Goal: Task Accomplishment & Management: Manage account settings

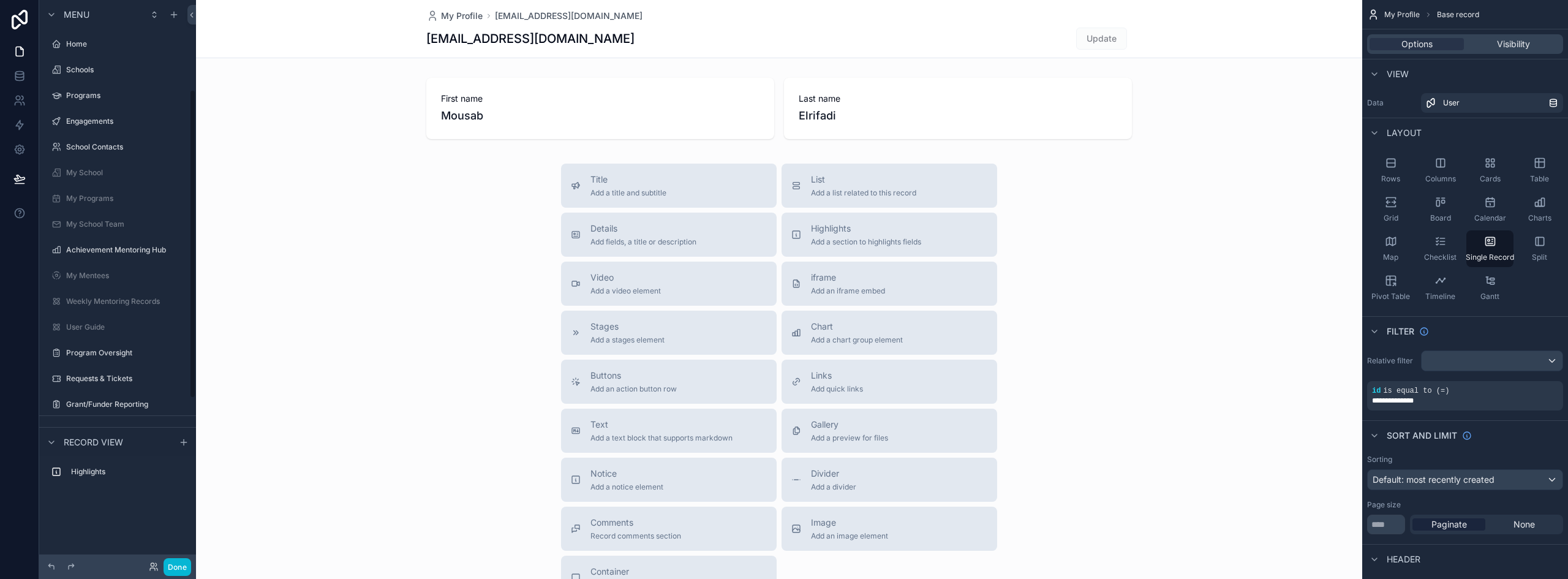
scroll to position [164, 0]
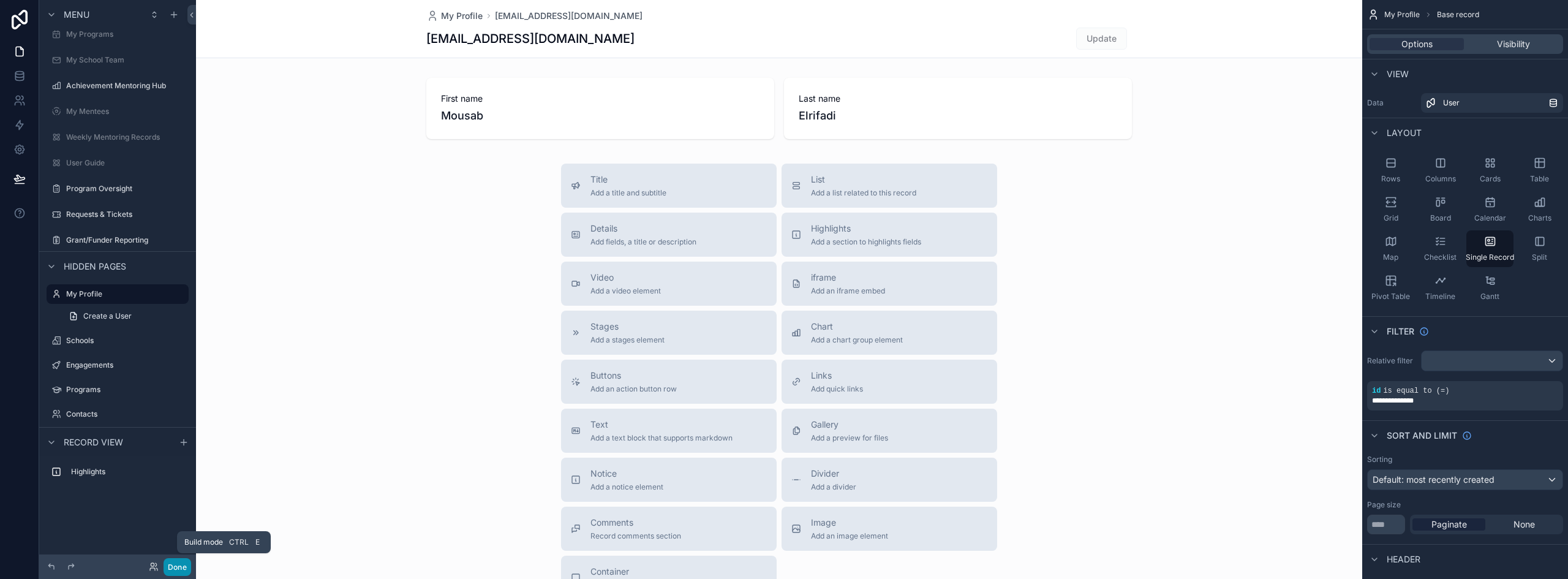
click at [170, 563] on button "Done" at bounding box center [177, 566] width 27 height 18
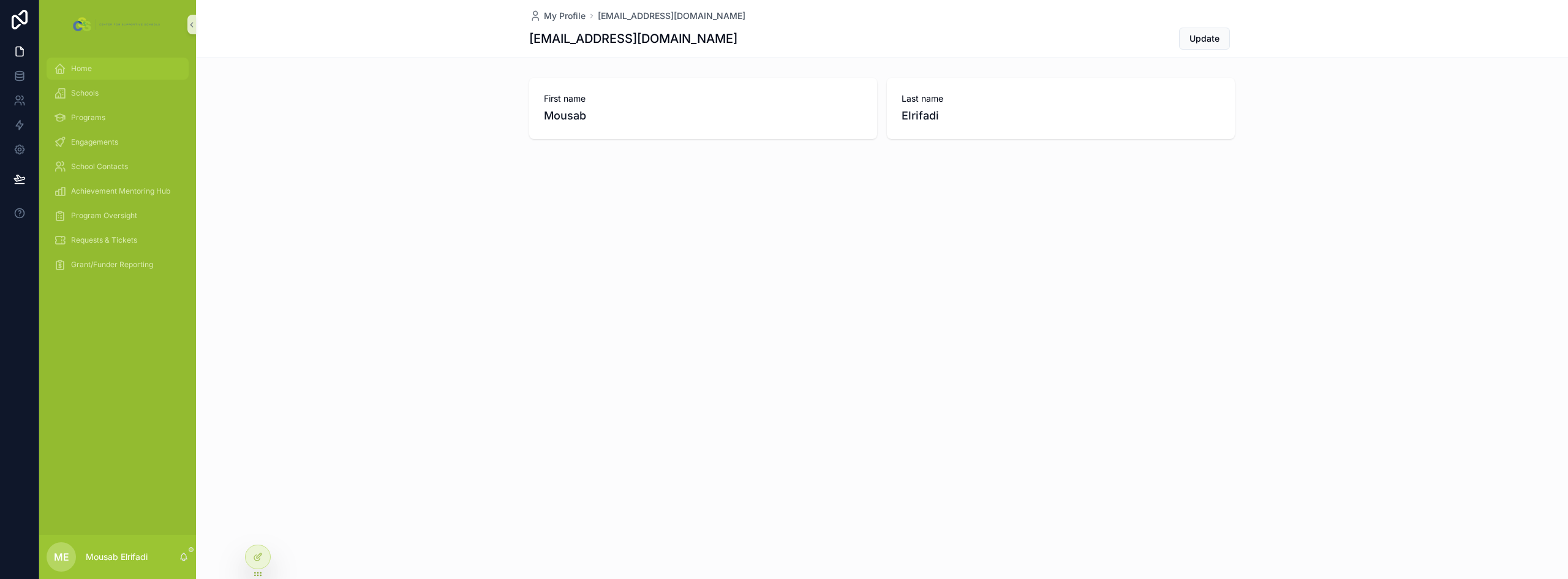
click at [96, 72] on div "Home" at bounding box center [117, 68] width 127 height 20
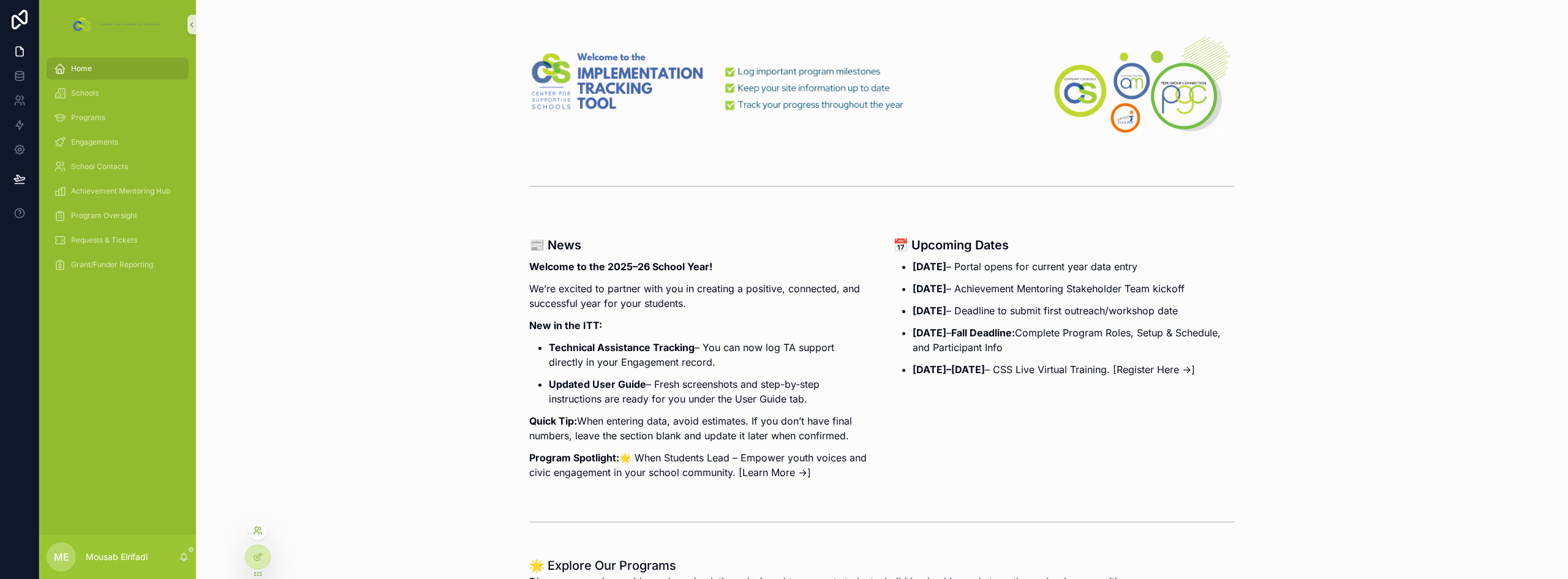
click at [259, 525] on icon at bounding box center [257, 530] width 9 height 9
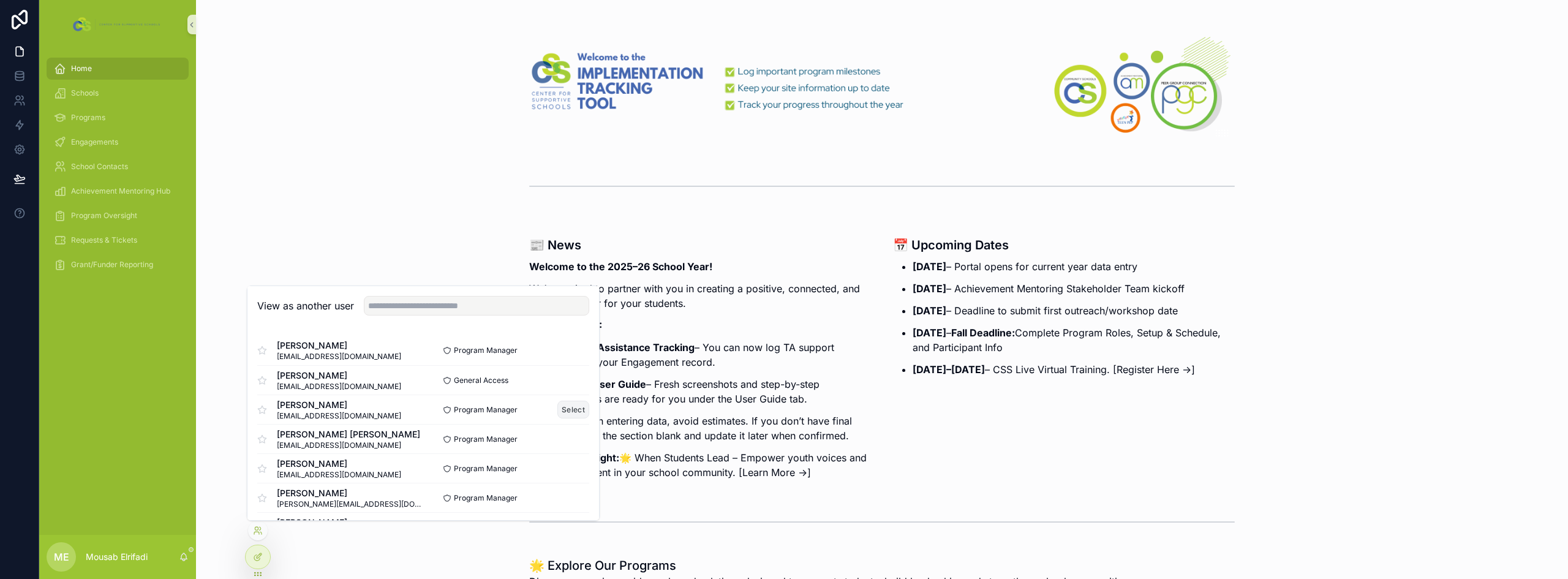
click at [566, 405] on button "Select" at bounding box center [573, 409] width 32 height 18
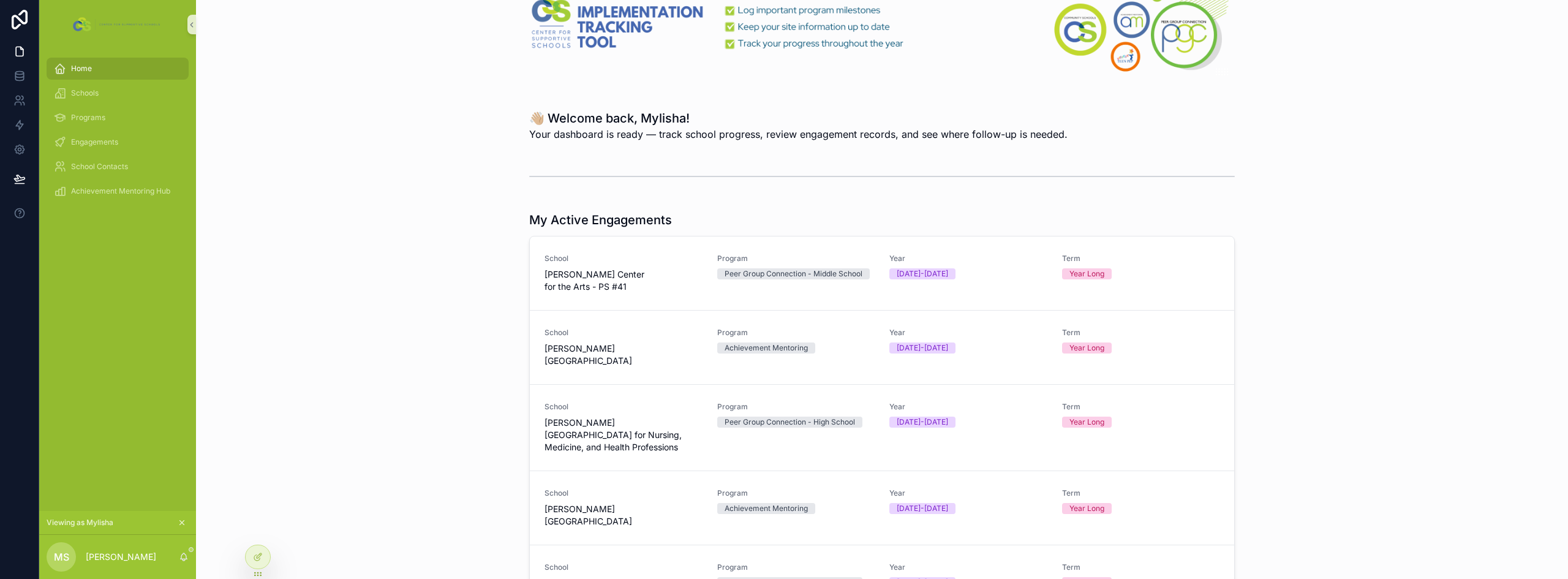
click at [96, 68] on div "Home" at bounding box center [117, 68] width 127 height 20
click at [95, 135] on div "Engagements" at bounding box center [117, 142] width 127 height 20
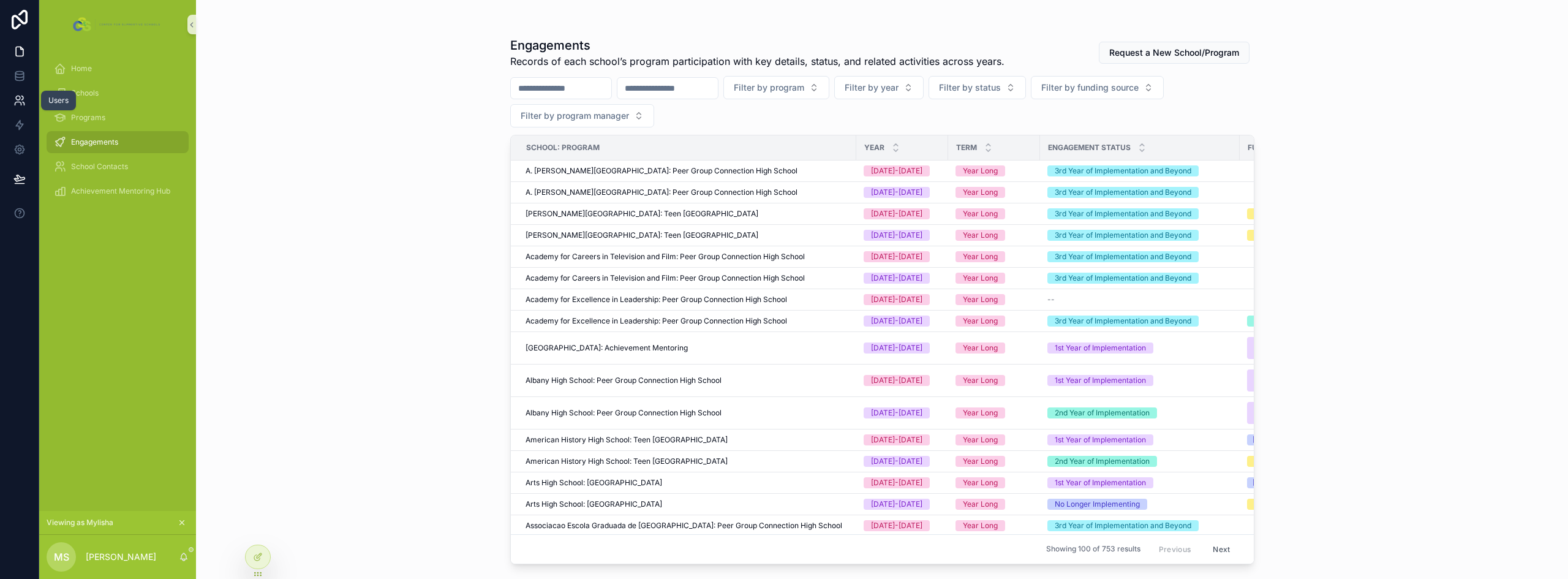
click at [18, 102] on icon at bounding box center [17, 104] width 6 height 3
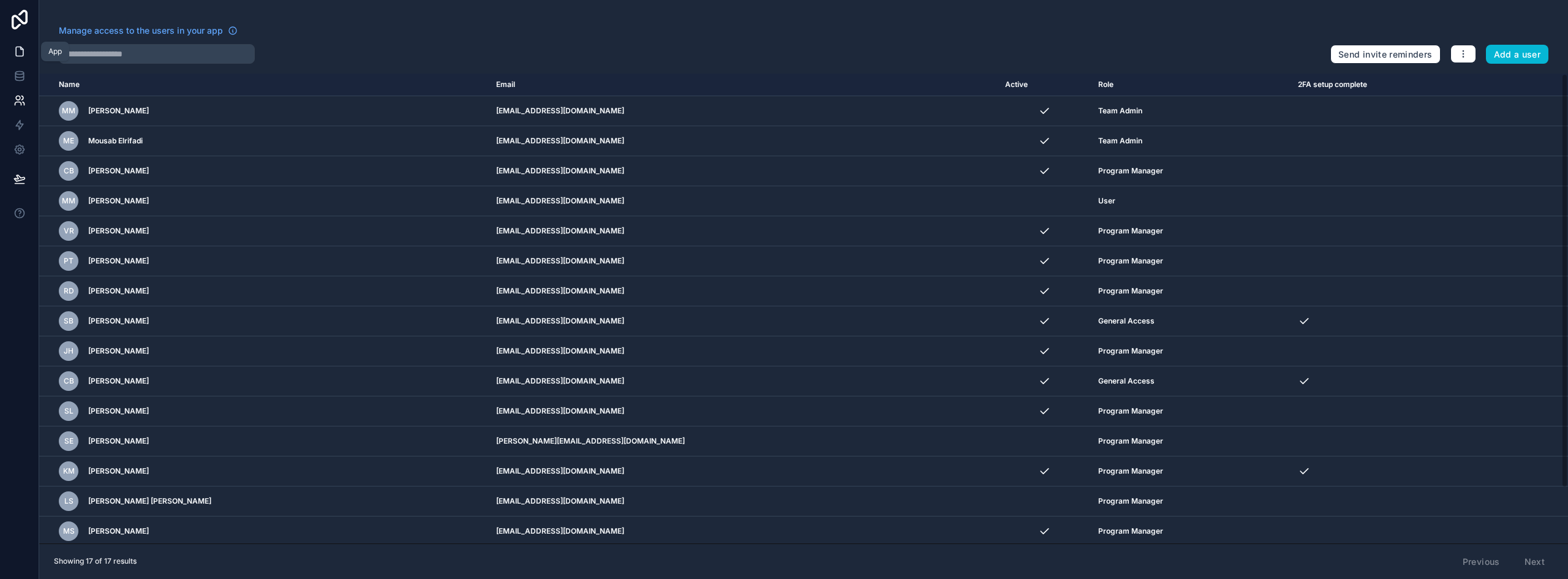
click at [18, 50] on icon at bounding box center [20, 51] width 12 height 12
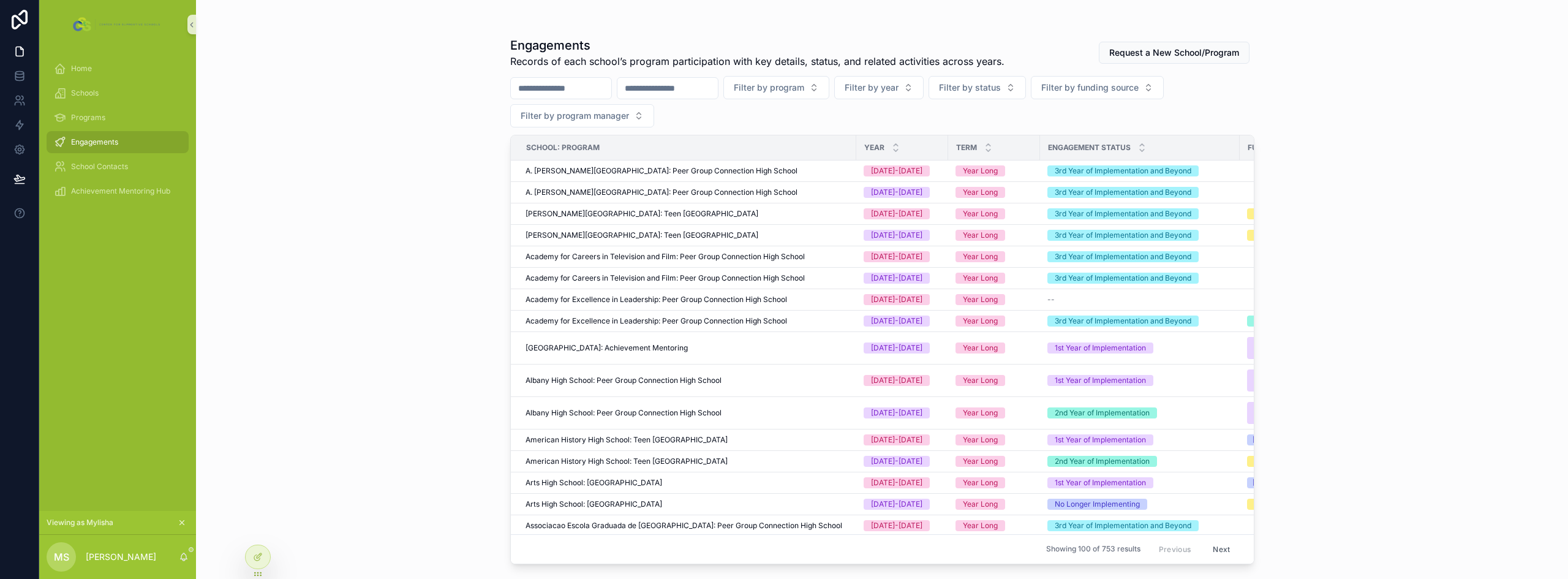
click at [305, 193] on div "Engagements Records of each school’s program participation with key details, st…" at bounding box center [882, 289] width 1372 height 579
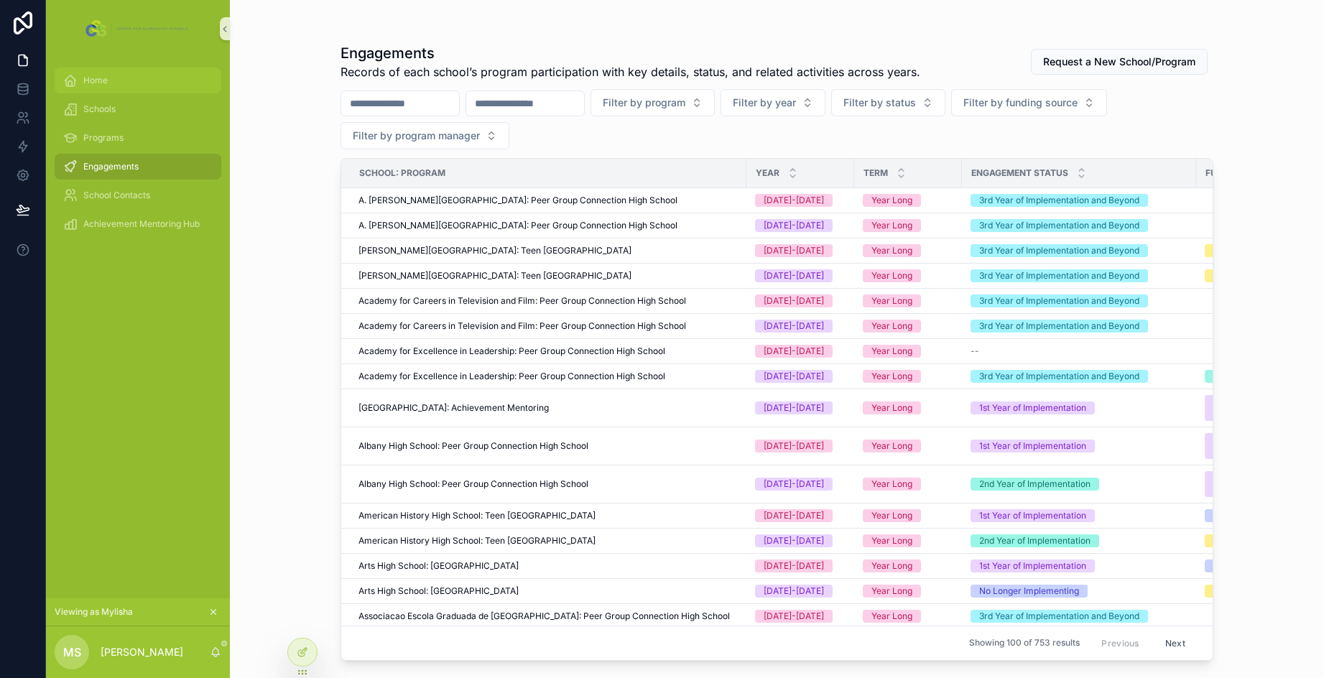
drag, startPoint x: 106, startPoint y: 83, endPoint x: 115, endPoint y: 87, distance: 10.3
click at [106, 83] on span "Home" at bounding box center [95, 80] width 24 height 11
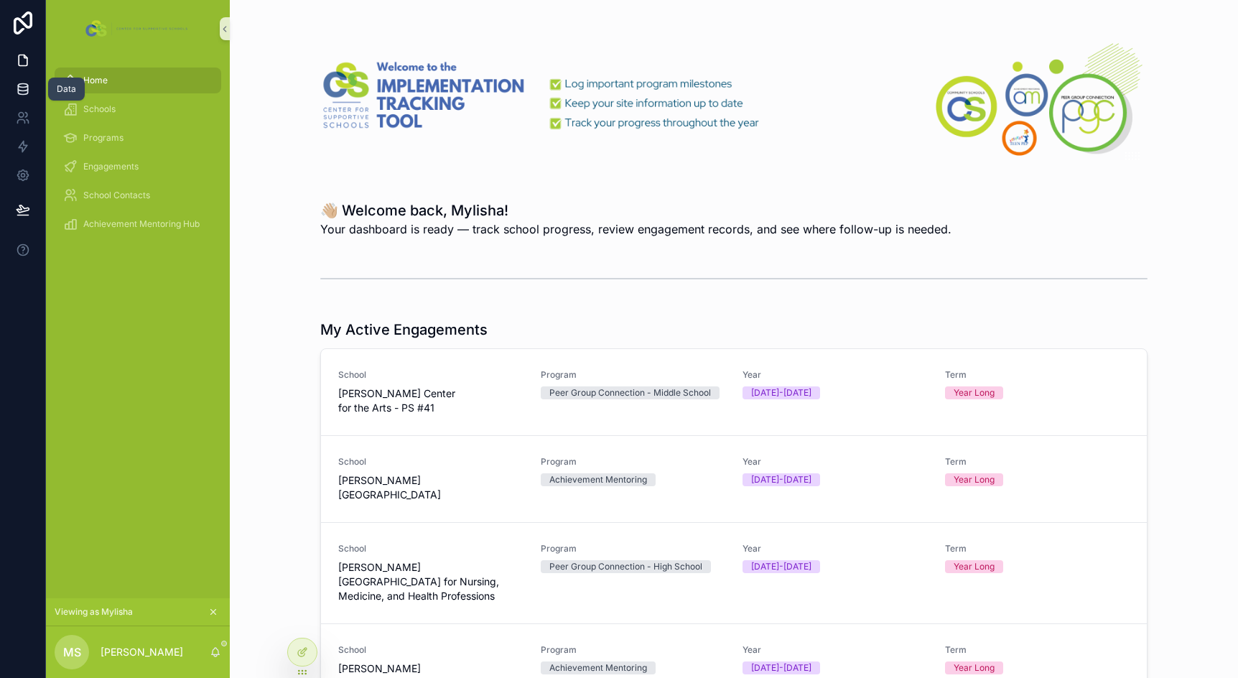
click at [24, 94] on icon at bounding box center [22, 92] width 9 height 6
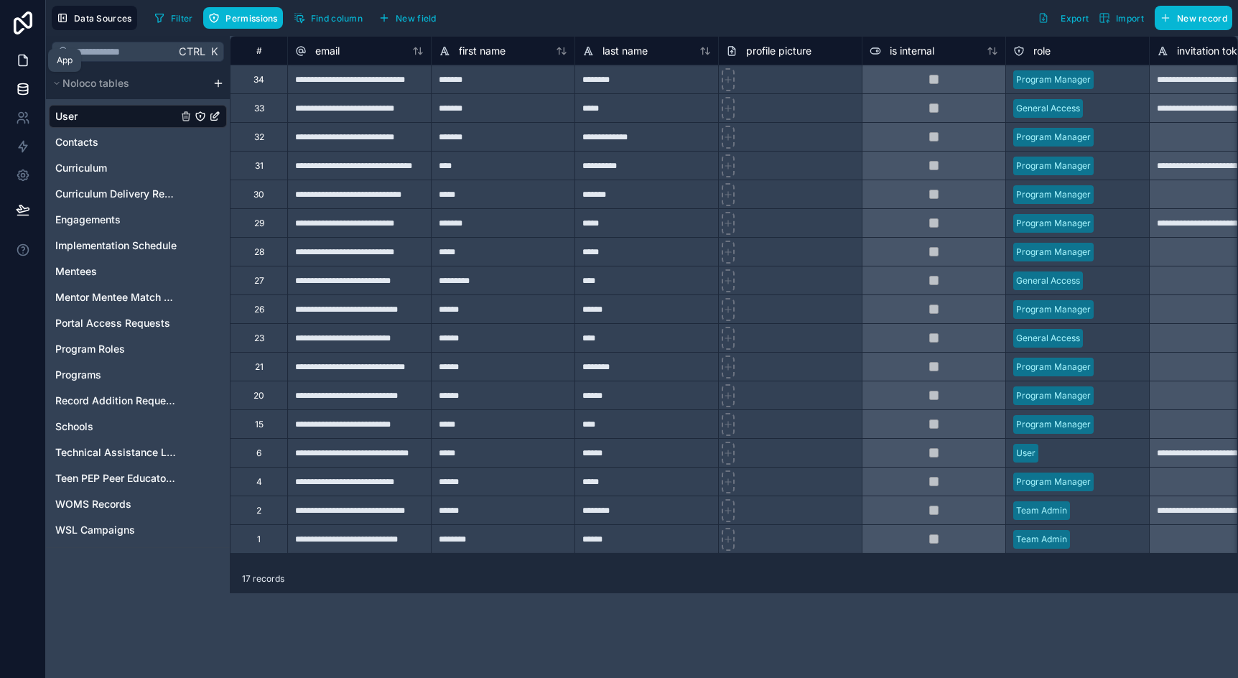
click at [27, 54] on icon at bounding box center [23, 60] width 14 height 14
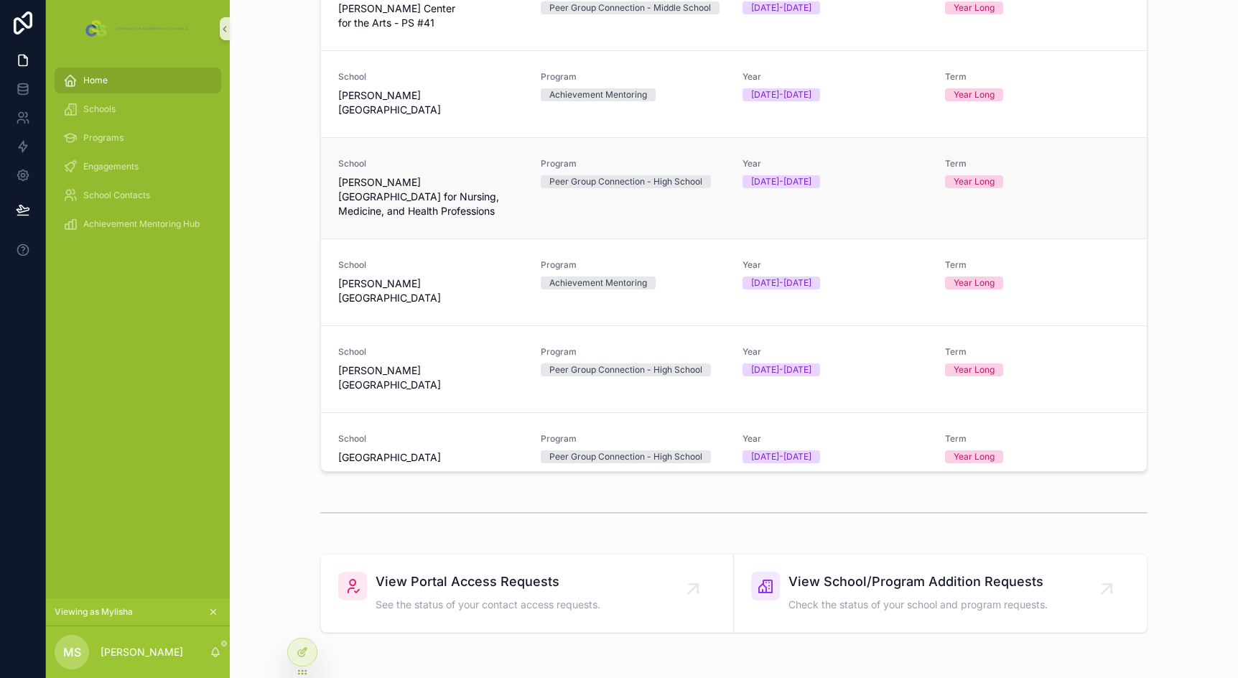
scroll to position [460, 0]
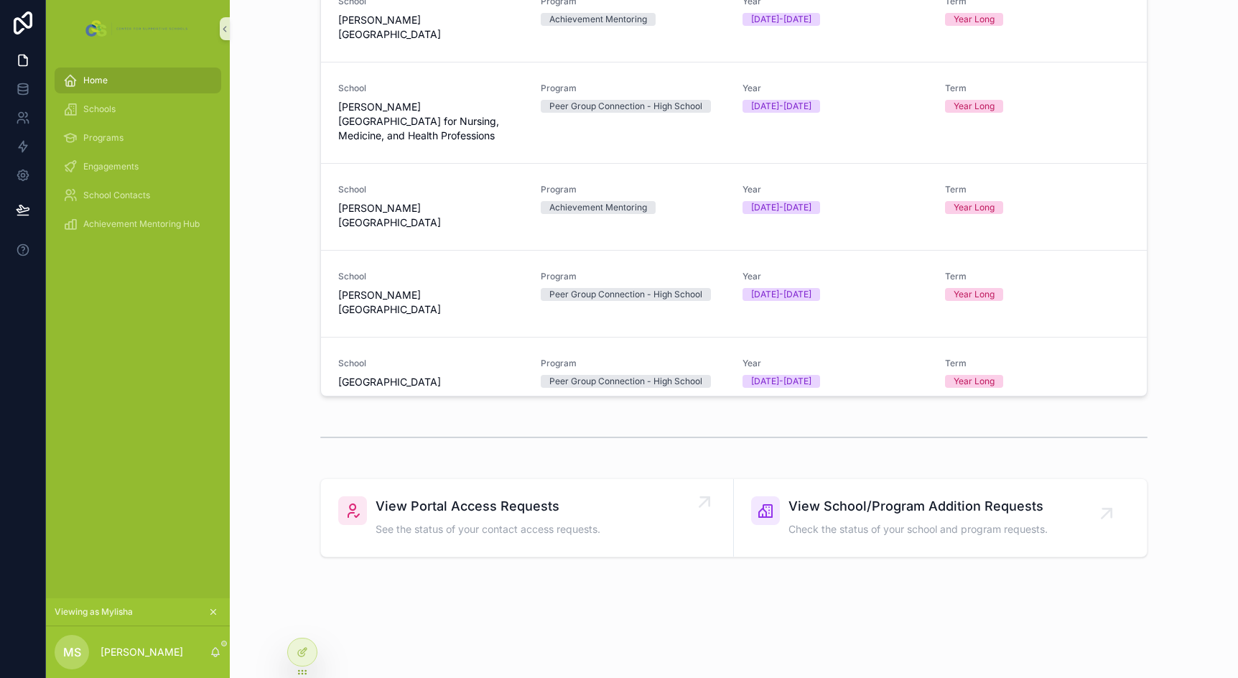
click at [528, 522] on span "See the status of your contact access requests." at bounding box center [488, 529] width 225 height 14
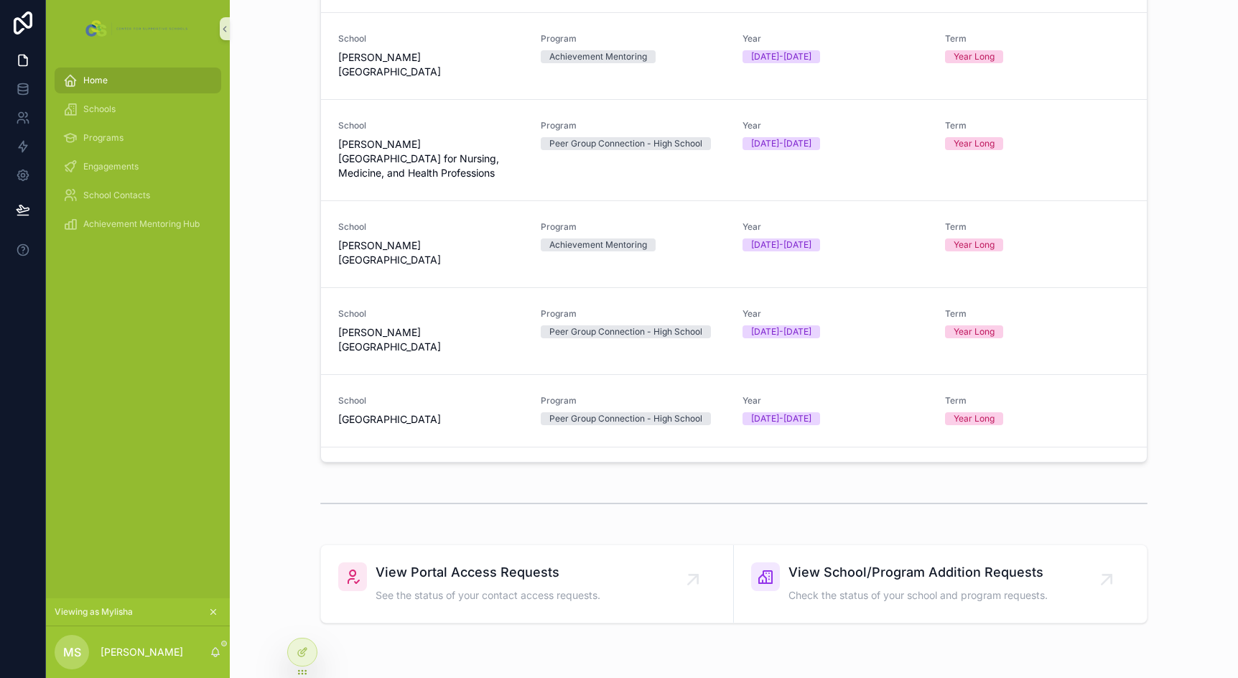
scroll to position [460, 0]
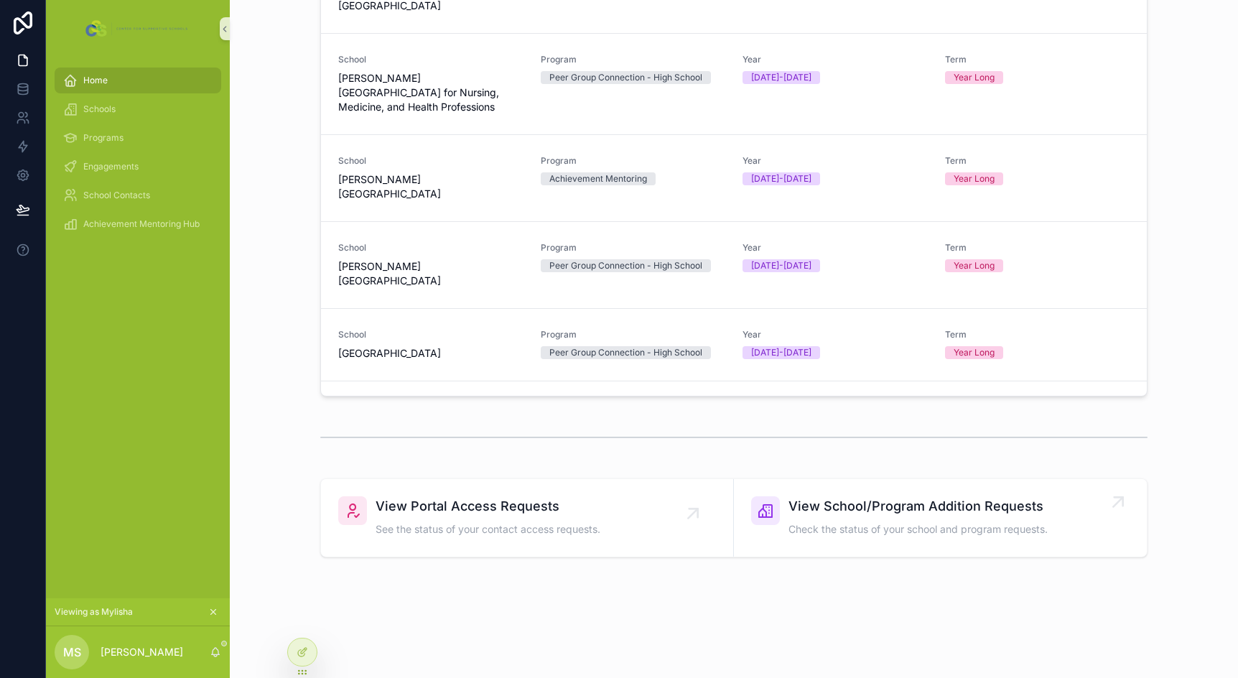
click at [922, 536] on span "Check the status of your school and program requests." at bounding box center [918, 529] width 259 height 14
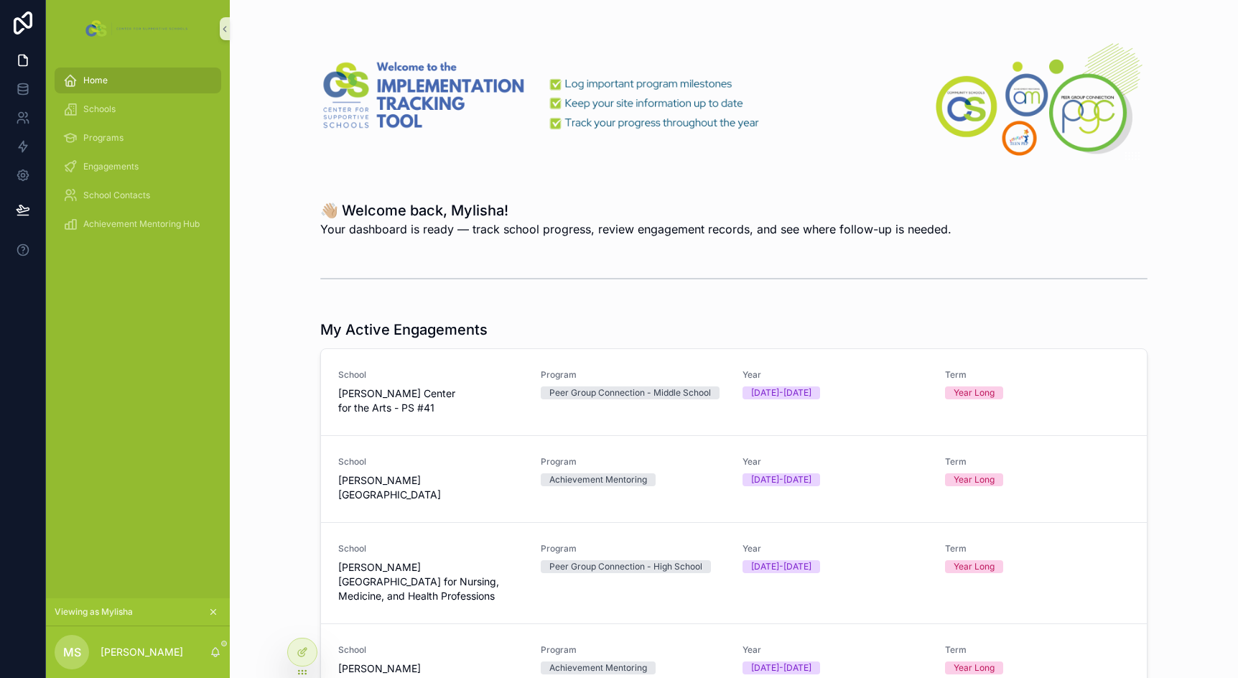
click at [114, 78] on div "Home" at bounding box center [137, 80] width 149 height 23
click at [419, 213] on h1 "👋🏼 Welcome back, Mylisha!" at bounding box center [635, 210] width 631 height 20
click at [269, 274] on div "scrollable content" at bounding box center [733, 278] width 985 height 47
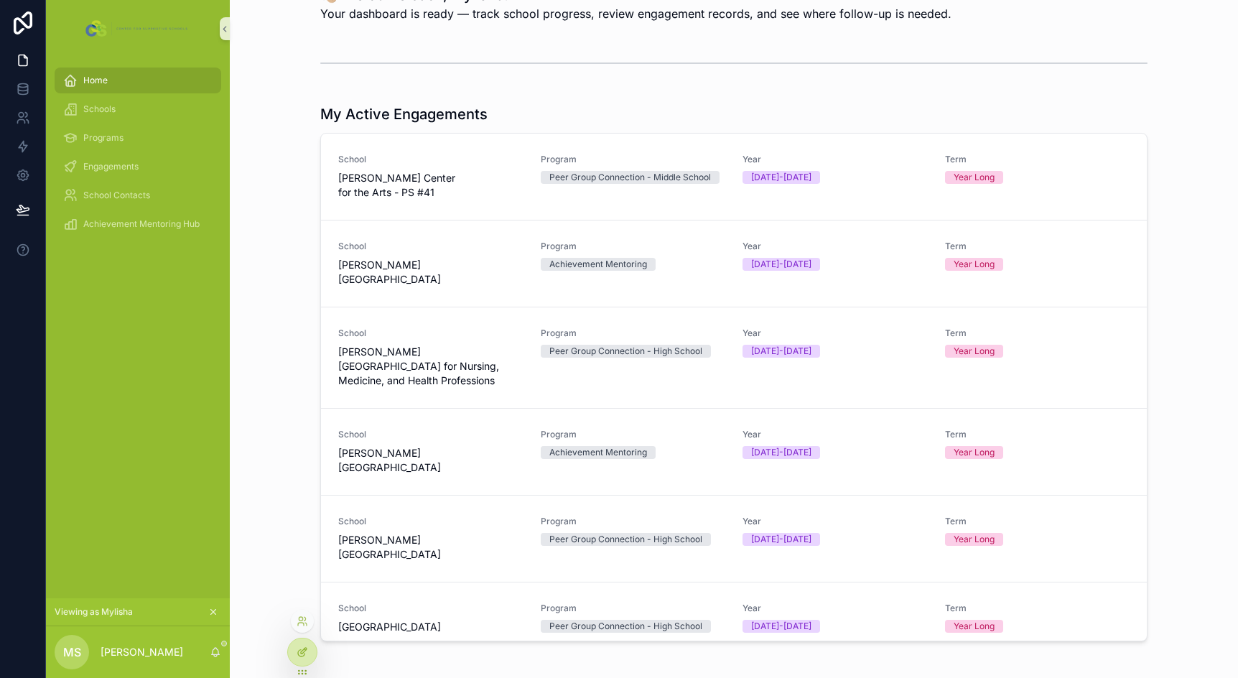
click at [304, 652] on icon at bounding box center [304, 651] width 6 height 6
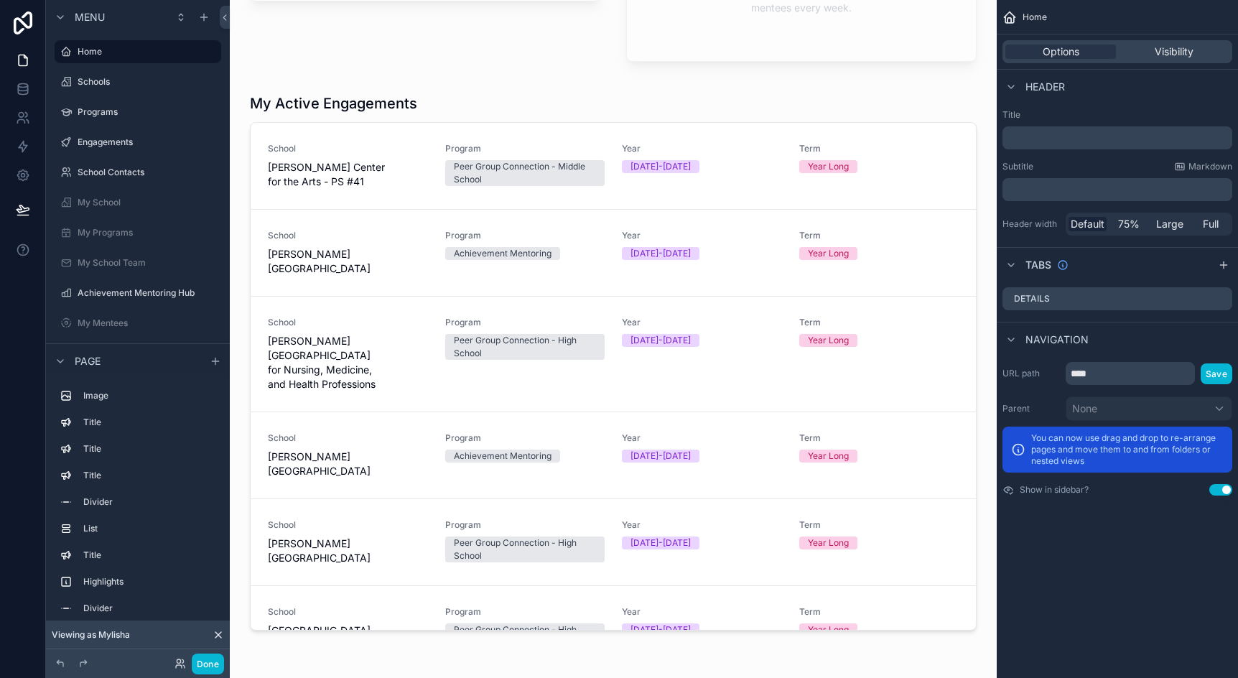
scroll to position [1006, 0]
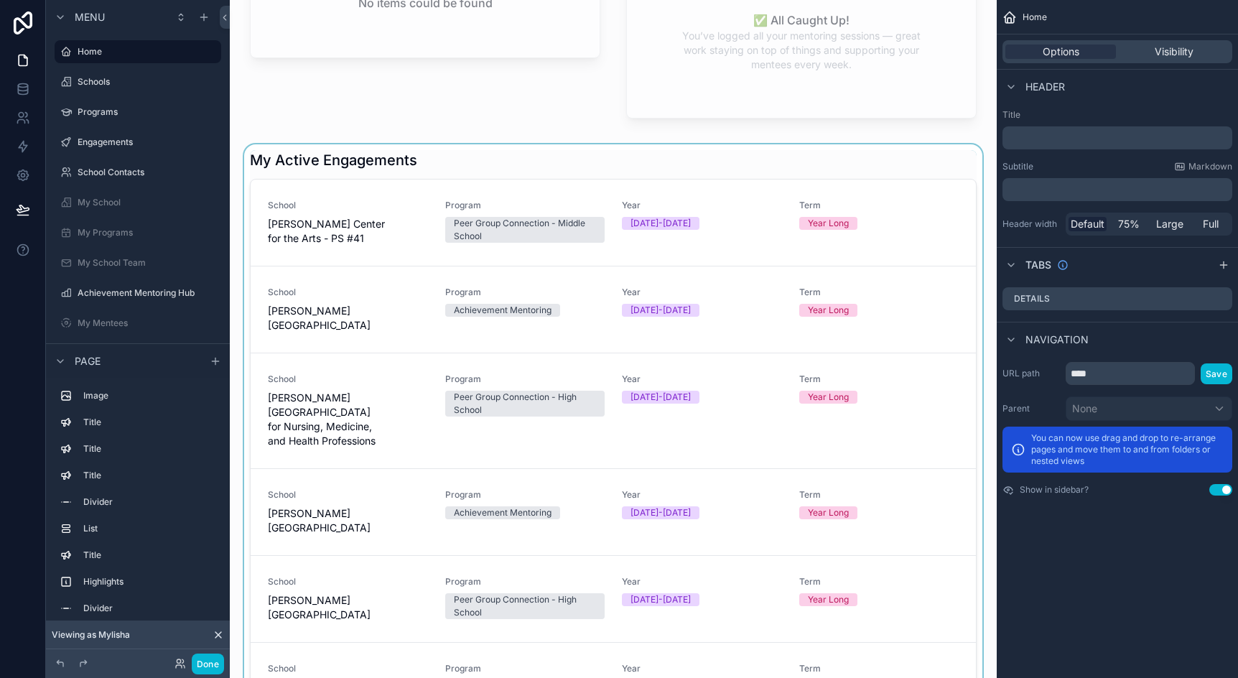
click at [638, 182] on div "scrollable content" at bounding box center [613, 418] width 744 height 549
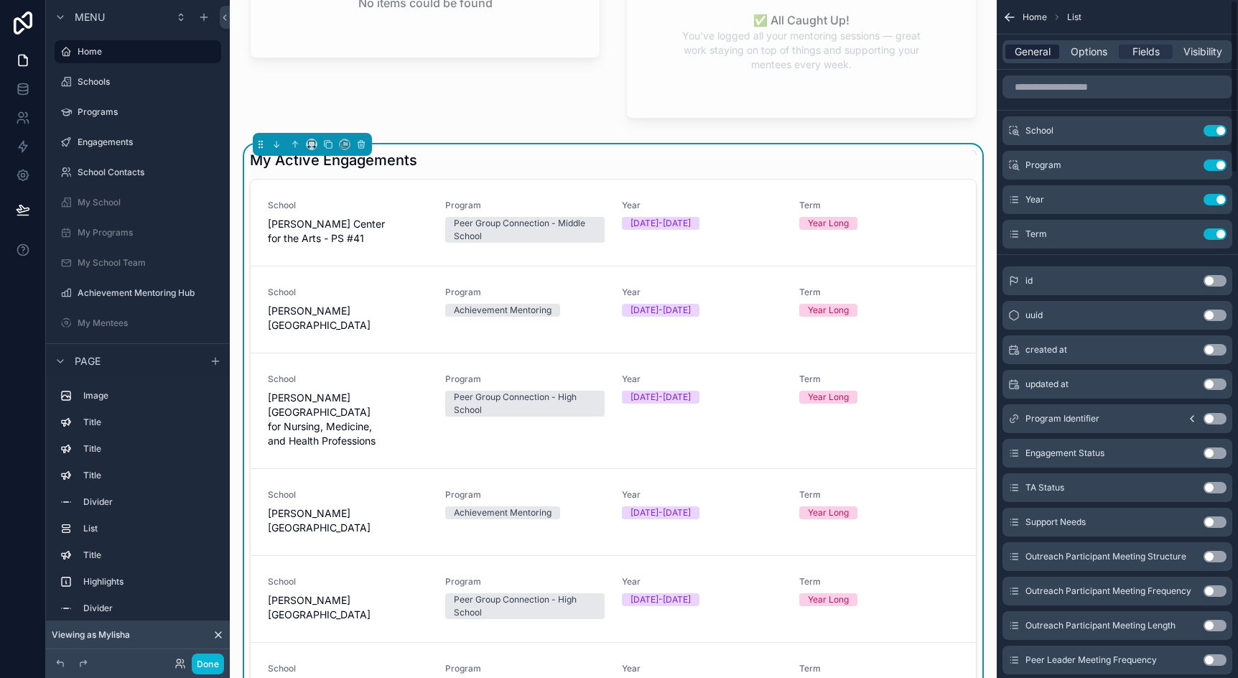
click at [1026, 55] on span "General" at bounding box center [1033, 52] width 36 height 14
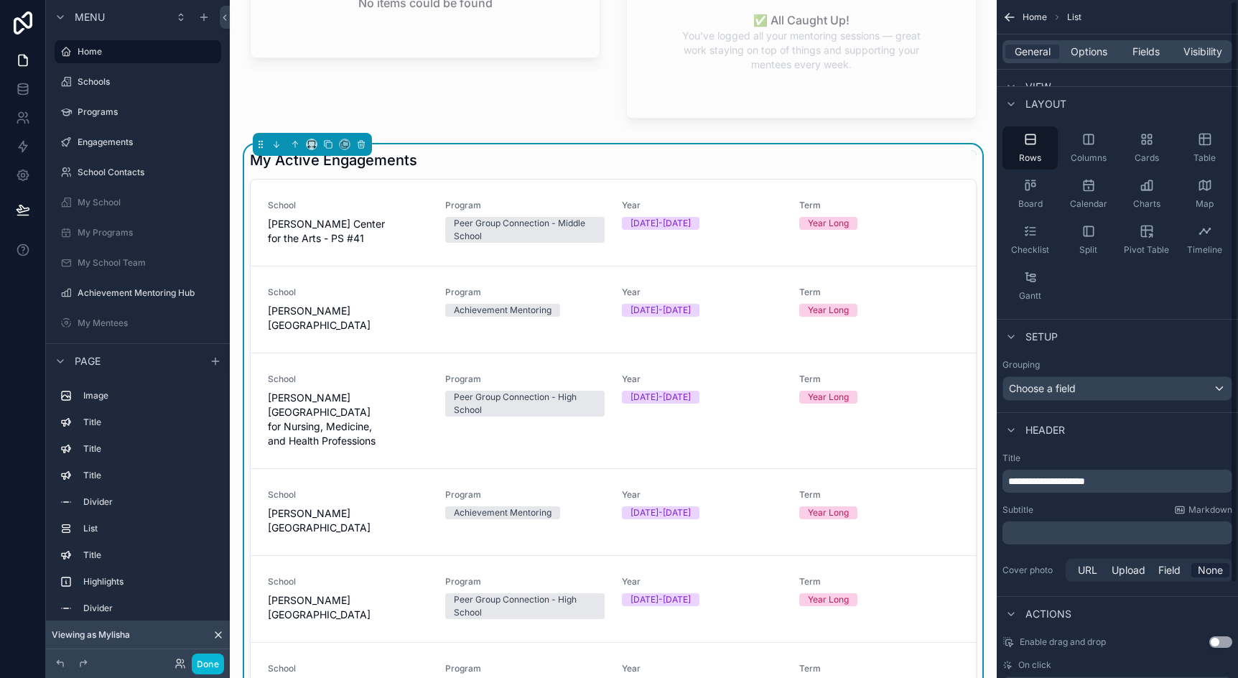
scroll to position [0, 0]
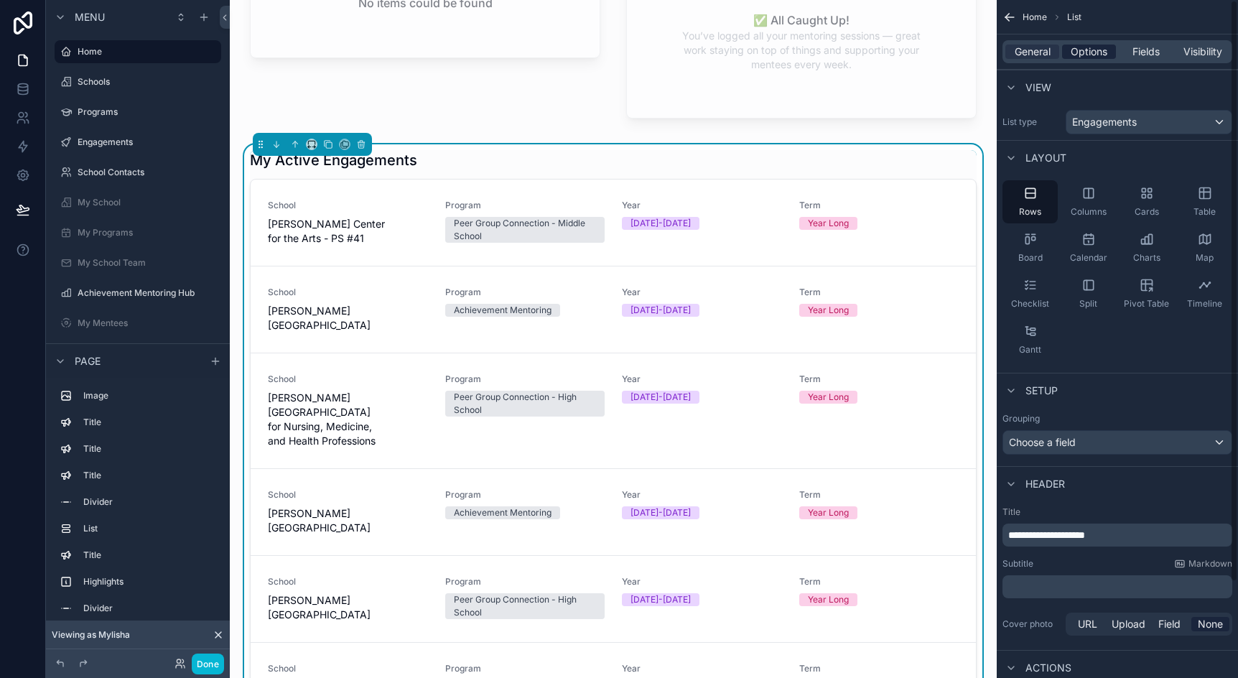
click at [1095, 50] on span "Options" at bounding box center [1089, 52] width 37 height 14
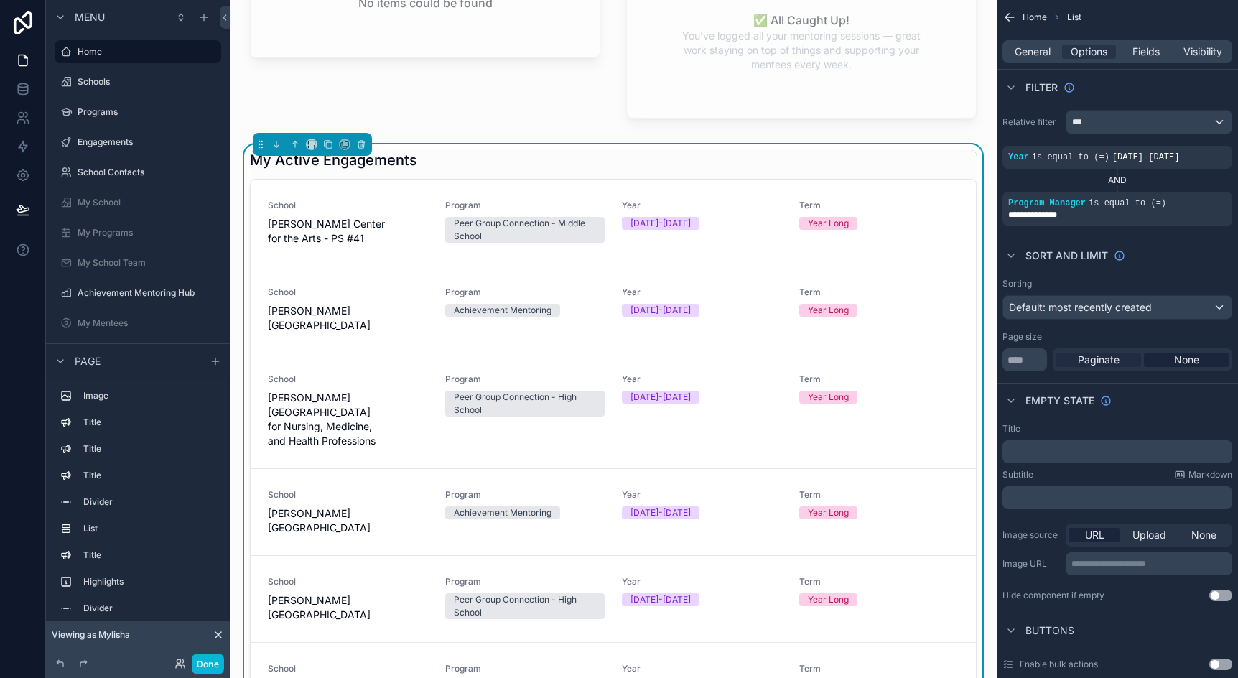
click at [1129, 359] on div "Paginate" at bounding box center [1098, 360] width 85 height 14
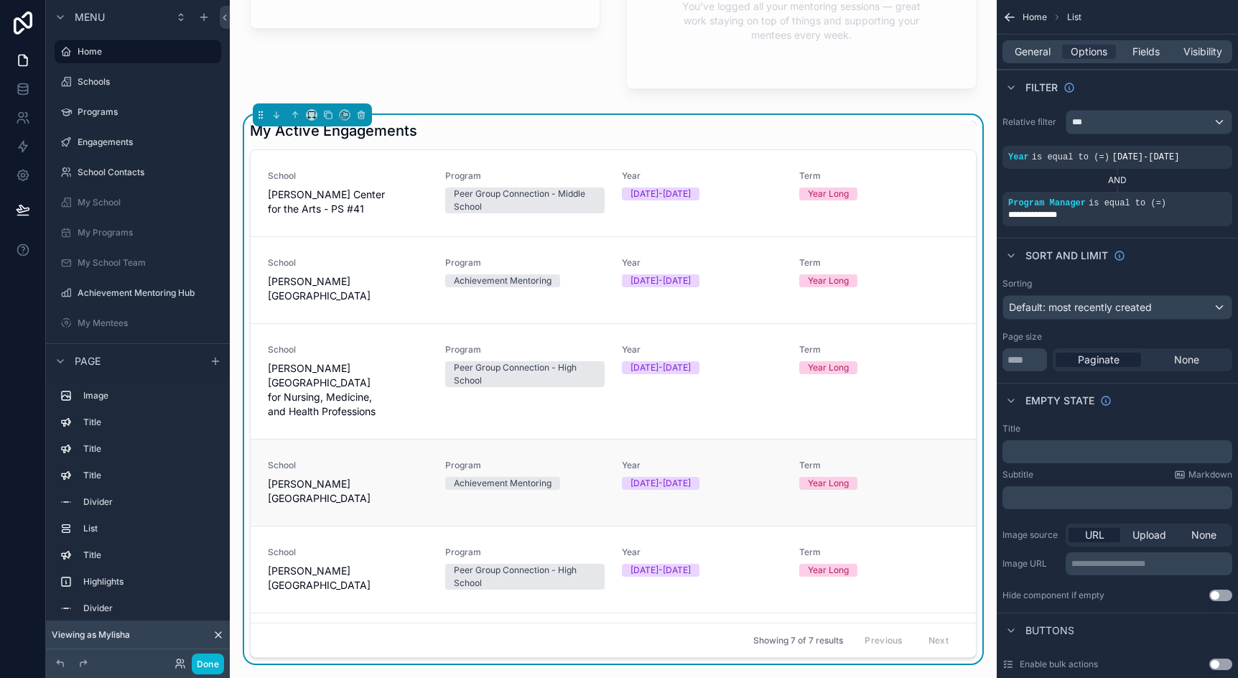
scroll to position [1006, 0]
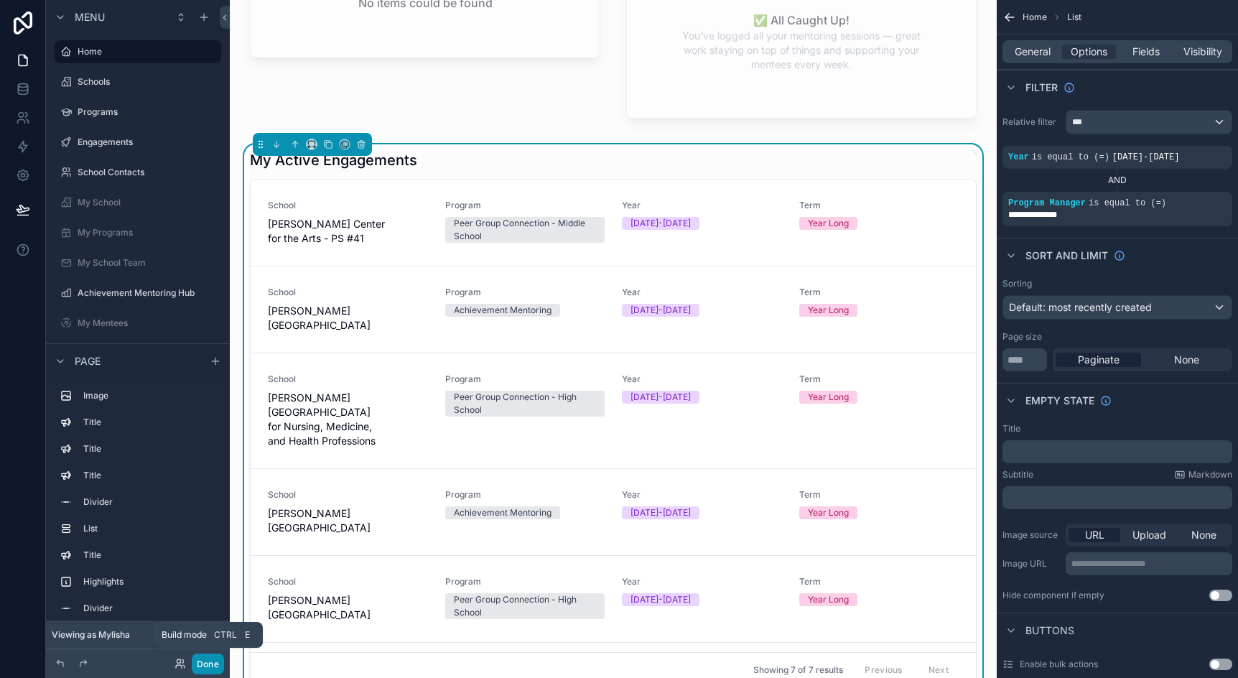
click at [210, 662] on button "Done" at bounding box center [208, 664] width 32 height 21
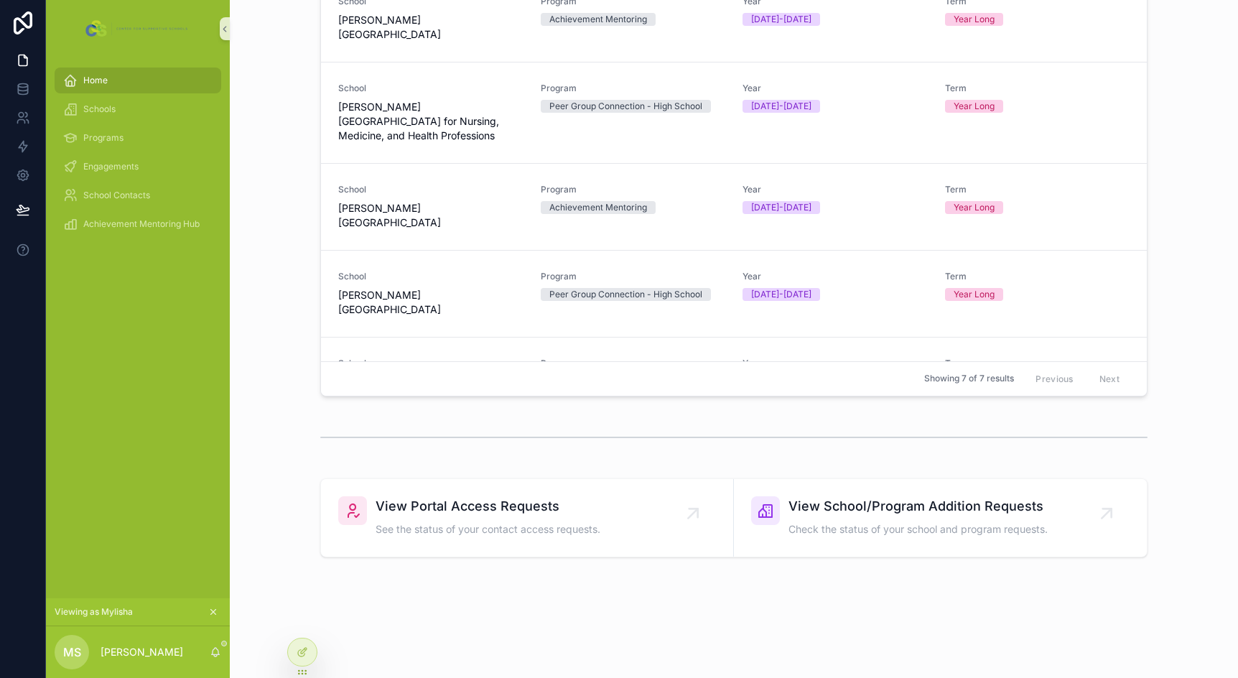
scroll to position [460, 0]
click at [305, 623] on icon at bounding box center [302, 621] width 11 height 11
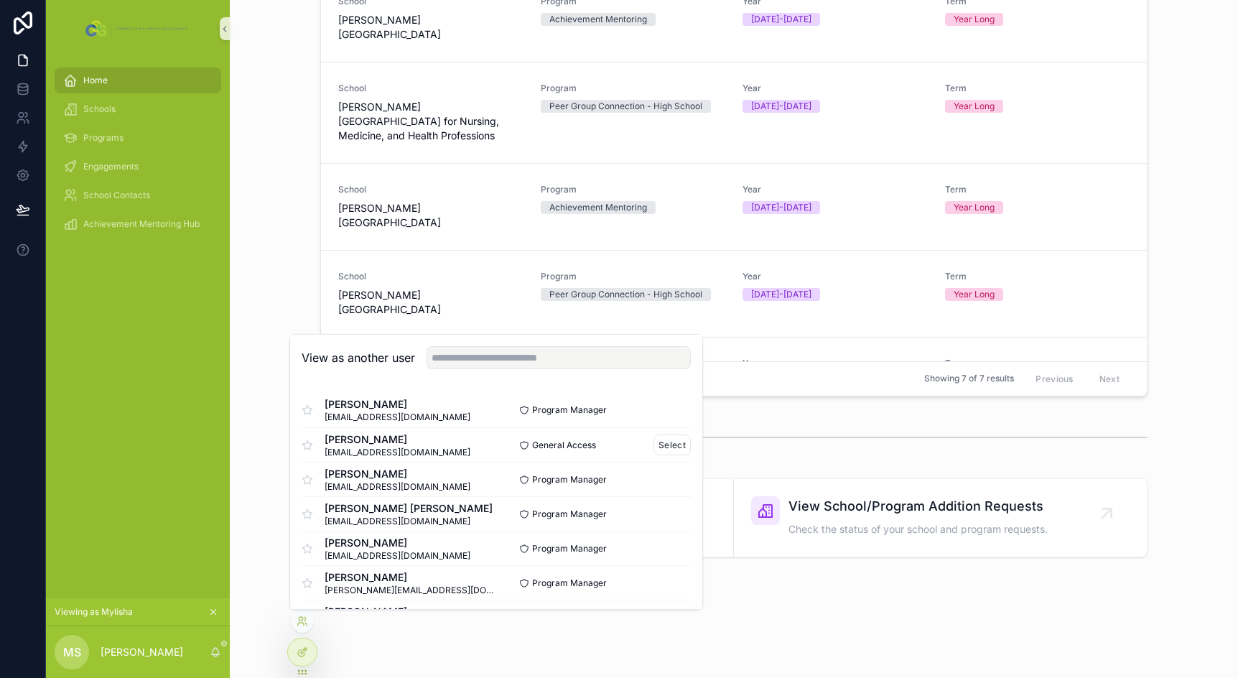
scroll to position [72, 0]
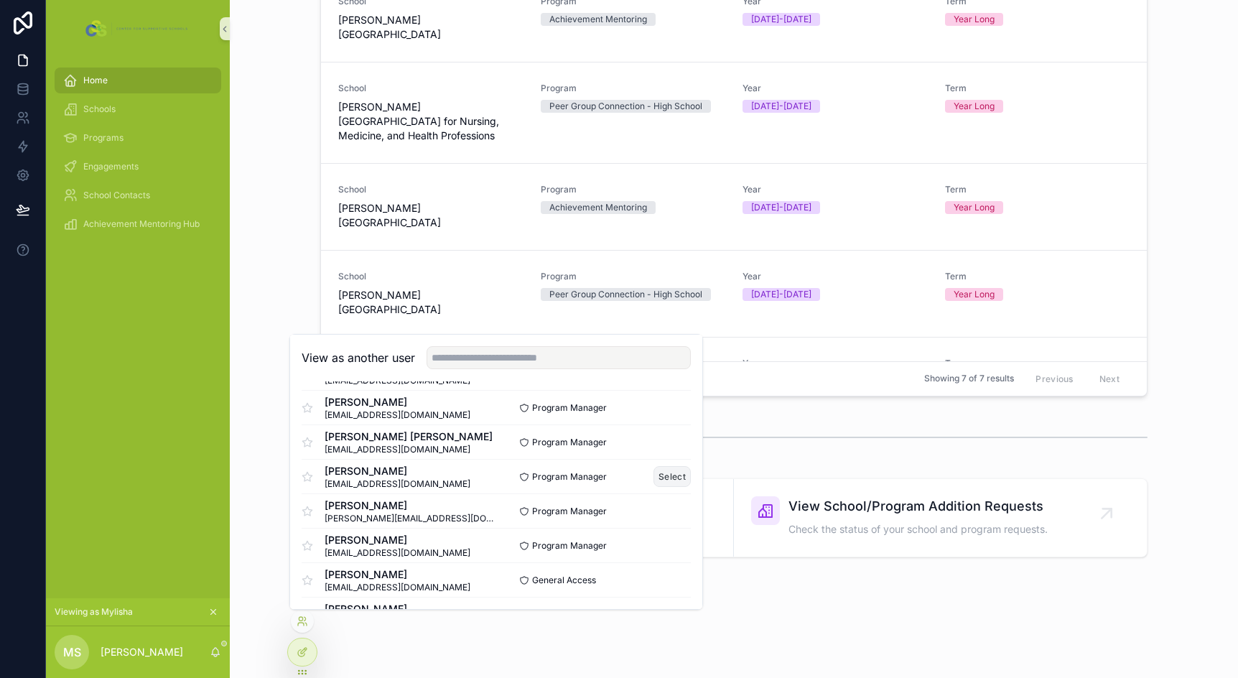
click at [656, 480] on button "Select" at bounding box center [672, 476] width 37 height 21
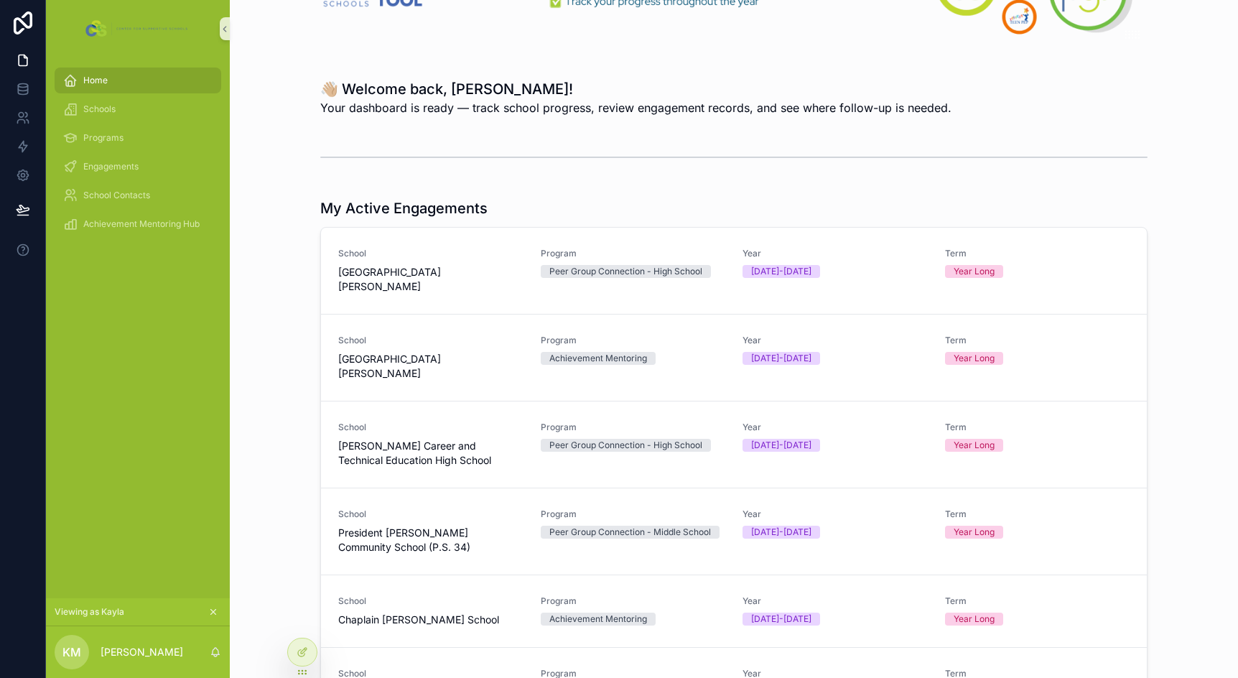
scroll to position [144, 0]
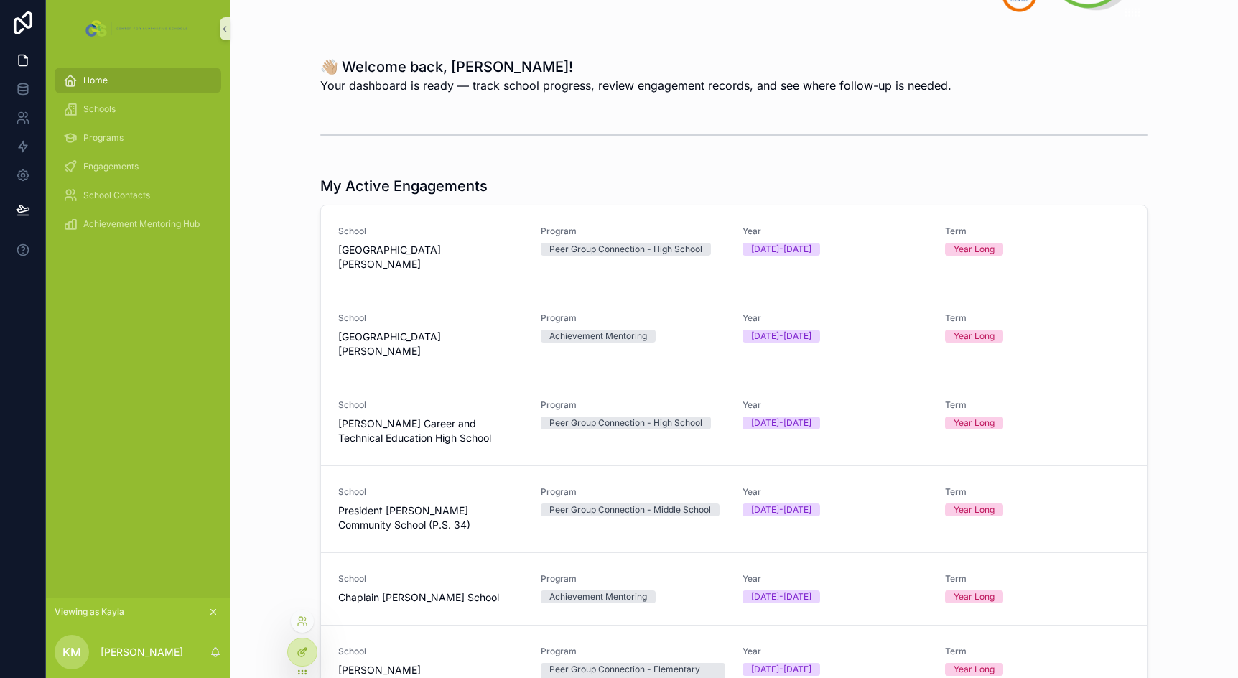
click at [304, 648] on icon at bounding box center [302, 651] width 11 height 11
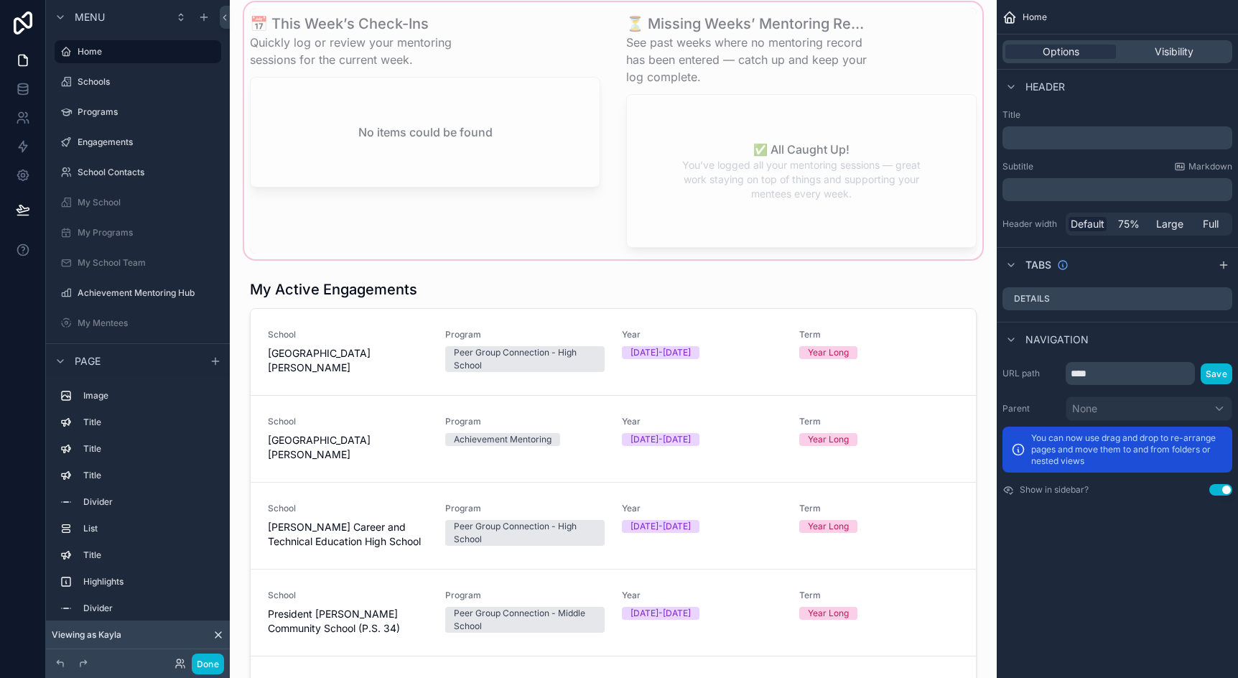
scroll to position [862, 0]
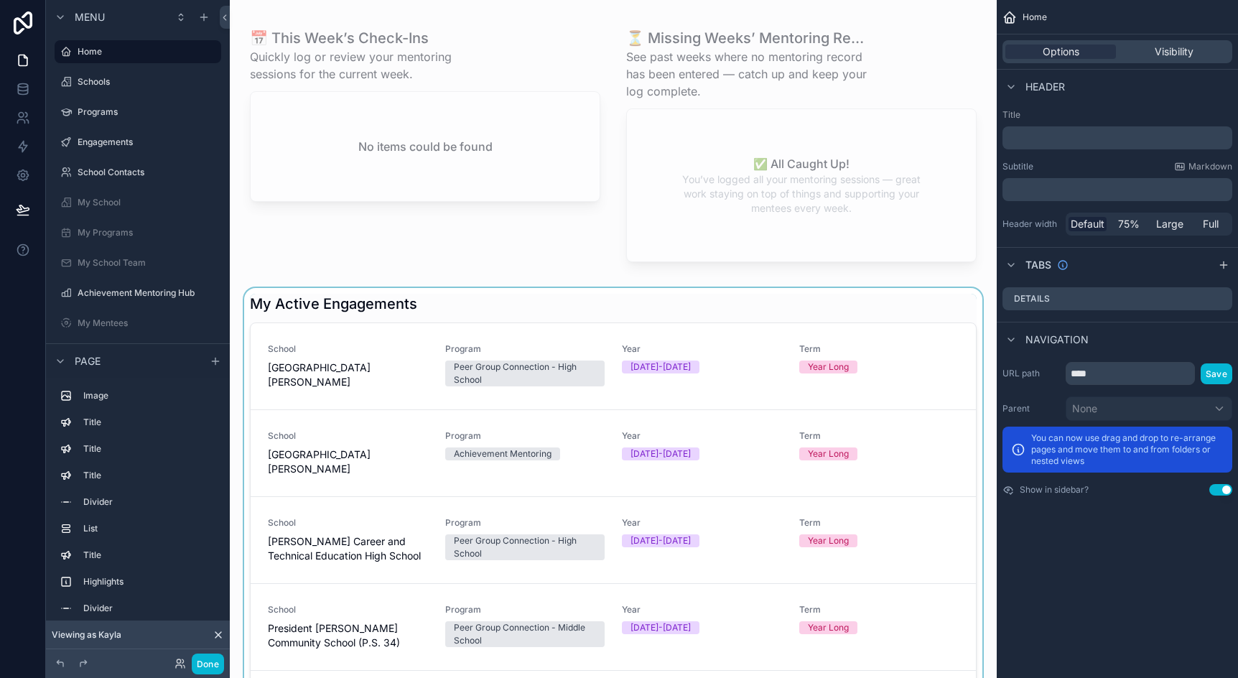
click at [582, 305] on div "scrollable content" at bounding box center [613, 562] width 744 height 549
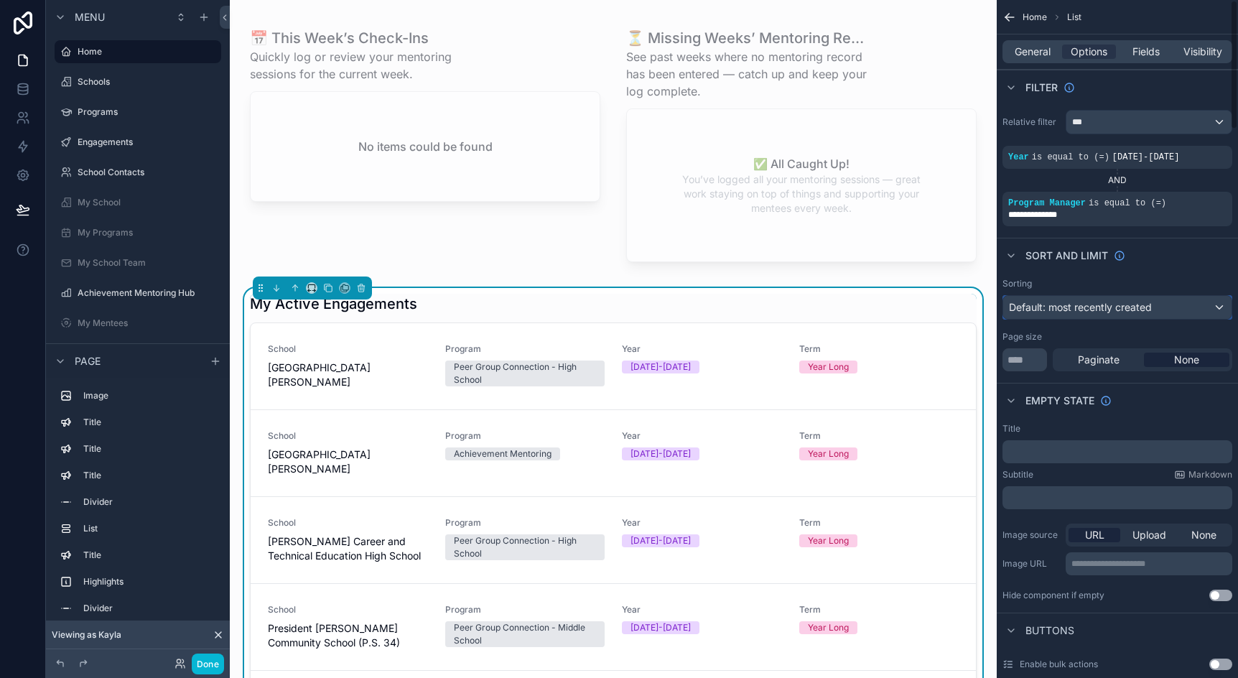
click at [1100, 310] on span "Default: most recently created" at bounding box center [1080, 307] width 143 height 12
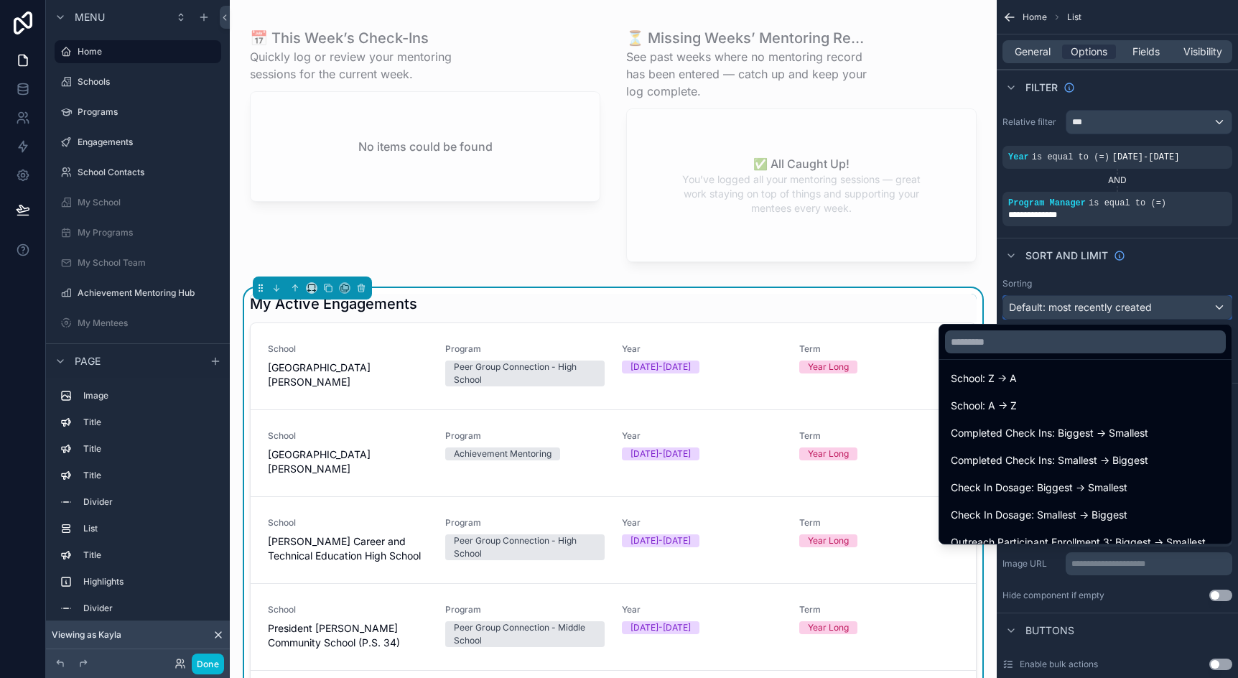
scroll to position [1817, 0]
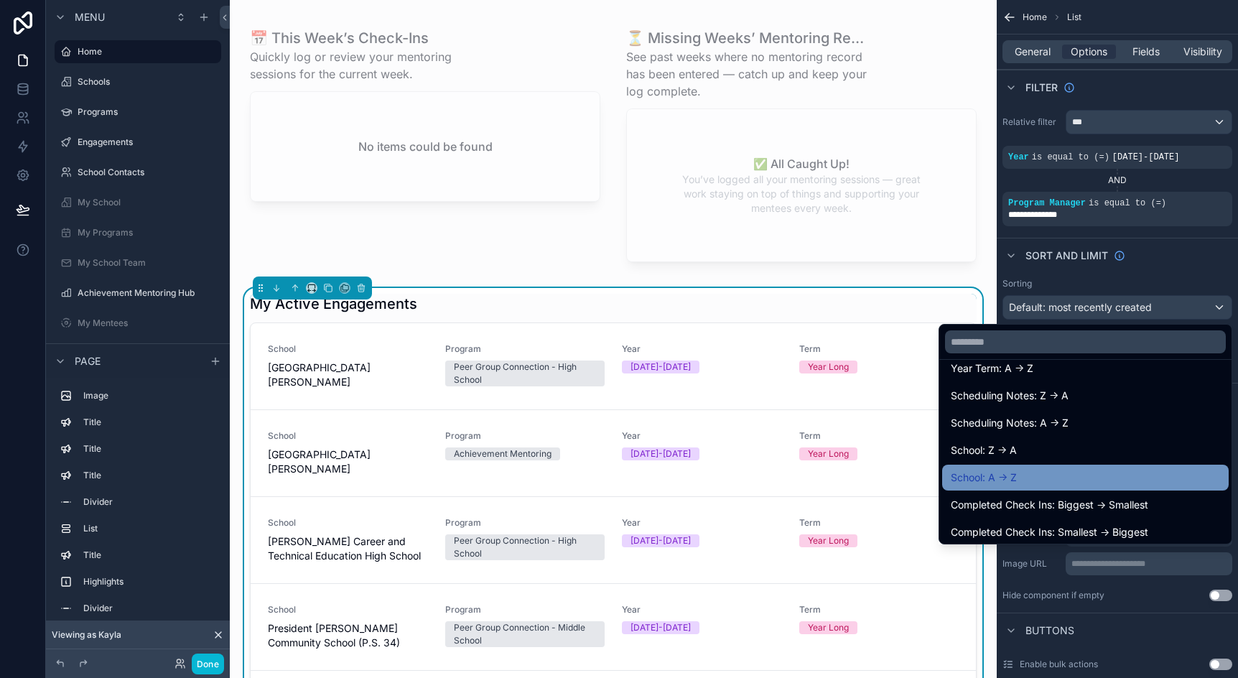
click at [1115, 488] on div "School: A -> Z" at bounding box center [1085, 478] width 287 height 26
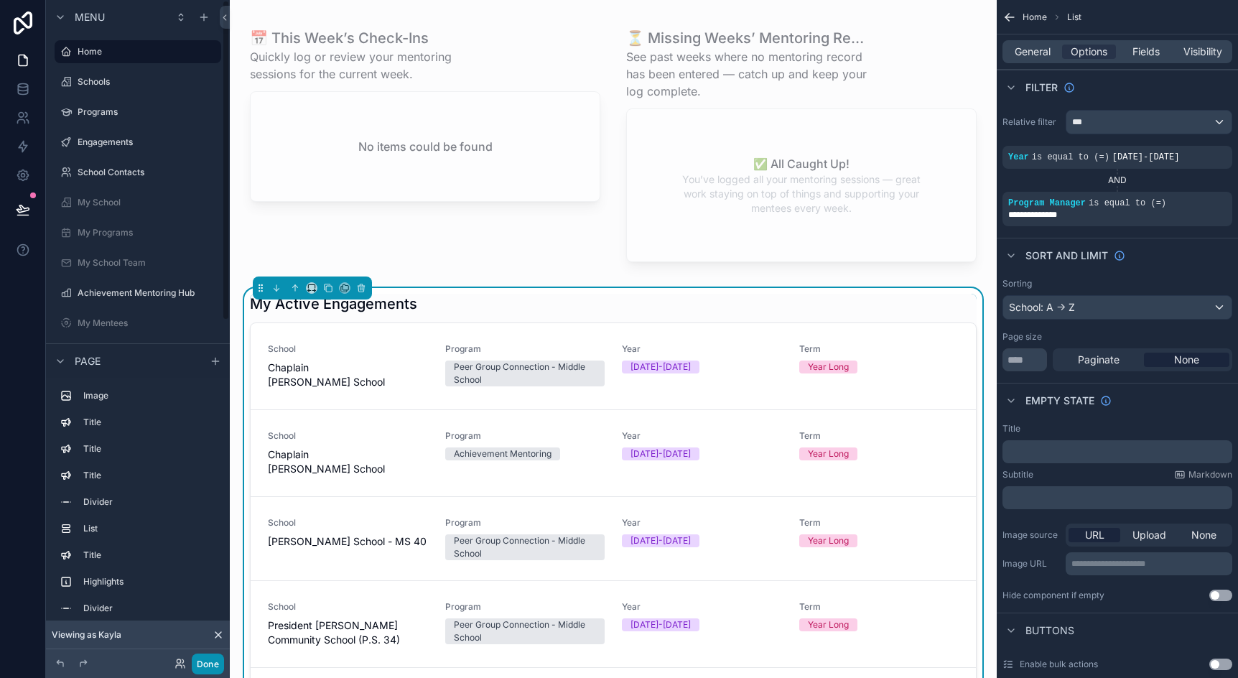
click at [207, 662] on button "Done" at bounding box center [208, 664] width 32 height 21
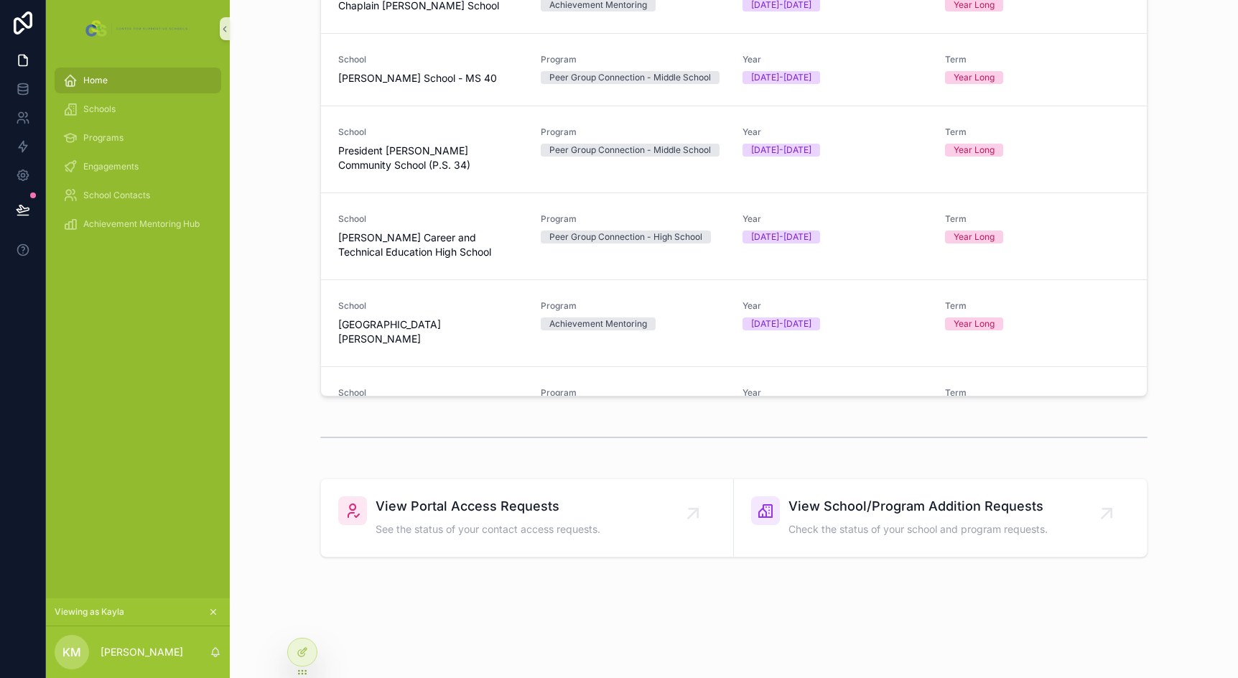
scroll to position [460, 0]
click at [113, 98] on div "Schools" at bounding box center [137, 109] width 149 height 23
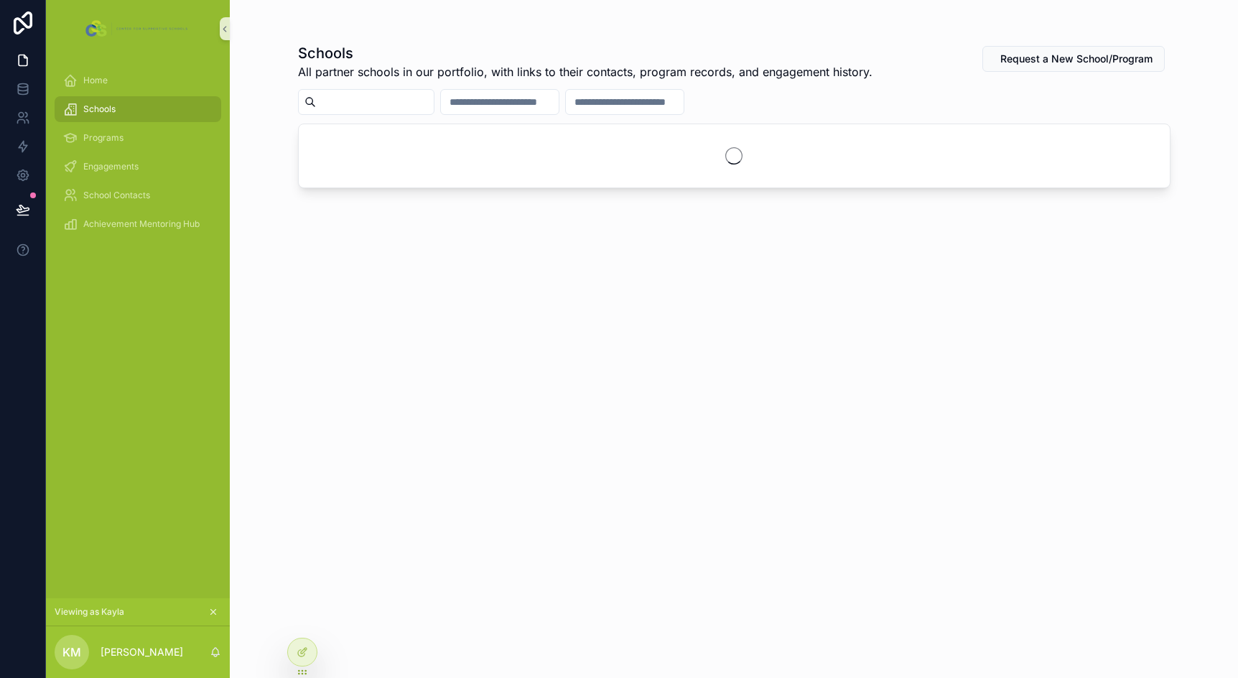
click at [447, 69] on span "All partner schools in our portfolio, with links to their contacts, program rec…" at bounding box center [585, 71] width 575 height 17
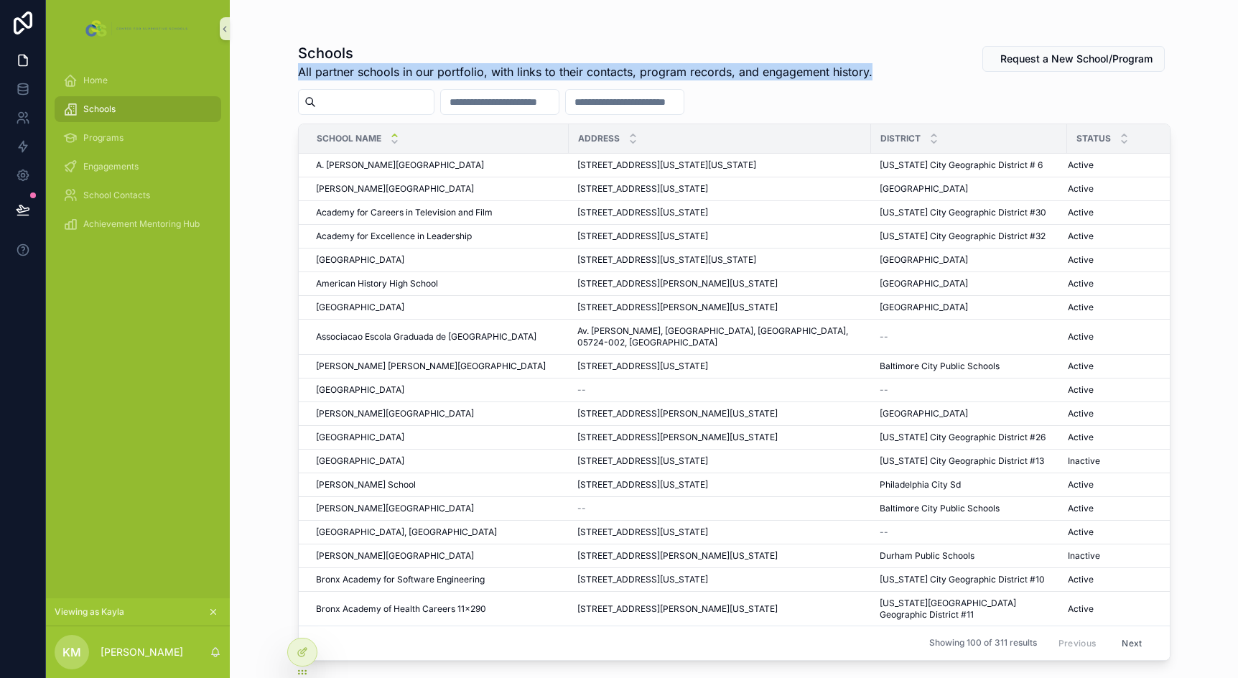
copy div "All partner schools in our portfolio, with links to their contacts, program rec…"
click at [110, 136] on span "Programs" at bounding box center [103, 137] width 40 height 11
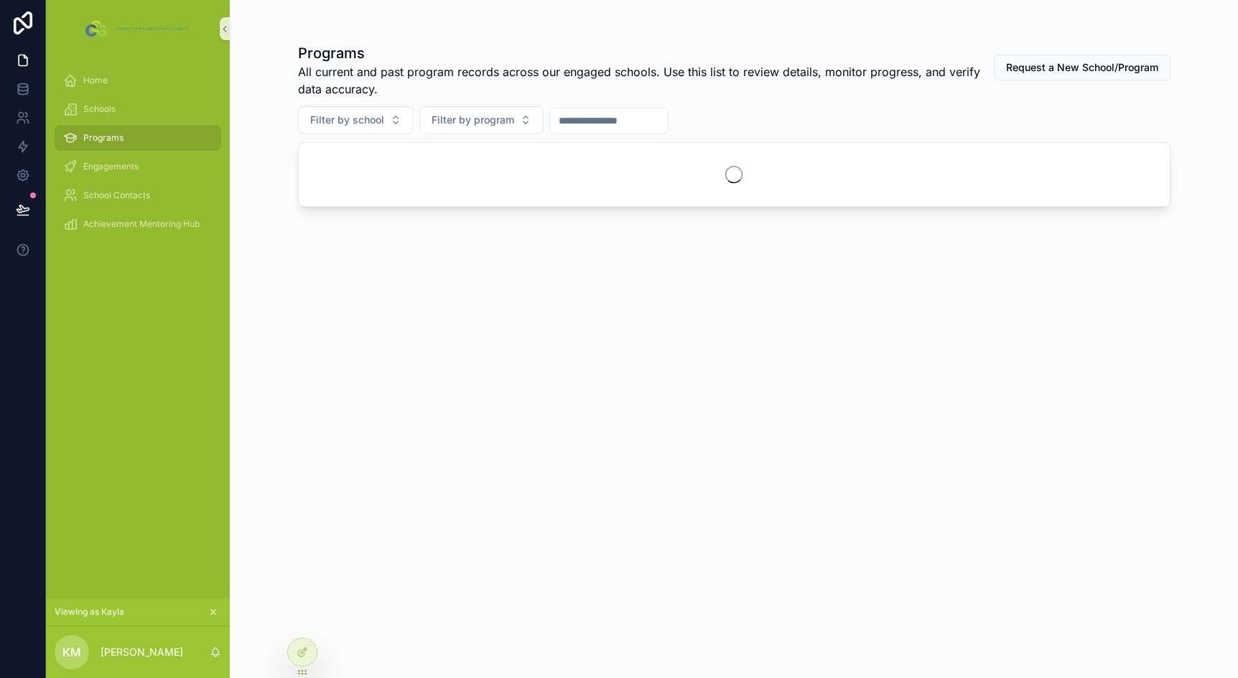
click at [440, 75] on span "All current and past program records across our engaged schools. Use this list …" at bounding box center [645, 80] width 695 height 34
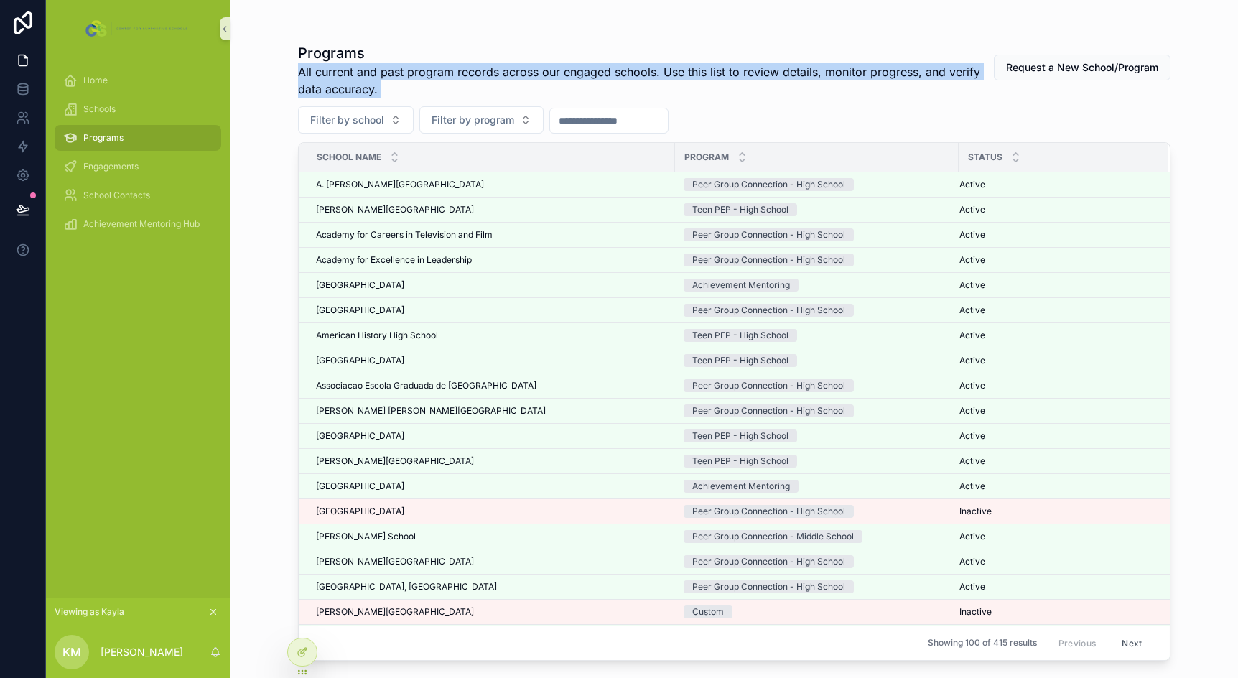
copy span "All current and past program records across our engaged schools. Use this list …"
click at [125, 161] on span "Engagements" at bounding box center [110, 166] width 55 height 11
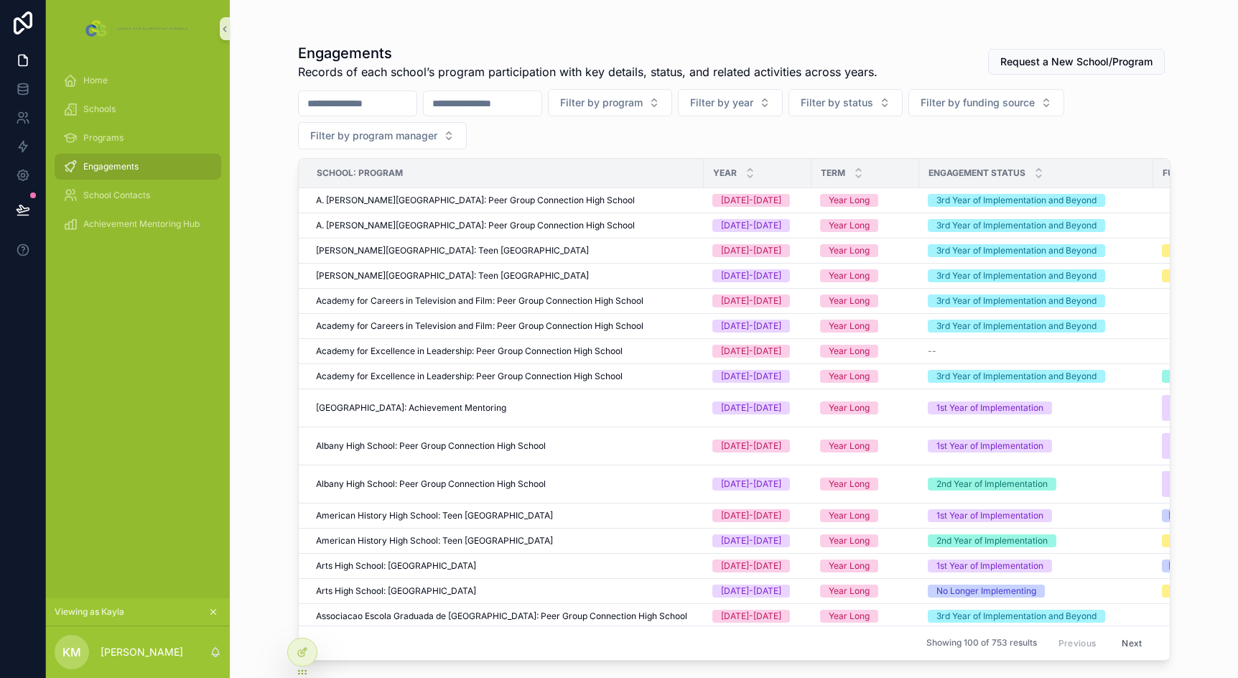
click at [481, 68] on span "Records of each school’s program participation with key details, status, and re…" at bounding box center [588, 71] width 580 height 17
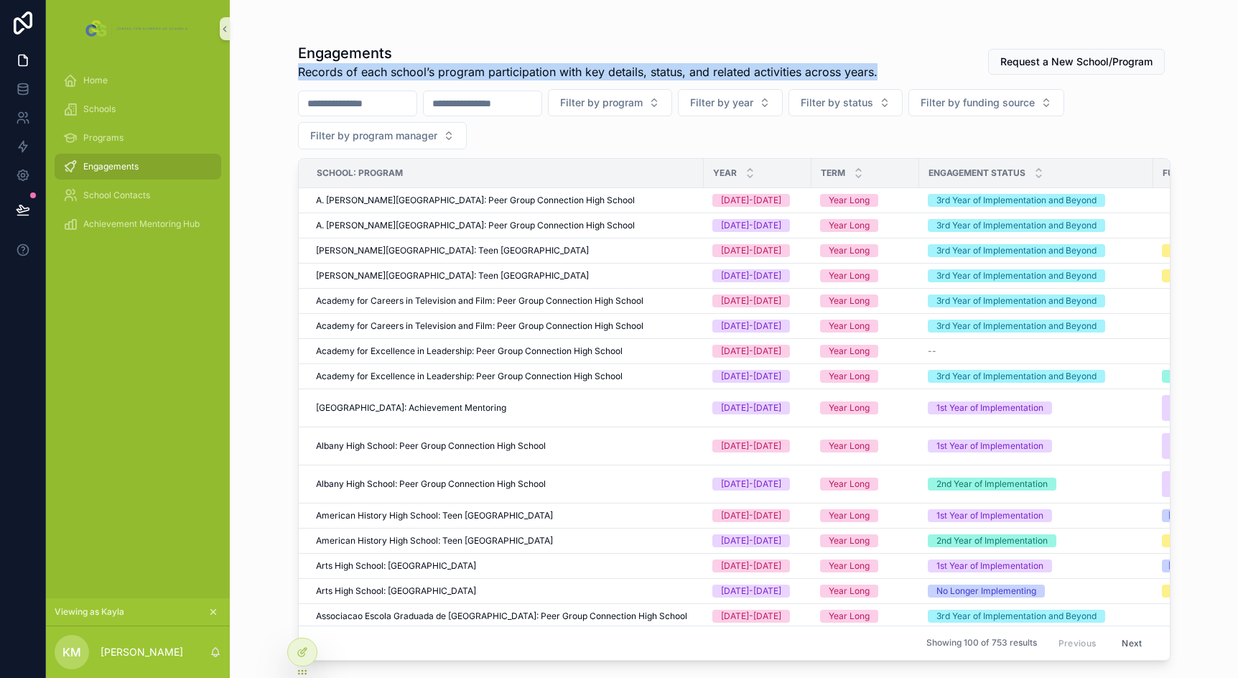
click at [481, 68] on span "Records of each school’s program participation with key details, status, and re…" at bounding box center [588, 71] width 580 height 17
copy span "Records of each school’s program participation with key details, status, and re…"
click at [126, 192] on span "School Contacts" at bounding box center [116, 195] width 67 height 11
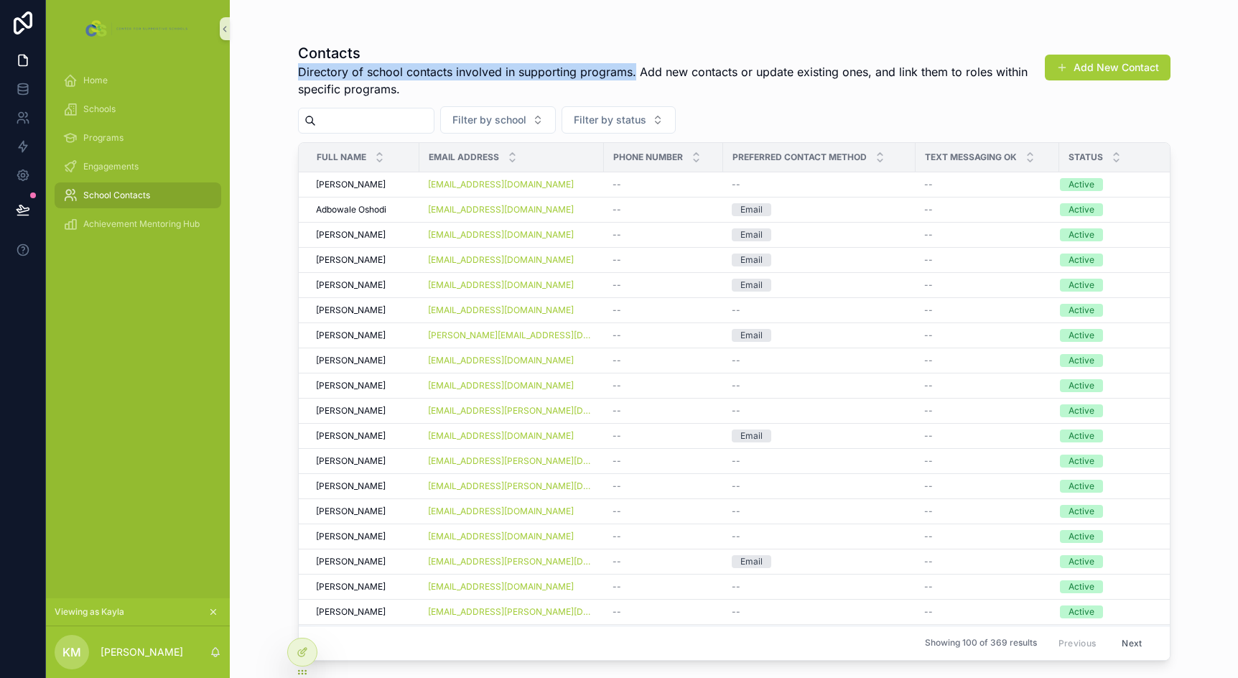
drag, startPoint x: 298, startPoint y: 71, endPoint x: 633, endPoint y: 67, distance: 334.7
click at [633, 67] on span "Directory of school contacts involved in supporting programs. Add new contacts …" at bounding box center [672, 80] width 748 height 34
copy span "Directory of school contacts involved in supporting programs."
click at [124, 236] on link "Achievement Mentoring Hub" at bounding box center [138, 224] width 167 height 26
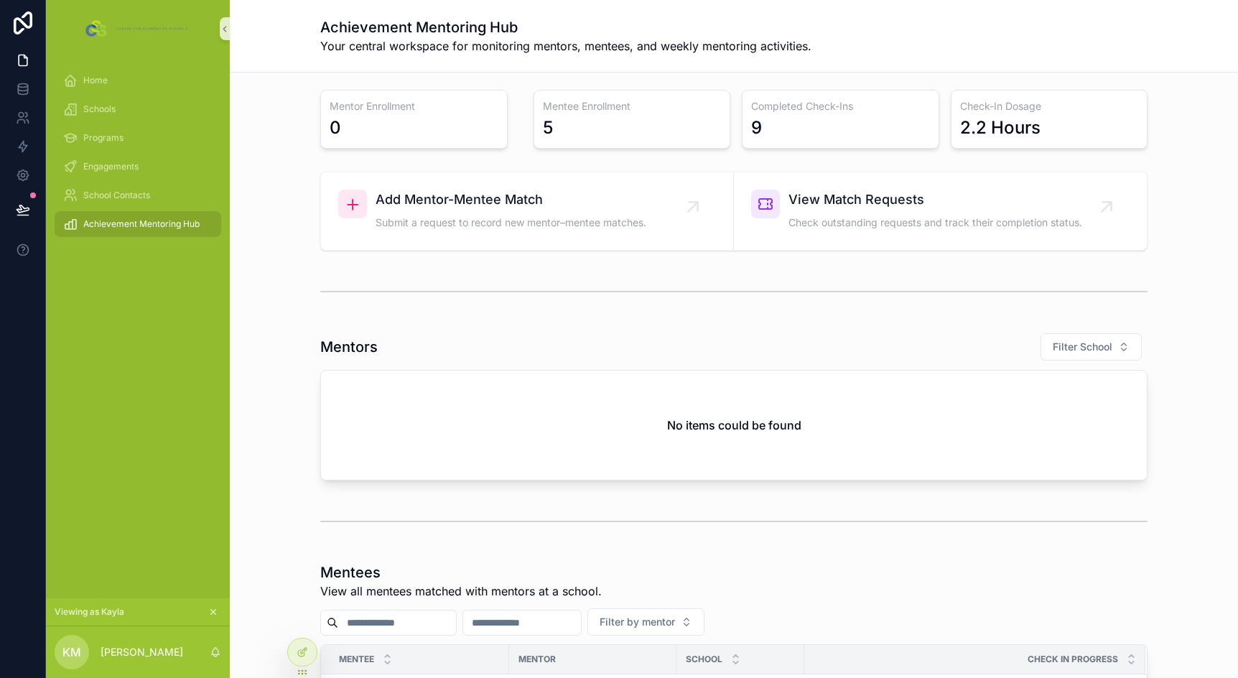
click at [383, 47] on span "Your central workspace for monitoring mentors, mentees, and weekly mentoring ac…" at bounding box center [565, 45] width 491 height 17
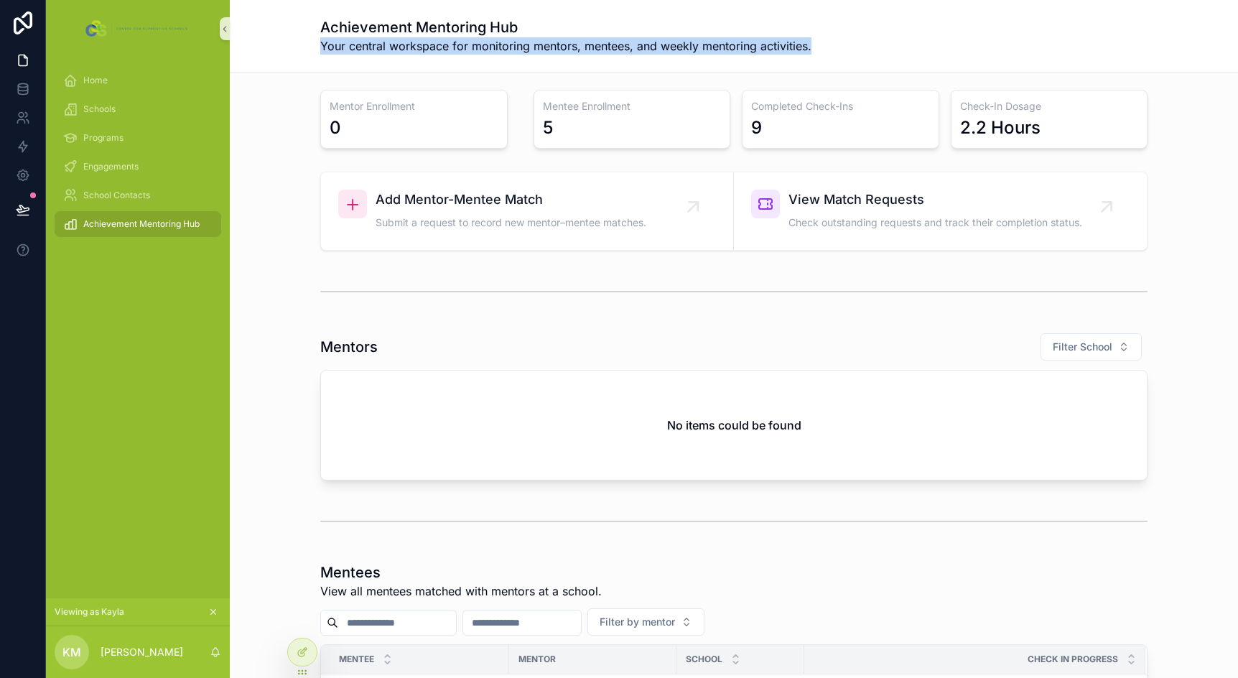
click at [383, 47] on span "Your central workspace for monitoring mentors, mentees, and weekly mentoring ac…" at bounding box center [565, 45] width 491 height 17
copy span "Your central workspace for monitoring mentors, mentees, and weekly mentoring ac…"
drag, startPoint x: 105, startPoint y: 86, endPoint x: 136, endPoint y: 121, distance: 46.8
click at [105, 86] on div "Home" at bounding box center [137, 80] width 149 height 23
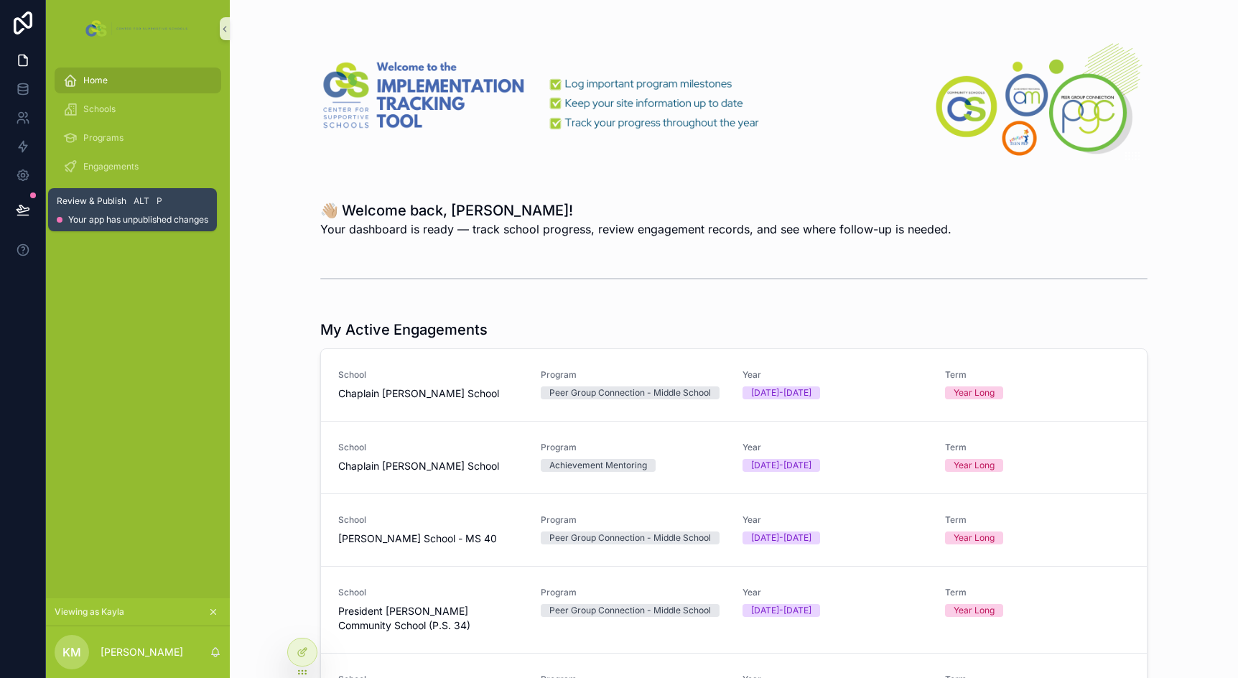
click at [24, 209] on icon at bounding box center [23, 208] width 12 height 7
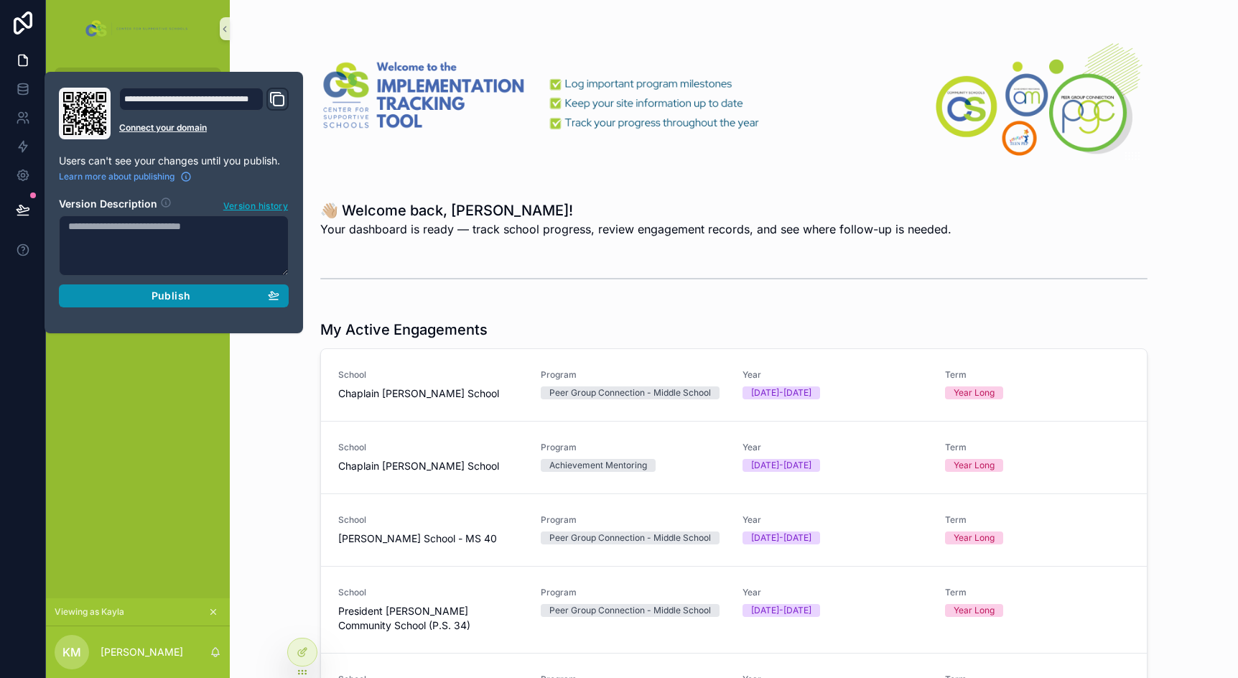
click at [192, 297] on div "Publish" at bounding box center [173, 295] width 211 height 13
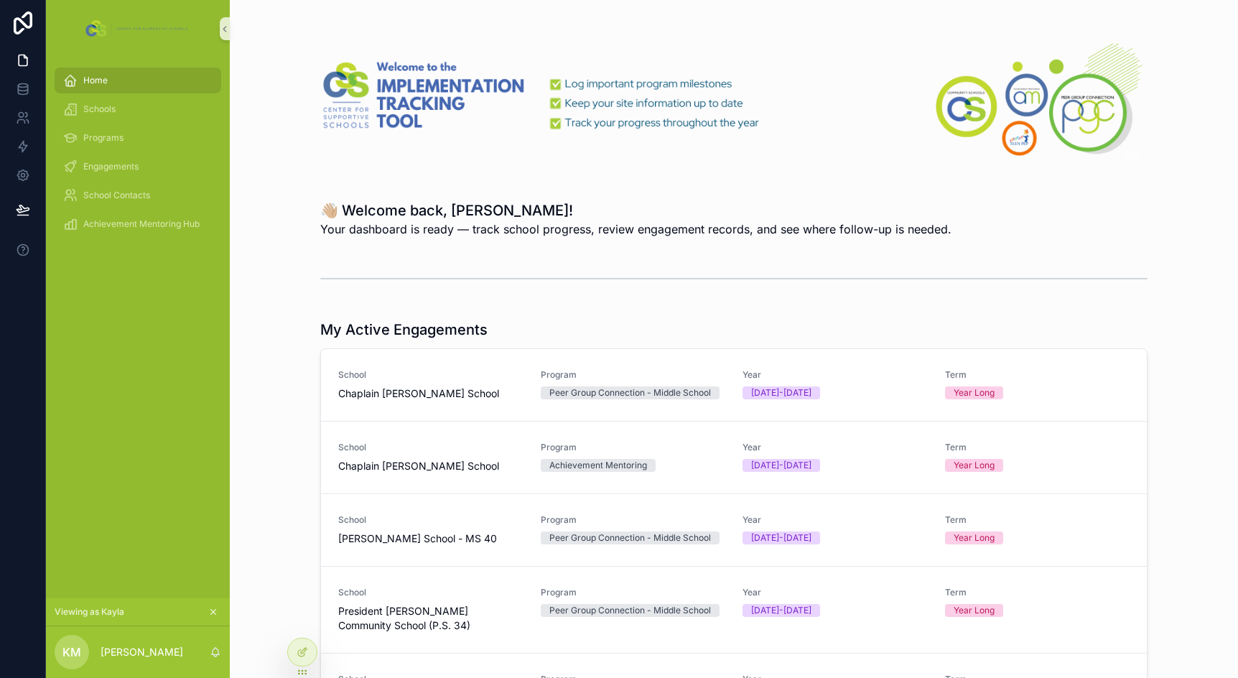
click at [417, 225] on span "Your dashboard is ready — track school progress, review engagement records, and…" at bounding box center [635, 229] width 631 height 17
click at [26, 212] on icon at bounding box center [23, 210] width 14 height 14
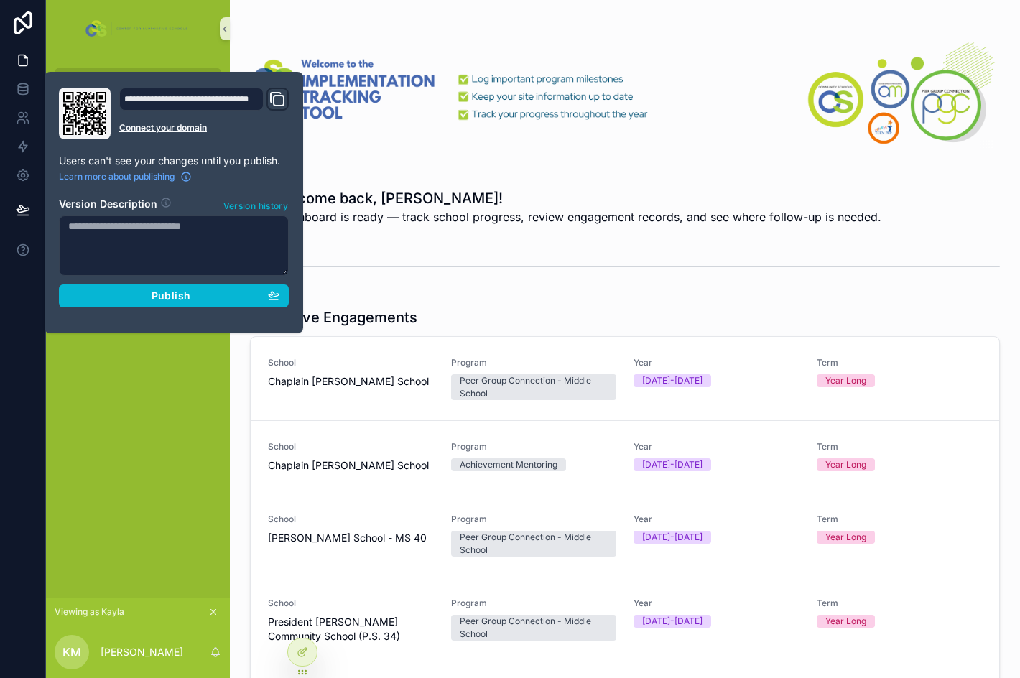
click at [290, 30] on div "scrollable content" at bounding box center [625, 91] width 750 height 148
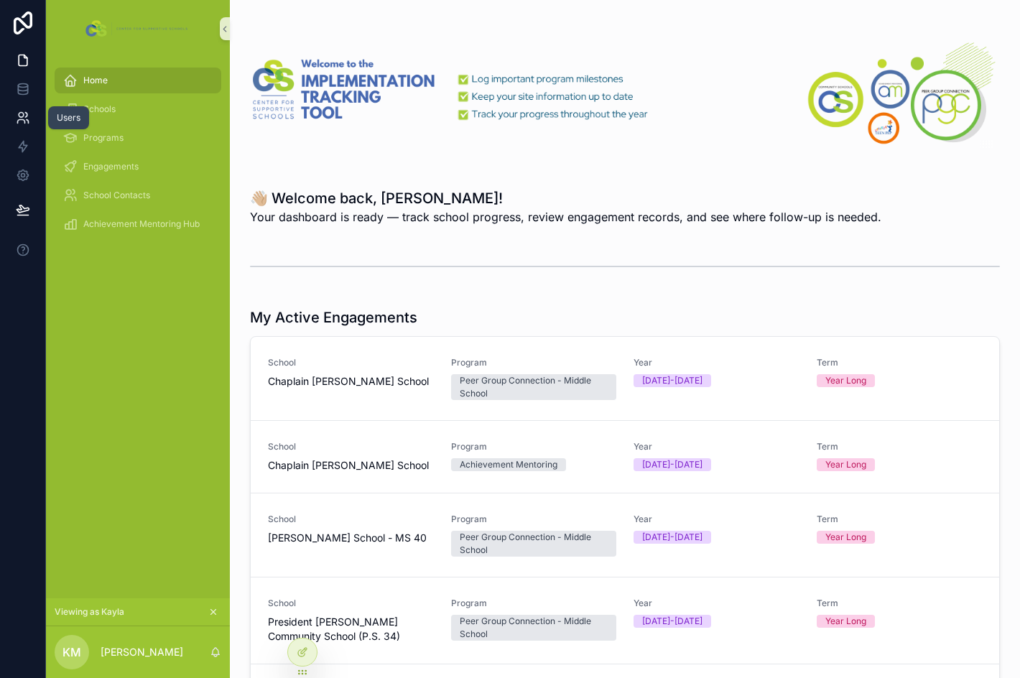
click at [21, 107] on link at bounding box center [22, 117] width 45 height 29
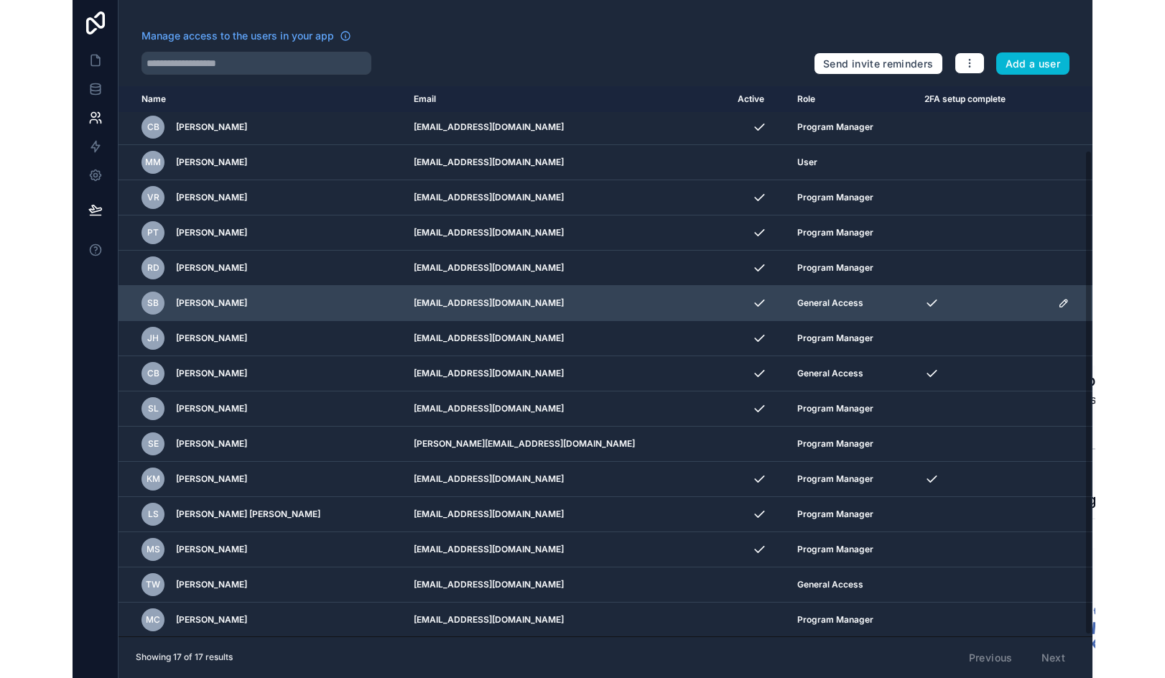
scroll to position [74, 0]
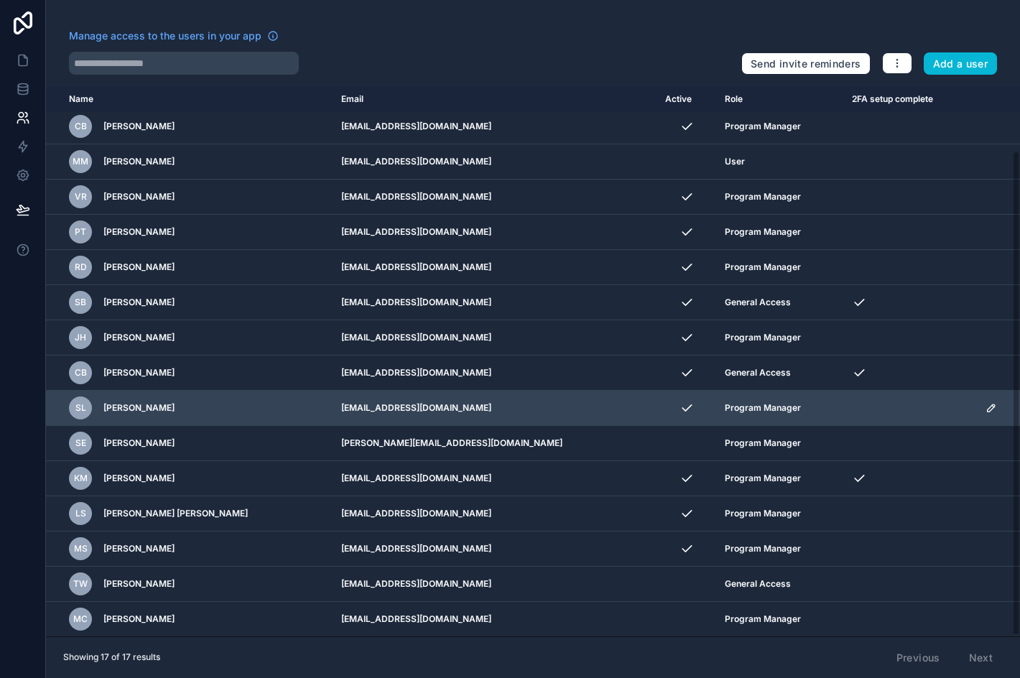
click at [985, 404] on icon "scrollable content" at bounding box center [990, 407] width 11 height 11
click at [478, 404] on td "slembo@supportiveschools.org" at bounding box center [495, 408] width 325 height 35
click at [985, 409] on icon "scrollable content" at bounding box center [990, 407] width 11 height 11
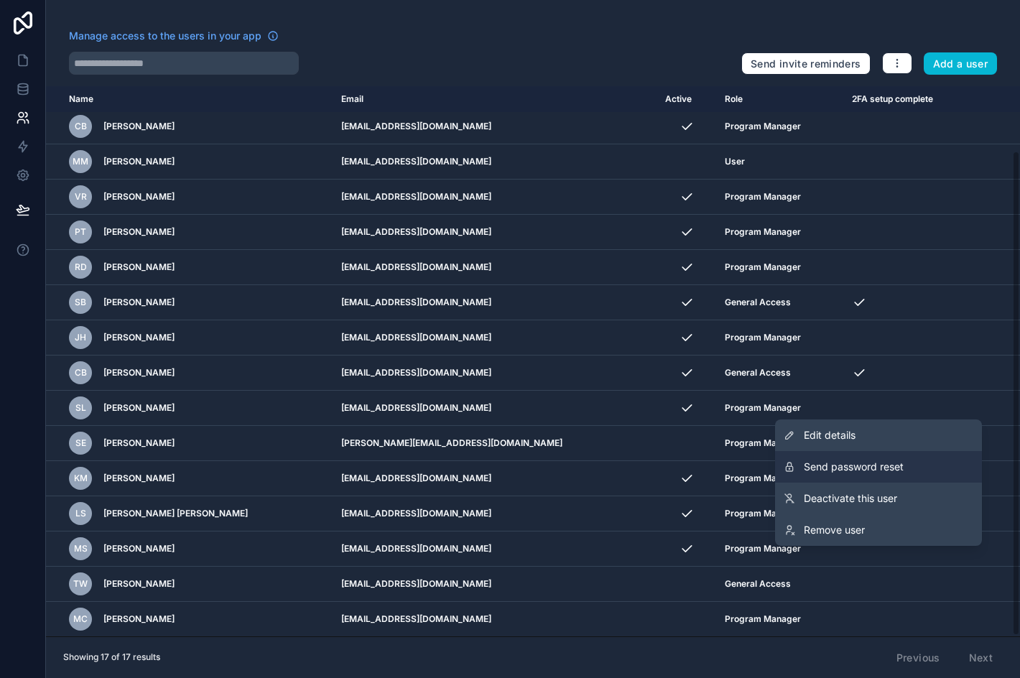
click at [901, 464] on span "Send password reset" at bounding box center [854, 467] width 100 height 14
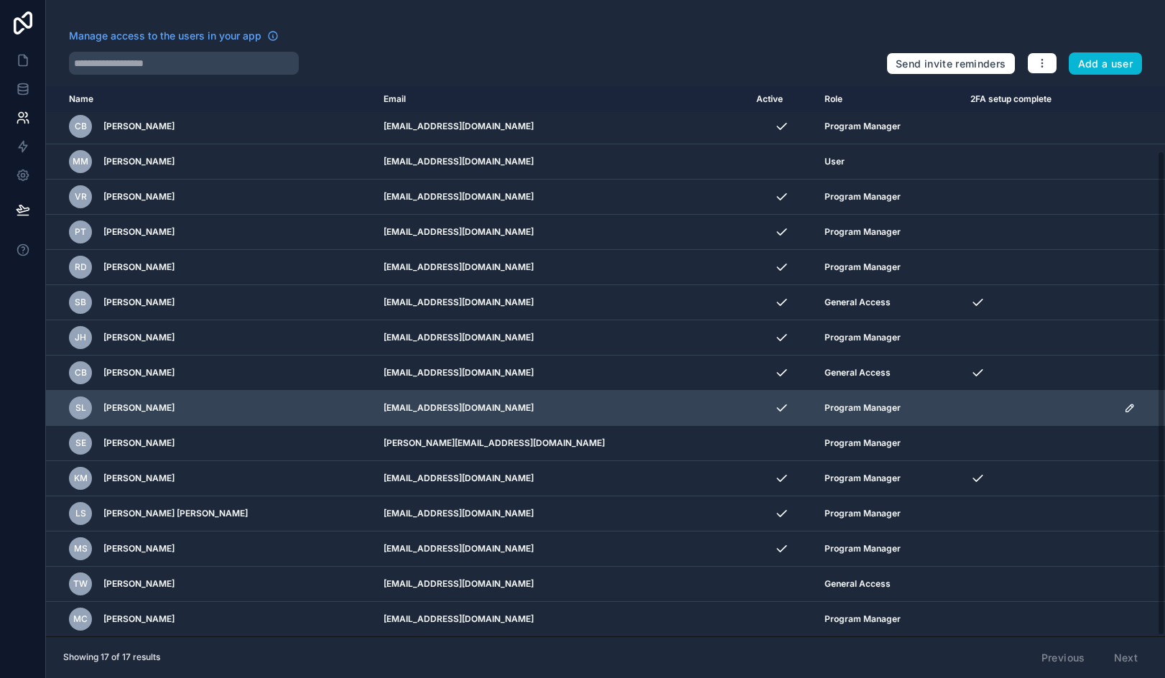
click at [1124, 404] on icon "scrollable content" at bounding box center [1129, 407] width 11 height 11
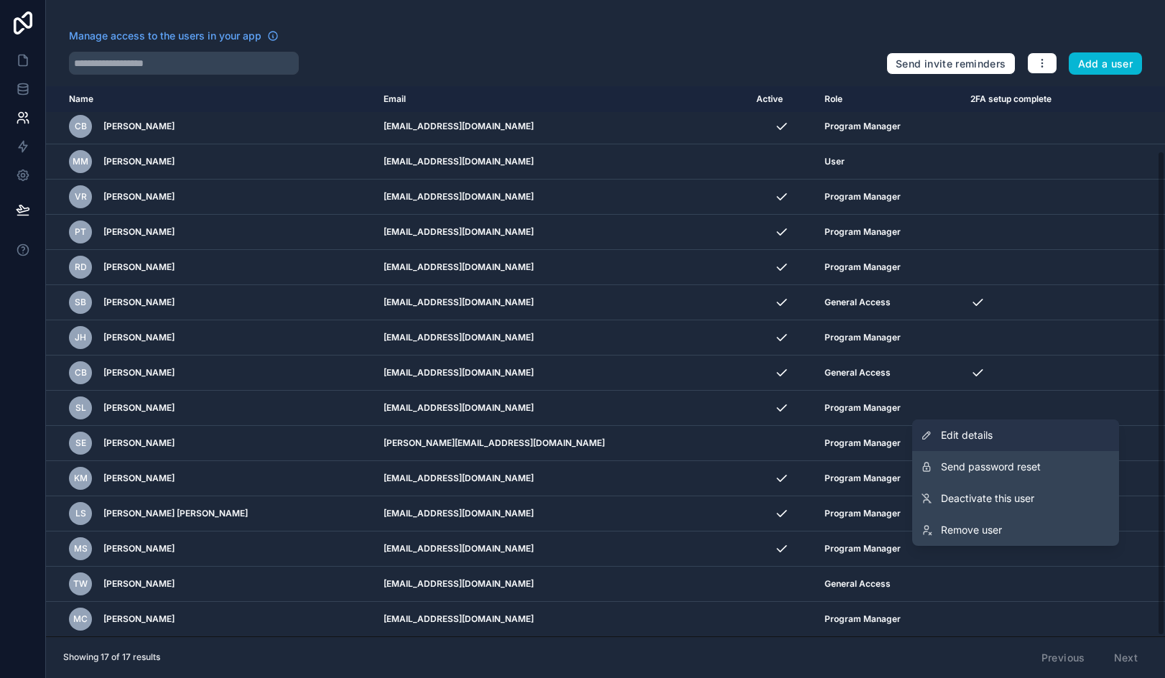
click at [1021, 430] on link "Edit details" at bounding box center [1015, 435] width 207 height 32
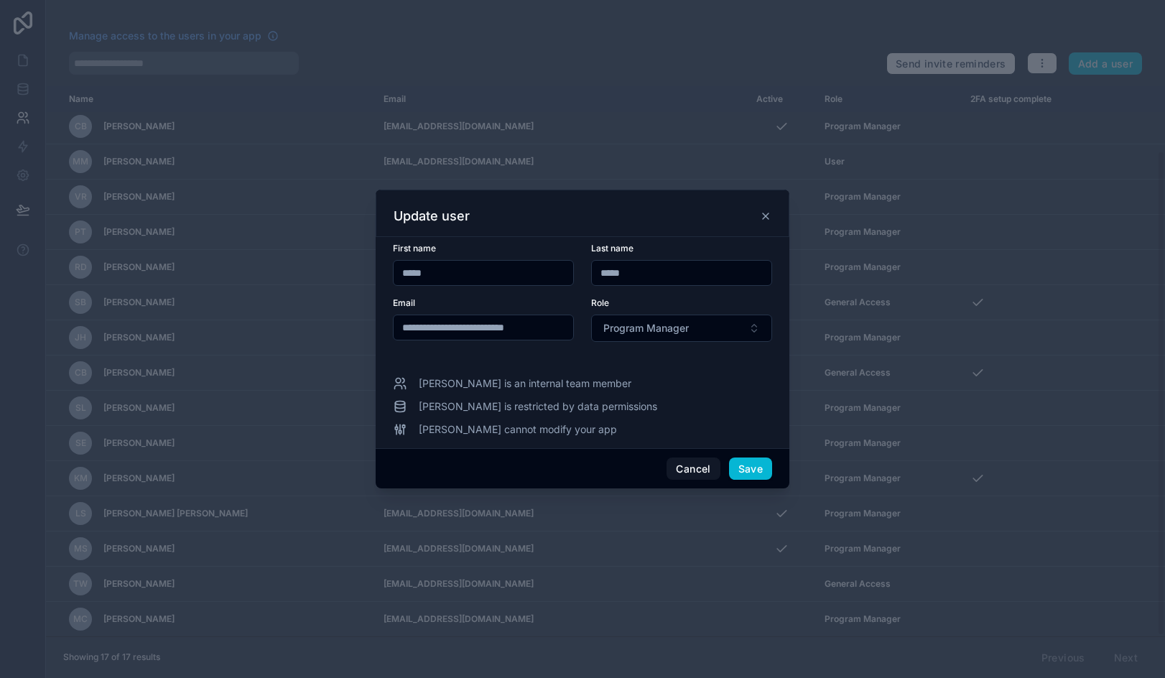
click at [524, 381] on span "Susan is an internal team member" at bounding box center [525, 383] width 213 height 14
click at [519, 408] on span "Susan is restricted by data permissions" at bounding box center [538, 406] width 238 height 14
click at [685, 460] on button "Cancel" at bounding box center [693, 469] width 53 height 23
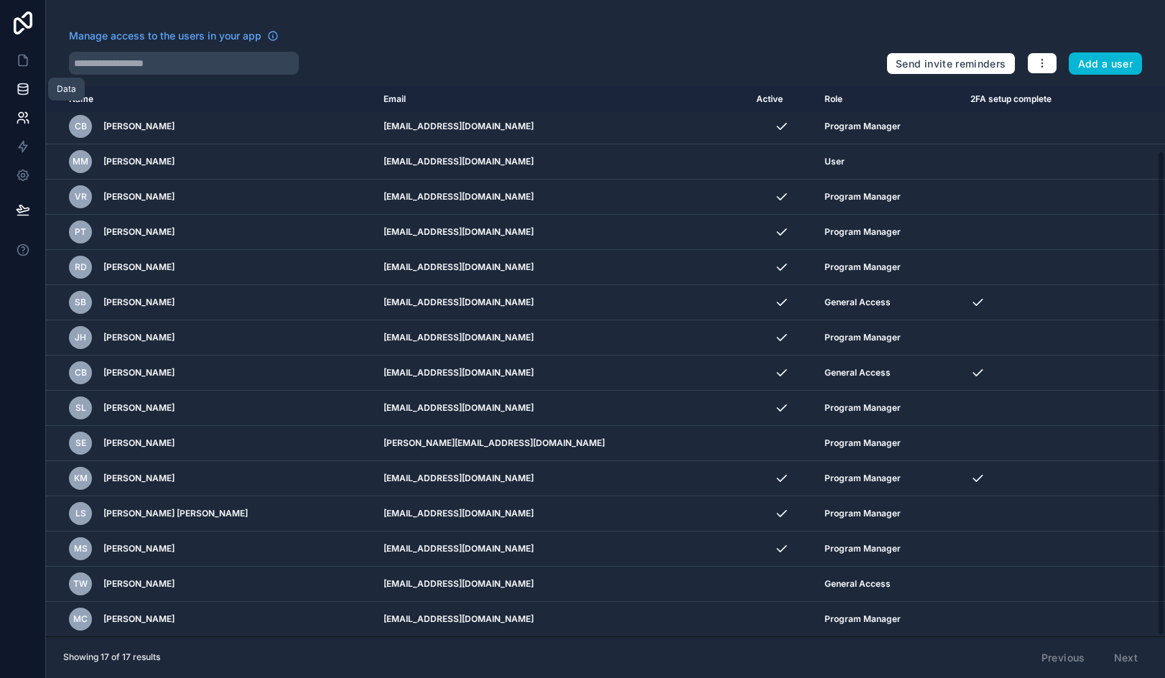
click at [22, 91] on icon at bounding box center [22, 88] width 9 height 6
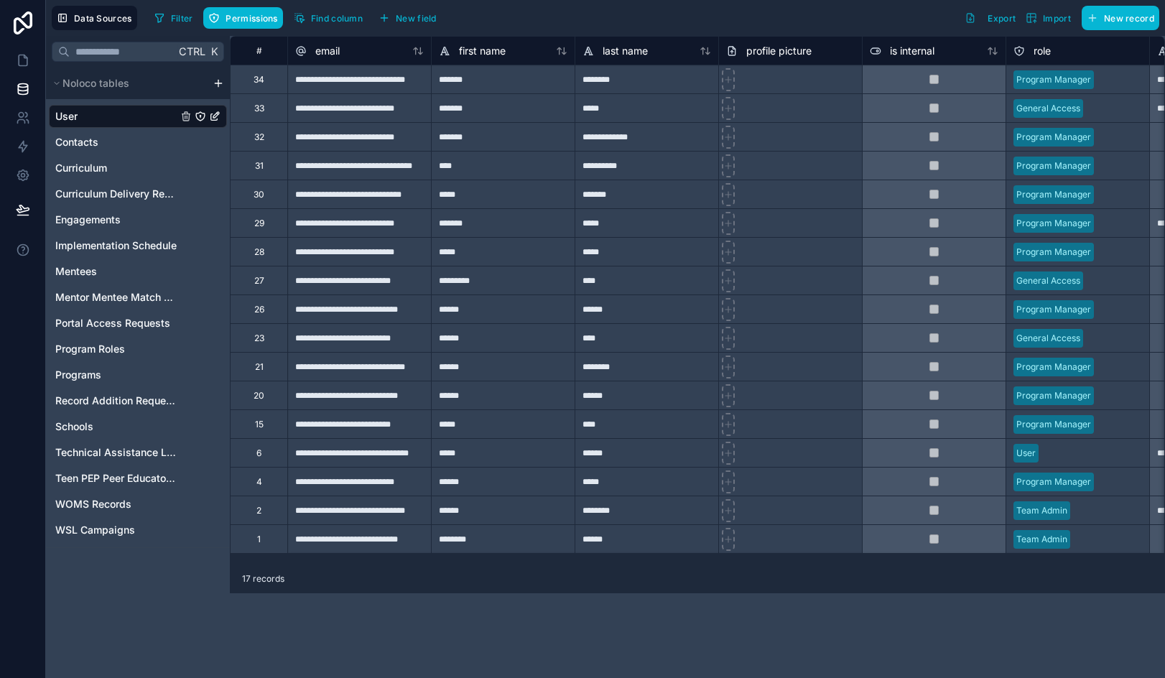
click at [274, 254] on div "28" at bounding box center [258, 251] width 57 height 29
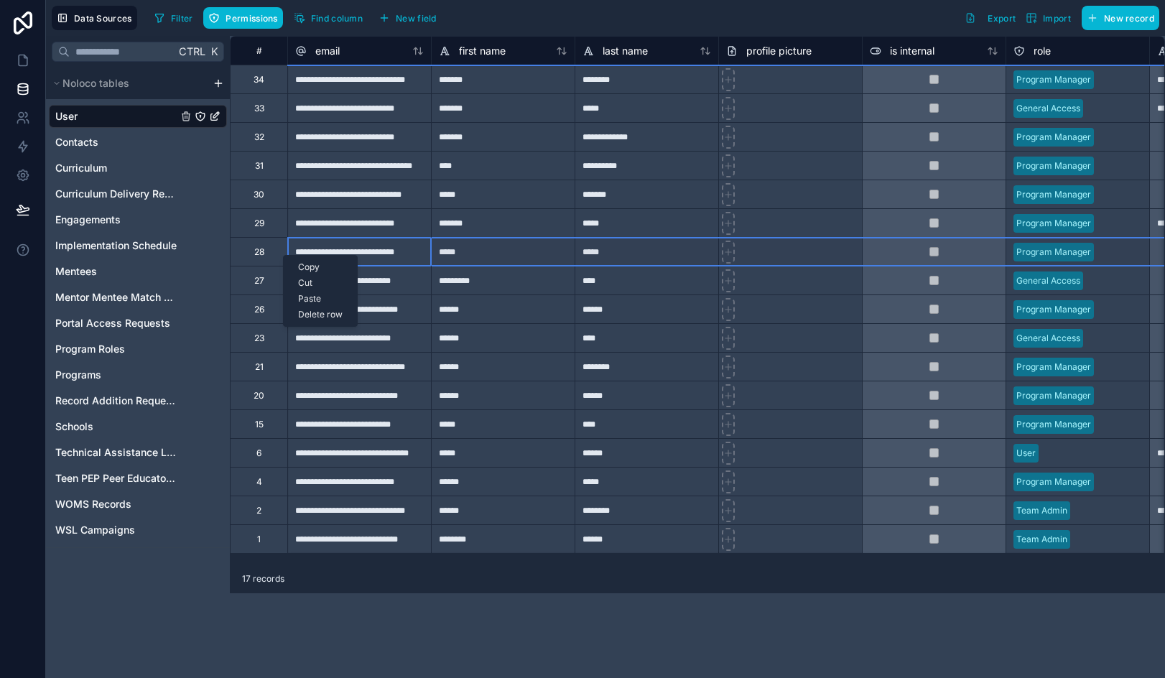
click at [320, 312] on div "Delete row" at bounding box center [320, 315] width 73 height 16
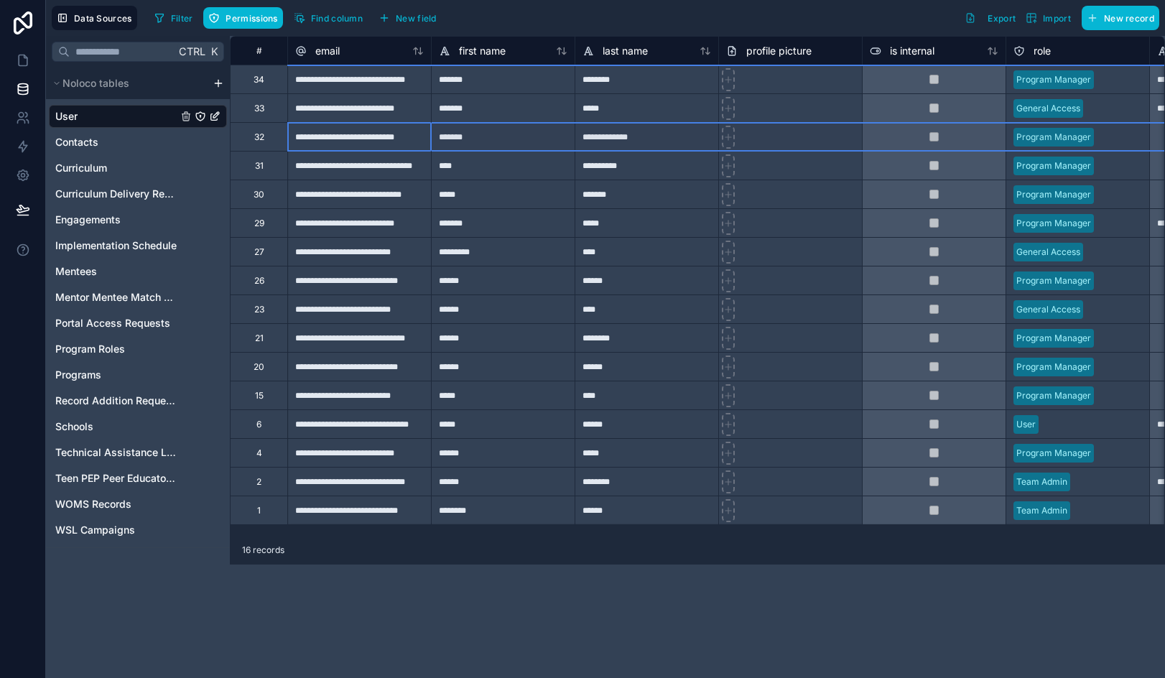
click at [275, 140] on div "32" at bounding box center [258, 136] width 57 height 29
click at [313, 202] on div "Delete row" at bounding box center [312, 200] width 73 height 16
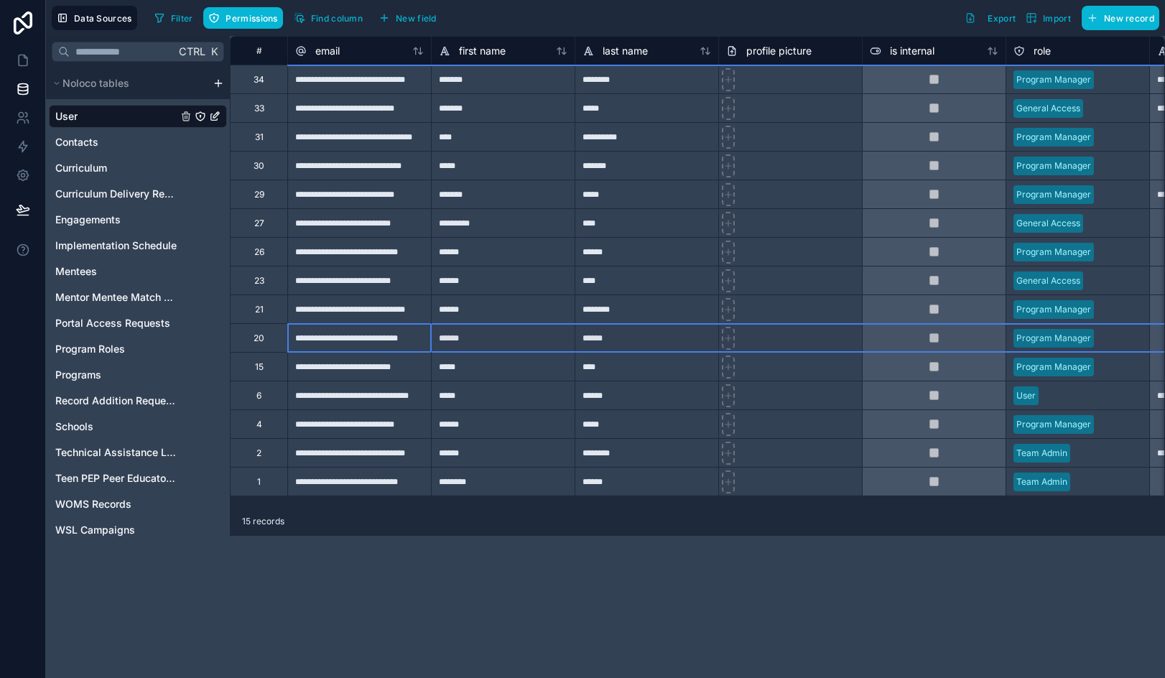
click at [272, 335] on div "20" at bounding box center [258, 337] width 57 height 29
click at [305, 396] on div "Delete row" at bounding box center [309, 395] width 73 height 16
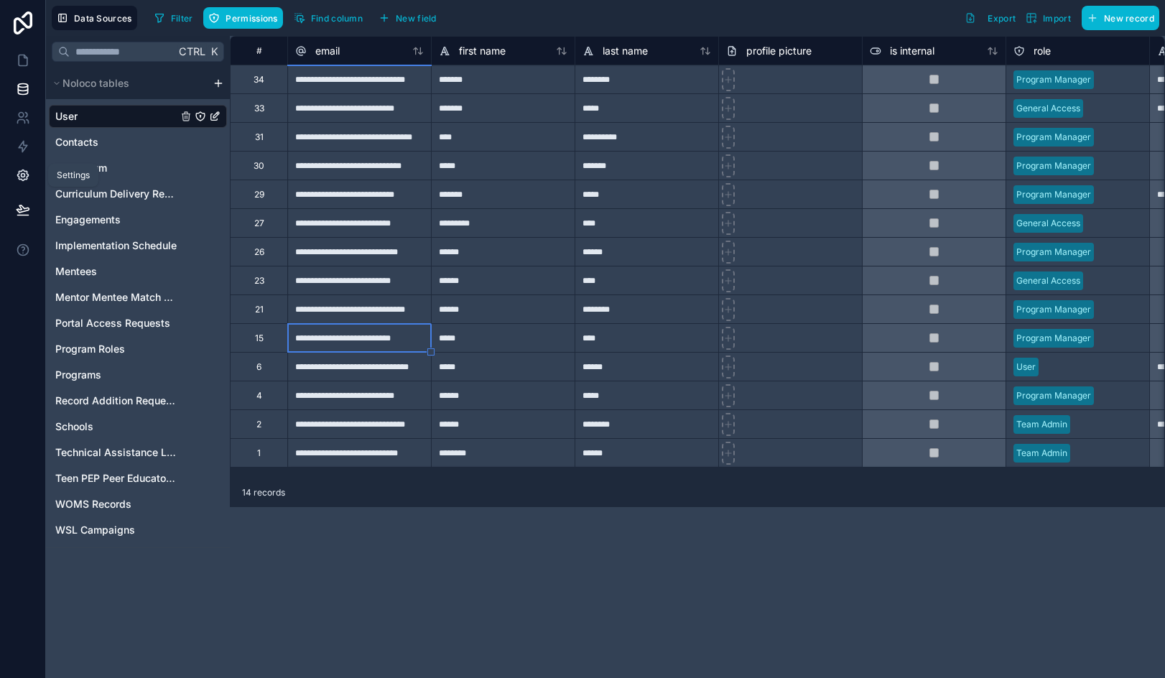
click at [23, 175] on icon at bounding box center [23, 175] width 14 height 14
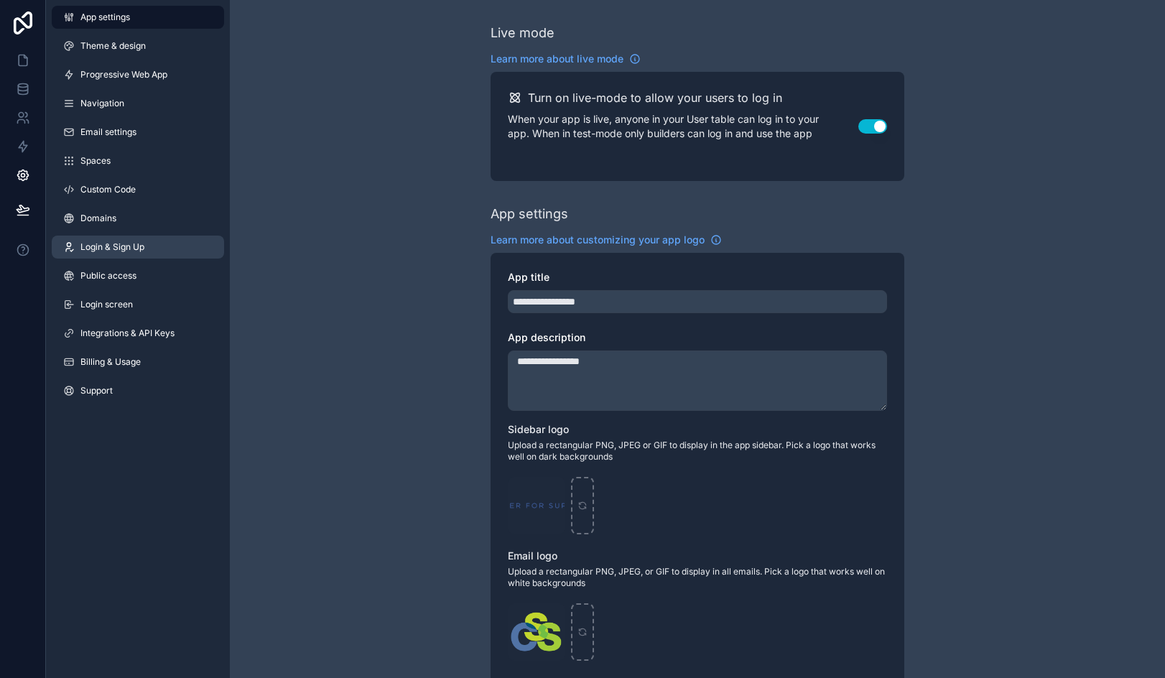
click at [124, 247] on span "Login & Sign Up" at bounding box center [112, 246] width 64 height 11
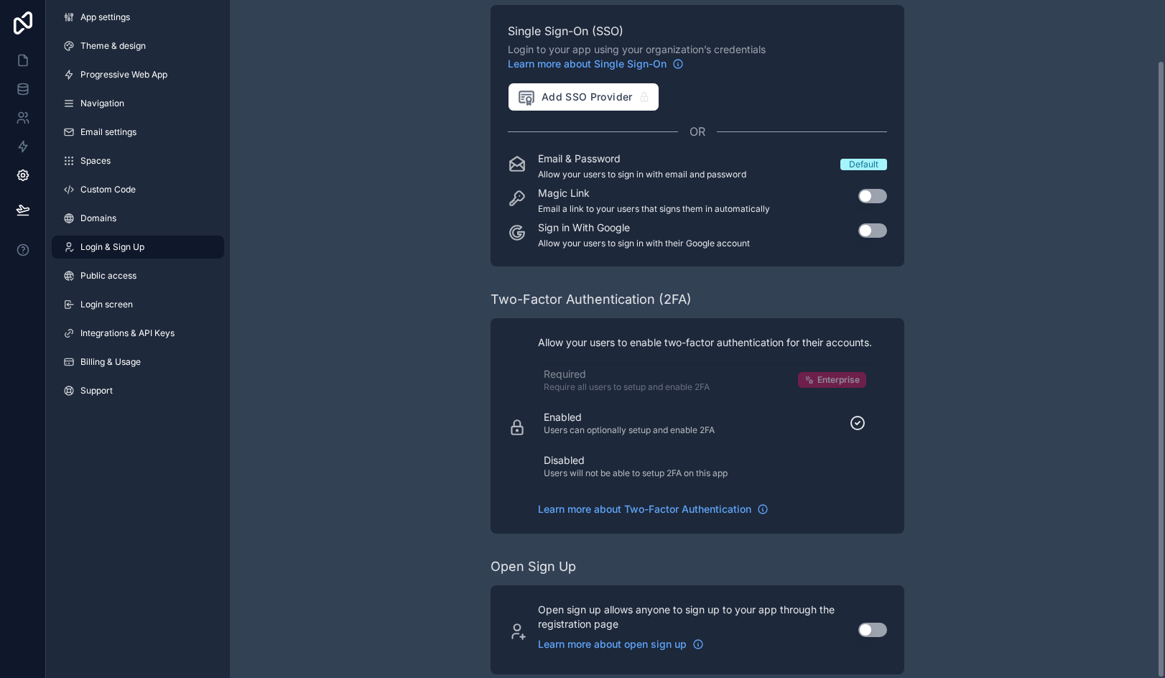
scroll to position [66, 0]
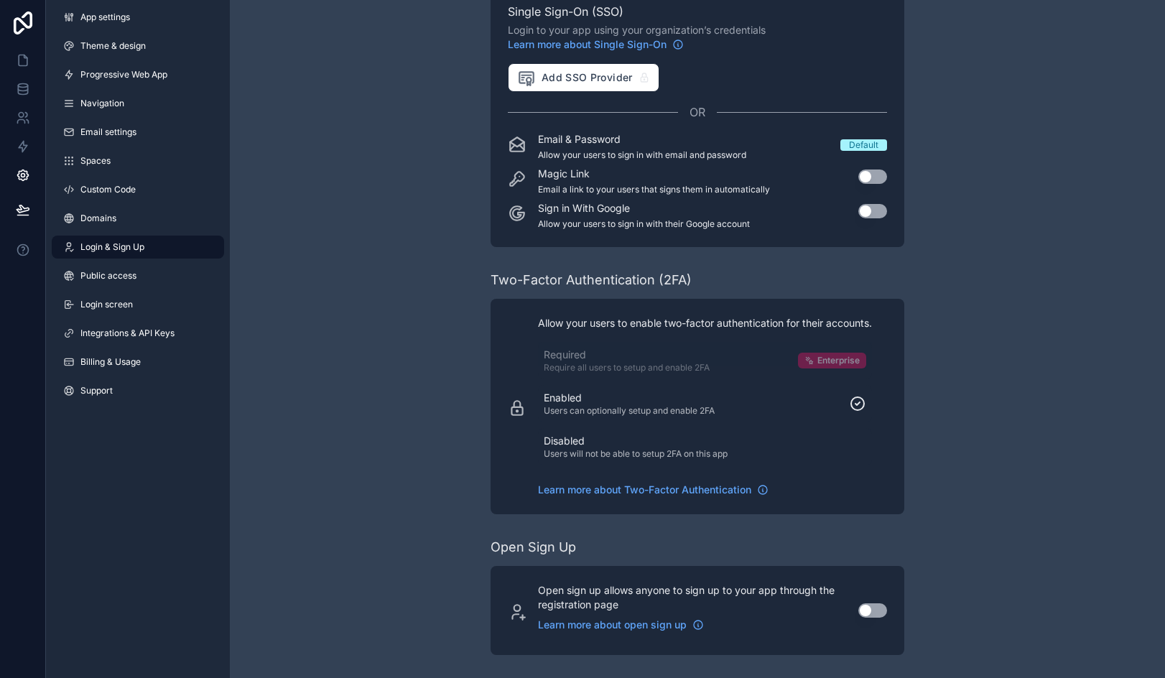
click at [802, 446] on div "Disabled Users will not be able to setup 2FA on this app" at bounding box center [705, 447] width 322 height 26
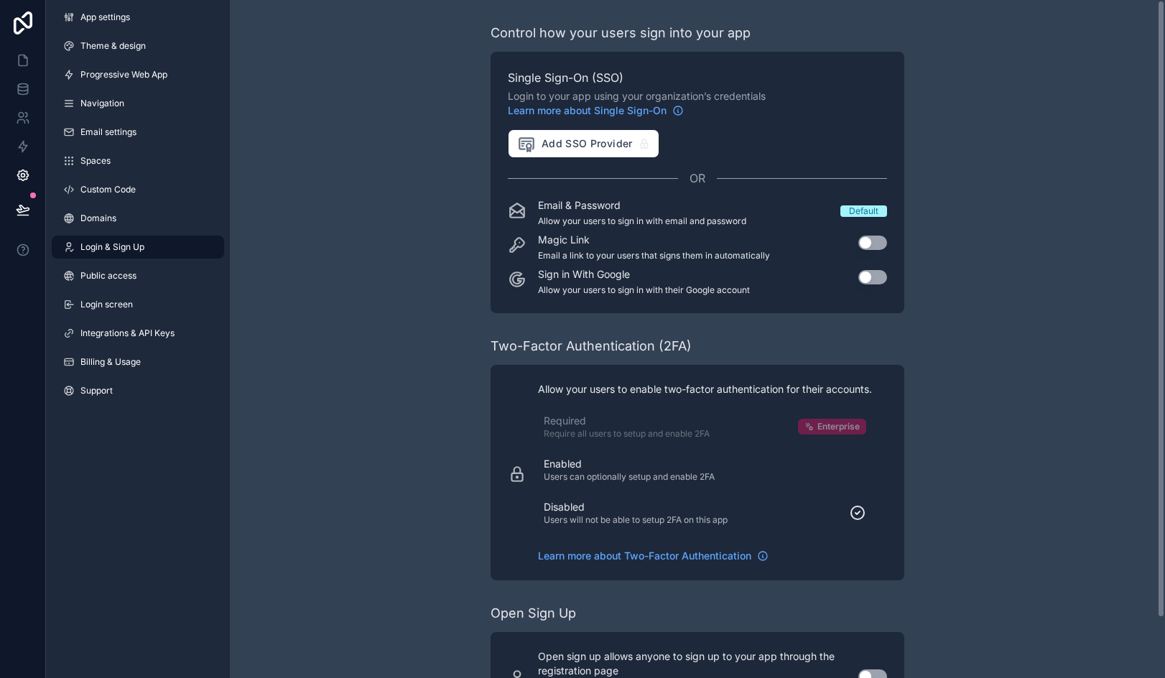
click at [430, 266] on div "Control how your users sign into your app Single Sign-On (SSO) Login to your ap…" at bounding box center [697, 372] width 935 height 744
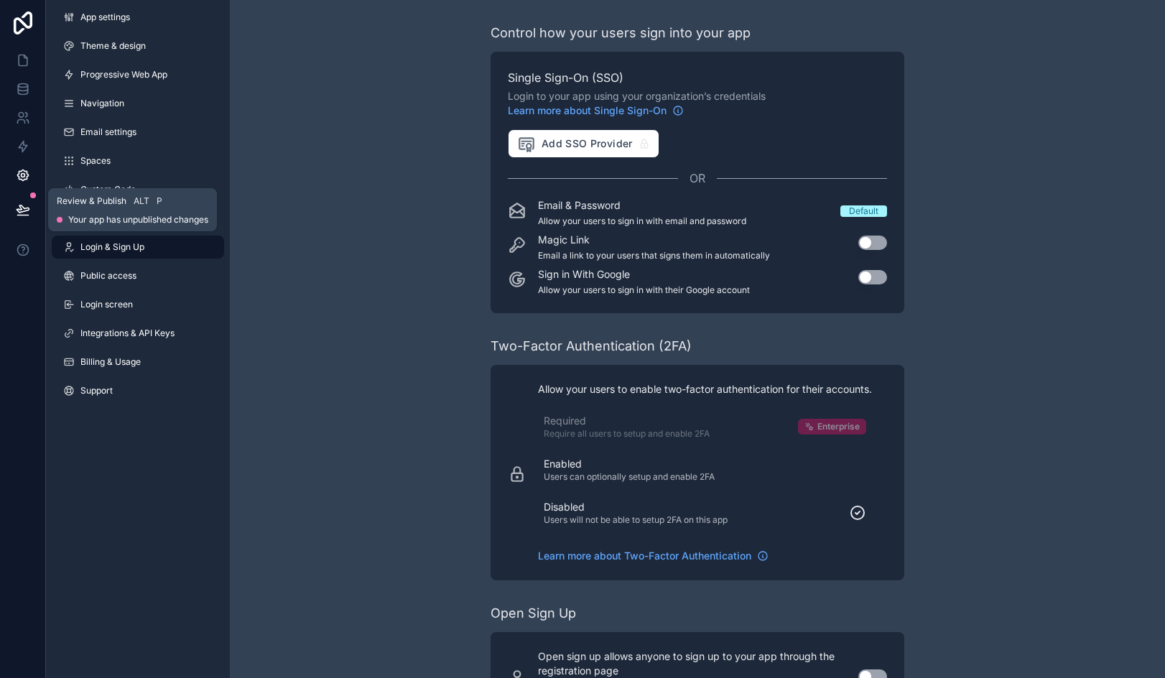
click at [29, 207] on icon at bounding box center [23, 210] width 14 height 14
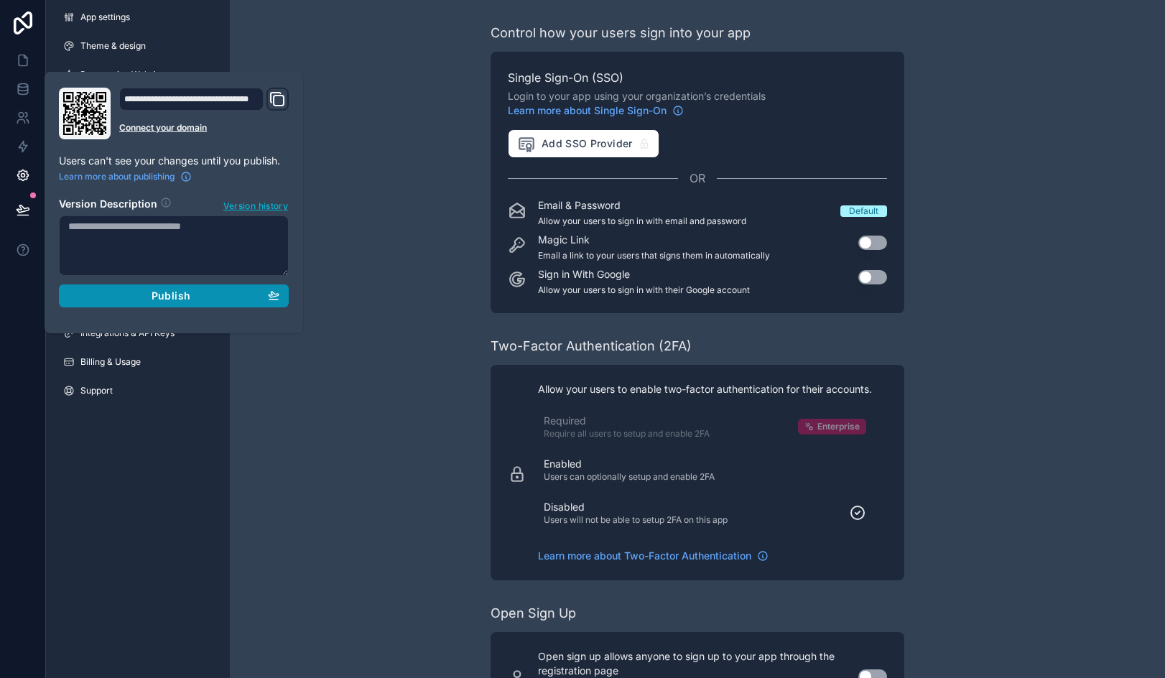
click at [144, 300] on div "Publish" at bounding box center [173, 295] width 211 height 13
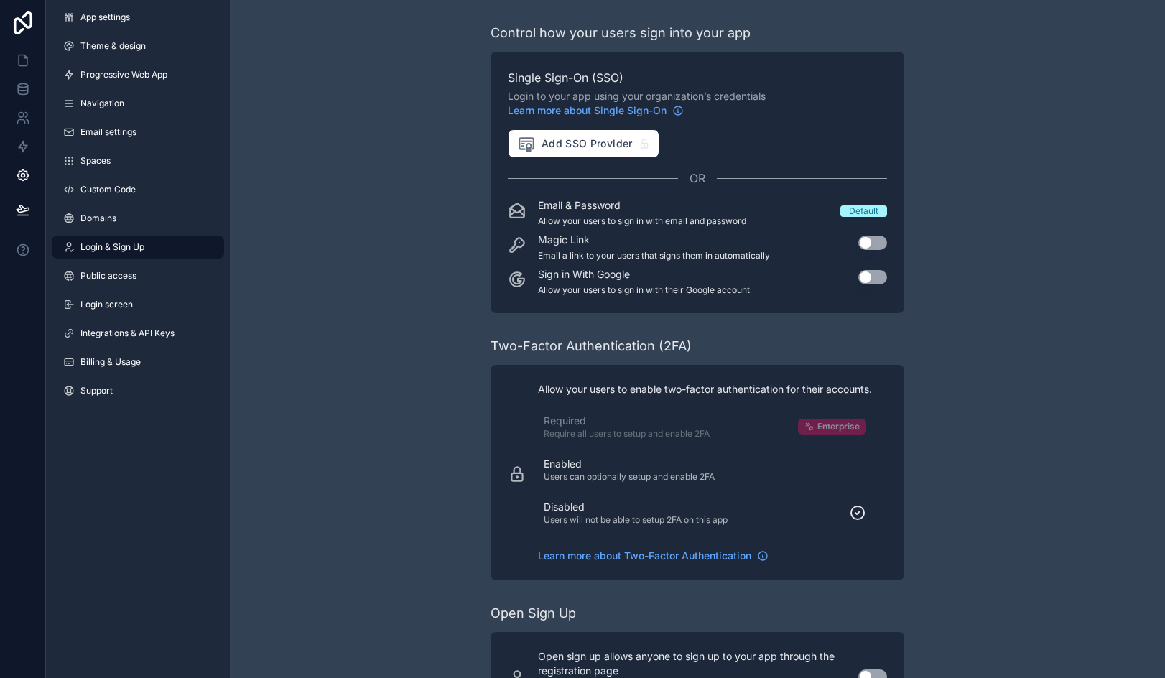
click at [430, 332] on div "Control how your users sign into your app Single Sign-On (SSO) Login to your ap…" at bounding box center [697, 372] width 935 height 744
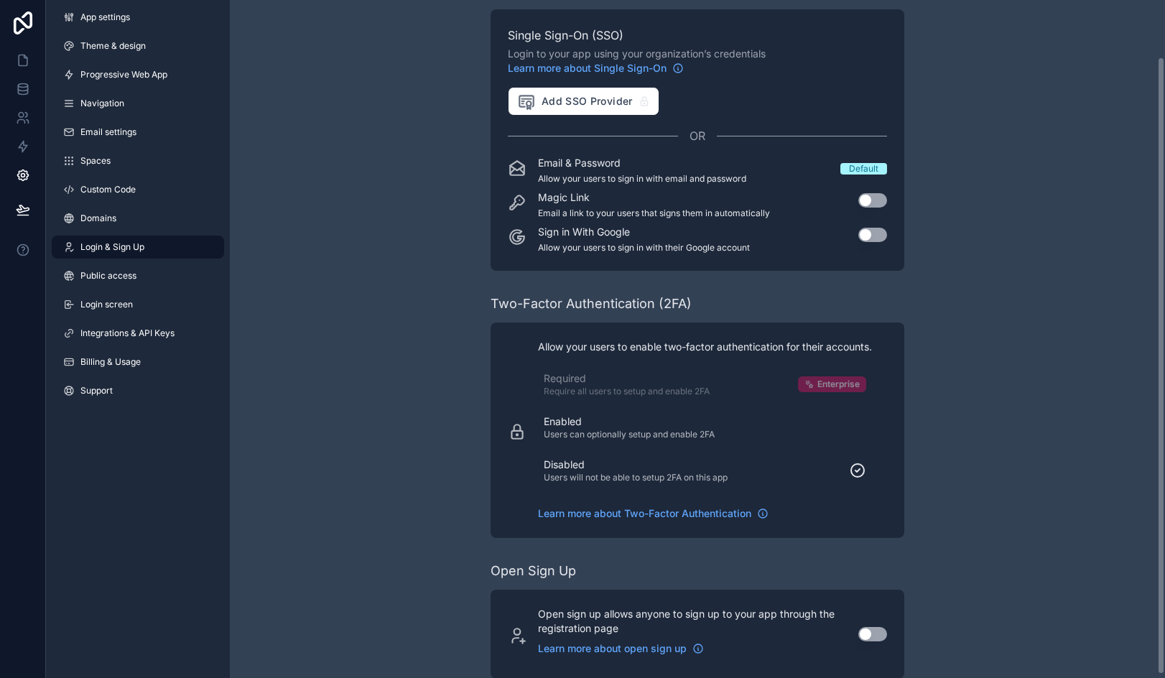
scroll to position [66, 0]
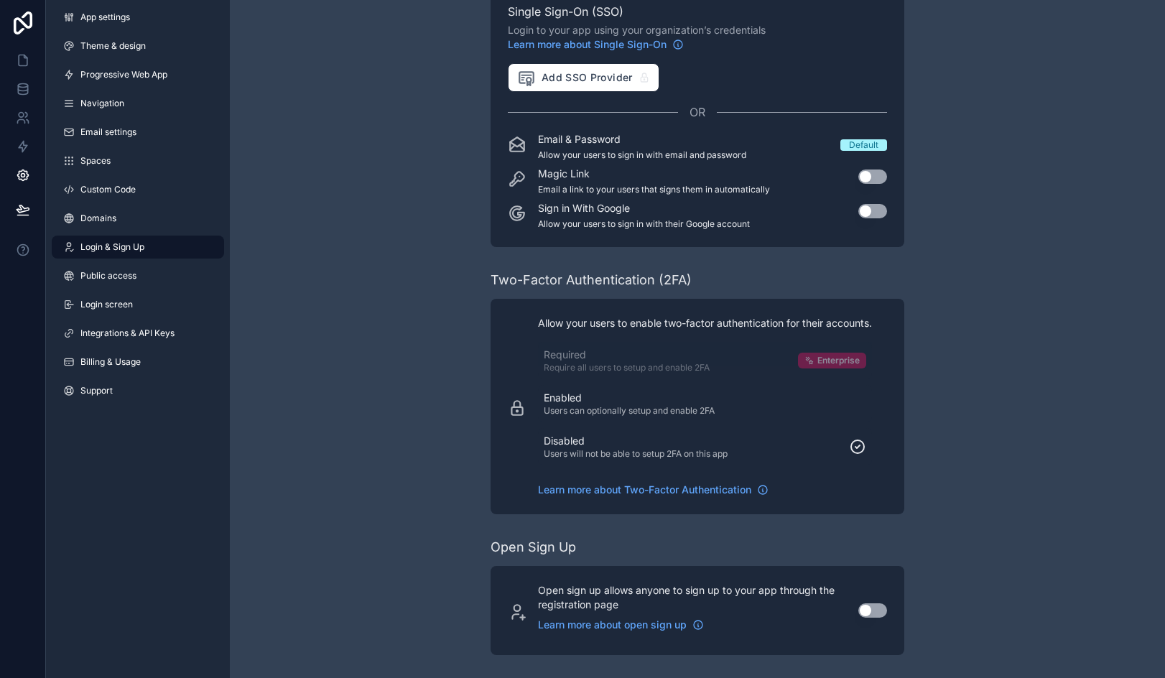
click at [860, 444] on icon "scrollable content" at bounding box center [857, 446] width 17 height 17
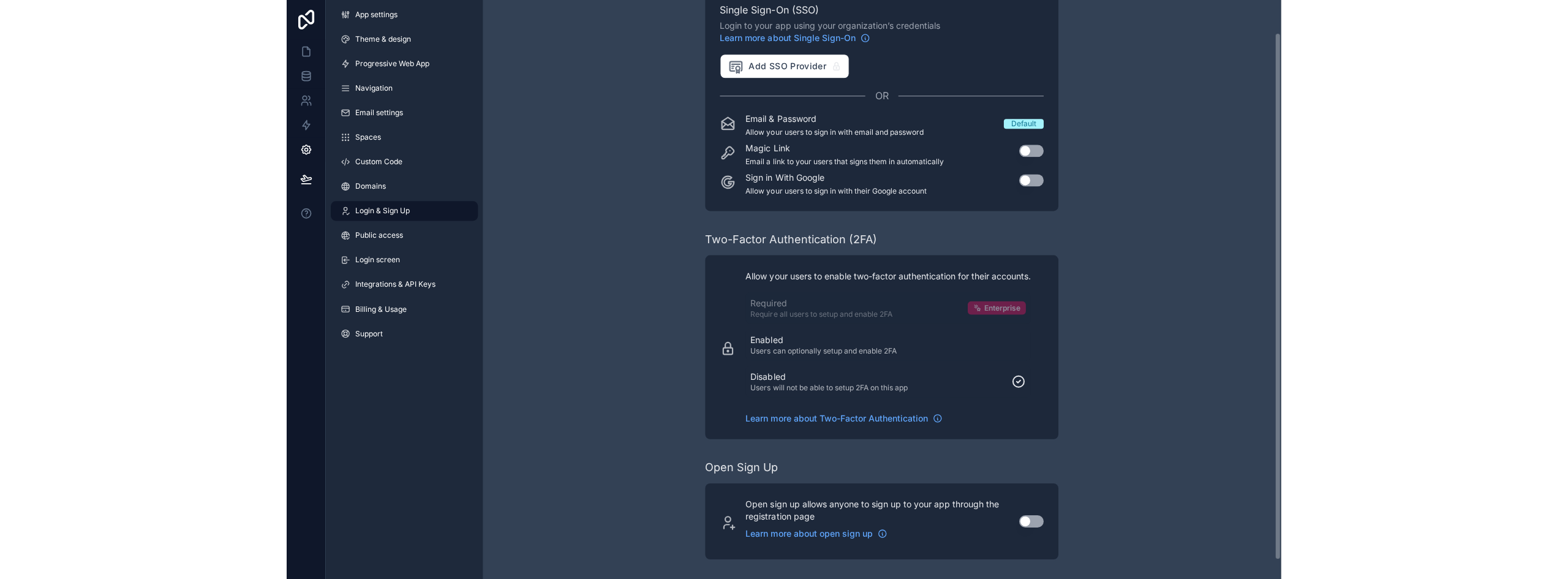
scroll to position [0, 0]
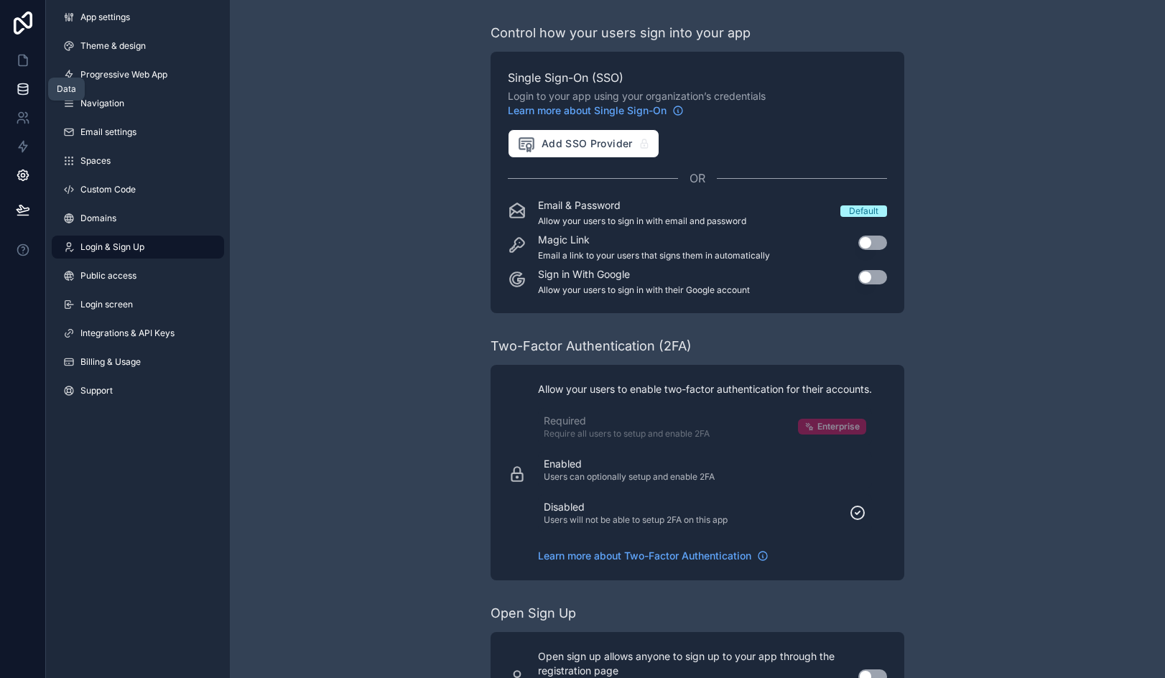
click at [19, 87] on icon at bounding box center [22, 86] width 9 height 4
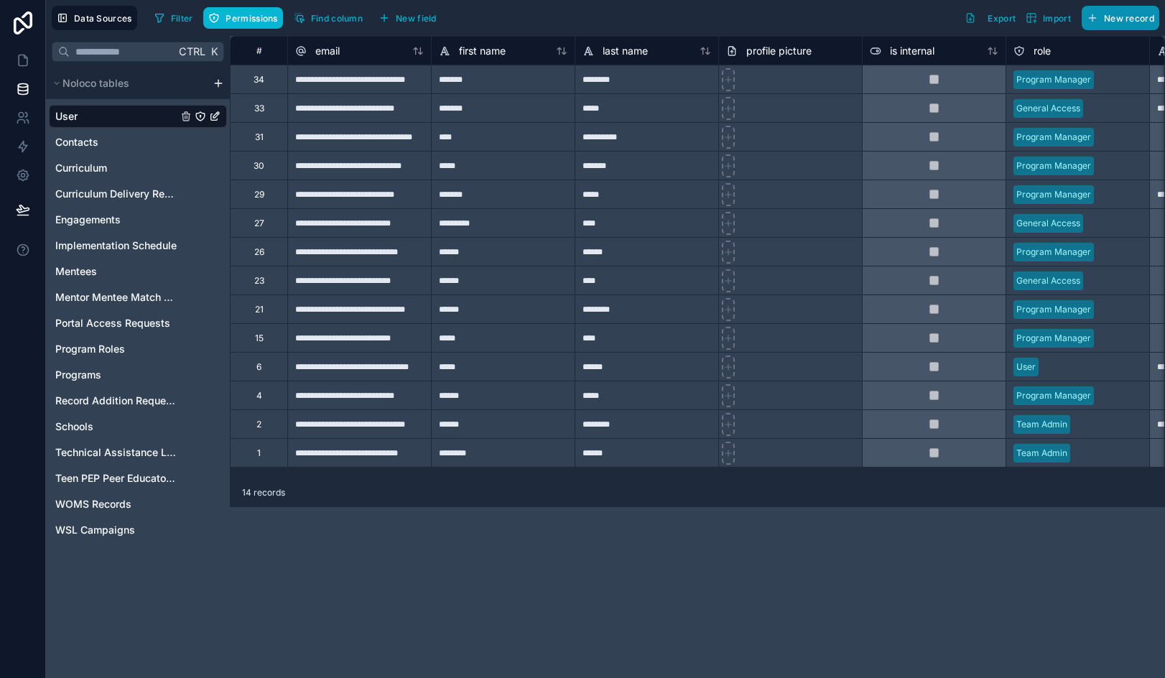
click at [1139, 16] on span "New record" at bounding box center [1129, 18] width 50 height 11
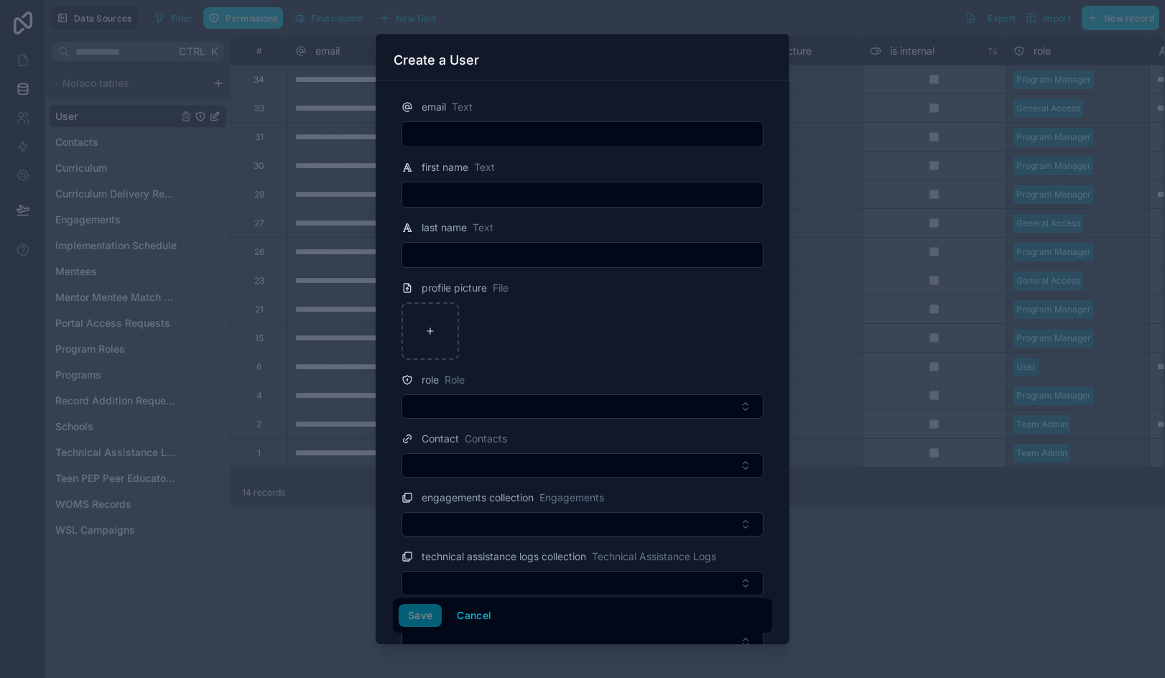
click at [455, 141] on input "text" at bounding box center [582, 134] width 361 height 20
paste input "**********"
type input "**********"
click at [580, 196] on input "text" at bounding box center [582, 195] width 361 height 20
paste input "*******"
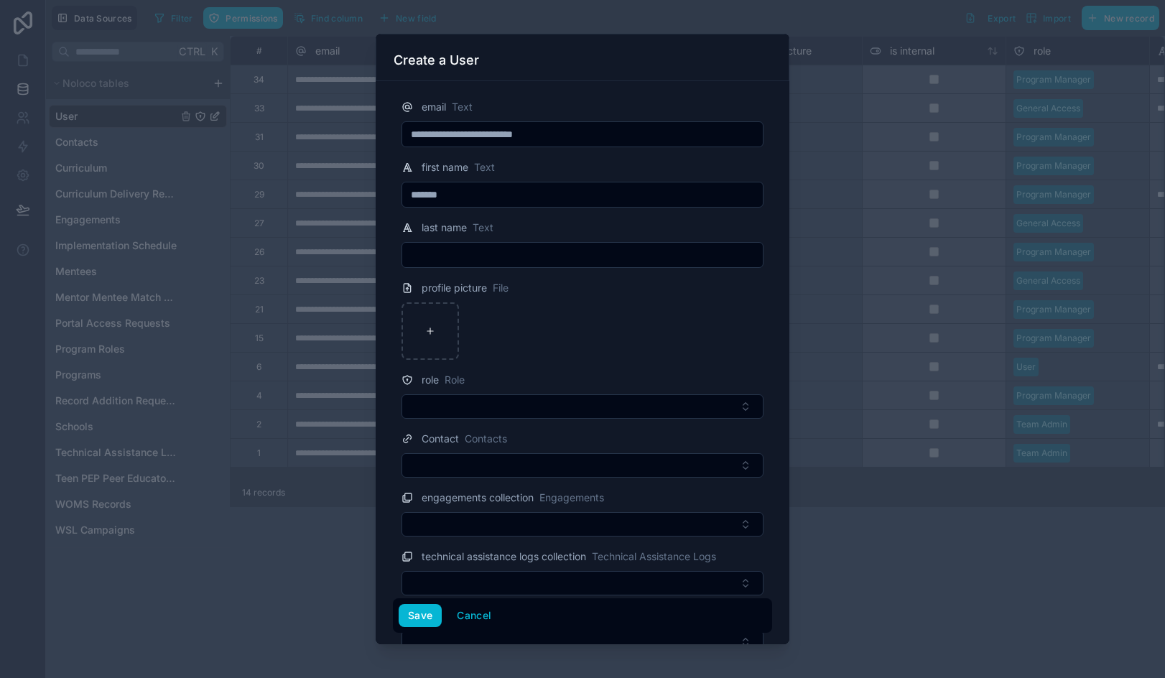
type input "*******"
click at [455, 251] on input "text" at bounding box center [582, 255] width 361 height 20
paste input "**********"
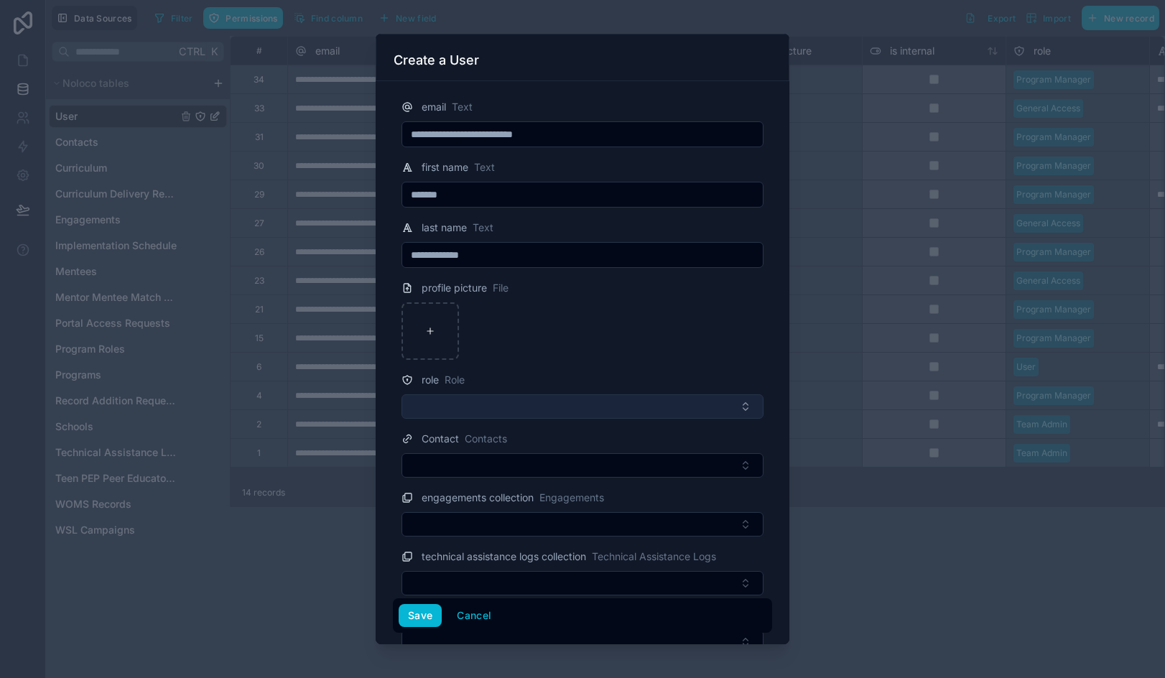
type input "**********"
click at [443, 412] on button "Select Button" at bounding box center [583, 406] width 362 height 24
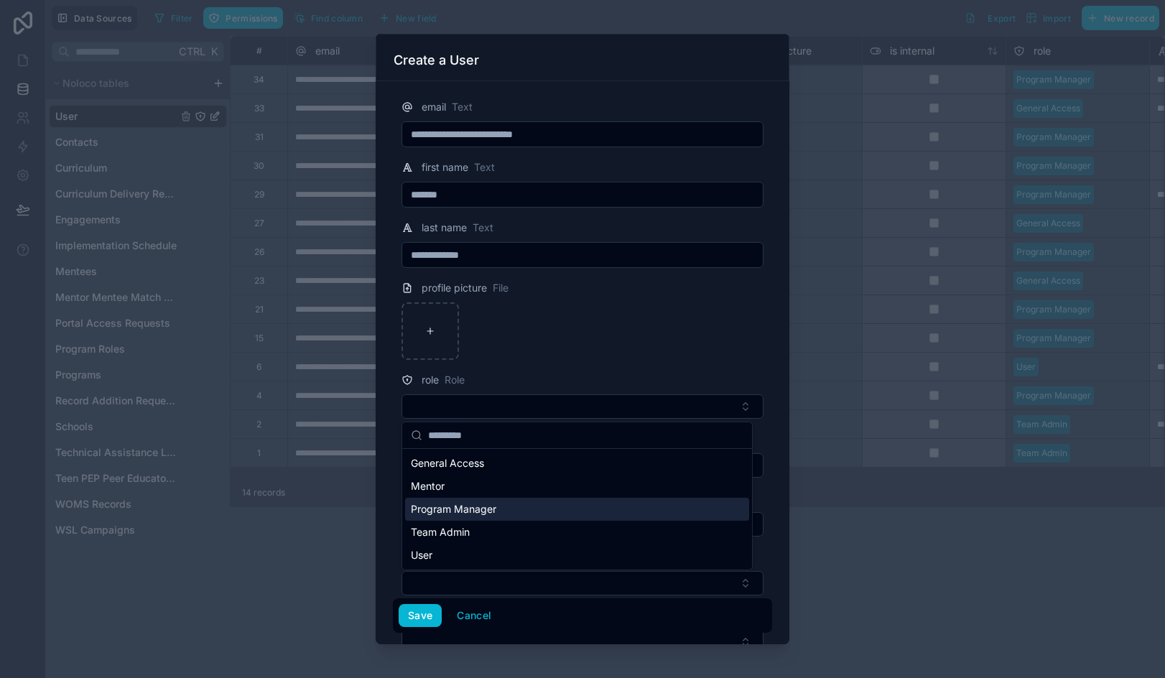
click at [468, 508] on span "Program Manager" at bounding box center [453, 509] width 85 height 14
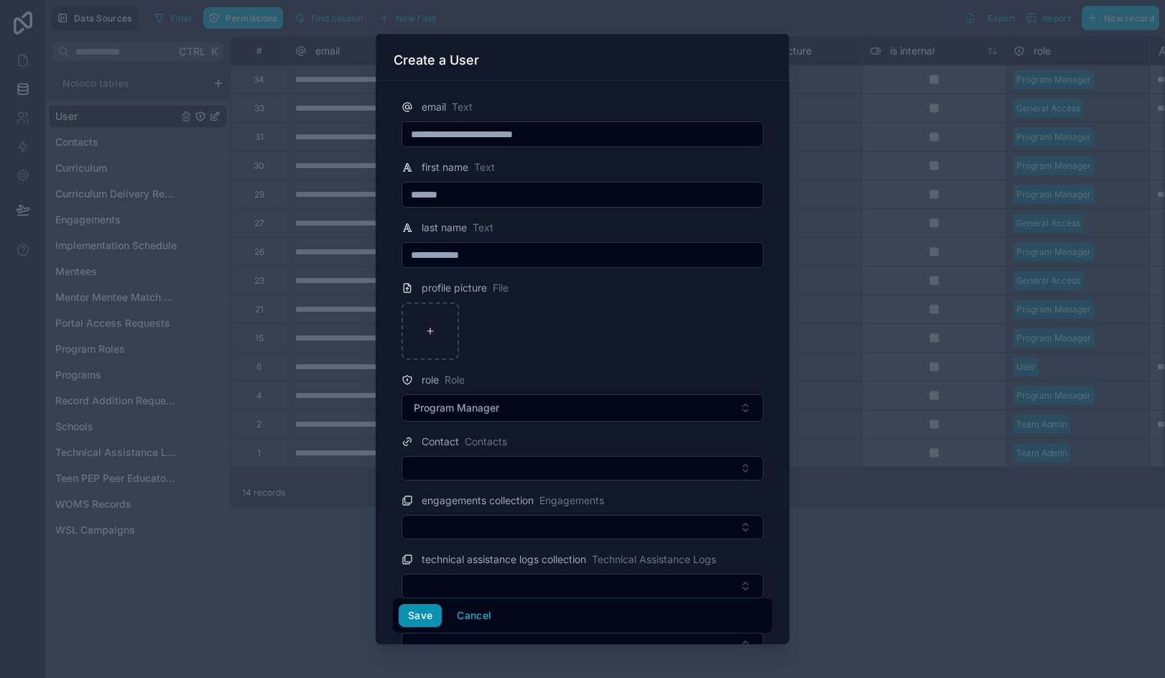
click at [427, 617] on button "Save" at bounding box center [420, 615] width 43 height 23
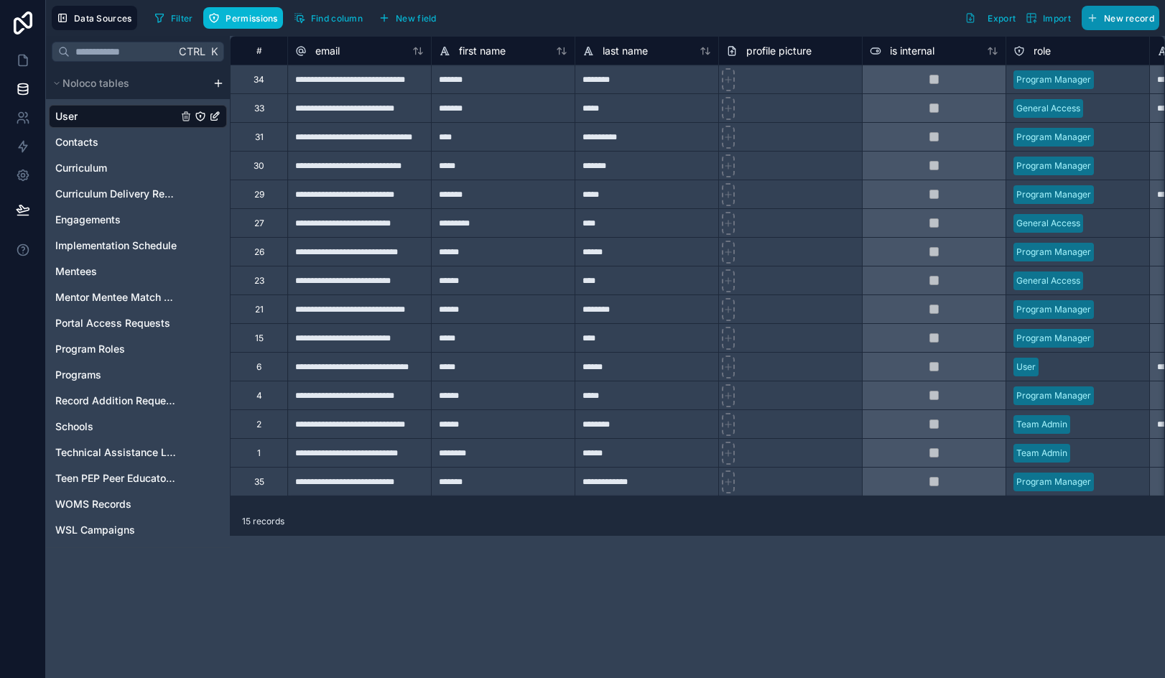
click at [1102, 19] on button "New record" at bounding box center [1121, 18] width 78 height 24
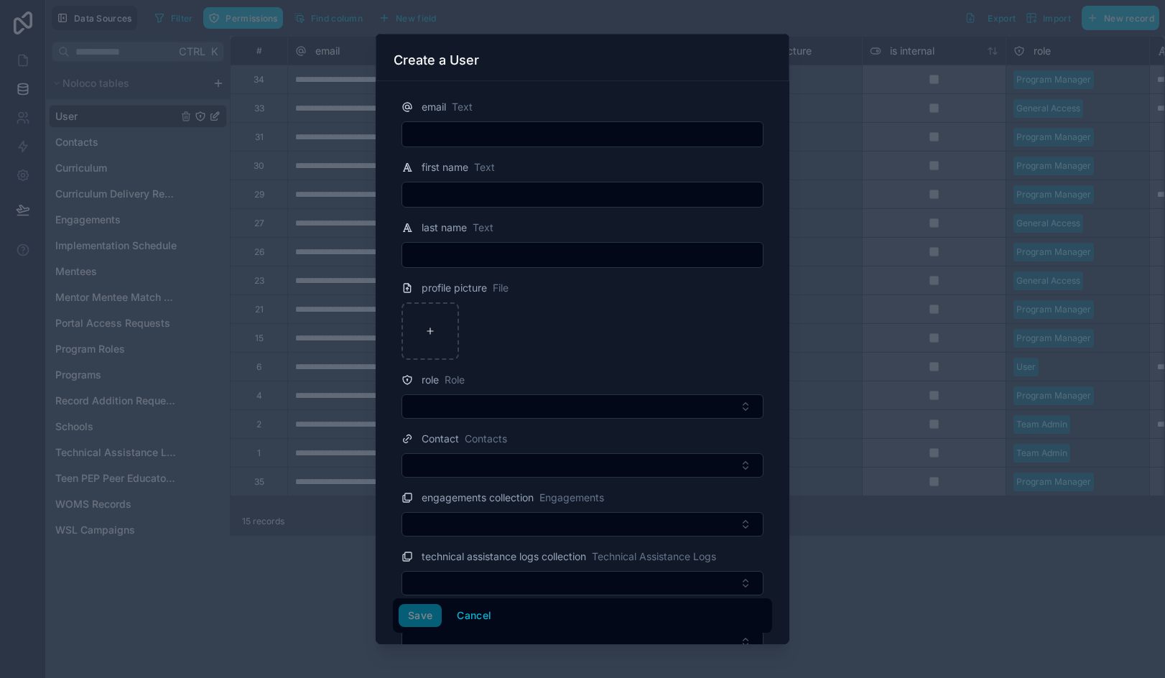
click at [508, 136] on input "text" at bounding box center [582, 134] width 361 height 20
paste input "**********"
type input "**********"
click at [439, 190] on input "text" at bounding box center [582, 195] width 361 height 20
paste input "*****"
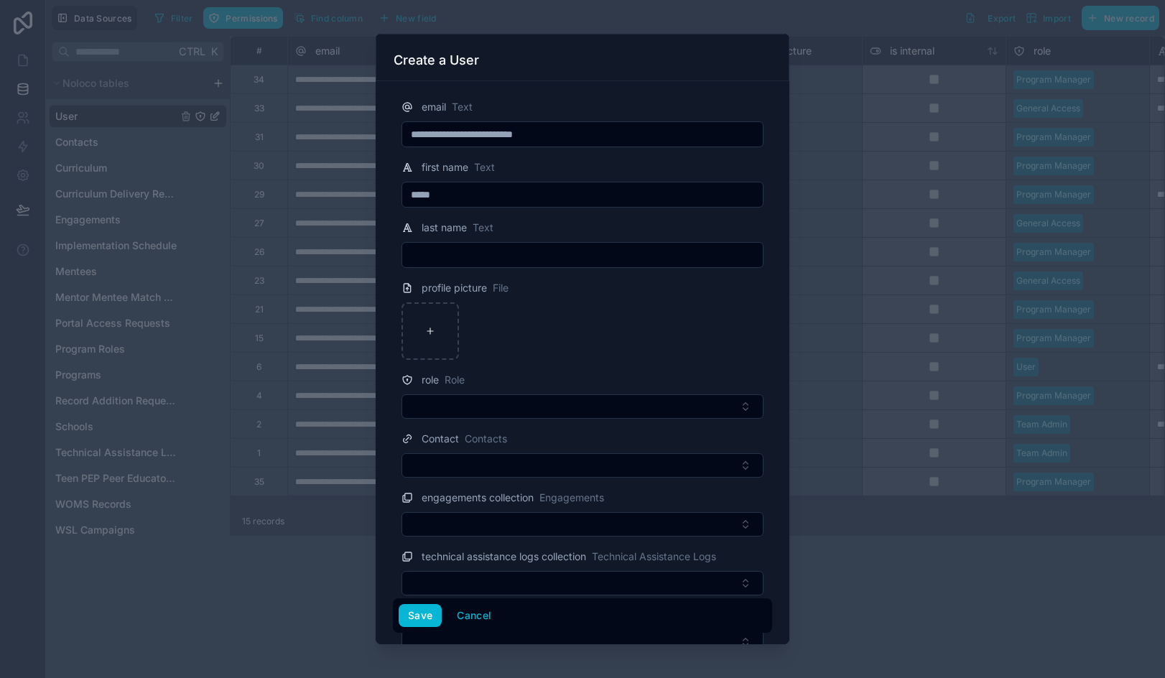
type input "*****"
click at [457, 251] on input "text" at bounding box center [582, 255] width 361 height 20
paste input "*****"
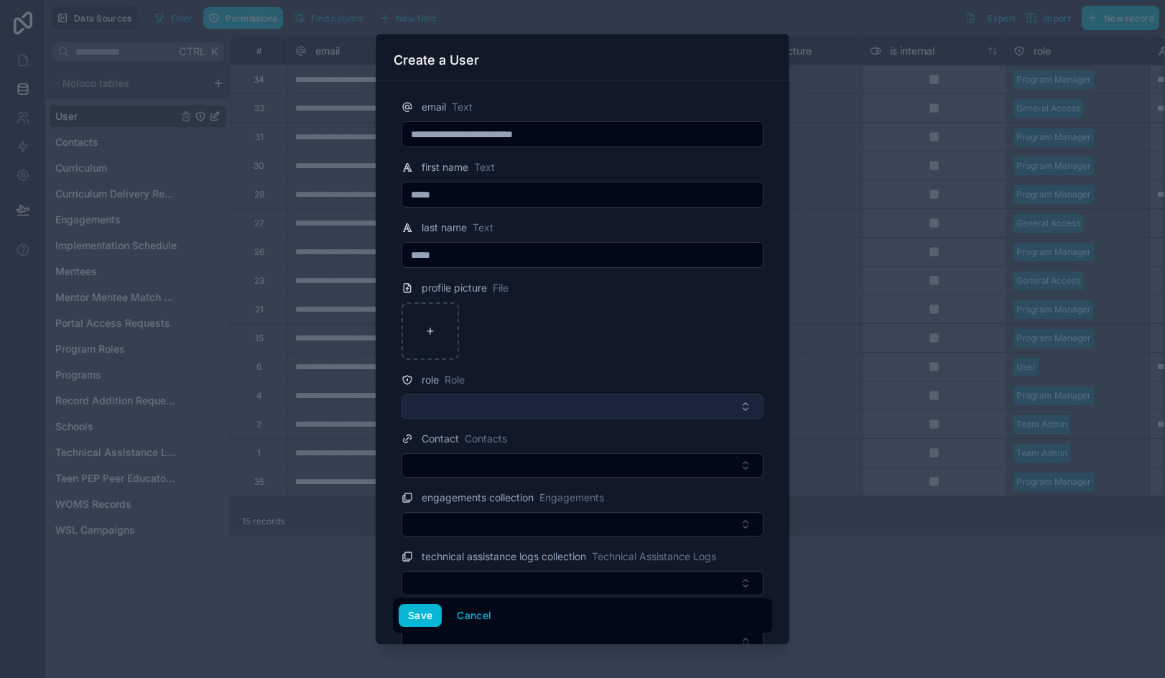
type input "*****"
click at [465, 400] on button "Select Button" at bounding box center [583, 406] width 362 height 24
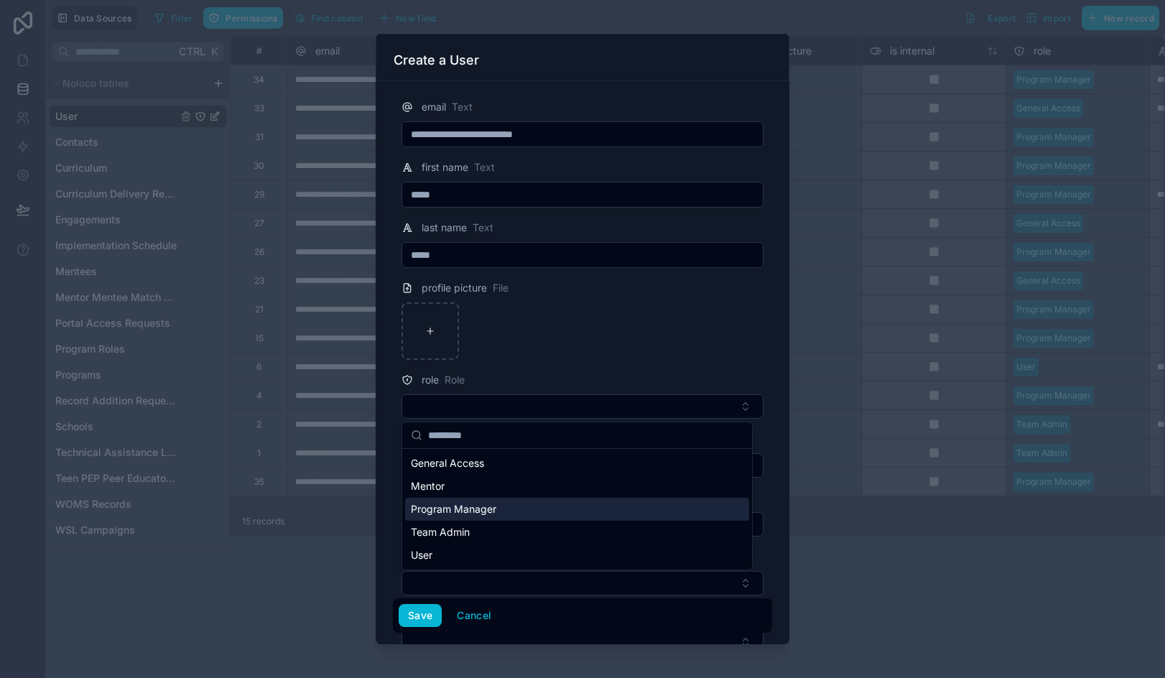
click at [531, 509] on div "Program Manager" at bounding box center [577, 509] width 344 height 23
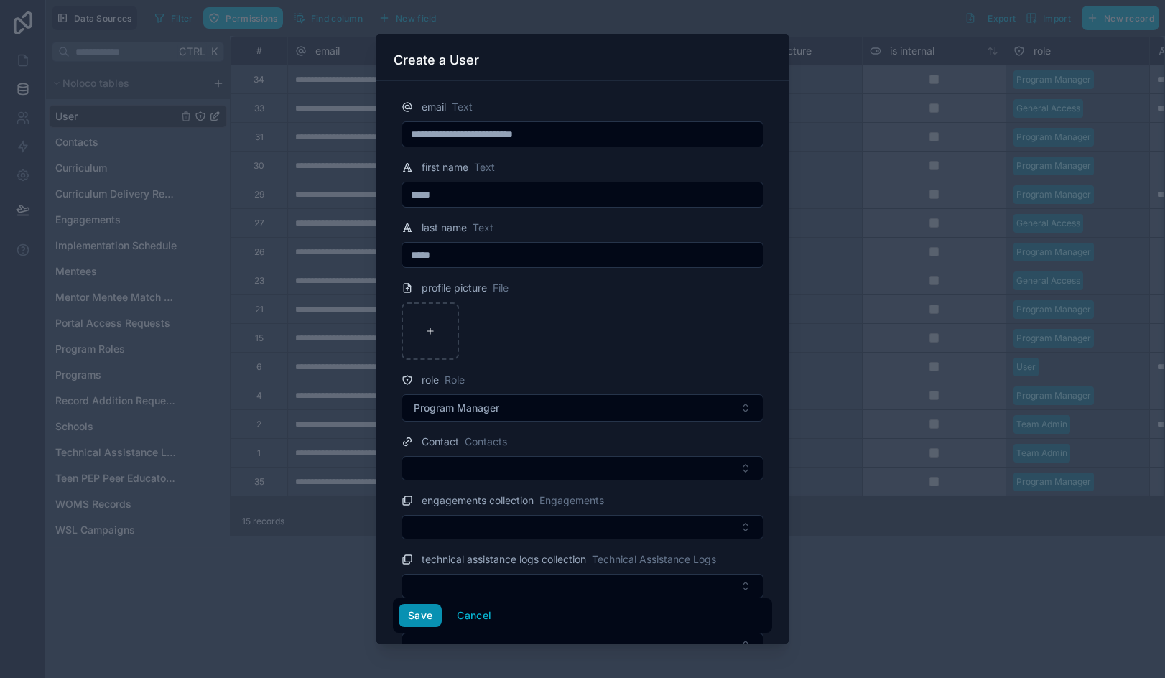
click at [420, 616] on button "Save" at bounding box center [420, 615] width 43 height 23
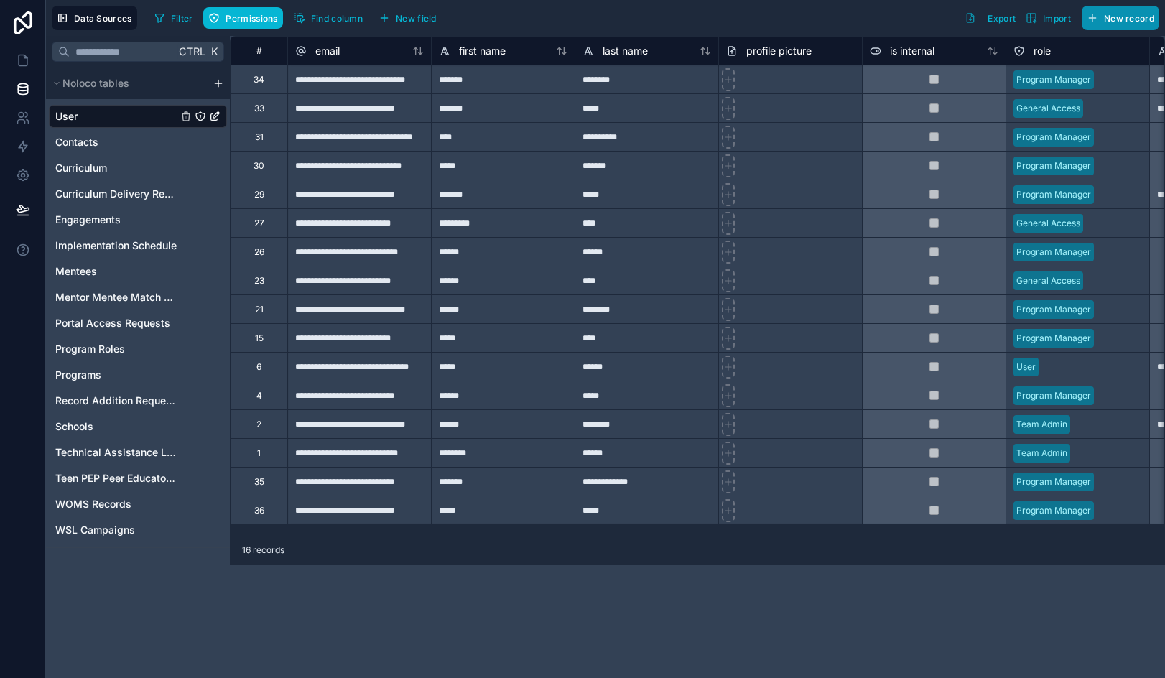
click at [1124, 15] on span "New record" at bounding box center [1129, 18] width 50 height 11
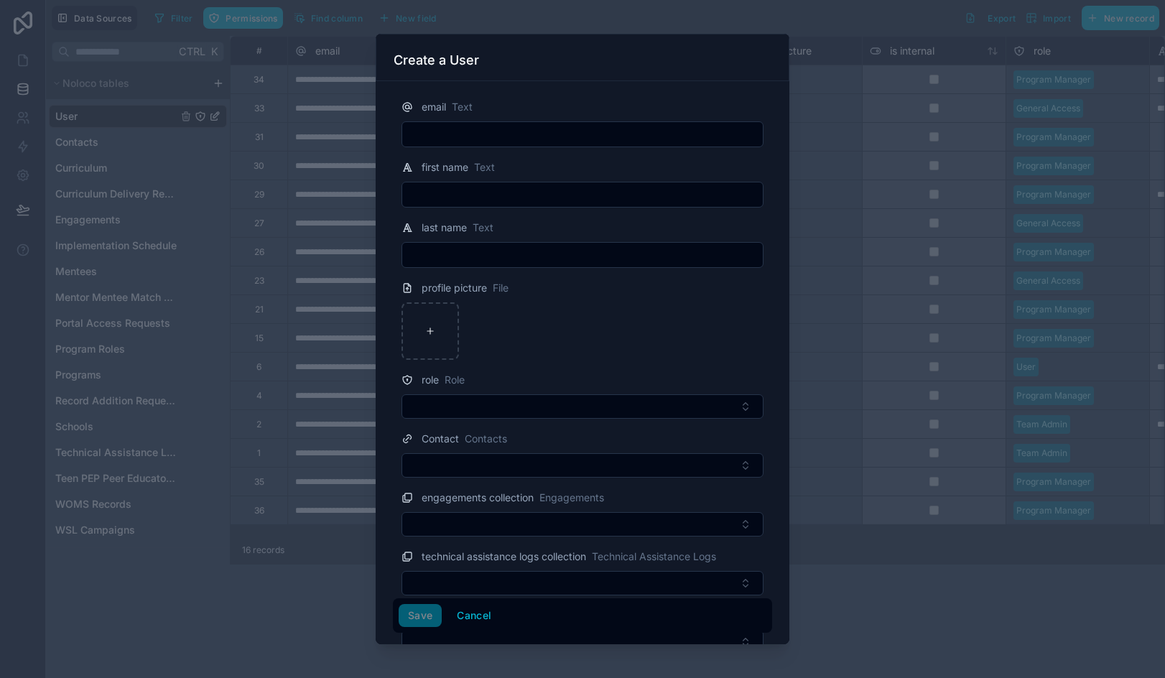
click at [501, 126] on input "text" at bounding box center [582, 134] width 361 height 20
paste input "**********"
type input "**********"
click at [516, 188] on input "text" at bounding box center [582, 195] width 361 height 20
paste input "******"
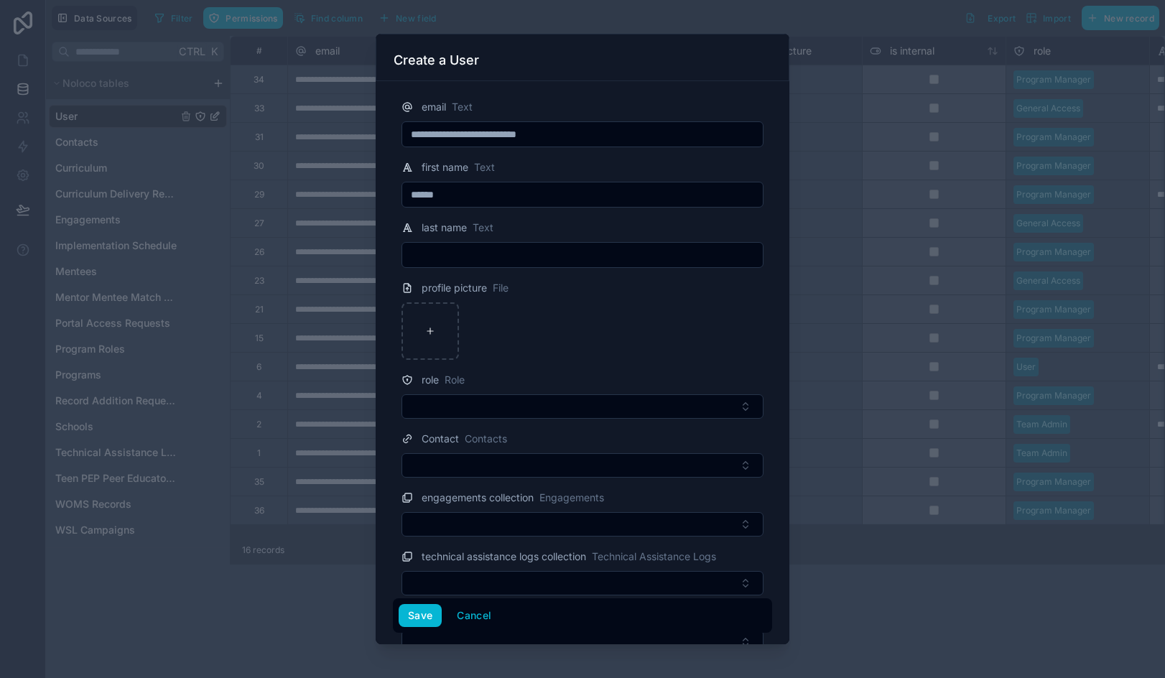
type input "******"
click at [420, 265] on input "text" at bounding box center [582, 255] width 361 height 20
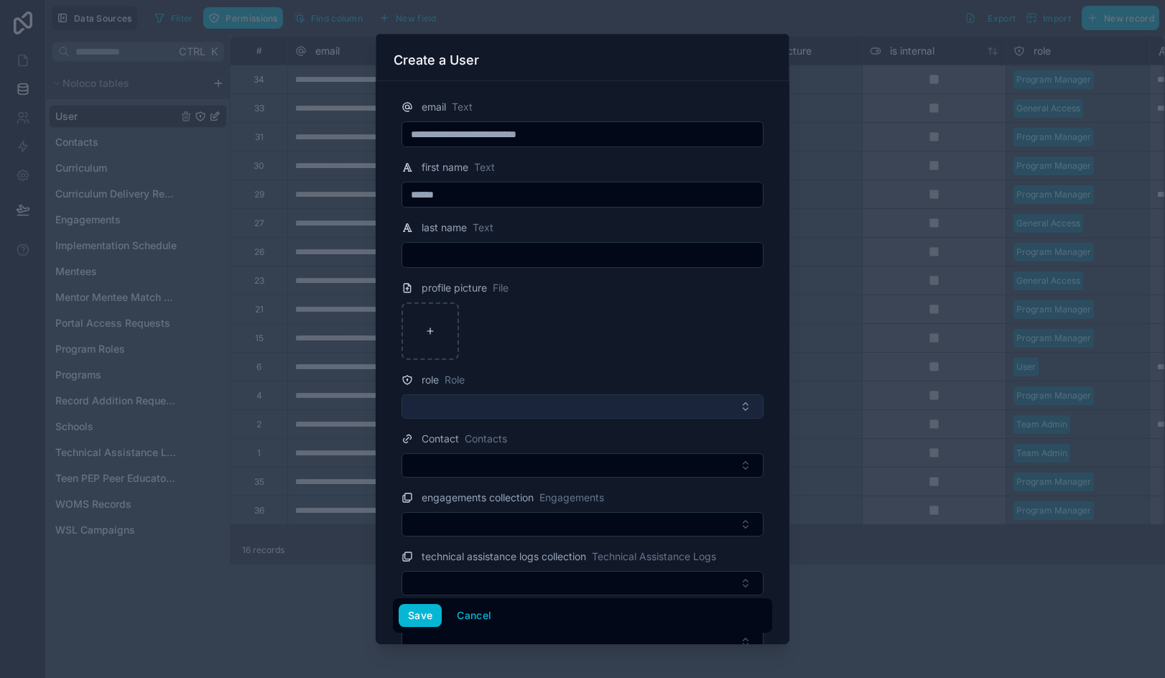
paste input "******"
type input "******"
click at [475, 406] on button "Select Button" at bounding box center [583, 406] width 362 height 24
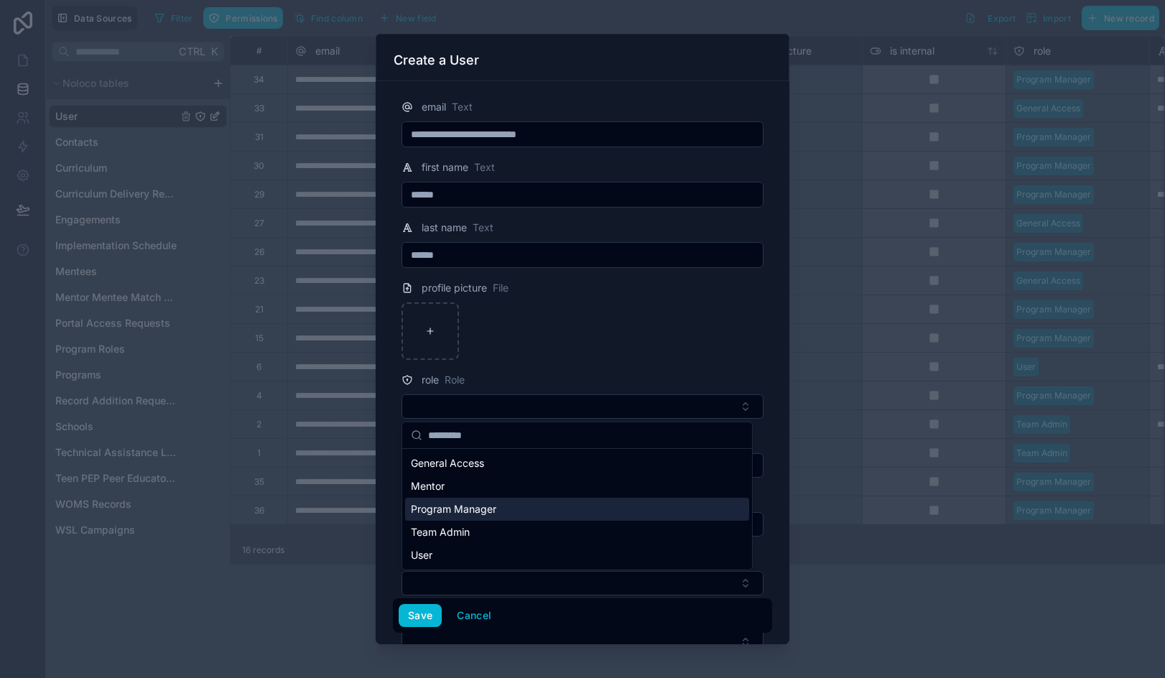
click at [464, 511] on span "Program Manager" at bounding box center [453, 509] width 85 height 14
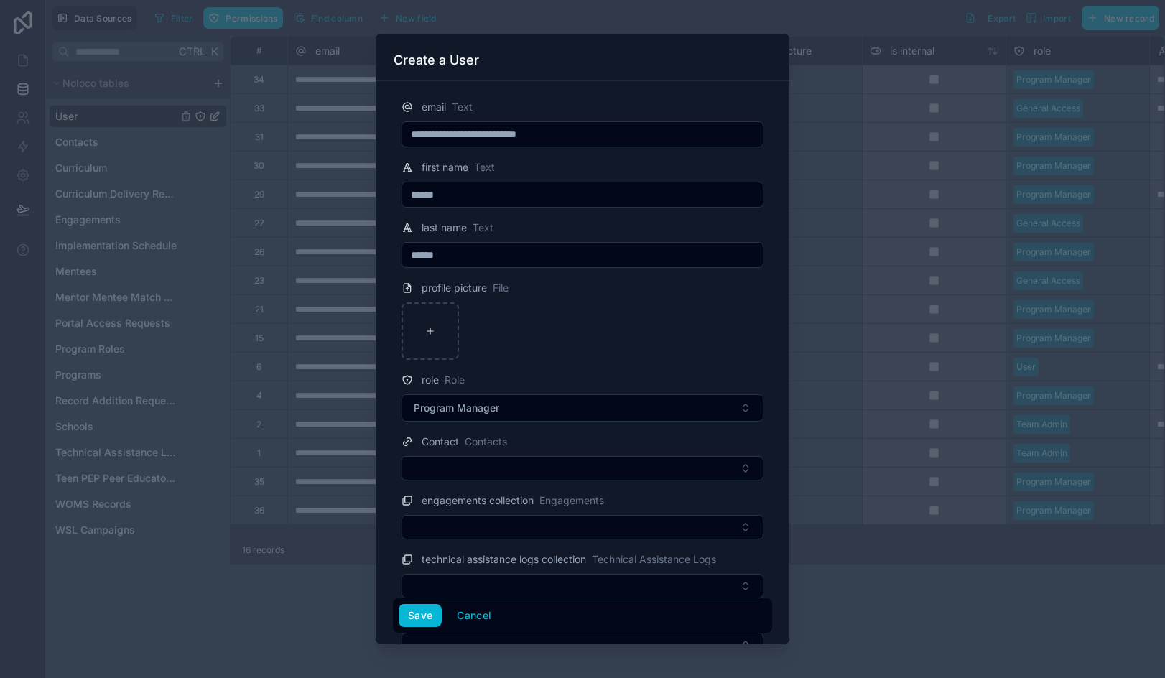
click at [572, 348] on div at bounding box center [583, 330] width 362 height 57
click at [417, 616] on button "Save" at bounding box center [420, 615] width 43 height 23
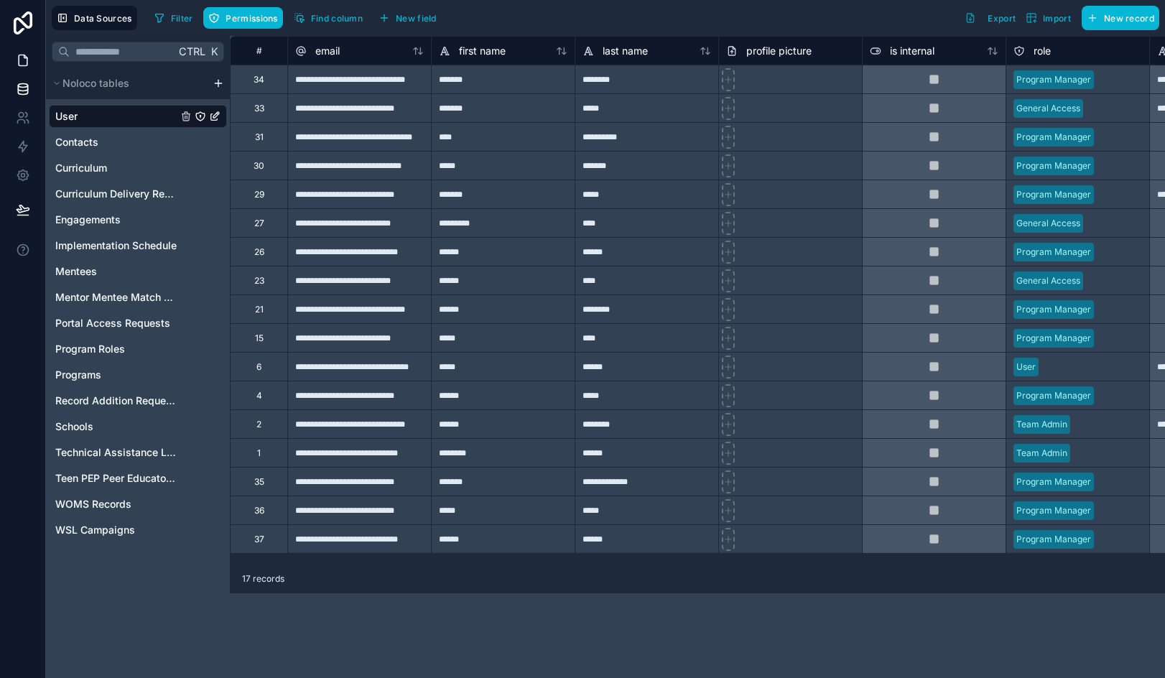
click at [24, 60] on icon at bounding box center [23, 60] width 14 height 14
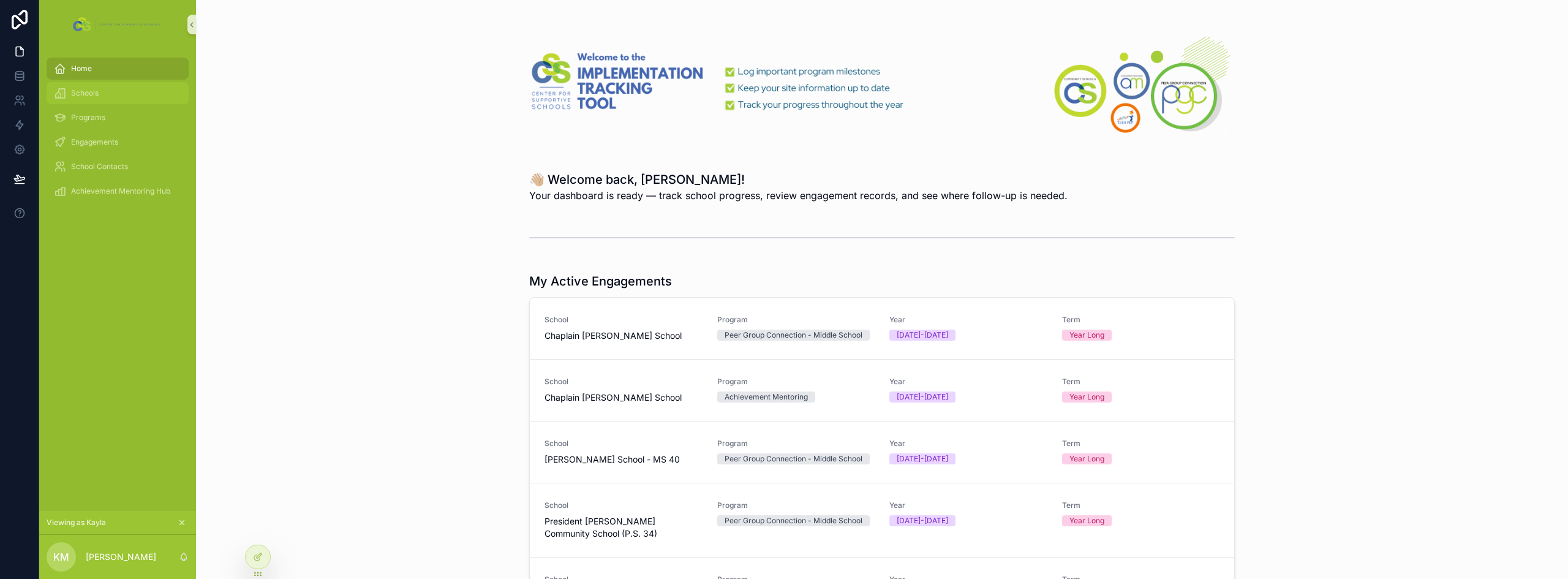
click at [110, 101] on div "Schools" at bounding box center [117, 93] width 127 height 20
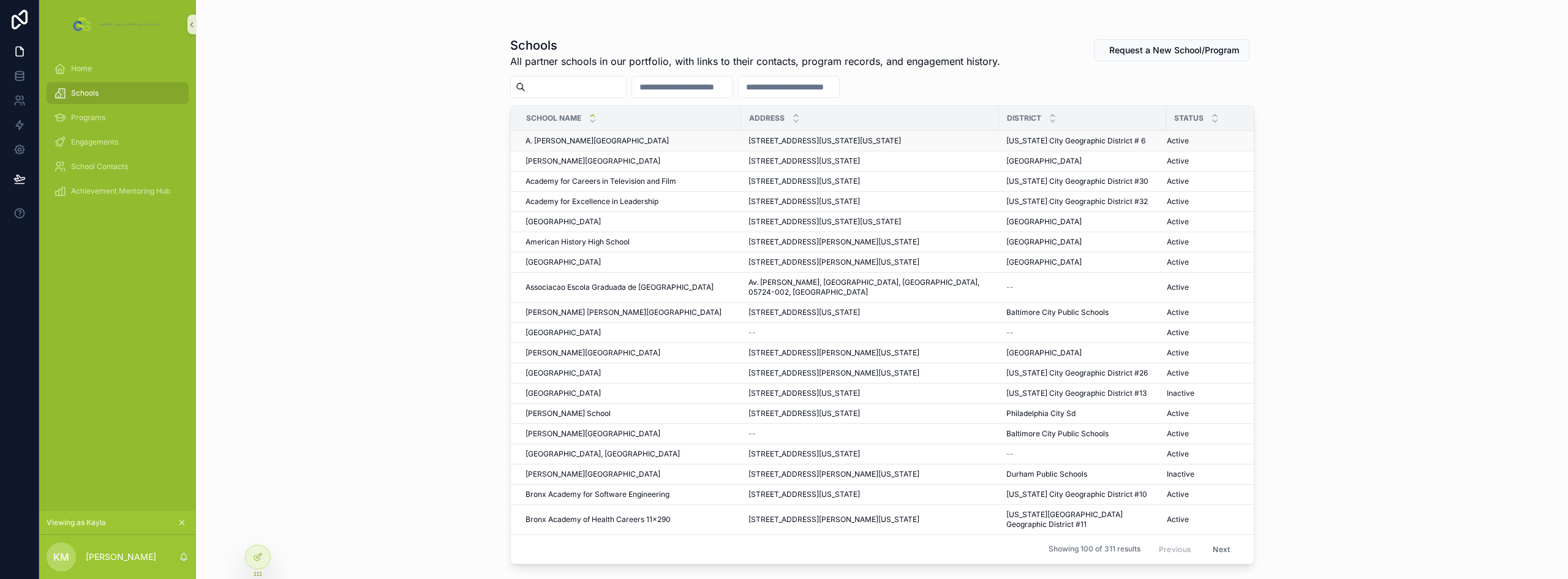
click at [657, 142] on span "A. [PERSON_NAME][GEOGRAPHIC_DATA]" at bounding box center [597, 140] width 143 height 9
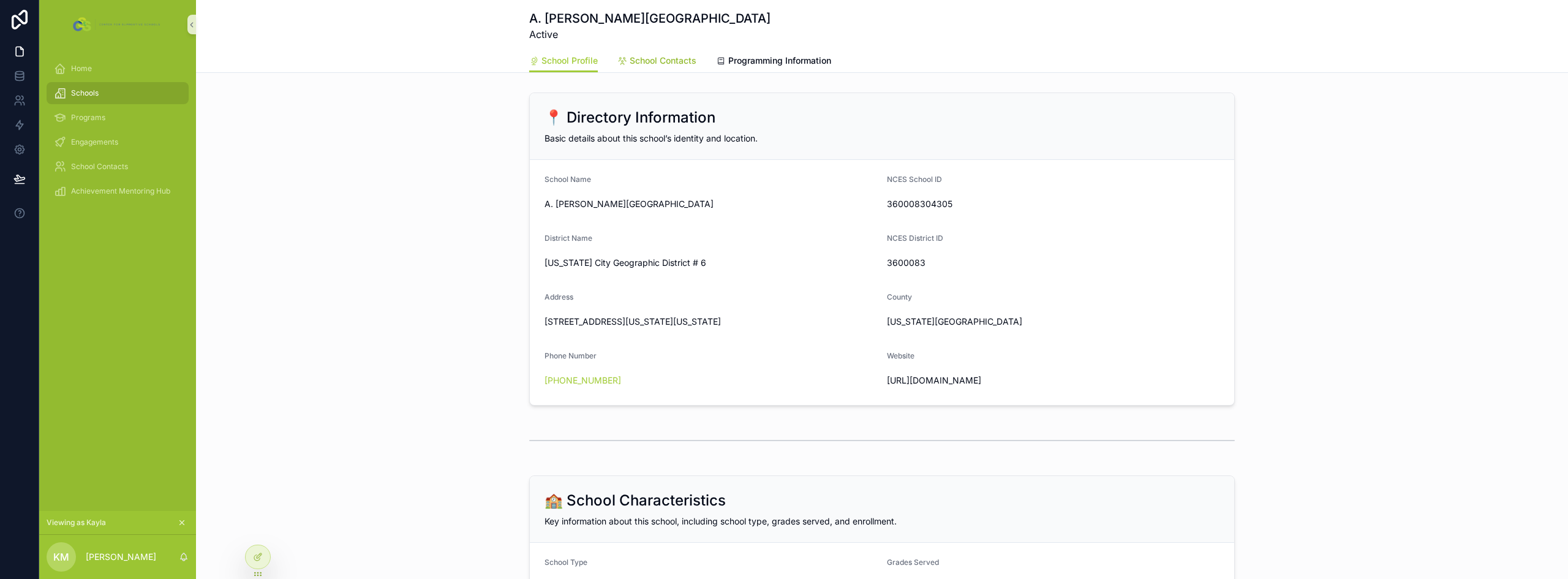
click at [657, 66] on span "School Contacts" at bounding box center [662, 61] width 67 height 12
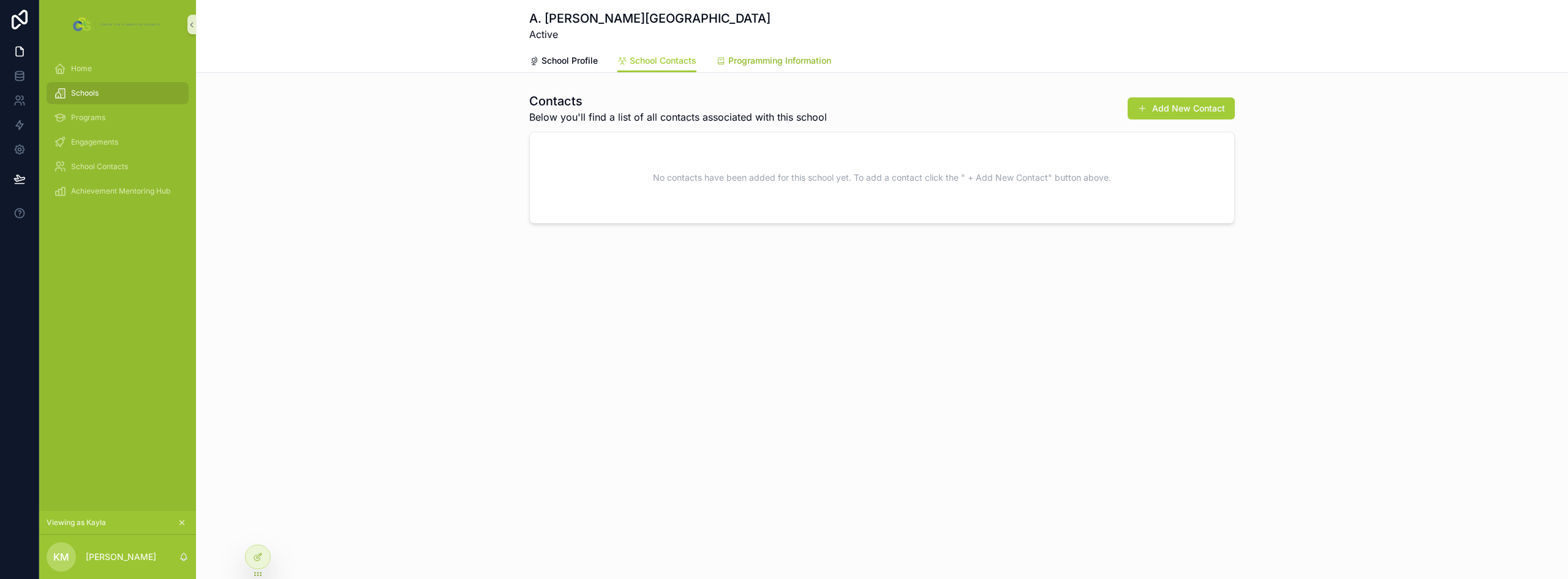
click at [807, 55] on span "Programming Information" at bounding box center [779, 61] width 103 height 12
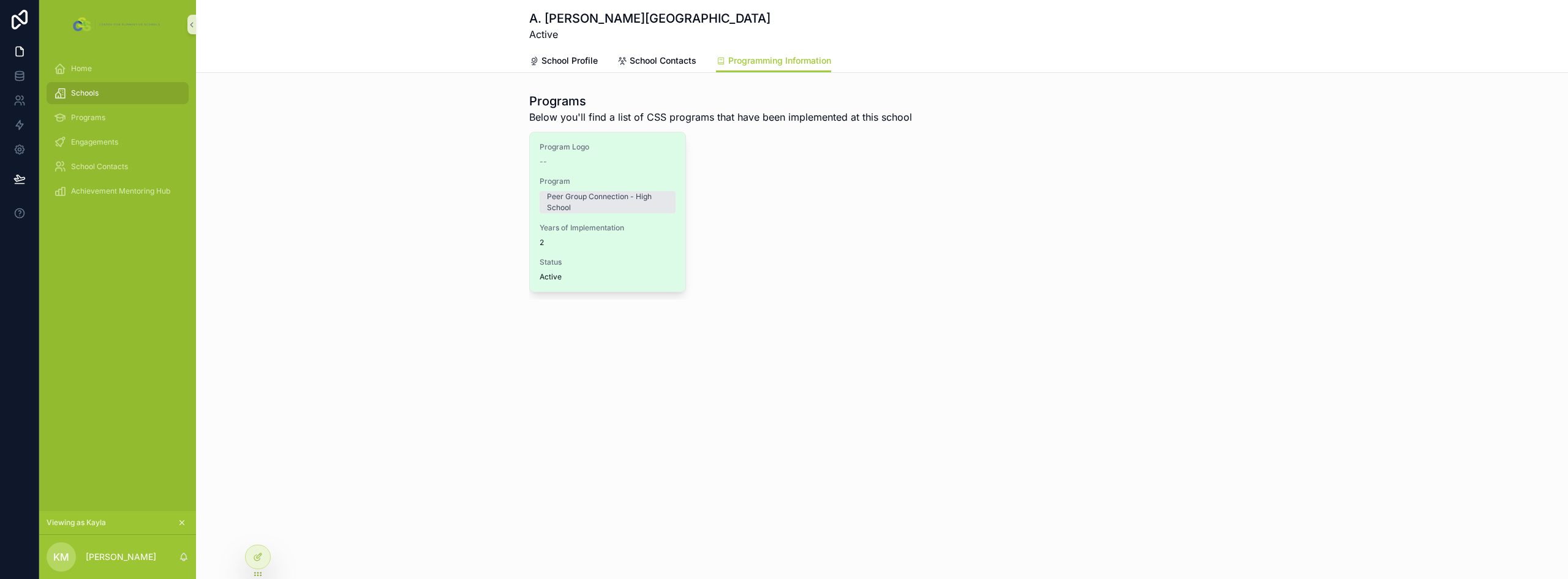
click at [652, 169] on div "Program Logo -- Program Peer Group Connection - High School Years of Implementa…" at bounding box center [607, 211] width 155 height 159
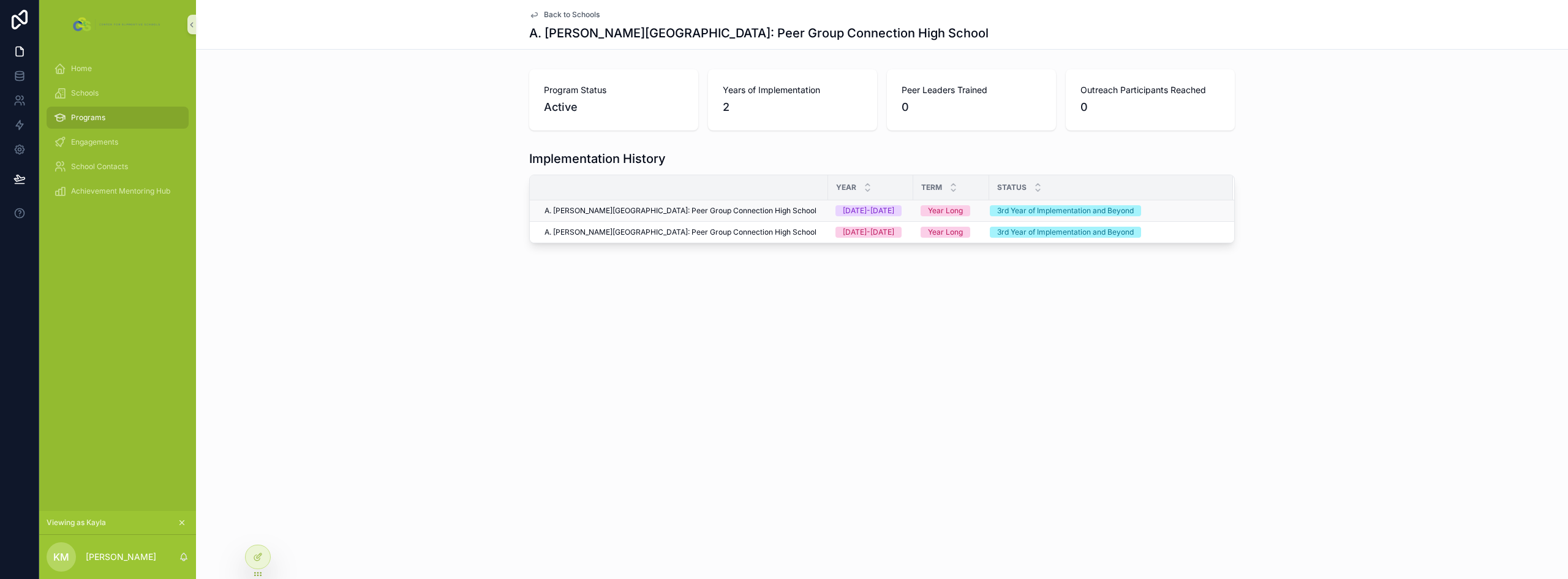
click at [785, 210] on span "A. Philip Randolph Campus High School: Peer Group Connection High School" at bounding box center [680, 210] width 272 height 9
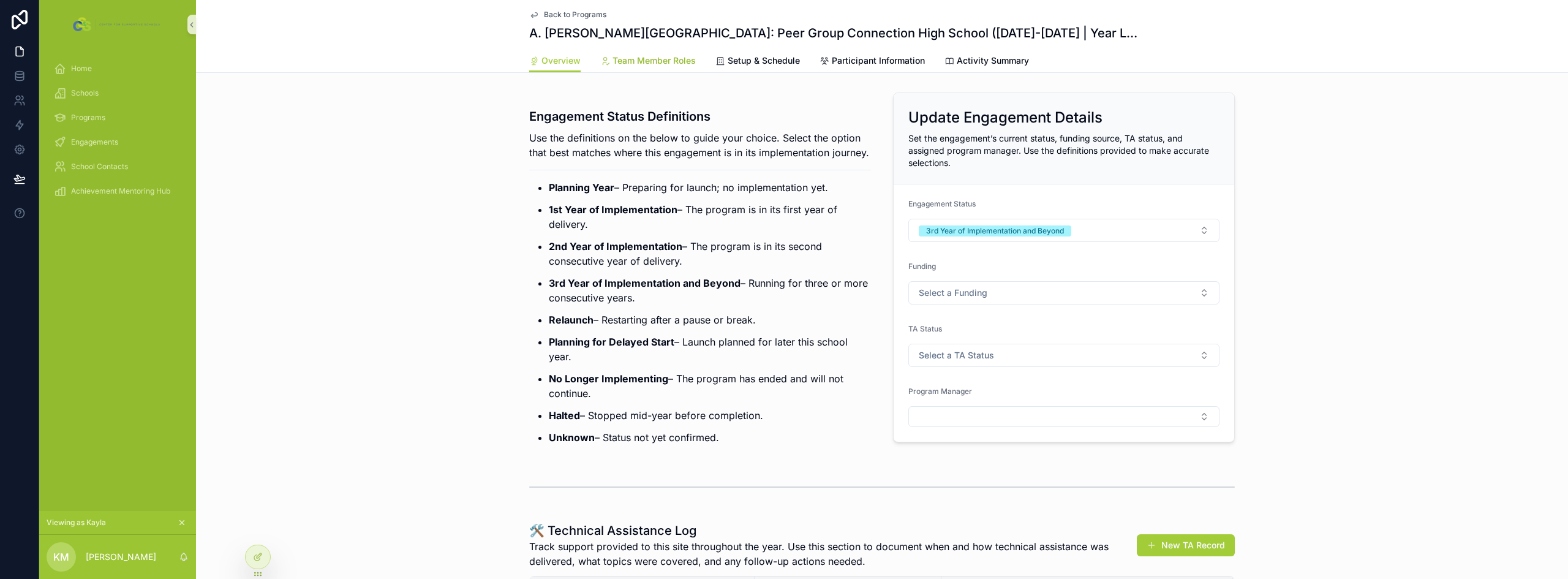
click at [673, 61] on span "Team Member Roles" at bounding box center [654, 61] width 84 height 12
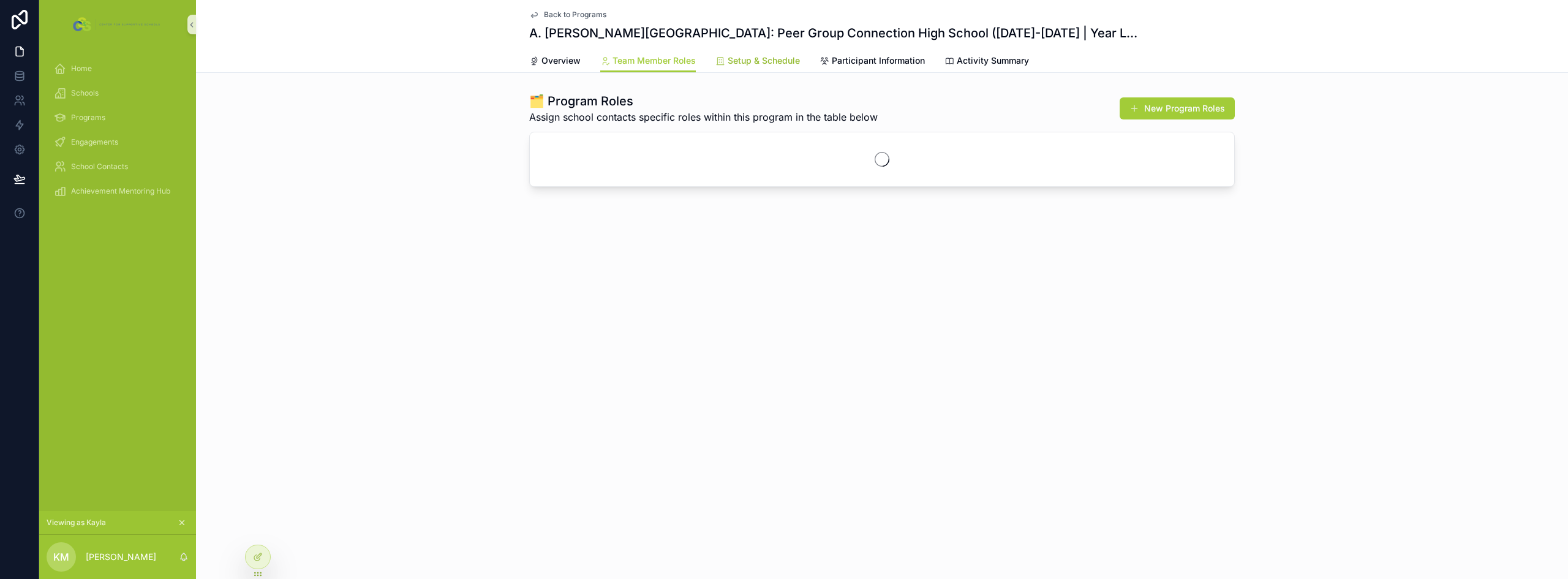
click at [779, 61] on span "Setup & Schedule" at bounding box center [763, 61] width 72 height 12
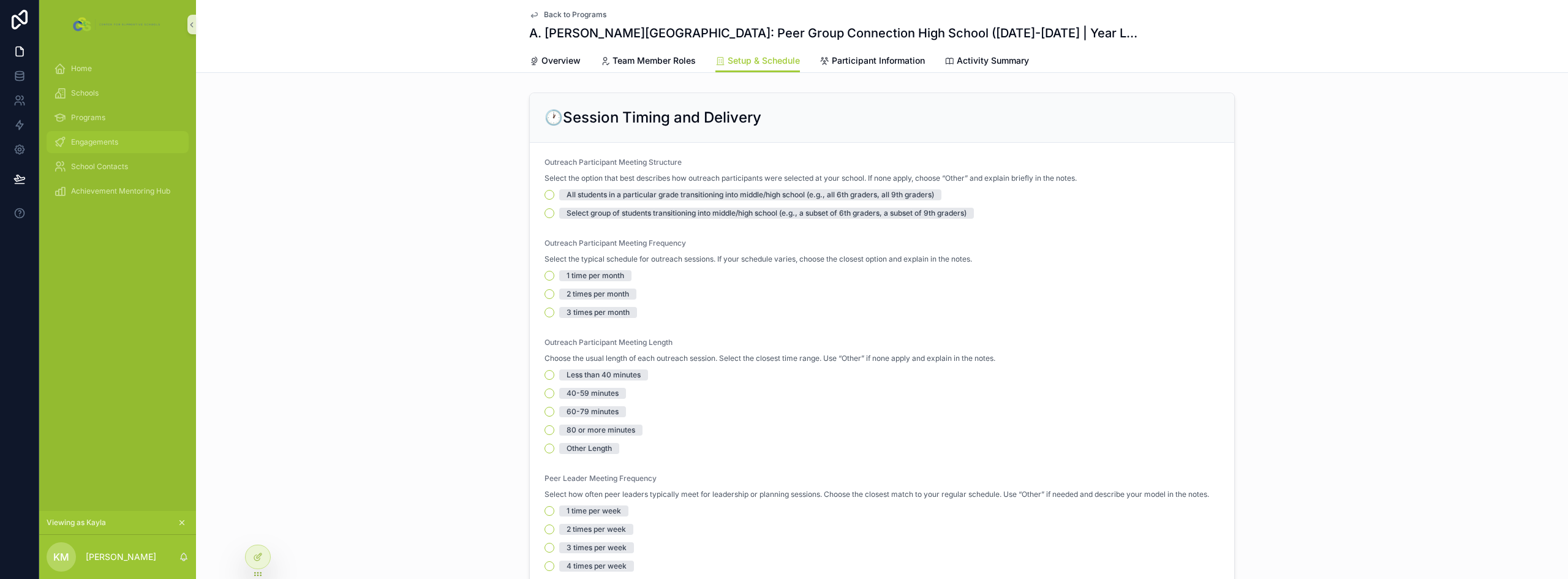
click at [136, 148] on div "Engagements" at bounding box center [117, 142] width 127 height 20
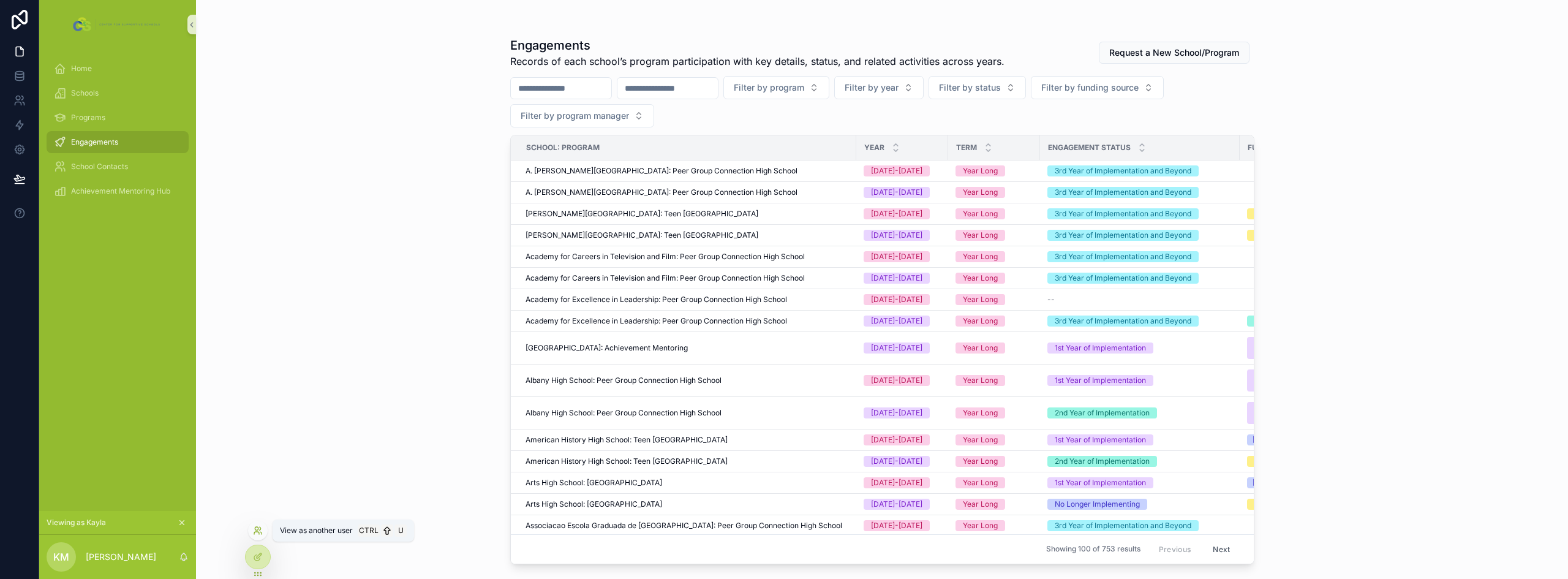
click at [260, 534] on icon at bounding box center [257, 530] width 9 height 9
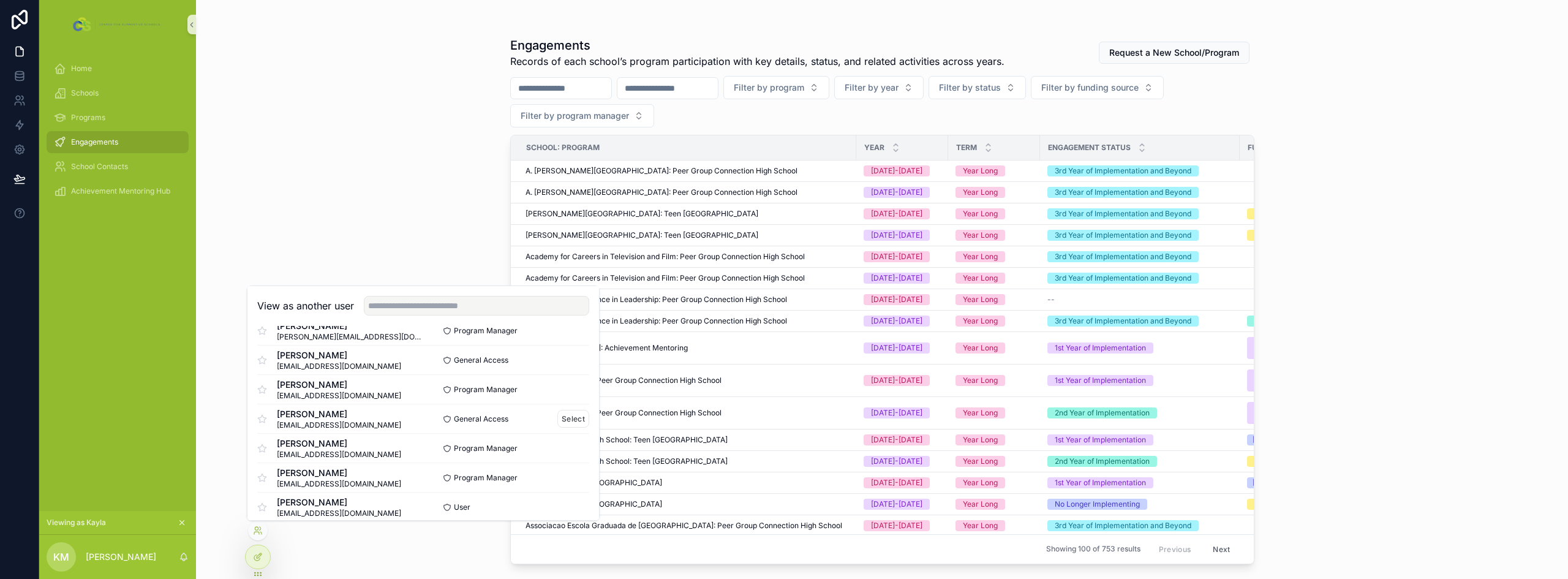
scroll to position [245, 0]
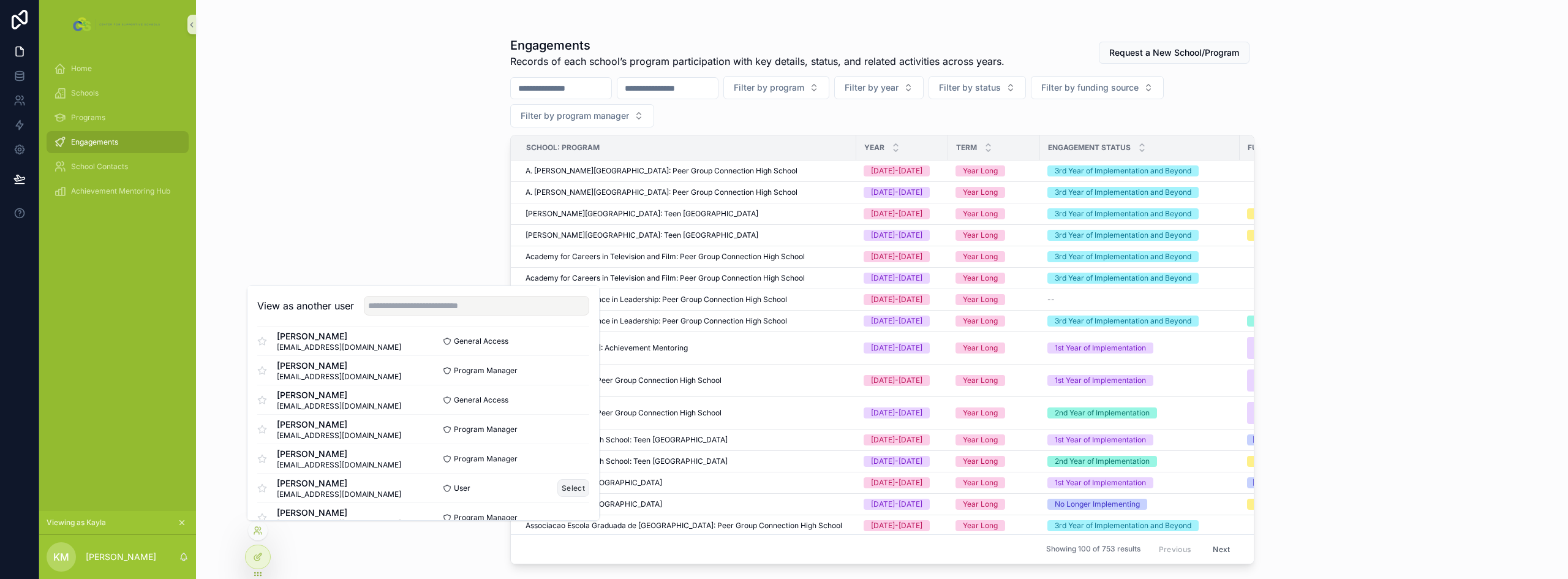
click at [562, 487] on button "Select" at bounding box center [573, 488] width 32 height 18
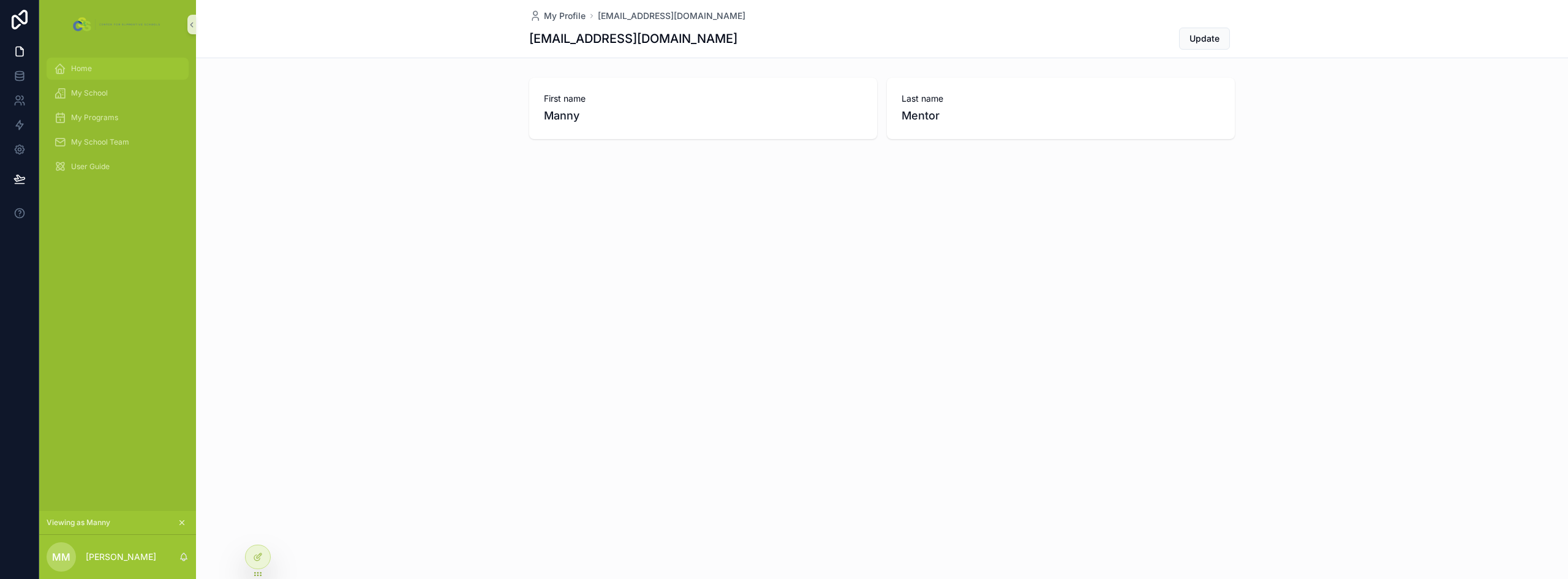
click at [113, 63] on div "Home" at bounding box center [117, 68] width 127 height 20
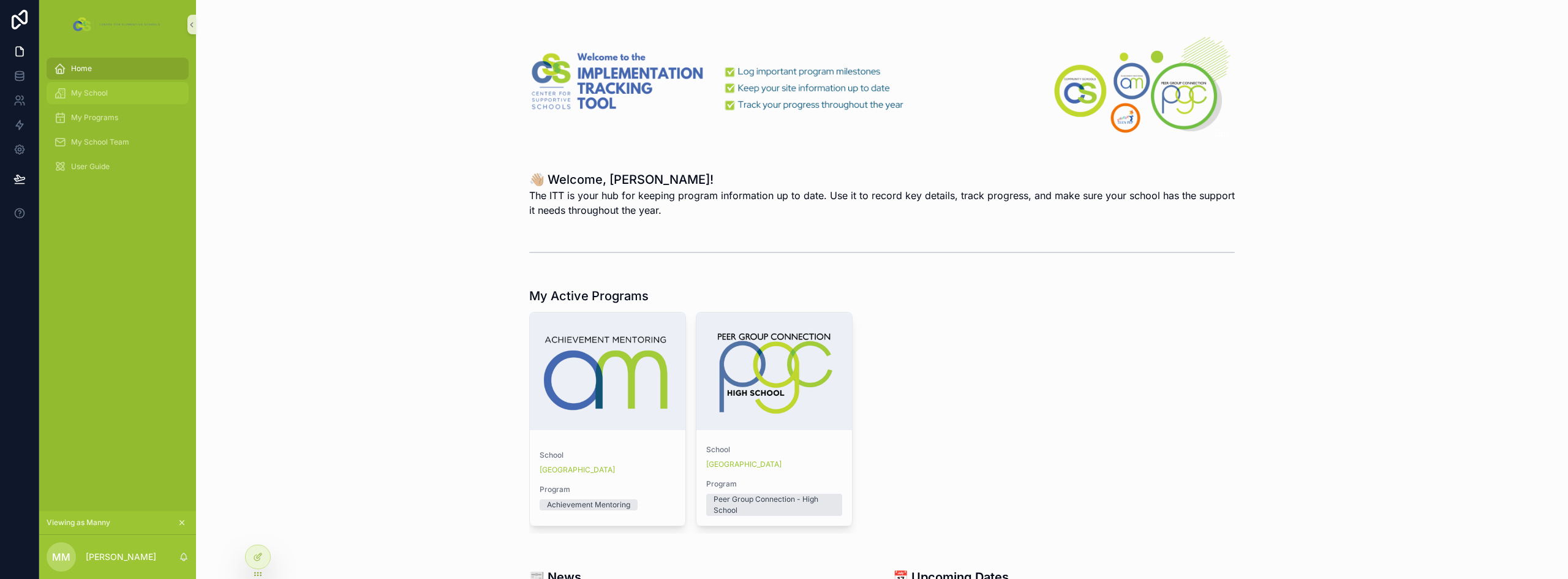
click at [114, 93] on div "My School" at bounding box center [117, 93] width 127 height 20
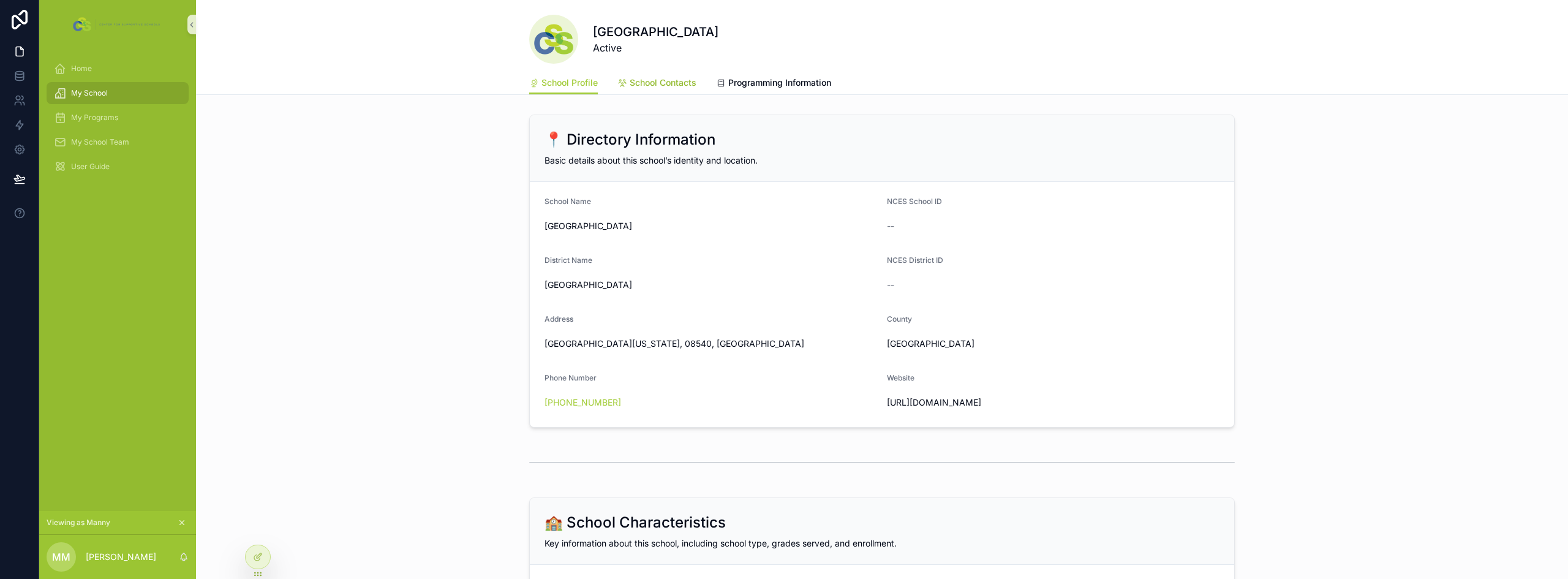
click at [676, 86] on span "School Contacts" at bounding box center [662, 83] width 67 height 12
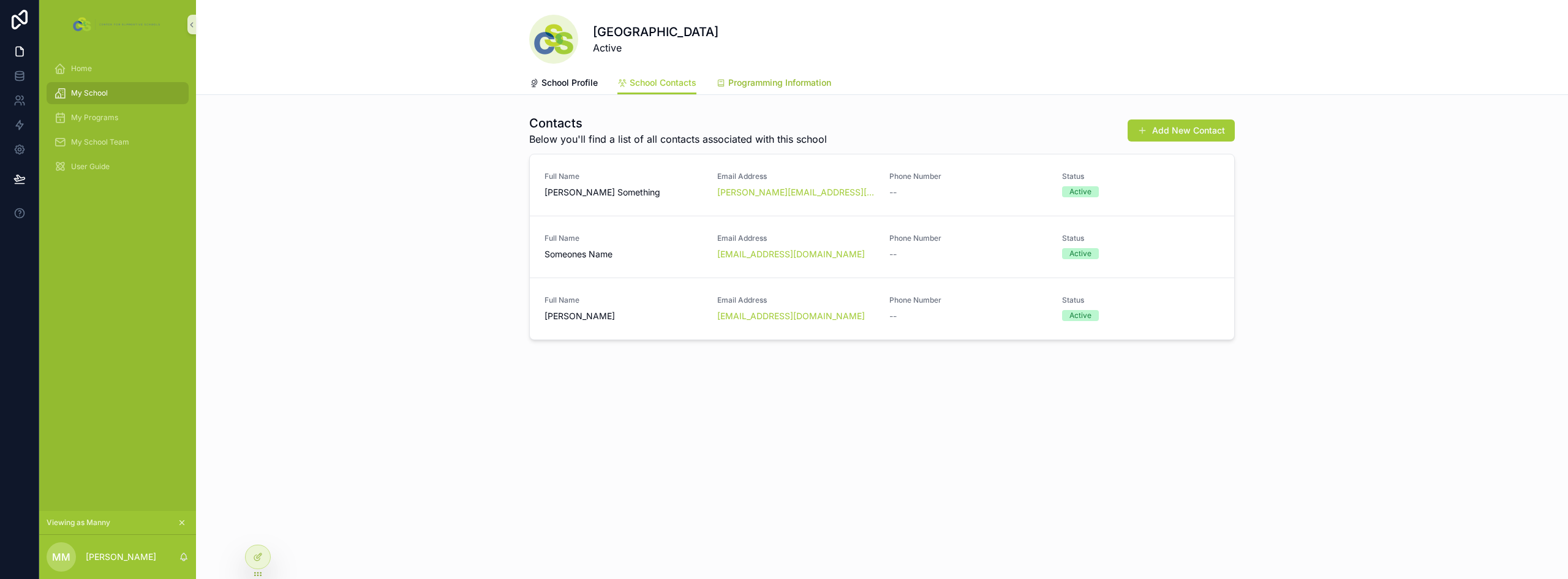
click at [806, 78] on span "Programming Information" at bounding box center [779, 83] width 103 height 12
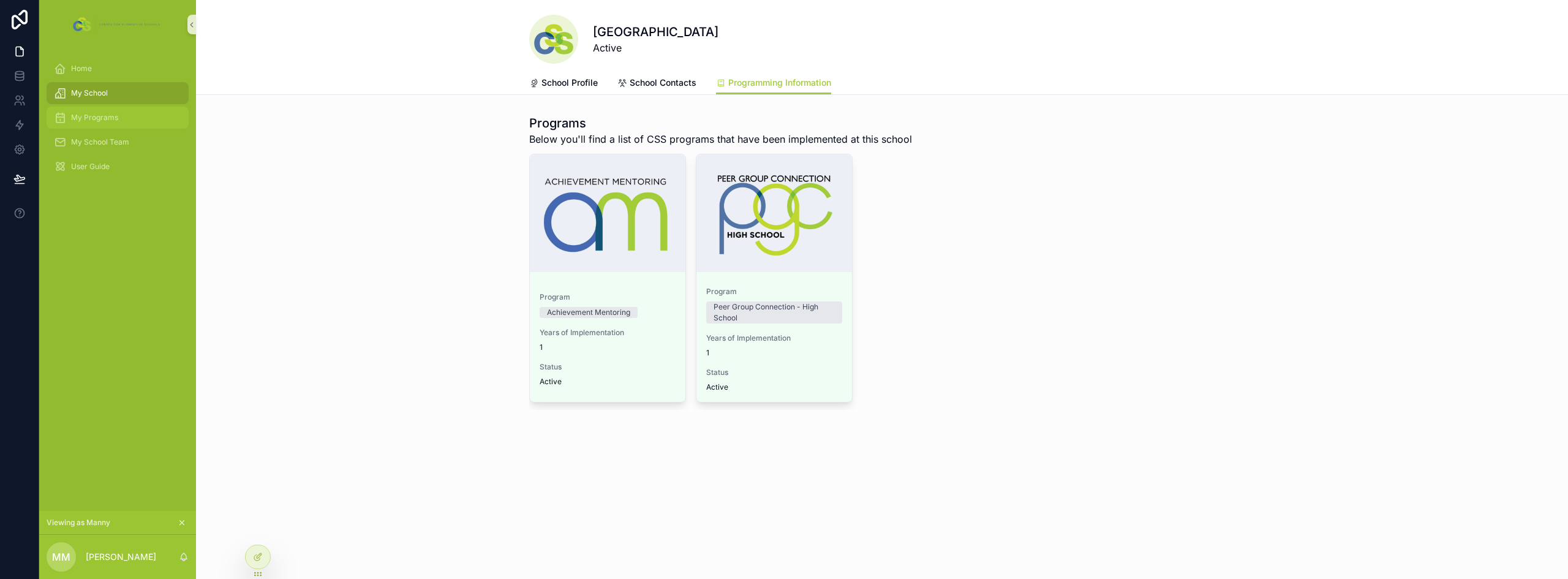
click at [124, 119] on div "My Programs" at bounding box center [117, 117] width 127 height 20
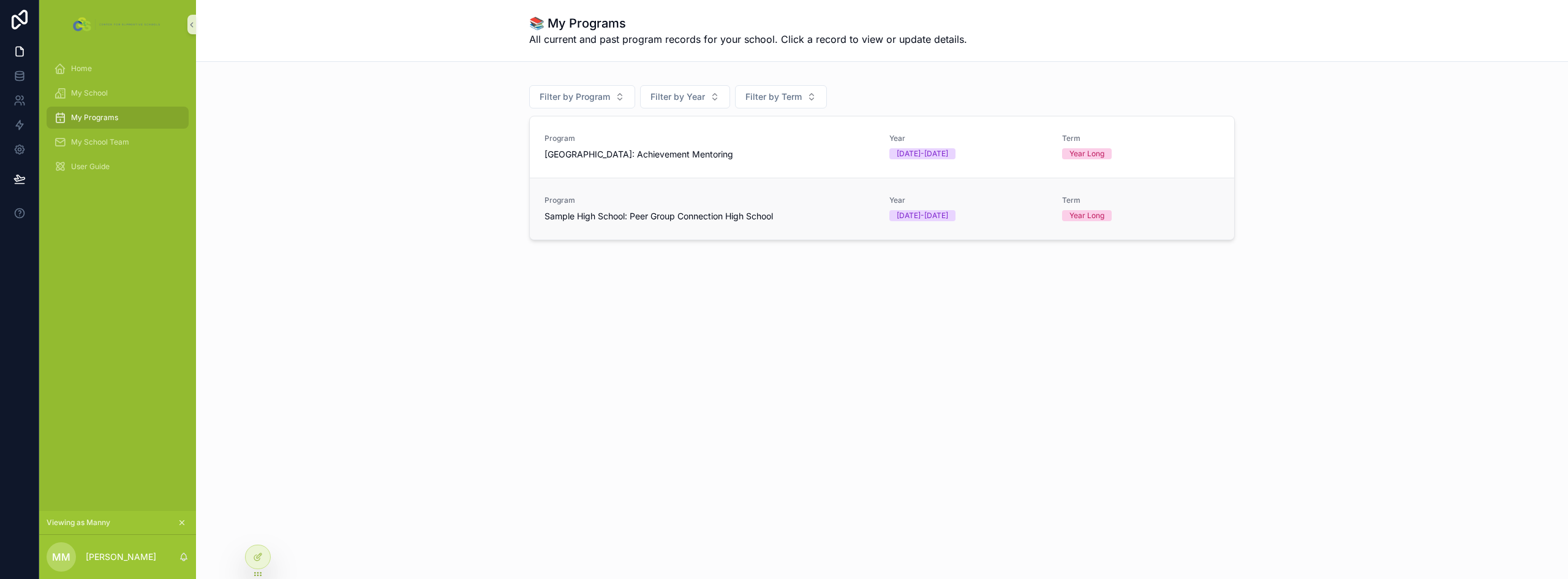
click at [830, 218] on div "Sample High School: Peer Group Connection High School" at bounding box center [709, 216] width 330 height 12
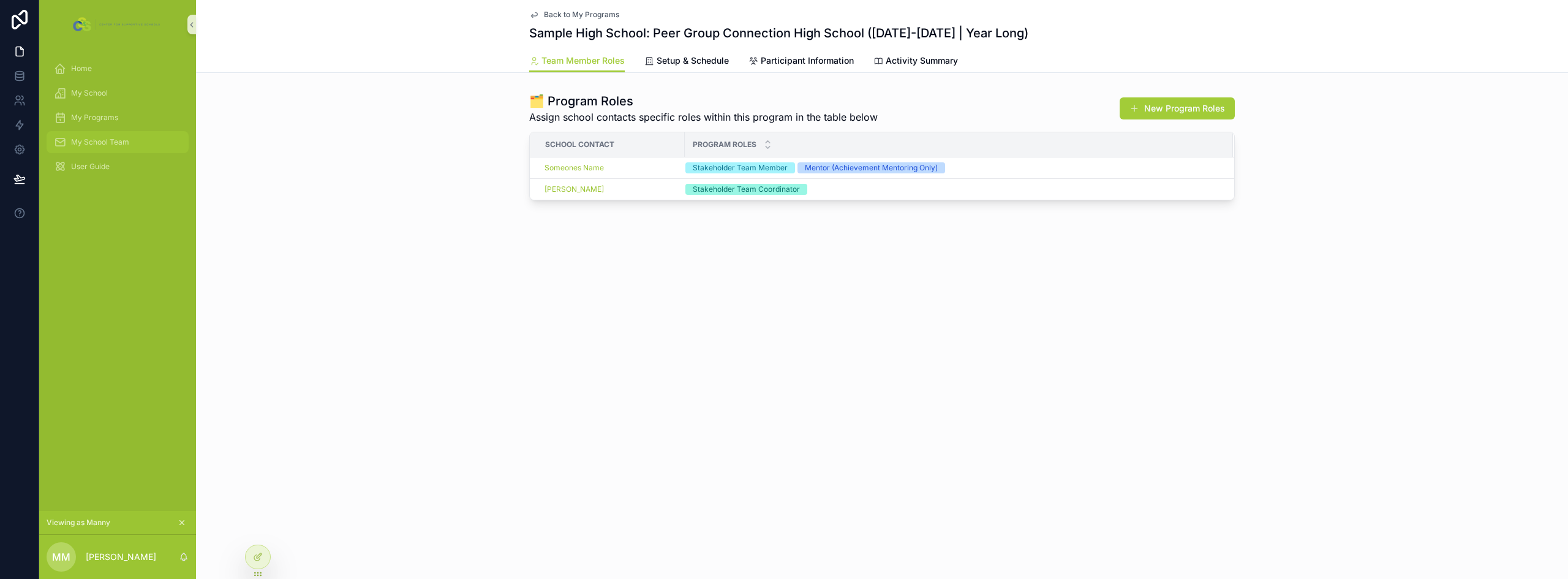
click at [115, 149] on div "My School Team" at bounding box center [117, 142] width 127 height 20
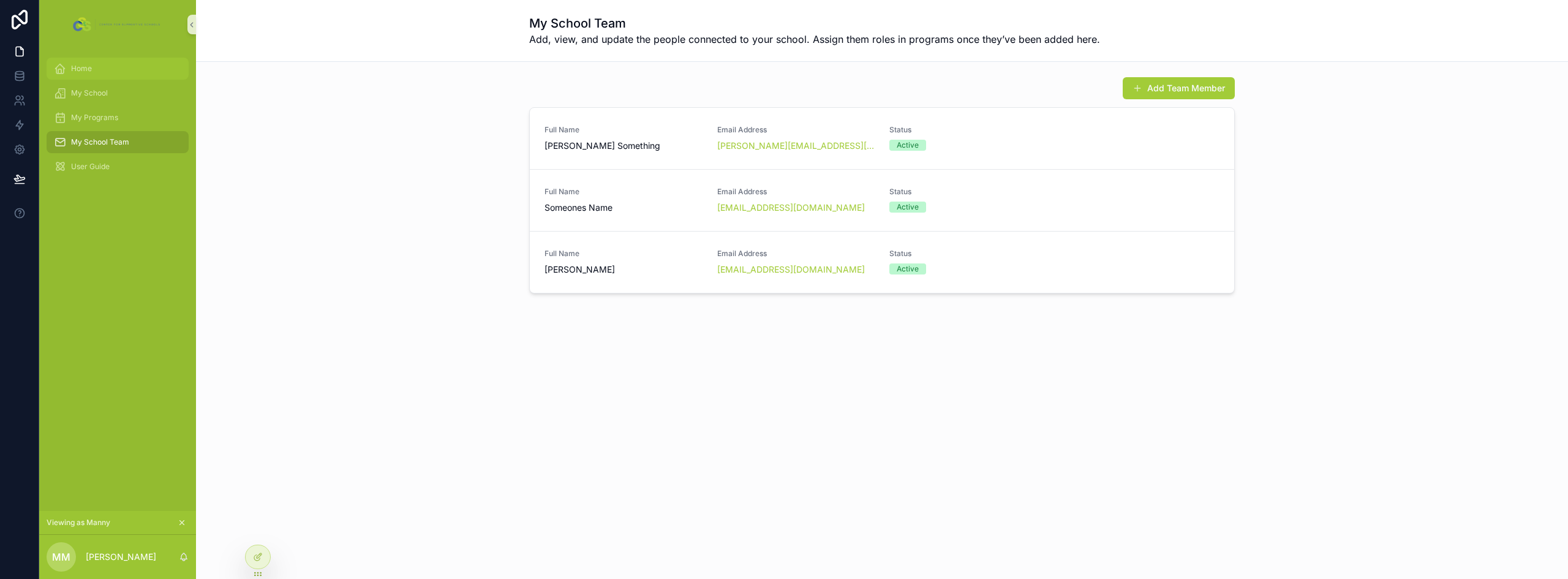
click at [92, 67] on div "Home" at bounding box center [117, 68] width 127 height 20
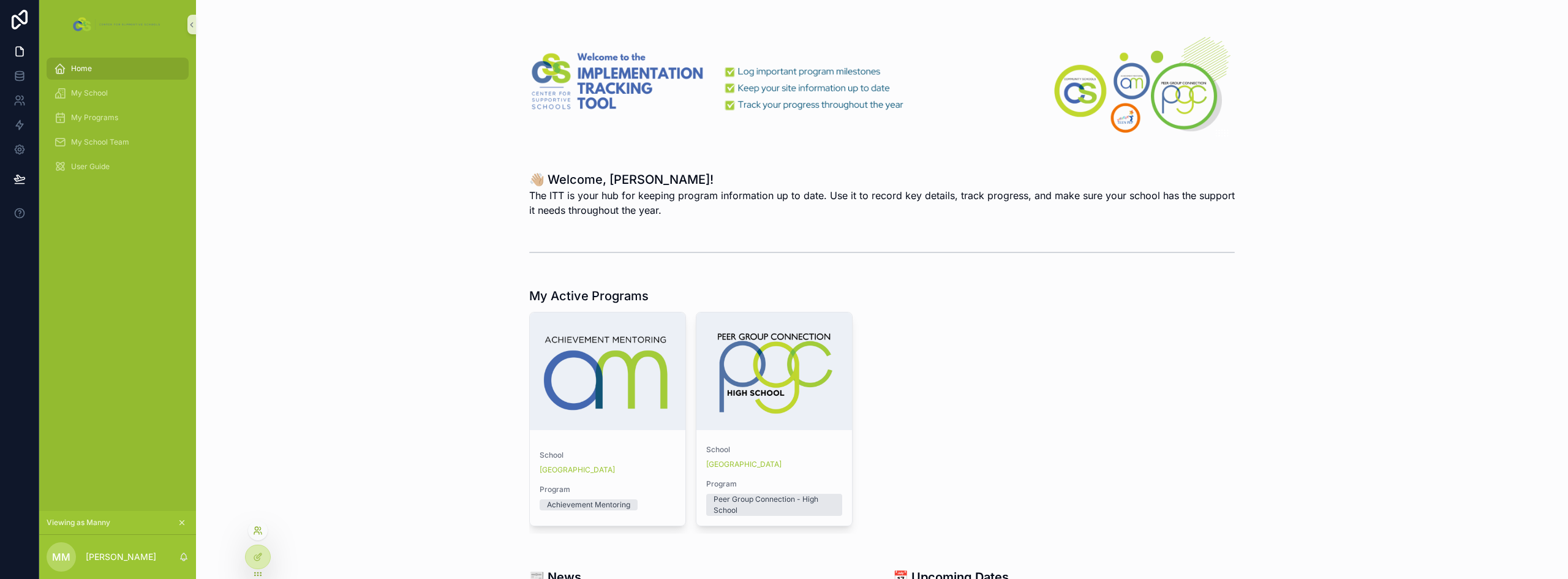
click at [257, 531] on icon at bounding box center [257, 532] width 5 height 3
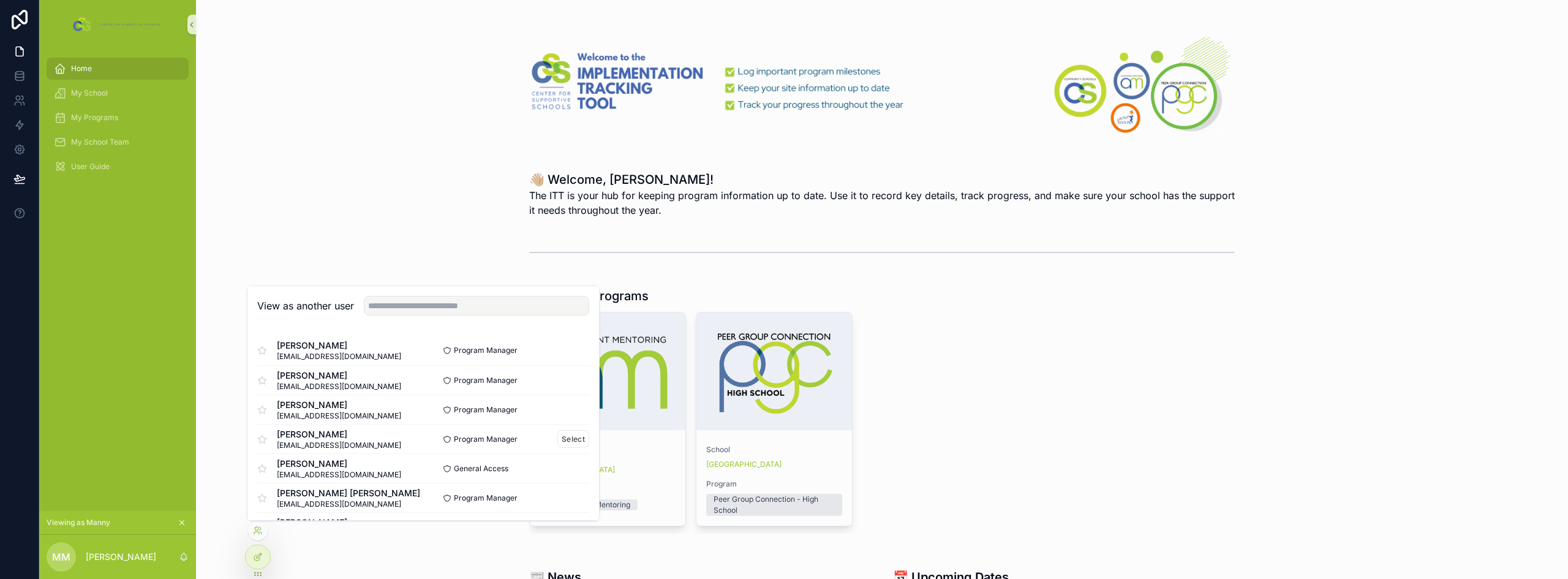
scroll to position [61, 0]
click at [563, 436] on button "Select" at bounding box center [573, 436] width 32 height 18
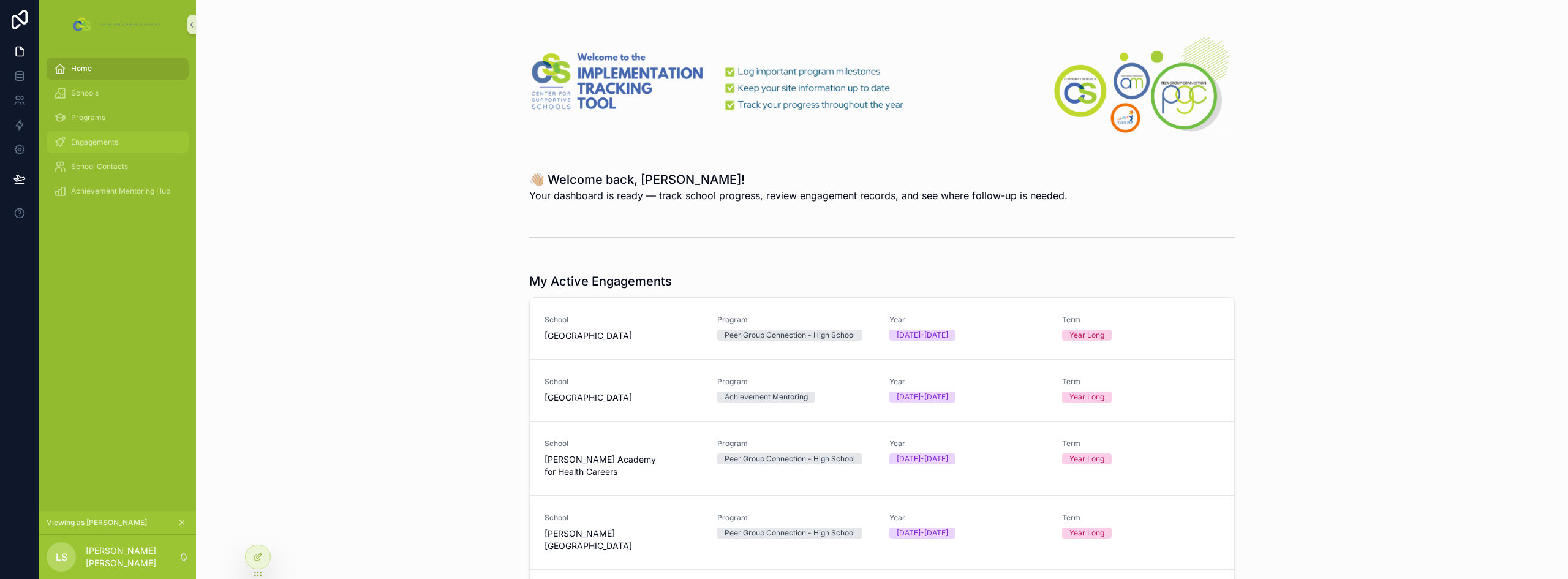
click at [136, 142] on div "Engagements" at bounding box center [117, 142] width 127 height 20
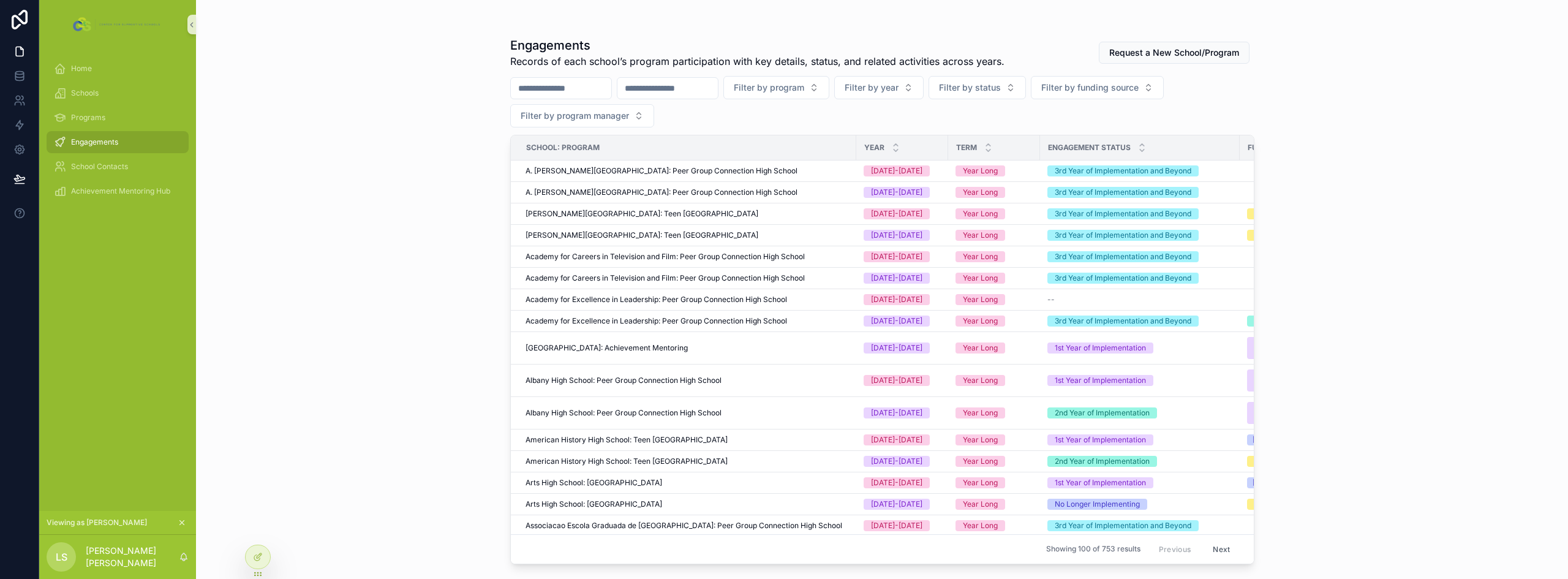
drag, startPoint x: 90, startPoint y: 135, endPoint x: 503, endPoint y: 99, distance: 414.6
click at [90, 135] on div "Engagements" at bounding box center [117, 142] width 127 height 20
click at [674, 79] on input "scrollable content" at bounding box center [668, 88] width 101 height 17
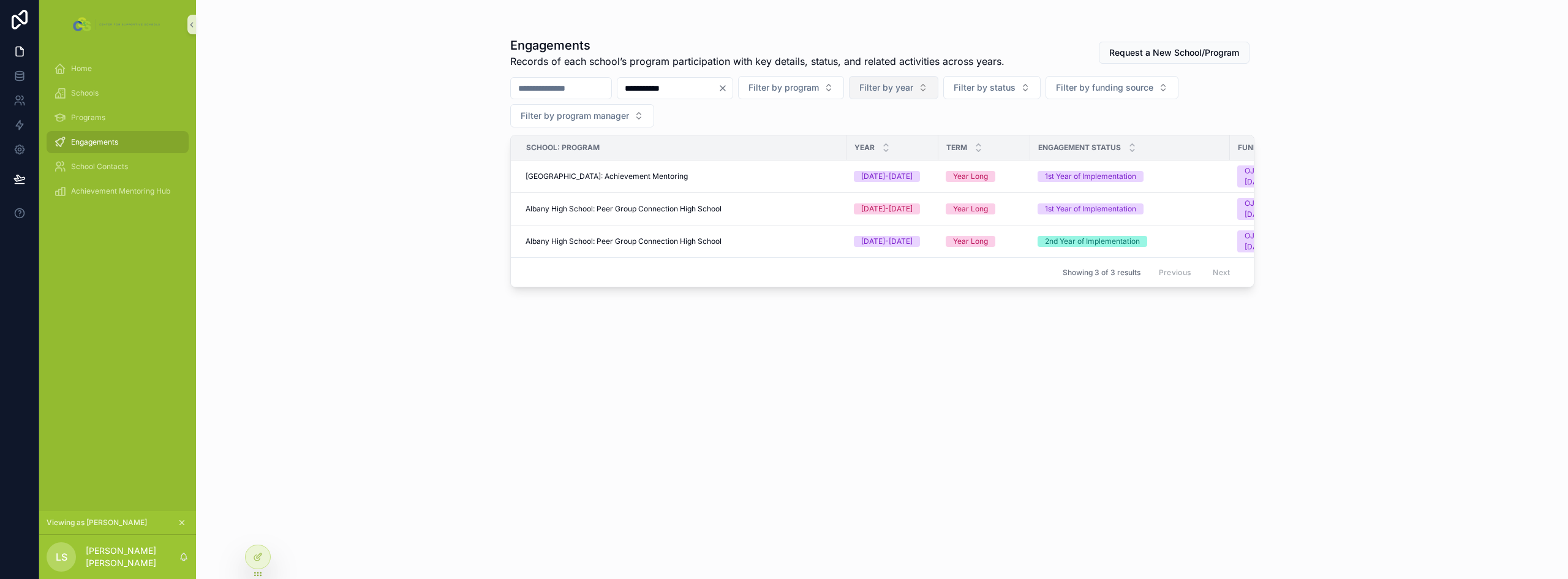
type input "**********"
click at [913, 90] on span "Filter by year" at bounding box center [886, 88] width 54 height 12
click at [925, 157] on div "[DATE]-[DATE]" at bounding box center [955, 156] width 147 height 20
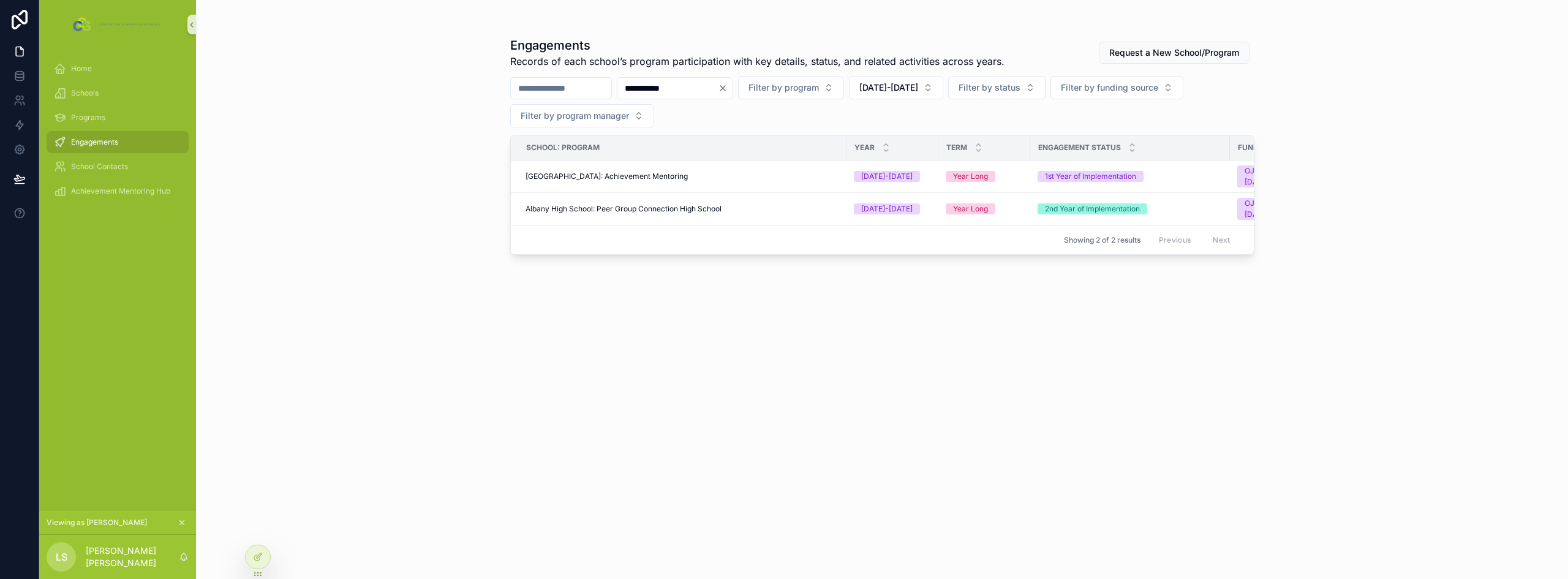
click at [421, 214] on div "**********" at bounding box center [882, 289] width 1372 height 579
click at [677, 209] on span "Albany High School: Peer Group Connection High School" at bounding box center [623, 208] width 196 height 9
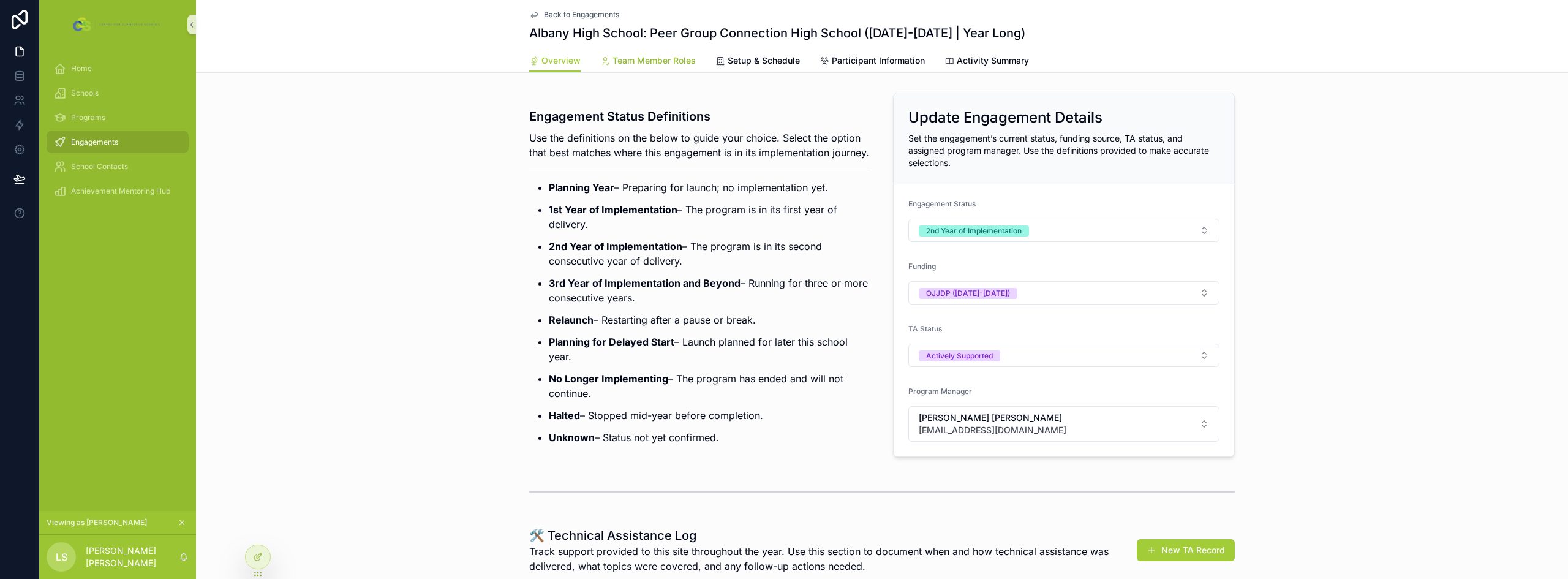
click at [662, 67] on link "Team Member Roles" at bounding box center [648, 61] width 95 height 25
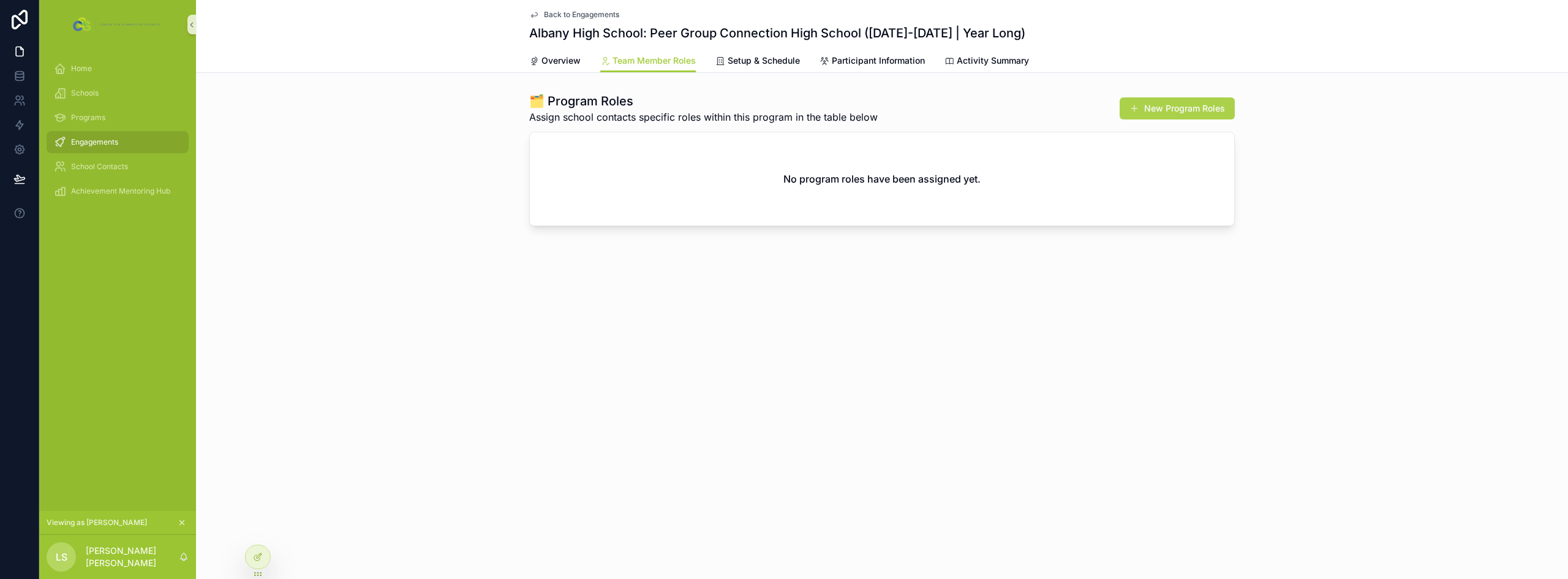
click at [1159, 106] on button "New Program Roles" at bounding box center [1177, 108] width 115 height 22
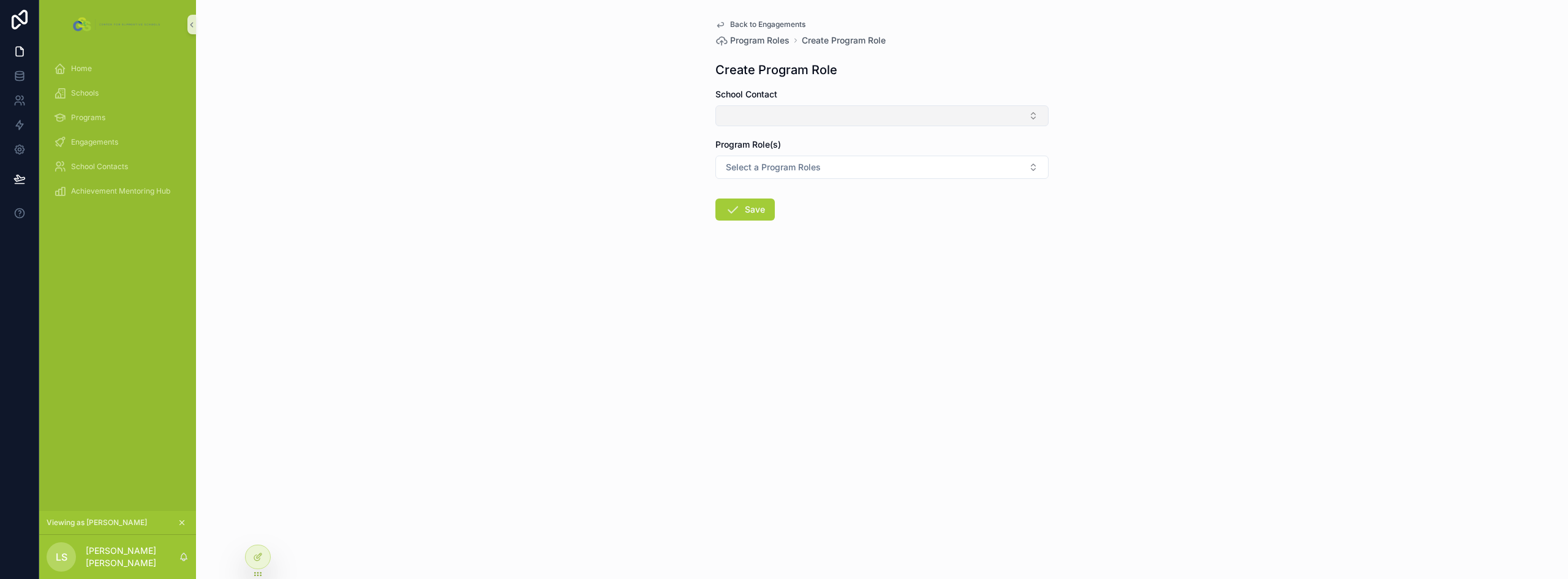
click at [808, 120] on button "Select Button" at bounding box center [882, 116] width 333 height 20
click at [593, 232] on div "Back to Engagements Program Roles Create Program Role Create Program Role Schoo…" at bounding box center [882, 289] width 1372 height 579
click at [801, 169] on span "Select a Program Roles" at bounding box center [772, 167] width 95 height 12
click at [564, 168] on div "Back to Engagements Program Roles Create Program Role Create Program Role Schoo…" at bounding box center [882, 289] width 1372 height 579
click at [125, 168] on span "School Contacts" at bounding box center [99, 166] width 57 height 9
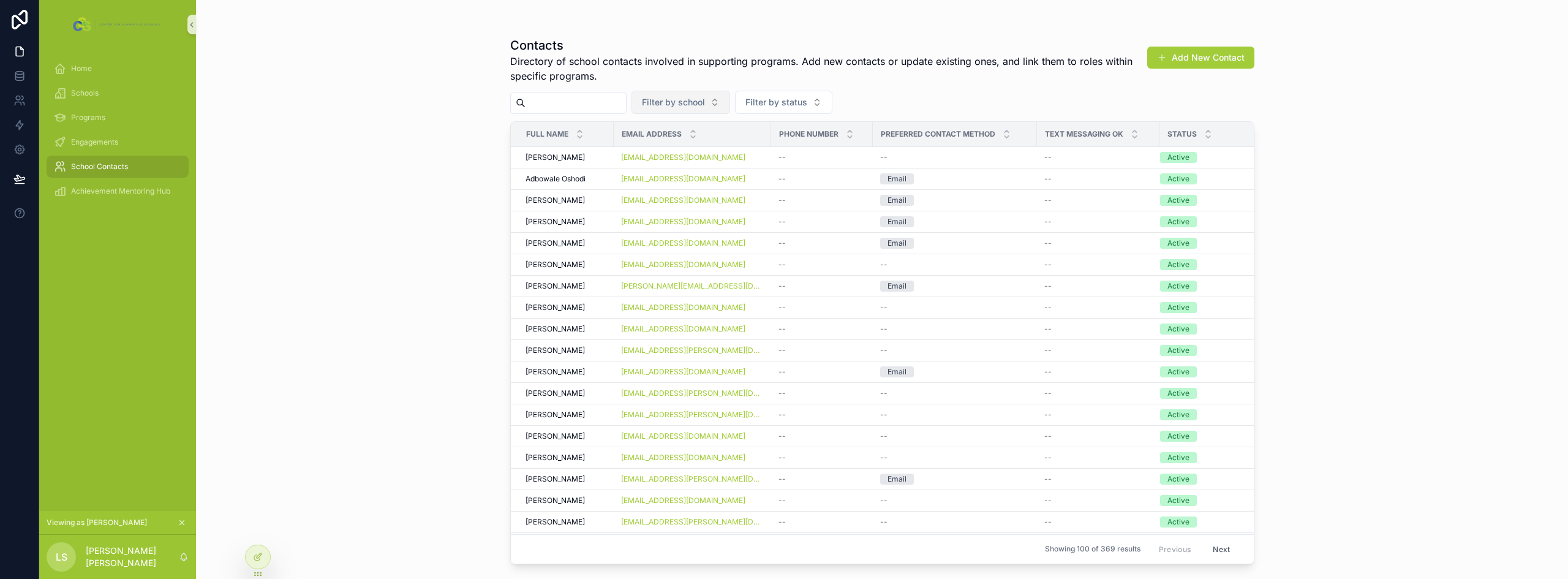
click at [705, 104] on span "Filter by school" at bounding box center [674, 102] width 63 height 12
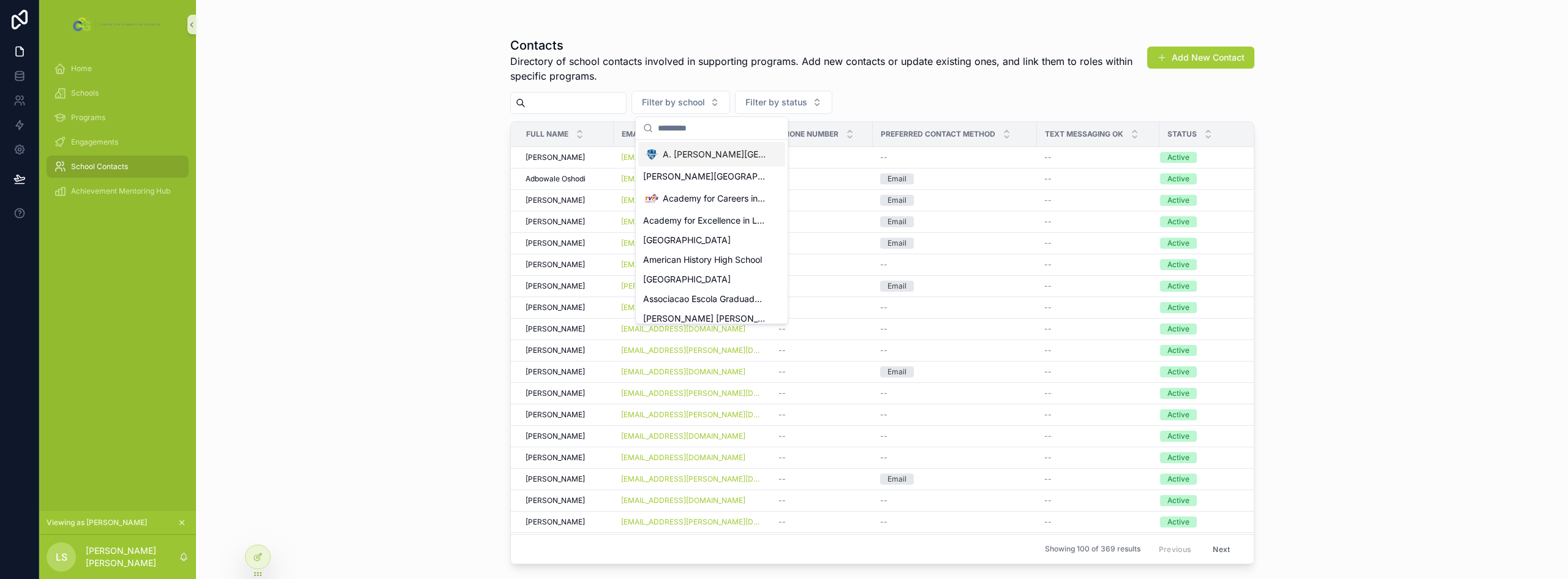
click at [423, 211] on div "Contacts Directory of school contacts involved in supporting programs. Add new …" at bounding box center [882, 289] width 1372 height 579
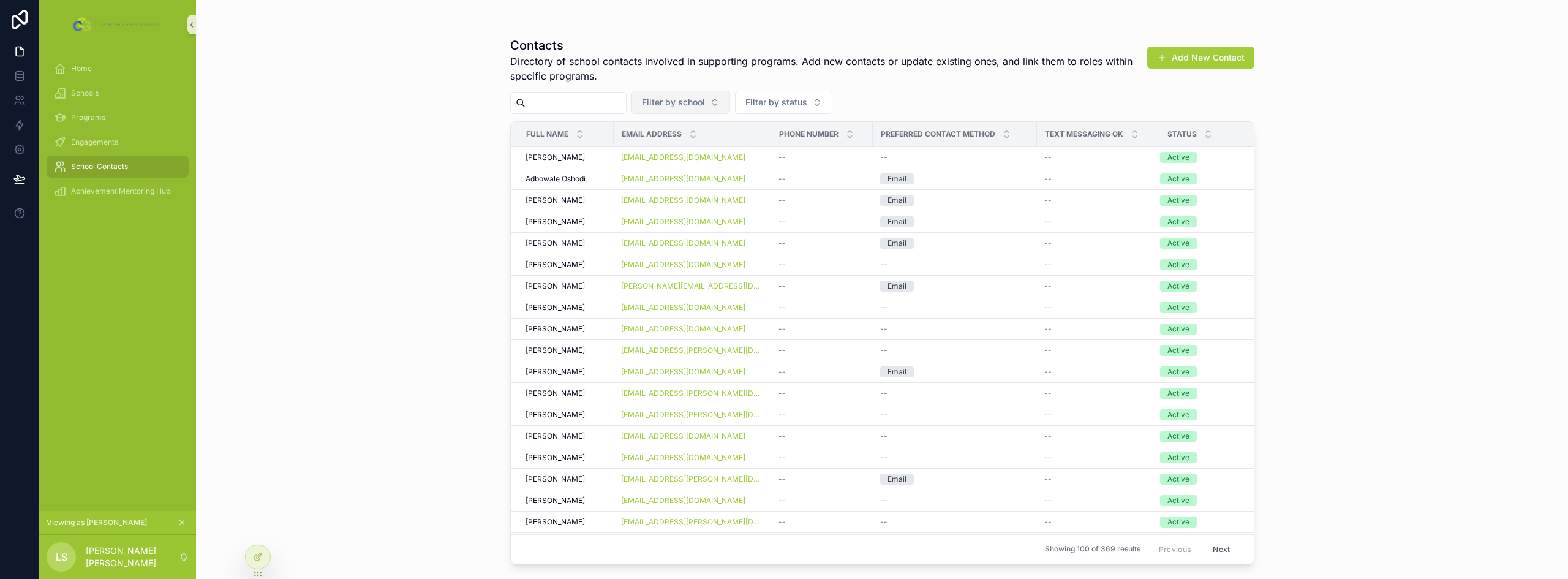
click at [696, 99] on span "Filter by school" at bounding box center [674, 102] width 63 height 12
type input "******"
click at [686, 149] on span "[GEOGRAPHIC_DATA]" at bounding box center [686, 152] width 88 height 12
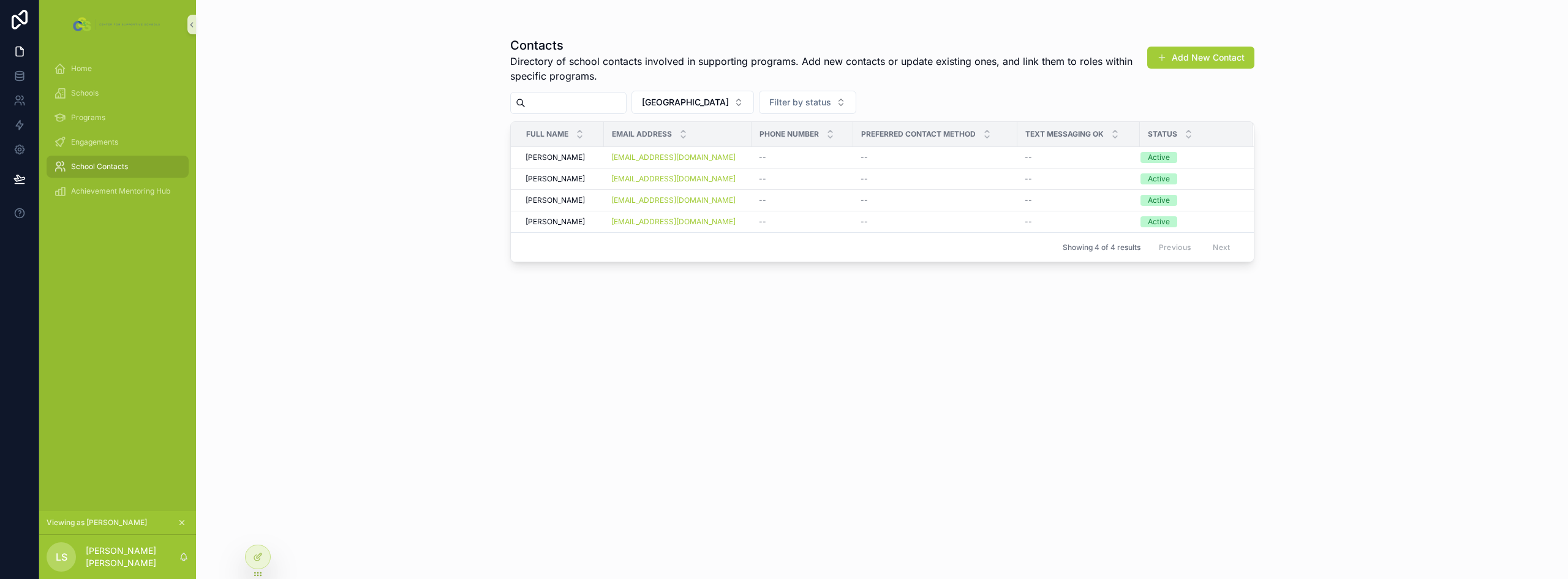
click at [408, 171] on div "Contacts Directory of school contacts involved in supporting programs. Add new …" at bounding box center [882, 289] width 1372 height 579
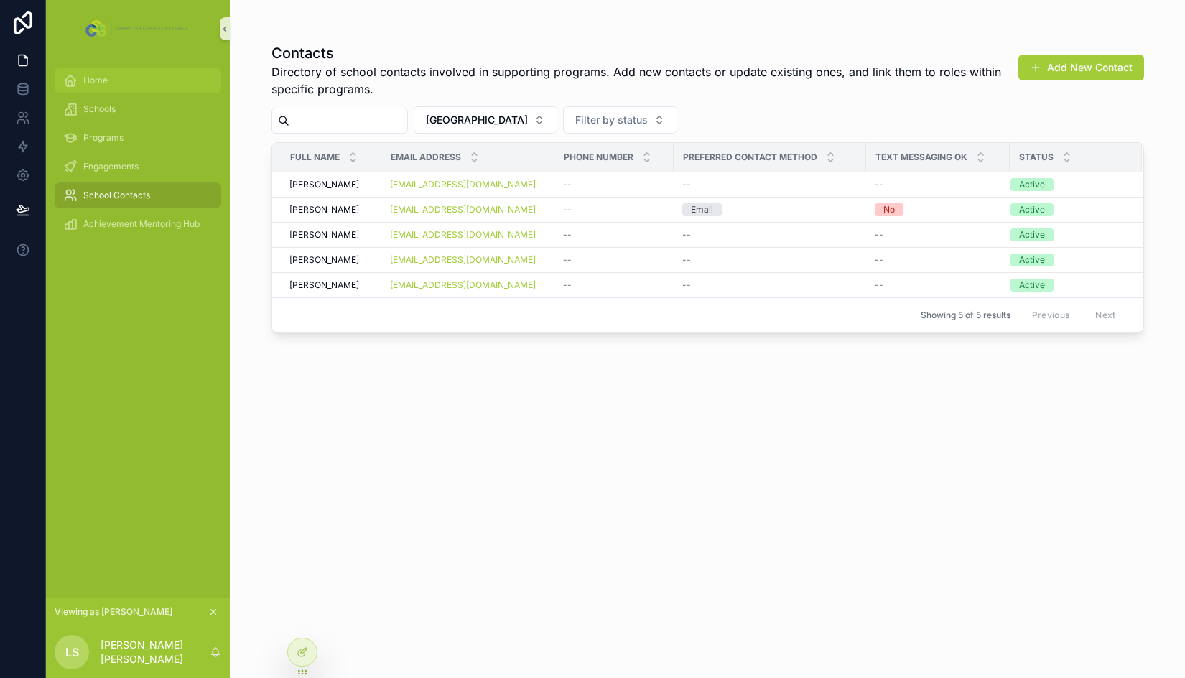
click at [114, 83] on div "Home" at bounding box center [137, 80] width 149 height 23
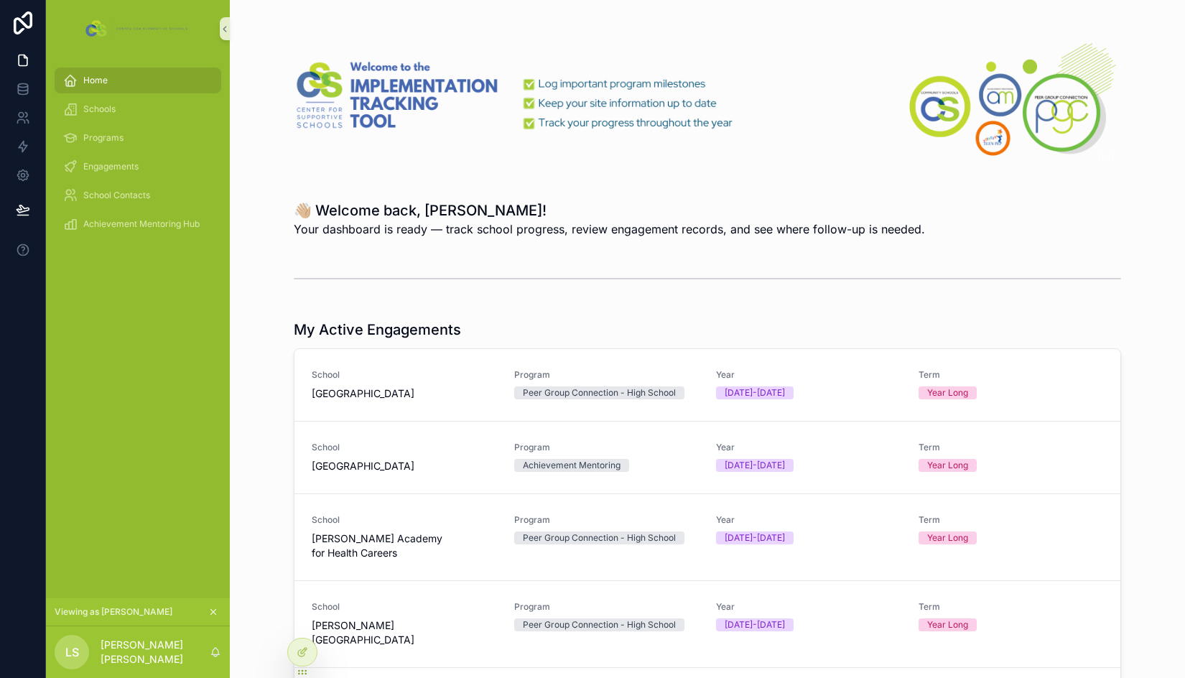
click at [215, 608] on icon "scrollable content" at bounding box center [213, 612] width 10 height 10
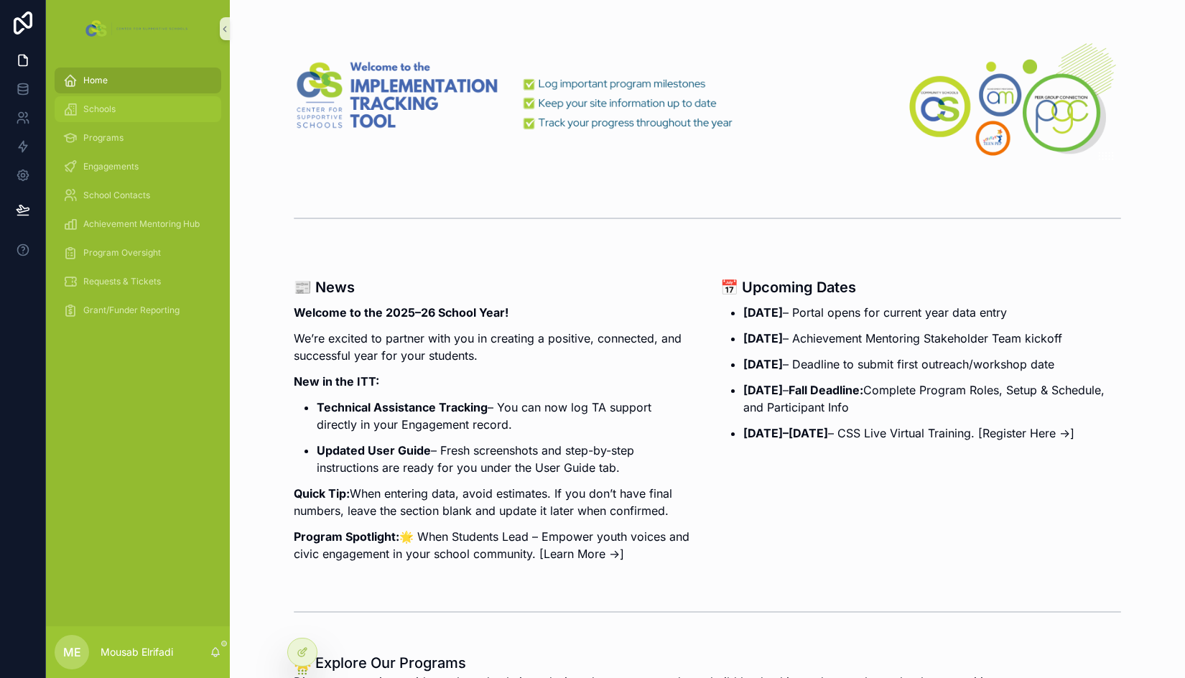
click at [124, 107] on div "Schools" at bounding box center [137, 109] width 149 height 23
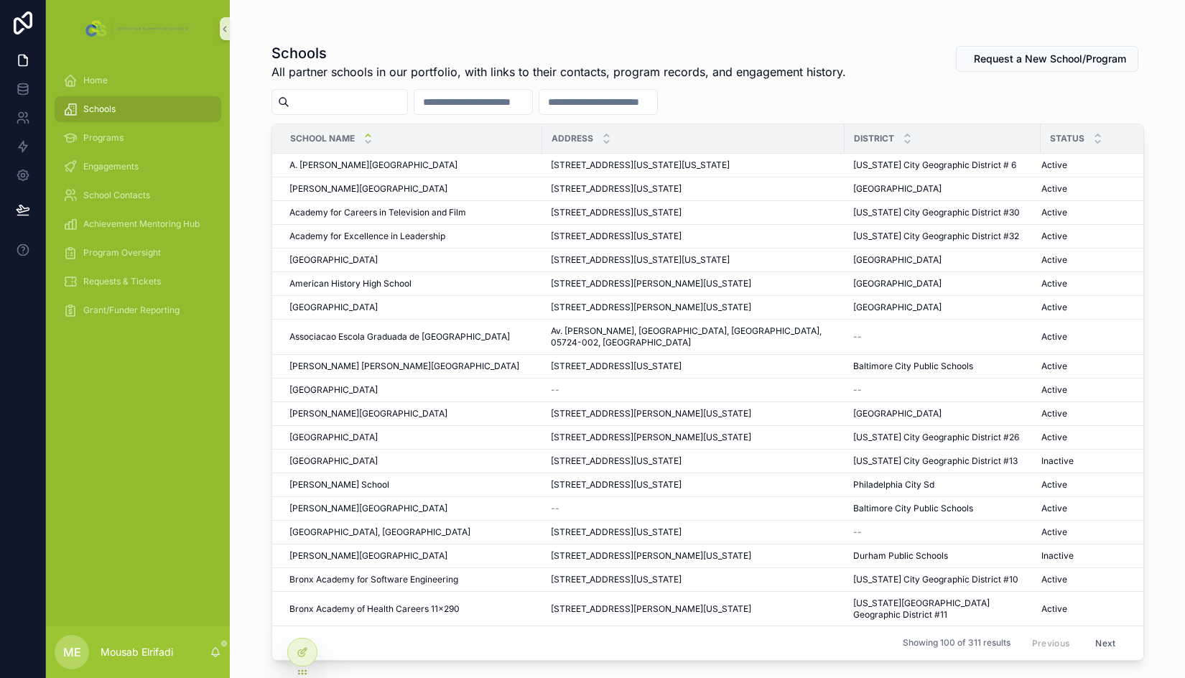
click at [368, 104] on input "scrollable content" at bounding box center [348, 102] width 118 height 20
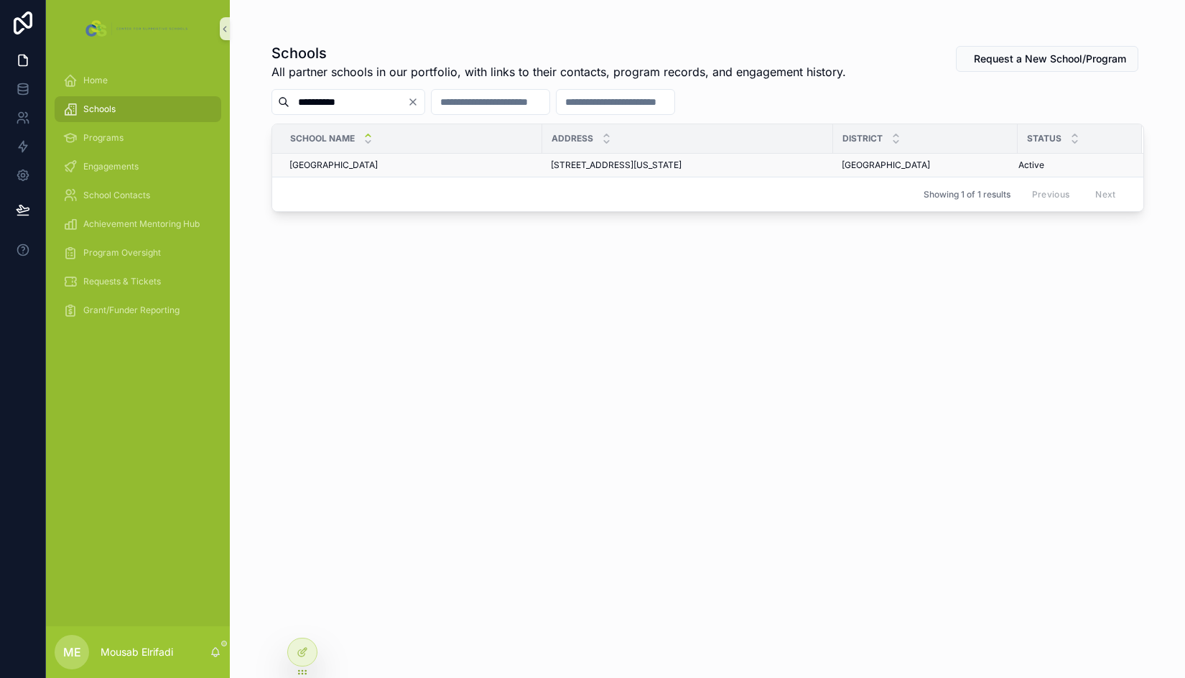
type input "*********"
click at [514, 168] on div "[GEOGRAPHIC_DATA] [GEOGRAPHIC_DATA]" at bounding box center [411, 164] width 244 height 11
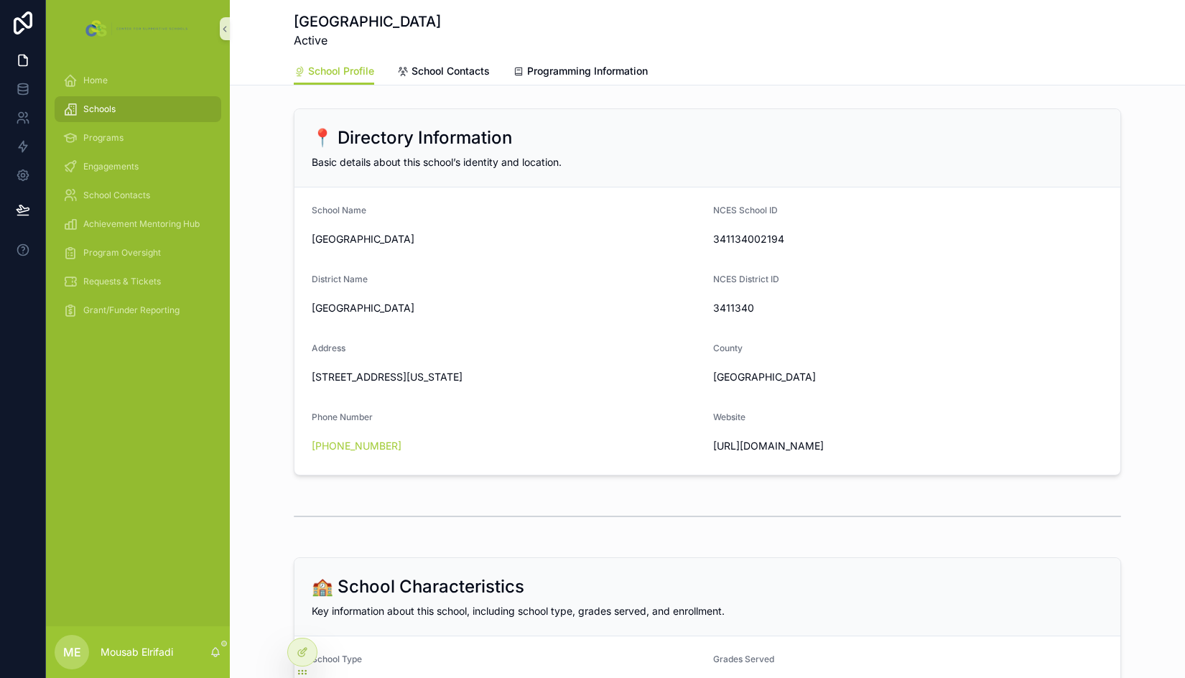
click at [398, 228] on div "[GEOGRAPHIC_DATA]" at bounding box center [507, 239] width 390 height 23
click at [398, 233] on span "[GEOGRAPHIC_DATA]" at bounding box center [507, 239] width 390 height 14
click at [302, 650] on icon at bounding box center [302, 651] width 11 height 11
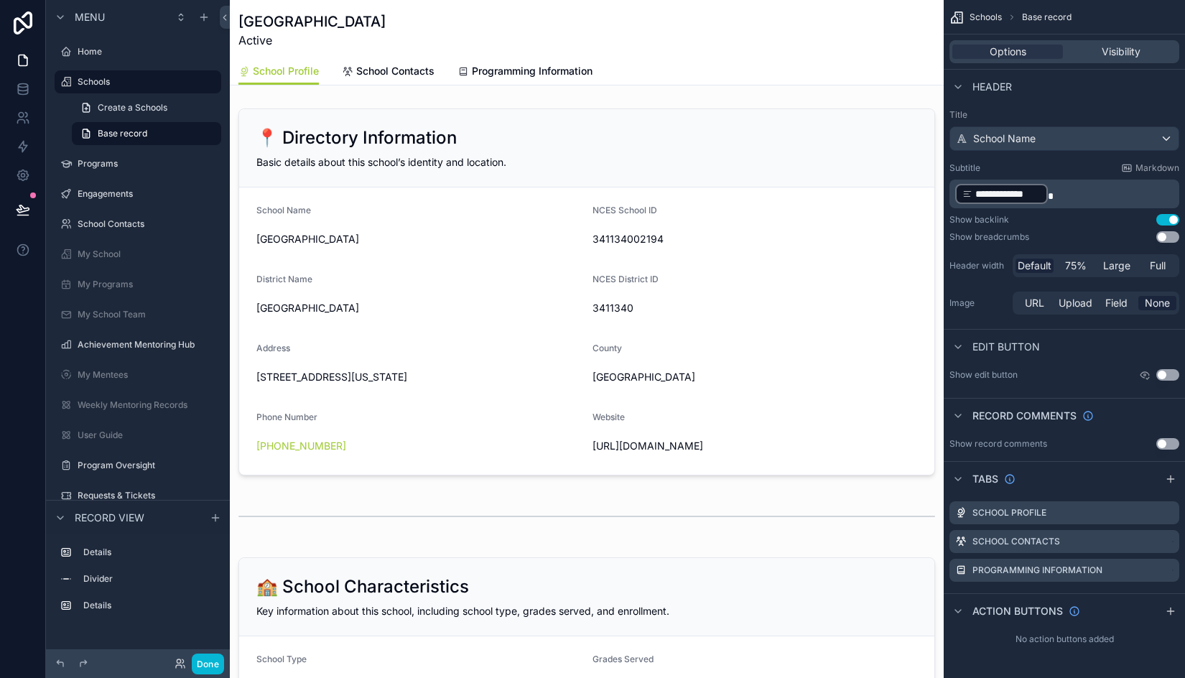
click at [1165, 371] on button "Use setting" at bounding box center [1167, 374] width 23 height 11
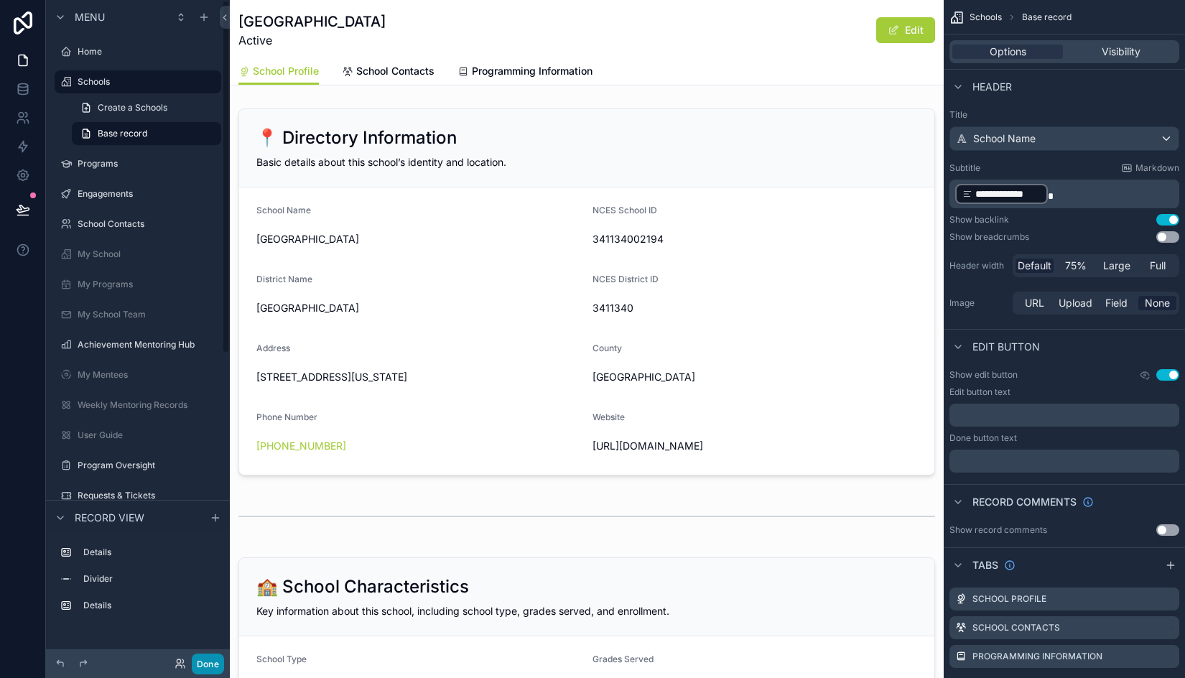
click at [203, 667] on button "Done" at bounding box center [208, 664] width 32 height 21
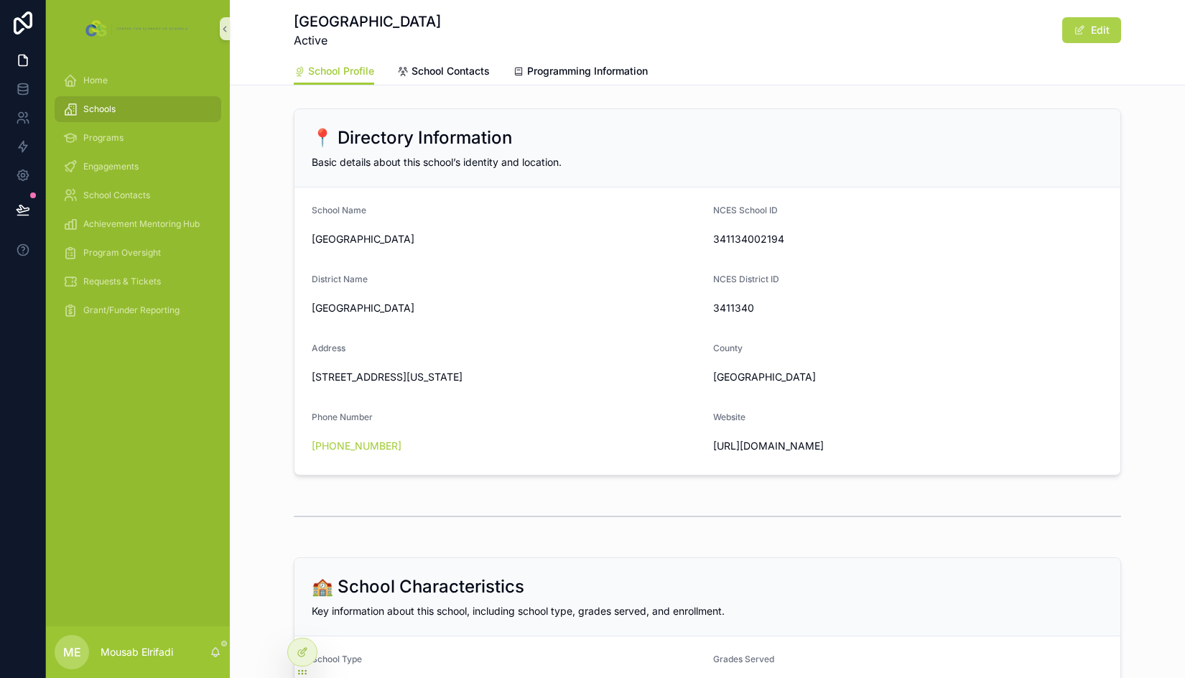
click at [1094, 39] on button "Edit" at bounding box center [1091, 30] width 59 height 26
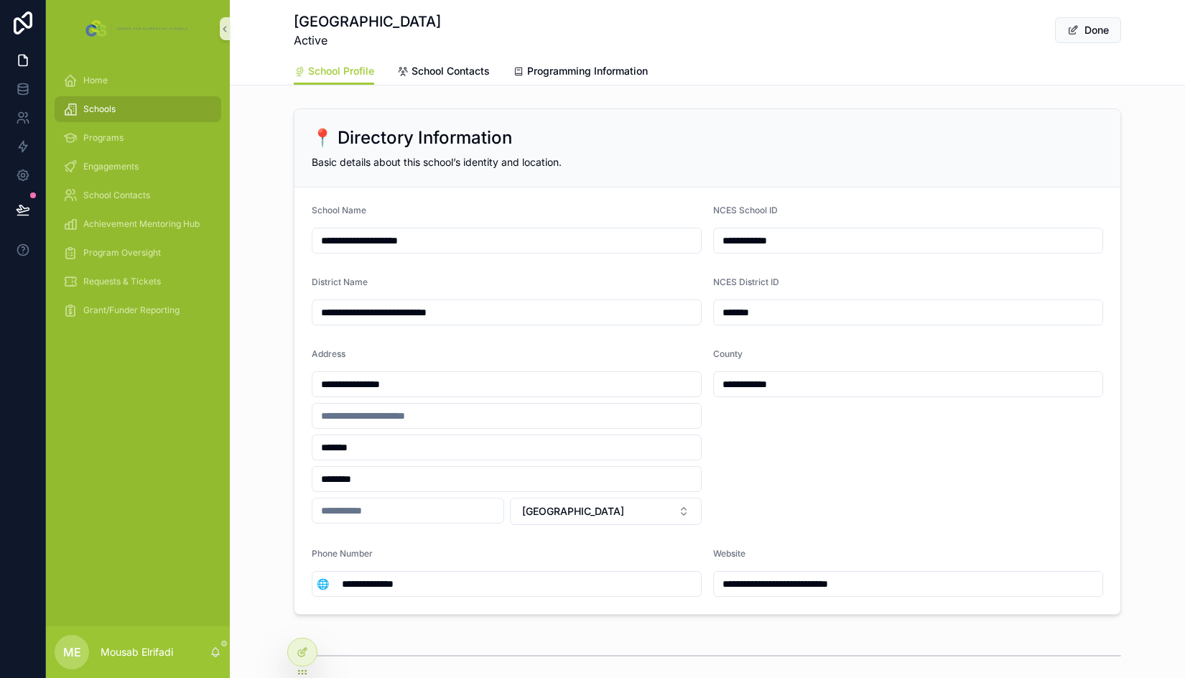
click at [749, 234] on input "**********" at bounding box center [908, 241] width 389 height 20
click at [375, 384] on input "**********" at bounding box center [506, 384] width 389 height 20
click at [334, 450] on input "*******" at bounding box center [506, 447] width 389 height 20
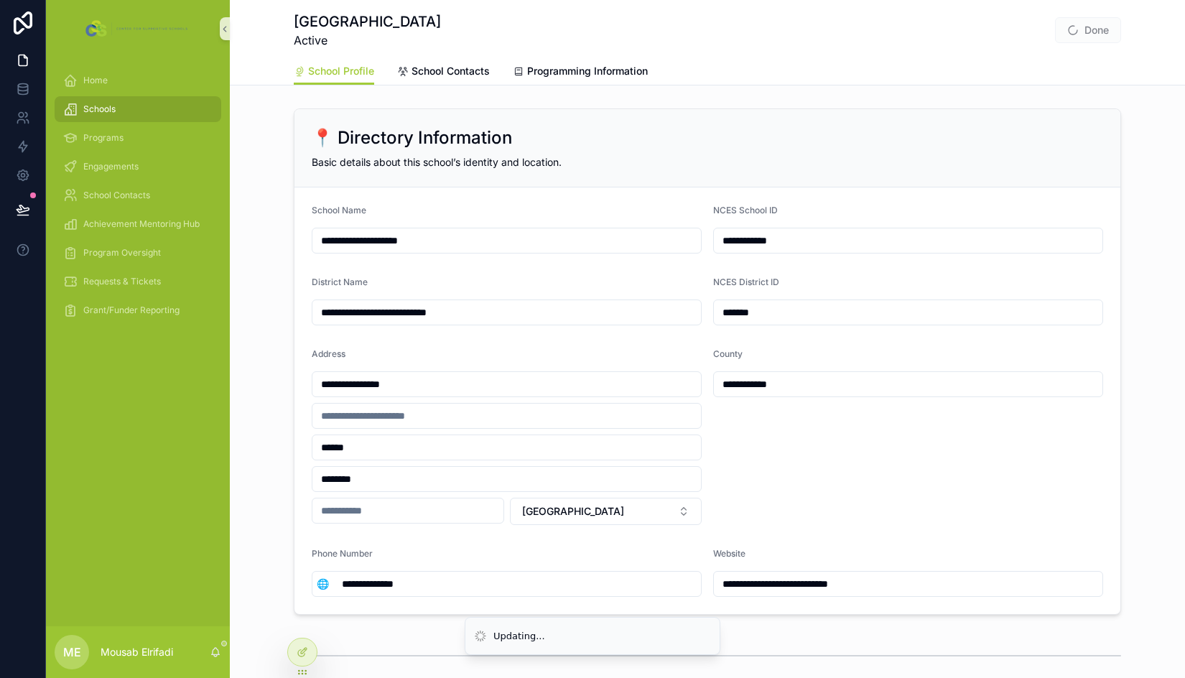
type input "******"
type input "**********"
click at [249, 318] on div "**********" at bounding box center [707, 362] width 955 height 518
click at [1082, 31] on button "Done" at bounding box center [1088, 30] width 66 height 26
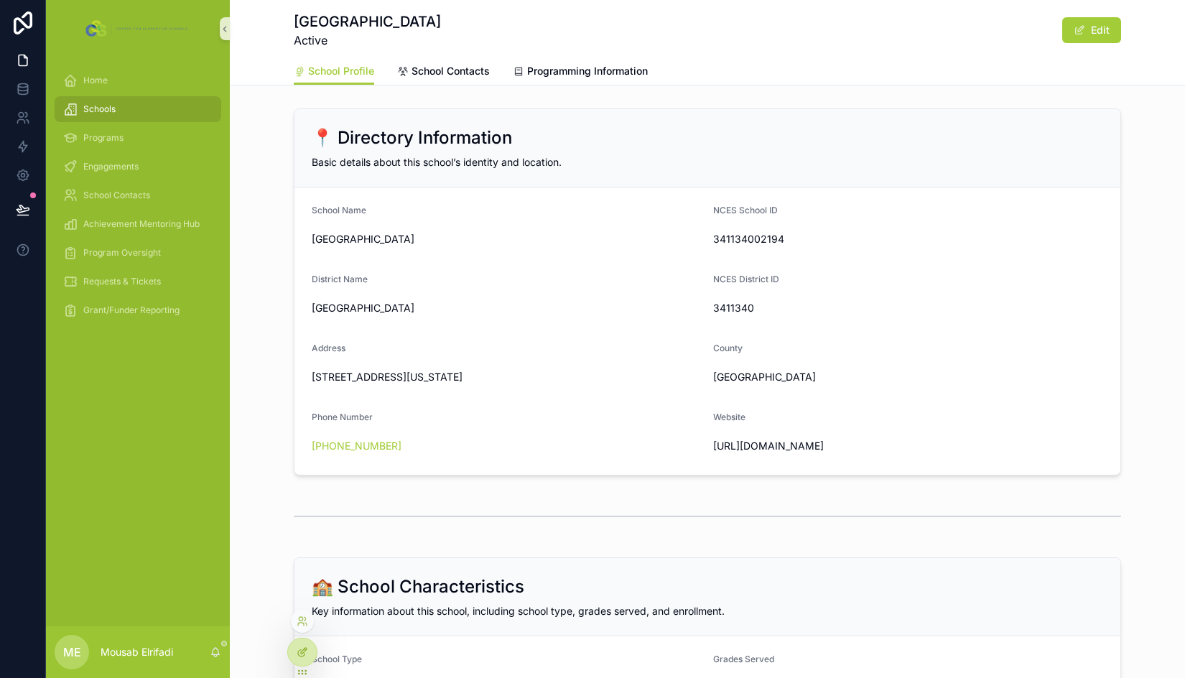
click at [305, 648] on icon at bounding box center [302, 651] width 11 height 11
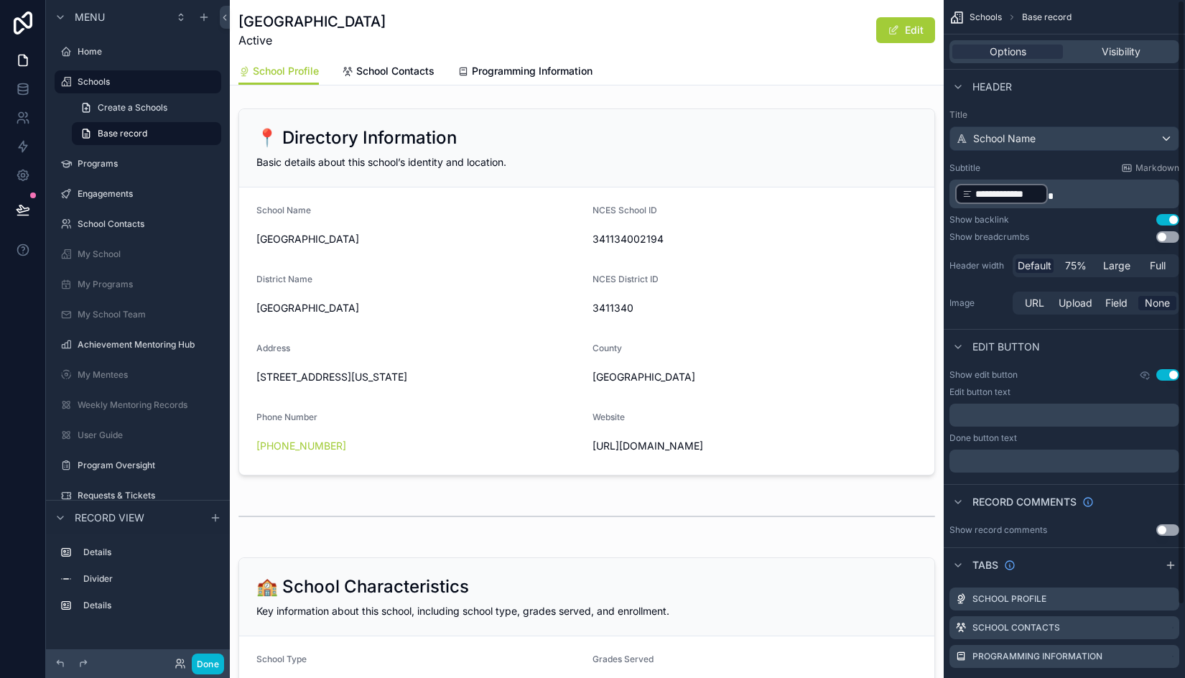
click at [1172, 370] on button "Use setting" at bounding box center [1167, 374] width 23 height 11
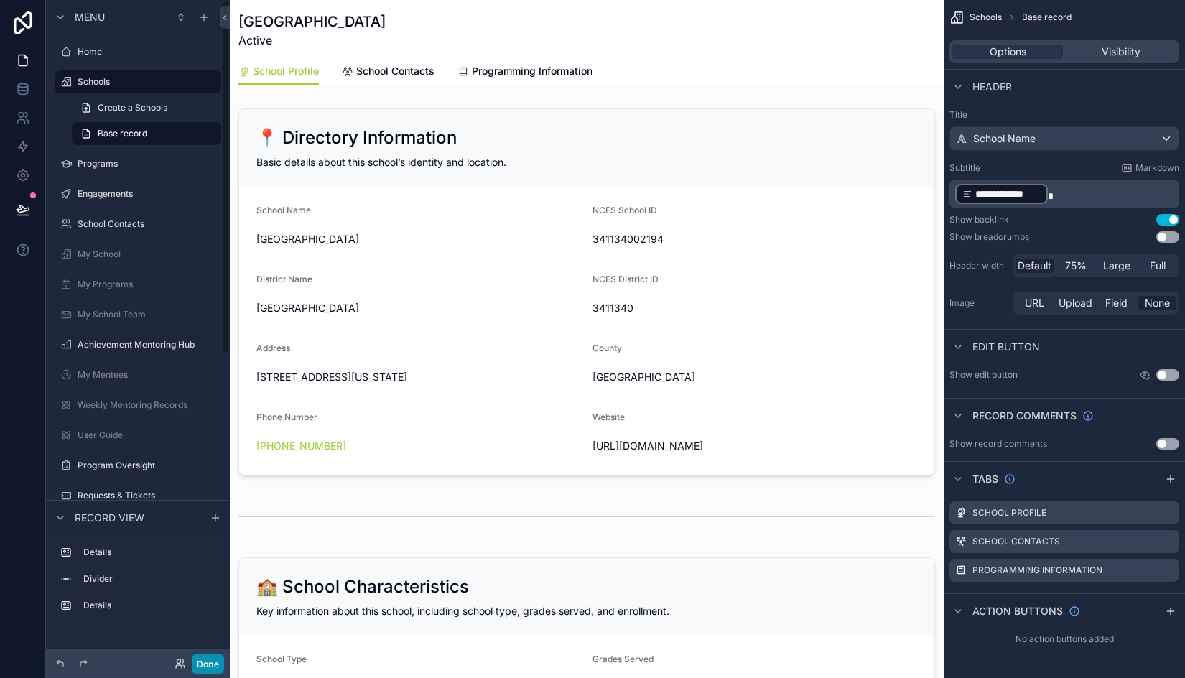
click at [203, 661] on button "Done" at bounding box center [208, 664] width 32 height 21
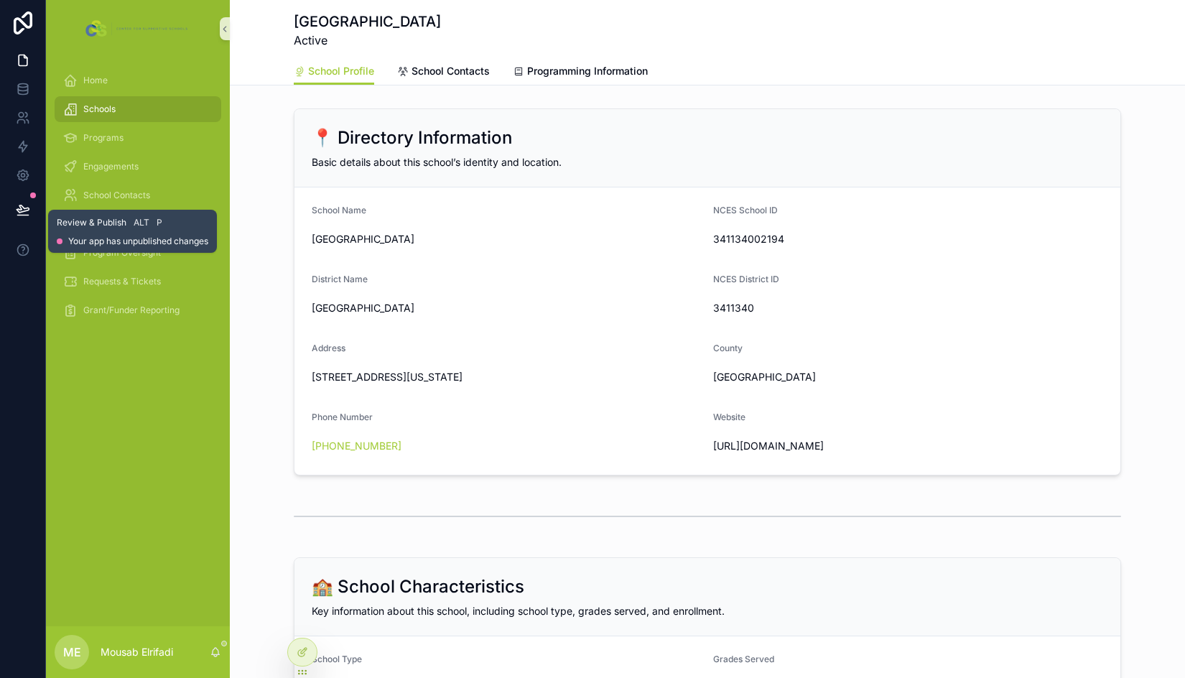
drag, startPoint x: 24, startPoint y: 206, endPoint x: 895, endPoint y: 254, distance: 872.5
click at [24, 206] on icon at bounding box center [23, 210] width 14 height 14
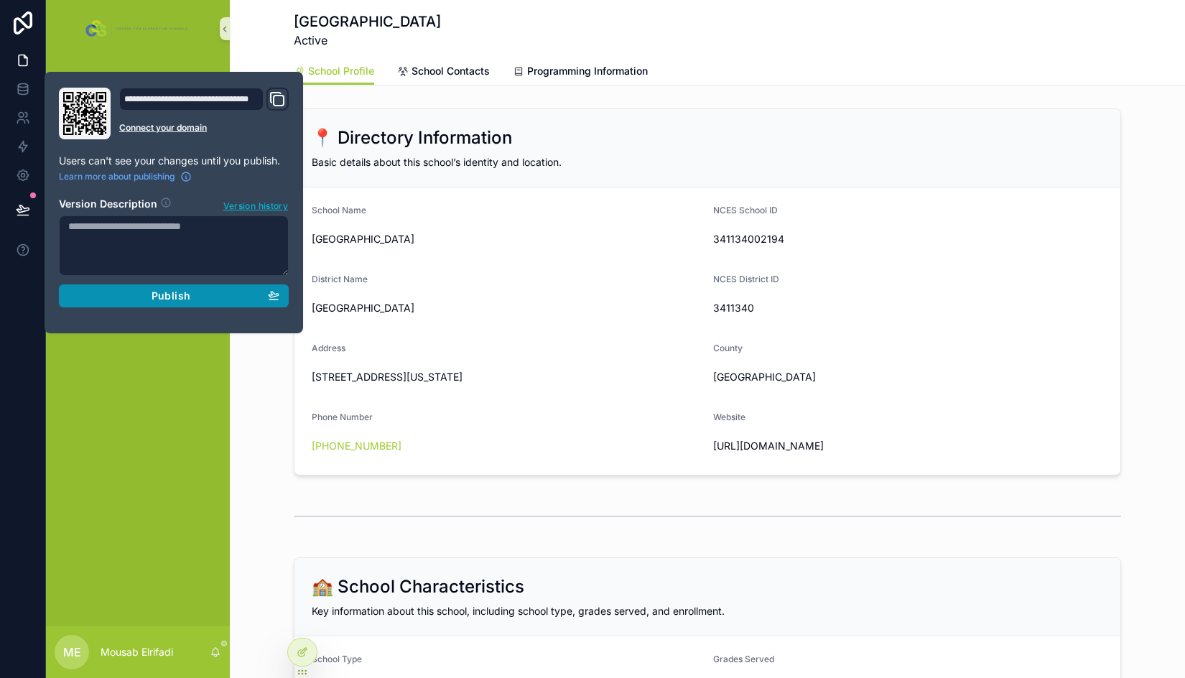
click at [201, 293] on div "Publish" at bounding box center [173, 295] width 211 height 13
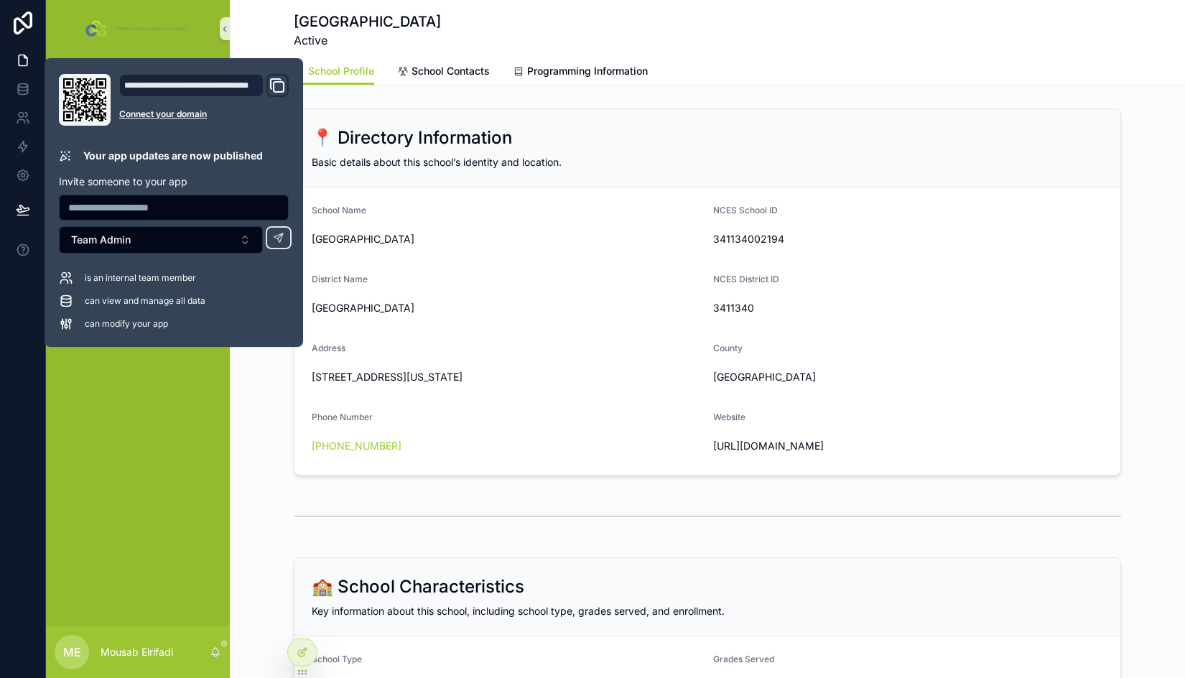
click at [547, 144] on div "📍 Directory Information" at bounding box center [708, 137] width 792 height 23
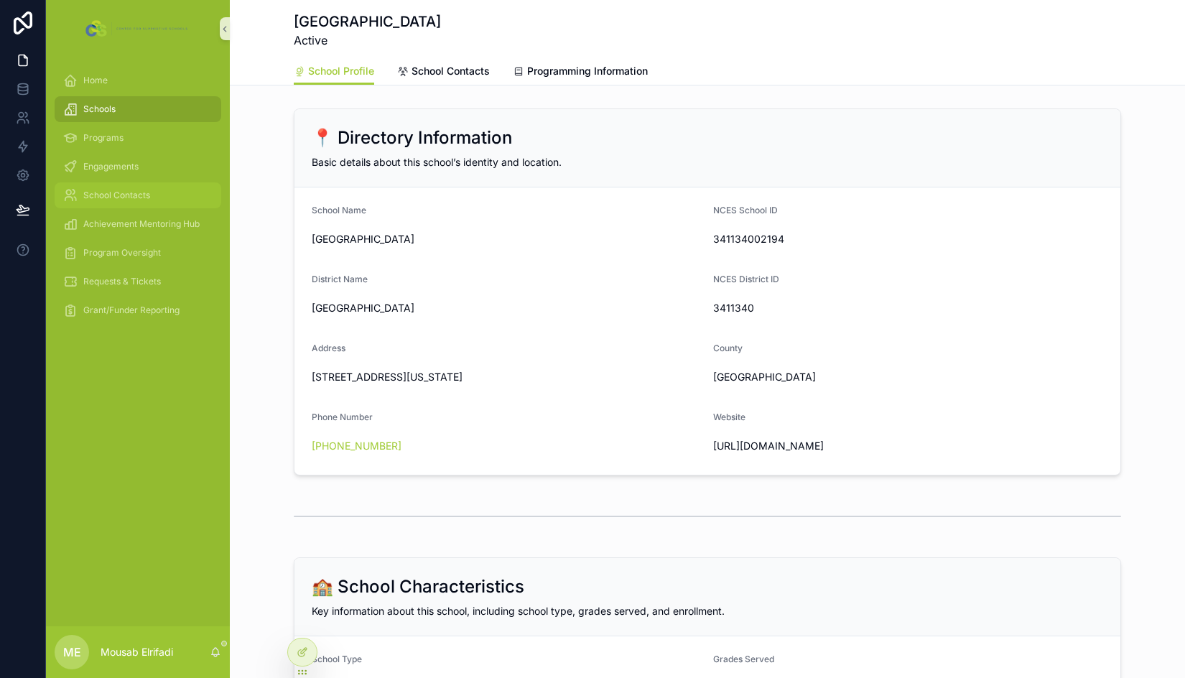
click at [131, 192] on span "School Contacts" at bounding box center [116, 195] width 67 height 11
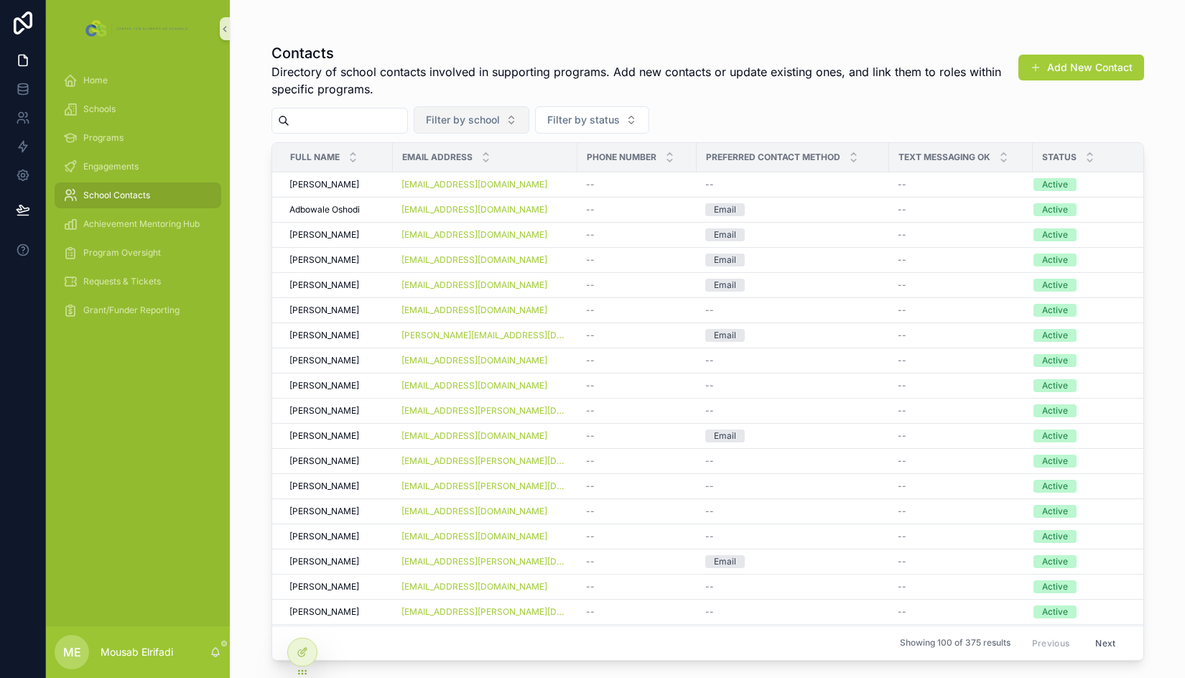
click at [500, 115] on span "Filter by school" at bounding box center [463, 120] width 74 height 14
type input "*******"
click at [517, 174] on span "[PERSON_NAME][GEOGRAPHIC_DATA]" at bounding box center [499, 178] width 144 height 14
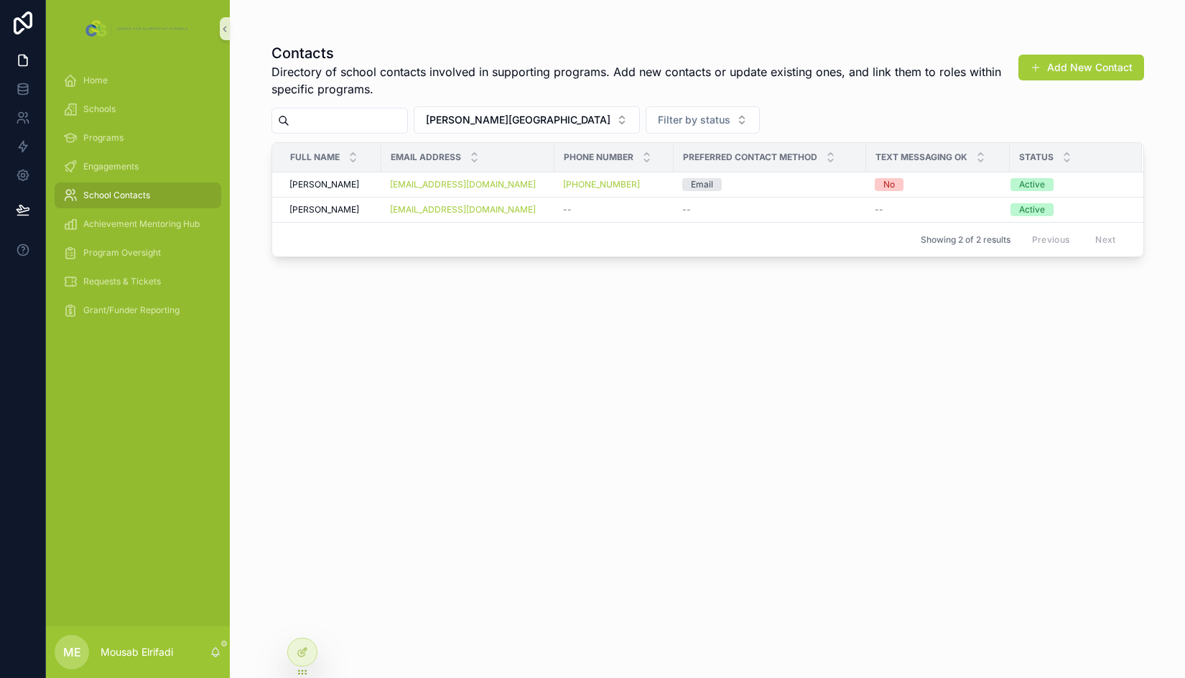
click at [154, 198] on div "School Contacts" at bounding box center [137, 195] width 149 height 23
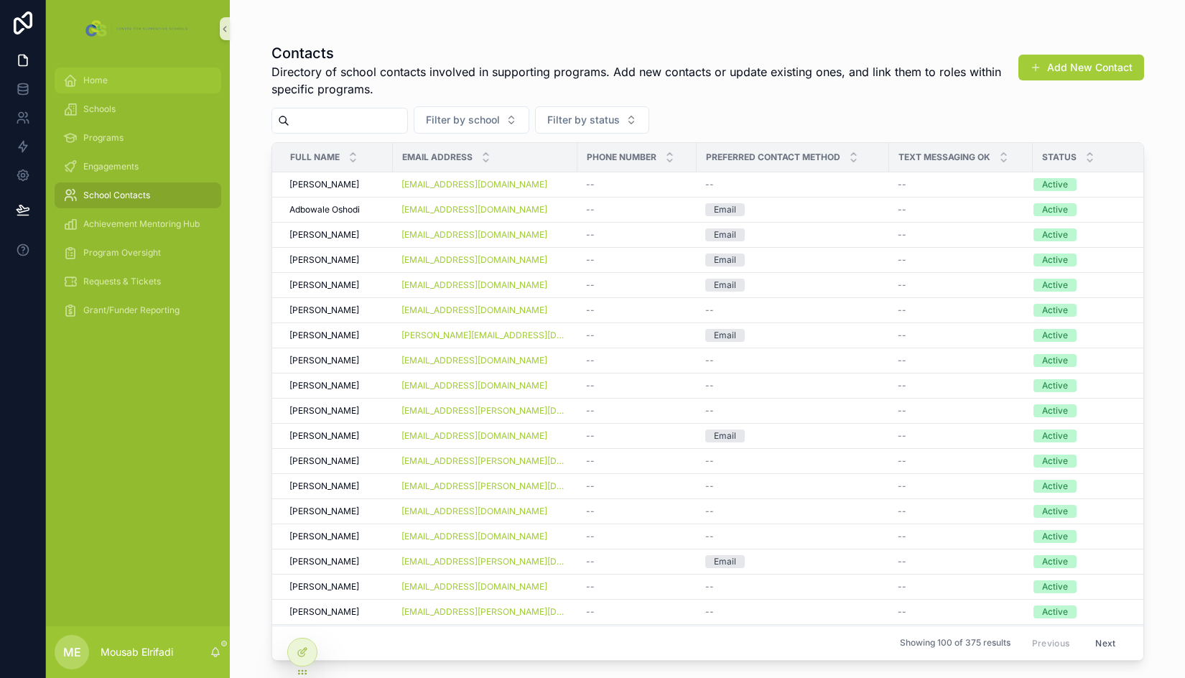
click at [108, 85] on div "Home" at bounding box center [137, 80] width 149 height 23
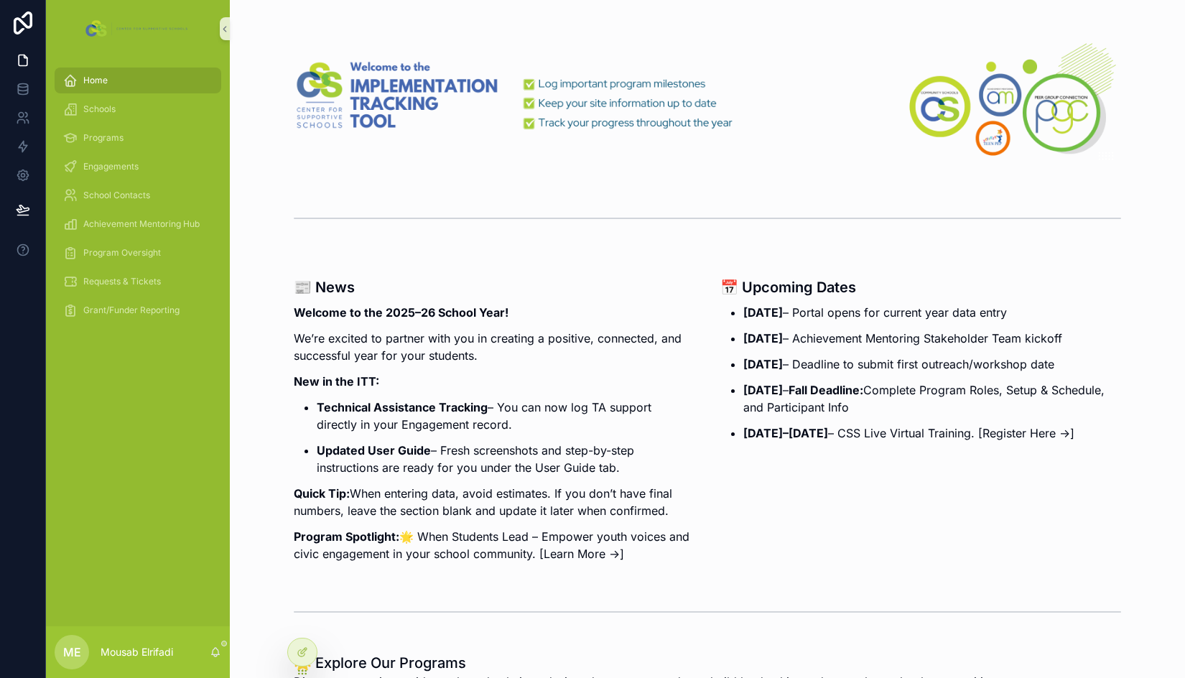
click at [542, 397] on div "📰 News Welcome to the 2025–26 School Year! We’re excited to partner with you in…" at bounding box center [494, 420] width 401 height 286
click at [303, 661] on div at bounding box center [302, 652] width 29 height 27
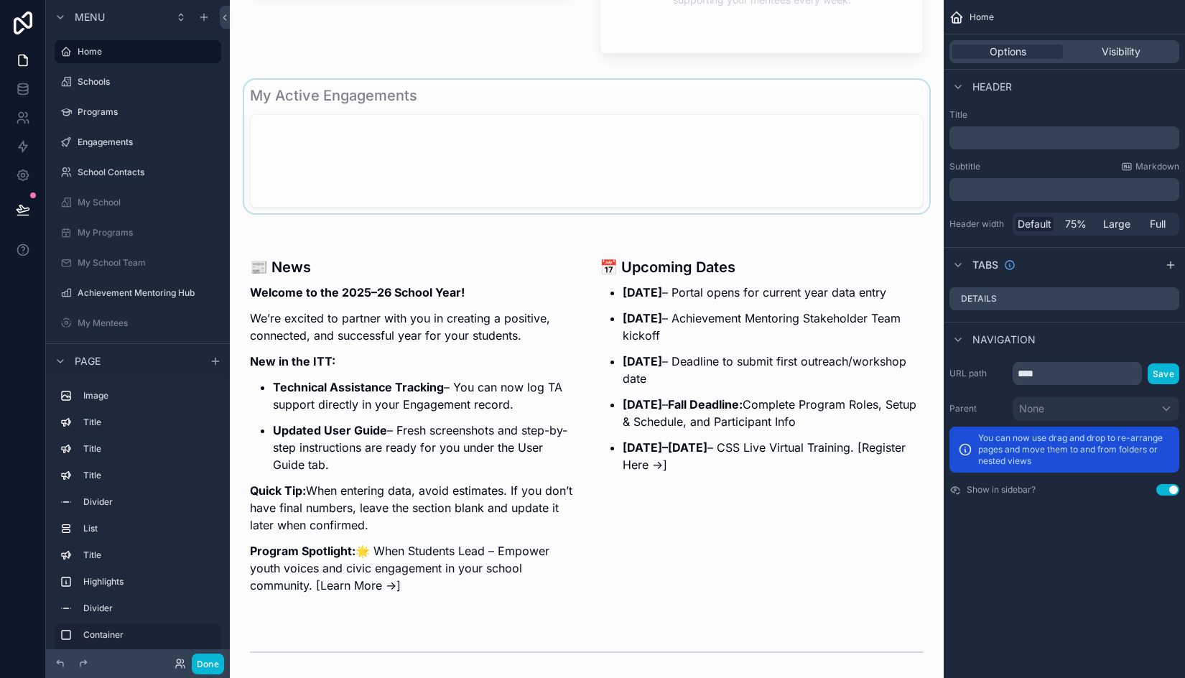
scroll to position [1149, 0]
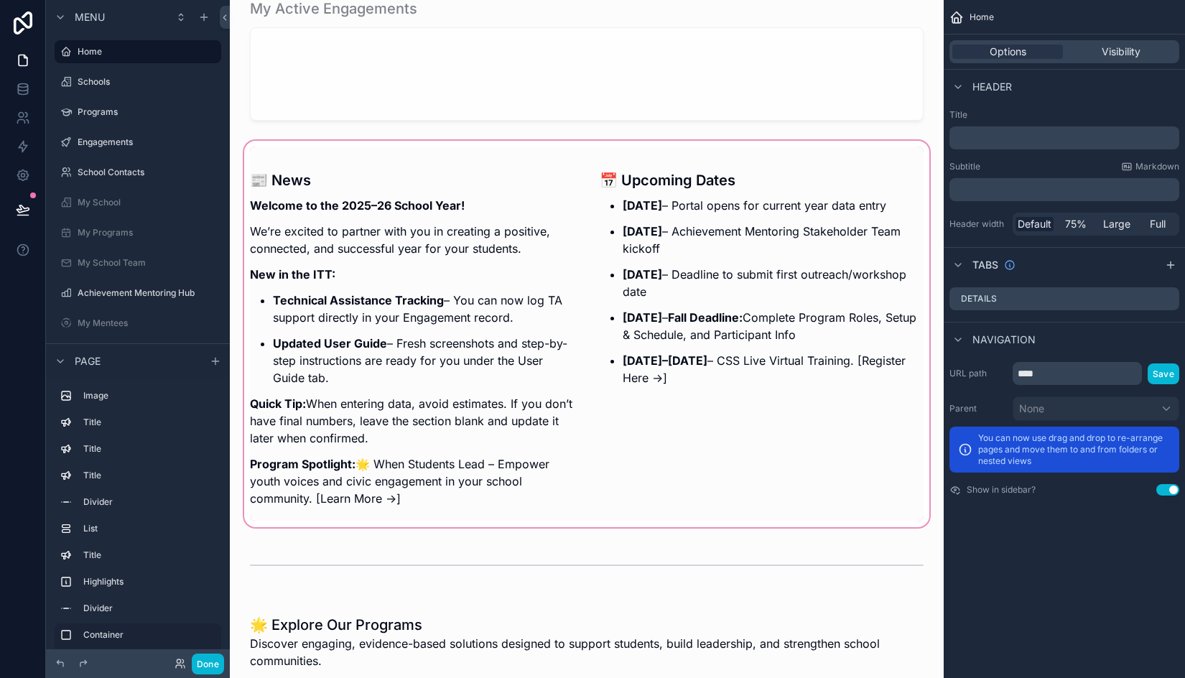
click at [515, 315] on div "scrollable content" at bounding box center [586, 334] width 691 height 392
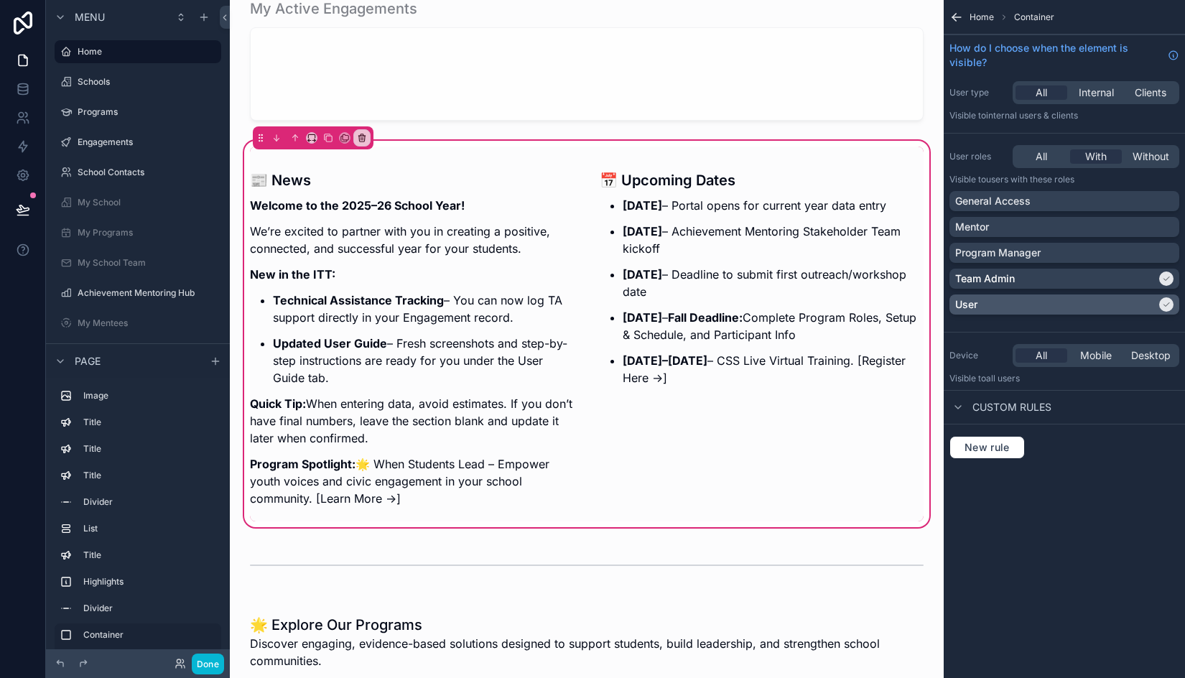
click at [1034, 310] on div "User" at bounding box center [1055, 304] width 201 height 14
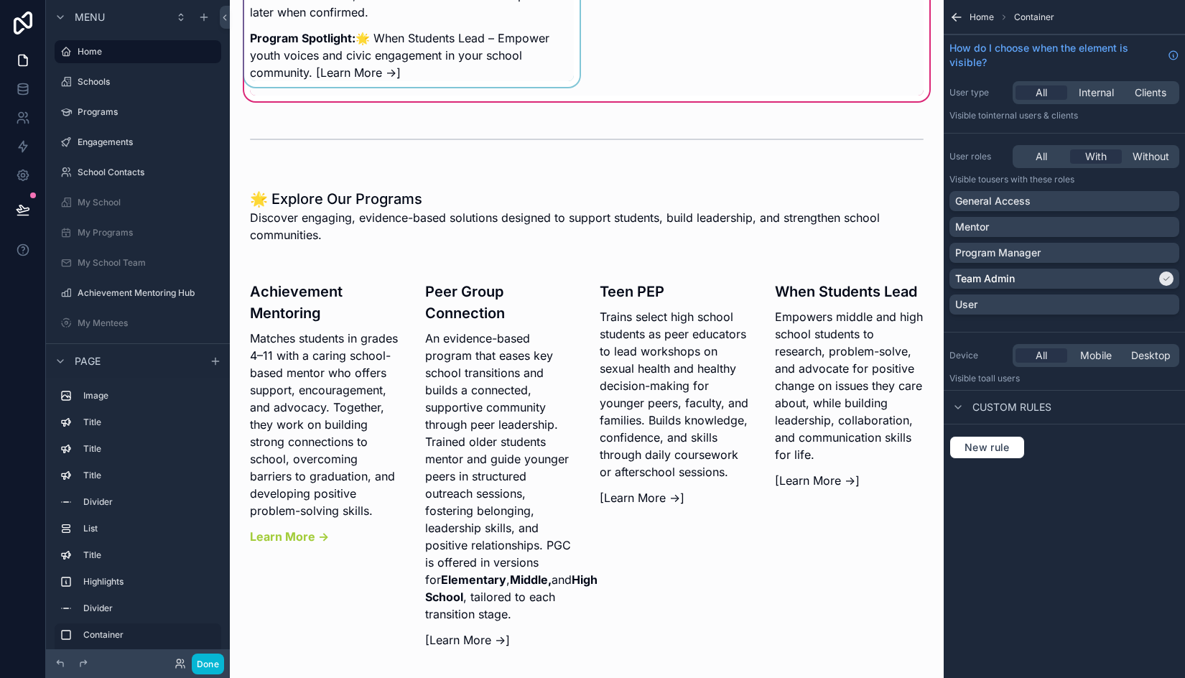
scroll to position [1652, 0]
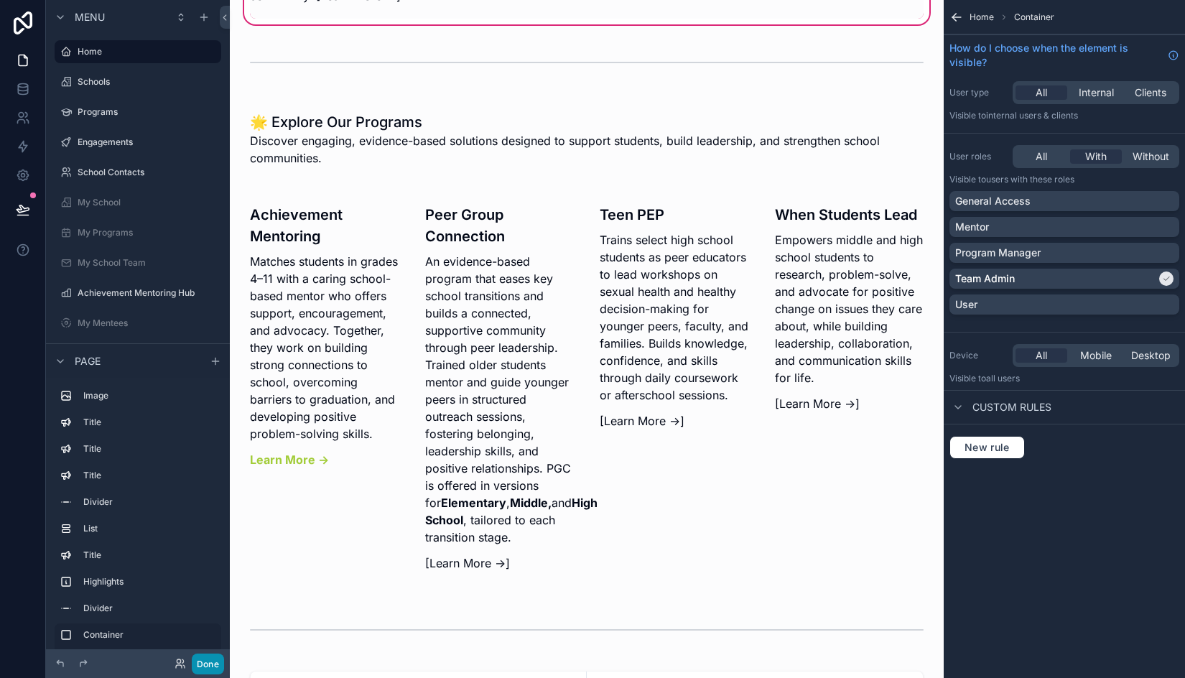
click at [210, 668] on button "Done" at bounding box center [208, 664] width 32 height 21
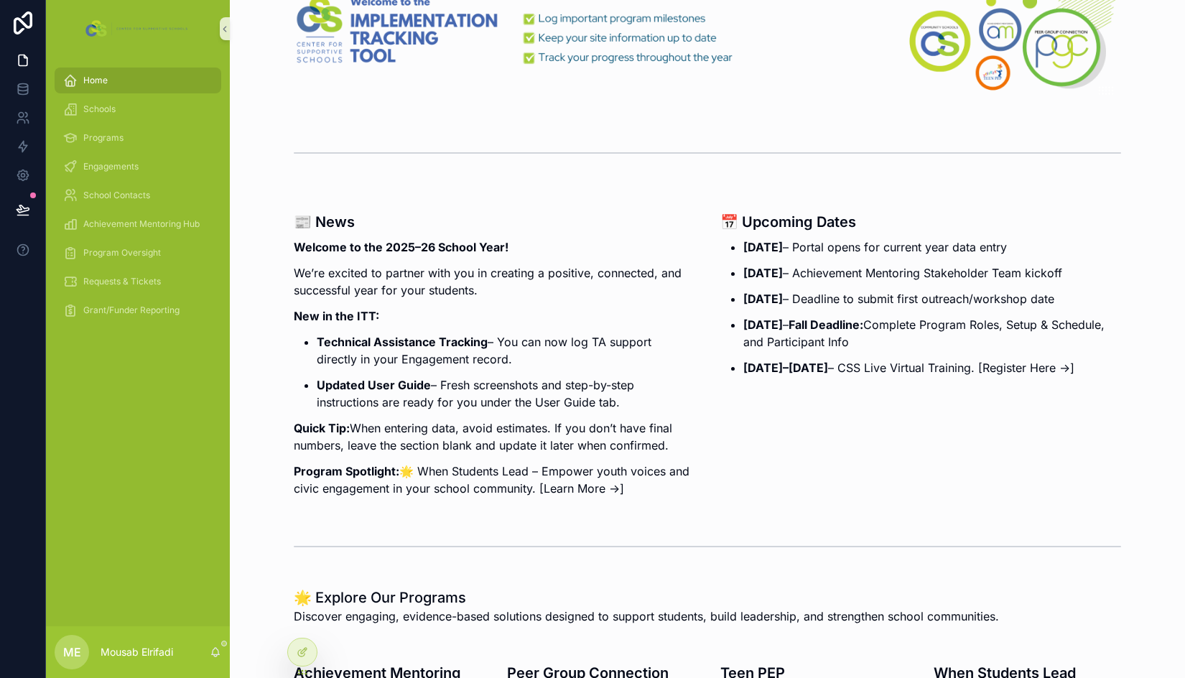
scroll to position [0, 0]
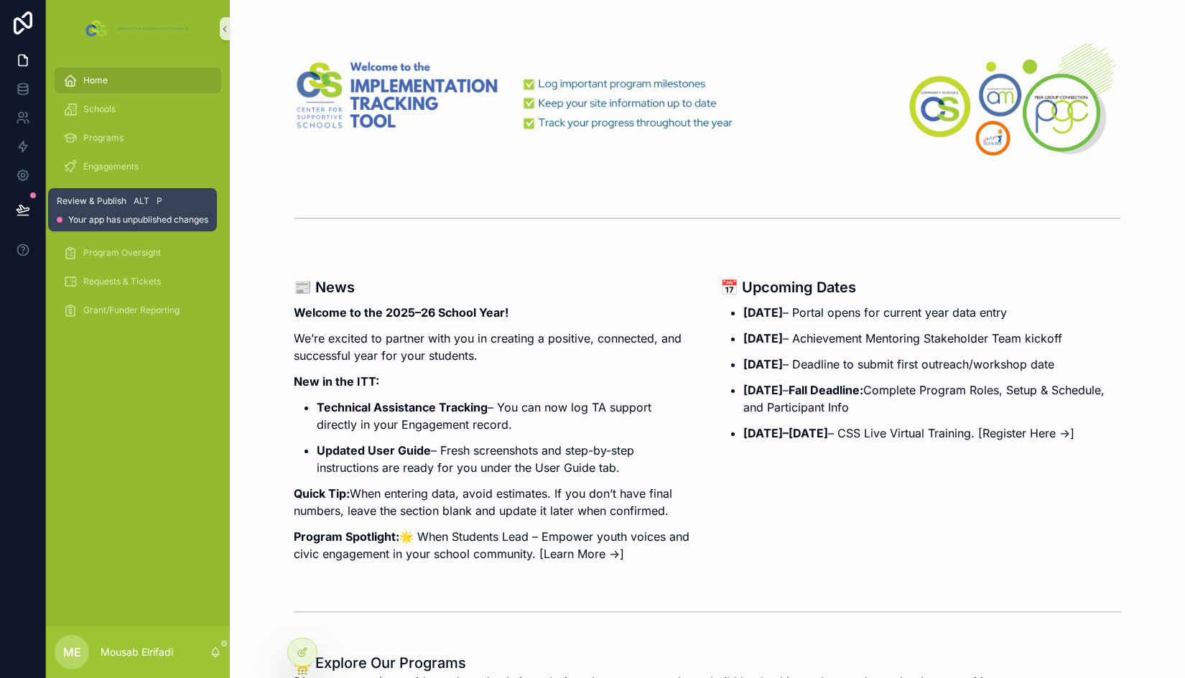
click at [24, 211] on icon at bounding box center [23, 208] width 12 height 7
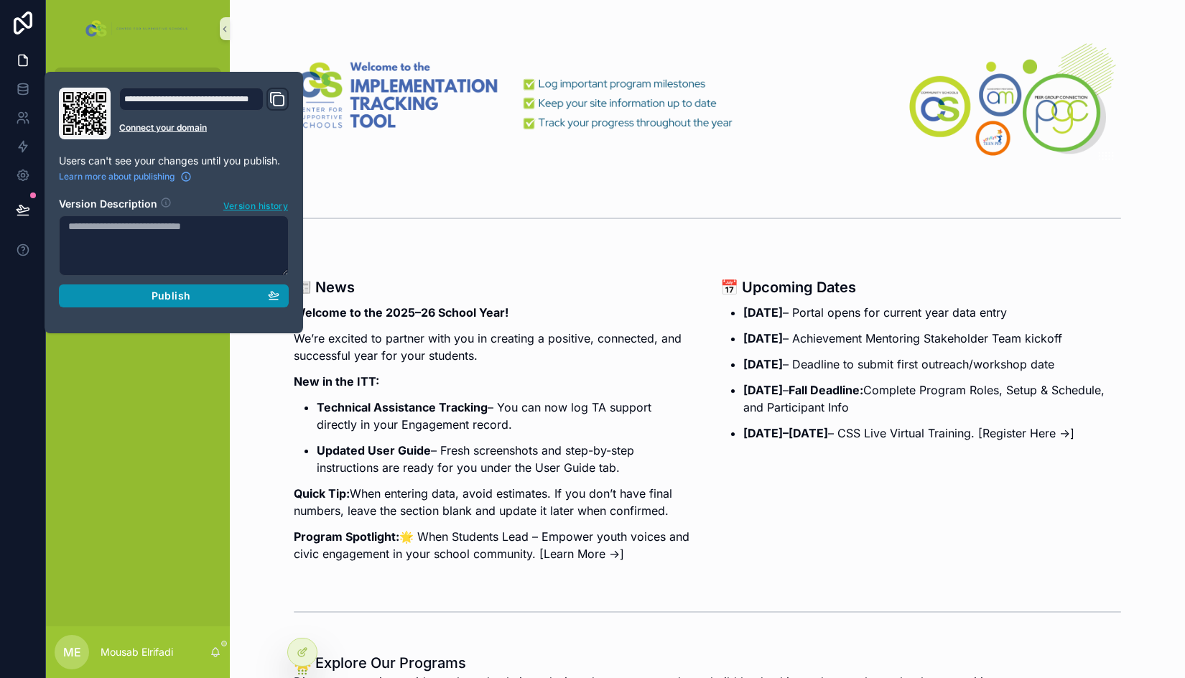
click at [183, 294] on span "Publish" at bounding box center [171, 295] width 39 height 13
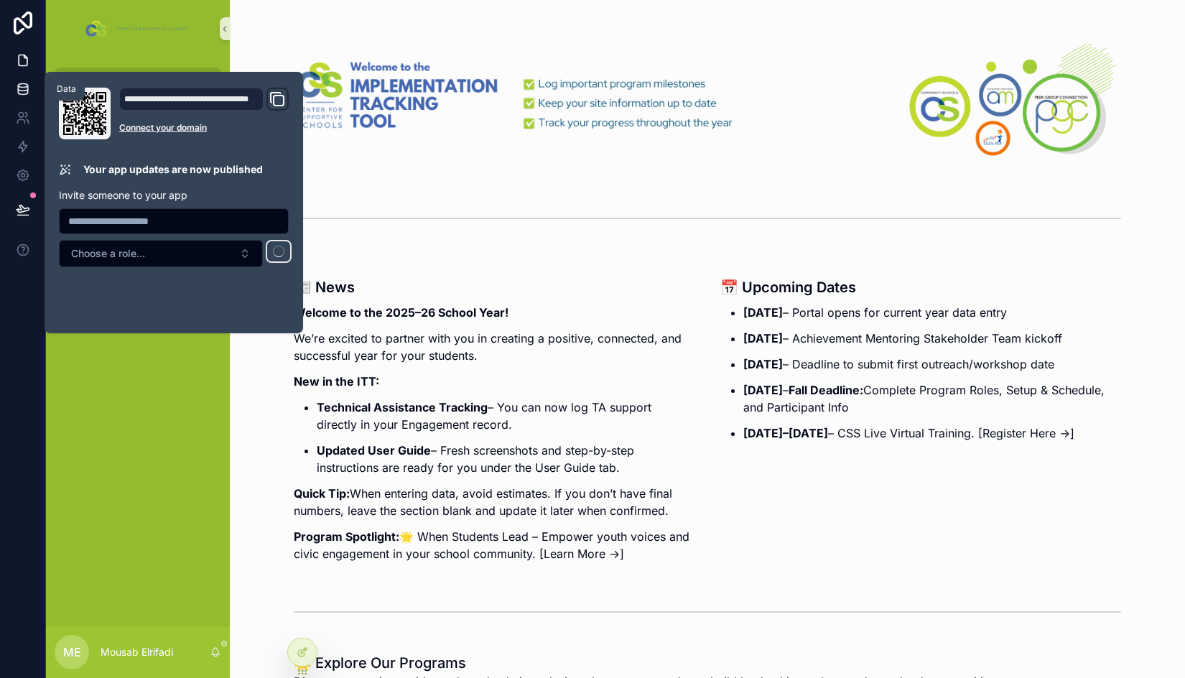
click at [24, 88] on icon at bounding box center [23, 89] width 14 height 14
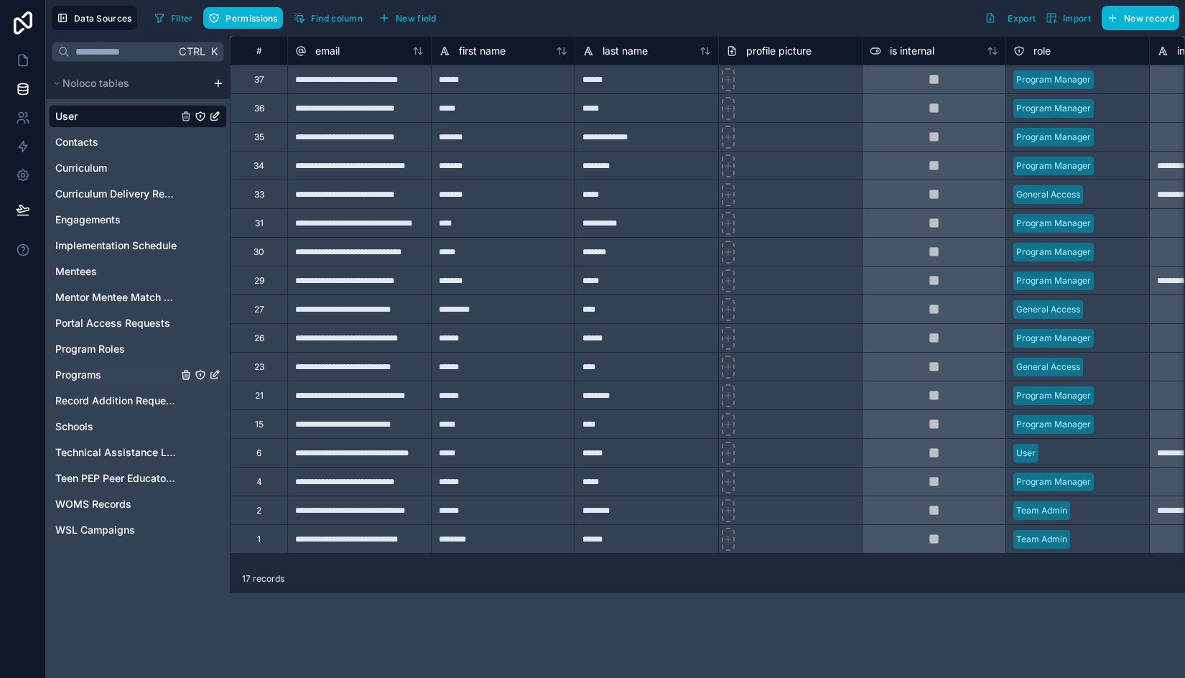
click at [93, 371] on span "Programs" at bounding box center [78, 375] width 46 height 14
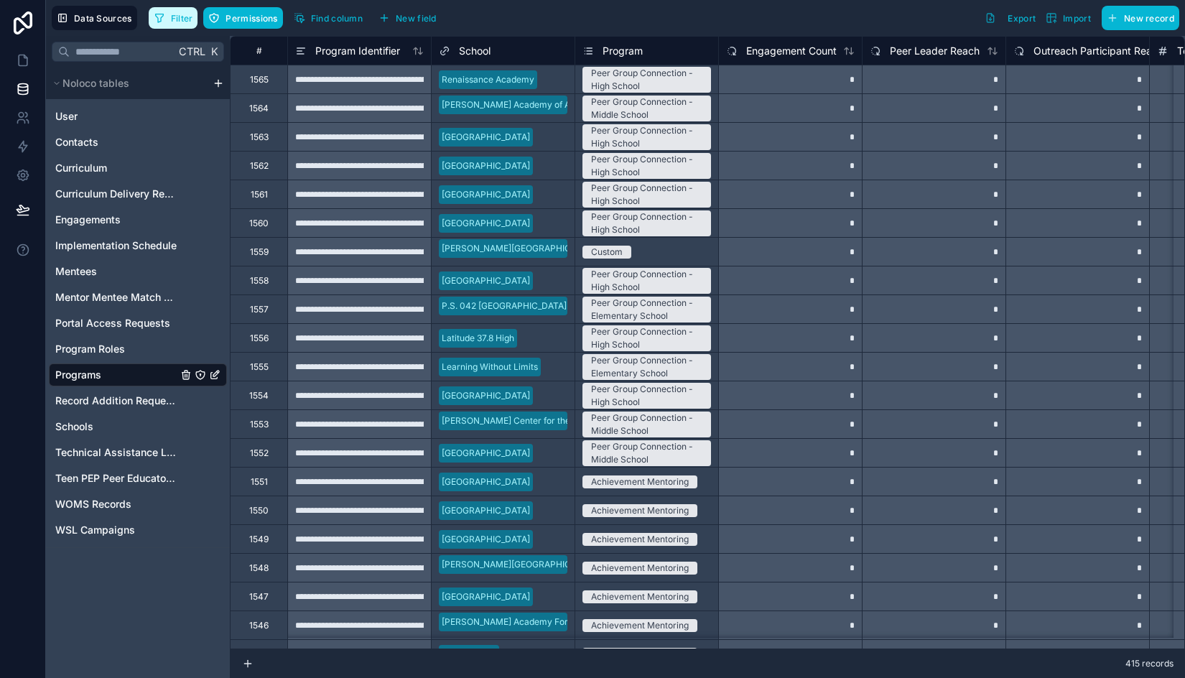
click at [175, 23] on span "Filter" at bounding box center [182, 18] width 22 height 11
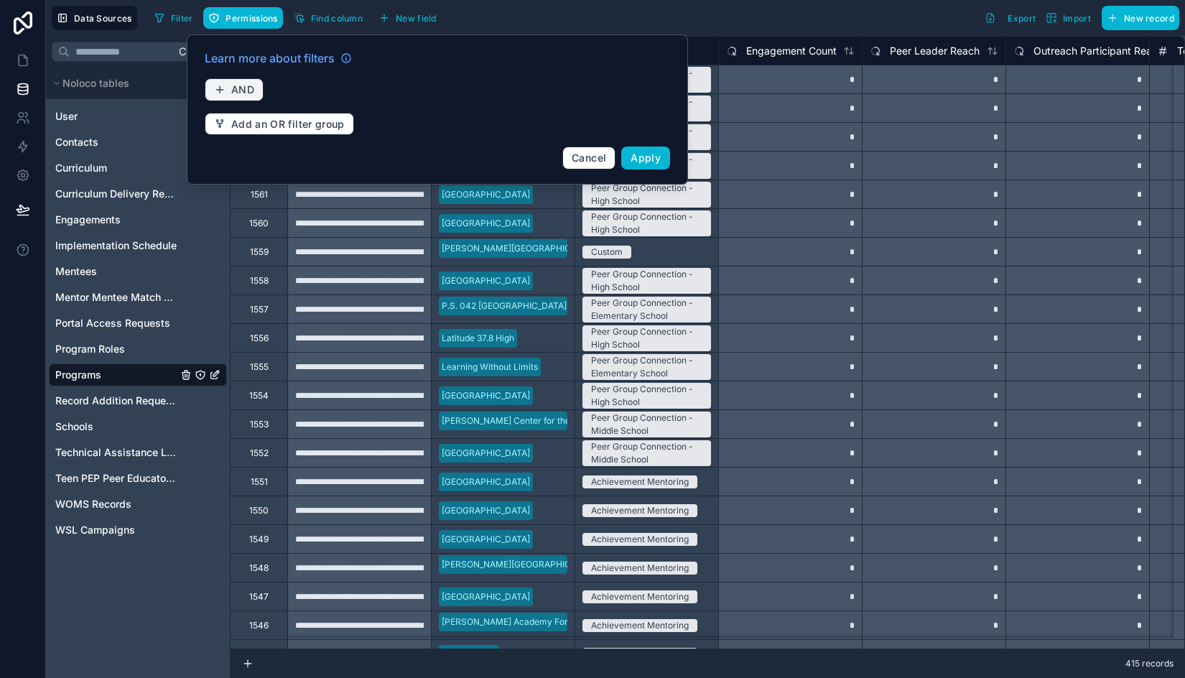
click at [244, 88] on span "AND" at bounding box center [242, 89] width 23 height 13
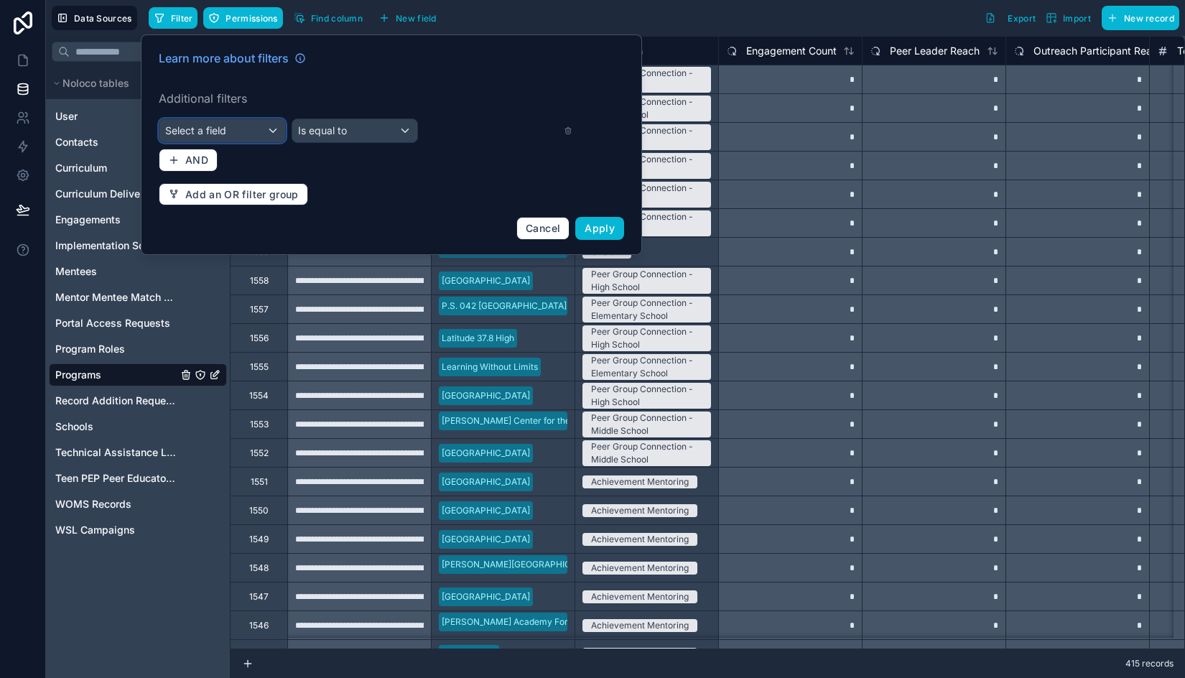
click at [239, 126] on div "Select a field" at bounding box center [222, 130] width 126 height 23
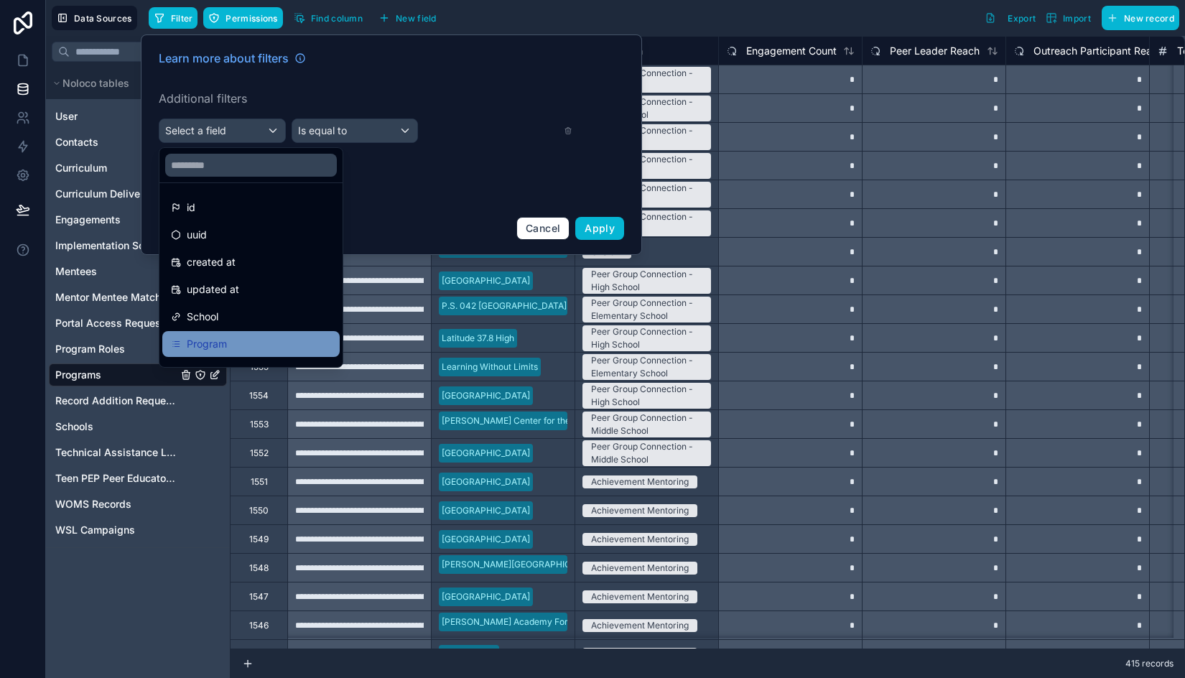
click at [231, 339] on div "Program" at bounding box center [251, 343] width 160 height 17
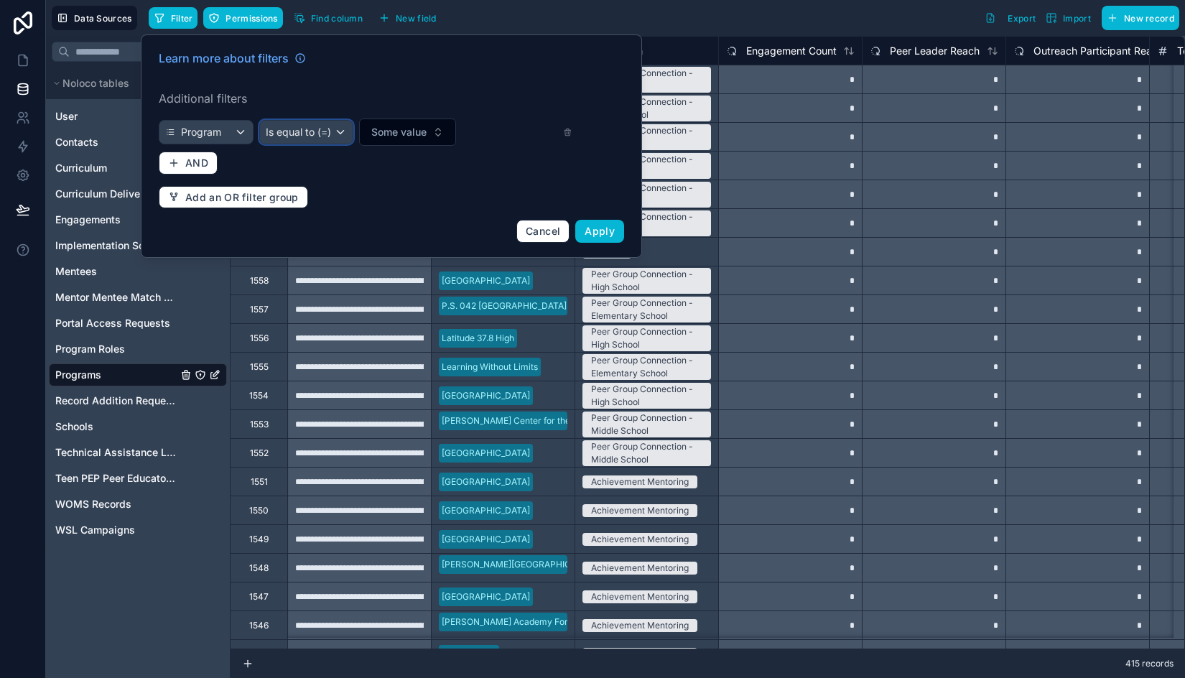
click at [308, 136] on span "Is equal to (=)" at bounding box center [298, 132] width 65 height 14
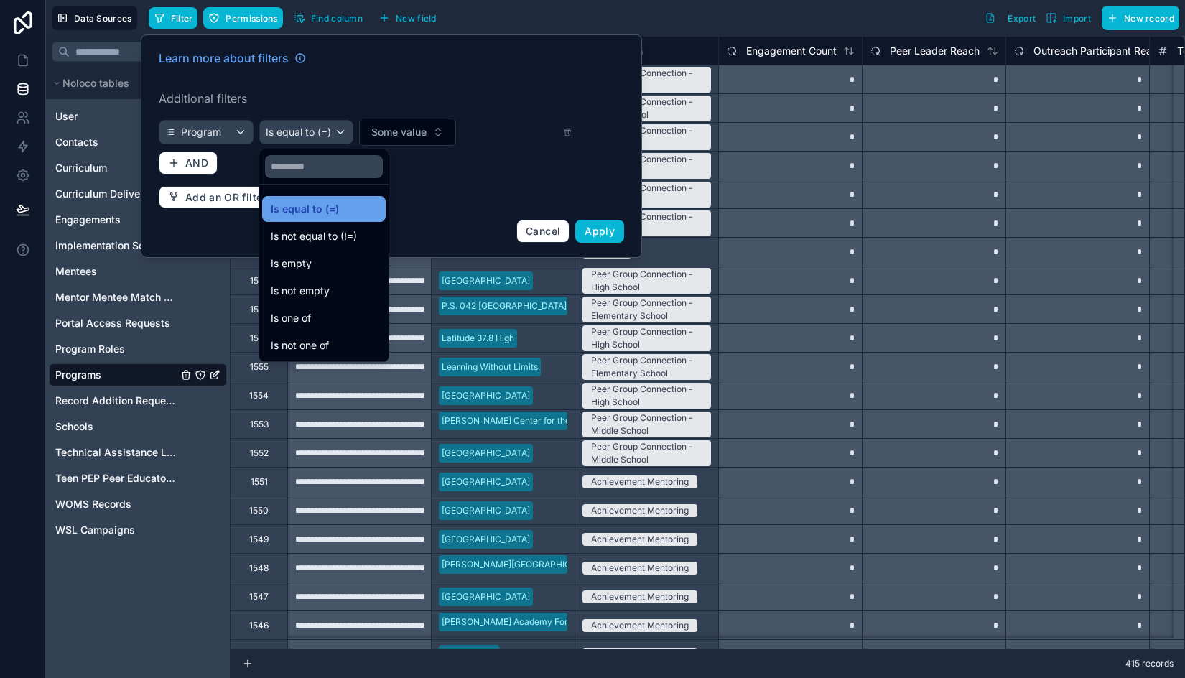
click at [298, 213] on span "Is equal to (=)" at bounding box center [305, 208] width 68 height 17
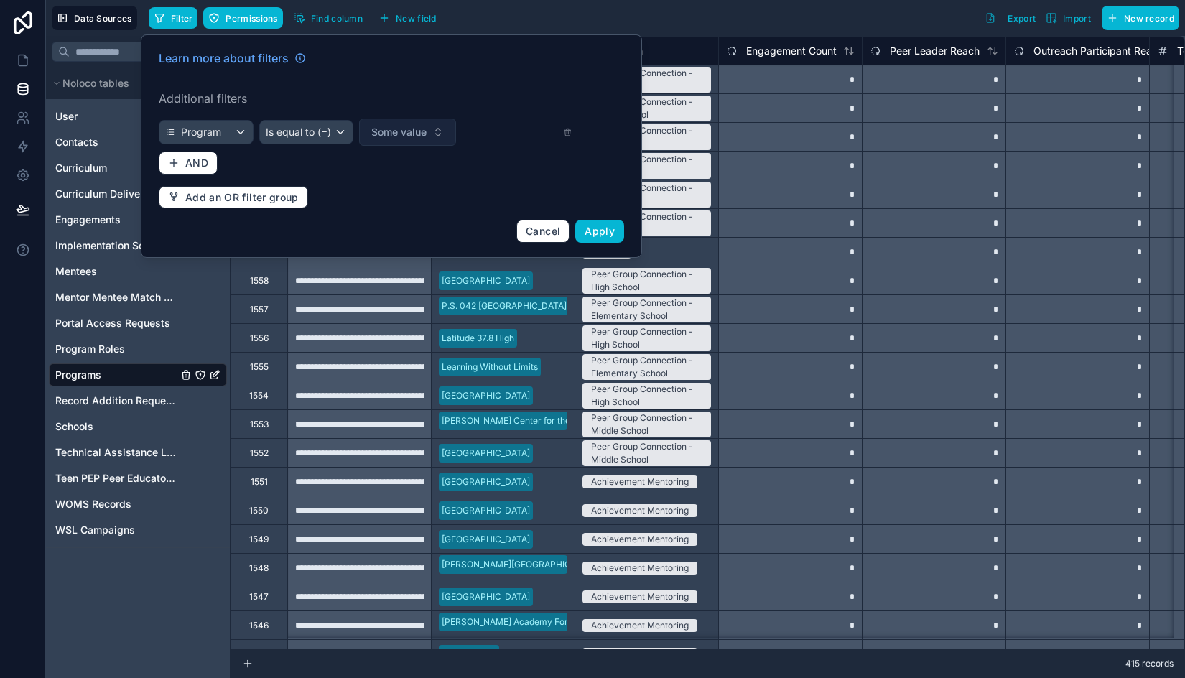
click at [395, 130] on span "Some value" at bounding box center [398, 132] width 55 height 14
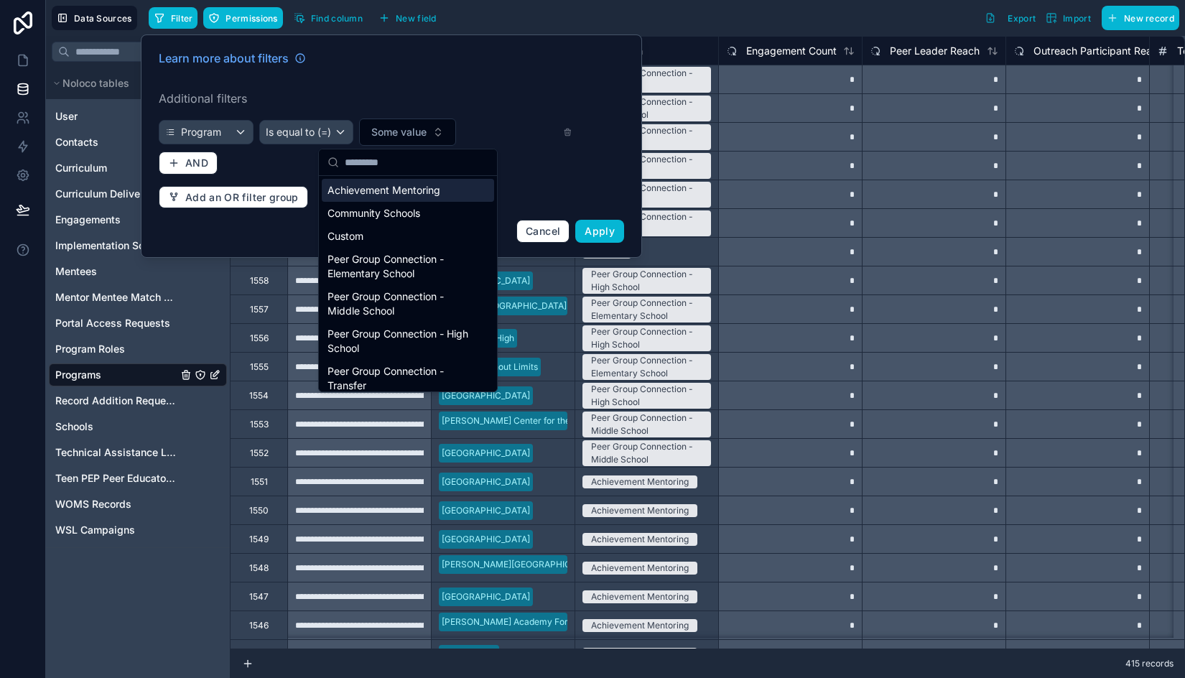
click at [387, 193] on div "Achievement Mentoring" at bounding box center [408, 190] width 172 height 23
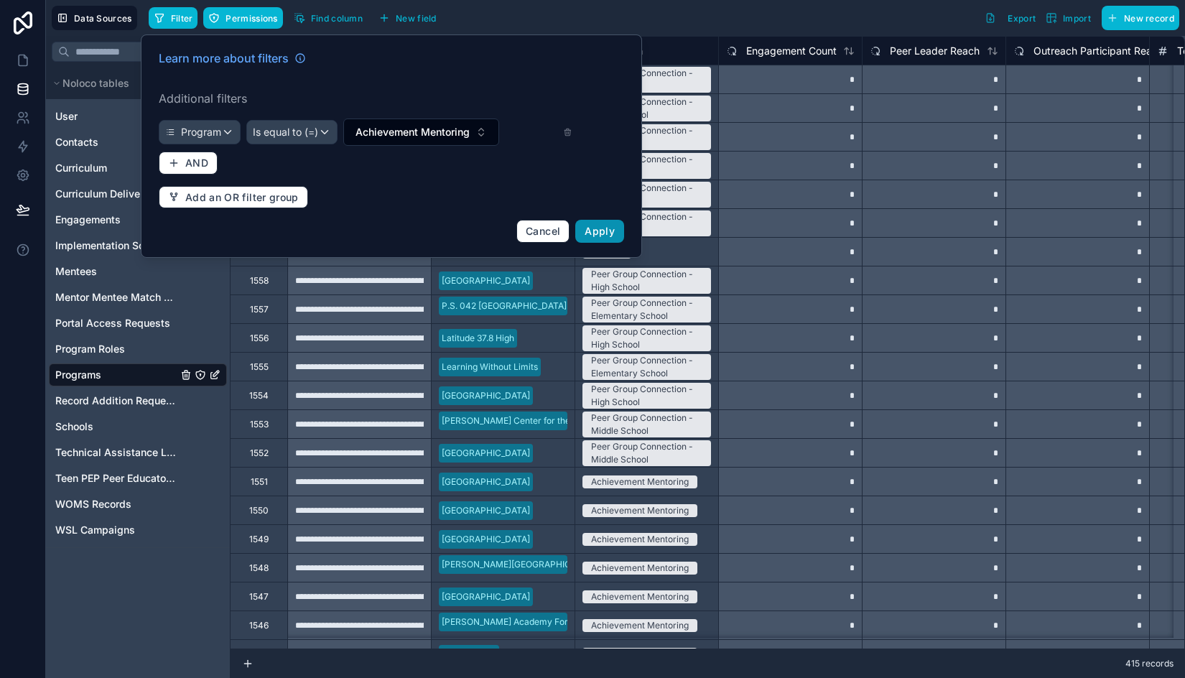
click at [607, 232] on span "Apply" at bounding box center [600, 231] width 30 height 12
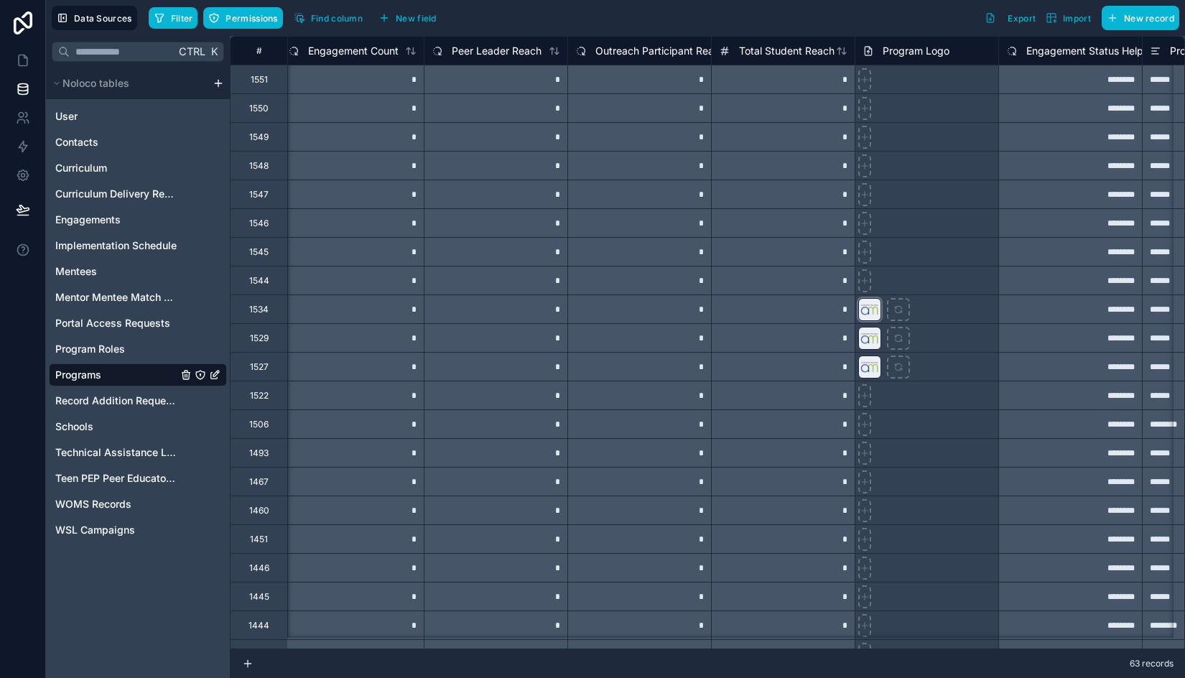
scroll to position [0, 433]
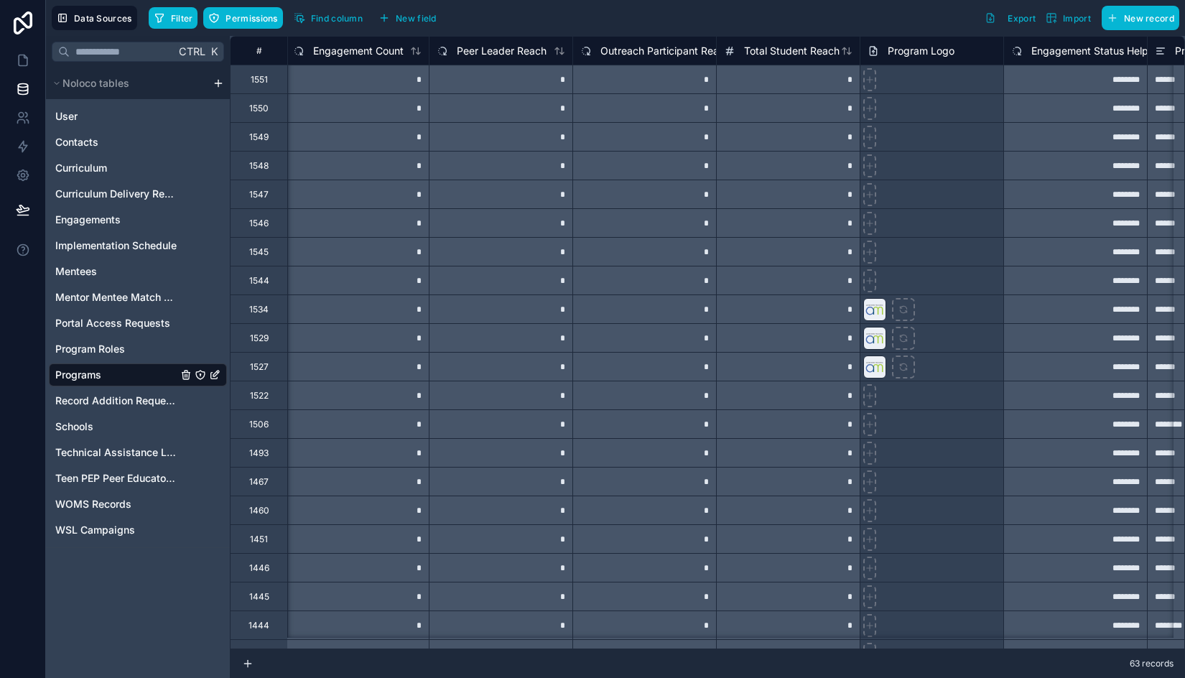
click at [939, 305] on div at bounding box center [932, 308] width 144 height 29
drag, startPoint x: 1003, startPoint y: 322, endPoint x: 992, endPoint y: 234, distance: 89.1
click at [995, 353] on div at bounding box center [932, 366] width 144 height 29
click at [973, 314] on div at bounding box center [932, 308] width 144 height 29
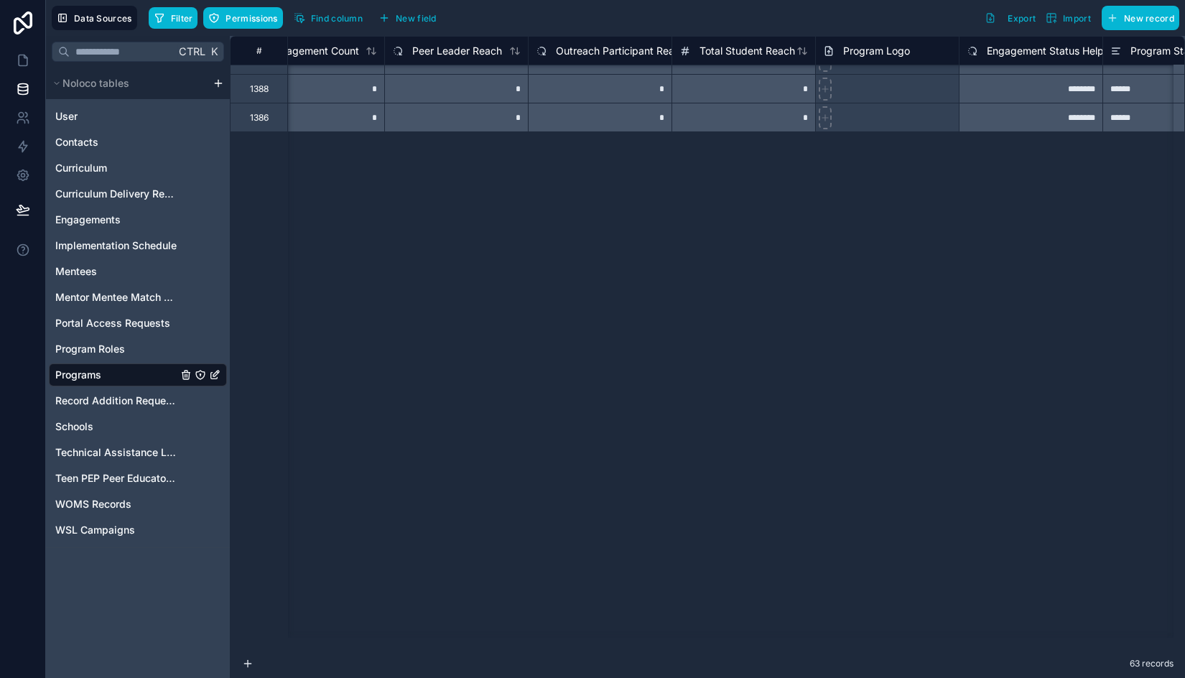
scroll to position [72, 478]
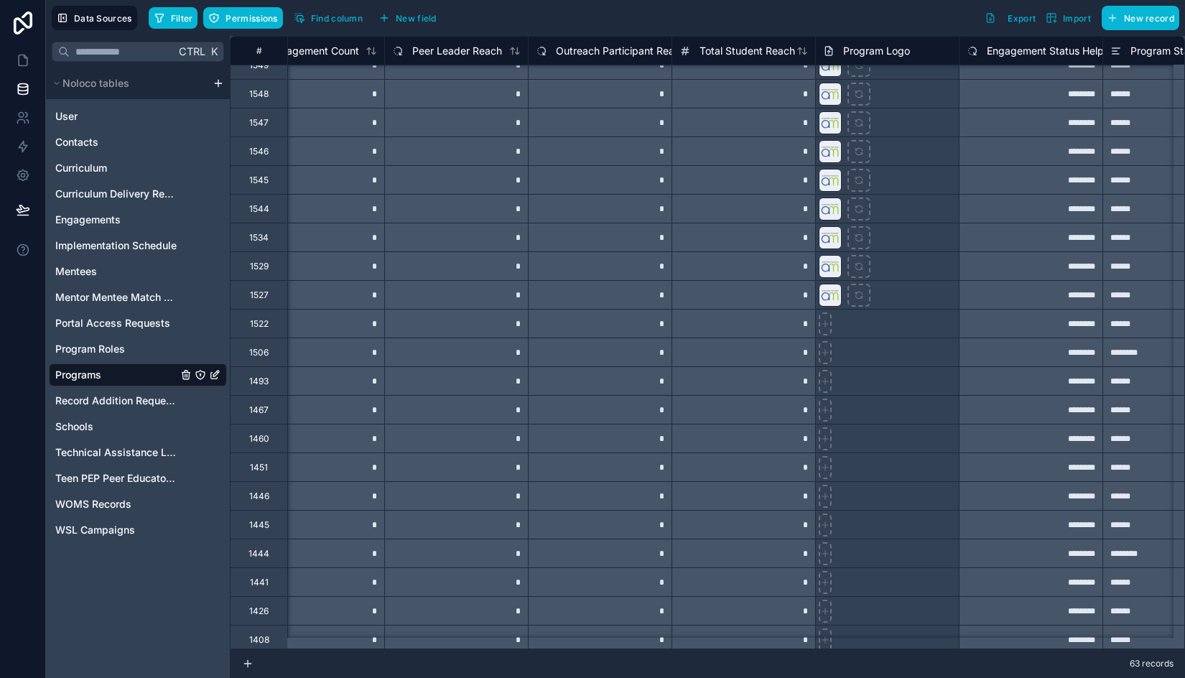
click at [901, 330] on div at bounding box center [887, 323] width 144 height 29
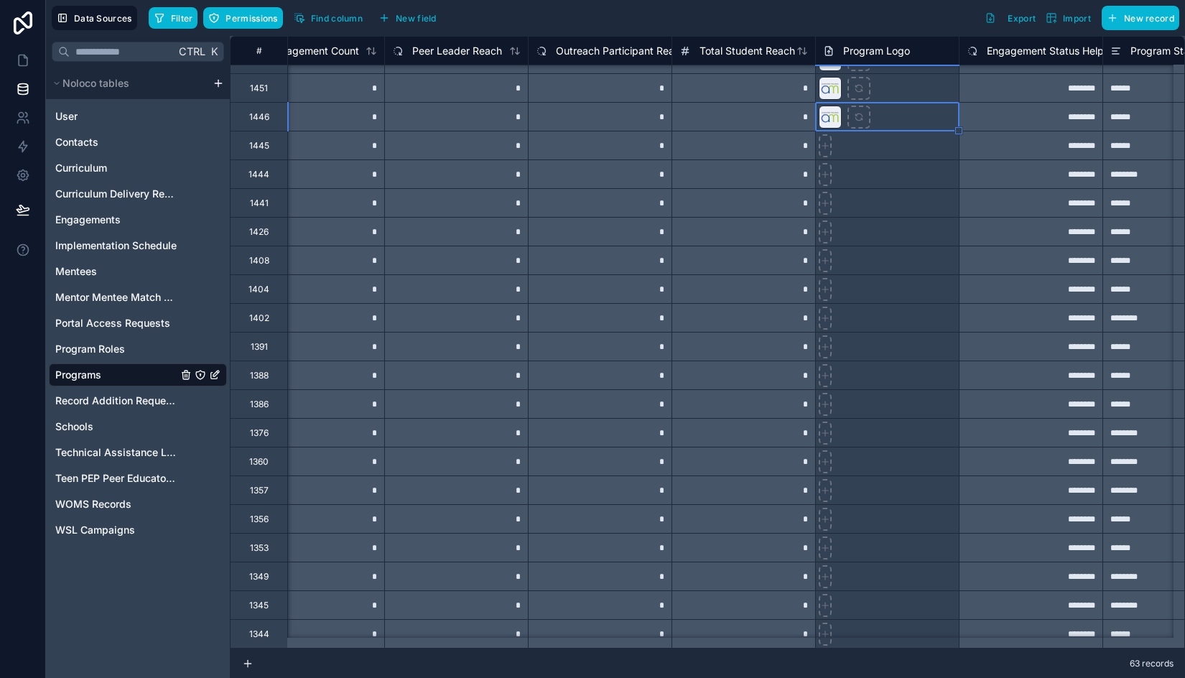
scroll to position [359, 478]
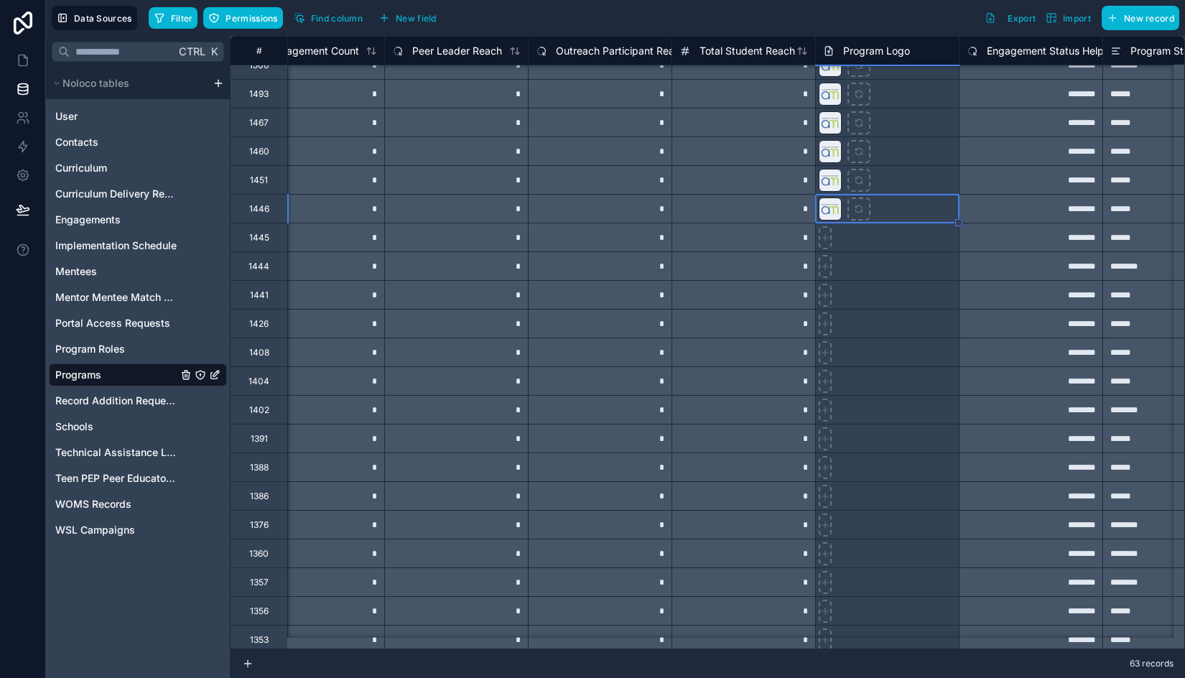
click at [909, 249] on div at bounding box center [887, 237] width 144 height 29
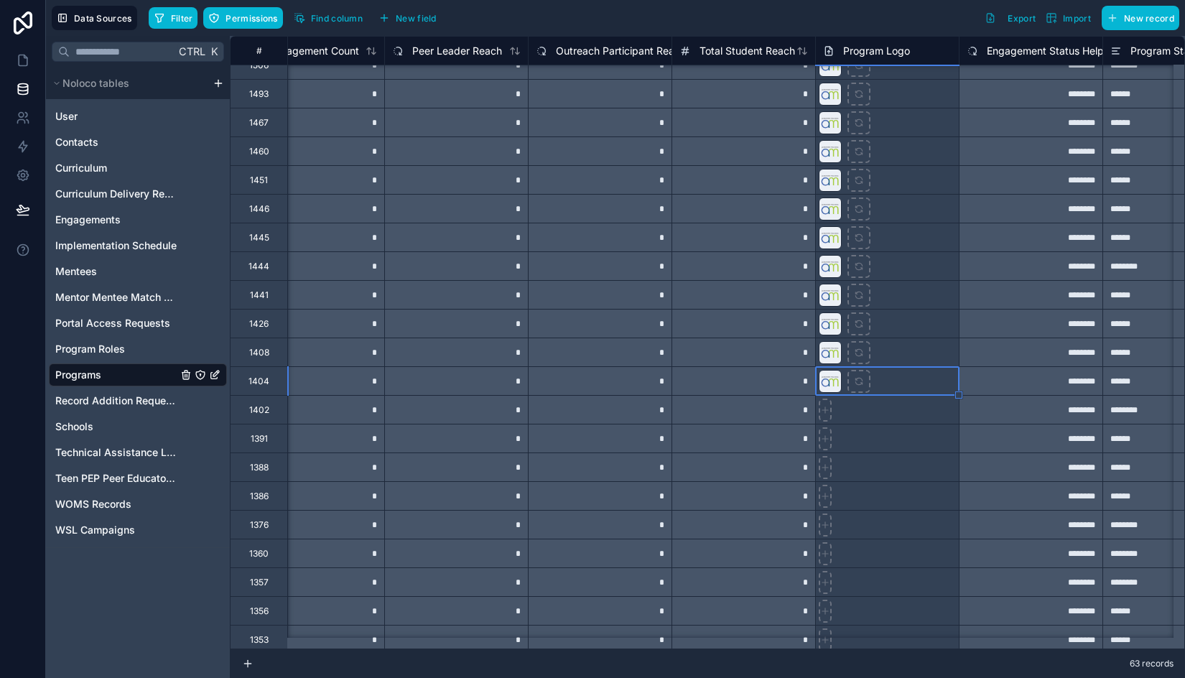
click at [937, 414] on div at bounding box center [887, 409] width 144 height 29
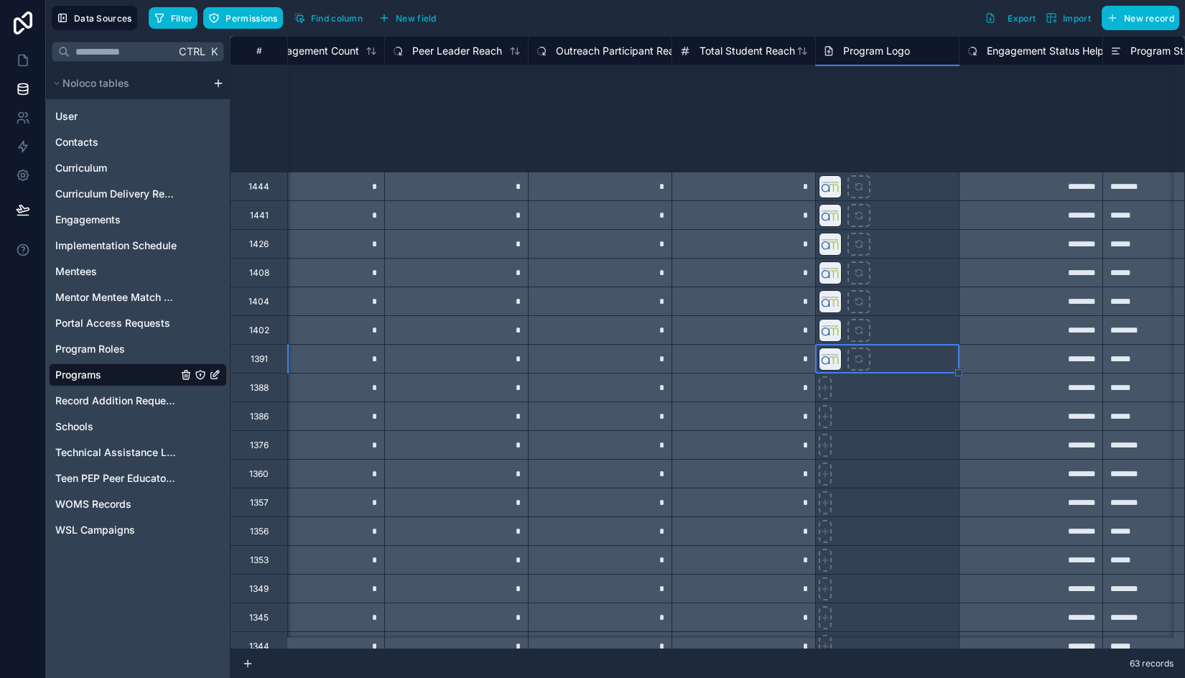
scroll to position [718, 478]
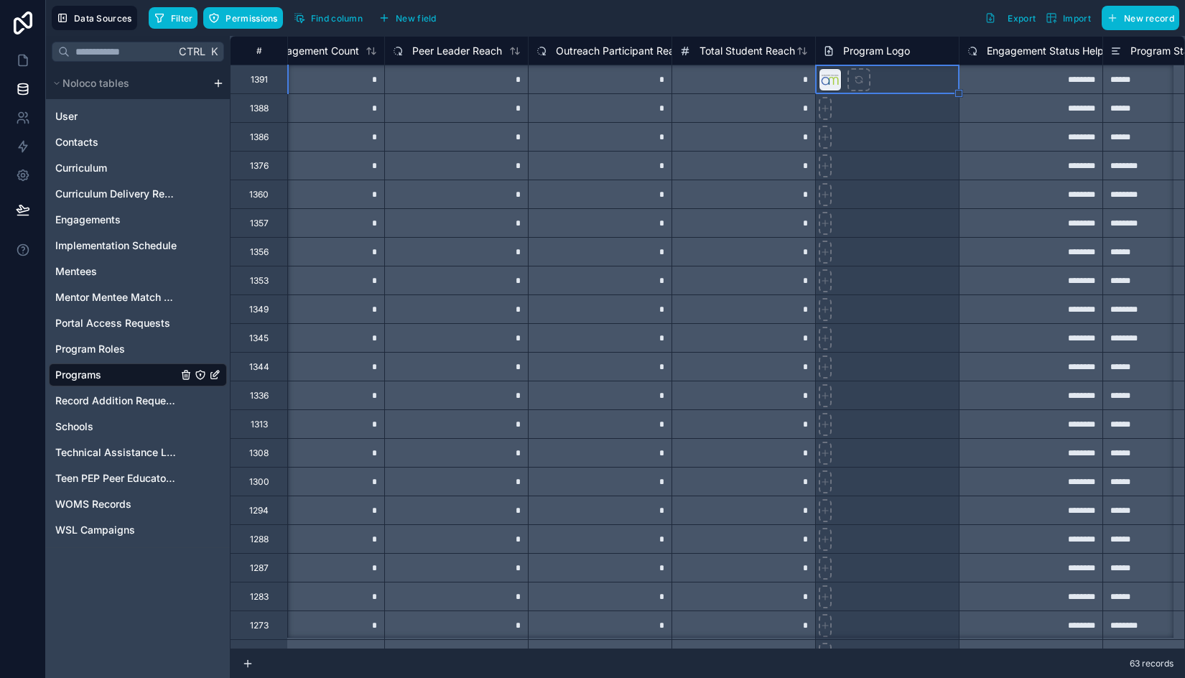
click at [915, 118] on div at bounding box center [887, 107] width 144 height 29
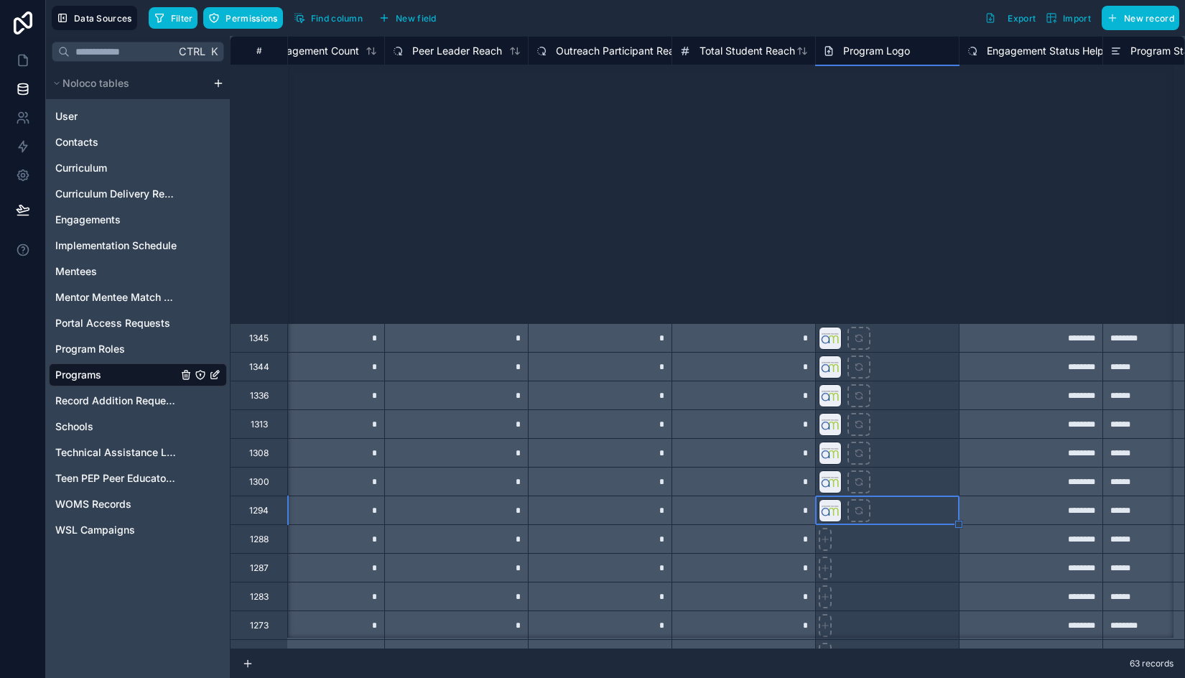
scroll to position [1149, 478]
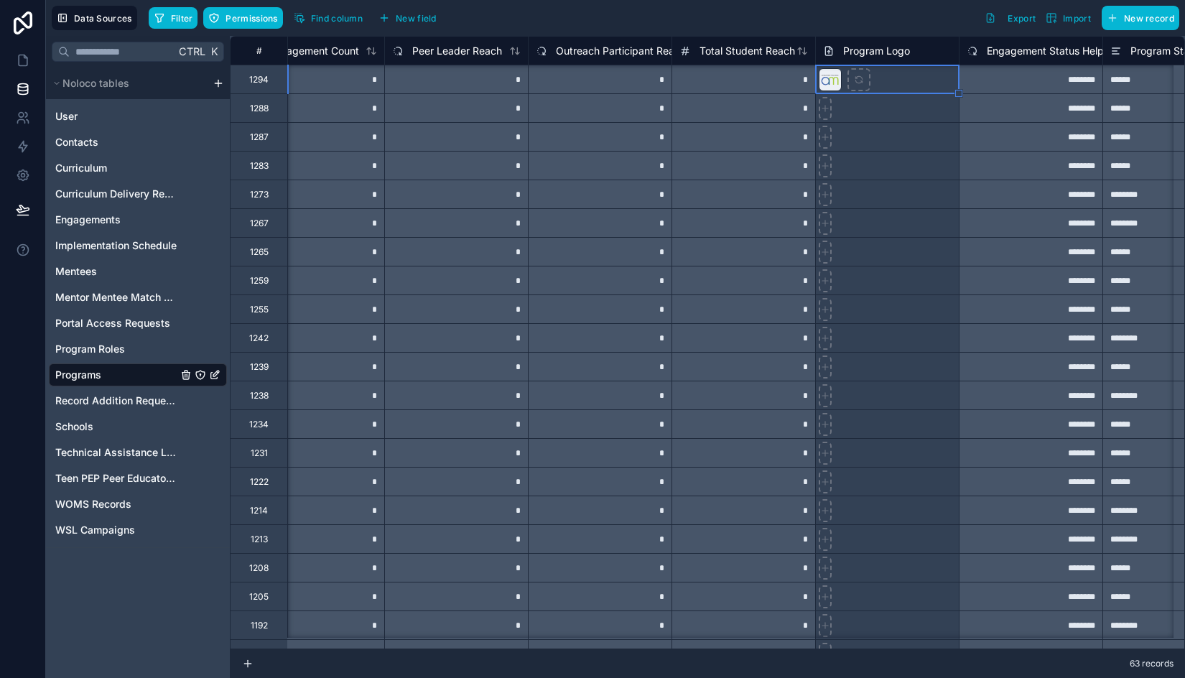
click at [911, 113] on div at bounding box center [887, 107] width 144 height 29
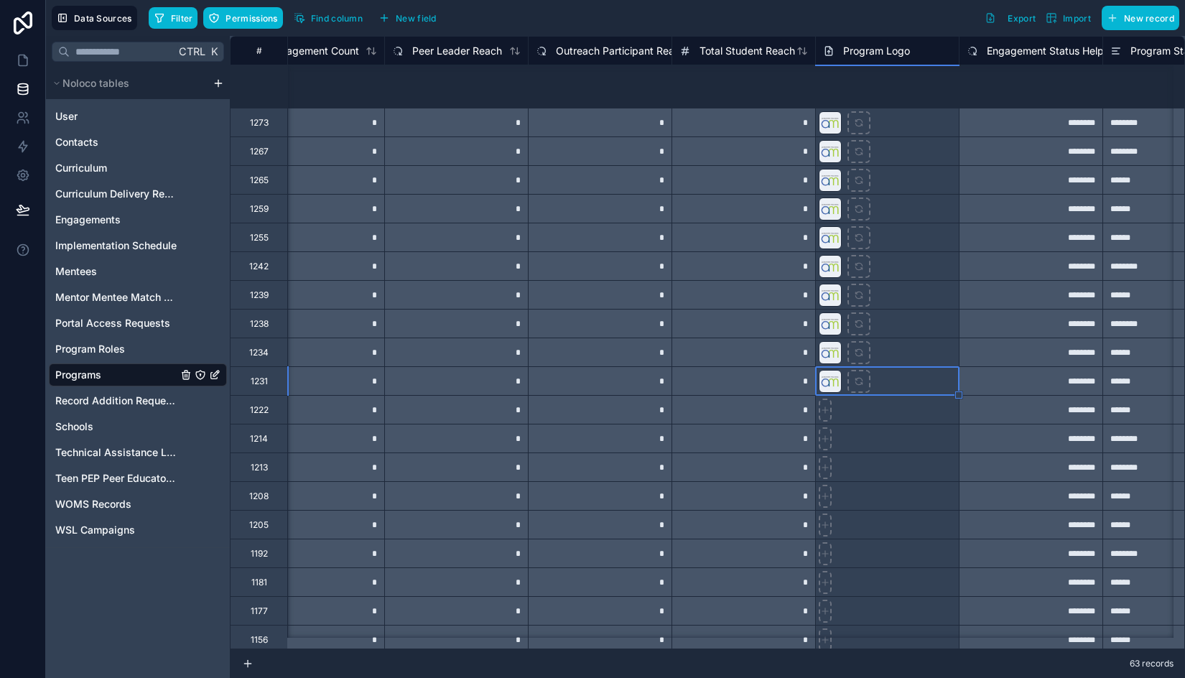
scroll to position [1437, 478]
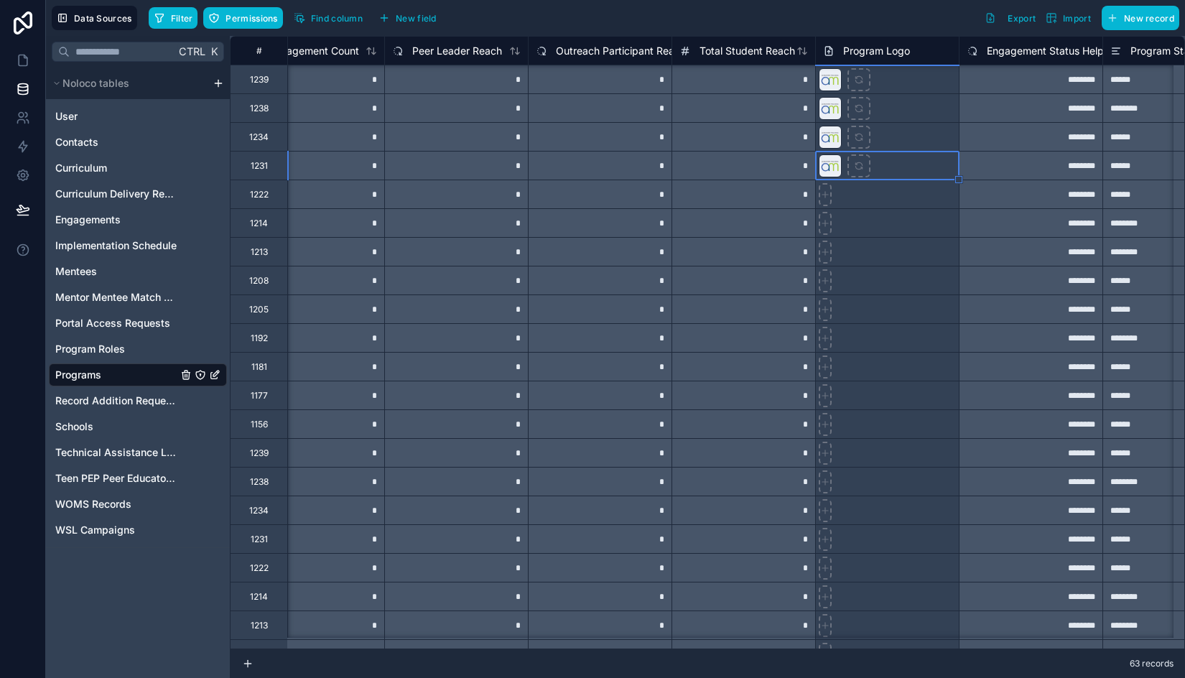
click at [913, 199] on div at bounding box center [887, 194] width 144 height 29
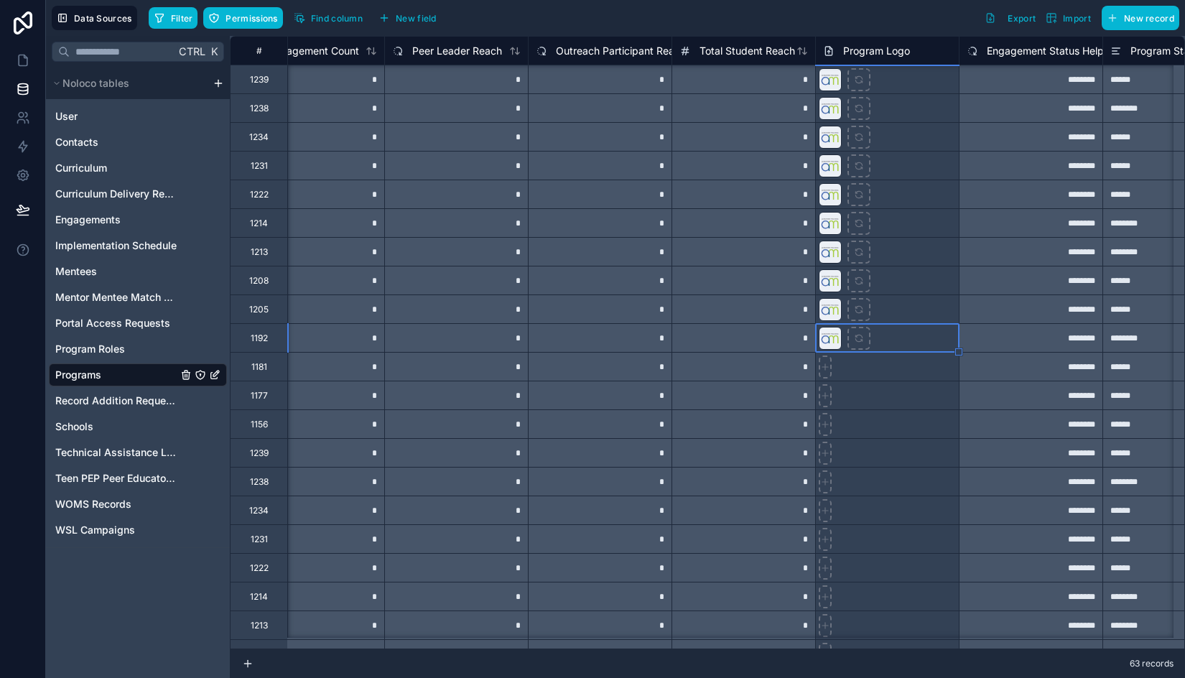
scroll to position [1610, 478]
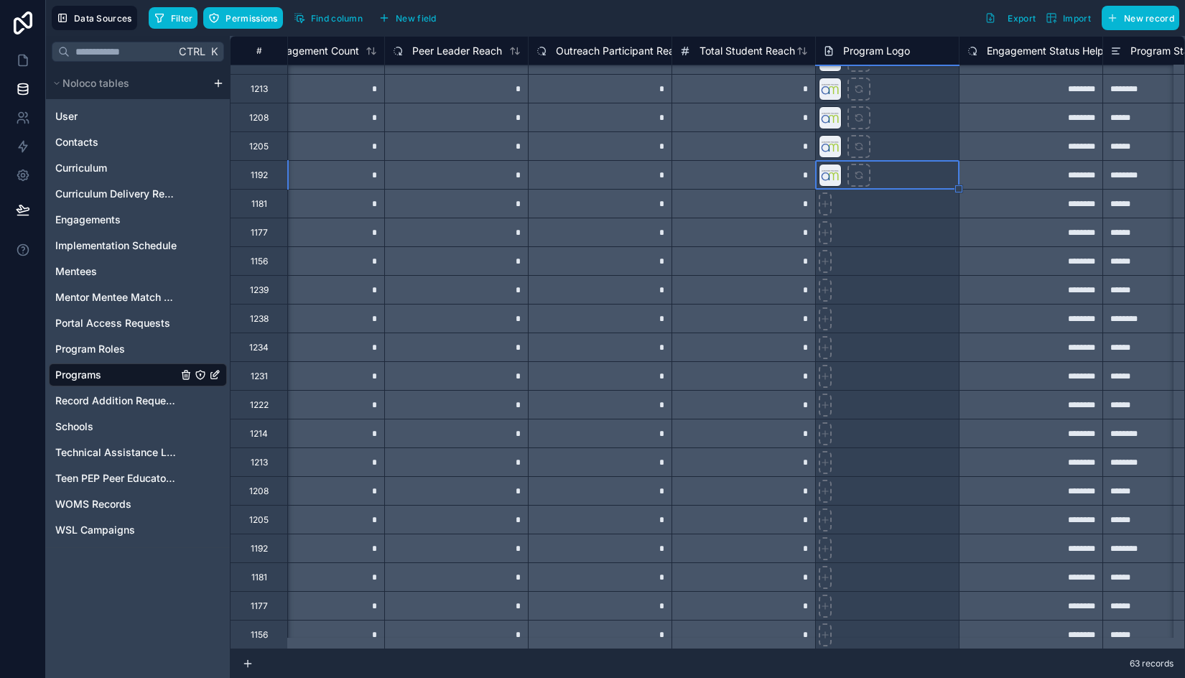
click at [903, 197] on div at bounding box center [887, 203] width 144 height 29
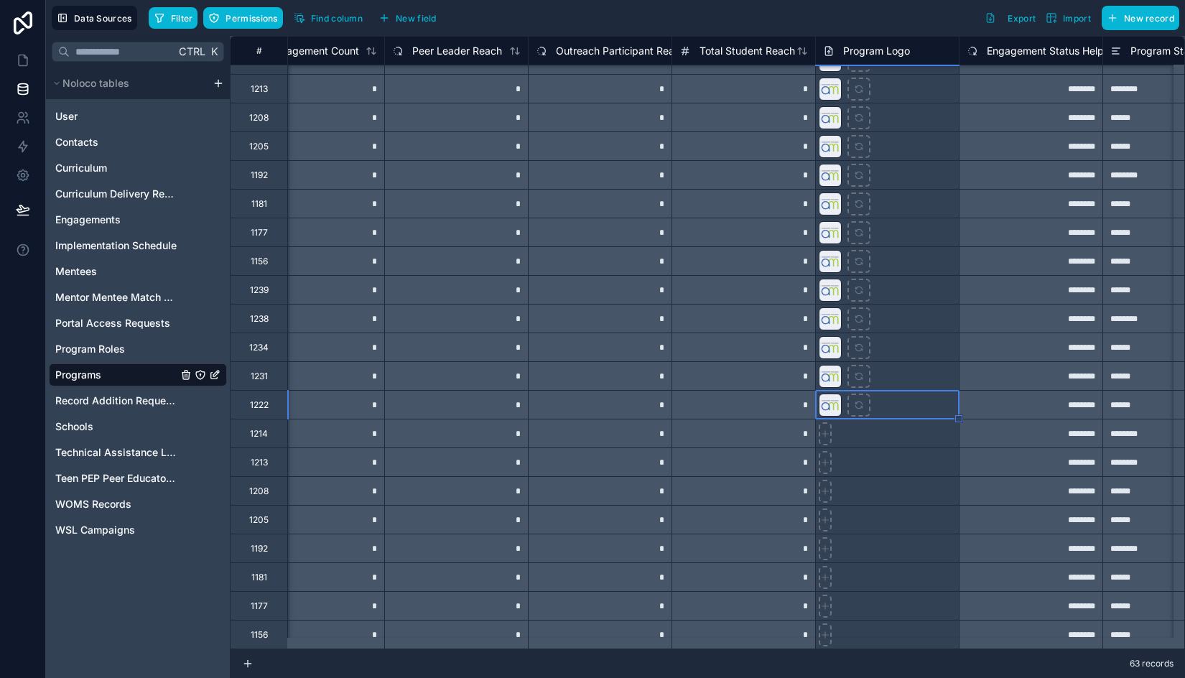
click at [945, 505] on div at bounding box center [887, 519] width 144 height 29
click at [926, 398] on div at bounding box center [887, 404] width 144 height 29
click at [902, 419] on div at bounding box center [887, 433] width 144 height 29
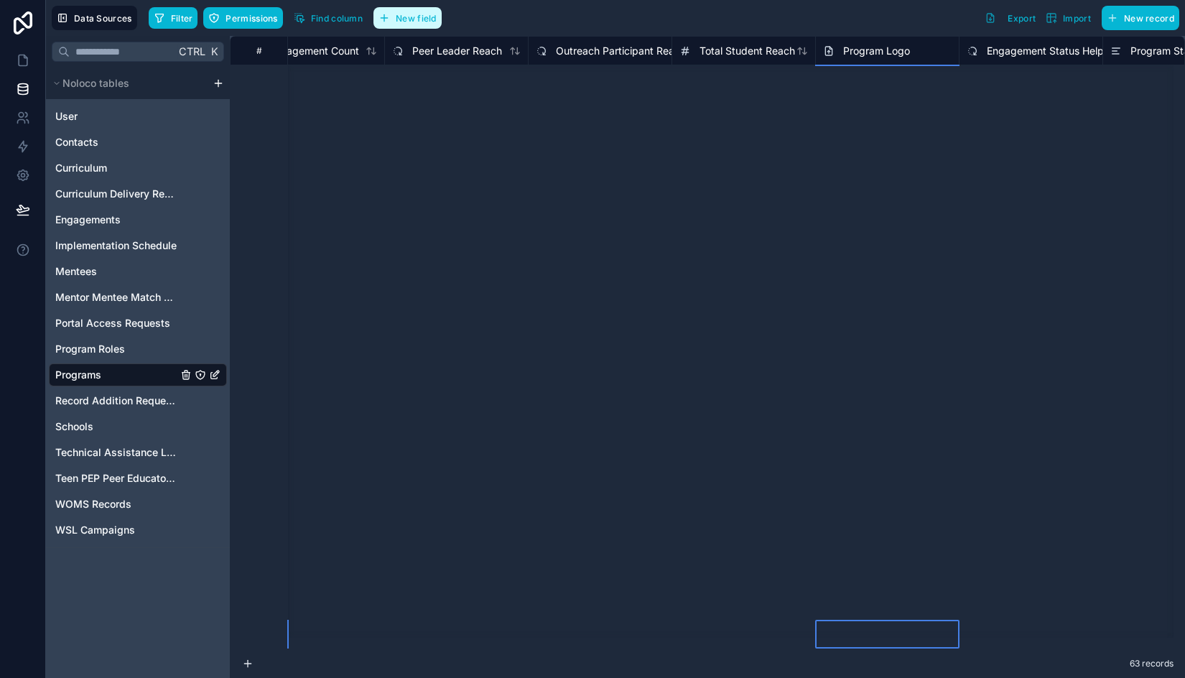
scroll to position [605, 478]
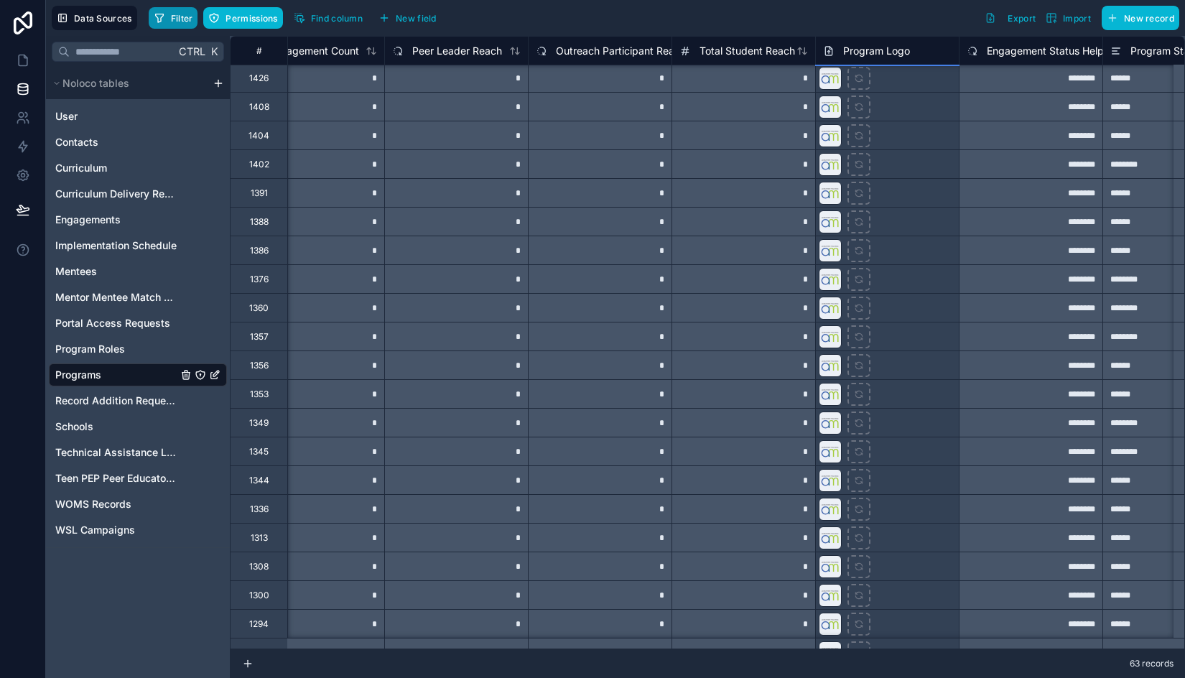
click at [191, 9] on button "Filter" at bounding box center [174, 18] width 50 height 22
click at [180, 14] on span "Filter" at bounding box center [182, 18] width 22 height 11
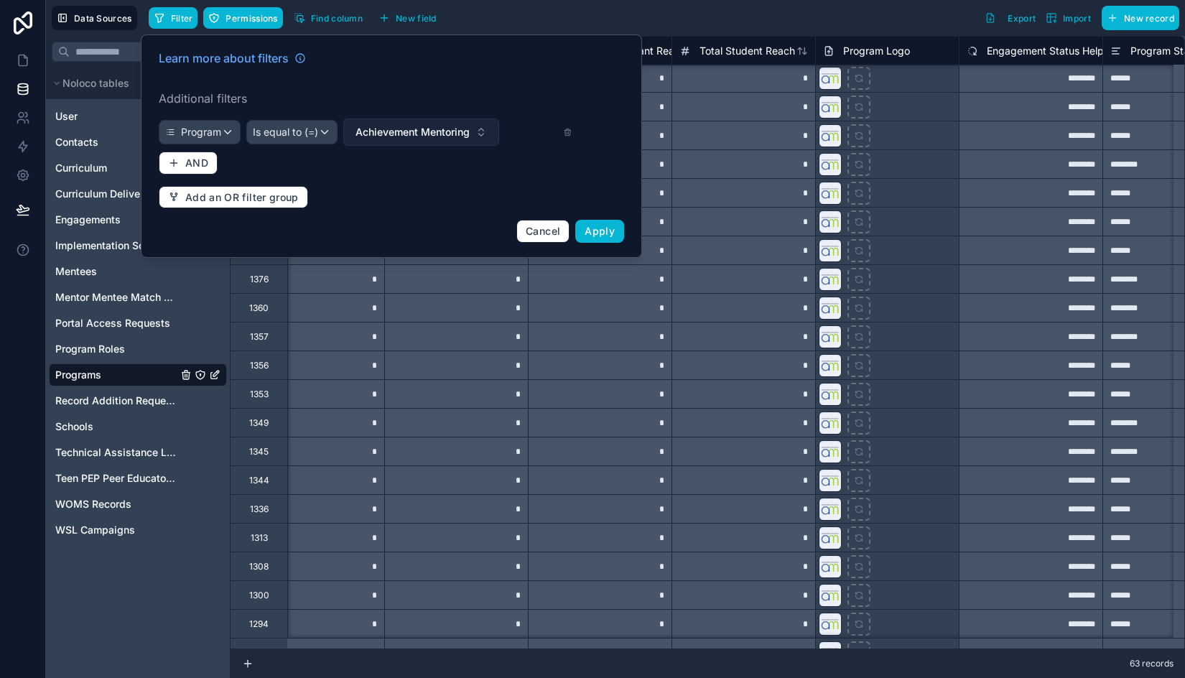
click at [412, 126] on span "Achievement Mentoring" at bounding box center [413, 132] width 114 height 14
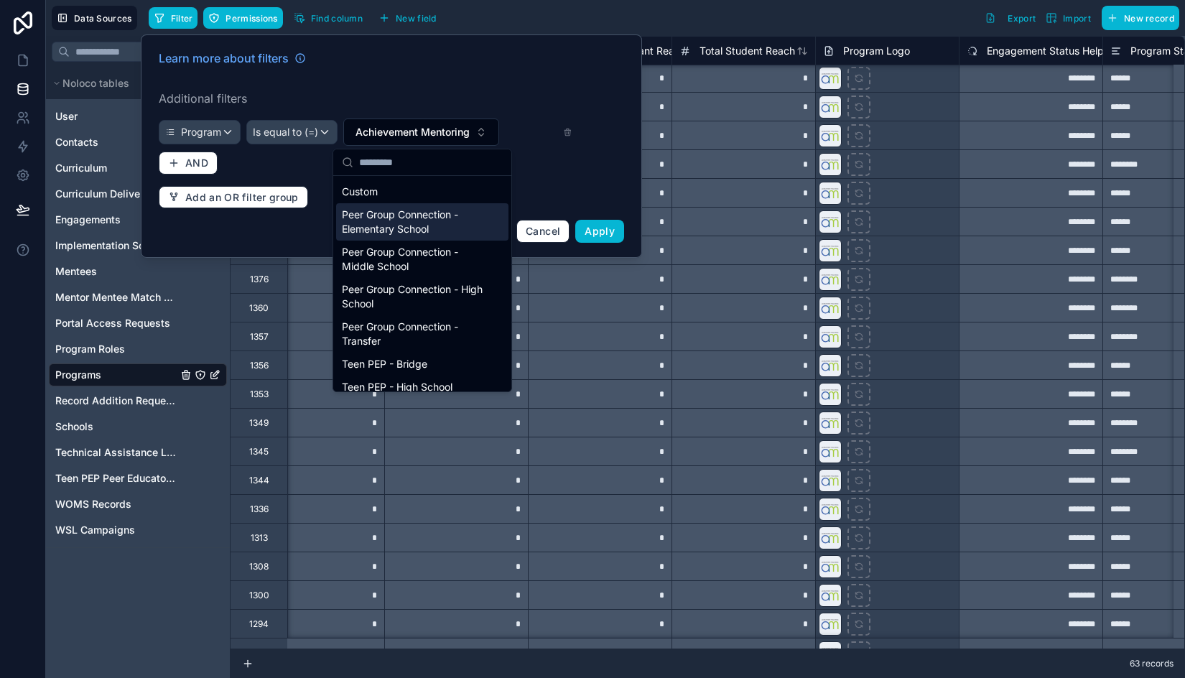
scroll to position [101, 0]
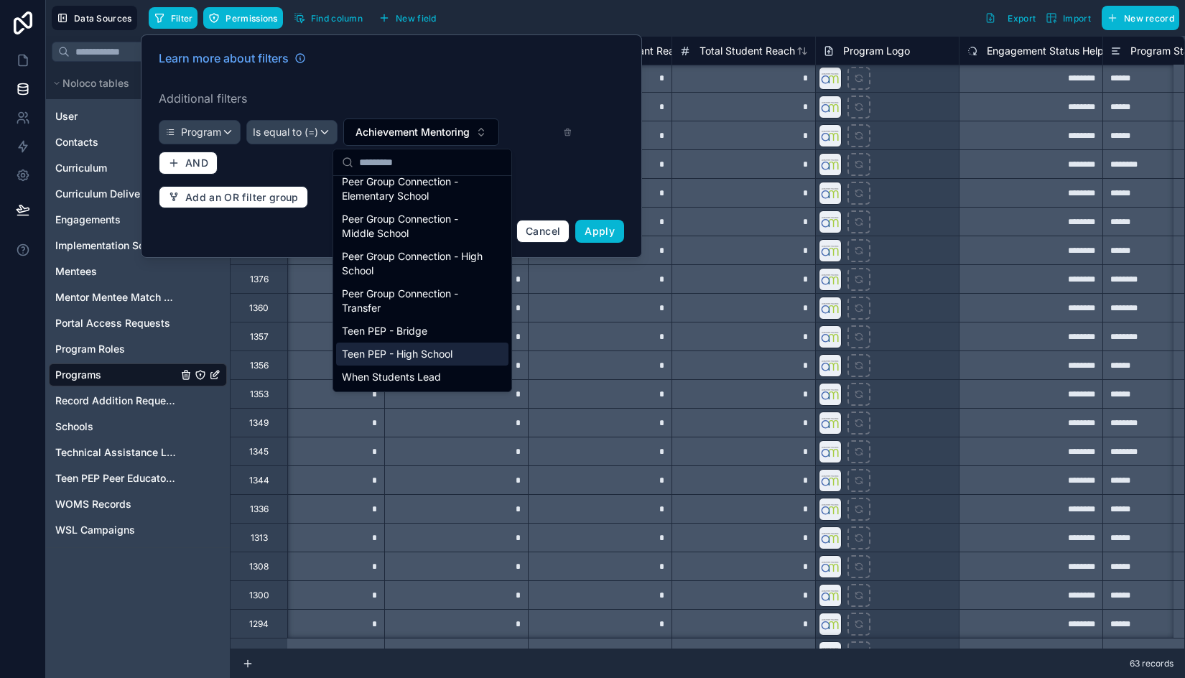
click at [422, 351] on div "Teen PEP - High School" at bounding box center [422, 354] width 172 height 23
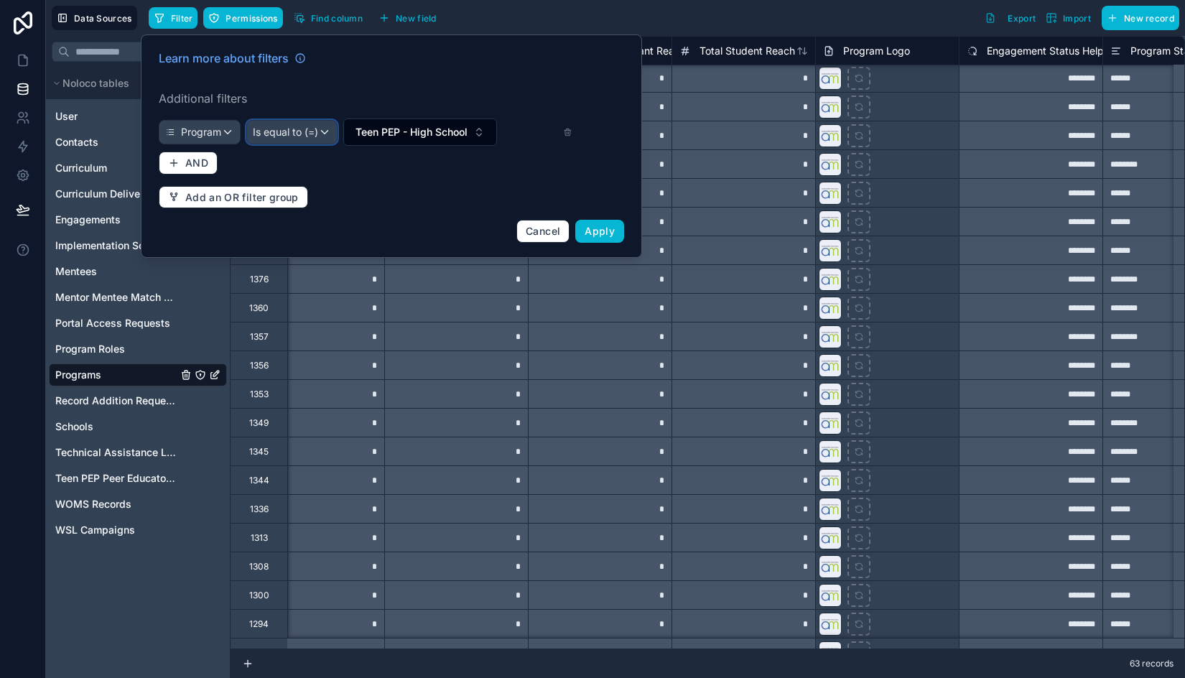
click at [300, 128] on span "Is equal to (=)" at bounding box center [285, 132] width 65 height 14
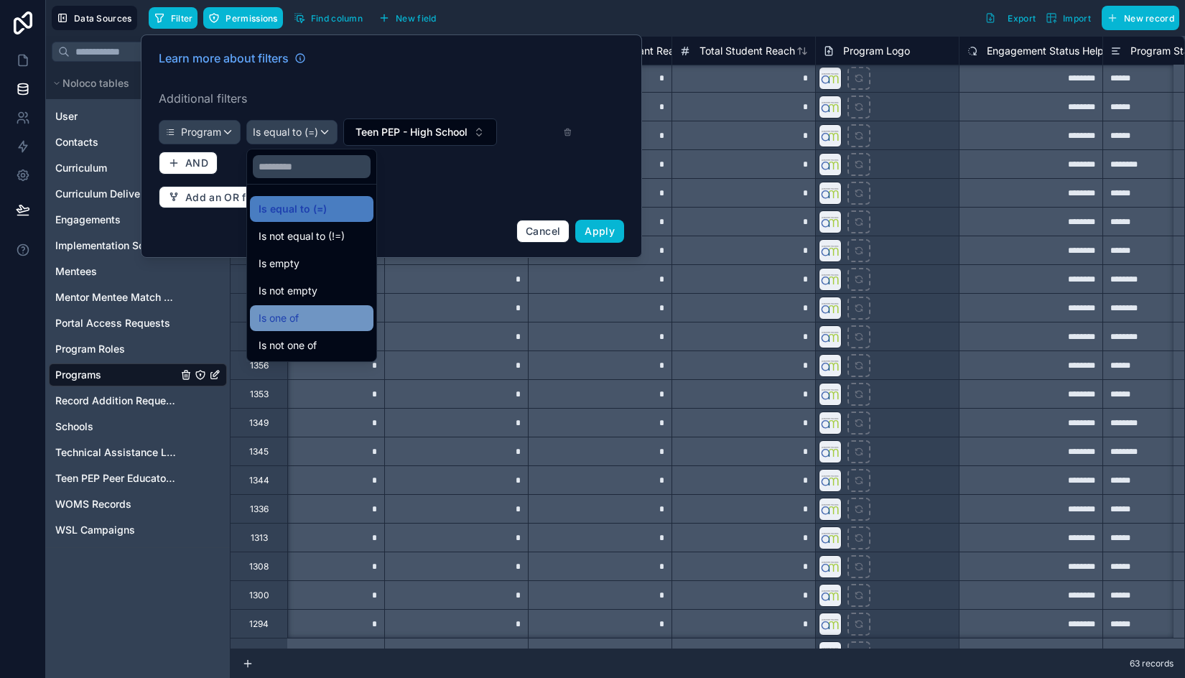
click at [330, 323] on div "Is one of" at bounding box center [312, 318] width 106 height 17
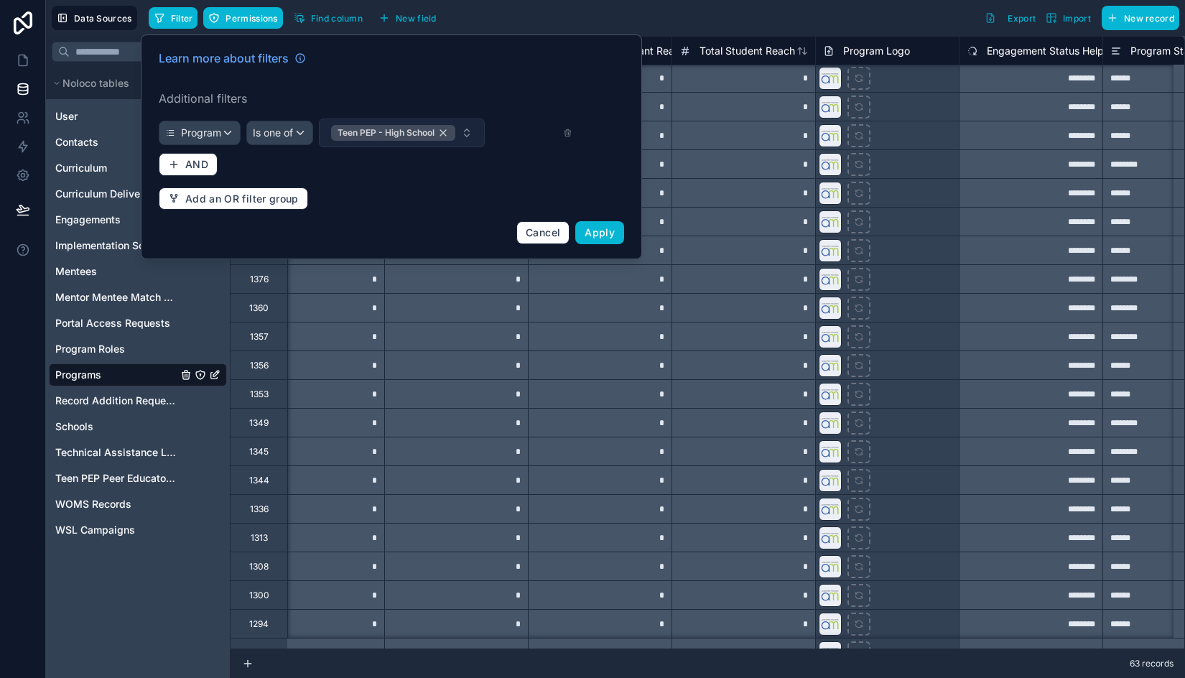
click at [453, 134] on div "Teen PEP - High School" at bounding box center [393, 133] width 124 height 16
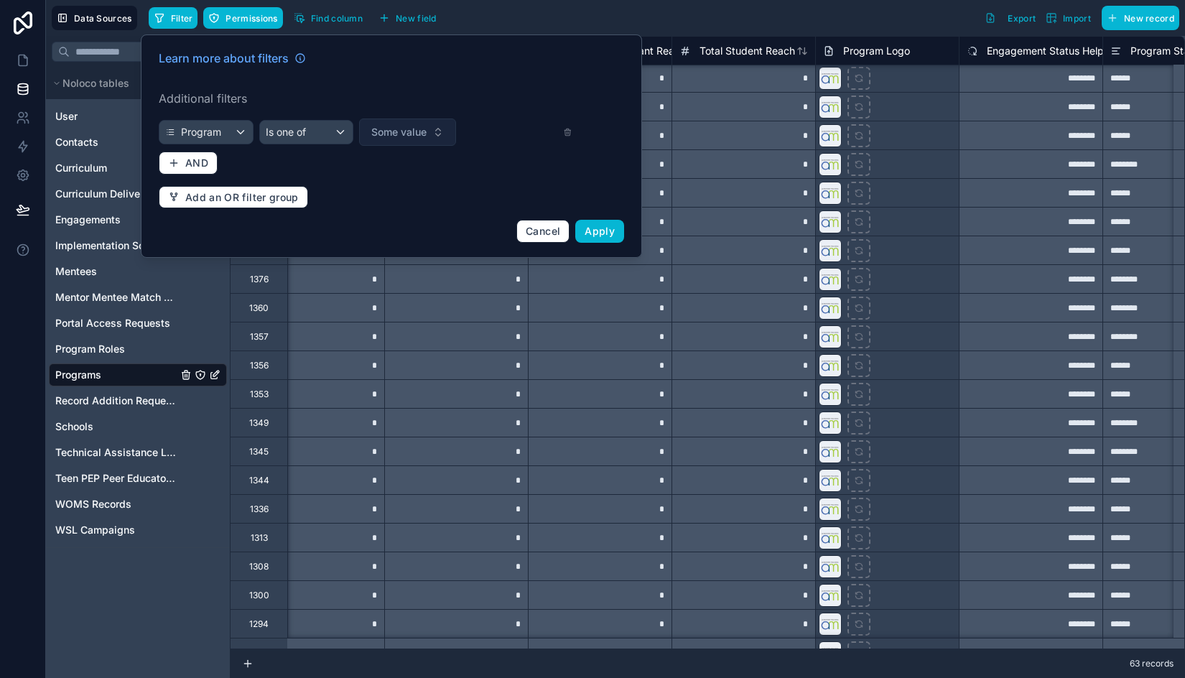
click at [429, 135] on button "Some value" at bounding box center [407, 132] width 97 height 27
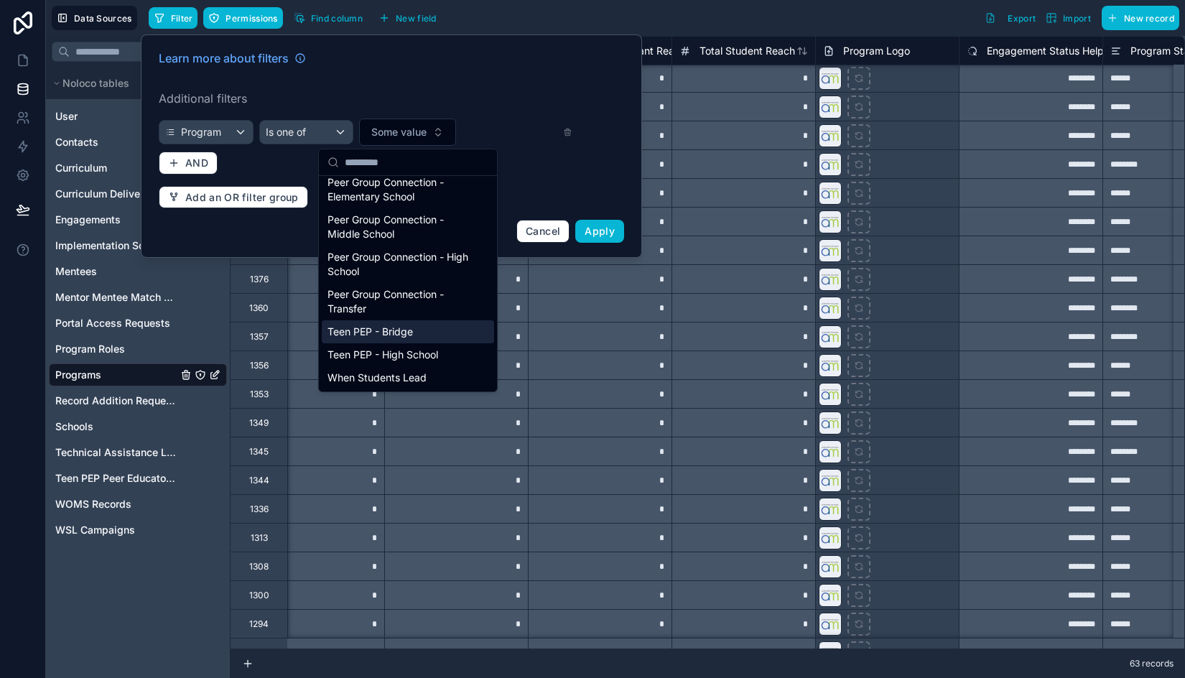
scroll to position [78, 0]
click at [410, 338] on div "Teen PEP - Bridge" at bounding box center [408, 331] width 172 height 23
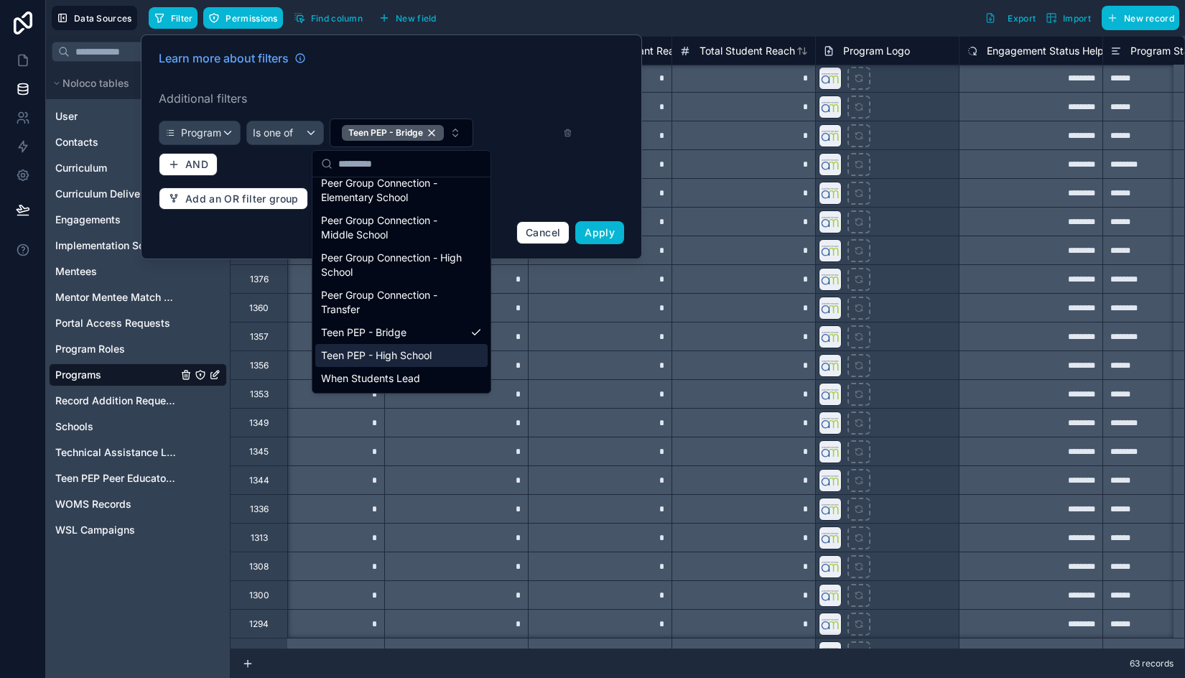
click at [412, 356] on div "Teen PEP - High School" at bounding box center [401, 355] width 172 height 23
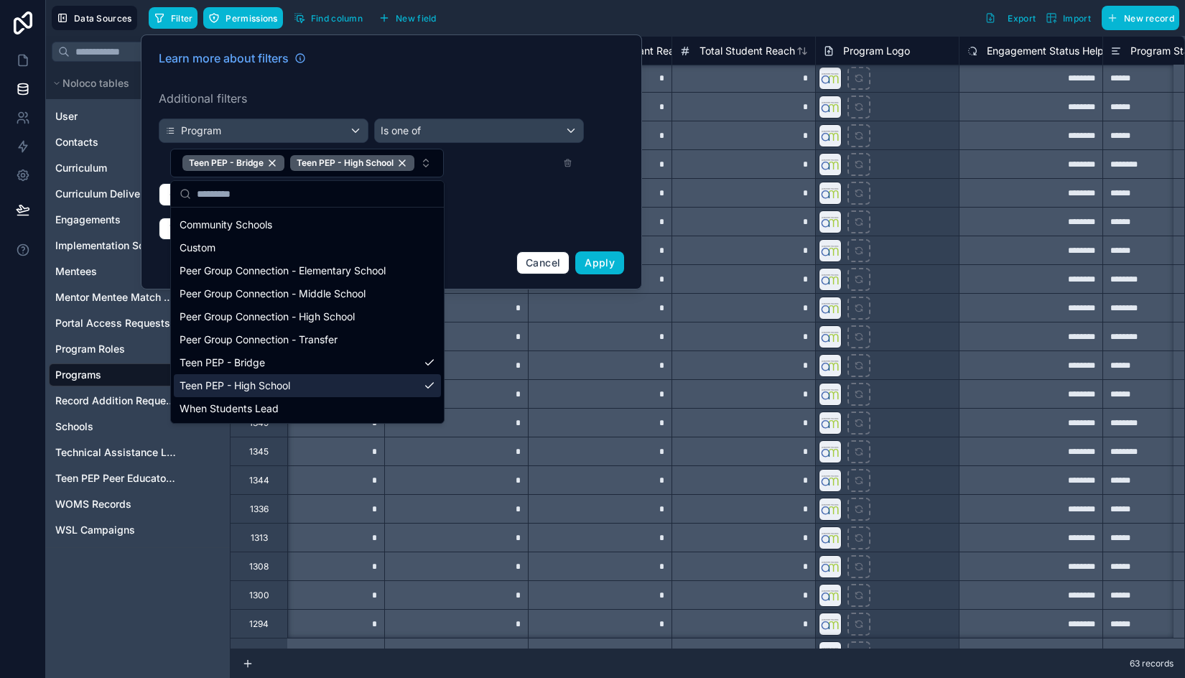
scroll to position [20, 0]
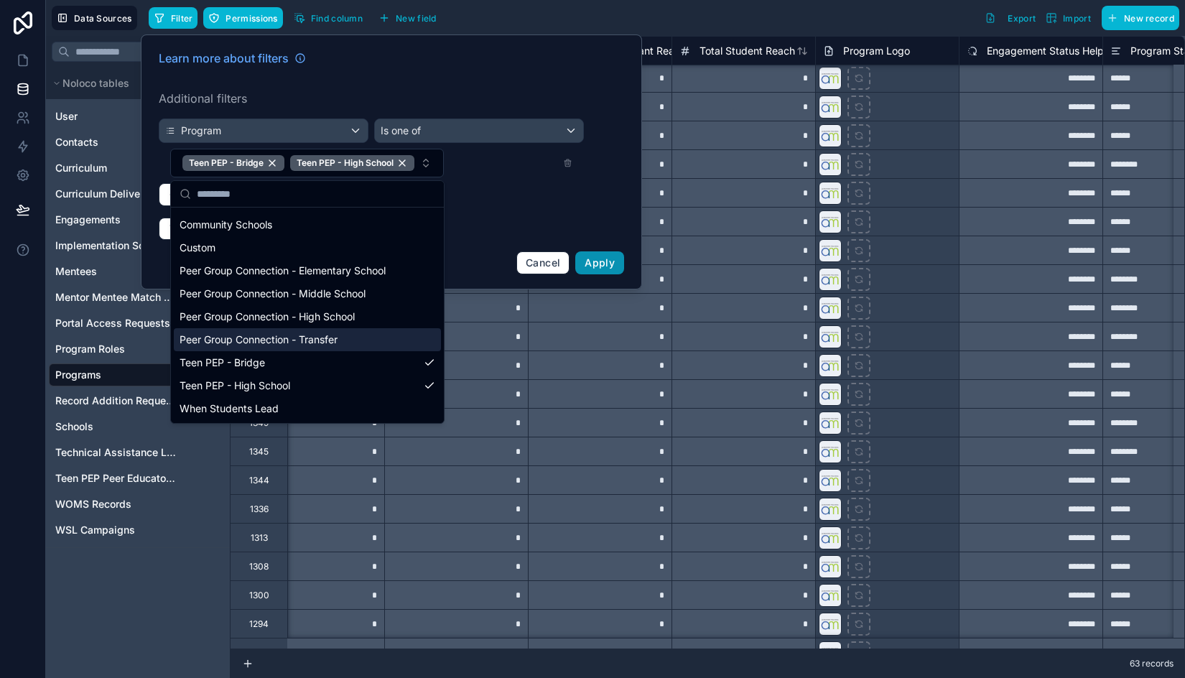
click at [601, 266] on span "Apply" at bounding box center [600, 262] width 30 height 12
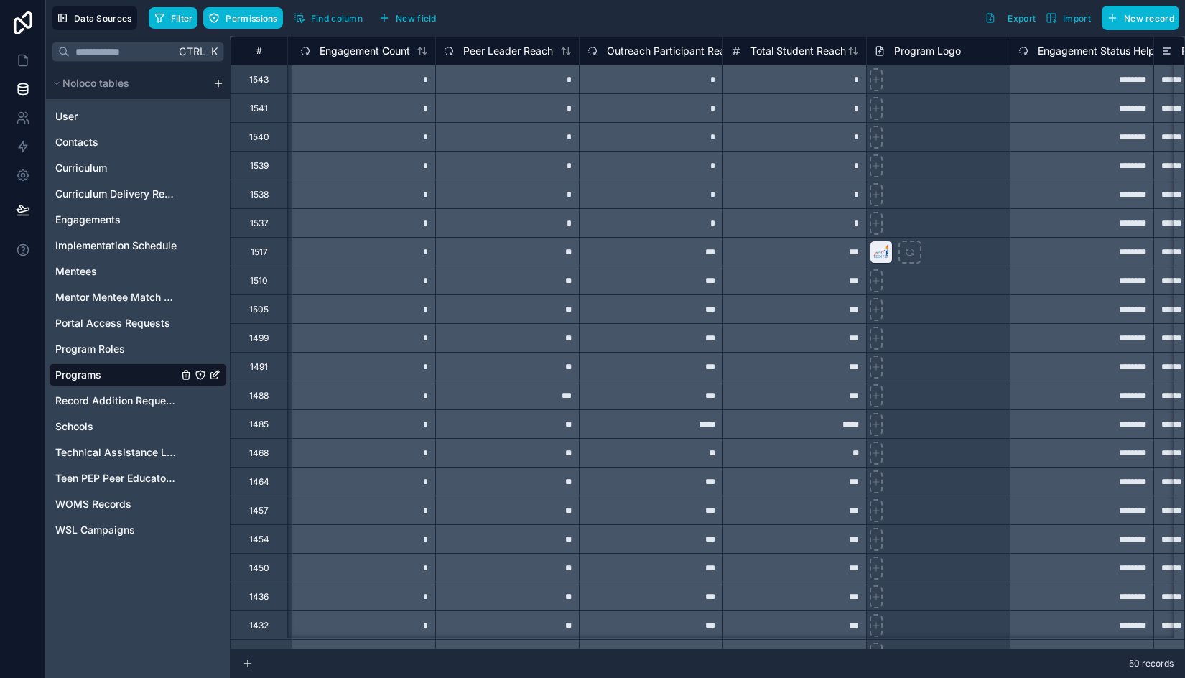
scroll to position [0, 501]
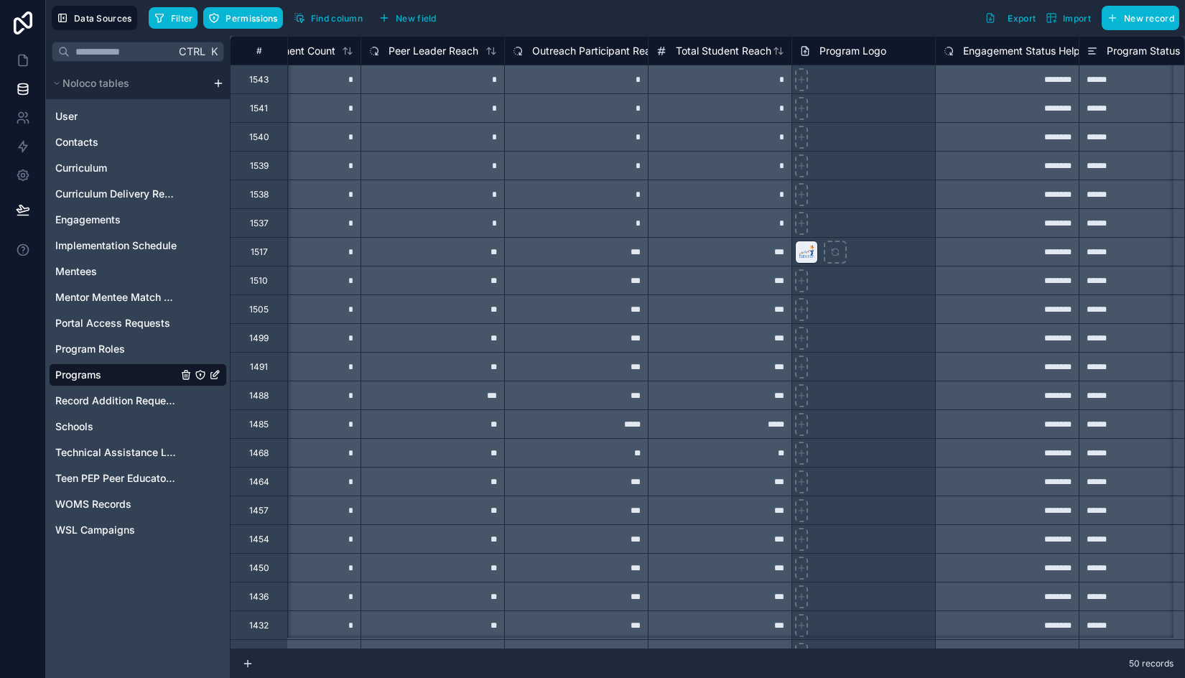
click at [875, 262] on div at bounding box center [864, 251] width 144 height 29
click at [851, 294] on div at bounding box center [864, 308] width 144 height 29
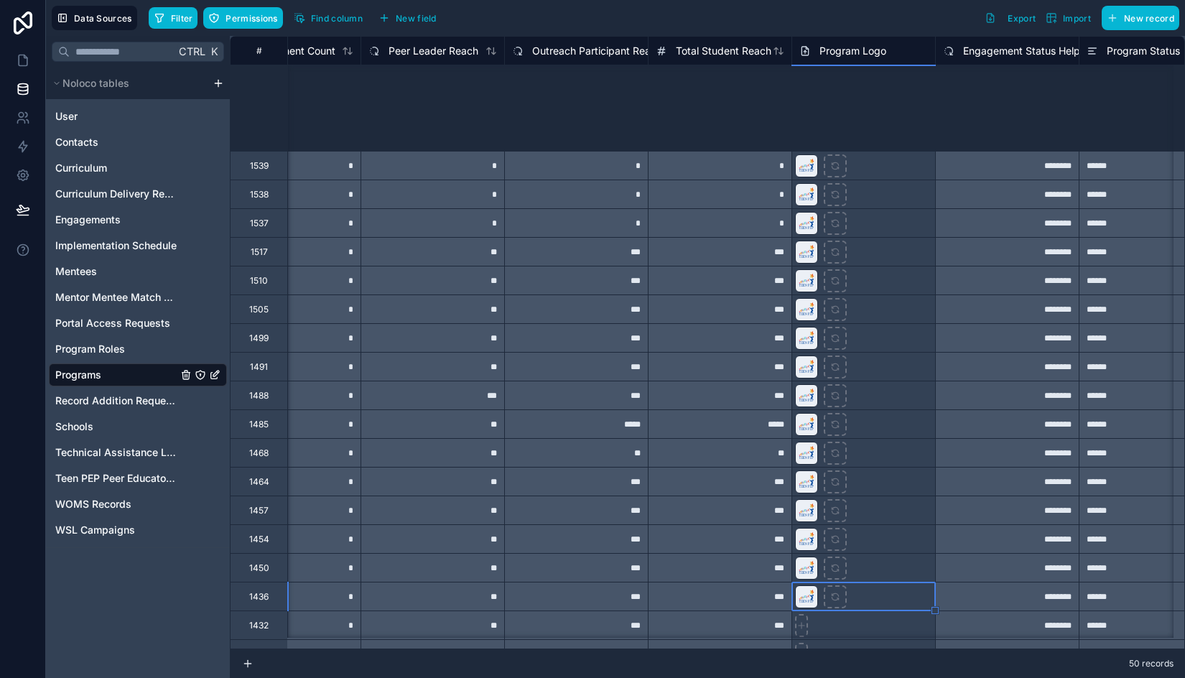
scroll to position [359, 501]
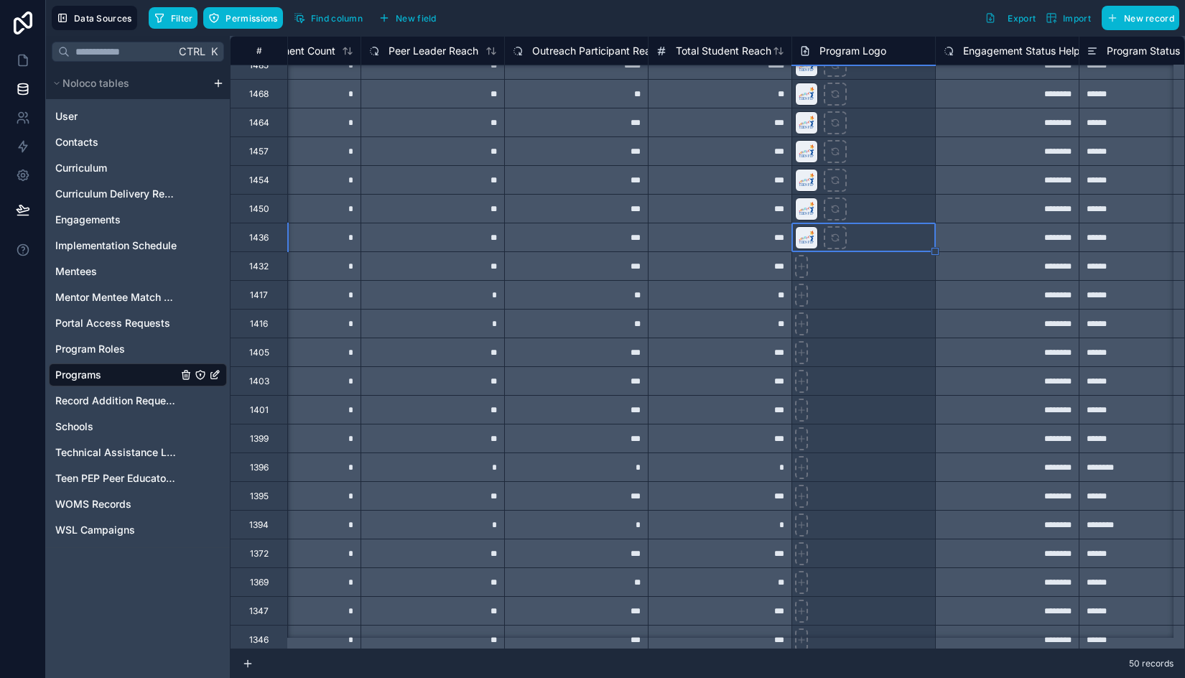
click at [856, 274] on div at bounding box center [864, 265] width 144 height 29
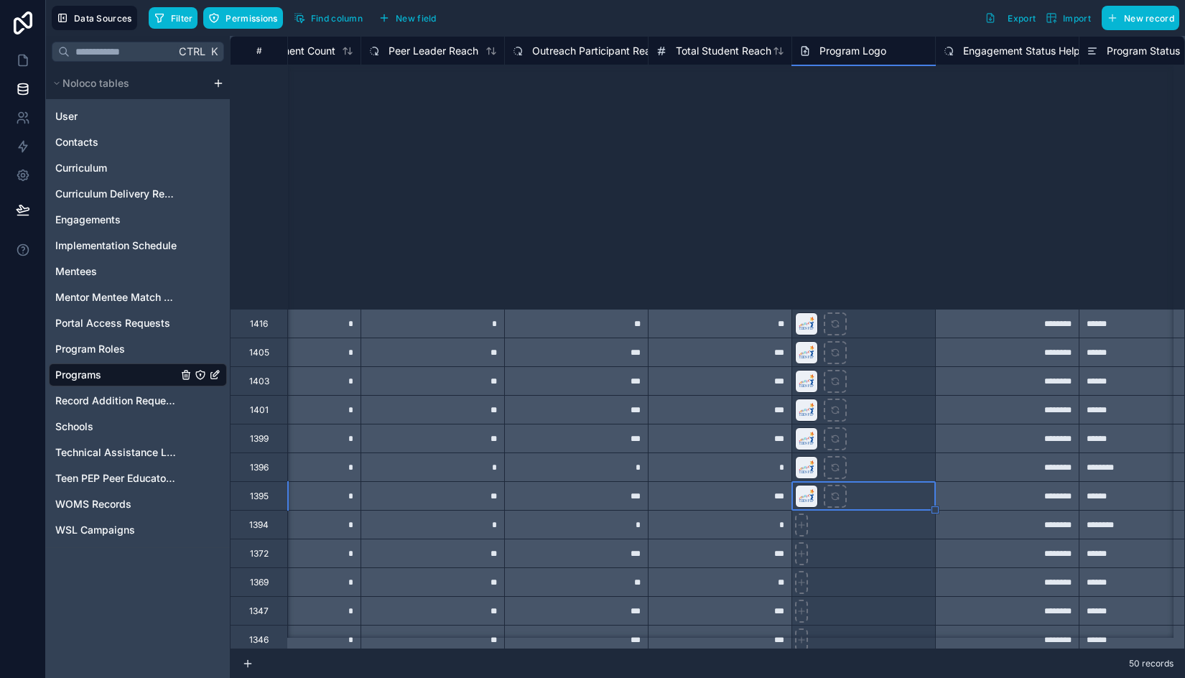
scroll to position [790, 501]
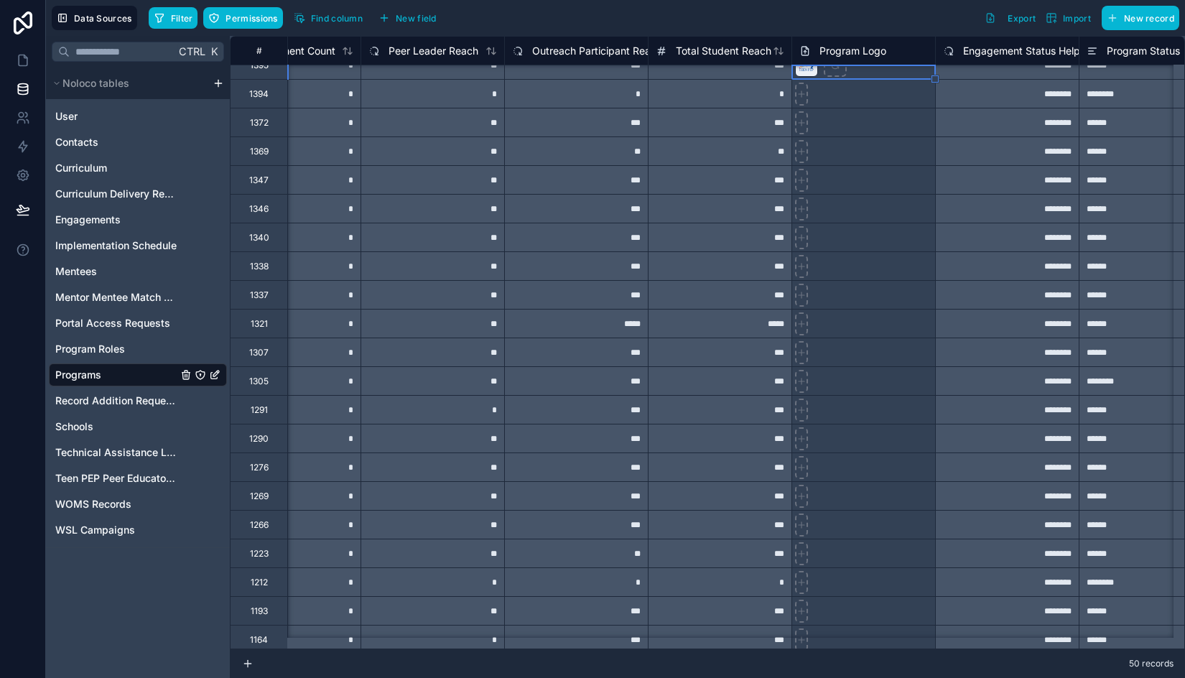
click at [858, 103] on div at bounding box center [864, 93] width 144 height 29
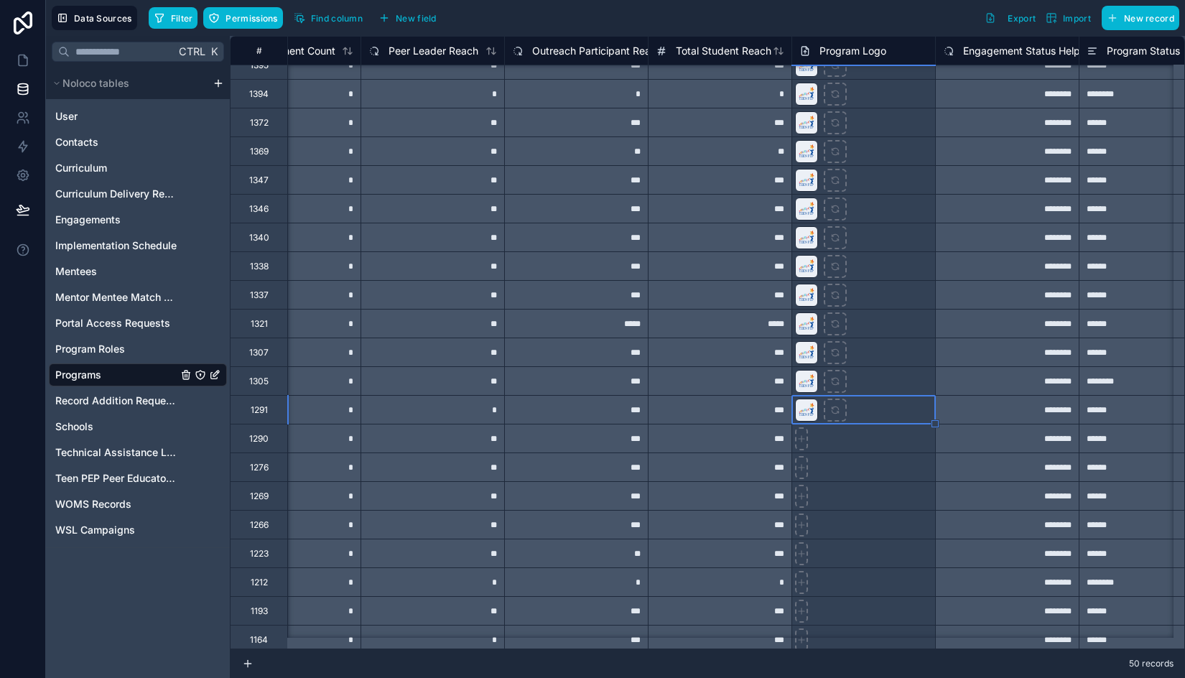
drag, startPoint x: 858, startPoint y: 442, endPoint x: 882, endPoint y: 441, distance: 24.5
click at [858, 442] on div at bounding box center [864, 438] width 144 height 29
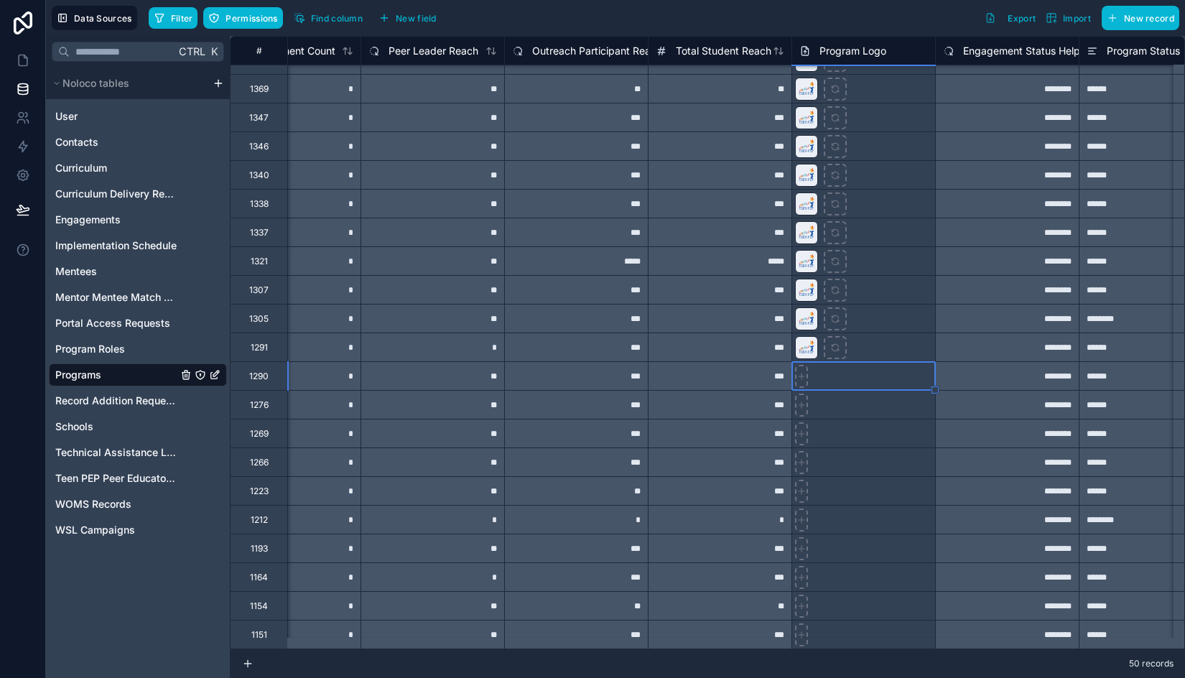
click at [895, 336] on div at bounding box center [864, 347] width 144 height 29
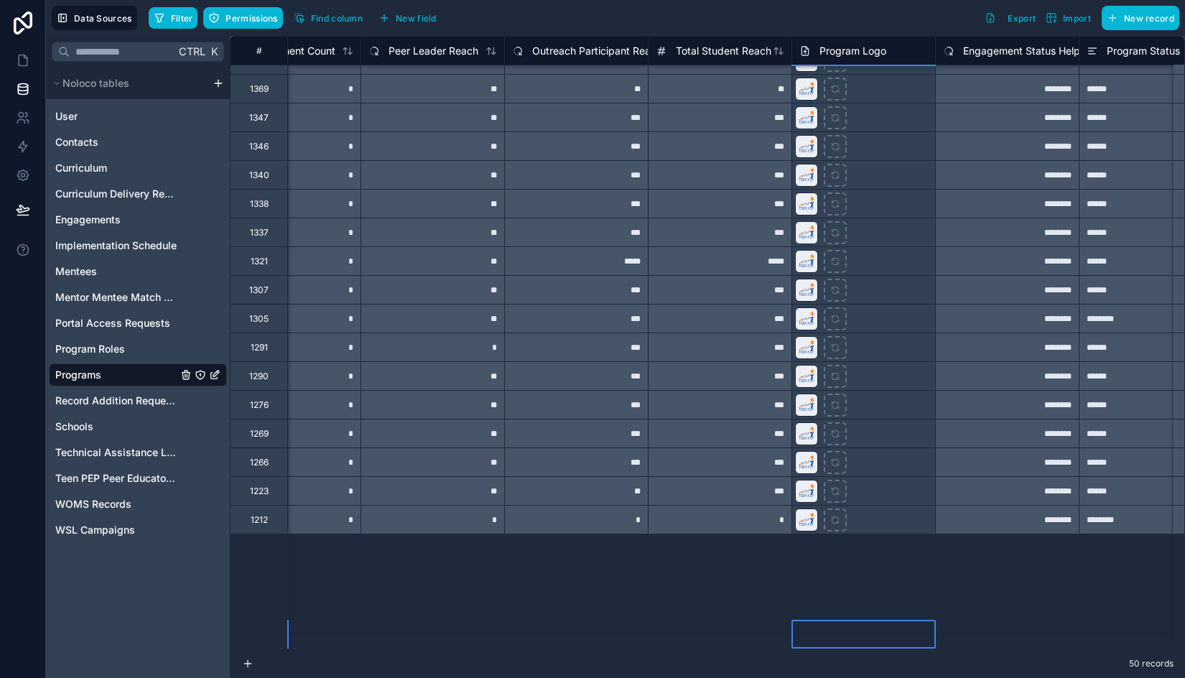
scroll to position [217, 501]
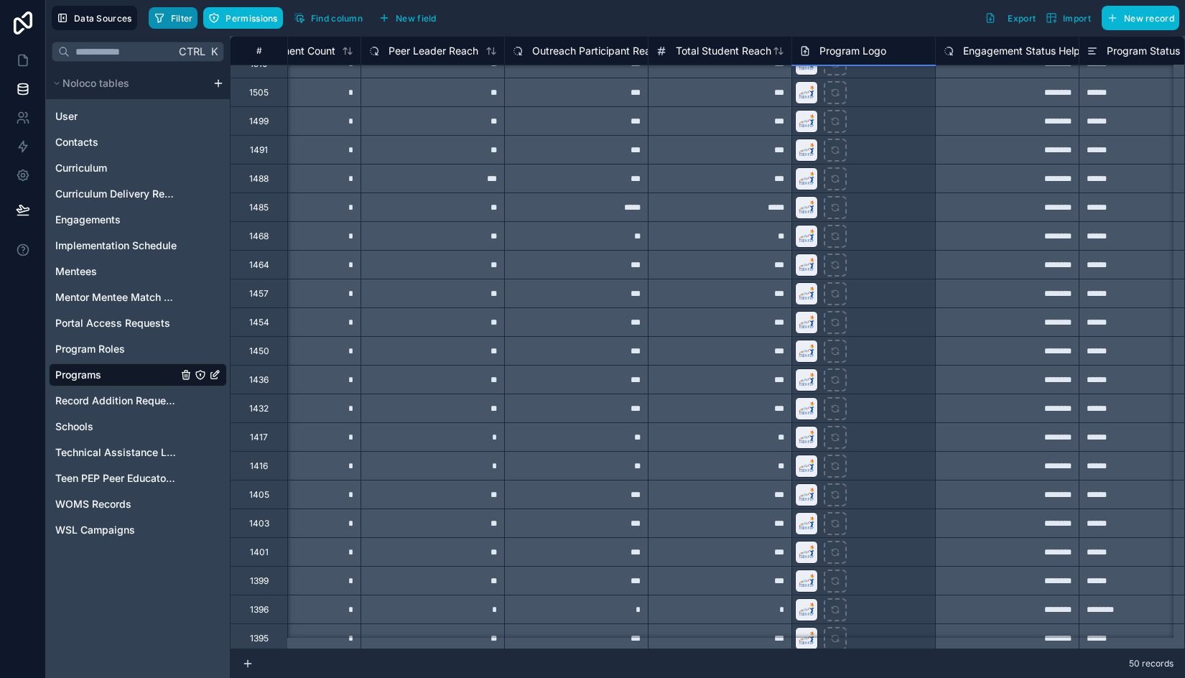
click at [187, 23] on span "Filter" at bounding box center [182, 18] width 22 height 11
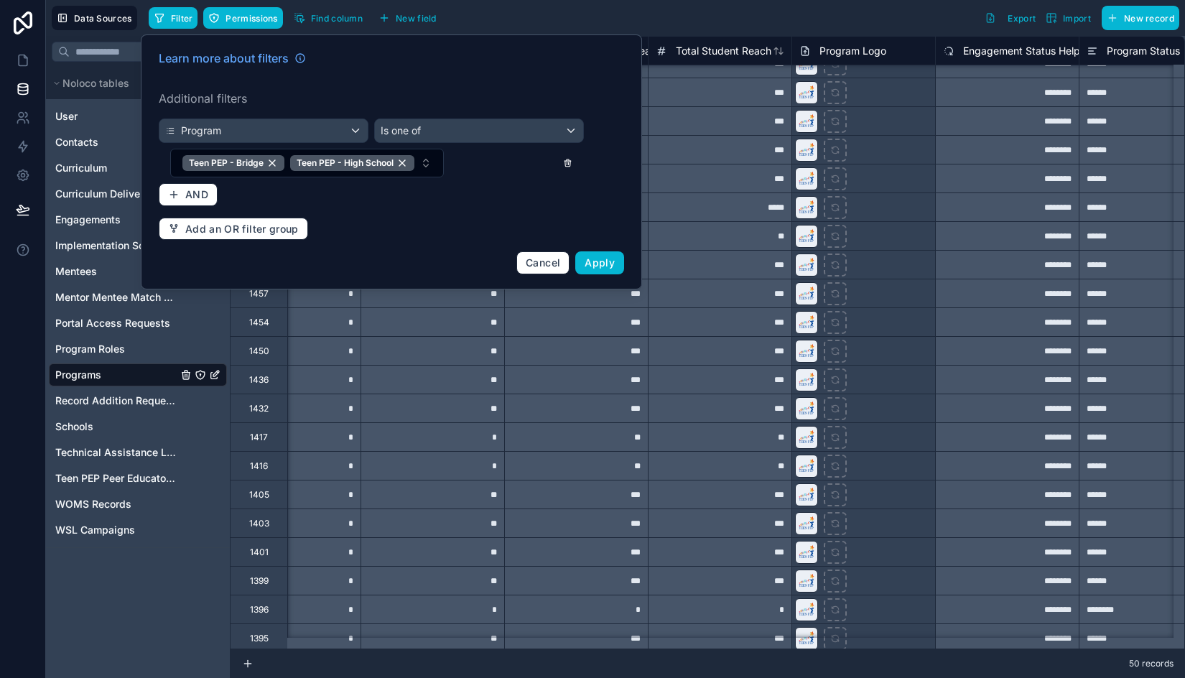
click at [570, 162] on icon at bounding box center [568, 164] width 6 height 6
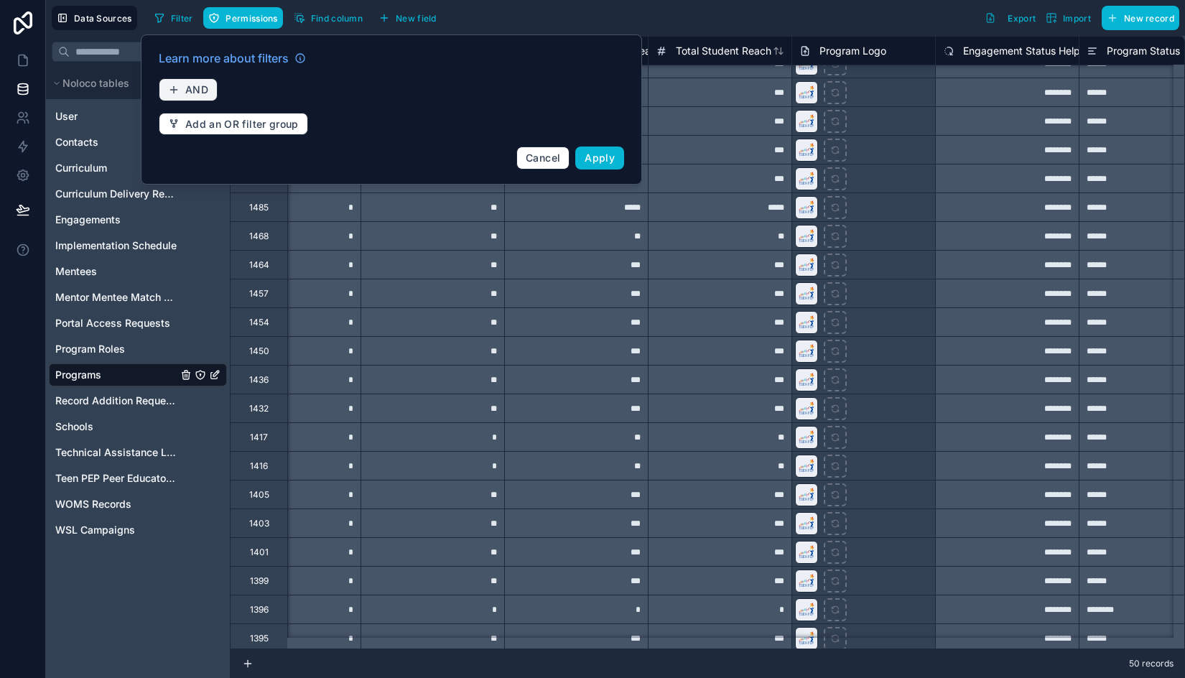
click at [202, 97] on button "AND" at bounding box center [188, 89] width 59 height 23
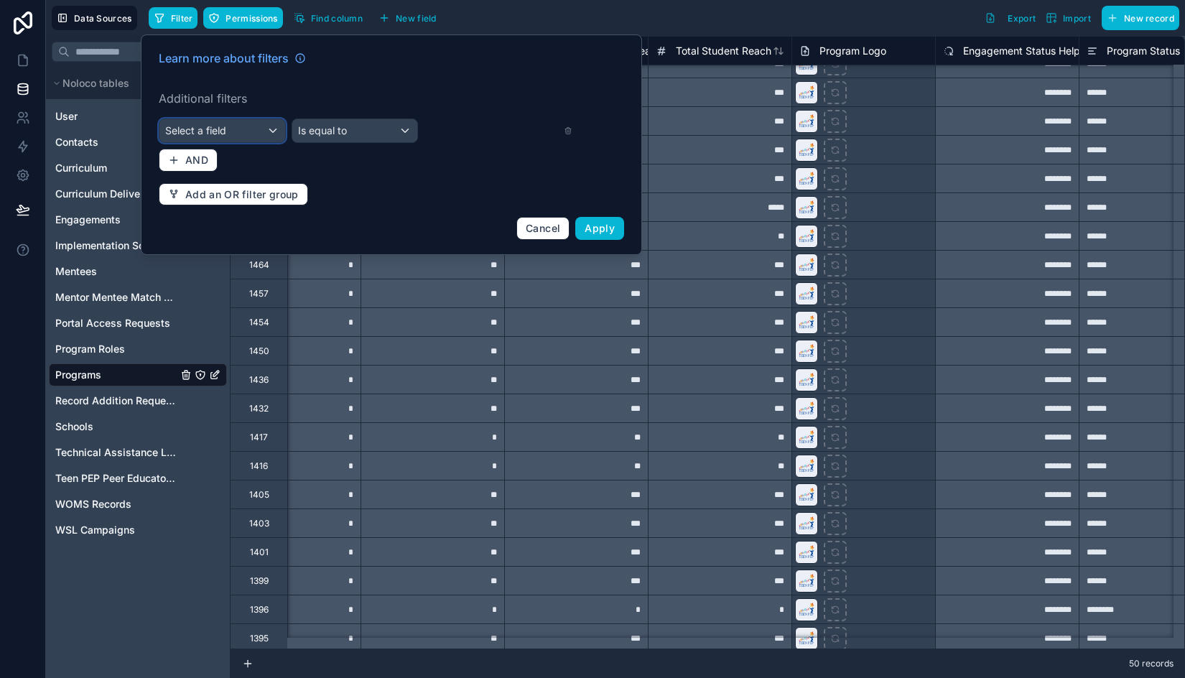
click at [243, 133] on div "Select a field" at bounding box center [222, 130] width 126 height 23
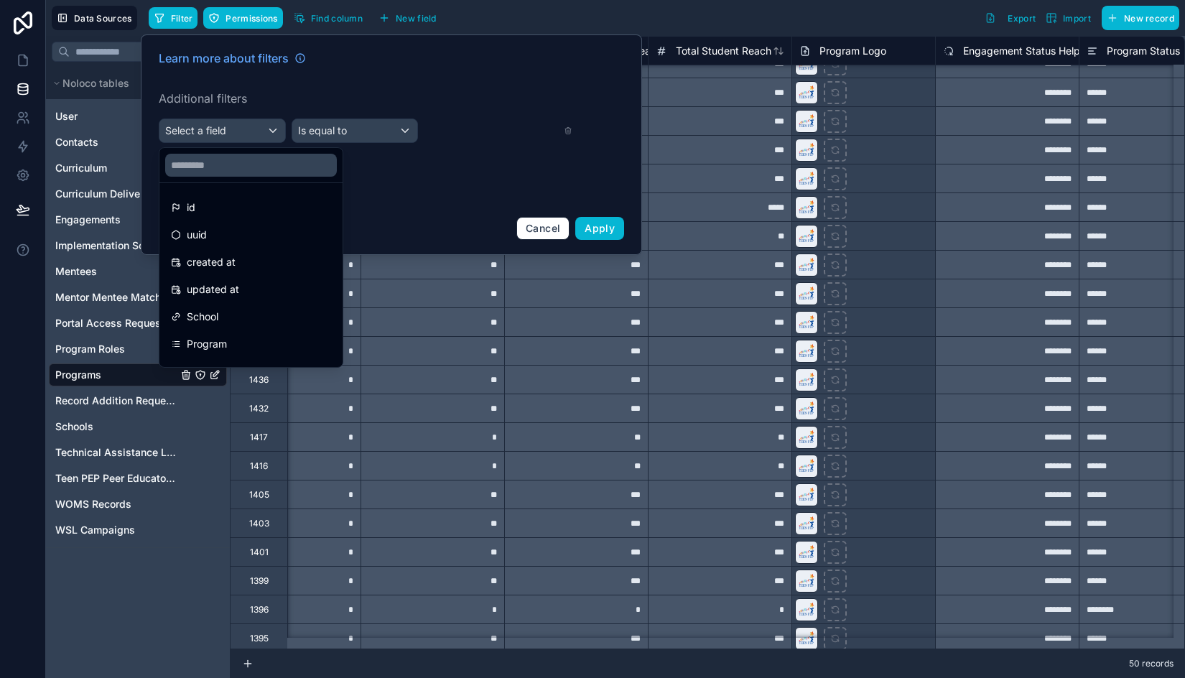
click at [231, 337] on div "Program" at bounding box center [251, 343] width 160 height 17
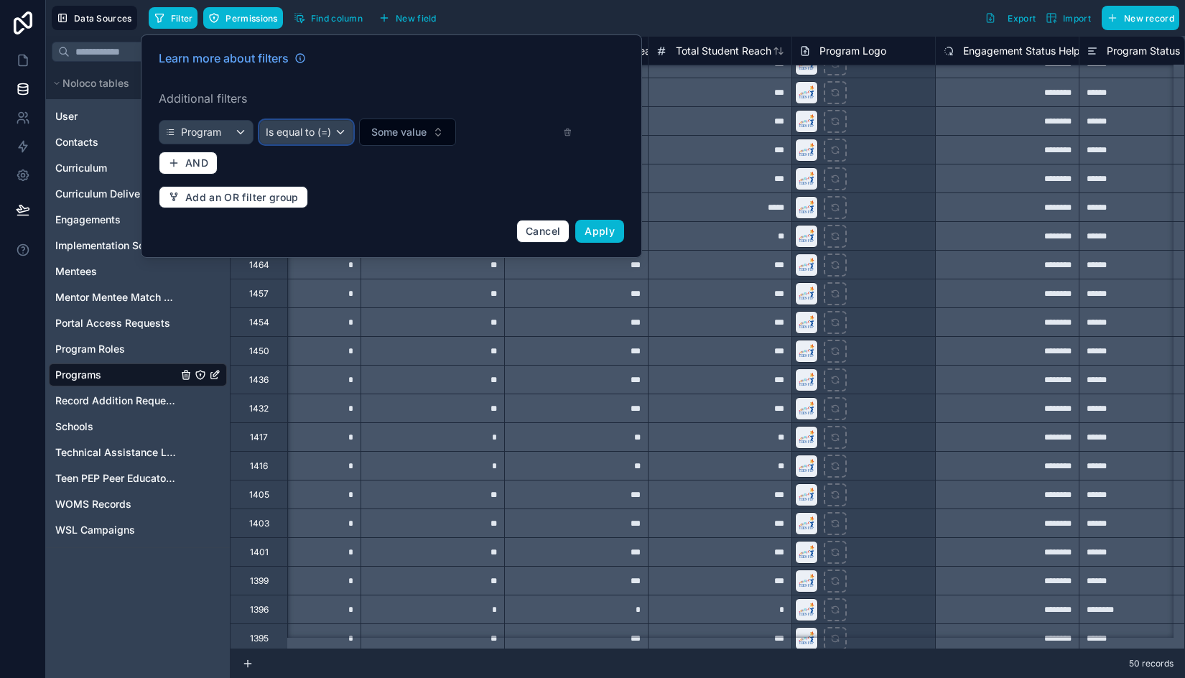
click at [327, 131] on span "Is equal to (=)" at bounding box center [298, 132] width 65 height 14
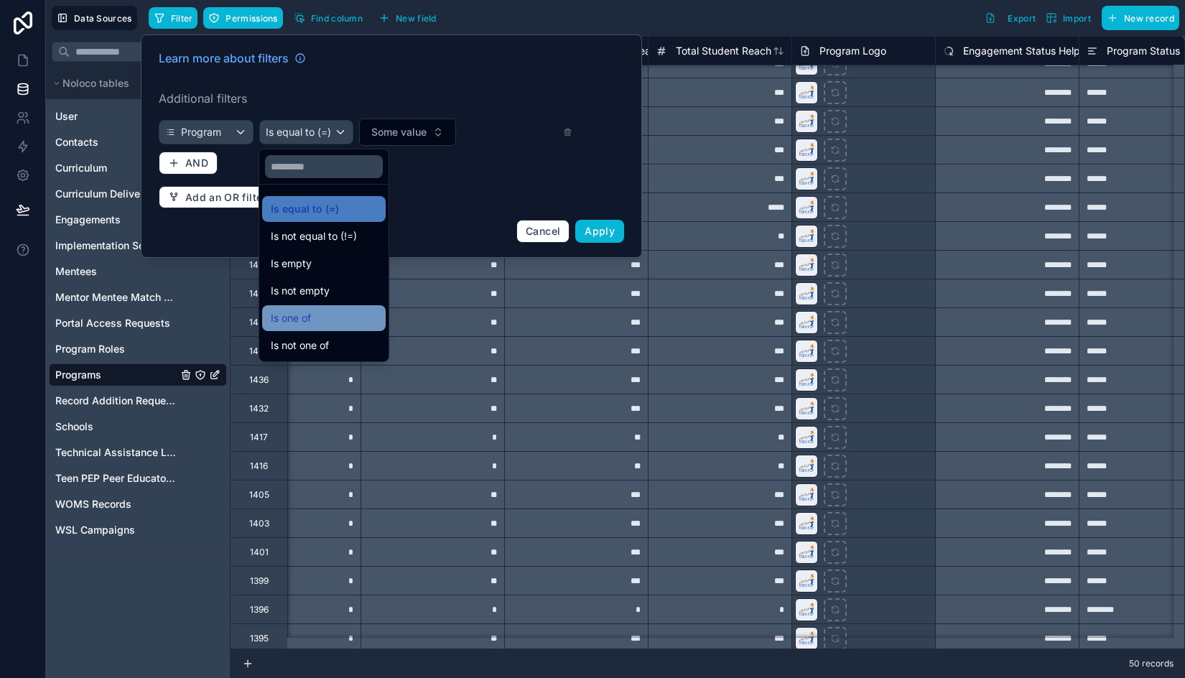
click at [324, 322] on div "Is one of" at bounding box center [324, 318] width 106 height 17
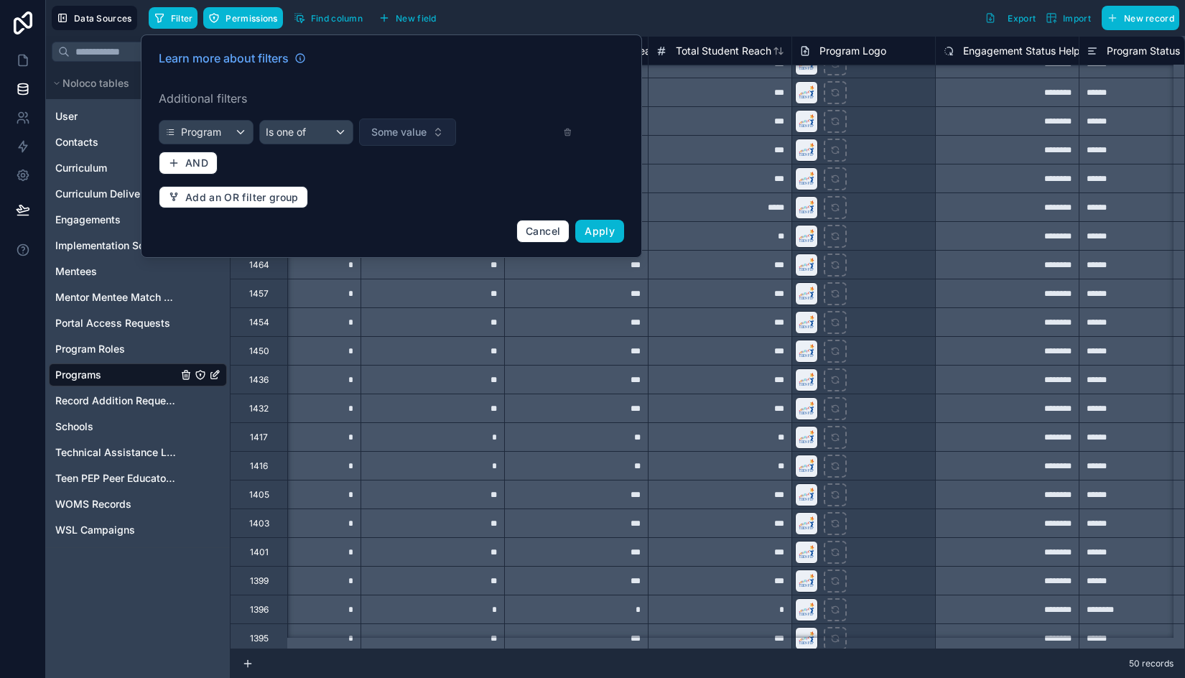
click at [405, 141] on button "Some value" at bounding box center [407, 132] width 97 height 27
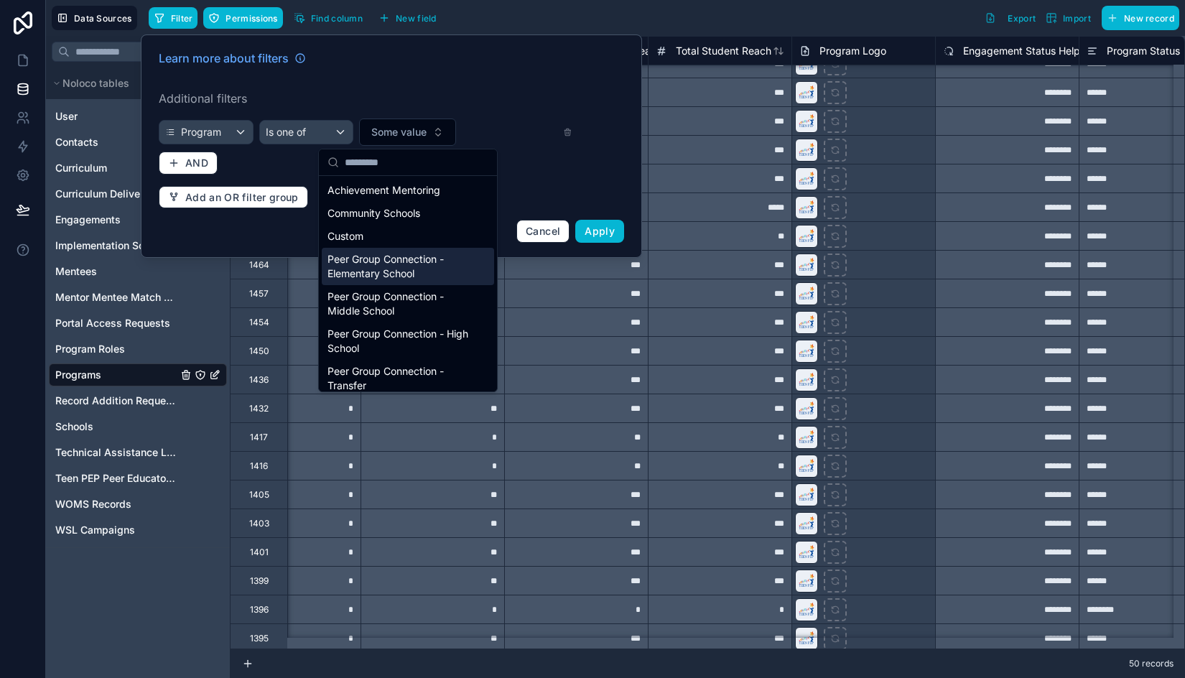
click at [418, 266] on div "Peer Group Connection - Elementary School" at bounding box center [408, 266] width 172 height 37
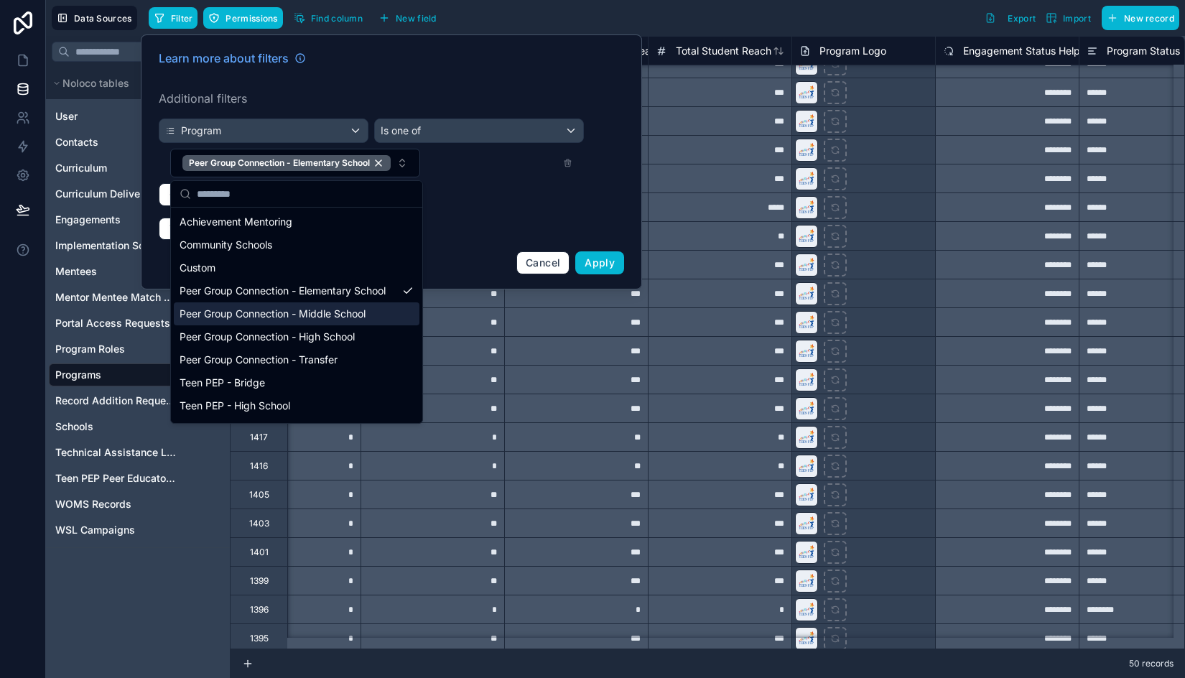
click at [289, 325] on div "Peer Group Connection - Middle School" at bounding box center [297, 313] width 246 height 23
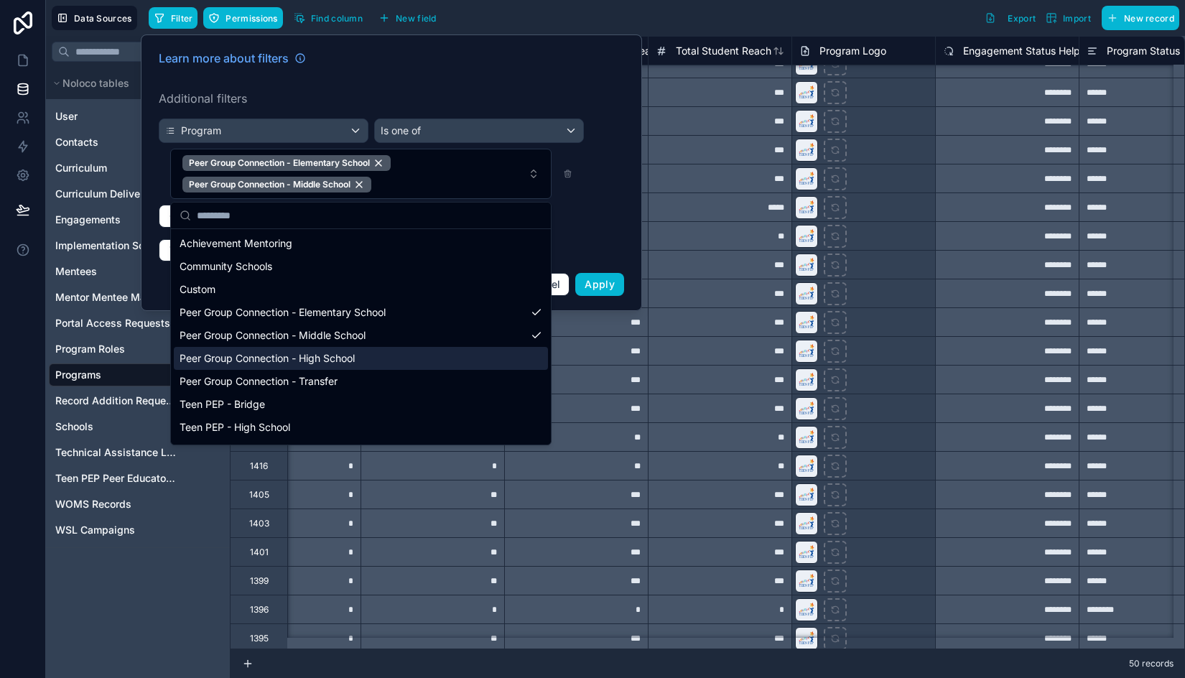
click at [307, 358] on div "Peer Group Connection - High School" at bounding box center [361, 358] width 374 height 23
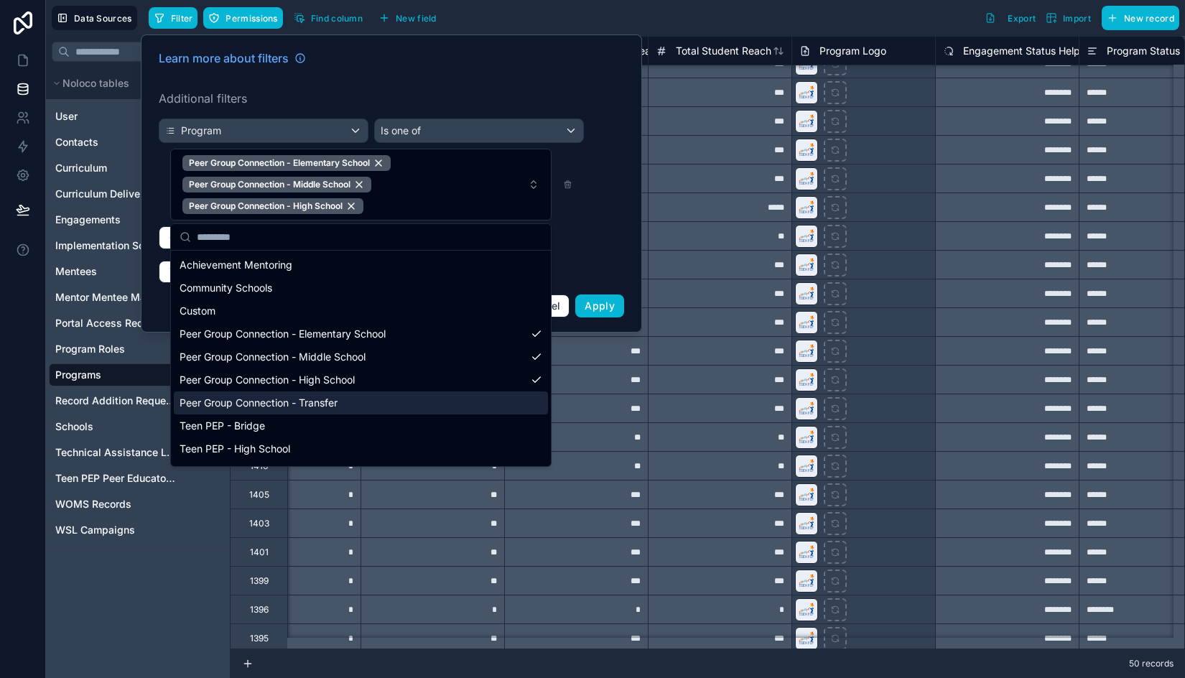
click at [307, 399] on div "Peer Group Connection - Transfer" at bounding box center [361, 402] width 374 height 23
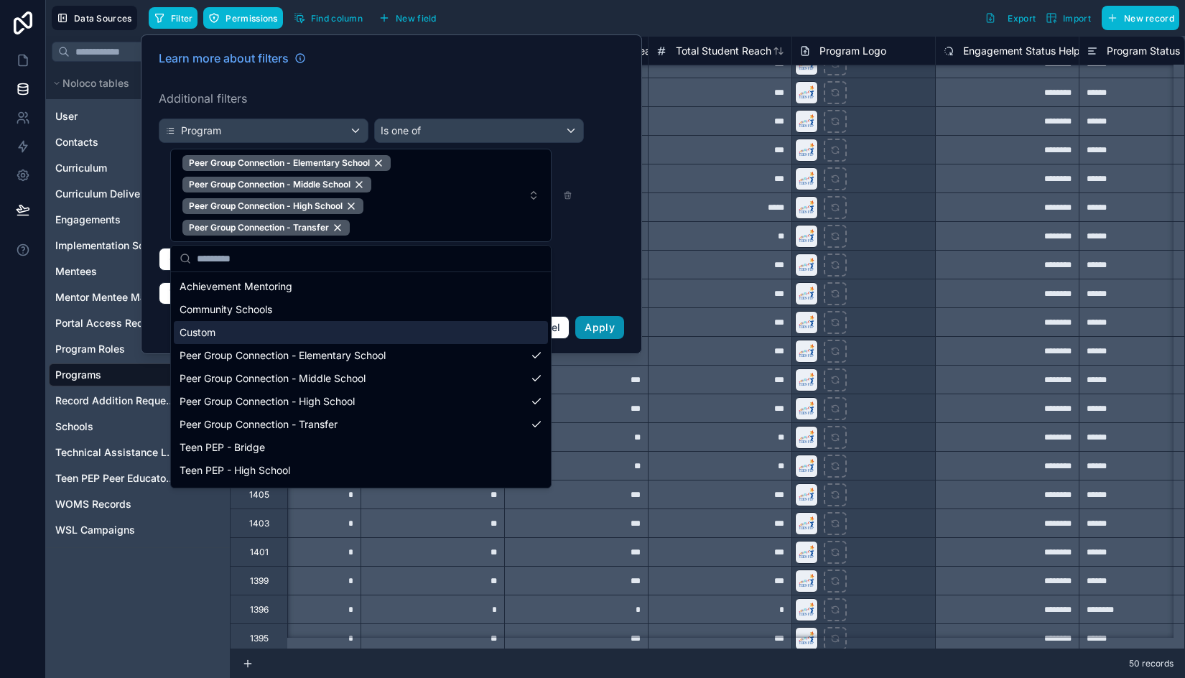
click at [607, 328] on span "Apply" at bounding box center [600, 327] width 30 height 12
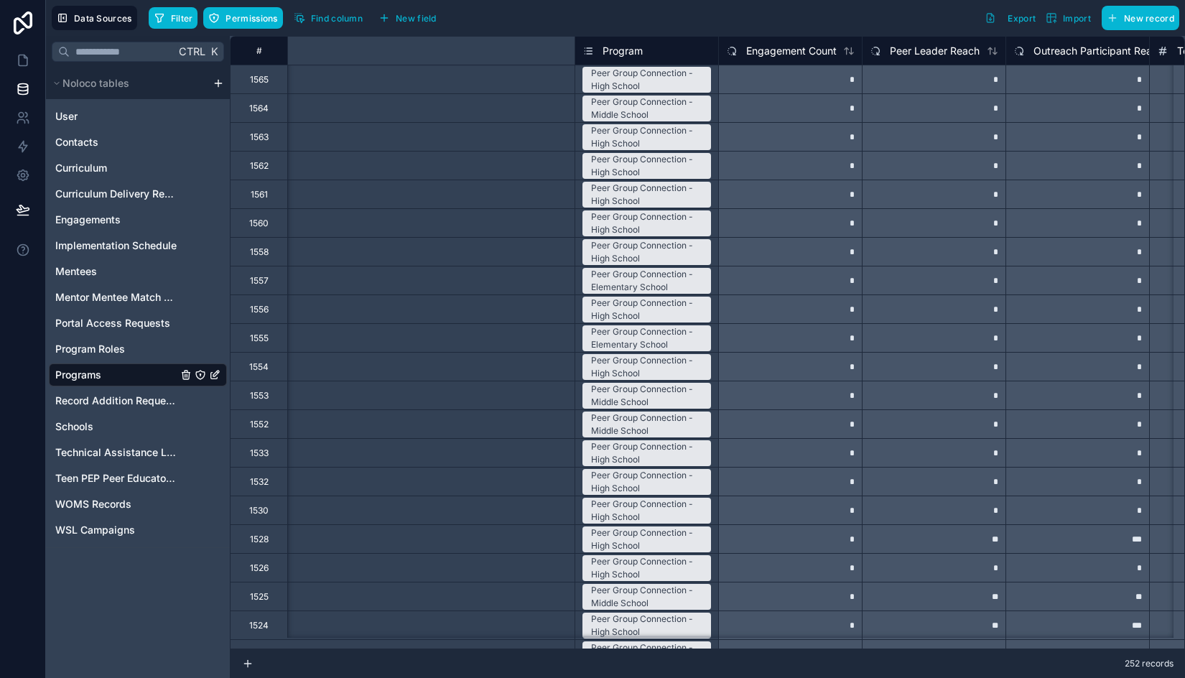
scroll to position [0, 572]
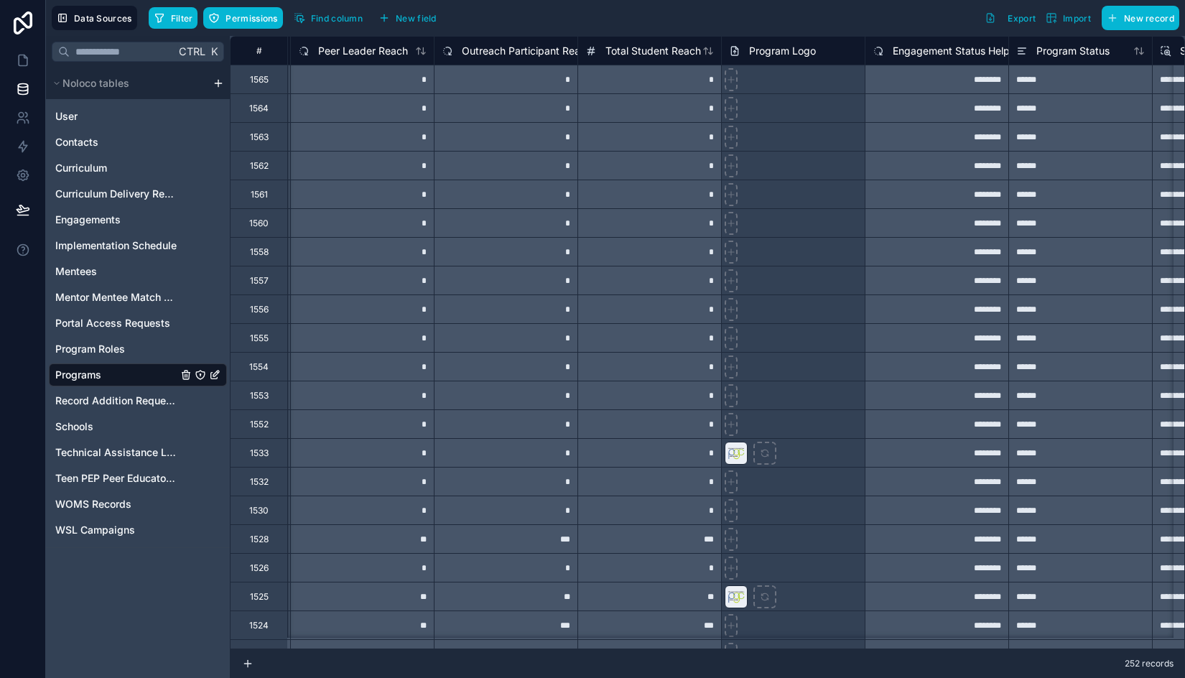
click at [826, 463] on div at bounding box center [793, 452] width 144 height 29
click at [179, 24] on button "Filter" at bounding box center [174, 18] width 50 height 22
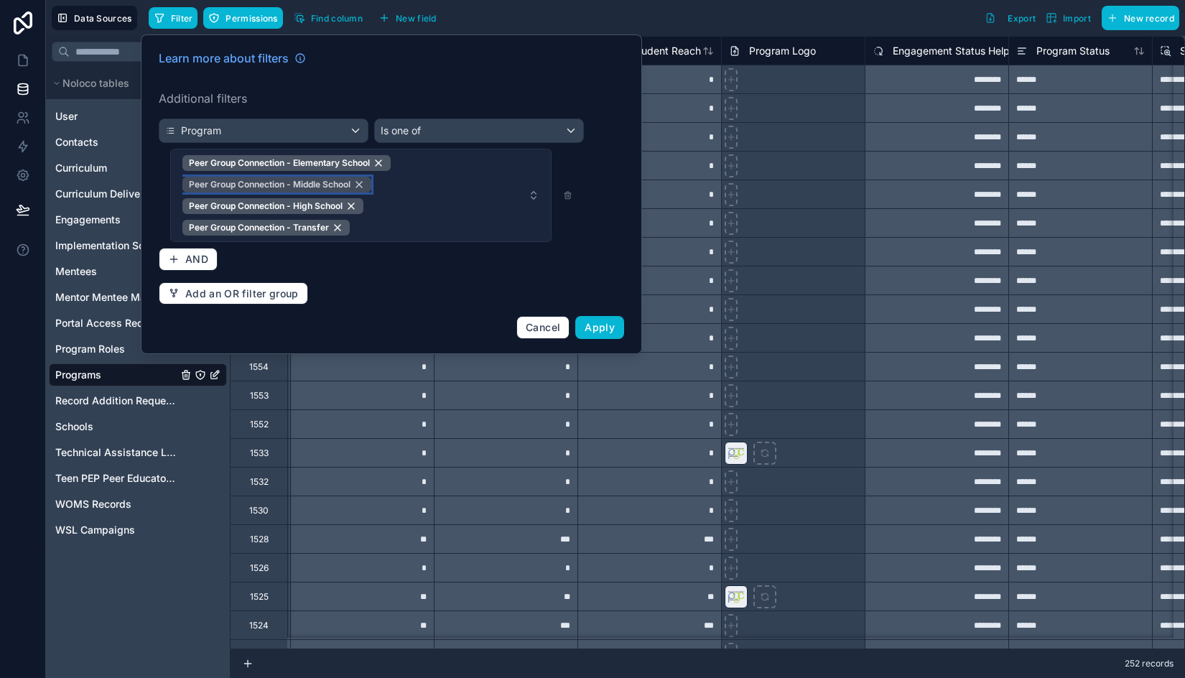
click at [361, 183] on div "Peer Group Connection - Middle School" at bounding box center [276, 185] width 189 height 16
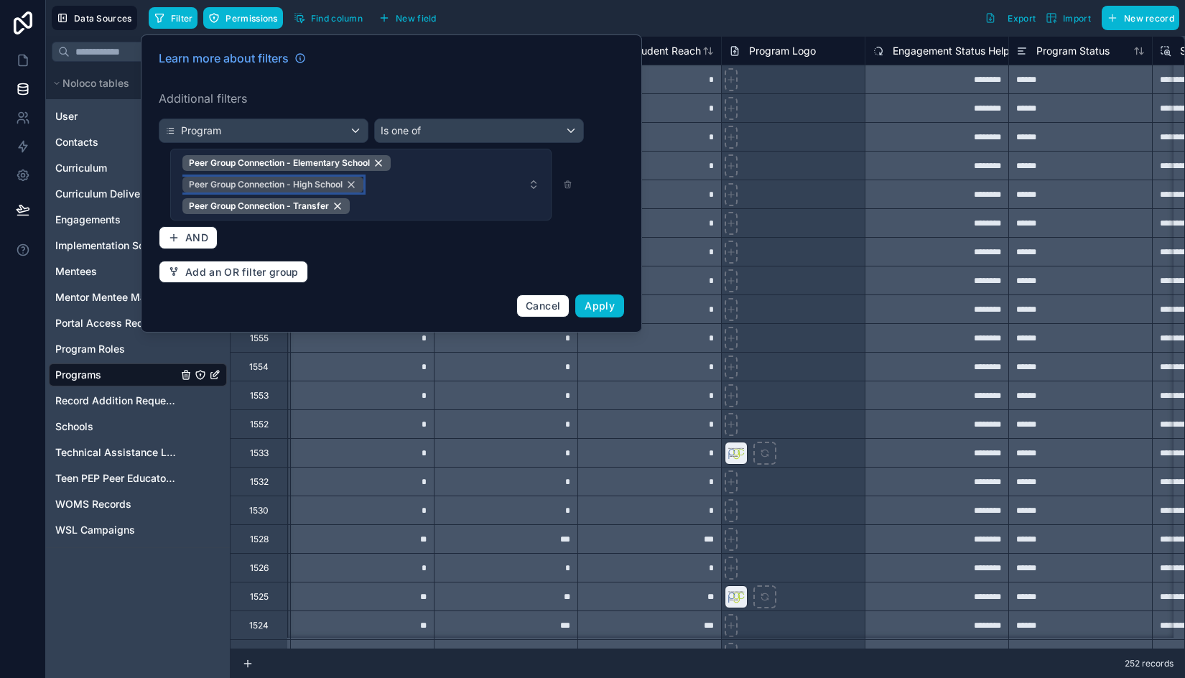
click at [354, 182] on div "Peer Group Connection - High School" at bounding box center [272, 185] width 181 height 16
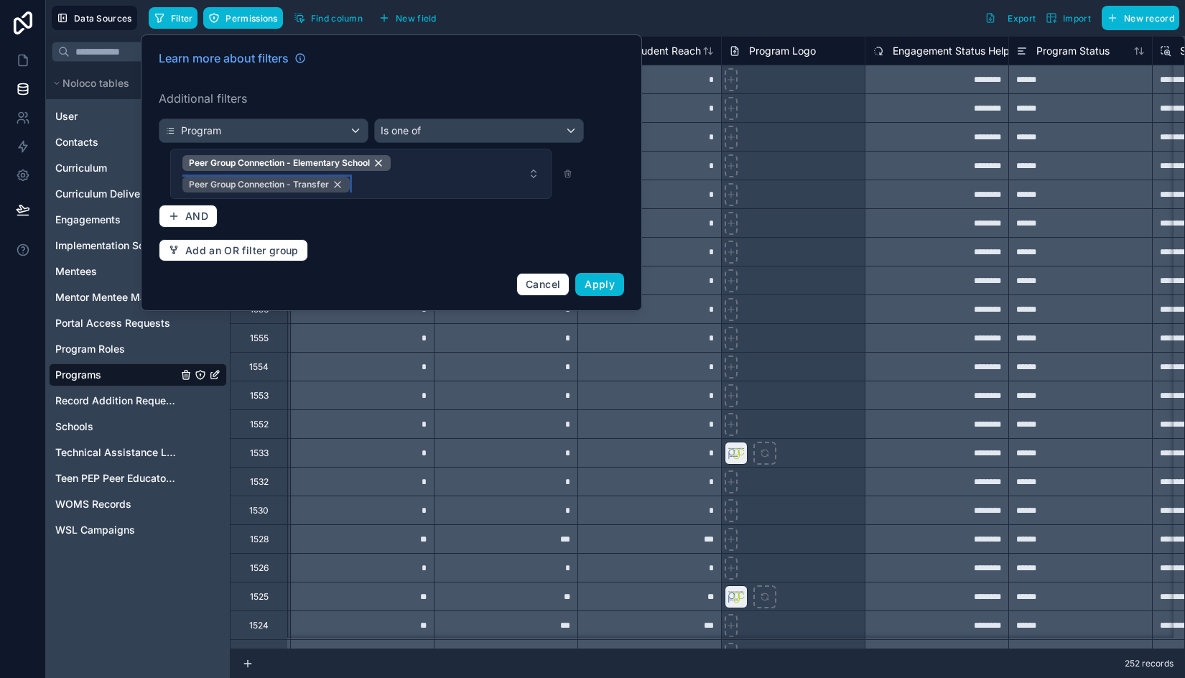
click at [343, 183] on div "Peer Group Connection - Transfer" at bounding box center [265, 185] width 167 height 16
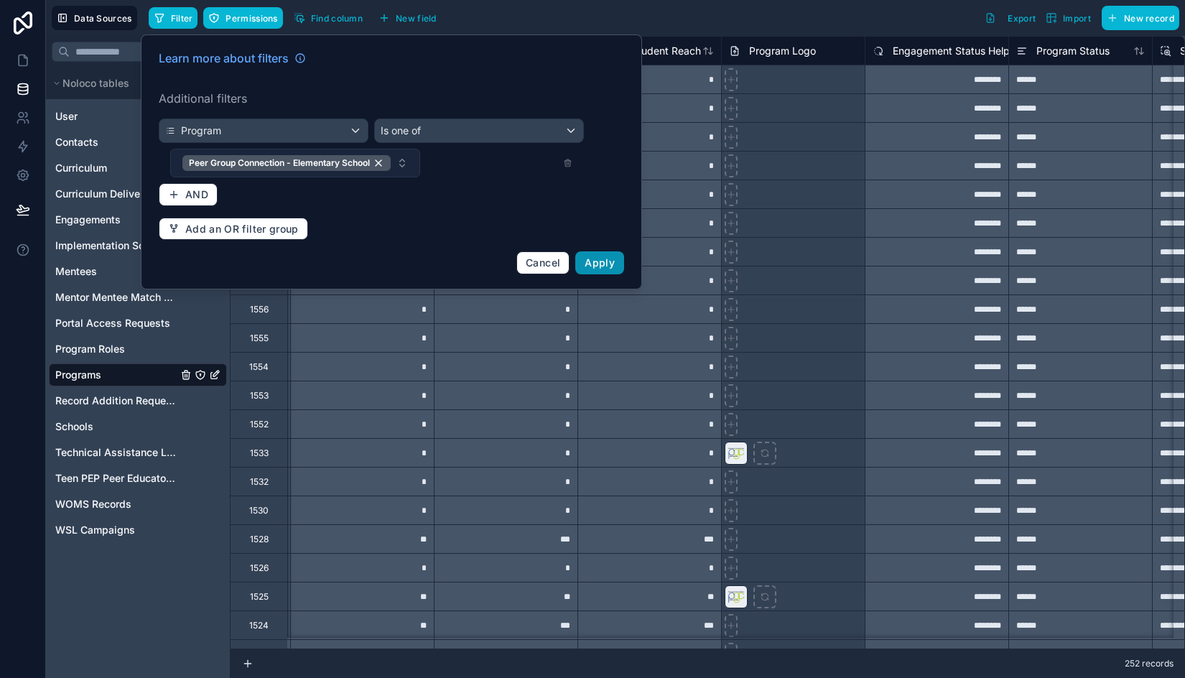
click at [586, 262] on span "Apply" at bounding box center [600, 262] width 30 height 12
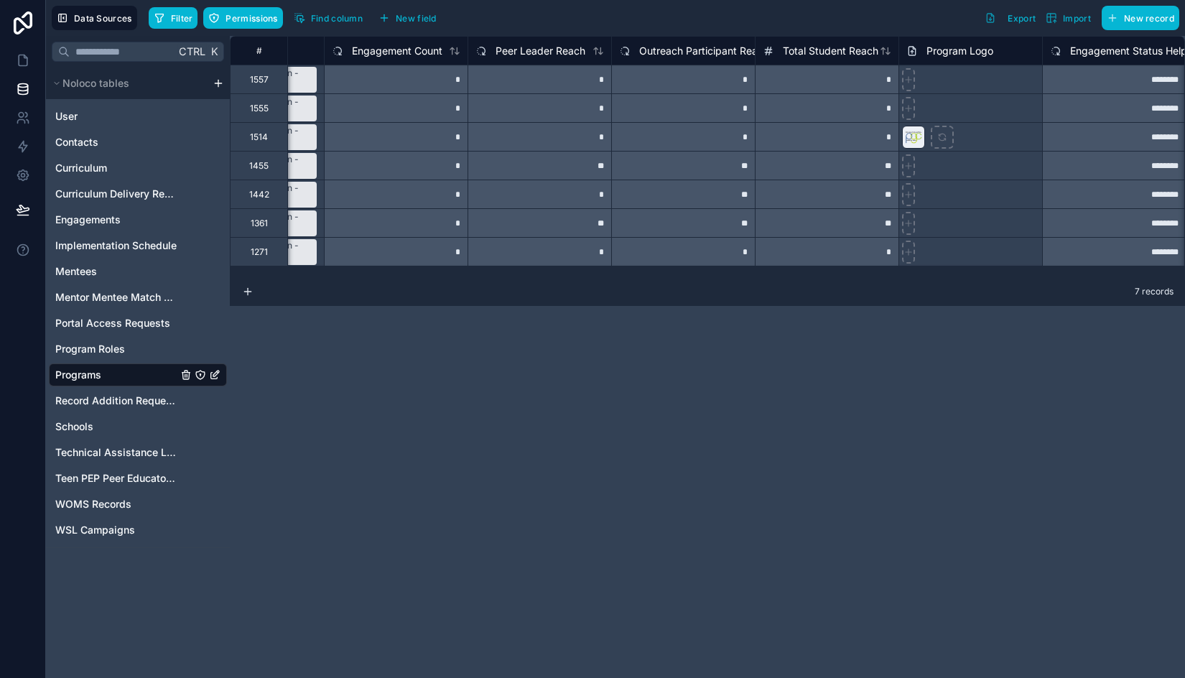
scroll to position [0, 396]
click at [980, 144] on div at bounding box center [968, 136] width 144 height 29
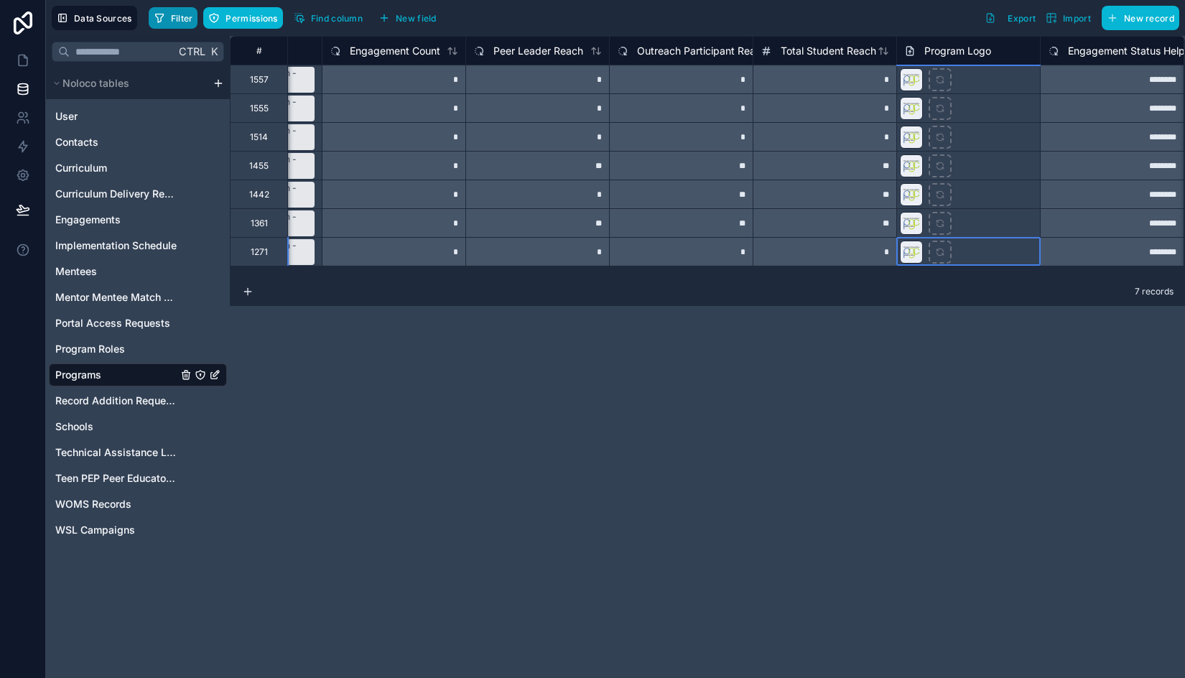
click at [171, 21] on span "Filter" at bounding box center [182, 18] width 22 height 11
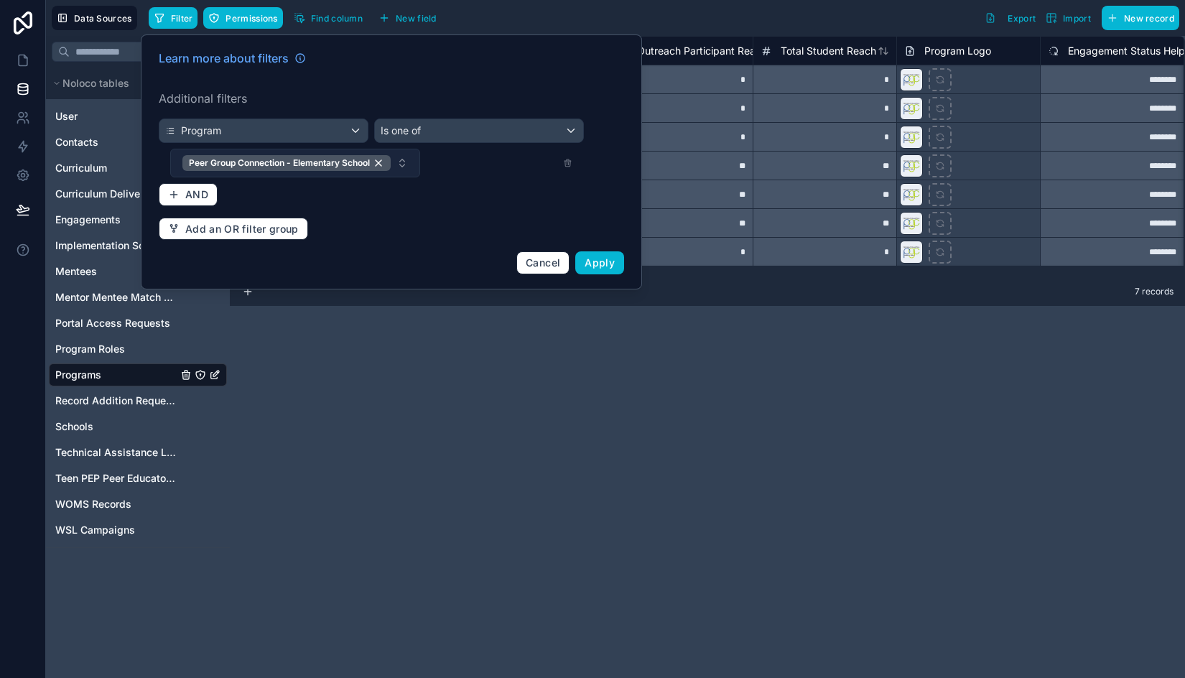
click at [397, 163] on button "Peer Group Connection - Elementary School" at bounding box center [295, 163] width 250 height 29
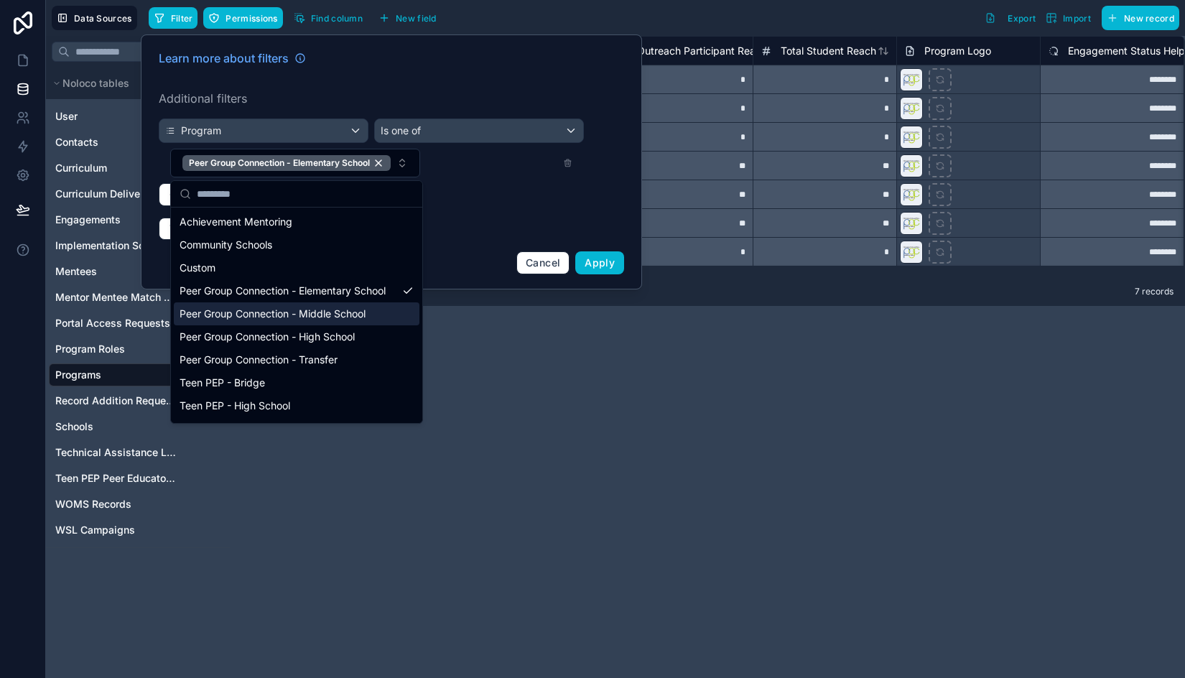
click at [323, 322] on div "Peer Group Connection - Middle School" at bounding box center [297, 313] width 246 height 23
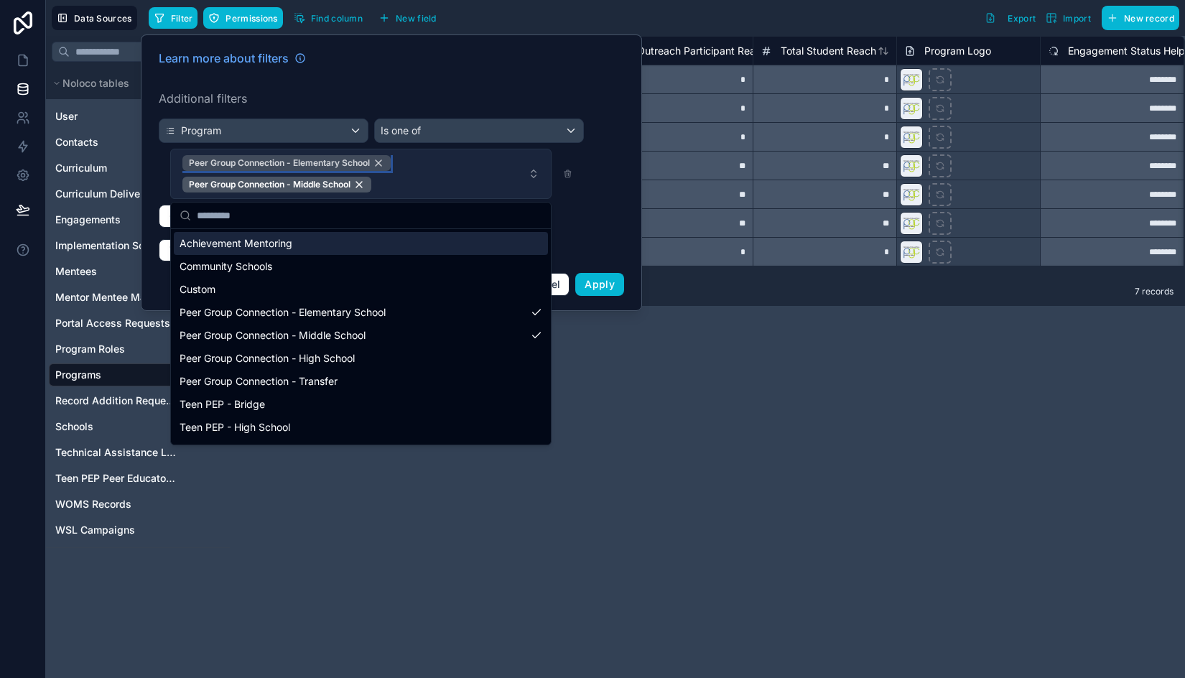
click at [380, 159] on div "Peer Group Connection - Elementary School" at bounding box center [286, 163] width 208 height 16
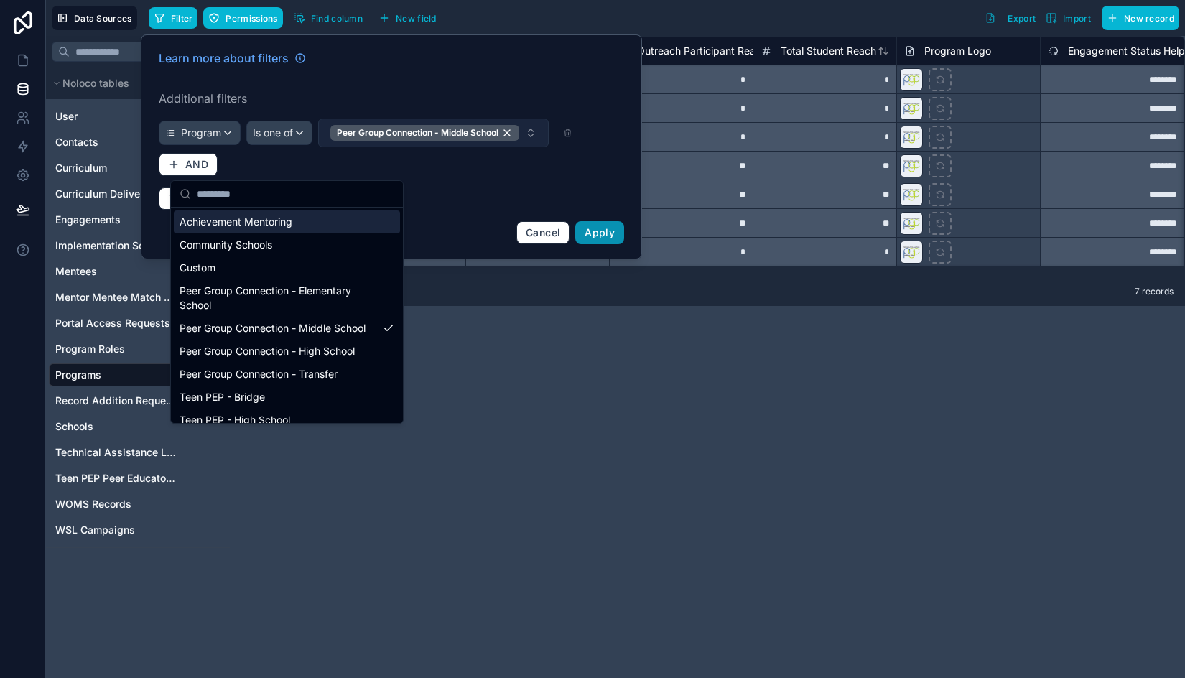
click at [604, 238] on span "Apply" at bounding box center [600, 232] width 30 height 12
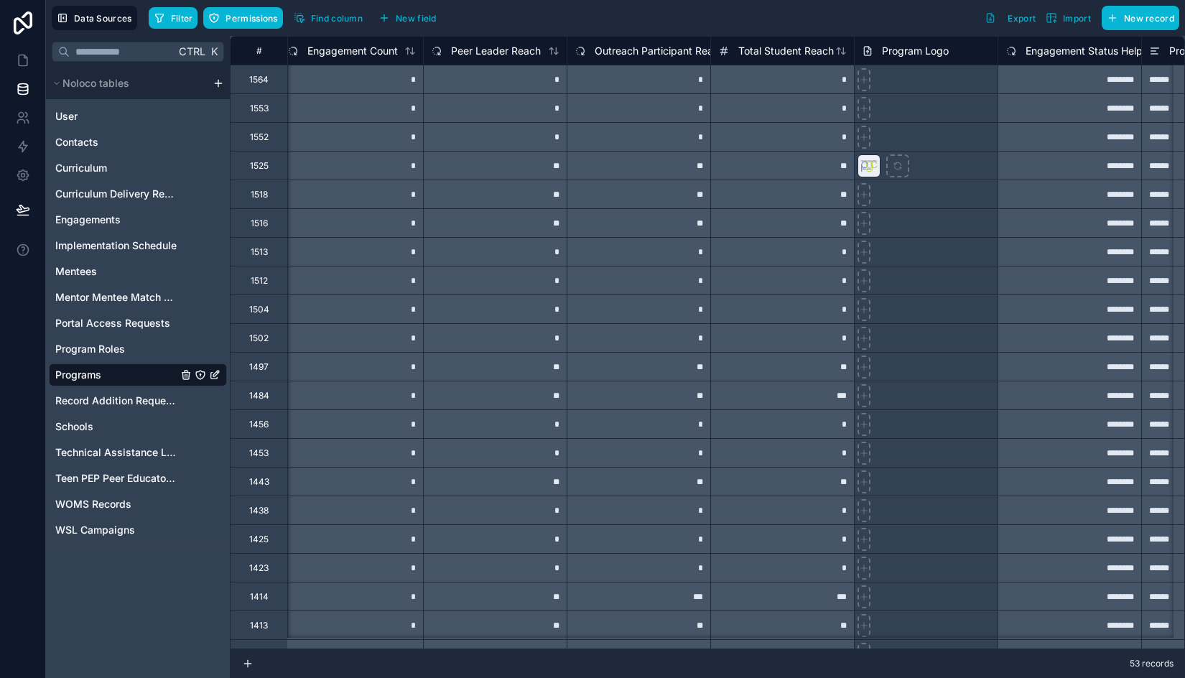
scroll to position [0, 513]
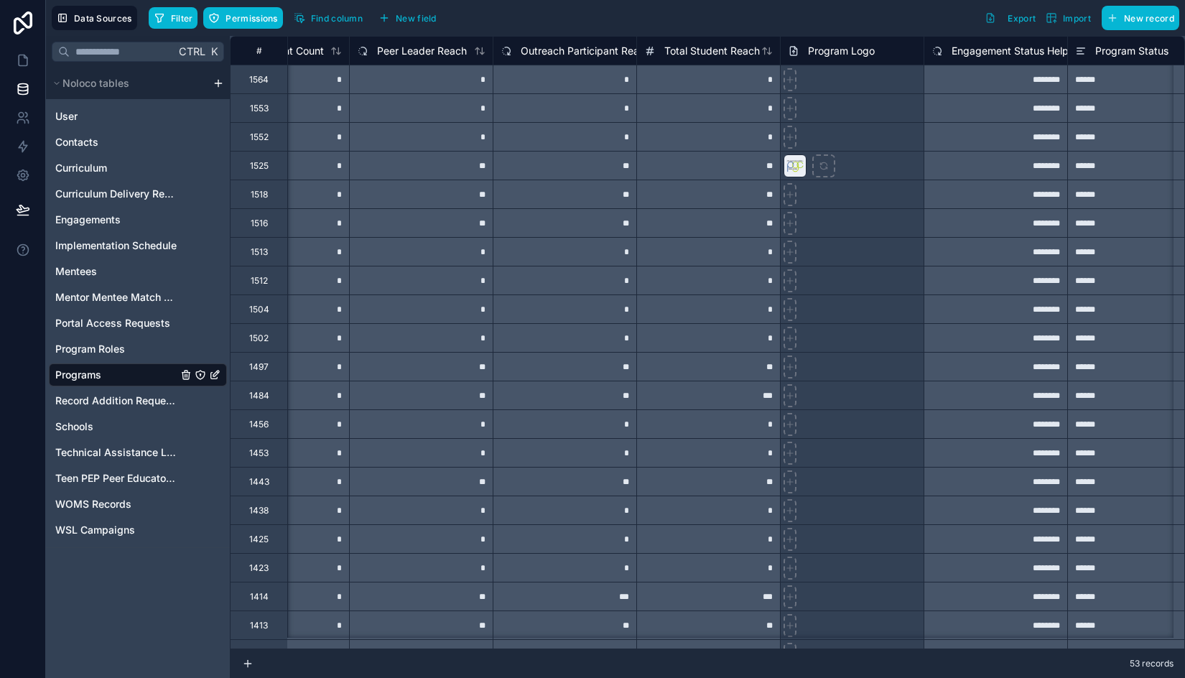
click at [885, 168] on div at bounding box center [852, 165] width 144 height 29
click at [846, 200] on div at bounding box center [852, 194] width 144 height 29
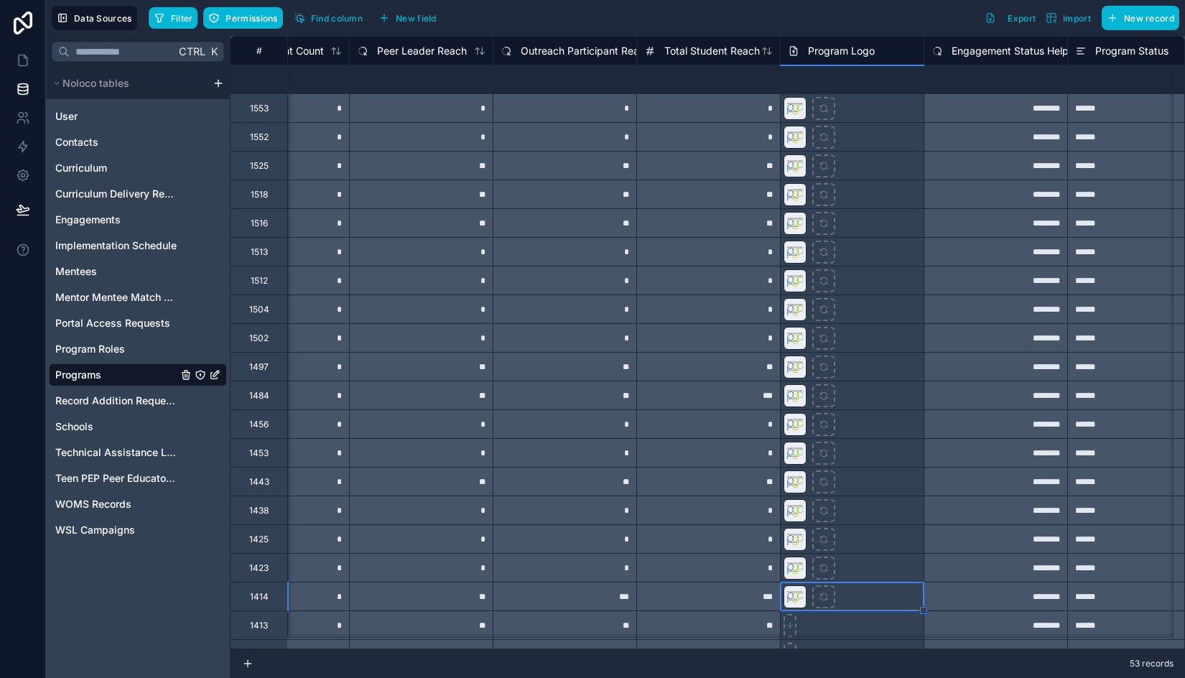
scroll to position [215, 513]
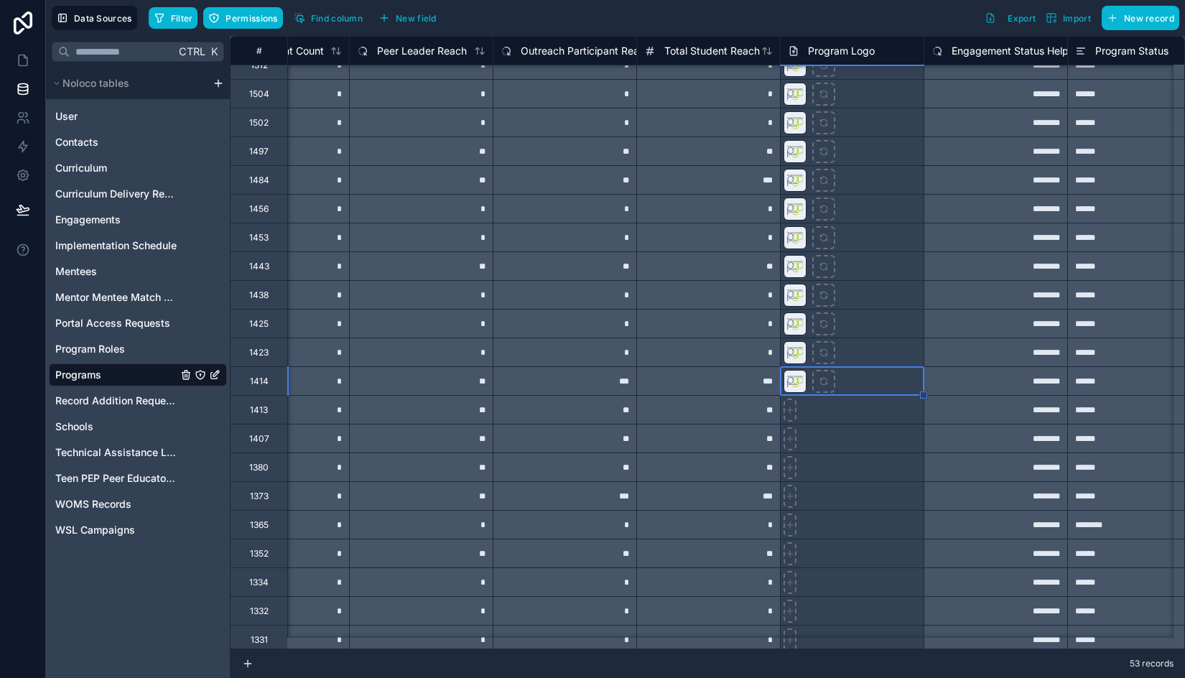
click at [841, 409] on div at bounding box center [852, 409] width 144 height 29
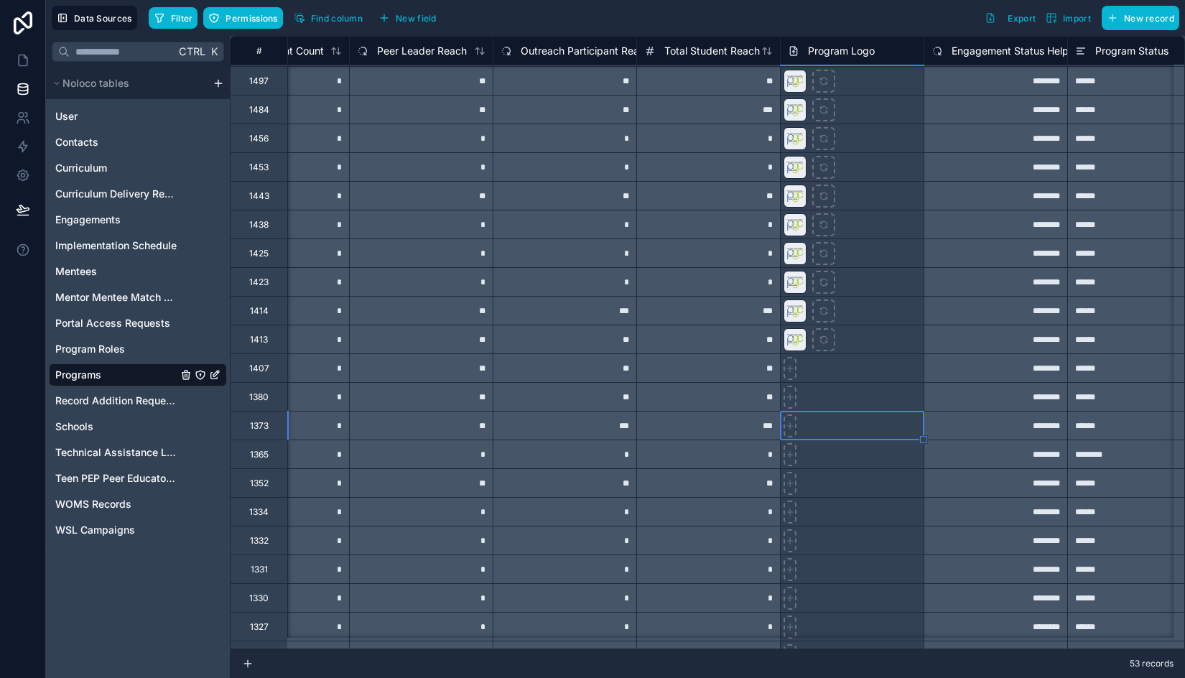
scroll to position [287, 513]
click at [863, 351] on div at bounding box center [852, 337] width 144 height 29
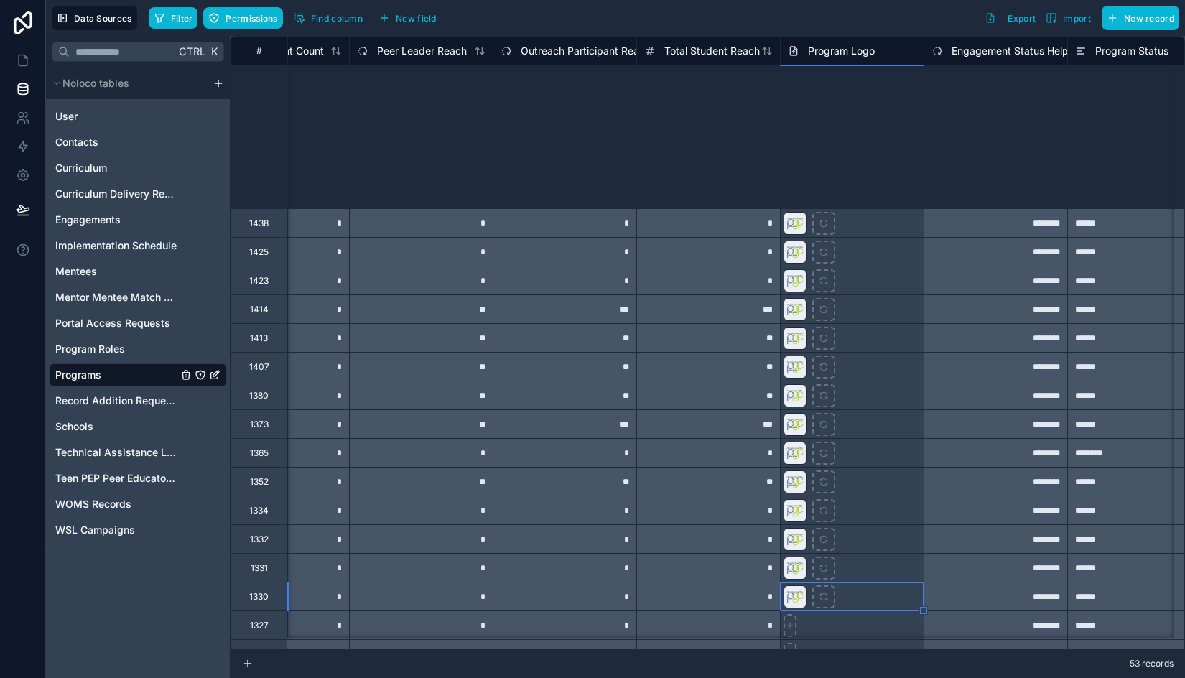
scroll to position [718, 513]
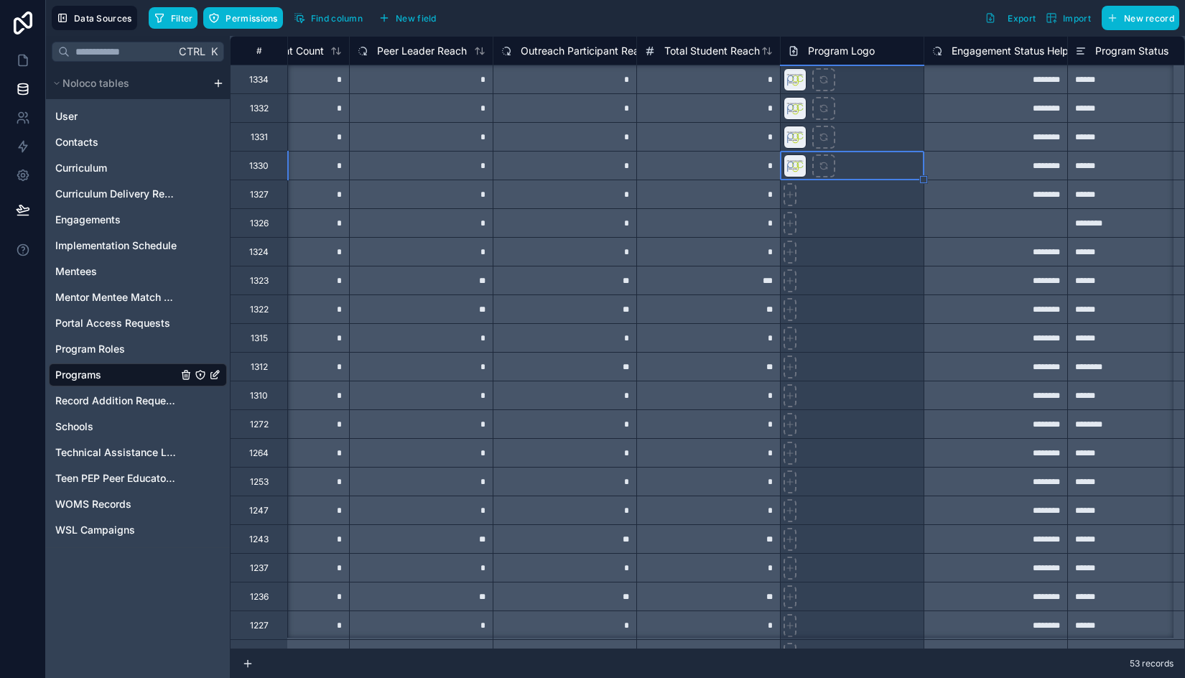
click at [874, 194] on div at bounding box center [852, 194] width 144 height 29
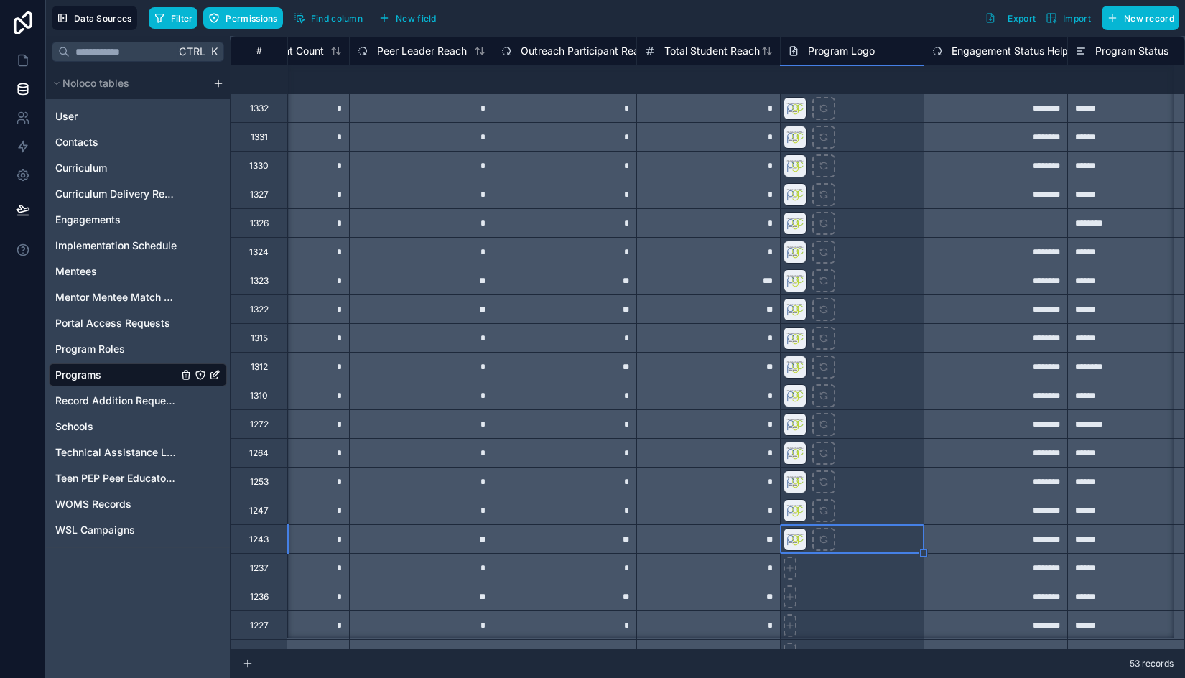
click at [853, 553] on div at bounding box center [852, 567] width 144 height 29
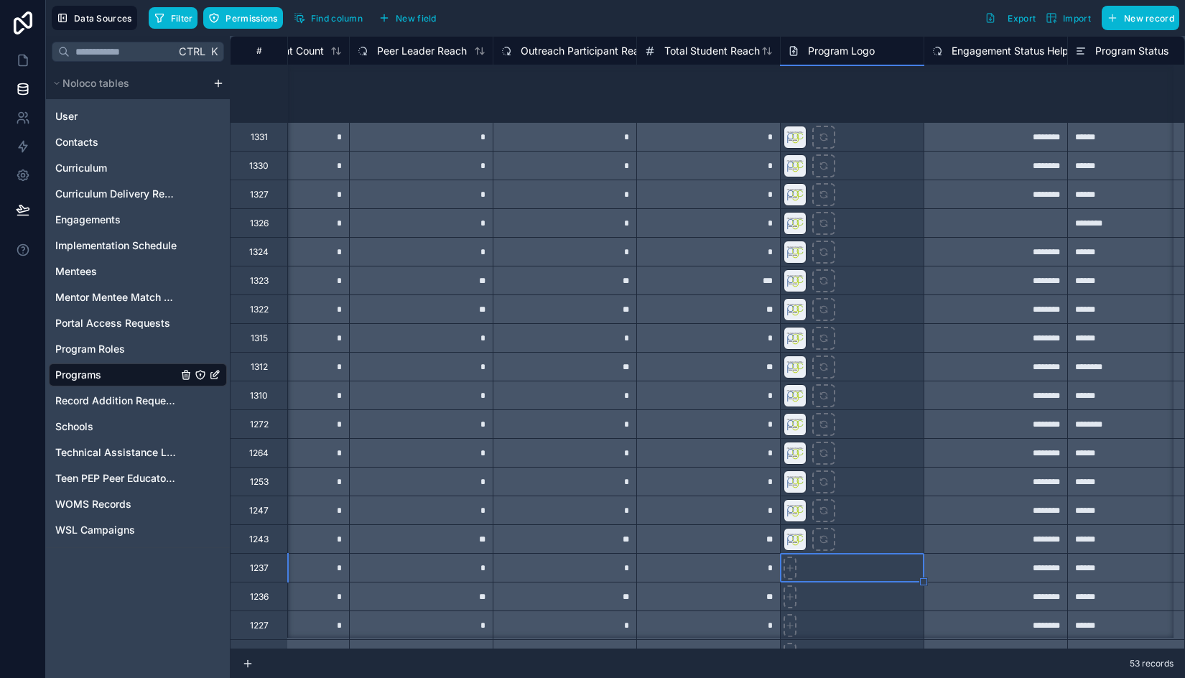
scroll to position [950, 513]
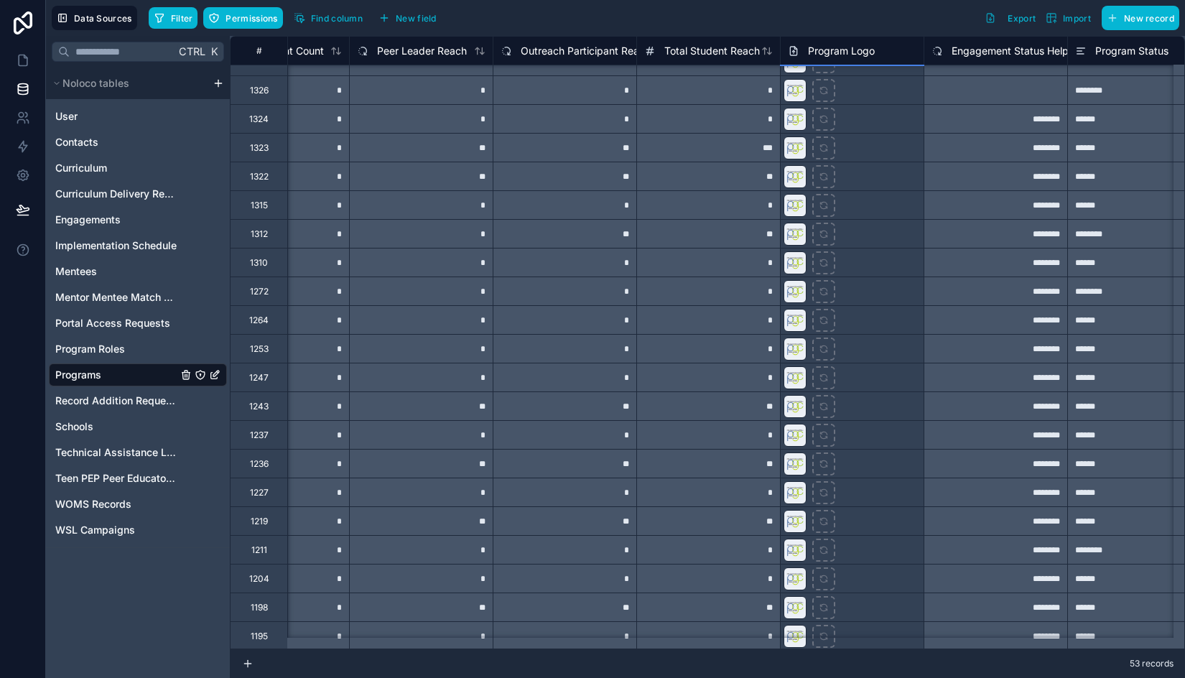
scroll to position [950, 513]
click at [868, 595] on div at bounding box center [852, 605] width 144 height 29
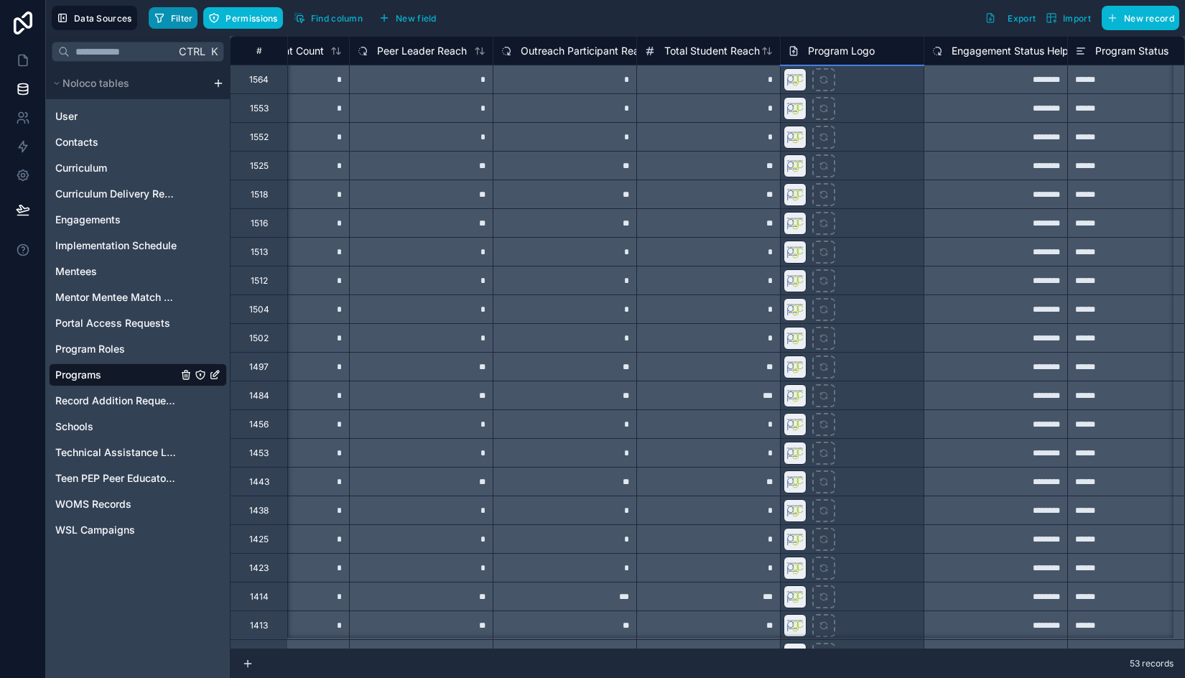
click at [185, 20] on span "Filter" at bounding box center [182, 18] width 22 height 11
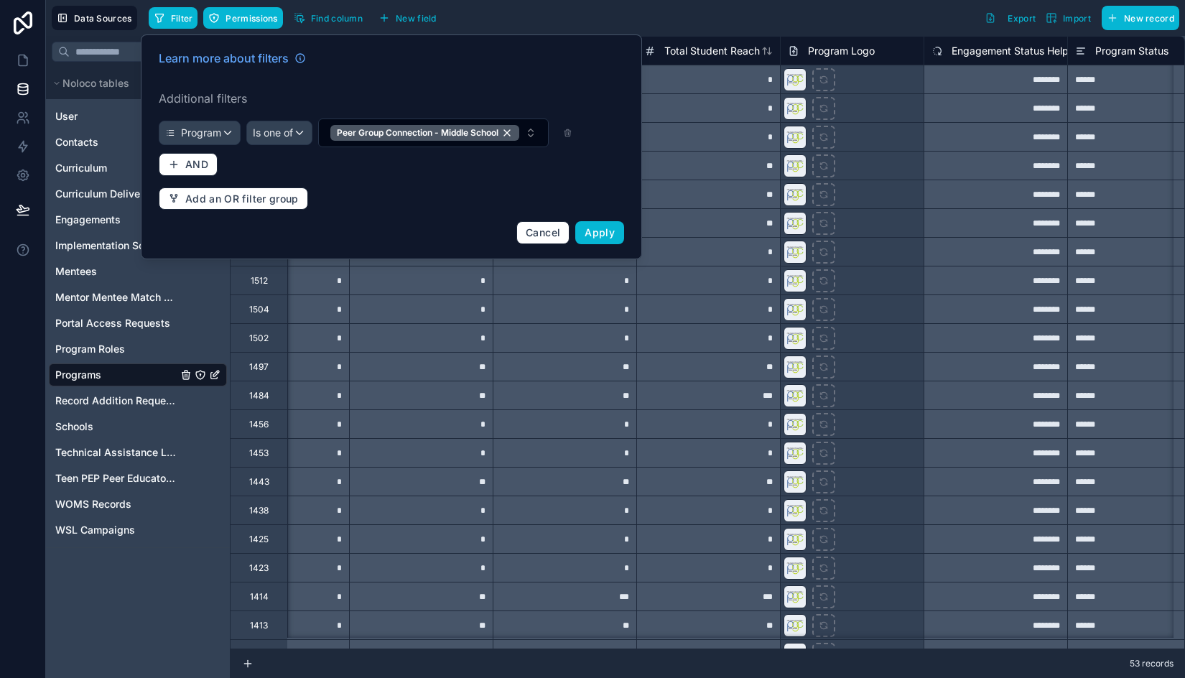
click at [366, 141] on div "Peer Group Connection - Middle School" at bounding box center [424, 133] width 189 height 16
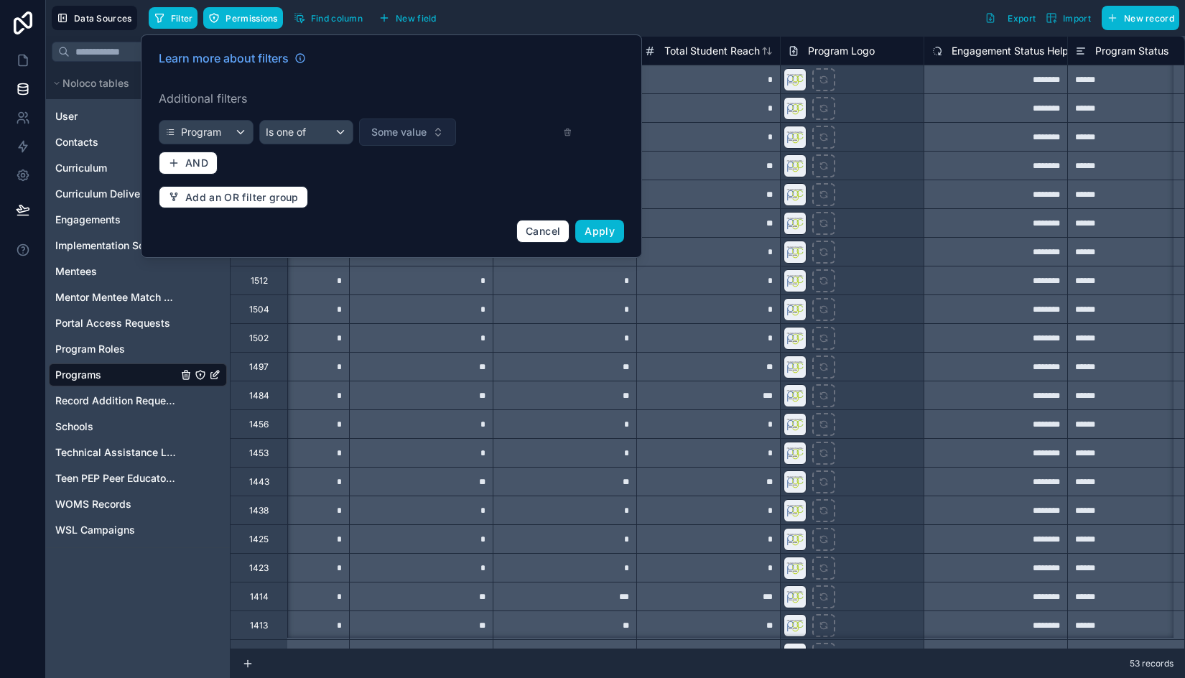
click at [391, 131] on span "Some value" at bounding box center [398, 132] width 55 height 14
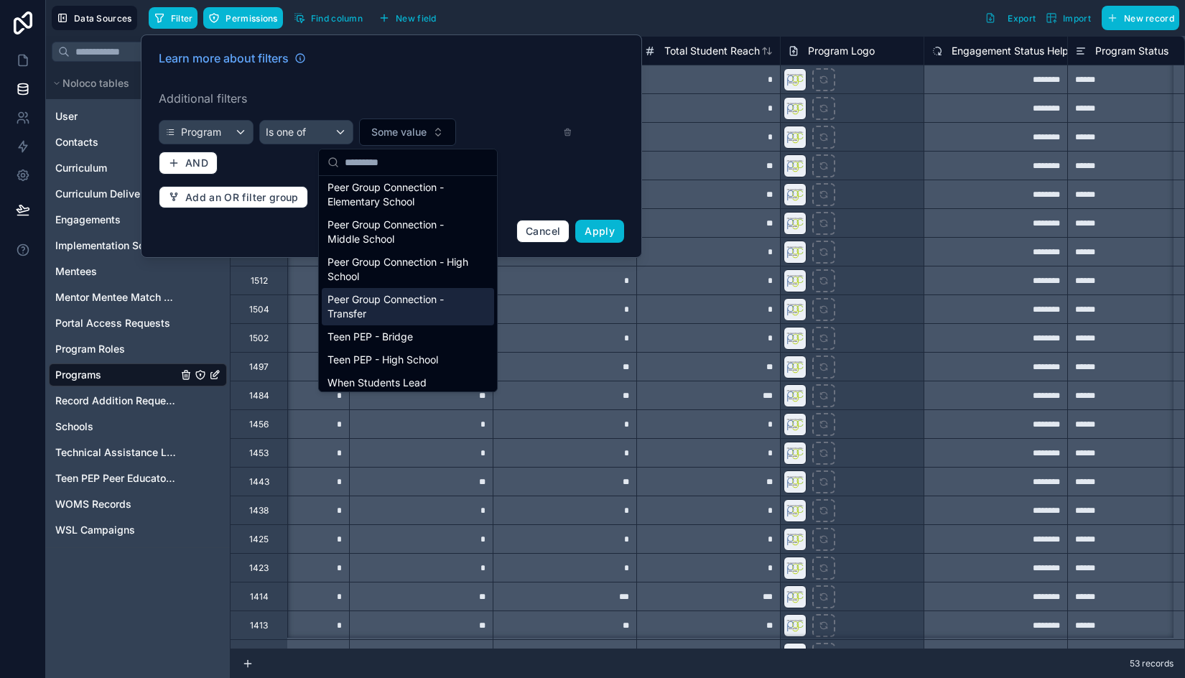
click at [417, 305] on div "Peer Group Connection - Transfer" at bounding box center [408, 306] width 172 height 37
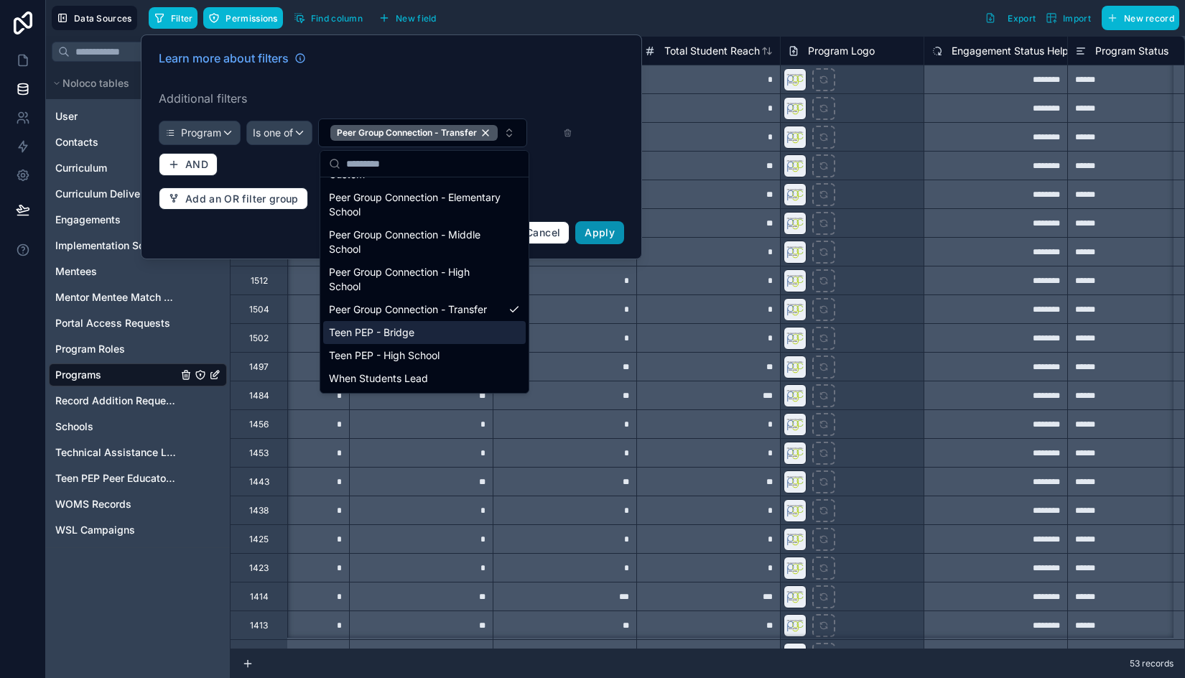
click at [585, 238] on button "Apply" at bounding box center [599, 232] width 49 height 23
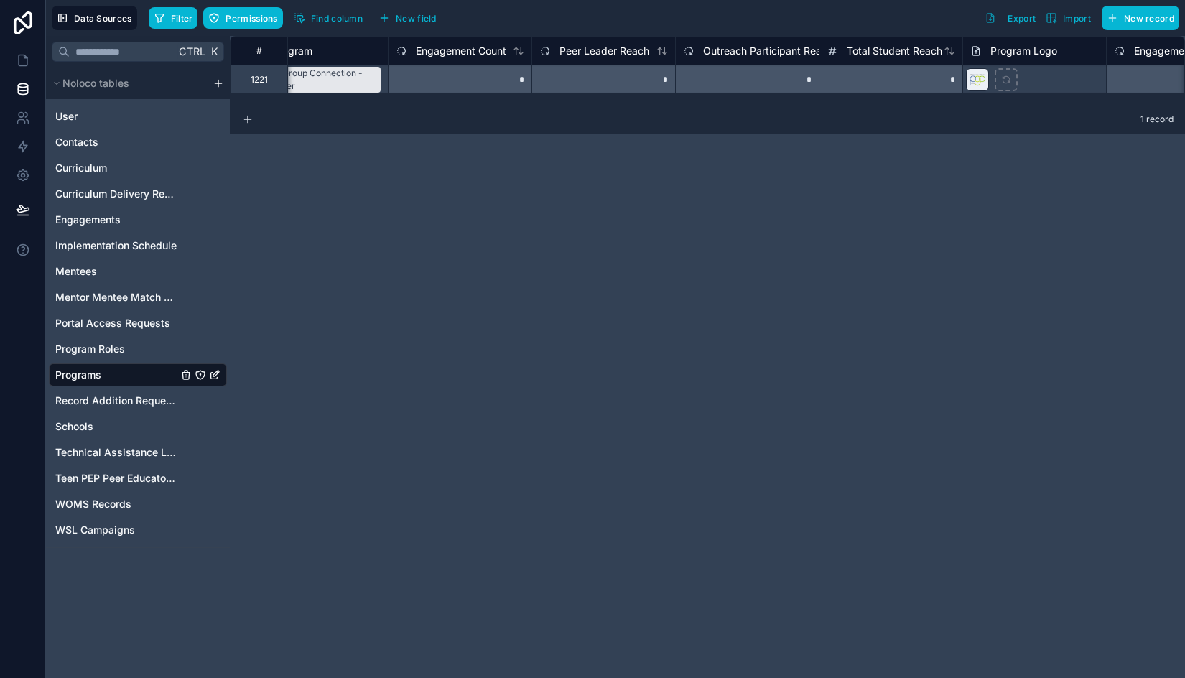
scroll to position [0, 352]
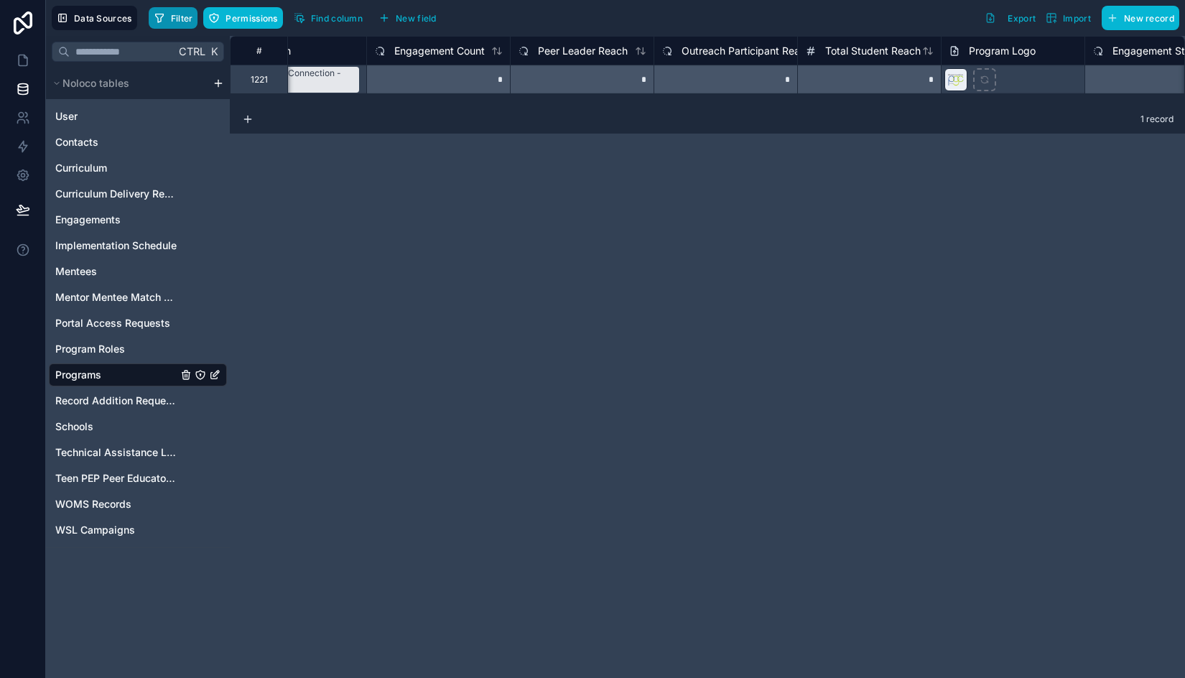
click at [180, 17] on span "Filter" at bounding box center [182, 18] width 22 height 11
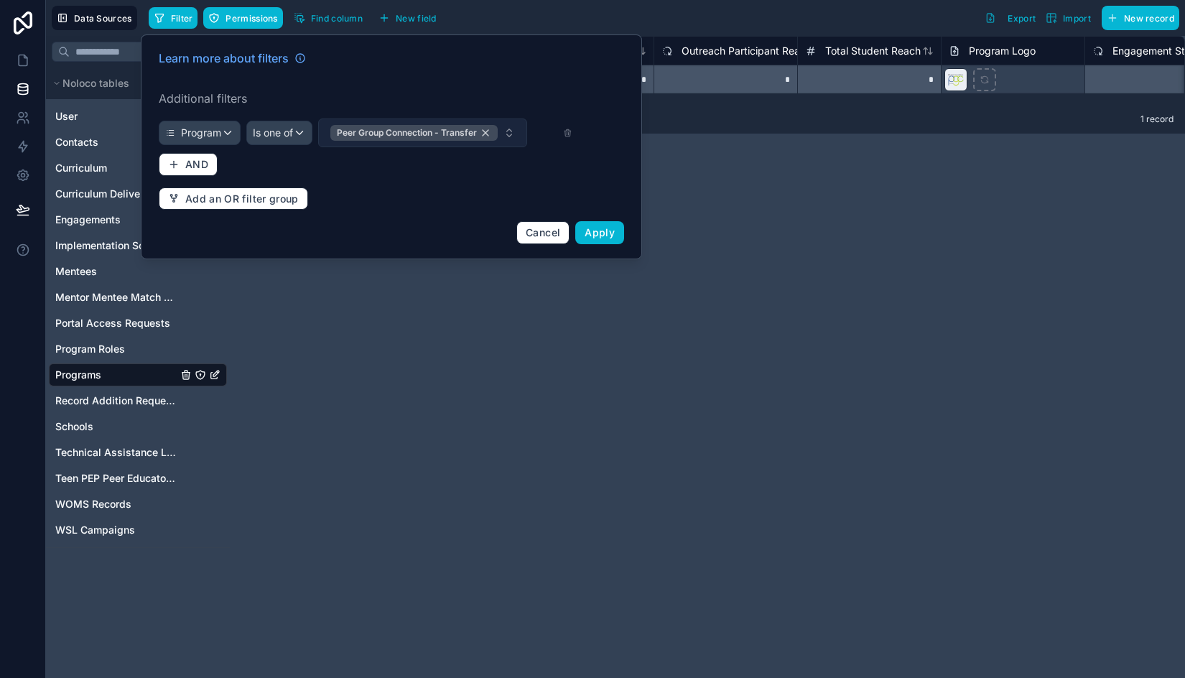
click at [490, 129] on div "Peer Group Connection - Transfer" at bounding box center [413, 133] width 167 height 16
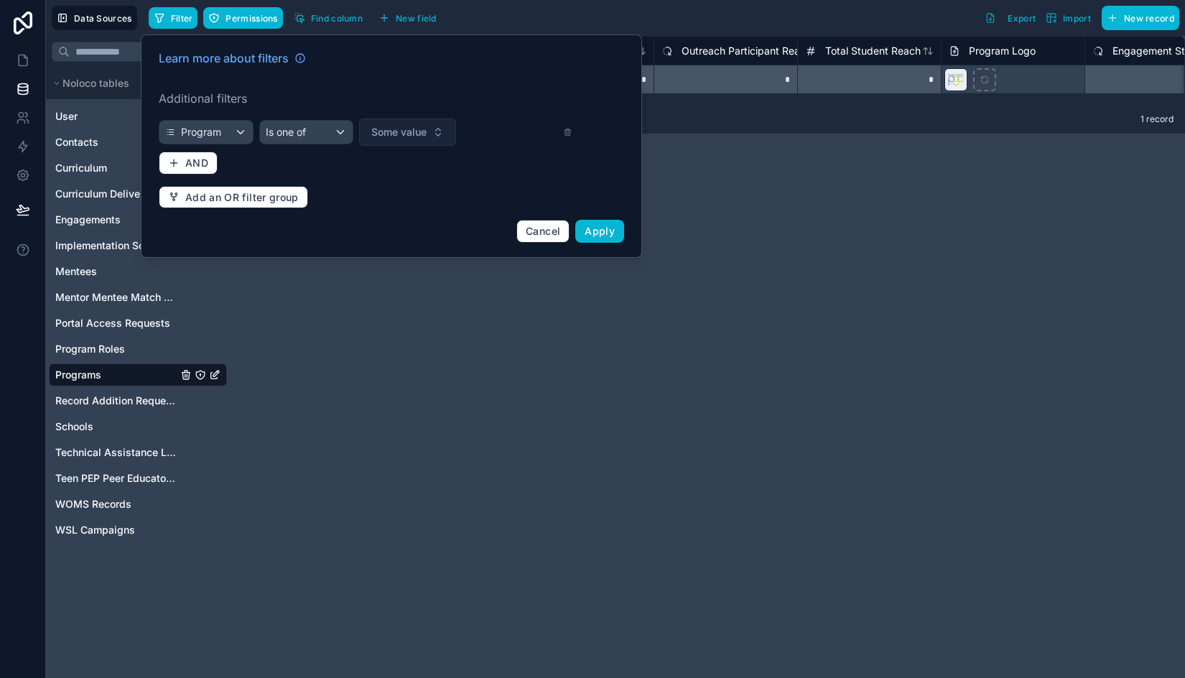
click at [425, 138] on span "Some value" at bounding box center [398, 132] width 55 height 14
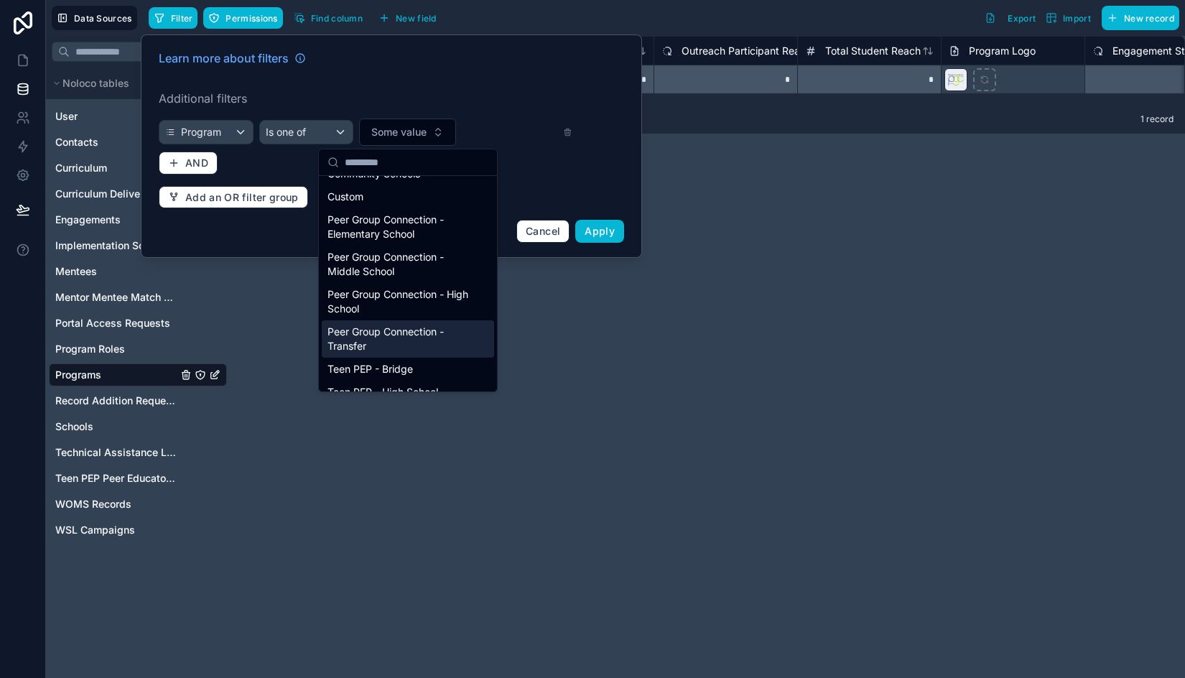
scroll to position [72, 0]
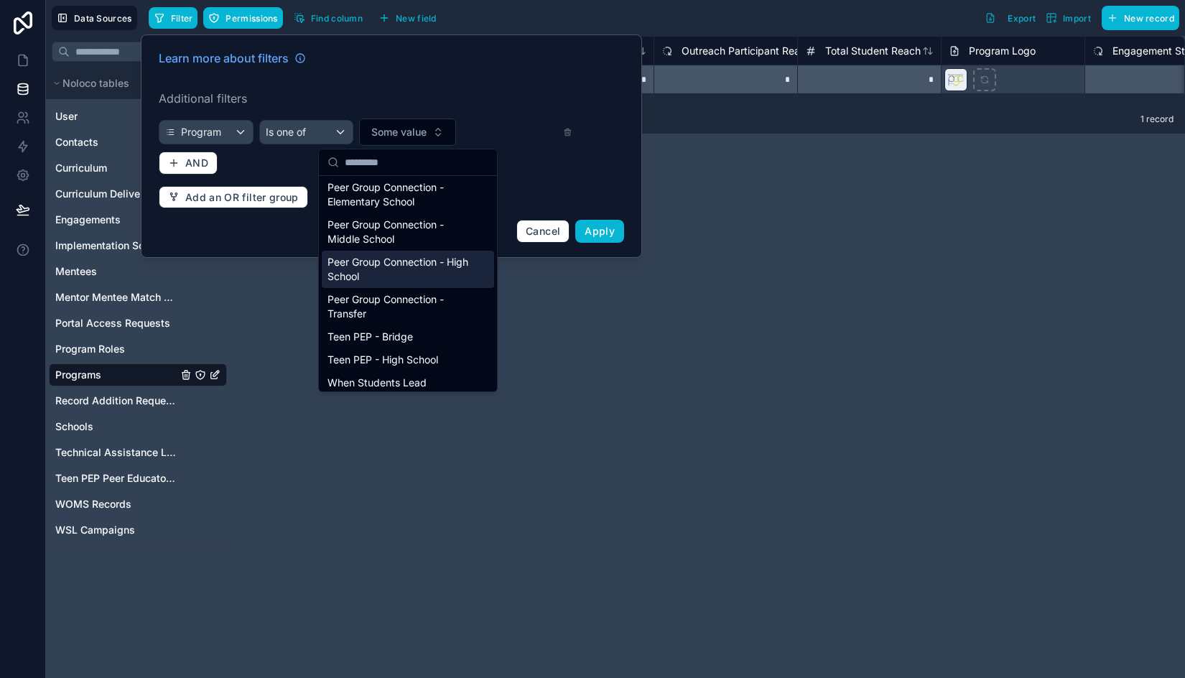
click at [402, 260] on div "Peer Group Connection - High School" at bounding box center [408, 269] width 172 height 37
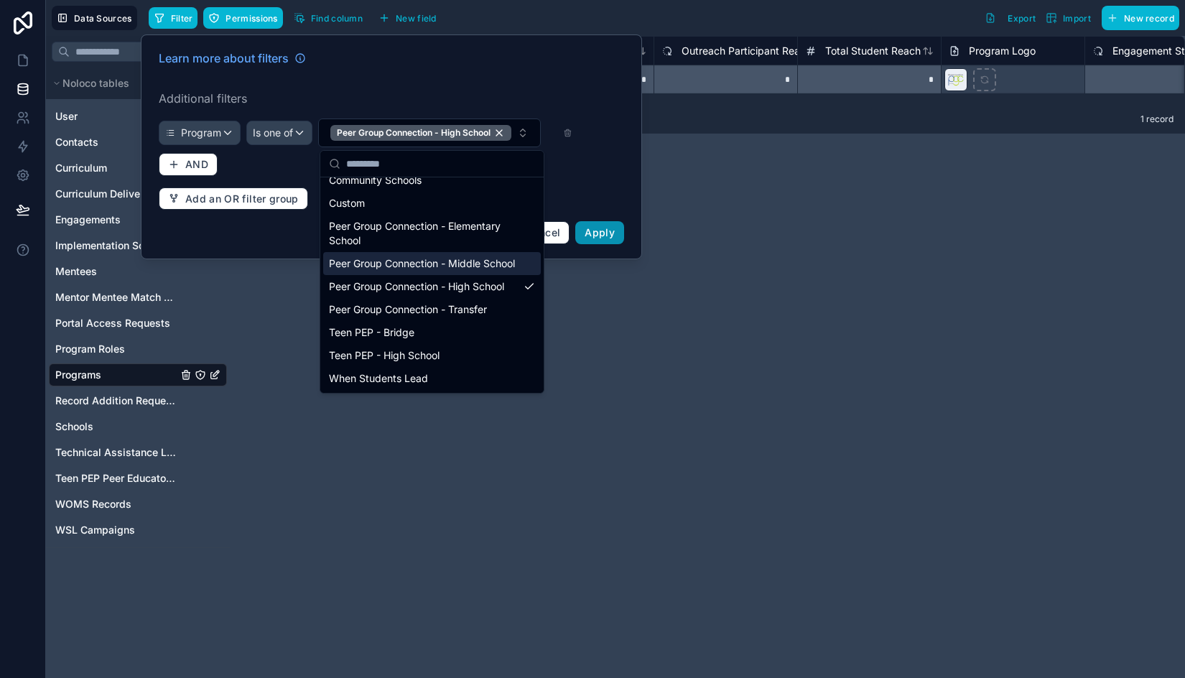
click at [615, 237] on button "Apply" at bounding box center [599, 232] width 49 height 23
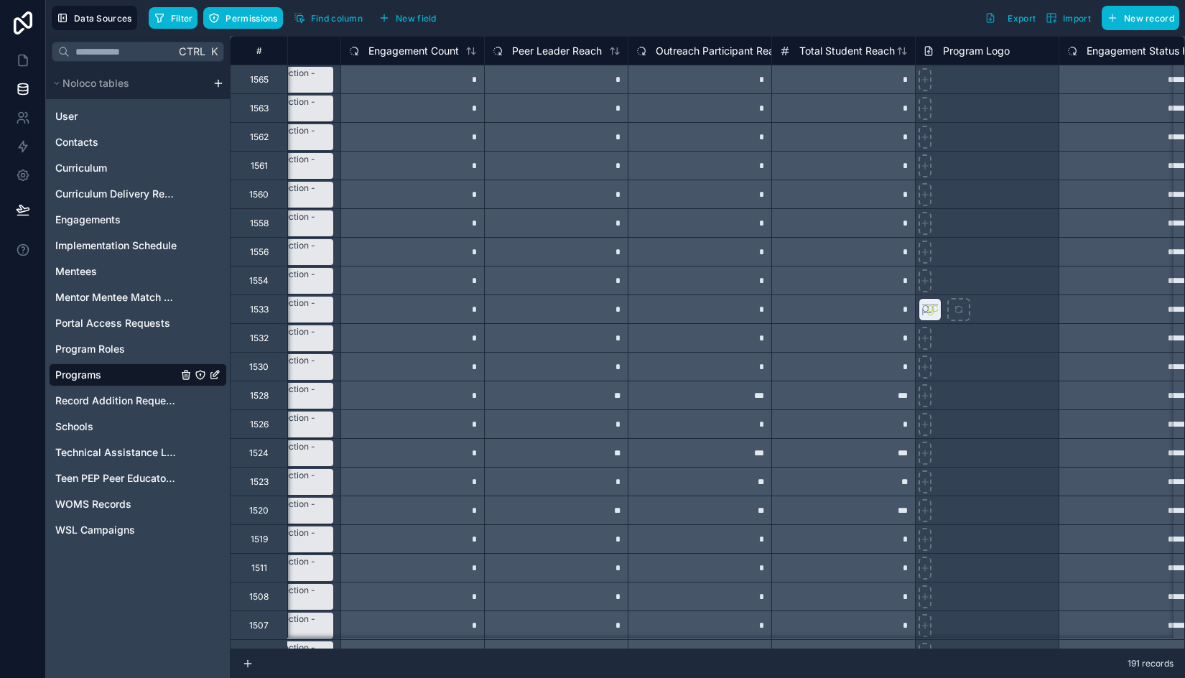
scroll to position [0, 380]
click at [998, 312] on div at bounding box center [985, 308] width 144 height 29
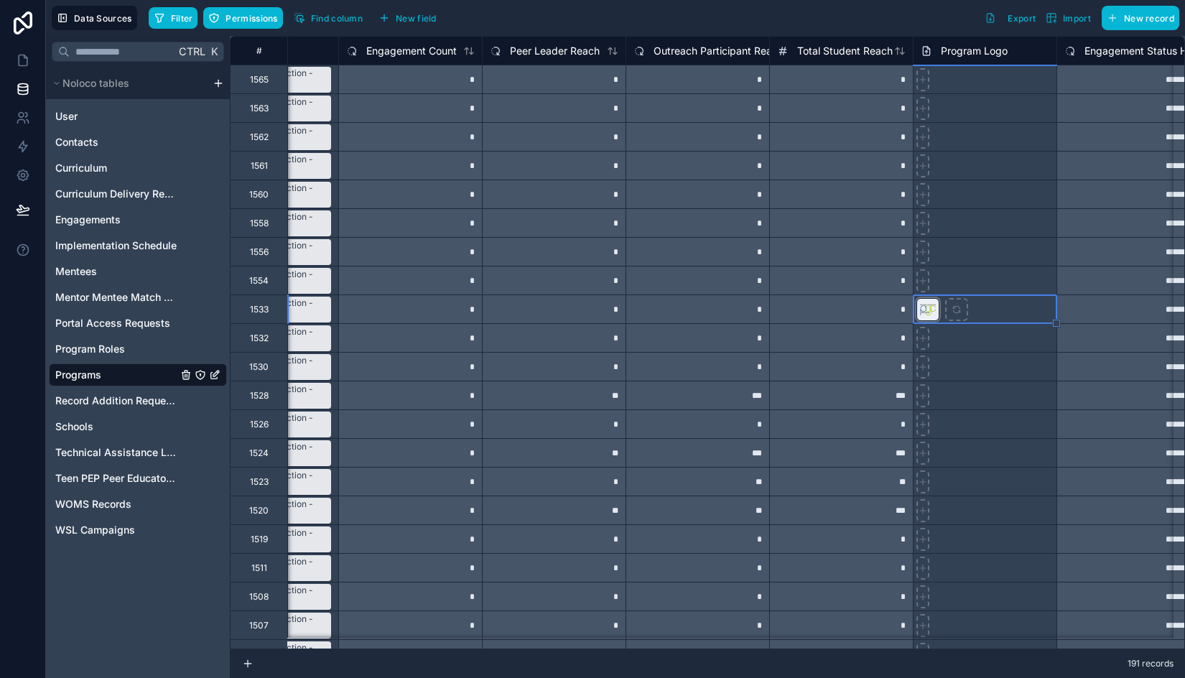
click at [927, 307] on div at bounding box center [927, 309] width 23 height 23
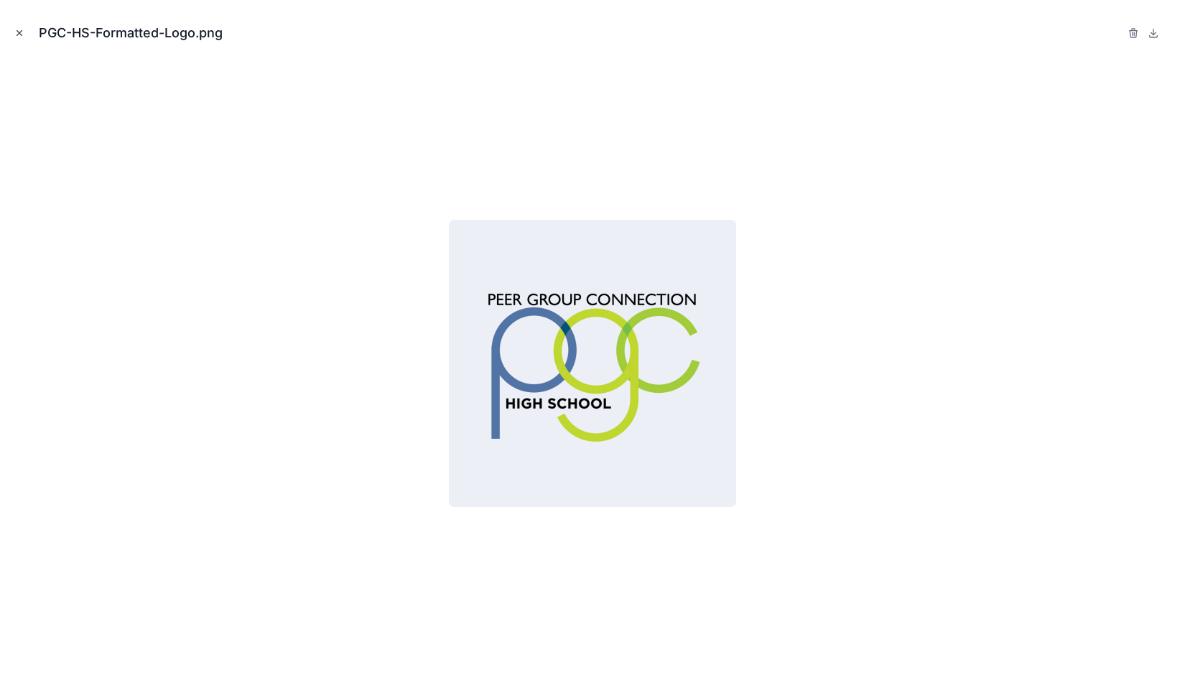
click at [14, 32] on button "Close modal" at bounding box center [19, 33] width 16 height 16
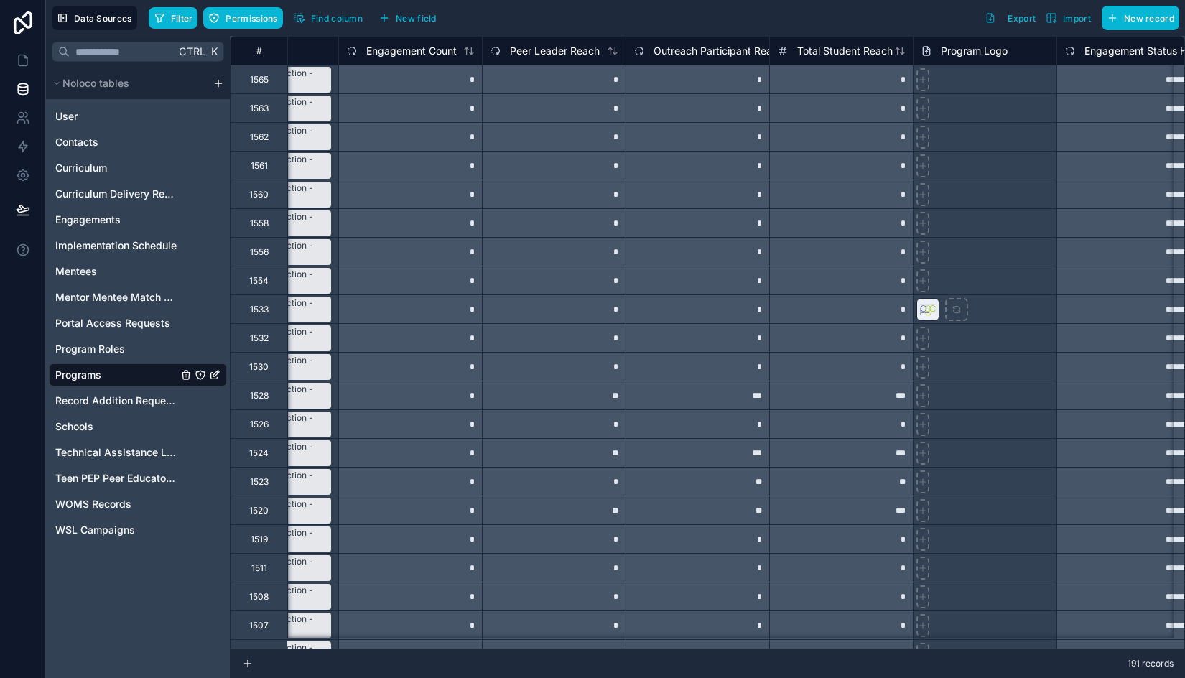
click at [1021, 312] on div at bounding box center [985, 308] width 144 height 29
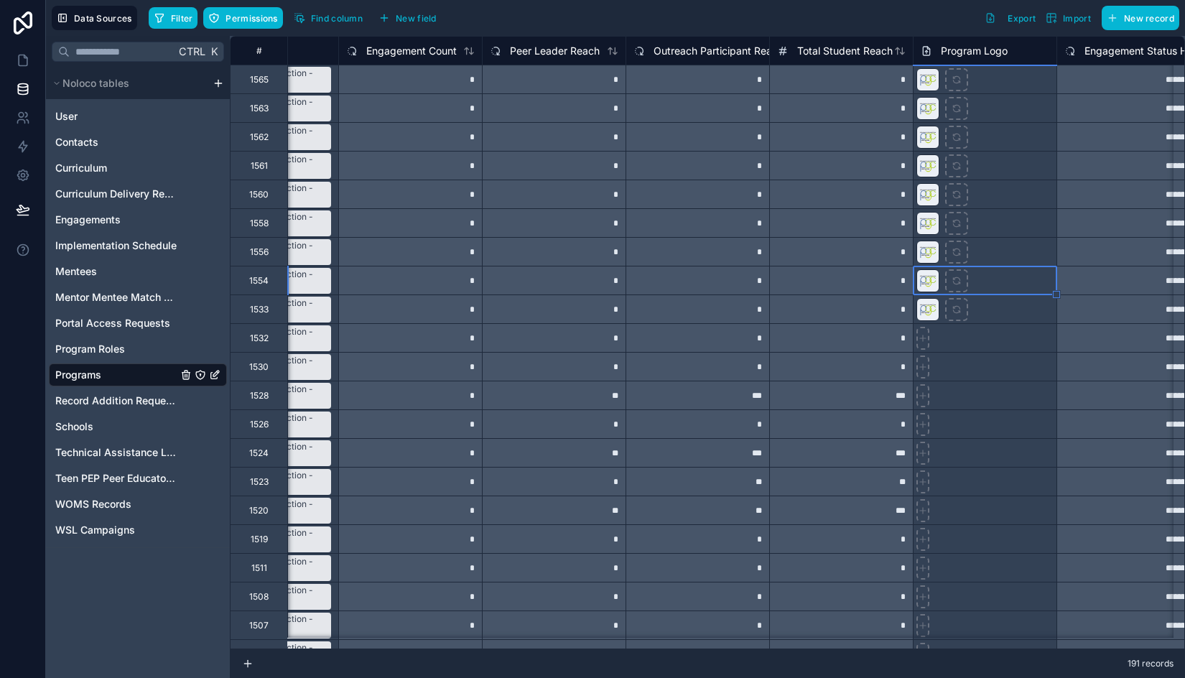
click at [1000, 336] on div at bounding box center [985, 337] width 144 height 29
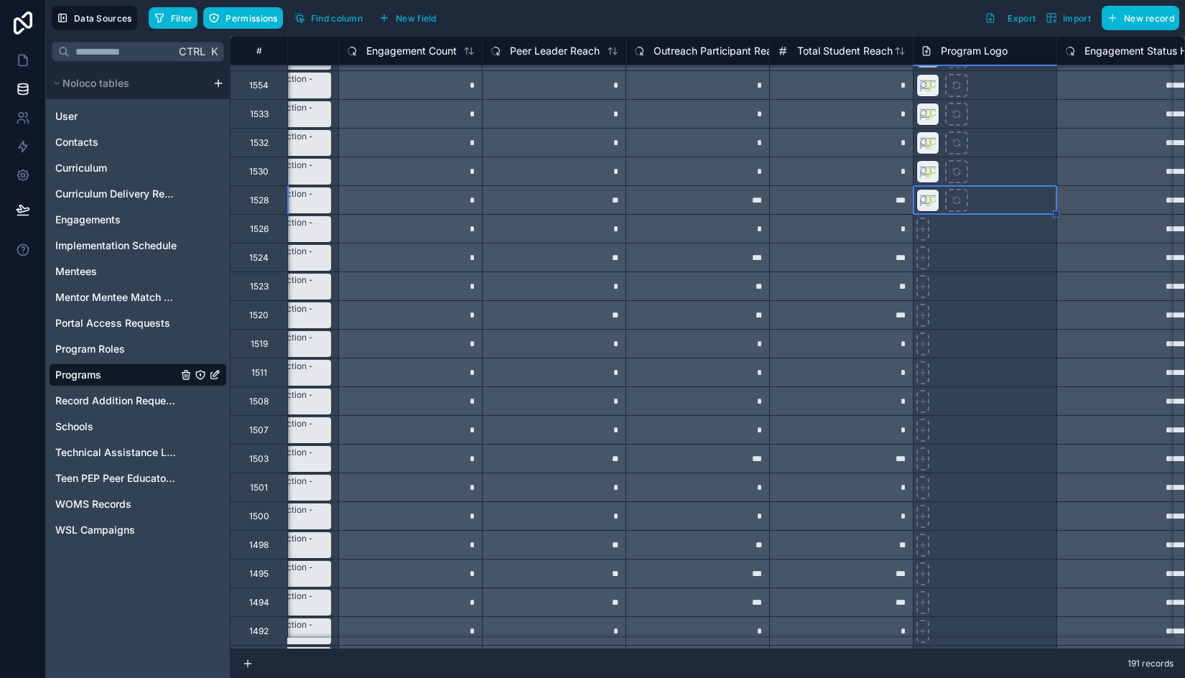
scroll to position [287, 380]
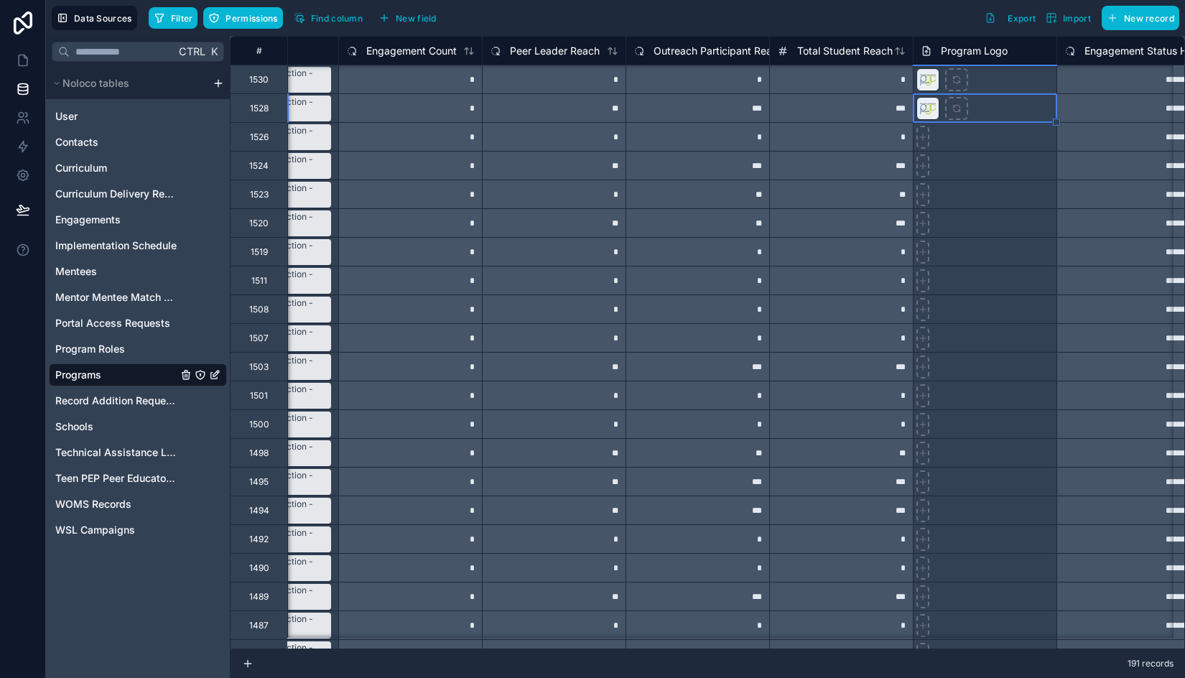
click at [957, 144] on div at bounding box center [985, 136] width 144 height 29
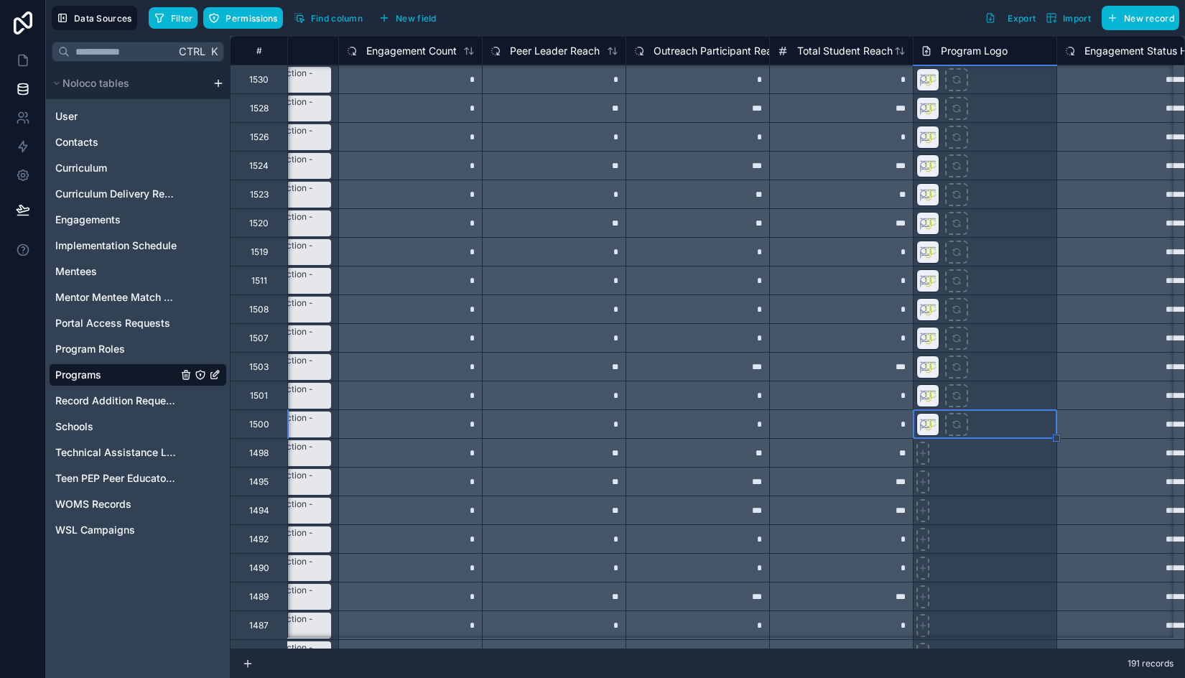
scroll to position [431, 380]
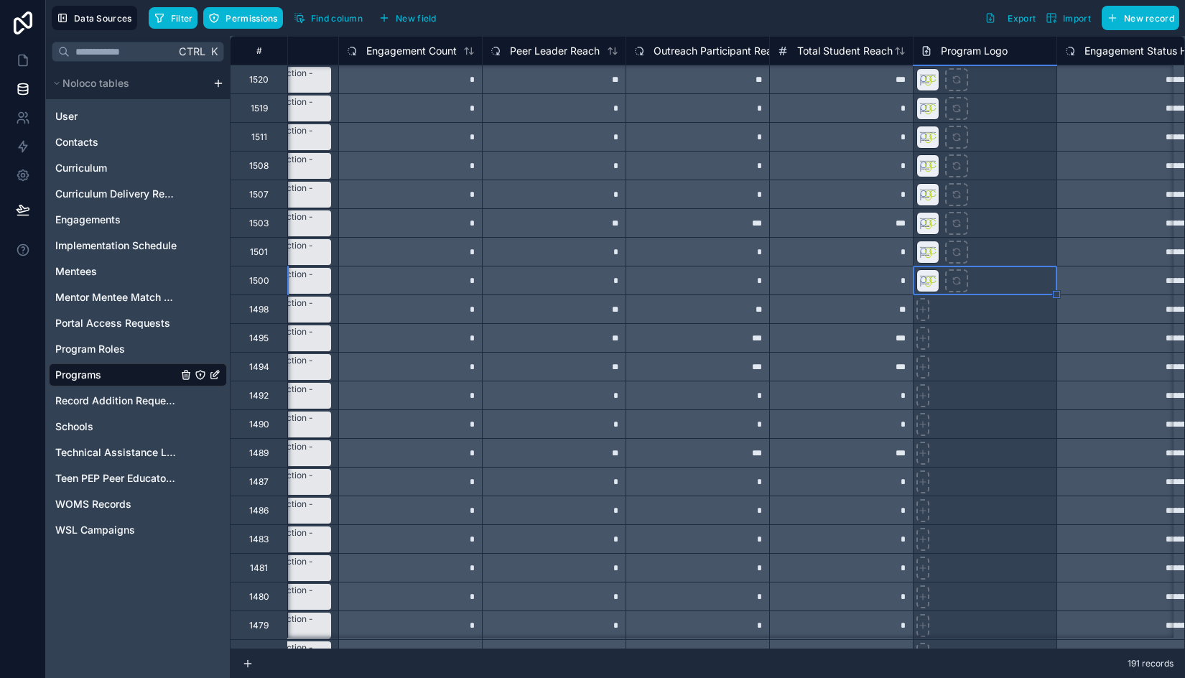
drag, startPoint x: 997, startPoint y: 360, endPoint x: 1012, endPoint y: 290, distance: 71.3
click at [997, 360] on div at bounding box center [985, 366] width 144 height 29
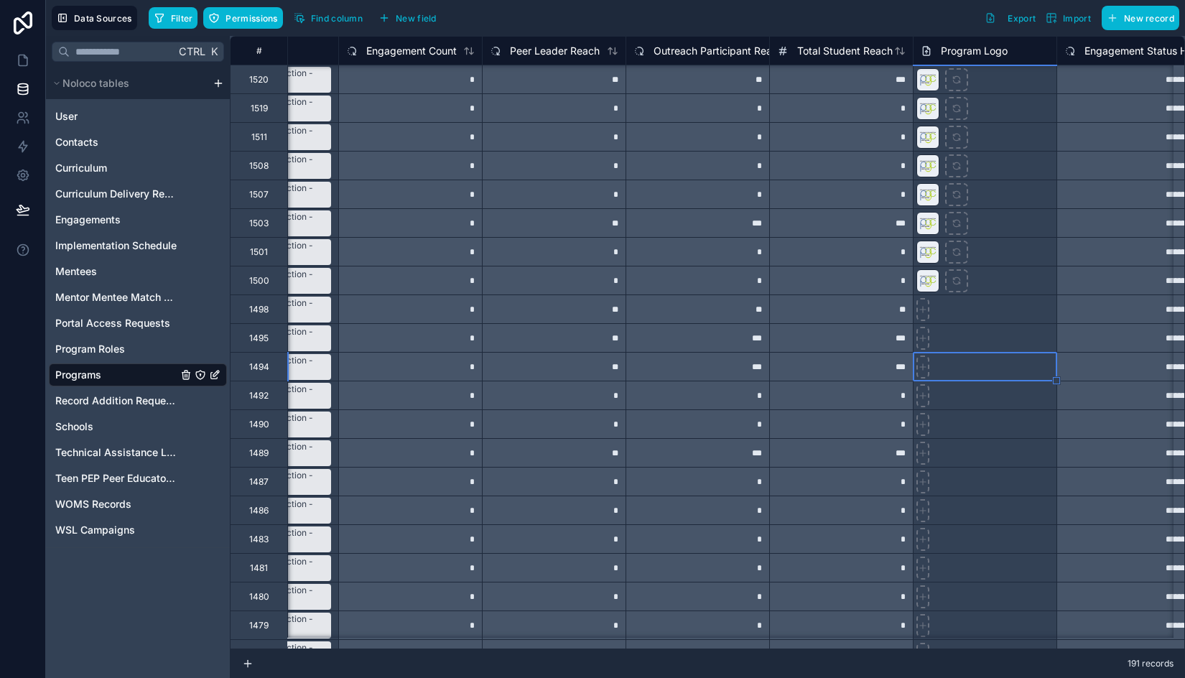
click at [1012, 290] on div at bounding box center [985, 280] width 144 height 29
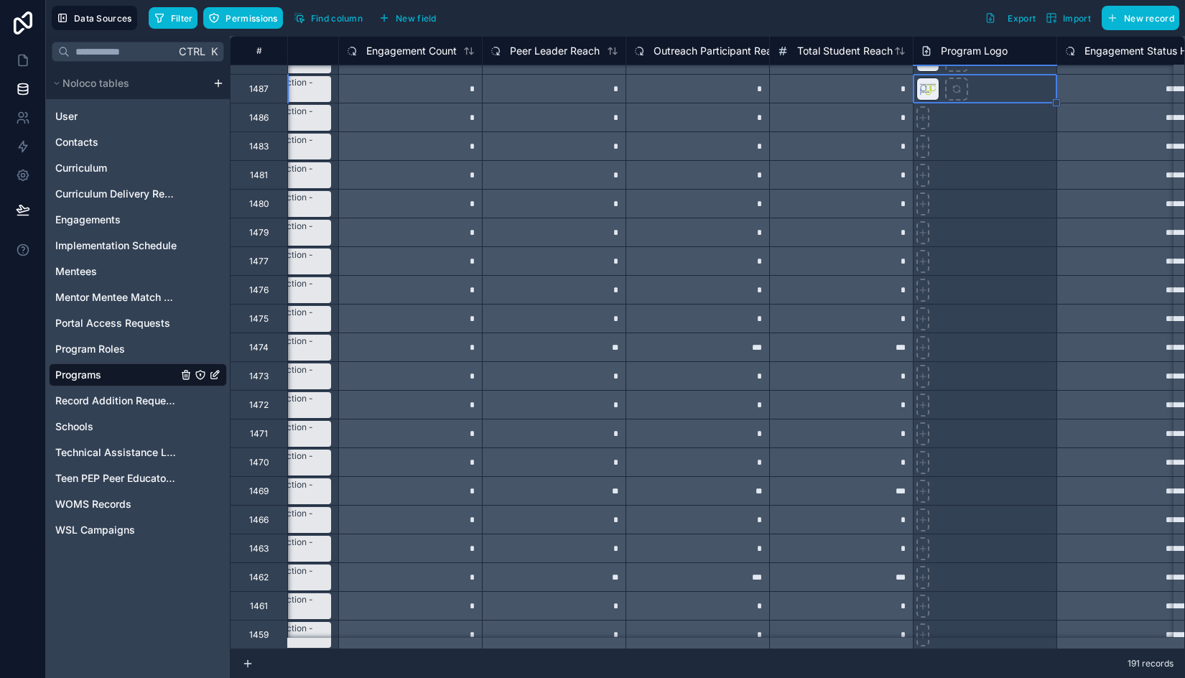
scroll to position [790, 380]
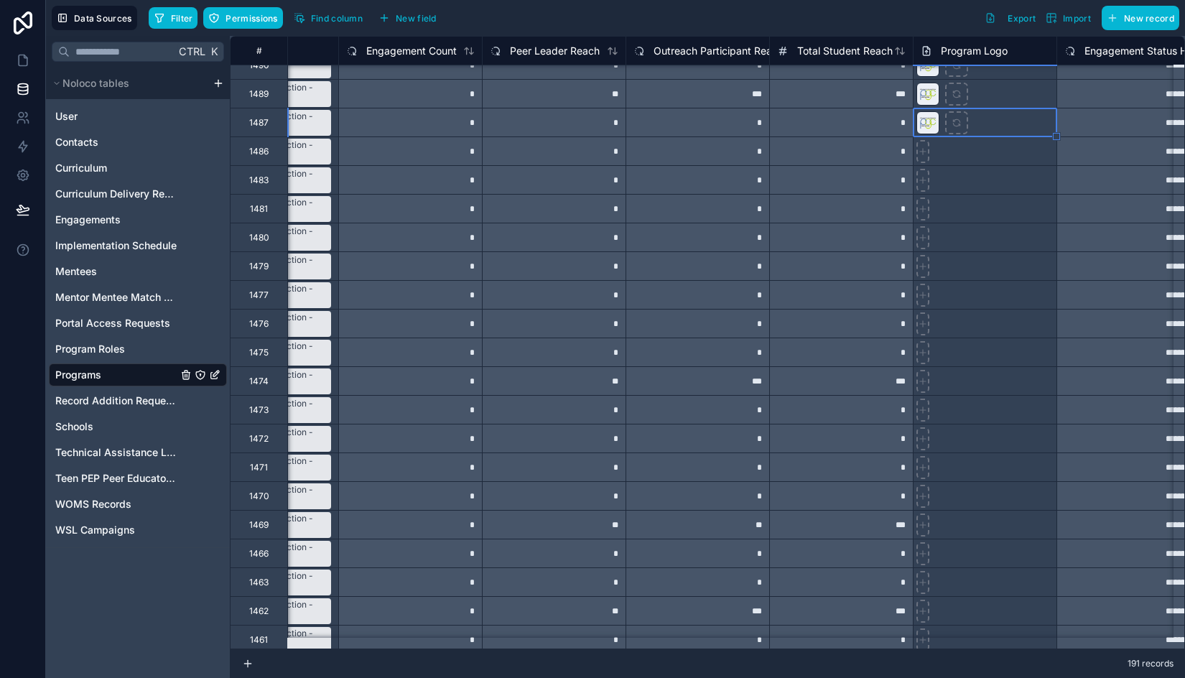
click at [982, 168] on div at bounding box center [985, 179] width 144 height 29
click at [981, 159] on div at bounding box center [985, 150] width 144 height 29
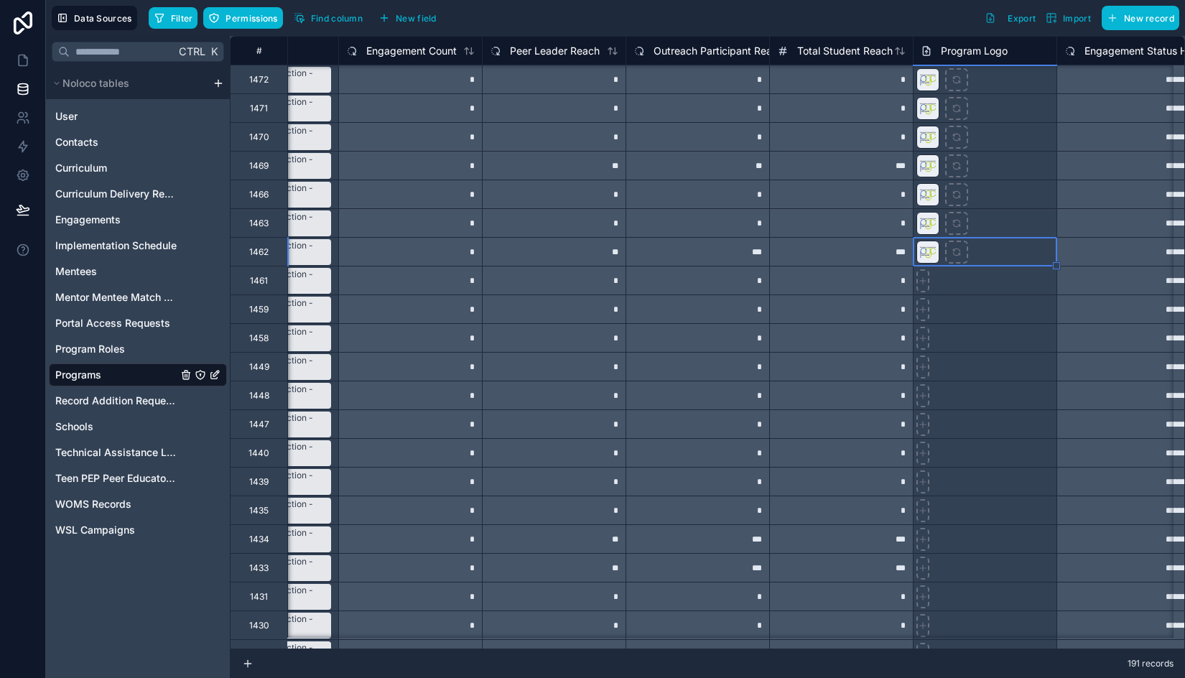
scroll to position [1221, 380]
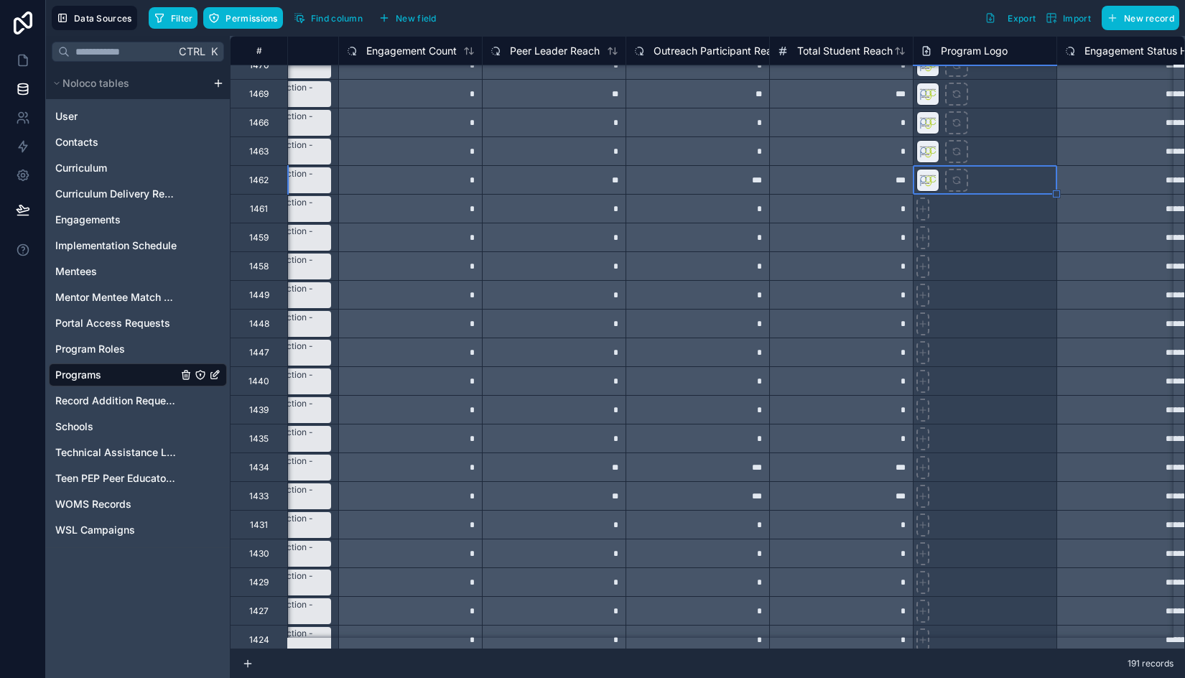
click at [1004, 210] on div at bounding box center [985, 208] width 144 height 29
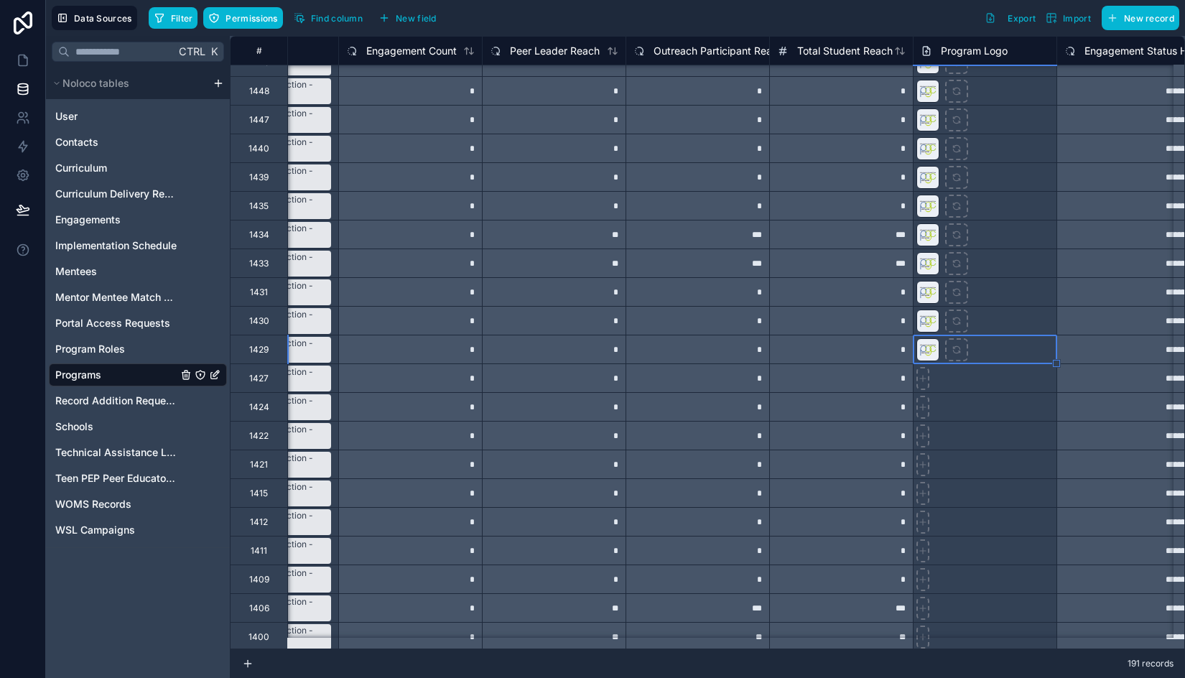
scroll to position [1580, 380]
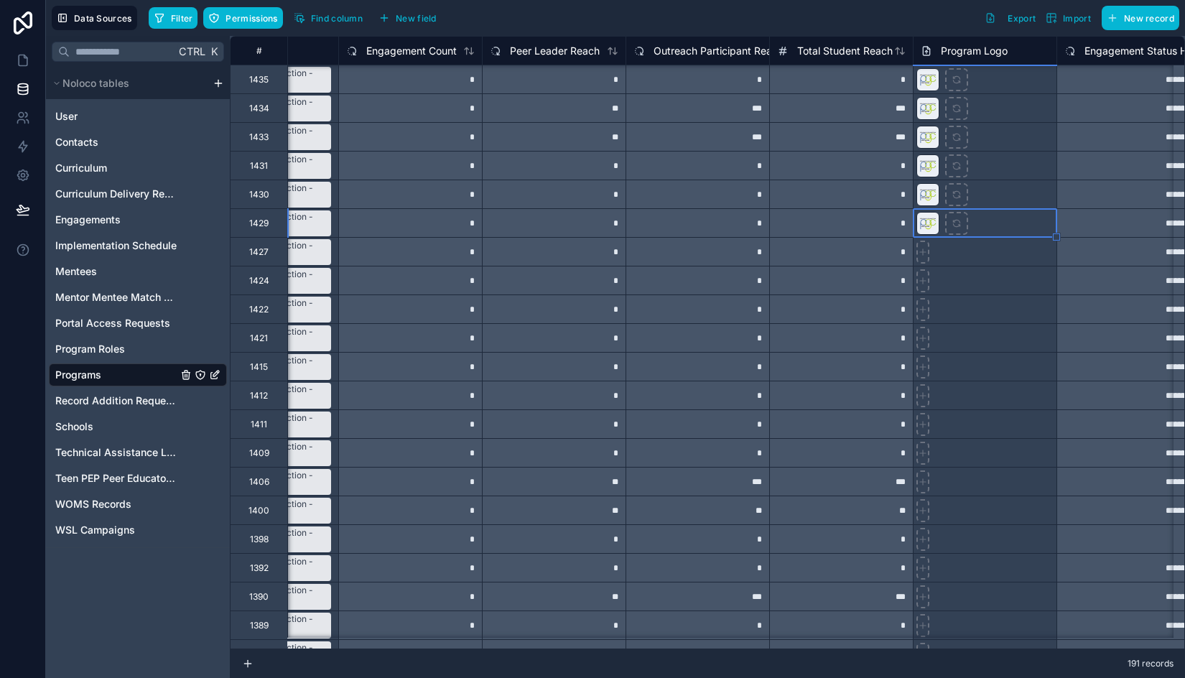
click at [1024, 348] on div at bounding box center [985, 337] width 144 height 29
click at [997, 252] on div at bounding box center [985, 251] width 144 height 29
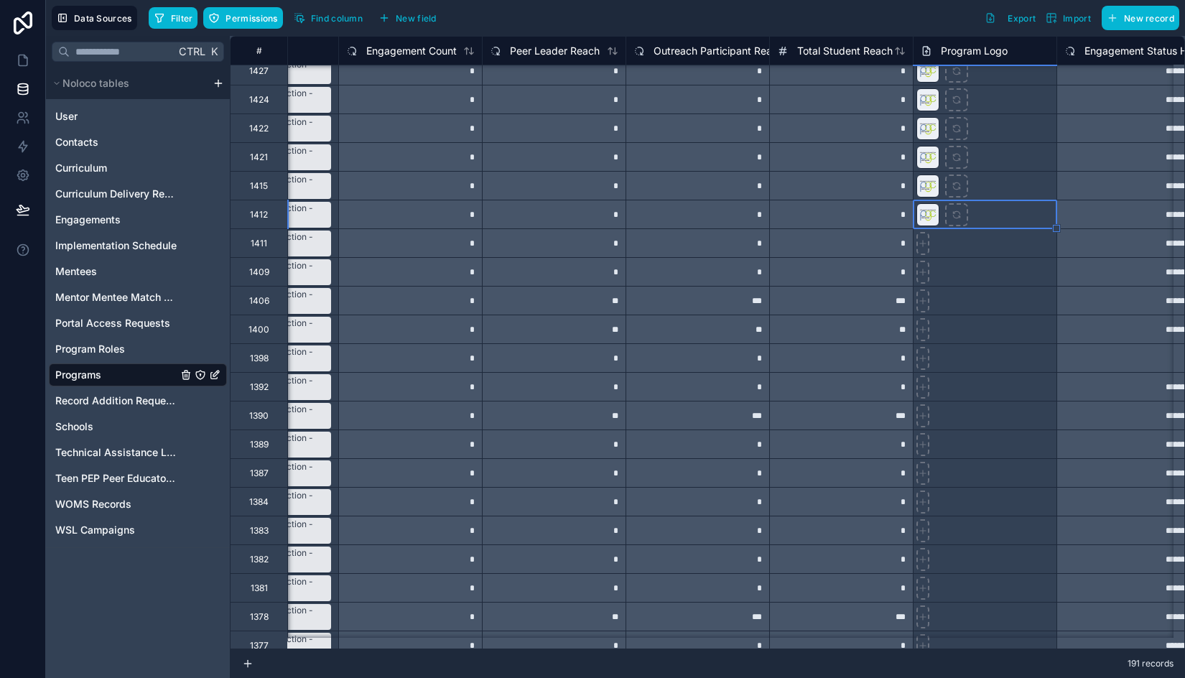
scroll to position [1796, 380]
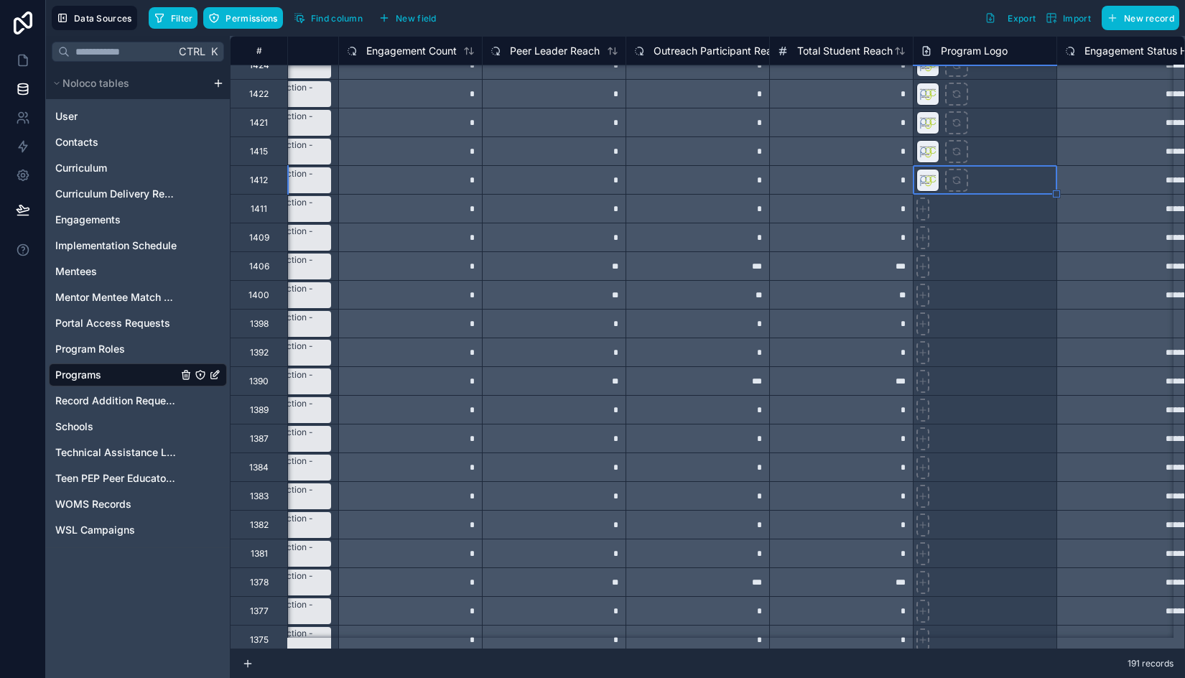
click at [990, 210] on div at bounding box center [985, 208] width 144 height 29
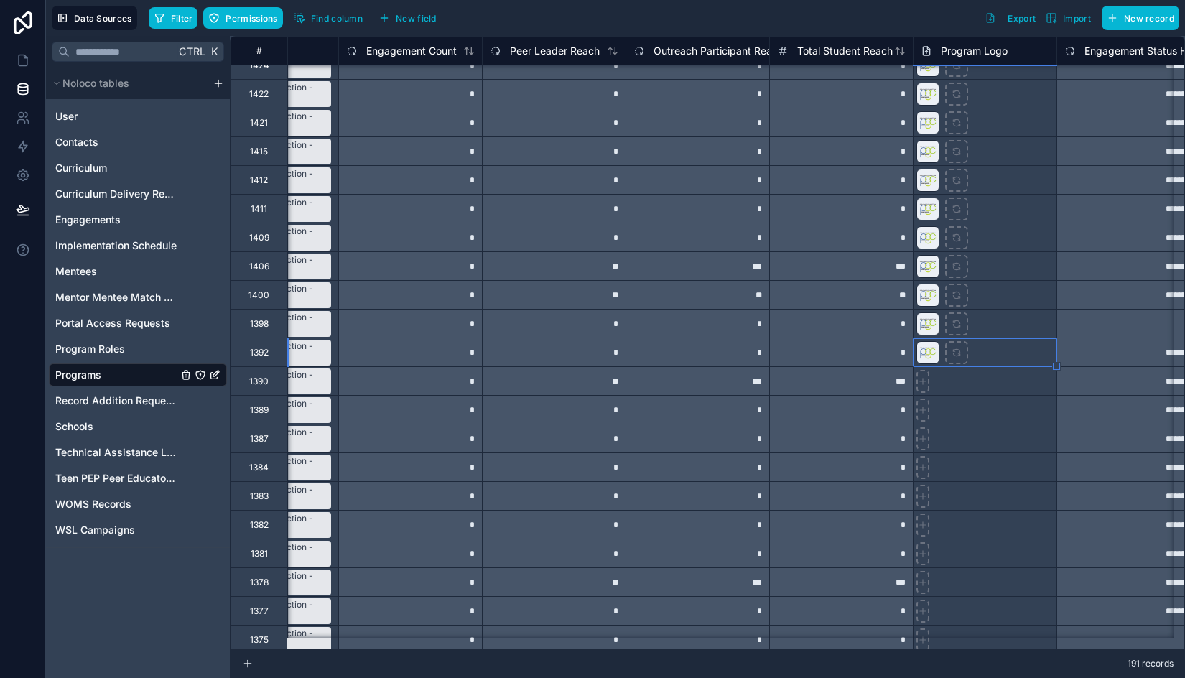
scroll to position [2083, 380]
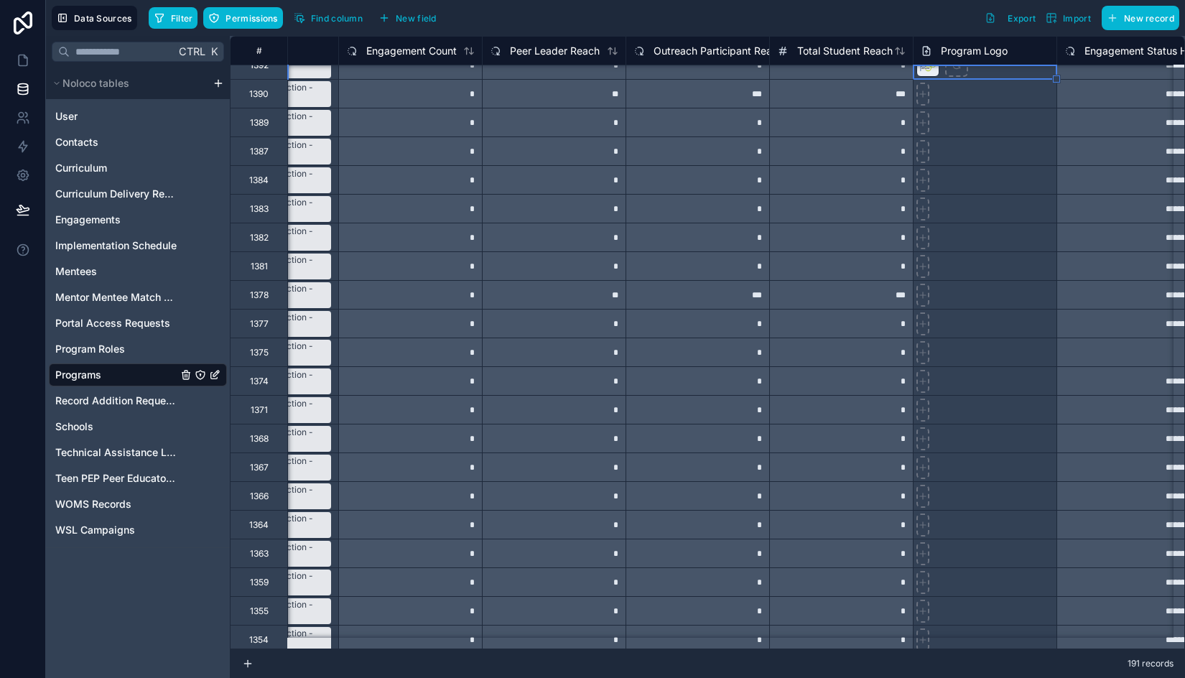
click at [1005, 101] on div at bounding box center [985, 93] width 144 height 29
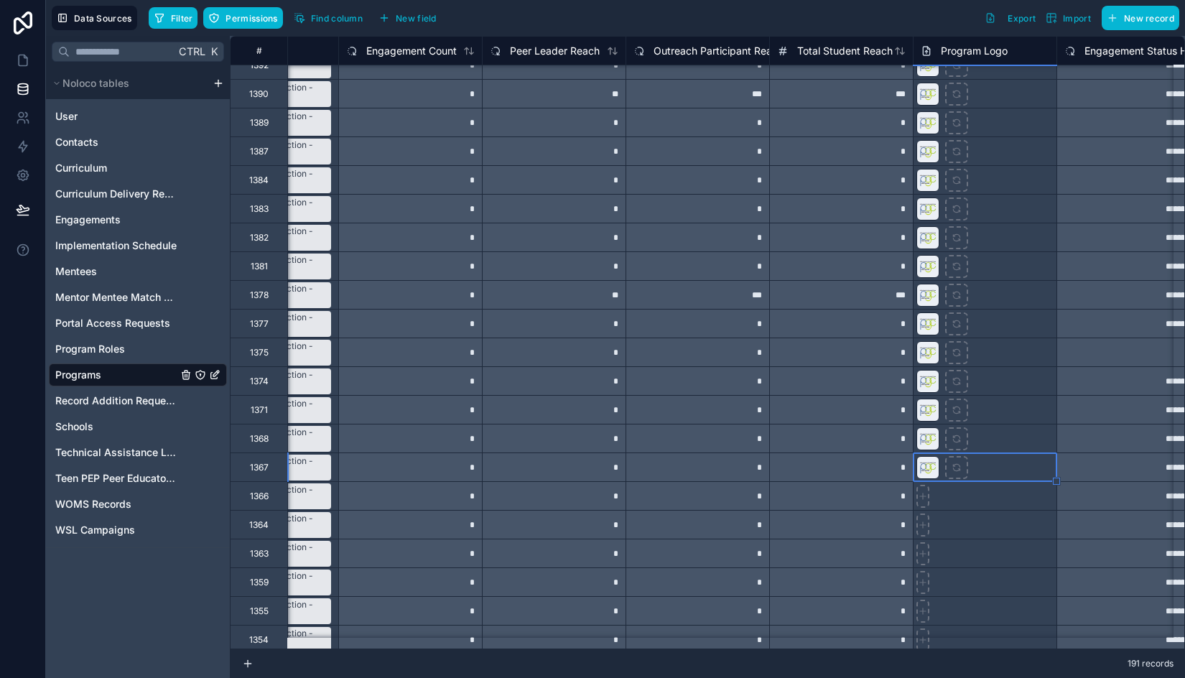
click at [1026, 481] on div at bounding box center [985, 495] width 144 height 29
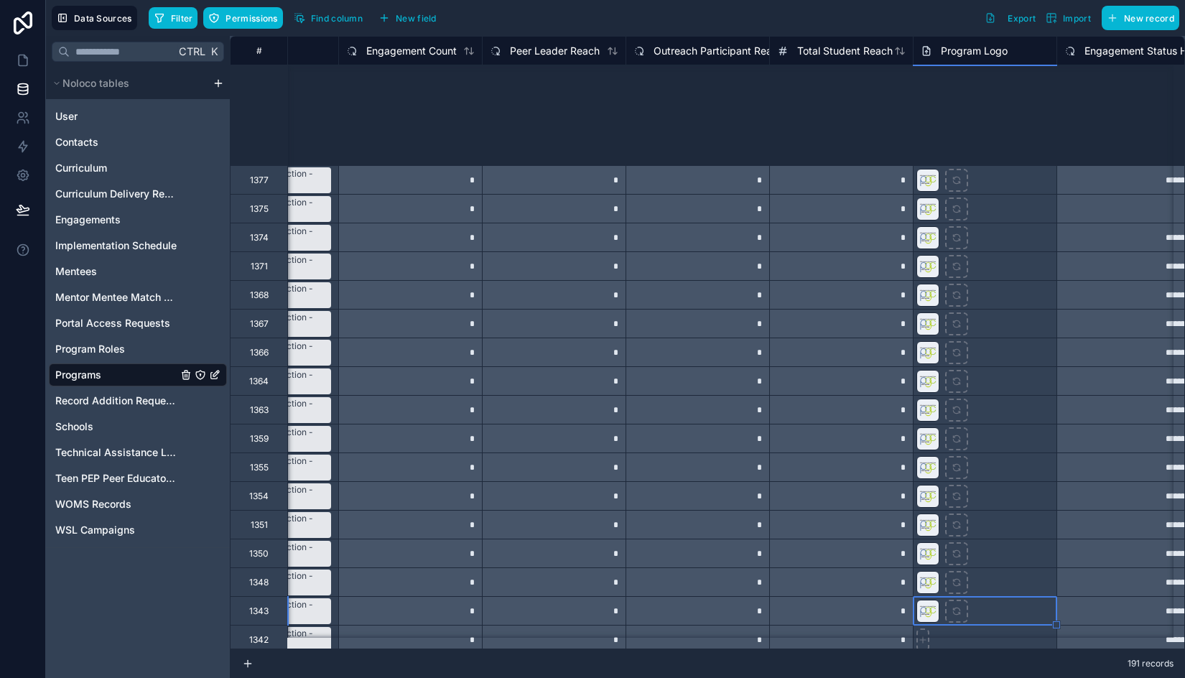
scroll to position [2658, 380]
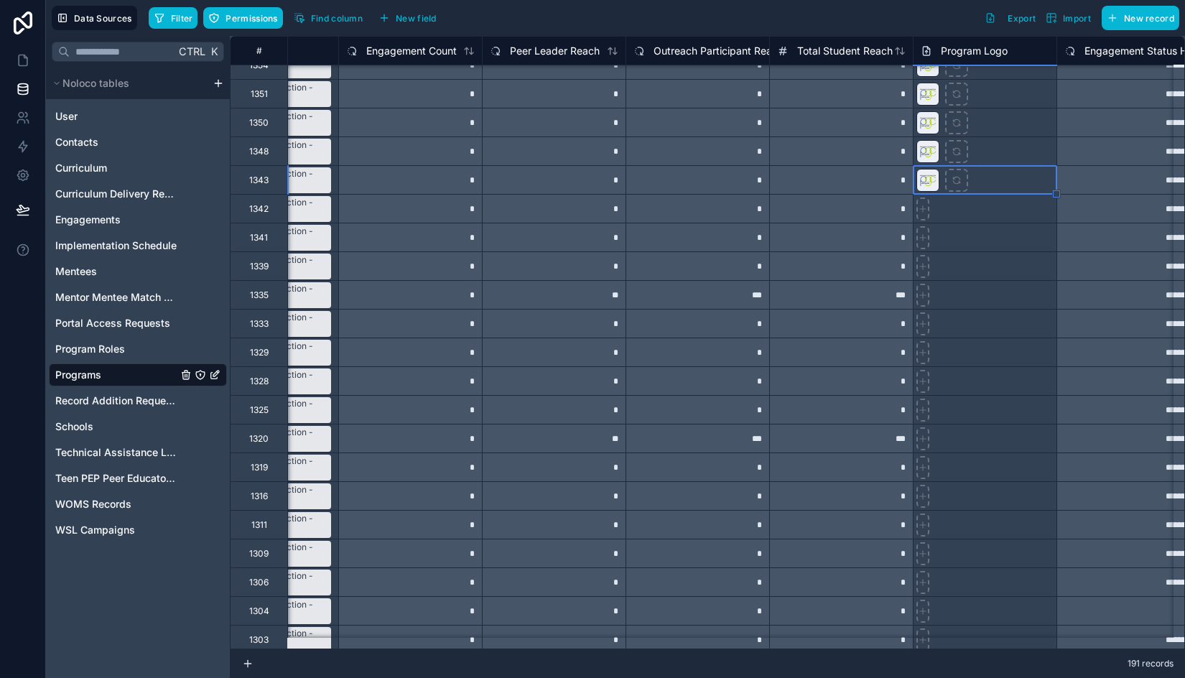
click at [999, 217] on div at bounding box center [985, 208] width 144 height 29
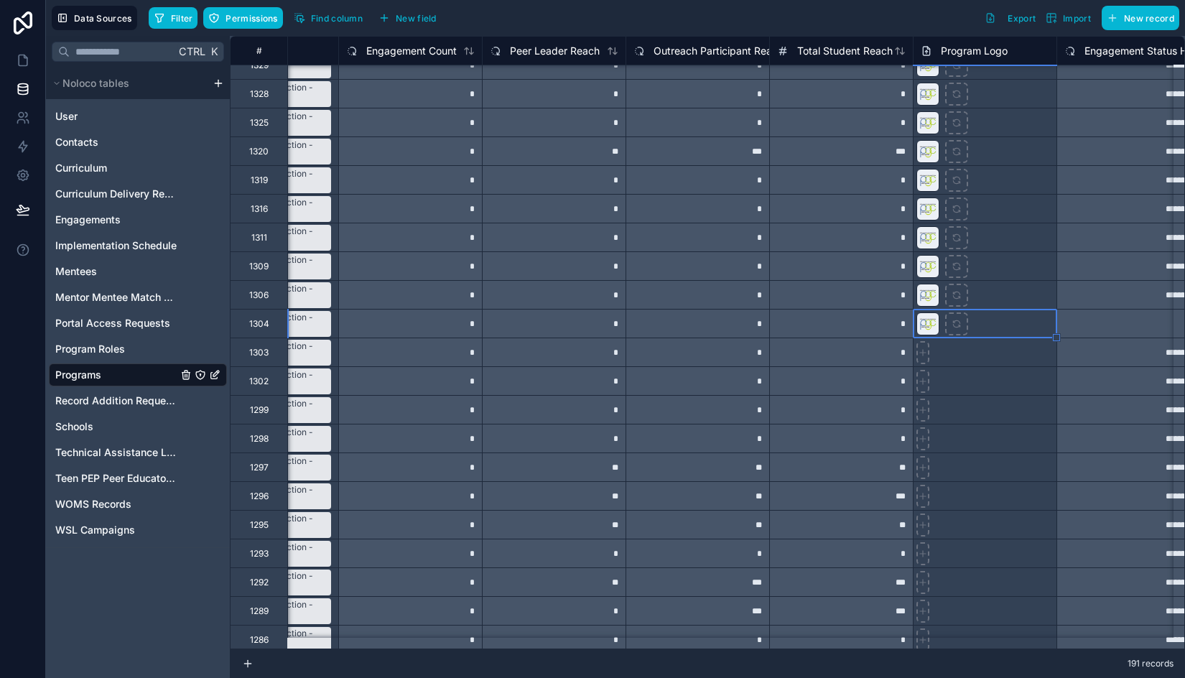
scroll to position [3017, 380]
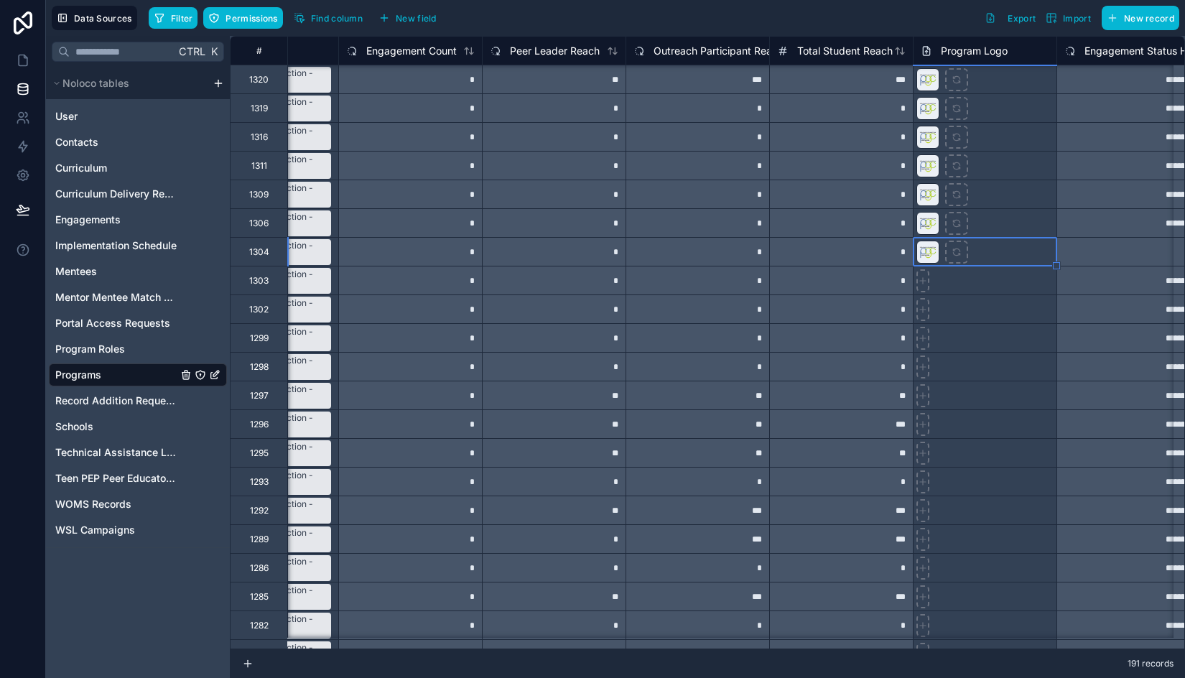
click at [1002, 284] on div at bounding box center [985, 280] width 144 height 29
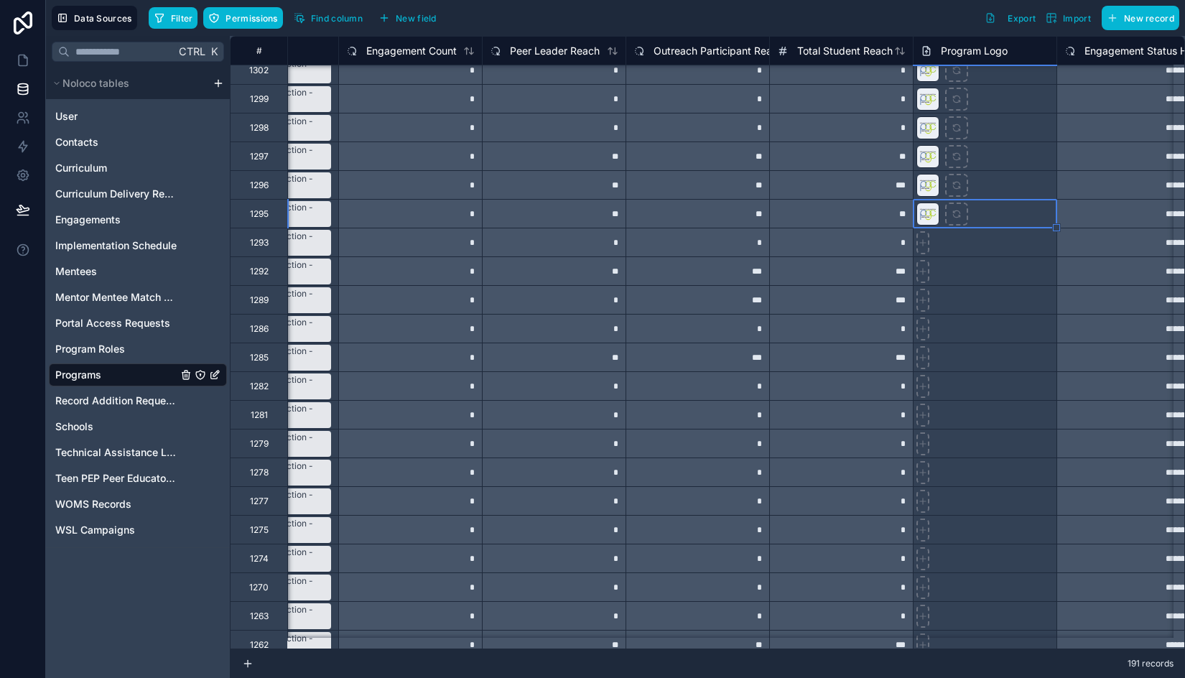
scroll to position [3304, 380]
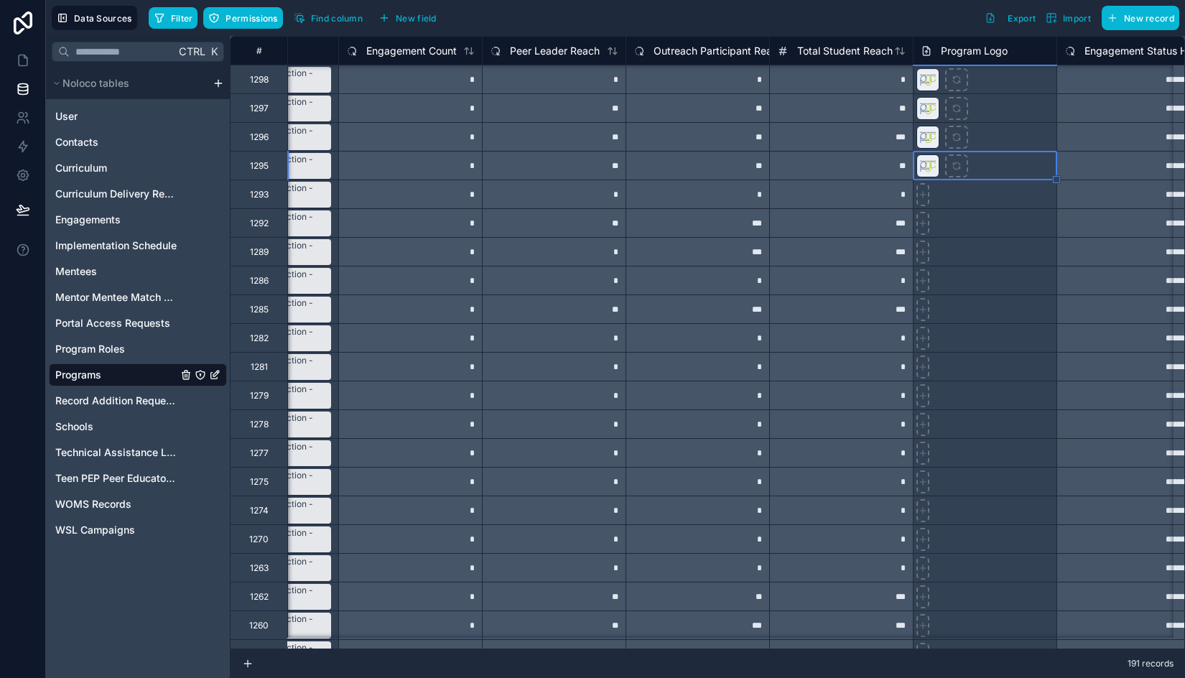
click at [1001, 193] on div at bounding box center [985, 194] width 144 height 29
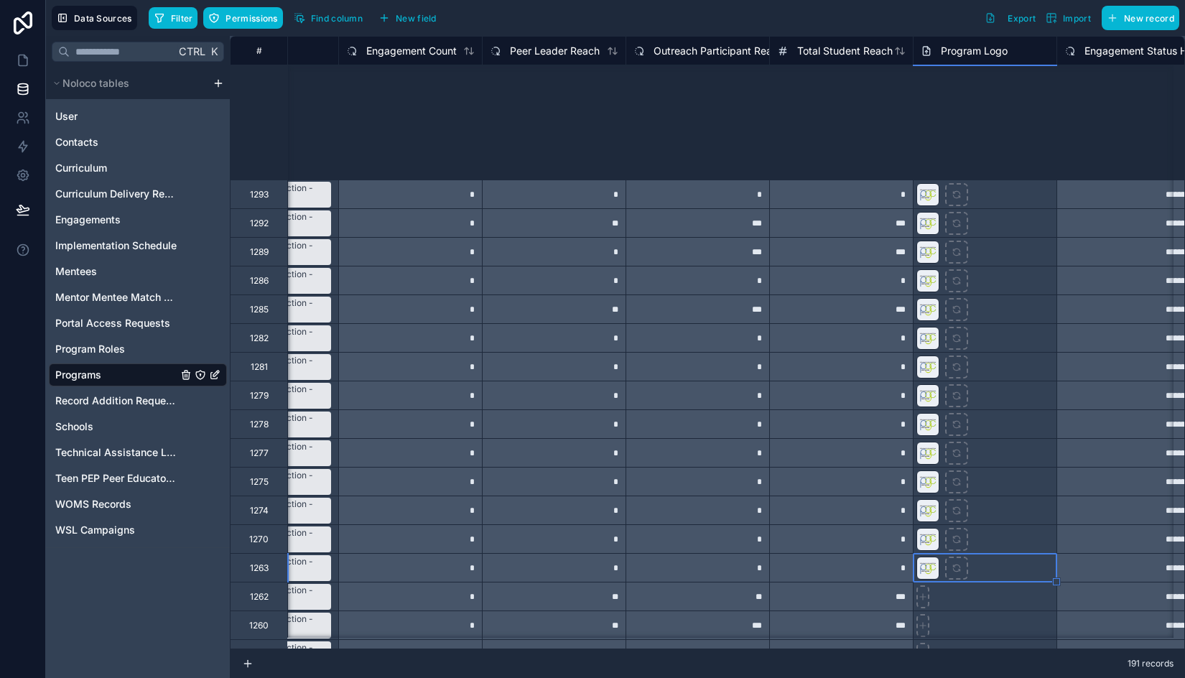
scroll to position [3591, 380]
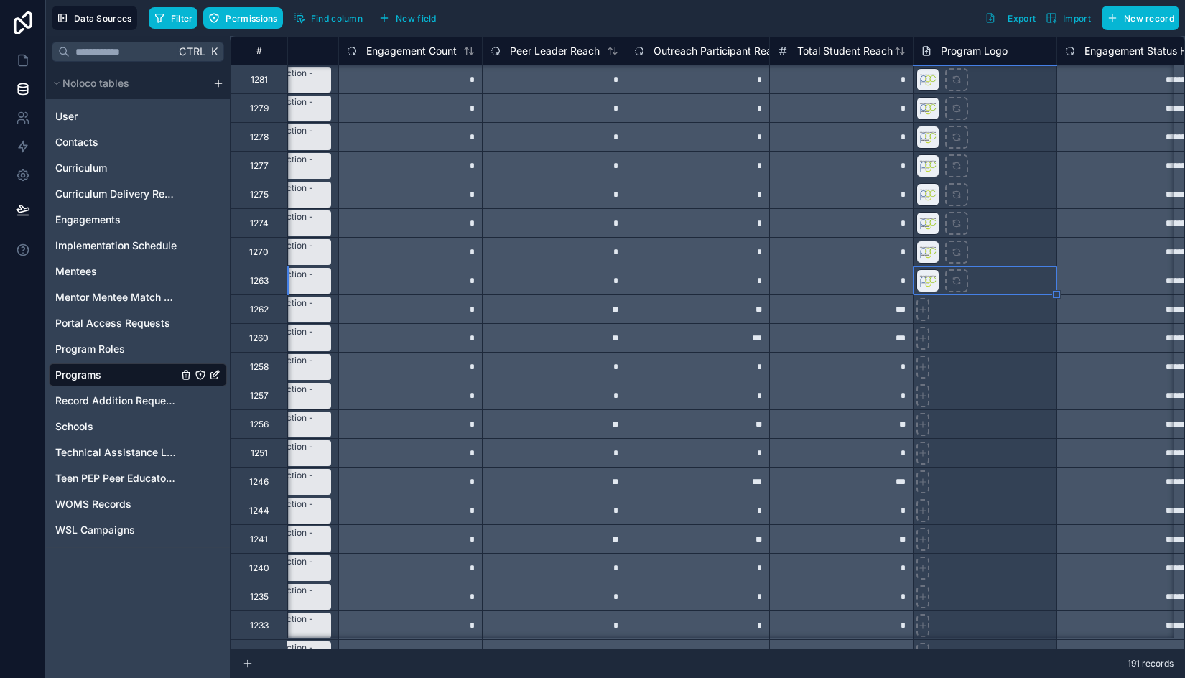
click at [1019, 312] on div at bounding box center [985, 308] width 144 height 29
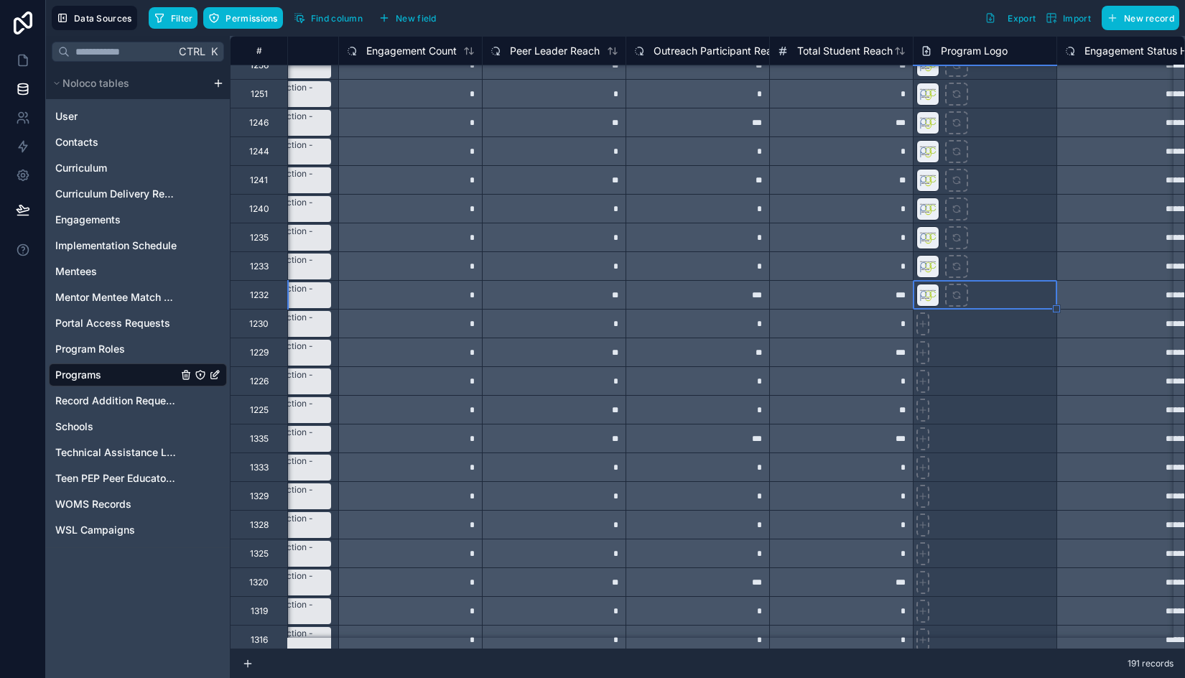
scroll to position [4022, 380]
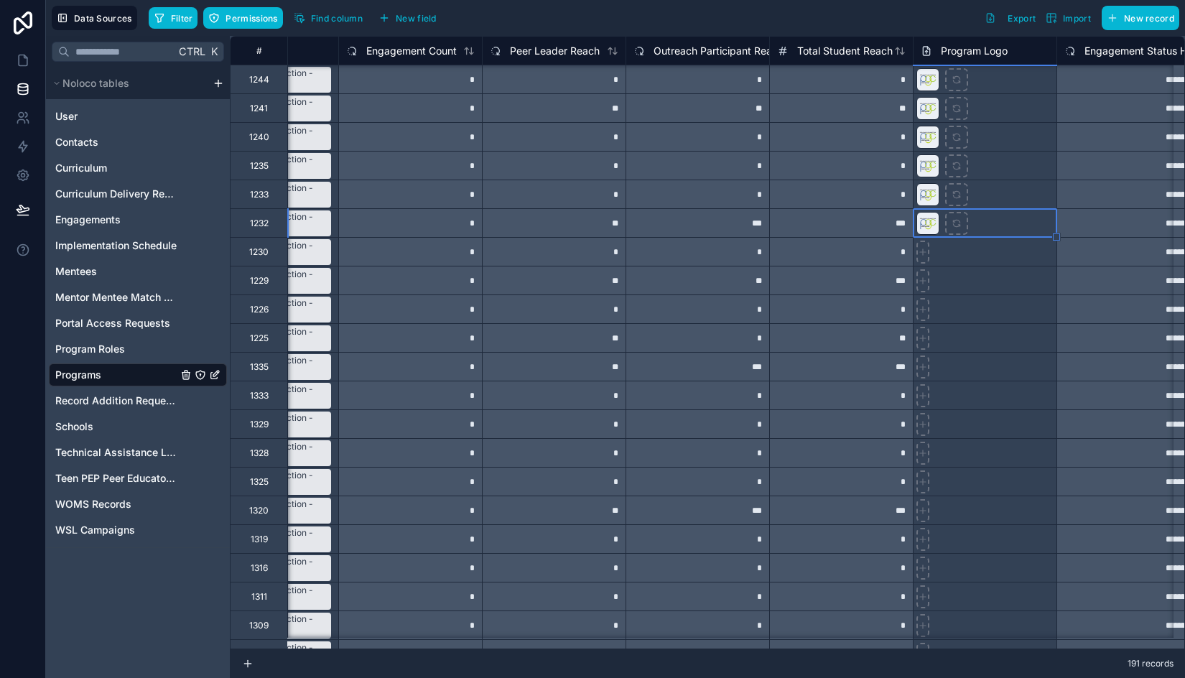
click at [1008, 261] on div at bounding box center [985, 251] width 144 height 29
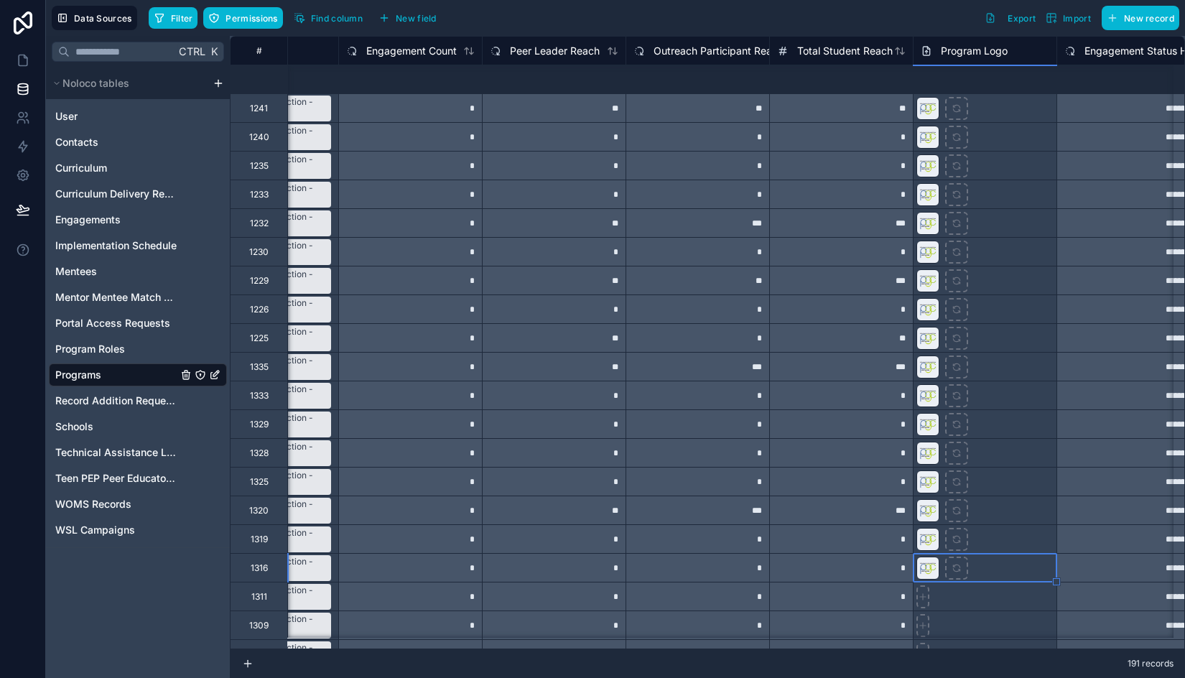
scroll to position [4238, 380]
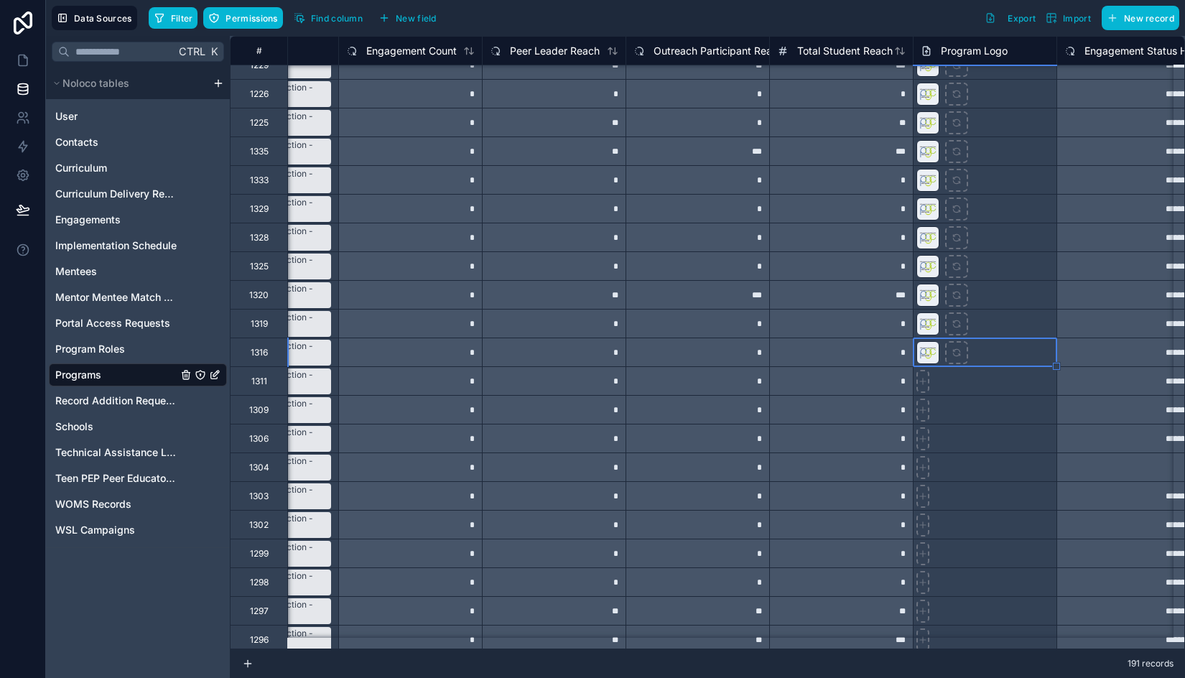
click at [1030, 391] on div at bounding box center [985, 380] width 144 height 29
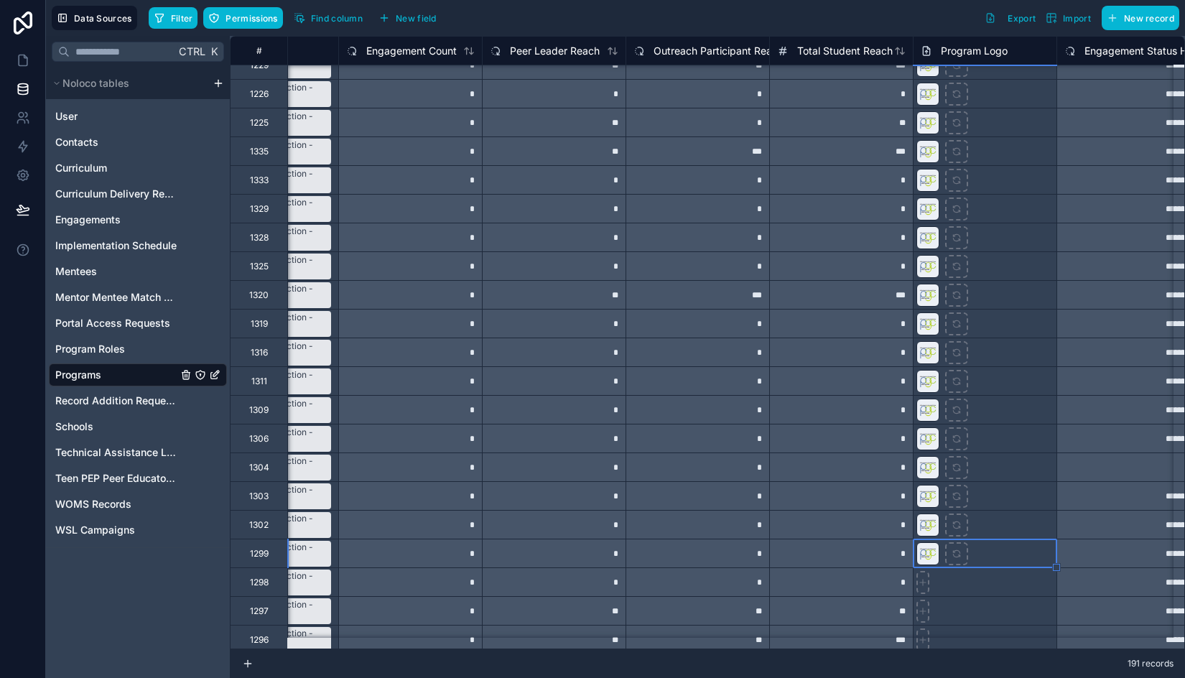
scroll to position [4531, 380]
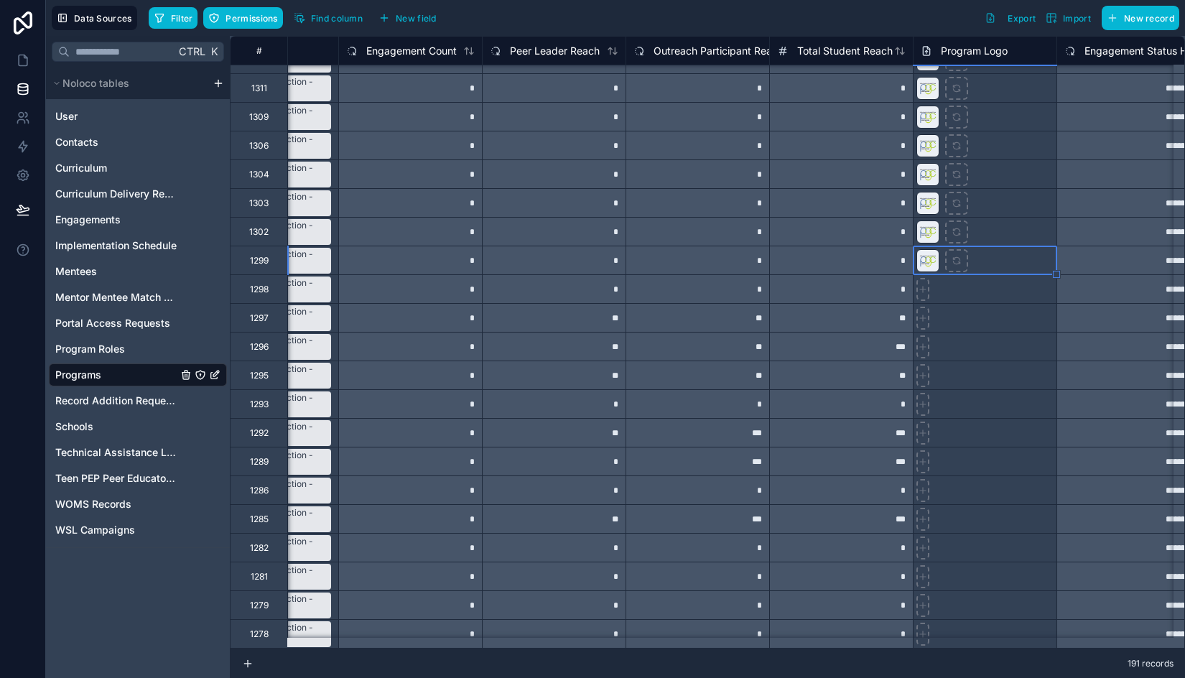
click at [1011, 274] on div at bounding box center [985, 288] width 144 height 29
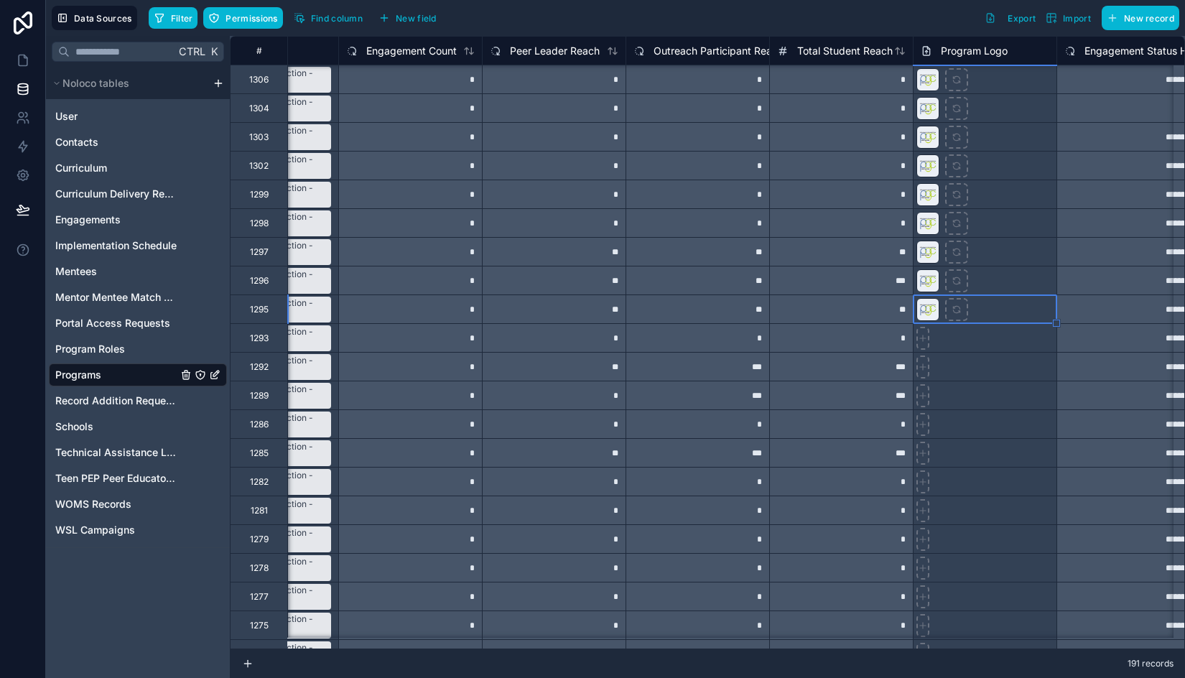
click at [1015, 346] on div at bounding box center [985, 337] width 144 height 29
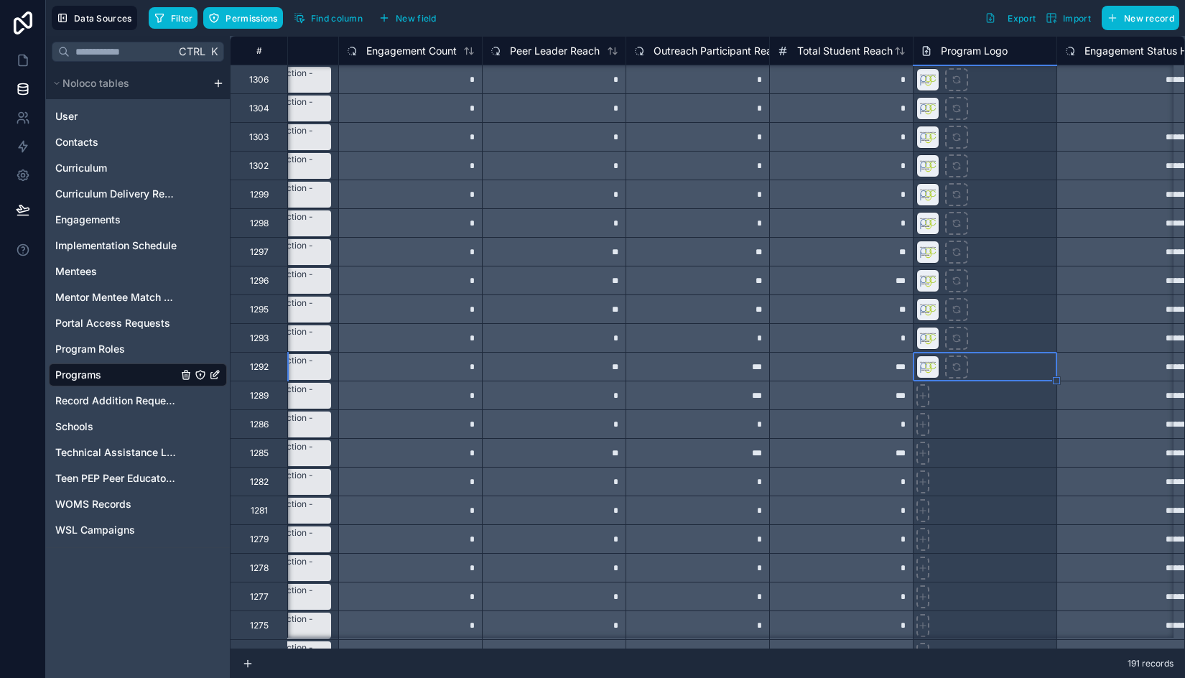
click at [1004, 390] on div at bounding box center [985, 395] width 144 height 29
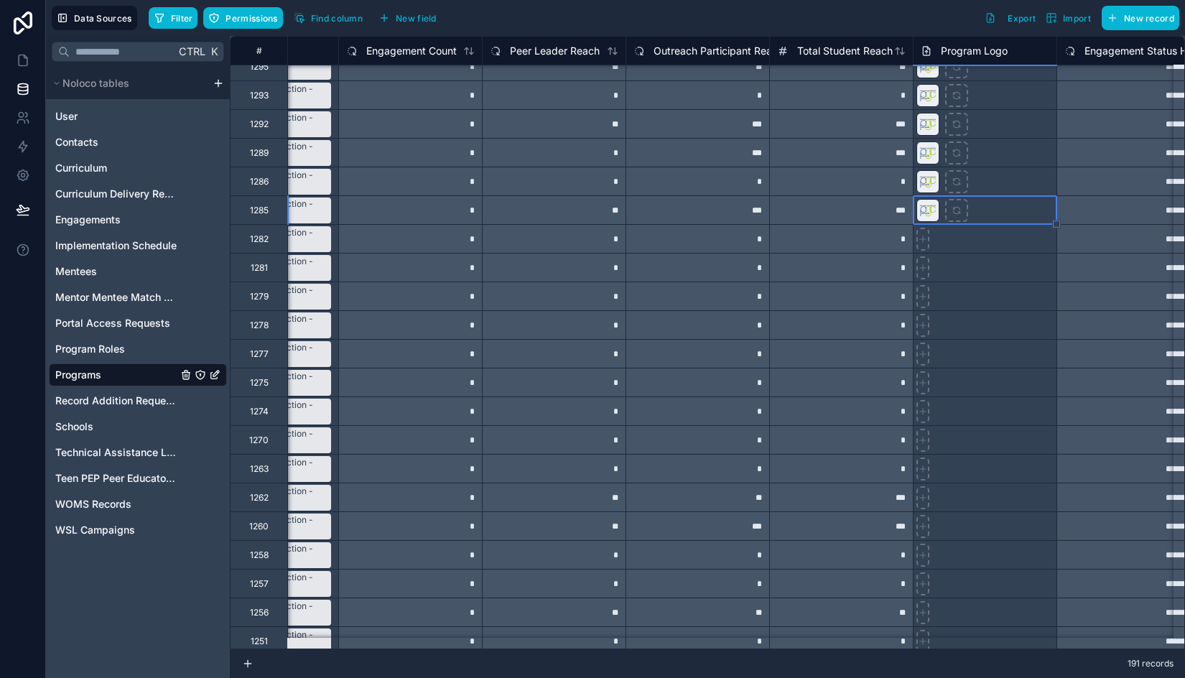
scroll to position [4884, 380]
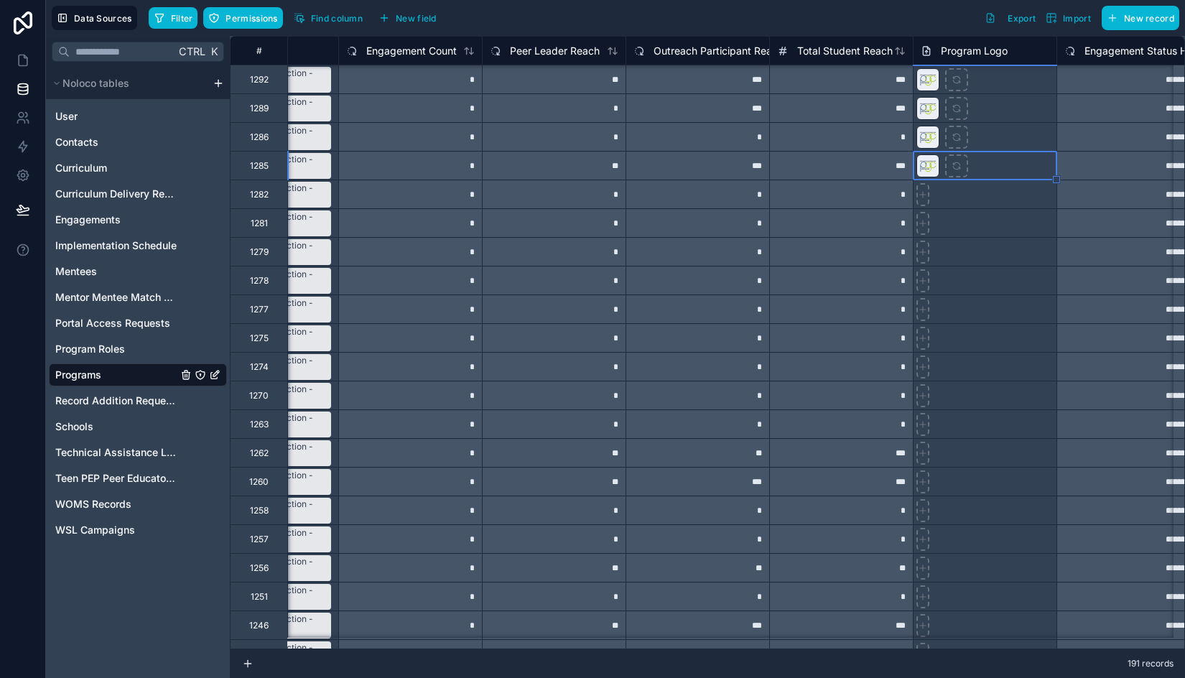
click at [989, 196] on div at bounding box center [985, 194] width 144 height 29
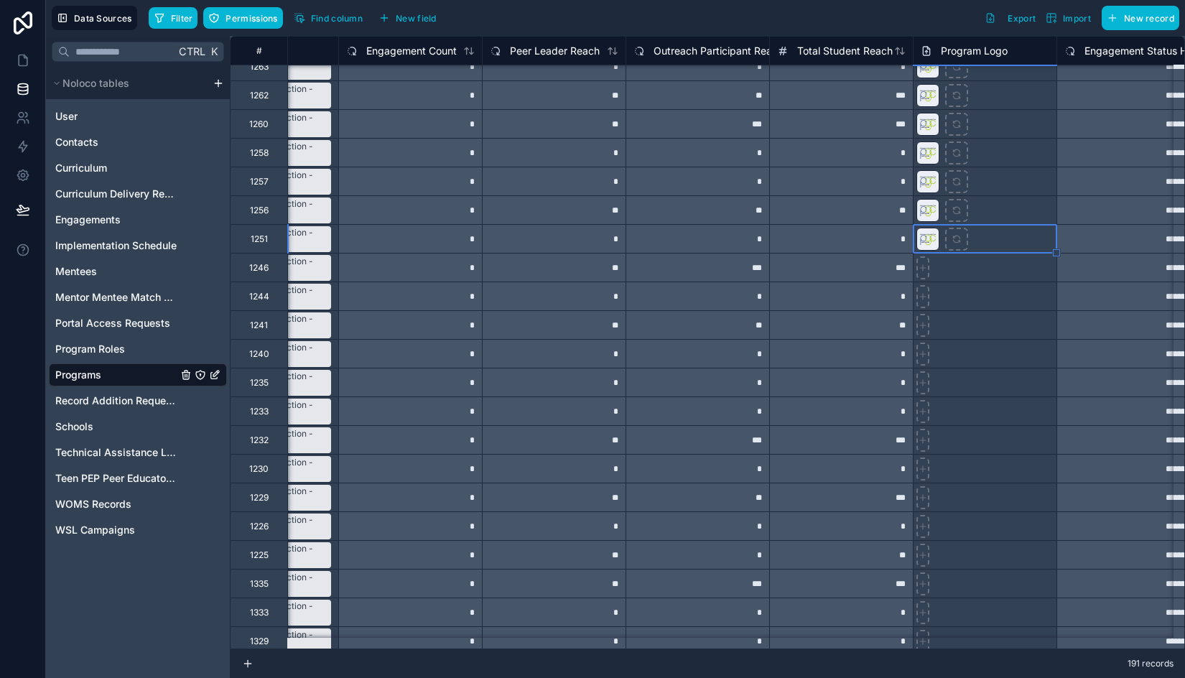
scroll to position [5243, 380]
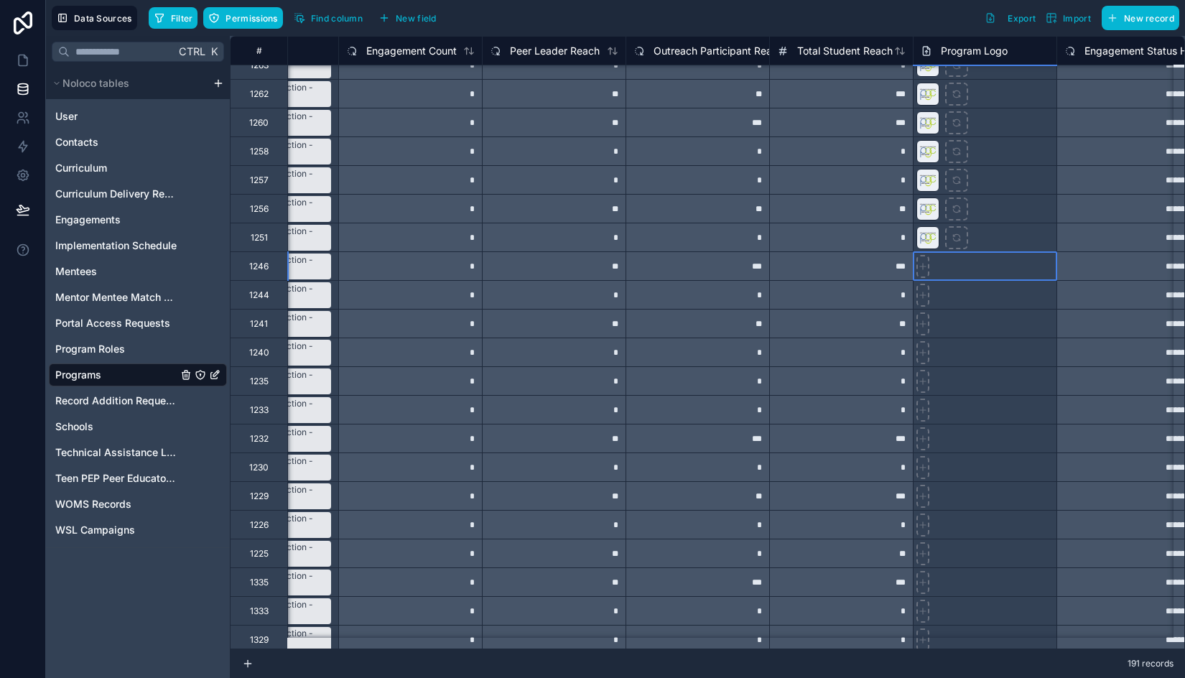
click at [990, 273] on div at bounding box center [985, 265] width 144 height 29
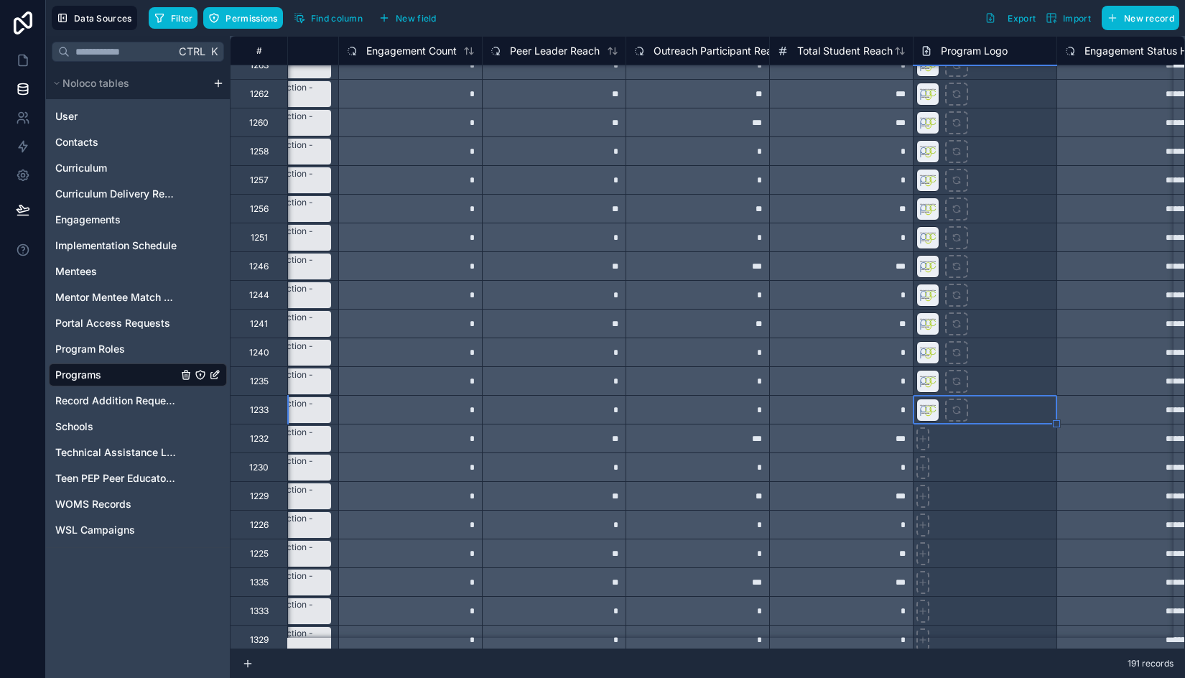
drag, startPoint x: 1018, startPoint y: 384, endPoint x: 1018, endPoint y: 412, distance: 27.3
click at [1018, 384] on div at bounding box center [985, 380] width 144 height 29
click at [1018, 414] on div at bounding box center [985, 409] width 144 height 29
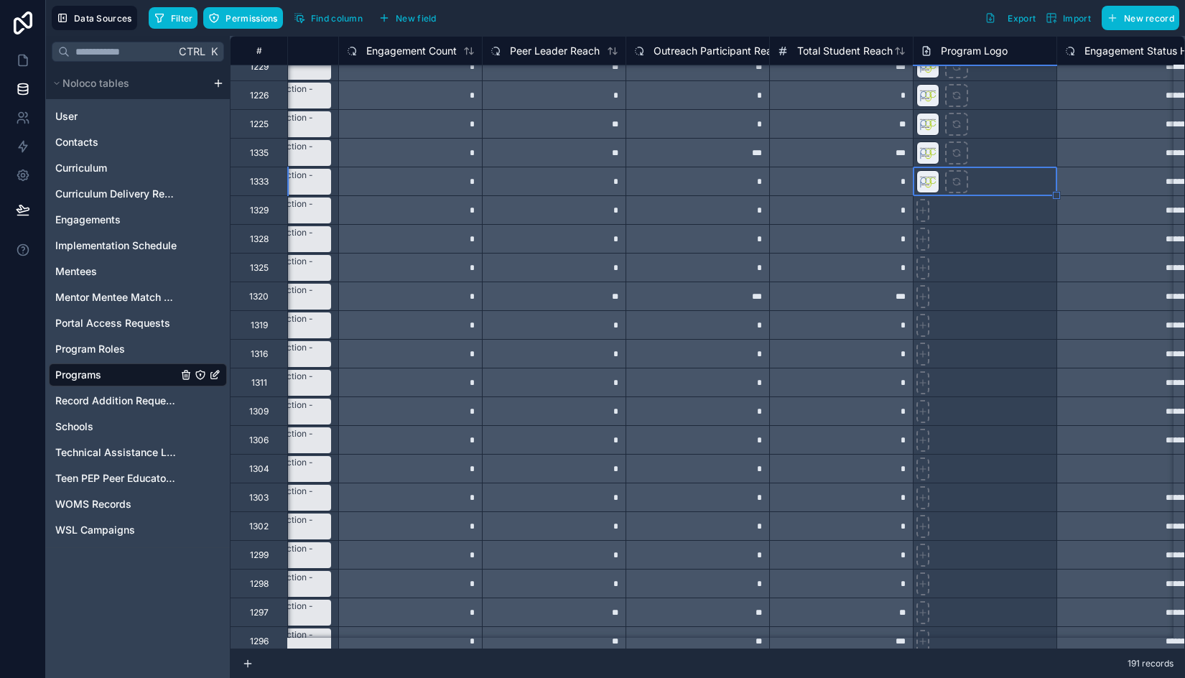
scroll to position [5746, 380]
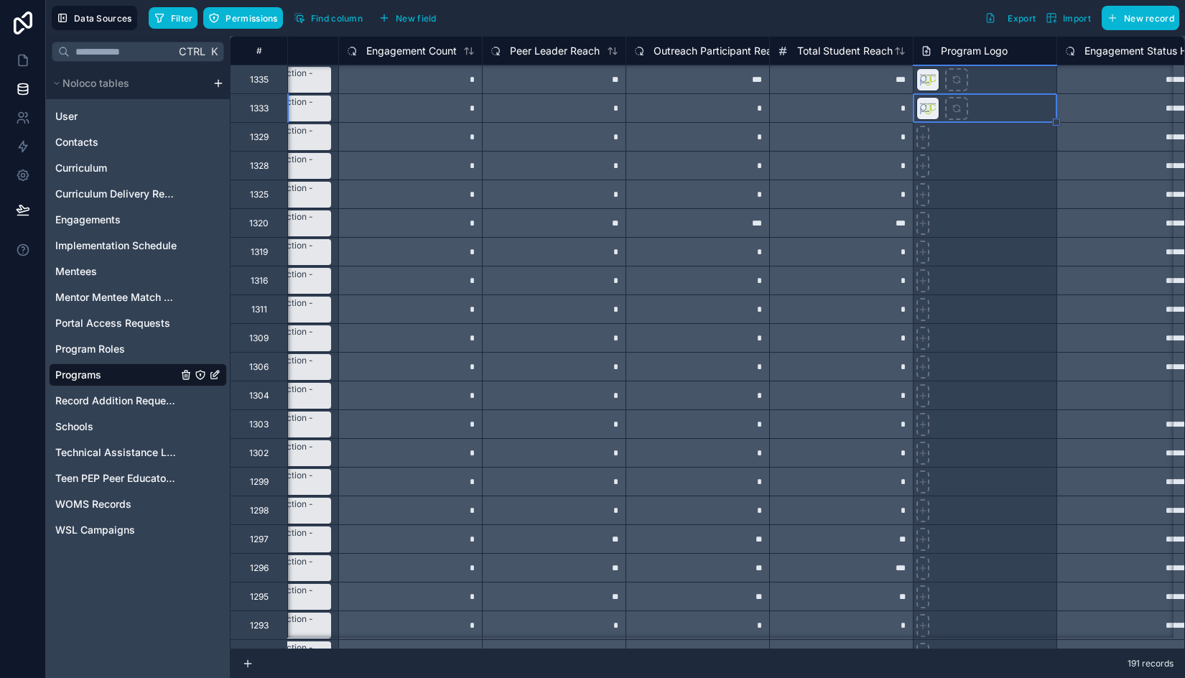
click at [1003, 175] on div at bounding box center [985, 165] width 144 height 29
click at [1002, 150] on div at bounding box center [985, 136] width 144 height 29
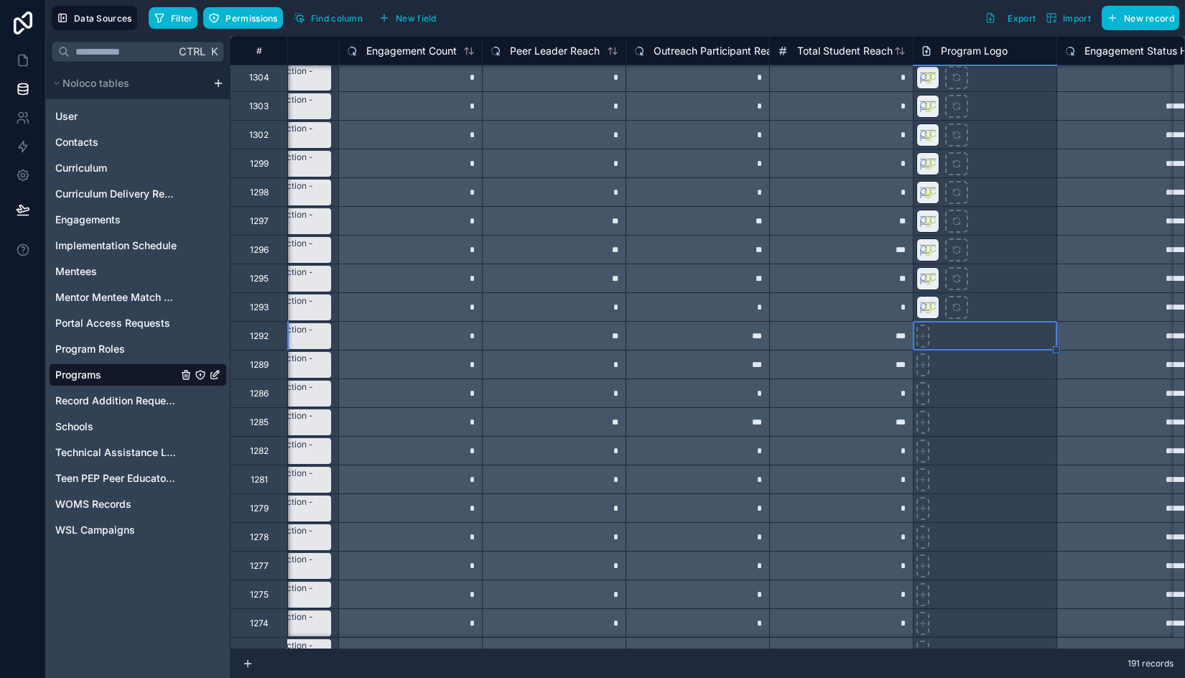
scroll to position [6208, 380]
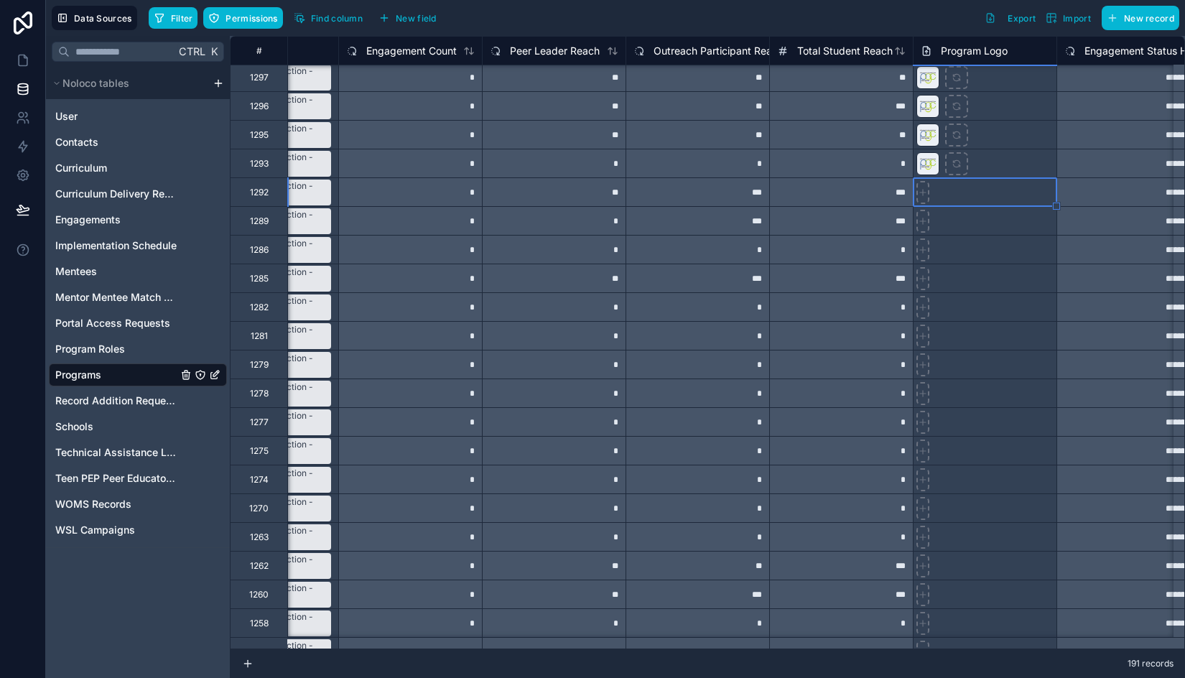
click at [995, 265] on div at bounding box center [985, 278] width 144 height 29
click at [997, 201] on div at bounding box center [985, 191] width 144 height 29
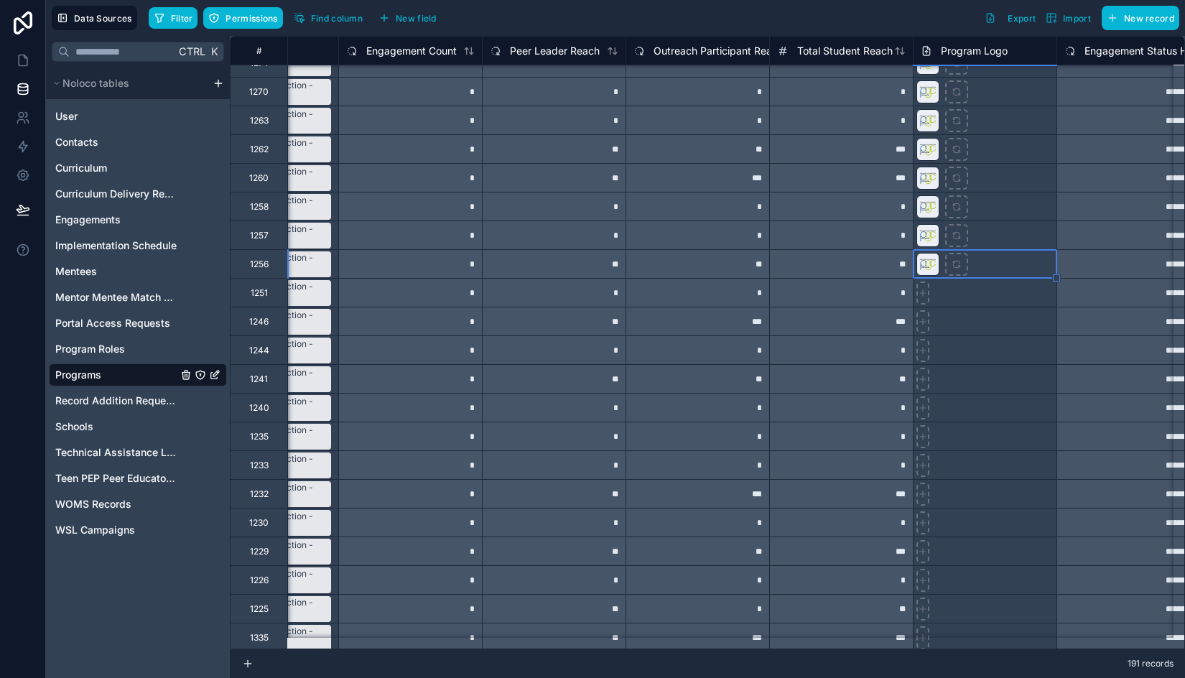
scroll to position [6768, 380]
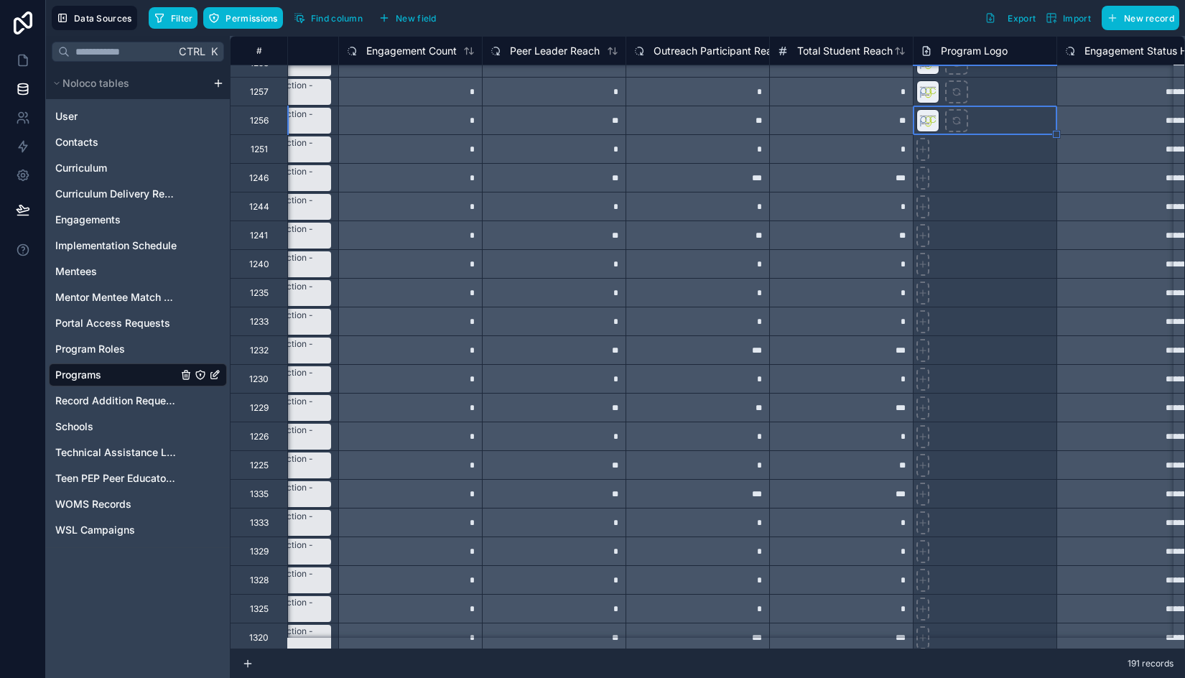
click at [983, 159] on div at bounding box center [985, 148] width 144 height 29
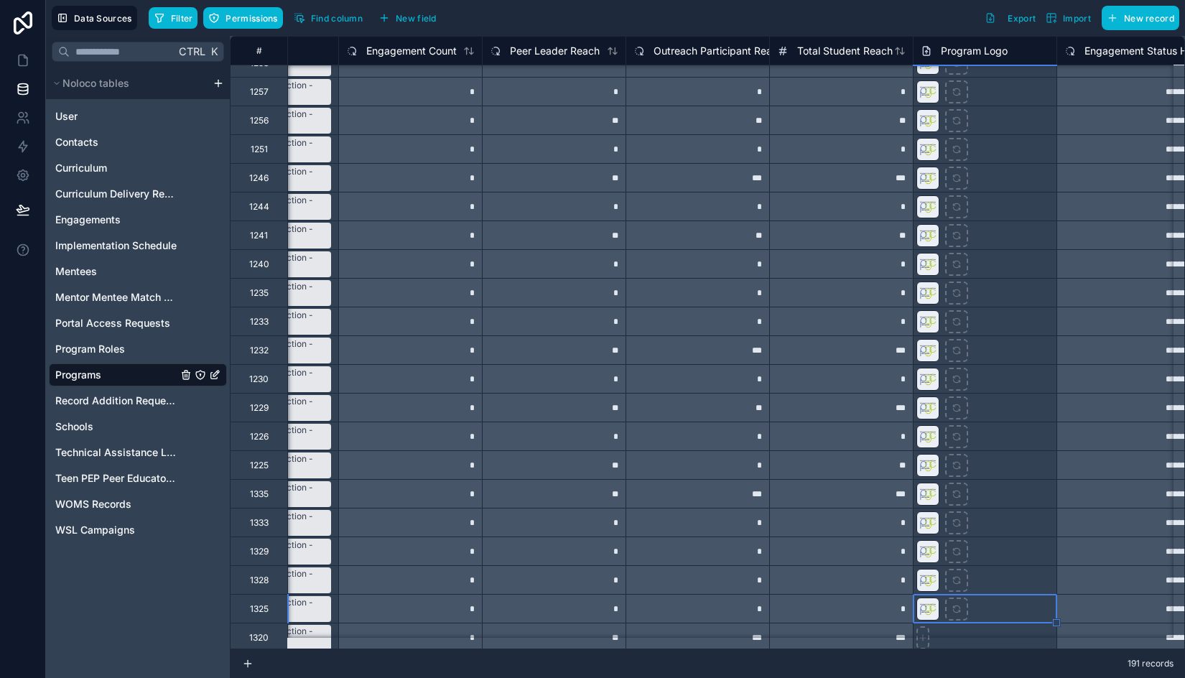
scroll to position [7199, 380]
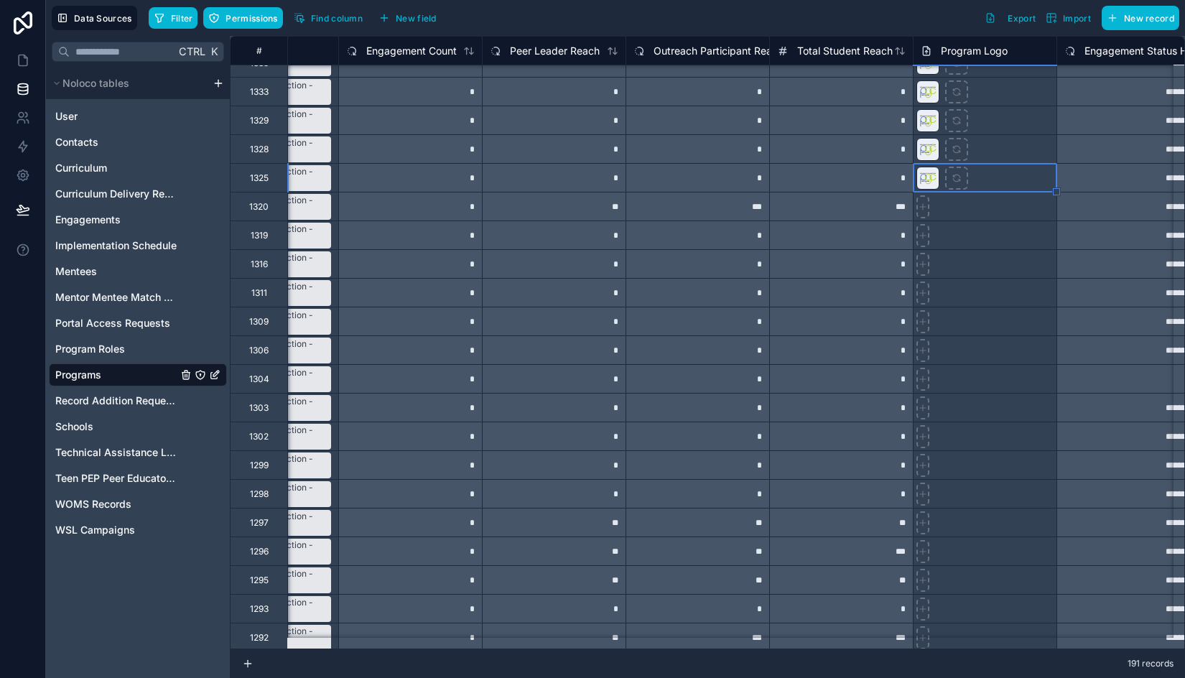
click at [999, 215] on div at bounding box center [985, 206] width 144 height 29
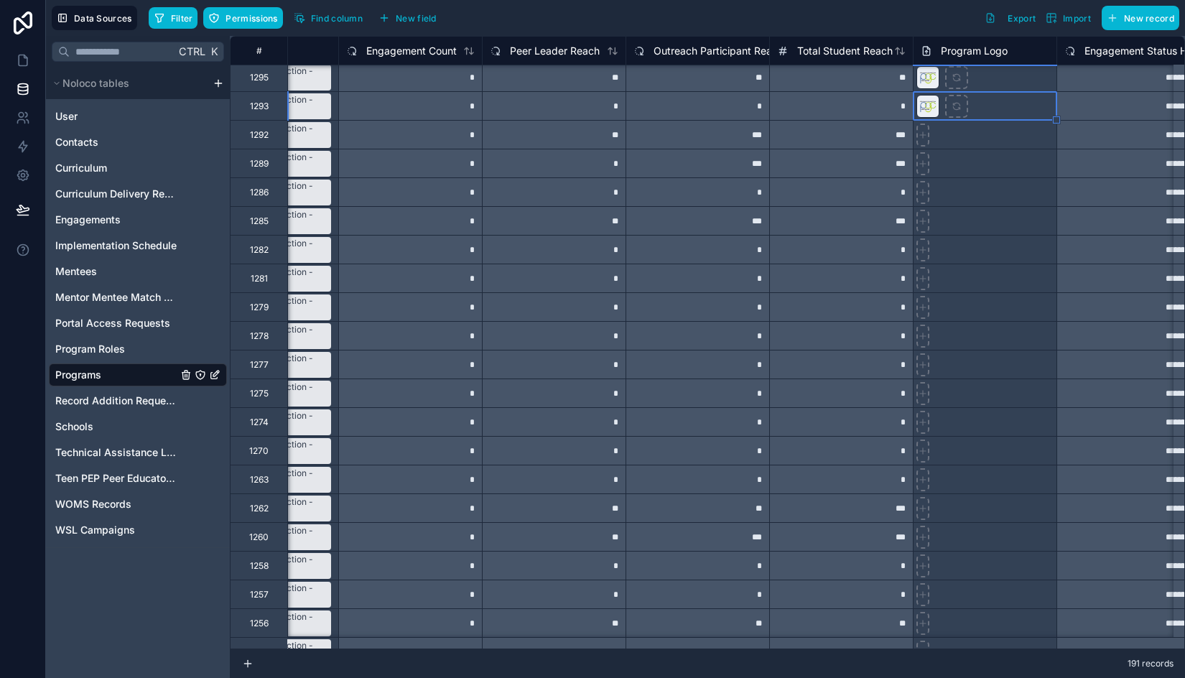
click at [999, 141] on div at bounding box center [985, 134] width 144 height 29
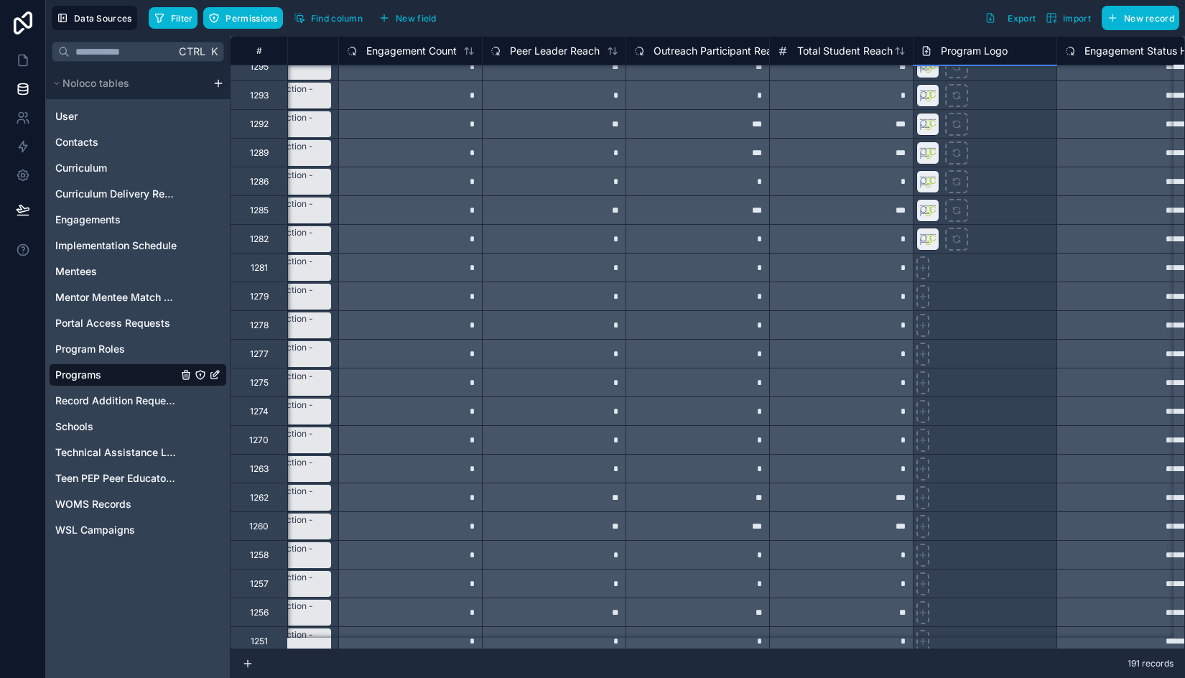
scroll to position [7728, 380]
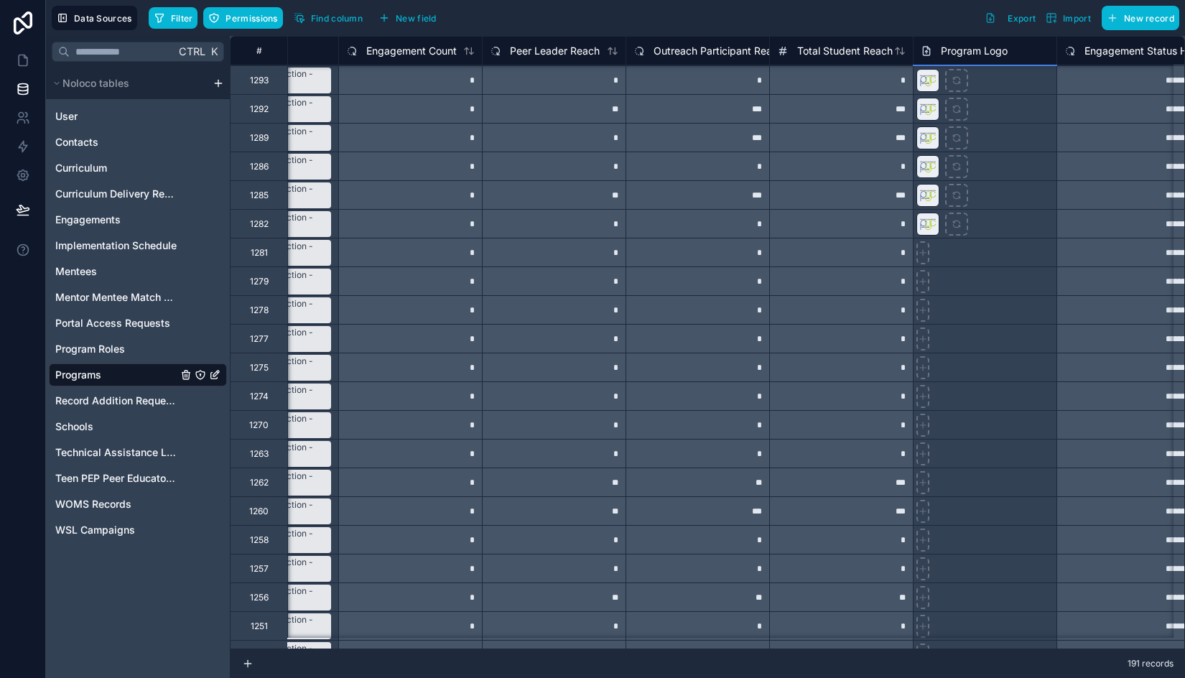
click at [1019, 225] on div at bounding box center [985, 223] width 144 height 29
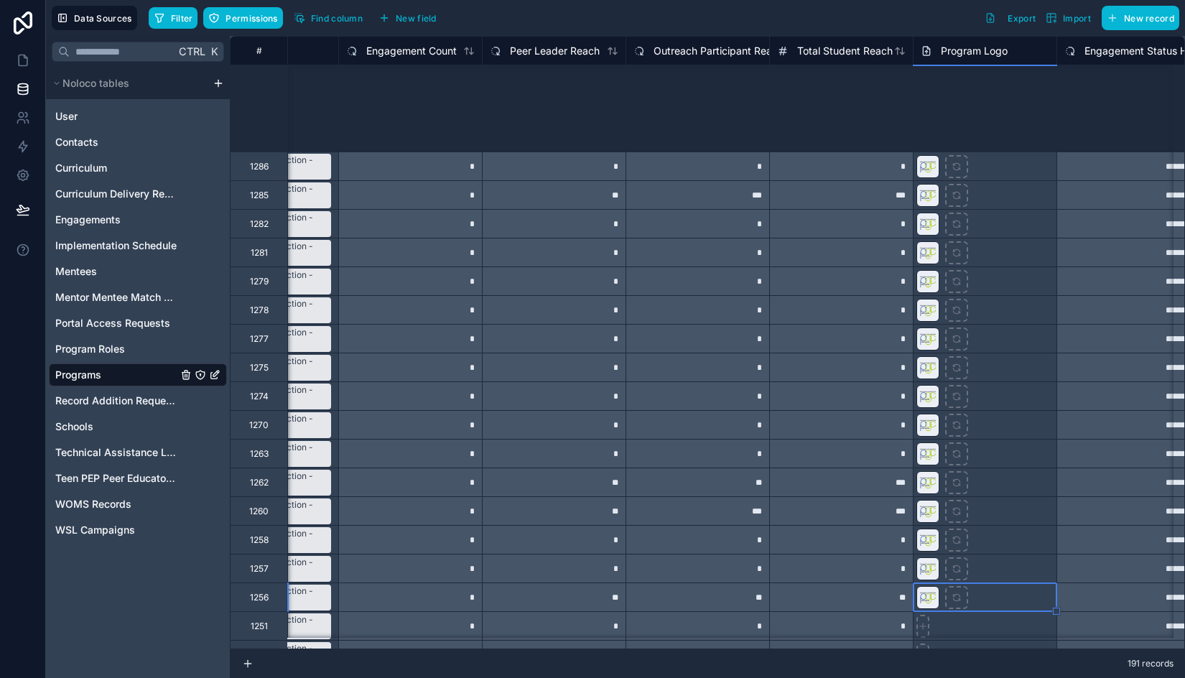
scroll to position [8015, 380]
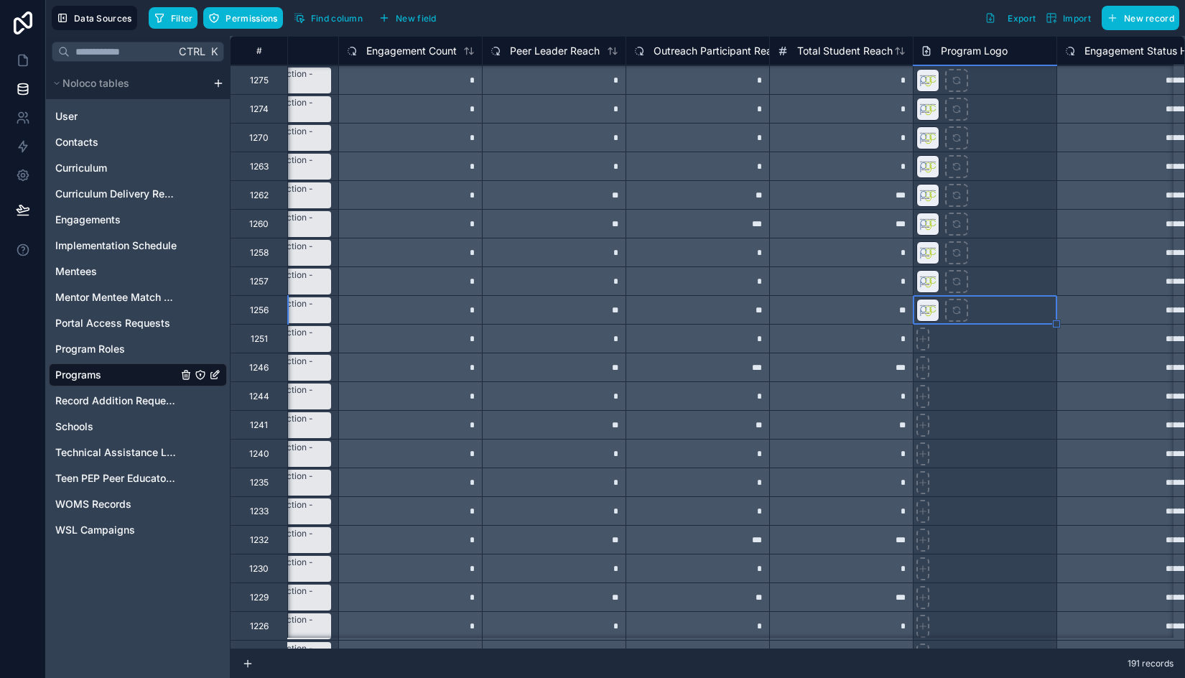
click at [1003, 373] on div at bounding box center [985, 367] width 144 height 29
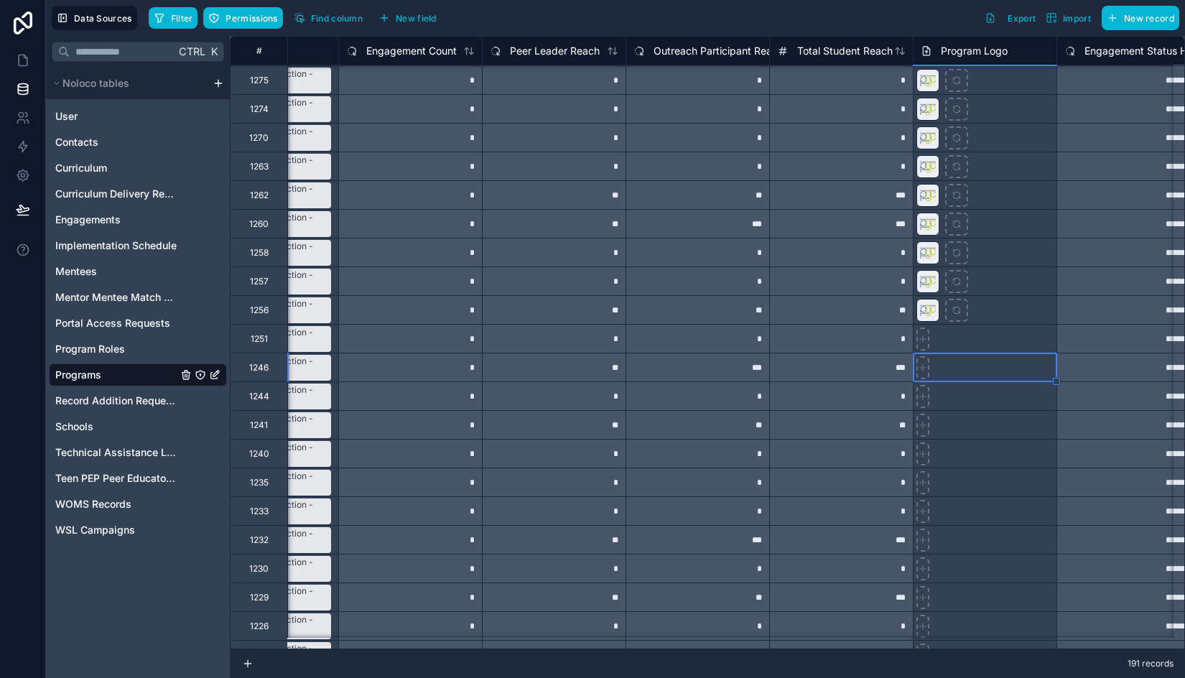
click at [1004, 339] on div at bounding box center [985, 338] width 144 height 29
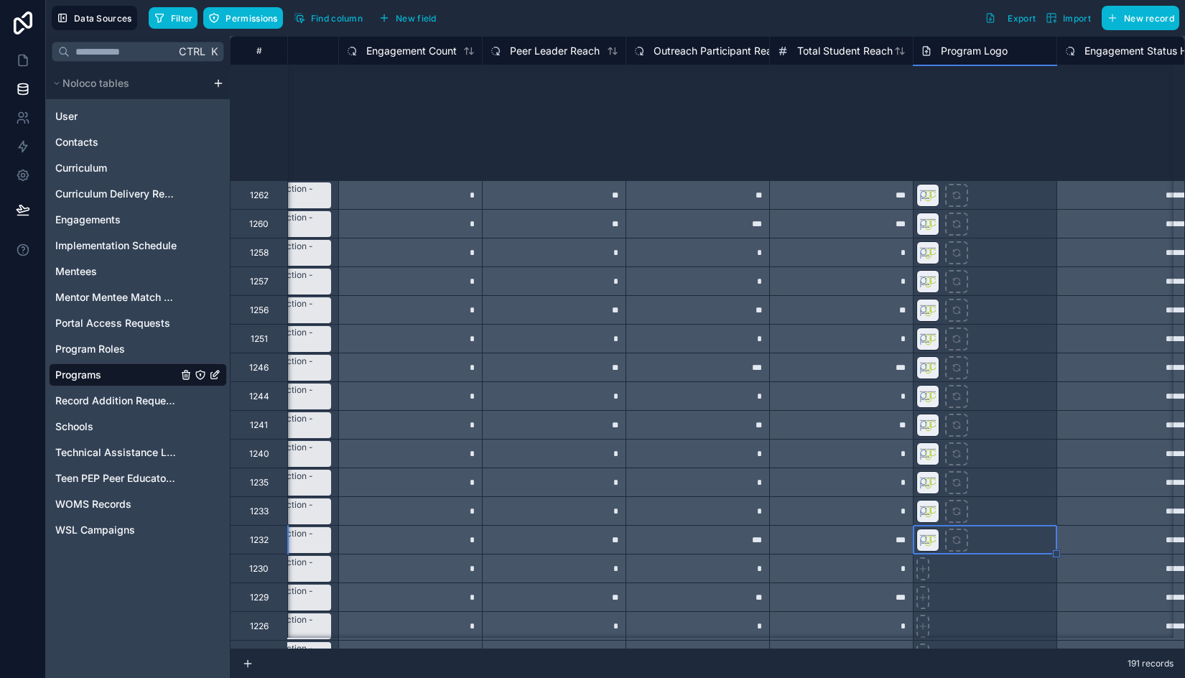
scroll to position [8374, 380]
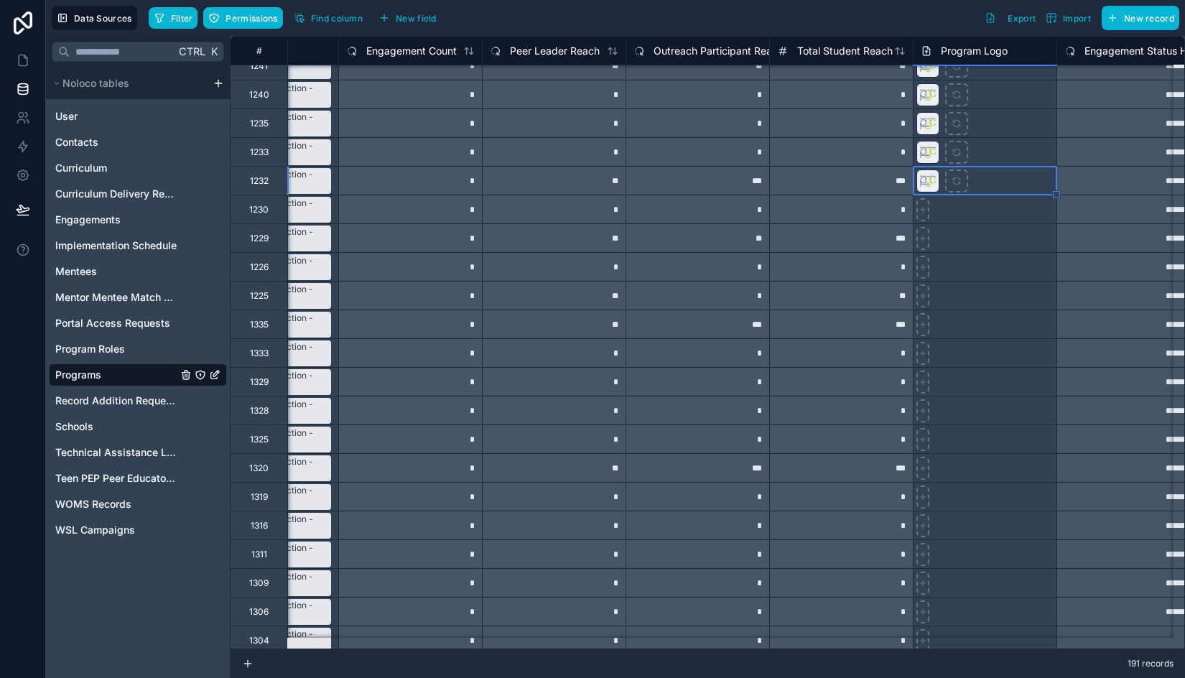
click at [1001, 236] on div at bounding box center [985, 237] width 144 height 29
click at [996, 219] on div at bounding box center [985, 209] width 144 height 29
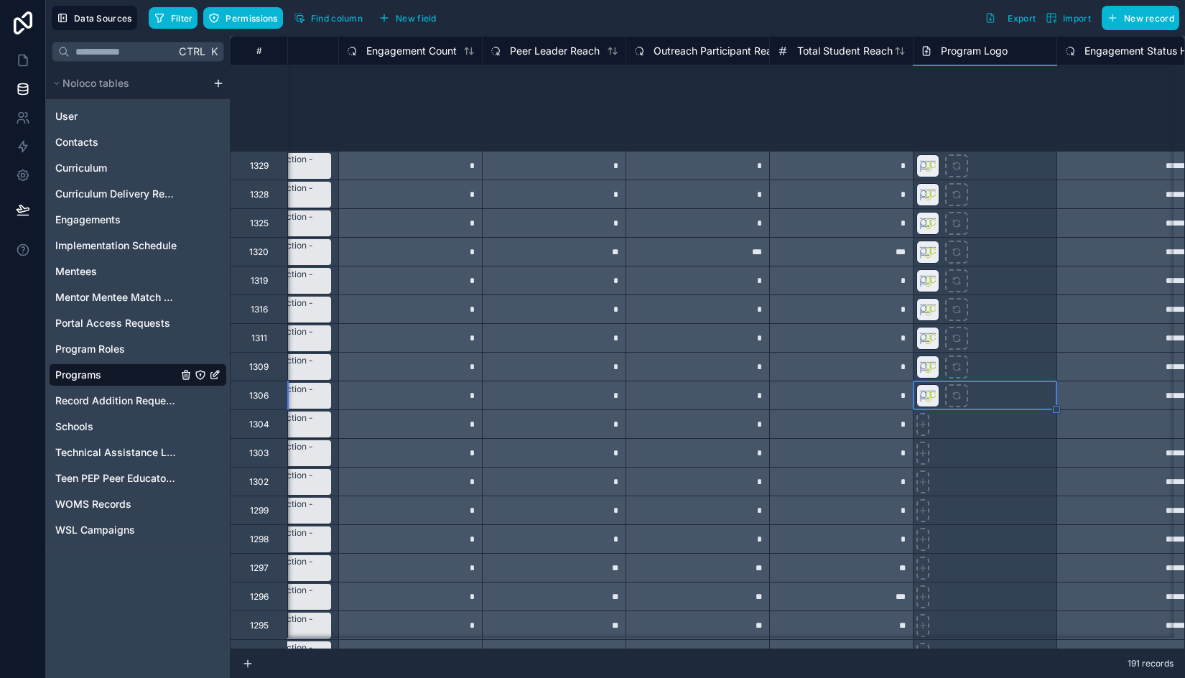
scroll to position [8877, 380]
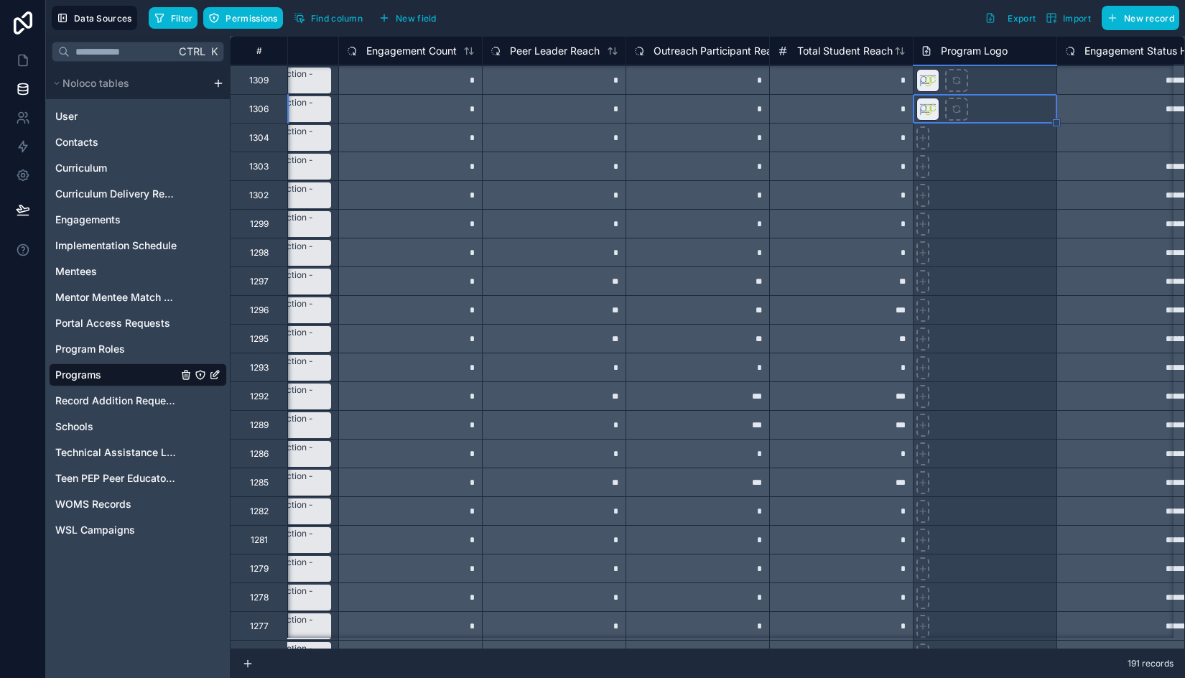
click at [1011, 145] on div at bounding box center [985, 137] width 144 height 29
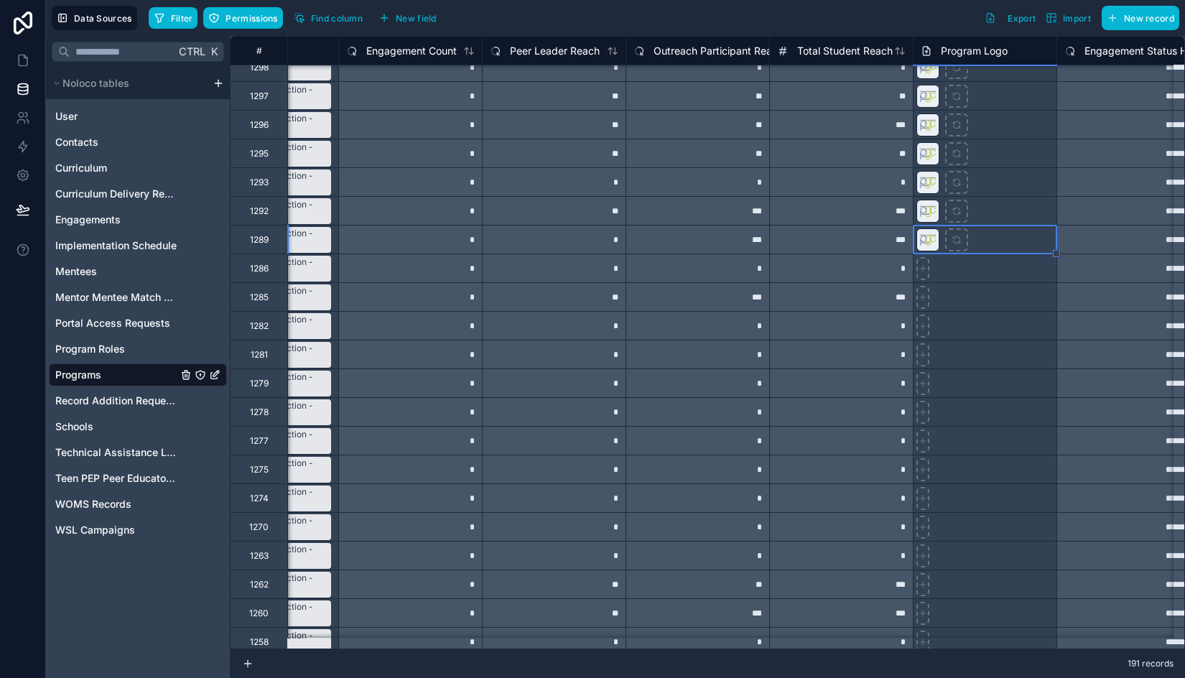
scroll to position [9164, 380]
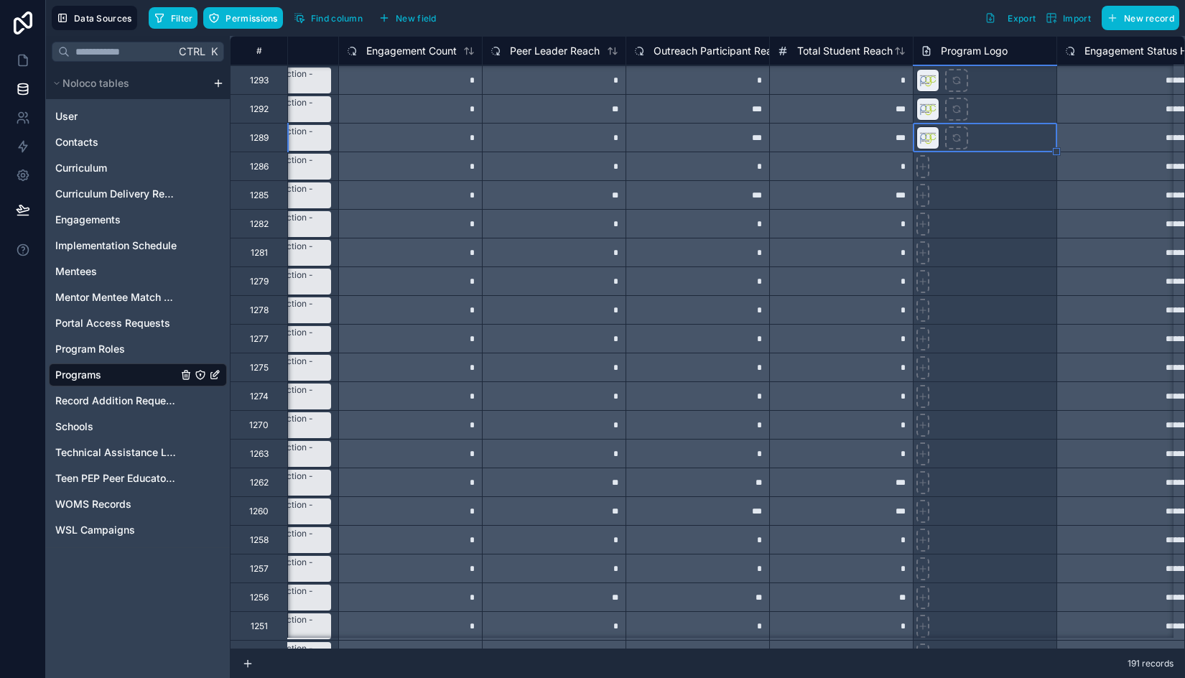
click at [1005, 163] on div at bounding box center [985, 166] width 144 height 29
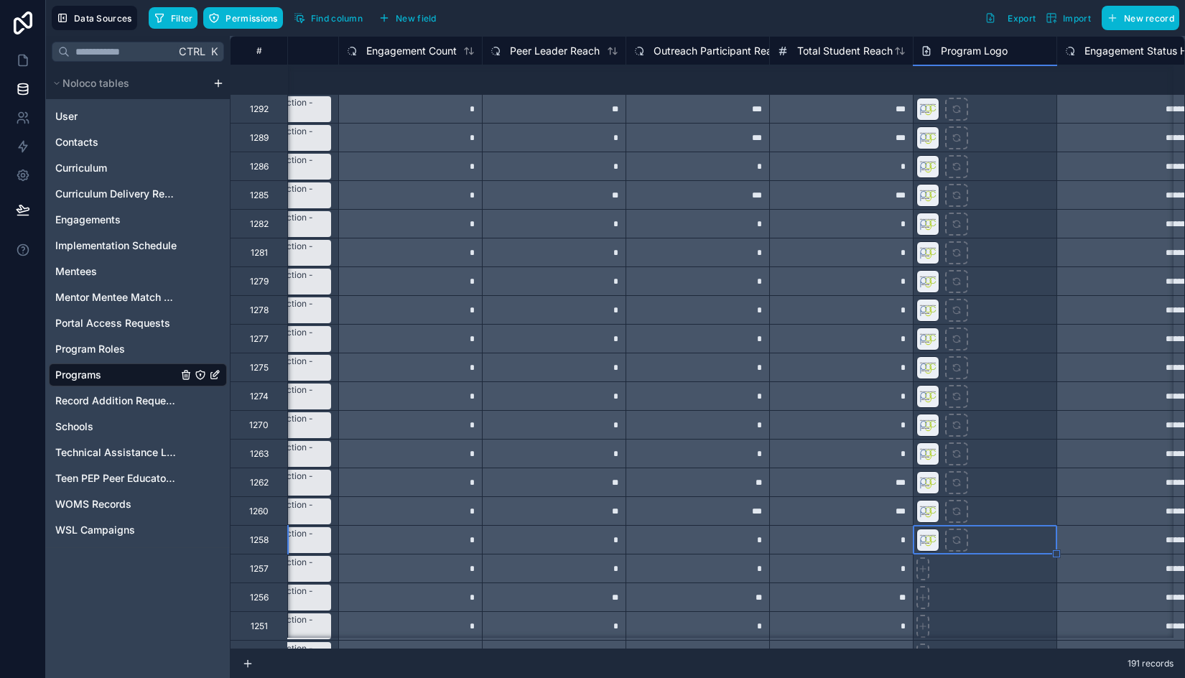
scroll to position [9452, 380]
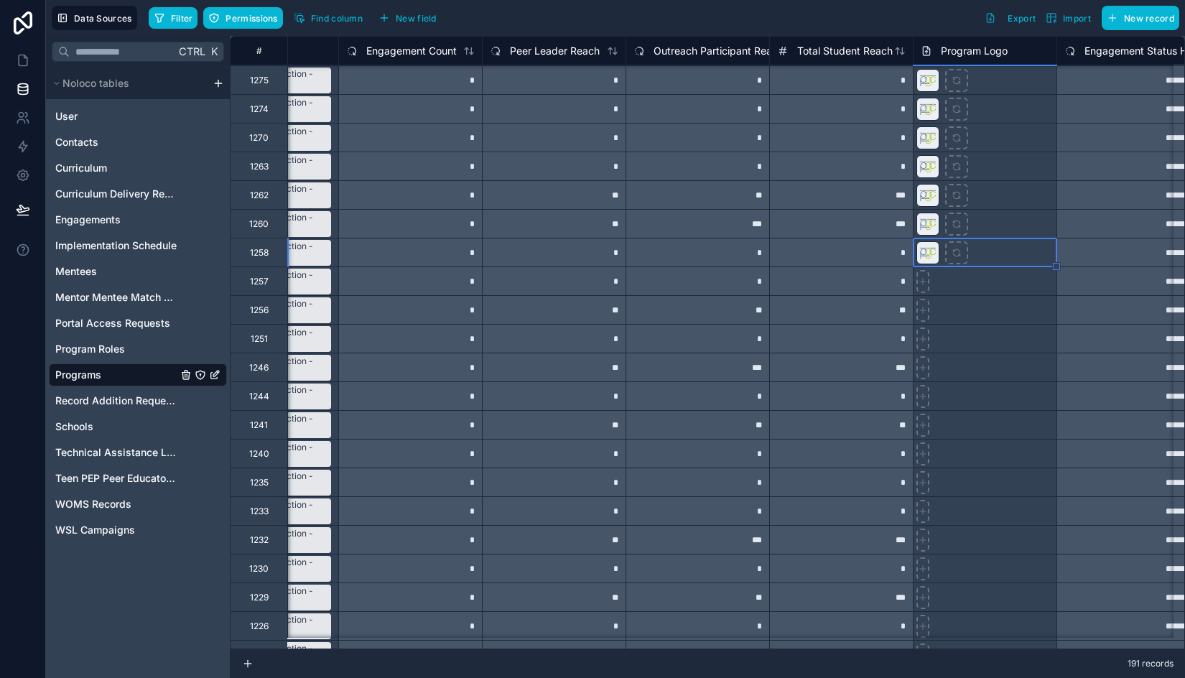
click at [1008, 292] on div at bounding box center [985, 280] width 144 height 29
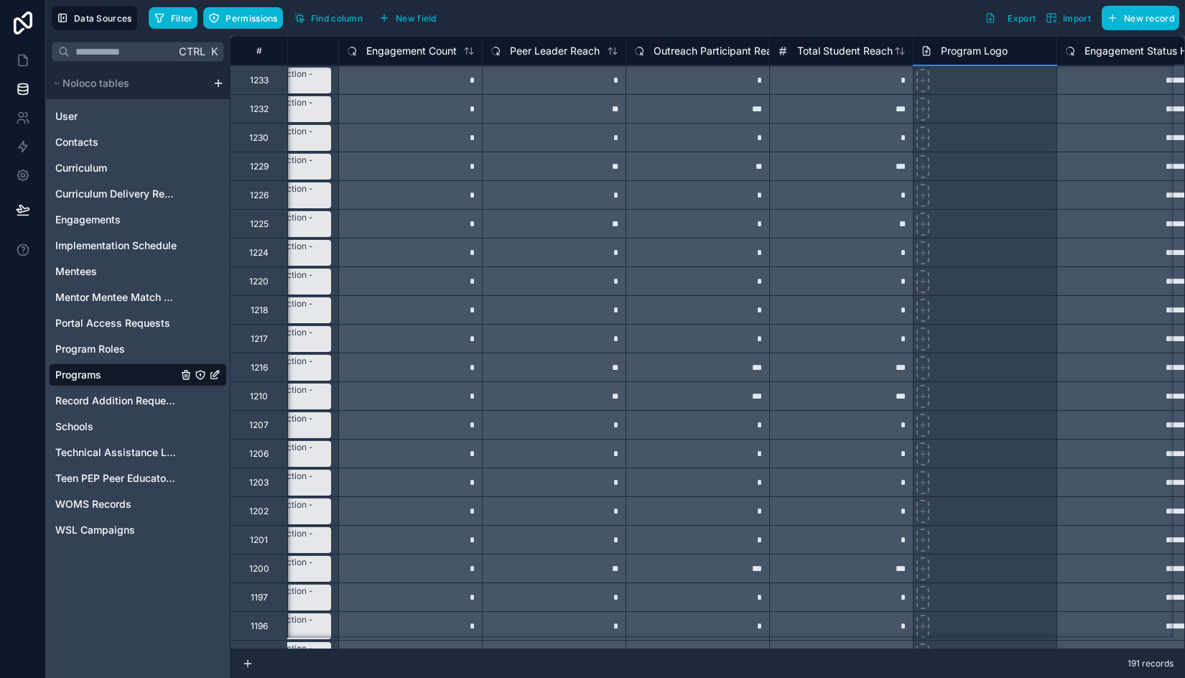
scroll to position [9811, 380]
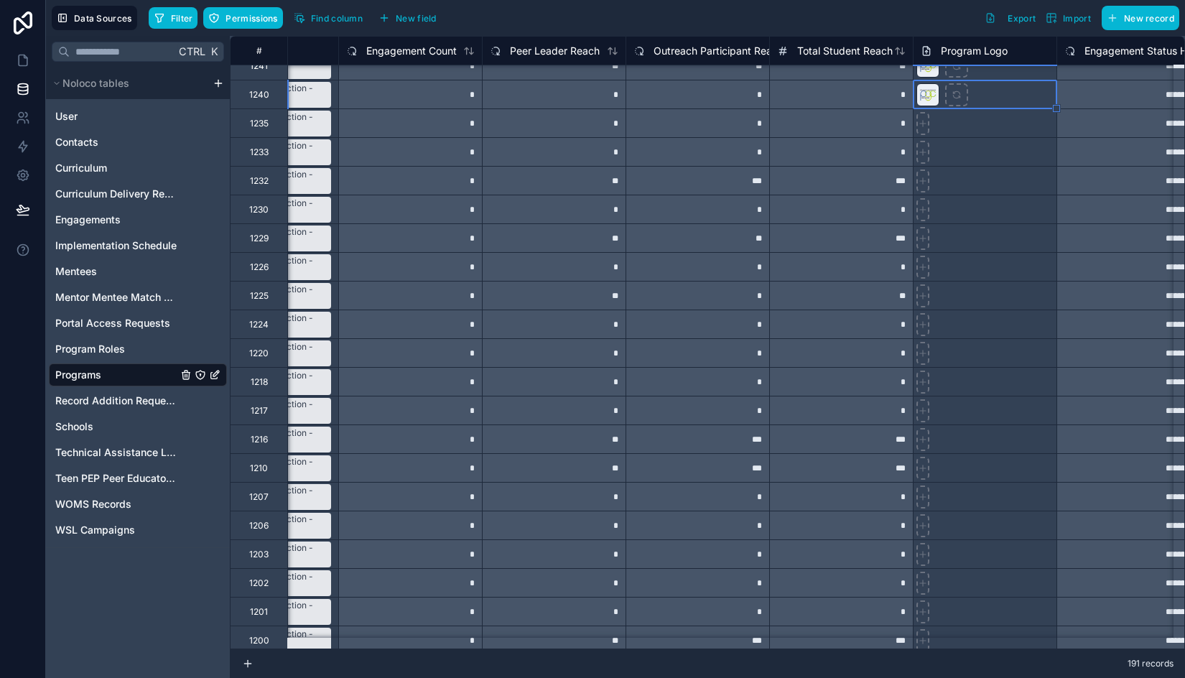
click at [973, 131] on div at bounding box center [985, 122] width 144 height 29
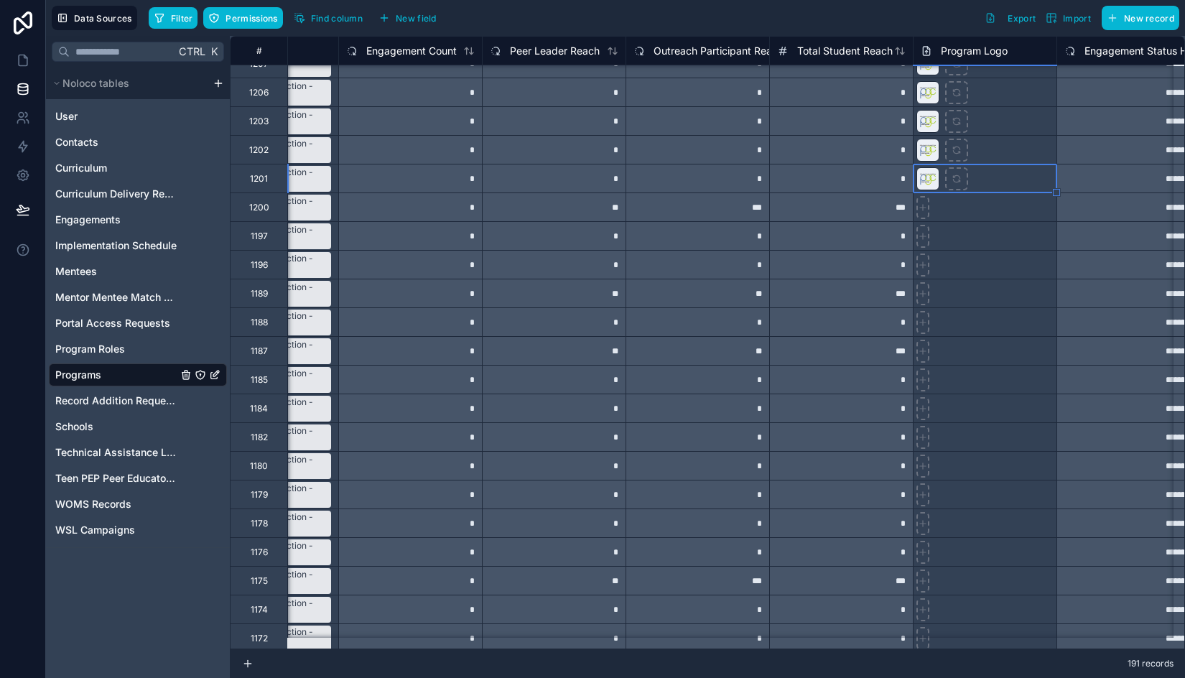
scroll to position [10242, 380]
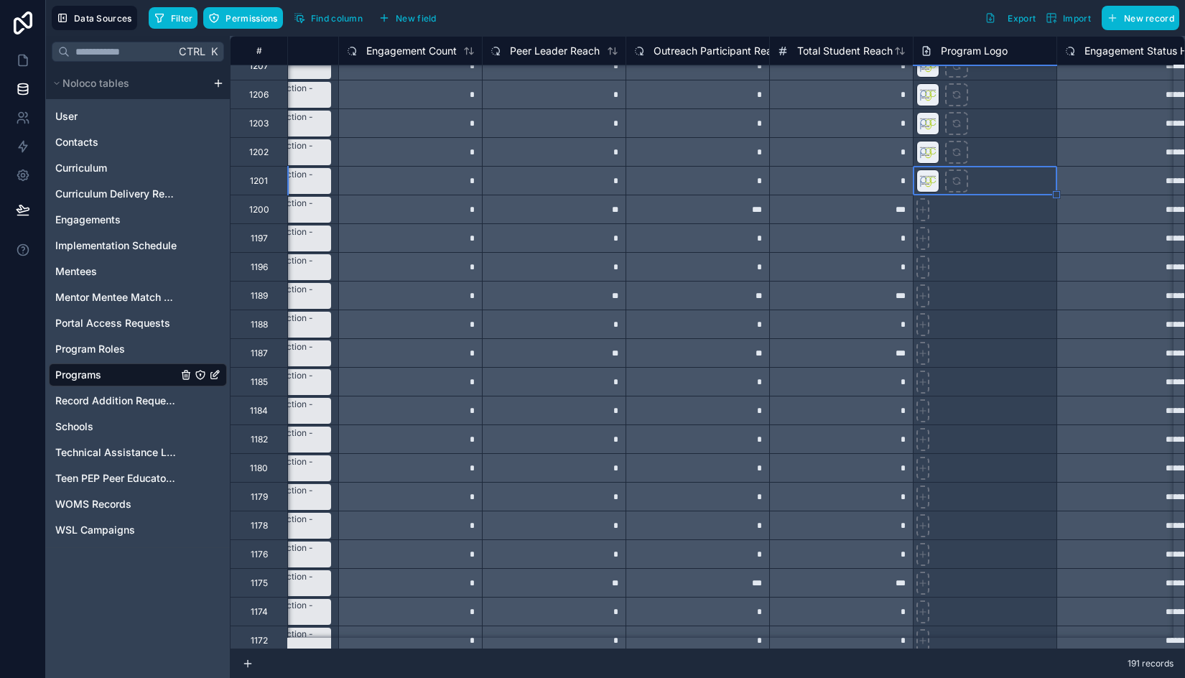
click at [1009, 226] on div at bounding box center [985, 237] width 144 height 29
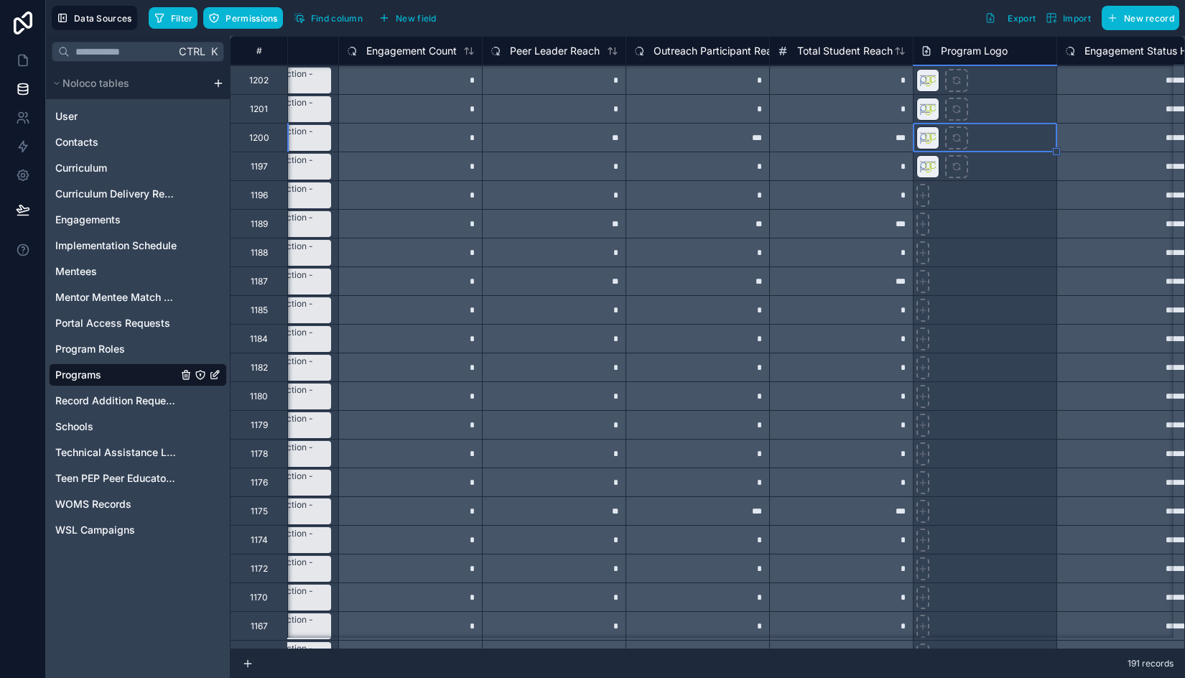
click at [1018, 201] on div at bounding box center [985, 194] width 144 height 29
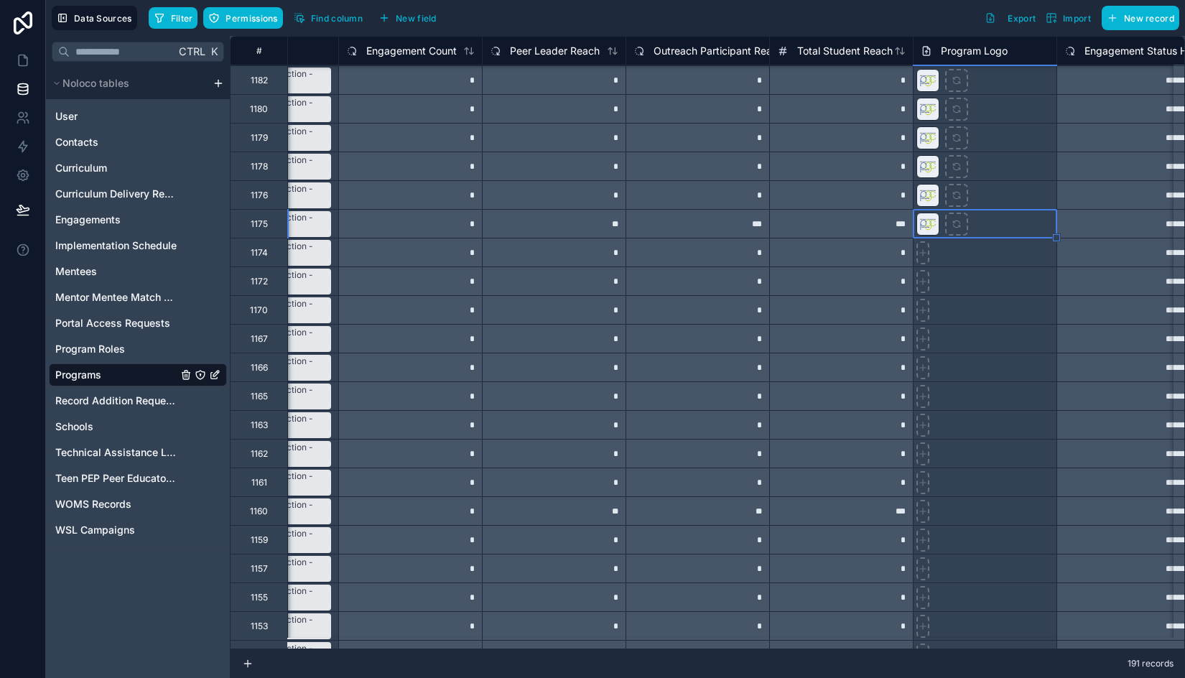
scroll to position [10660, 380]
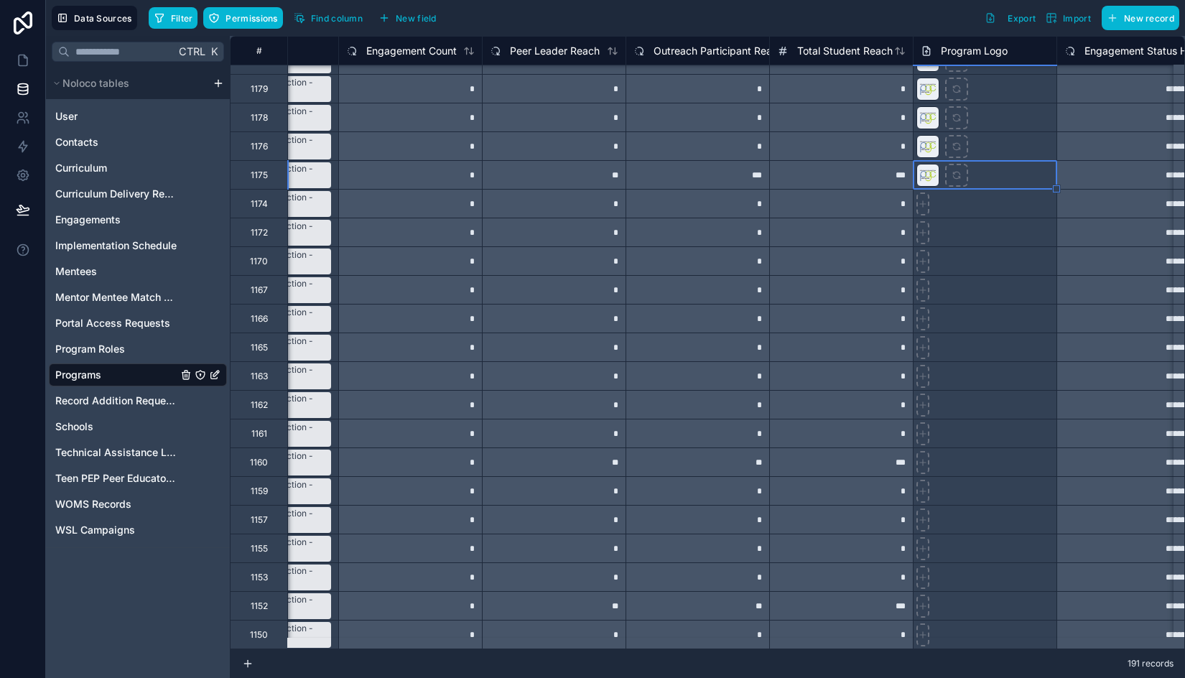
click at [995, 196] on div at bounding box center [985, 203] width 144 height 29
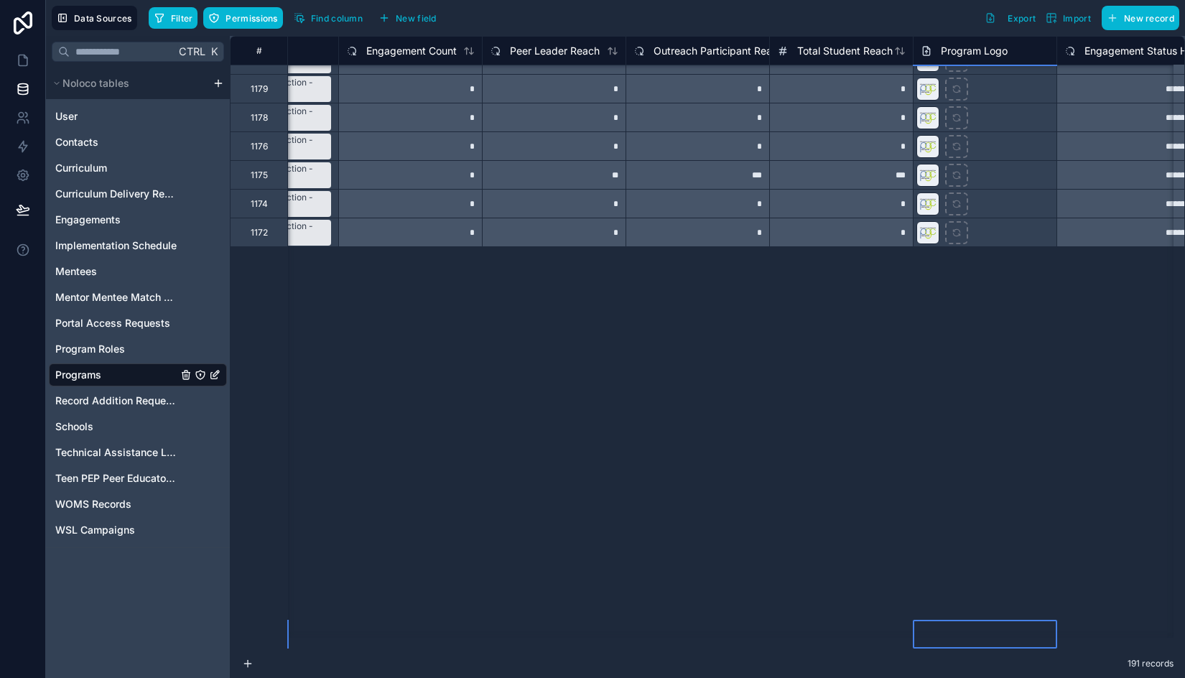
scroll to position [10086, 380]
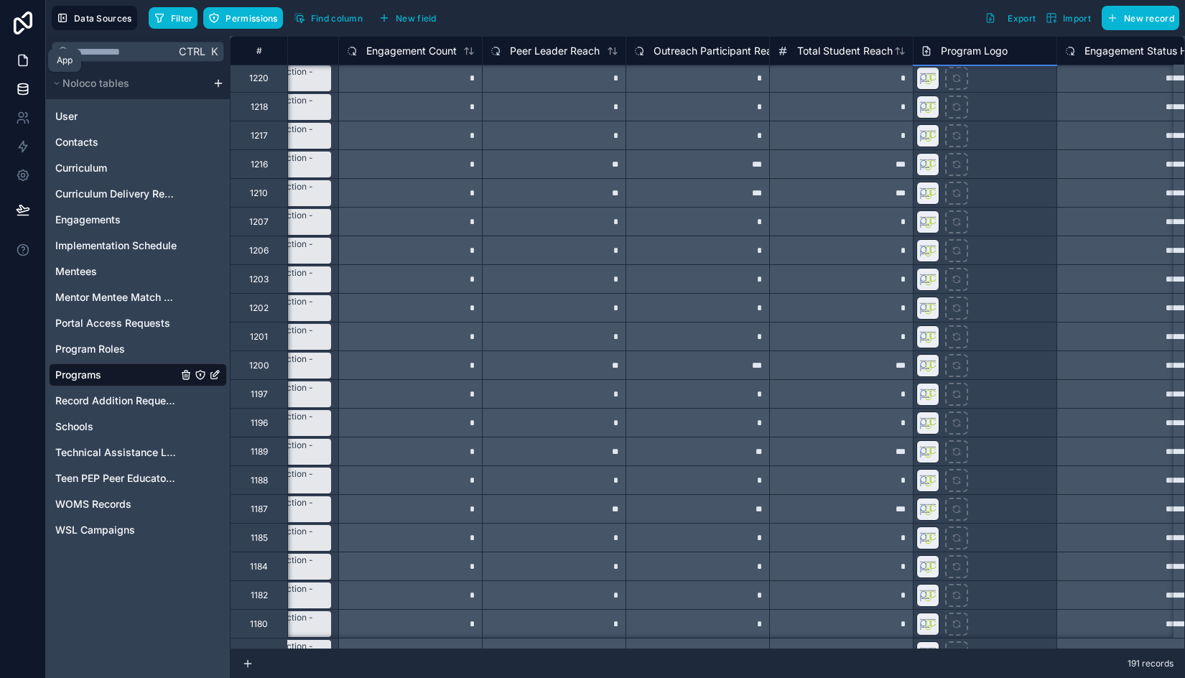
click at [24, 63] on icon at bounding box center [23, 60] width 14 height 14
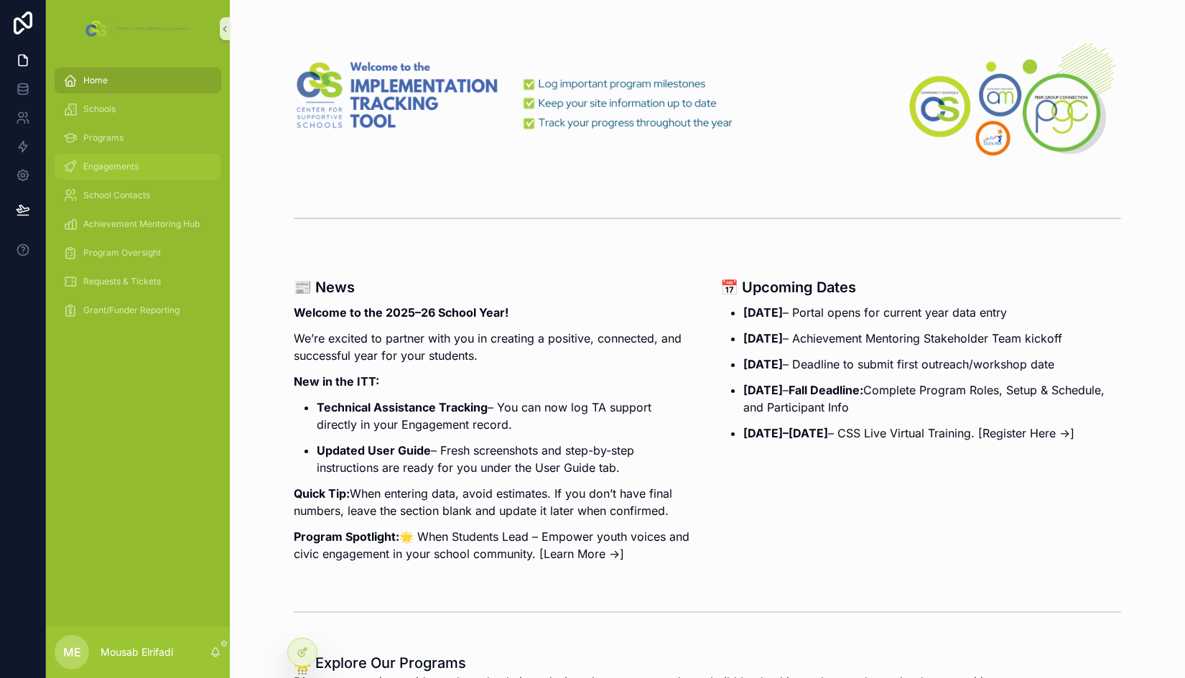
click at [146, 164] on div "Engagements" at bounding box center [137, 166] width 149 height 23
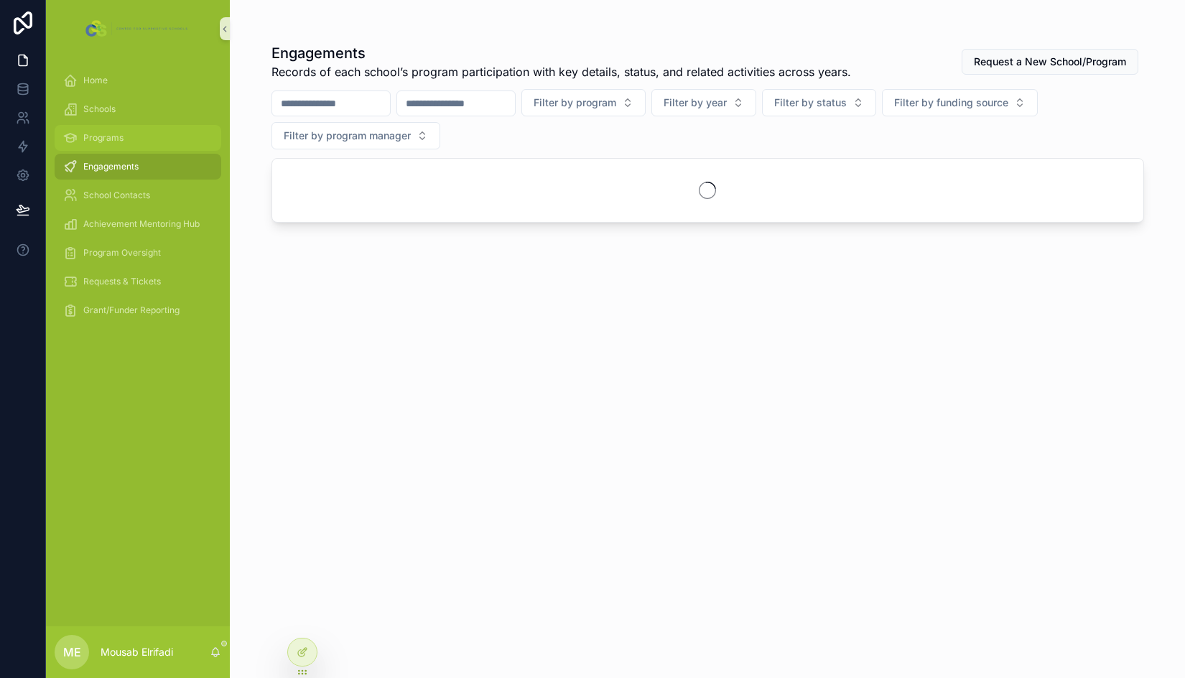
click at [126, 138] on div "Programs" at bounding box center [137, 137] width 149 height 23
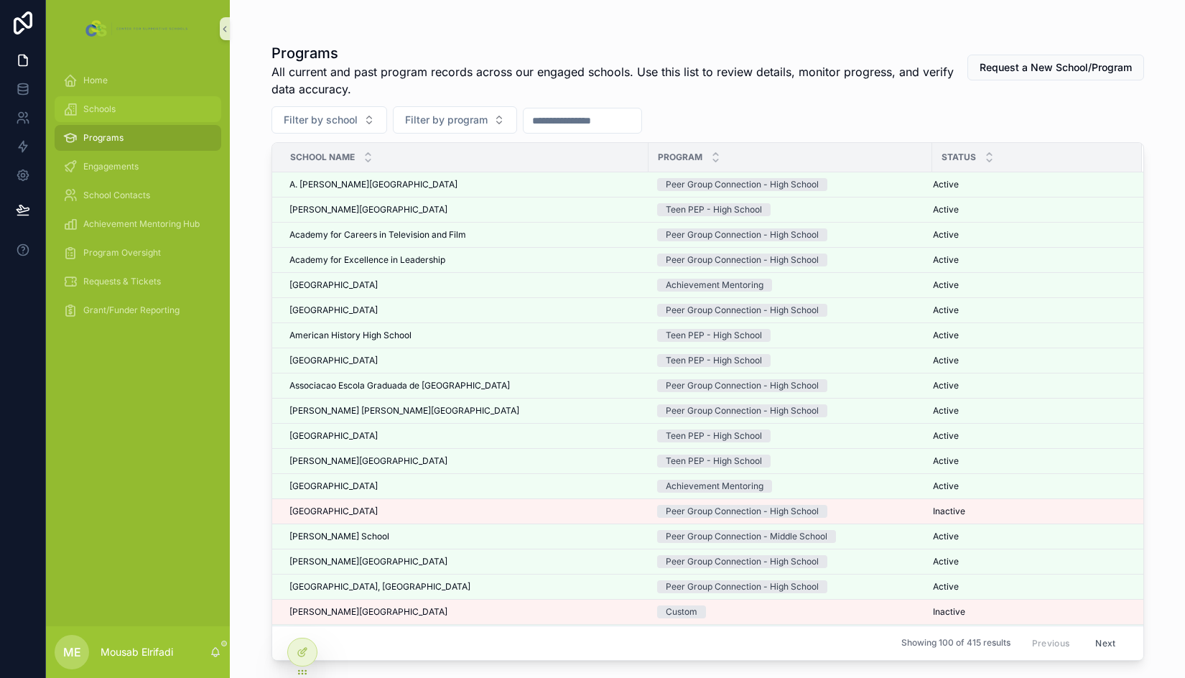
click at [155, 101] on div "Schools" at bounding box center [137, 109] width 149 height 23
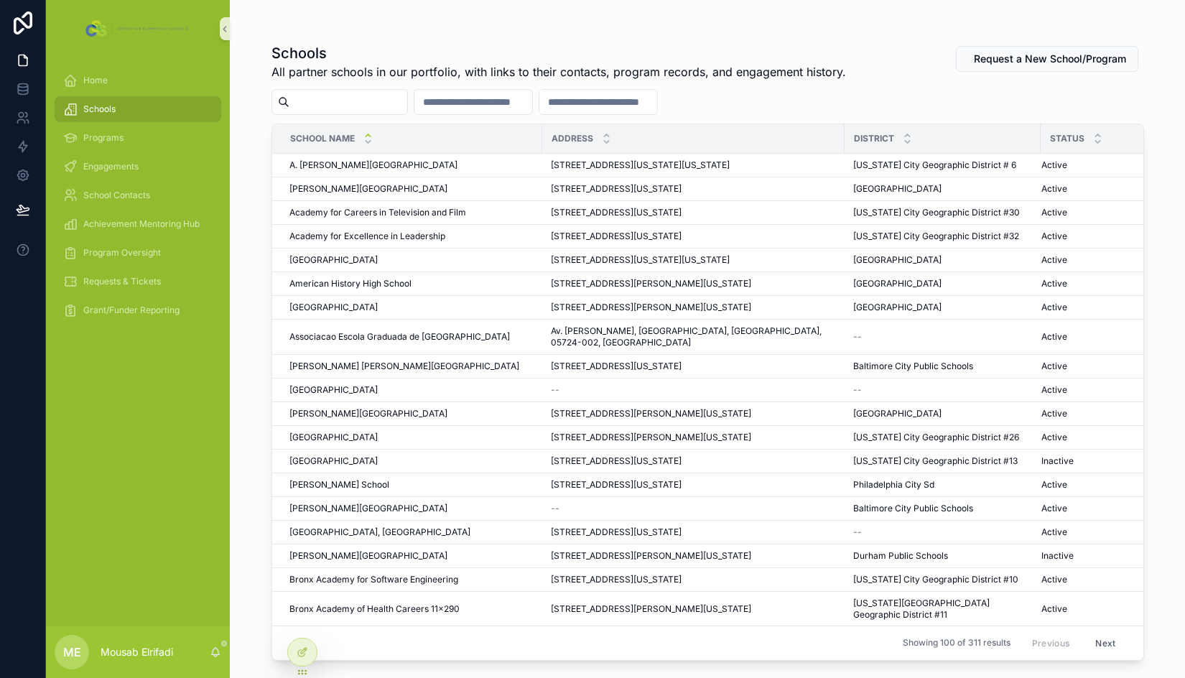
click at [427, 408] on div "[PERSON_NAME][GEOGRAPHIC_DATA] [PERSON_NAME][GEOGRAPHIC_DATA]" at bounding box center [411, 413] width 244 height 11
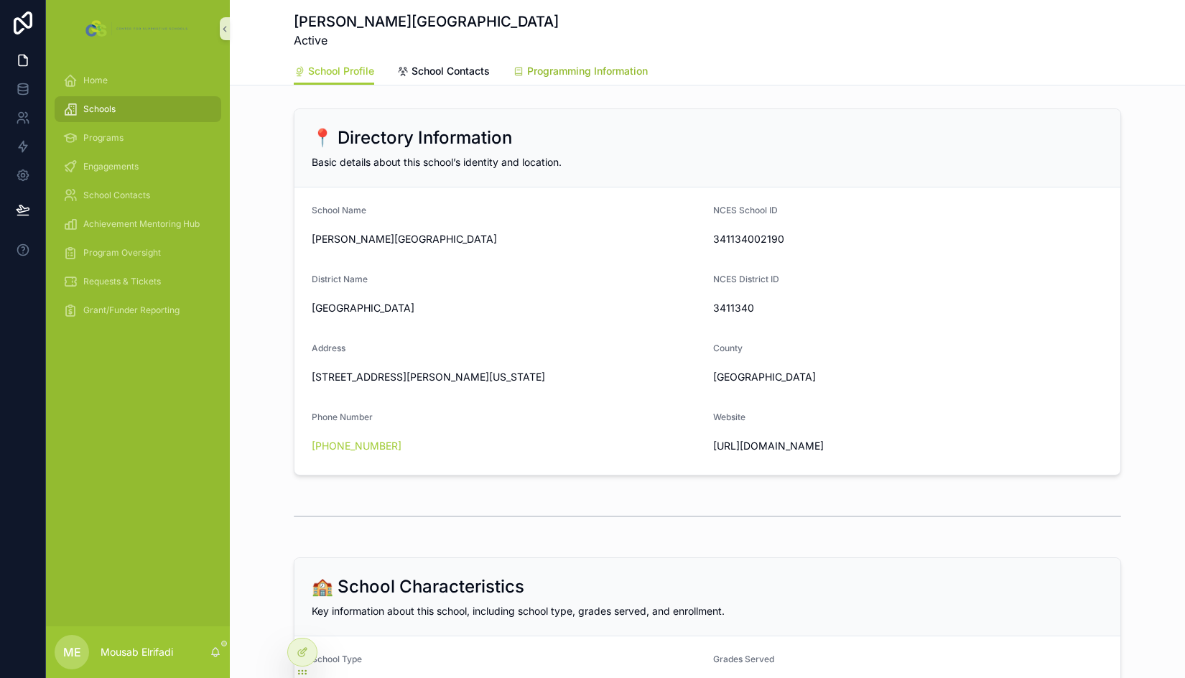
click at [548, 68] on span "Programming Information" at bounding box center [587, 71] width 121 height 14
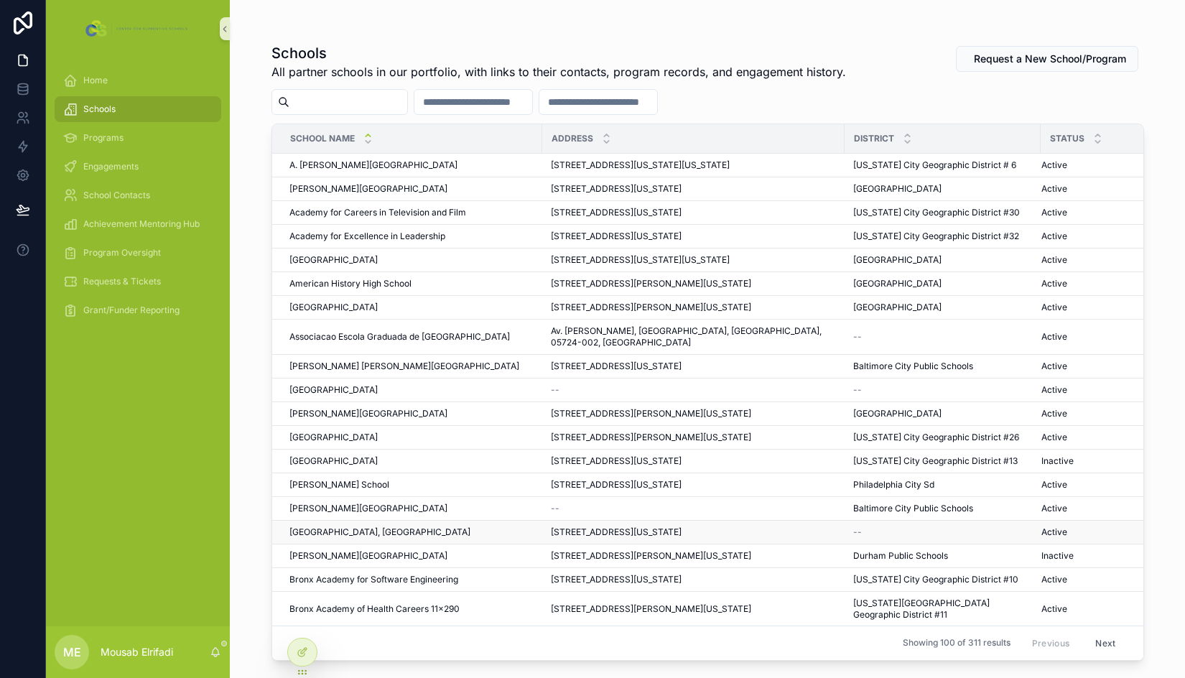
click at [435, 542] on td "[GEOGRAPHIC_DATA], [GEOGRAPHIC_DATA] [GEOGRAPHIC_DATA], [GEOGRAPHIC_DATA]" at bounding box center [407, 533] width 270 height 24
click at [434, 534] on div "[GEOGRAPHIC_DATA], [GEOGRAPHIC_DATA] [GEOGRAPHIC_DATA], [GEOGRAPHIC_DATA]" at bounding box center [411, 531] width 244 height 11
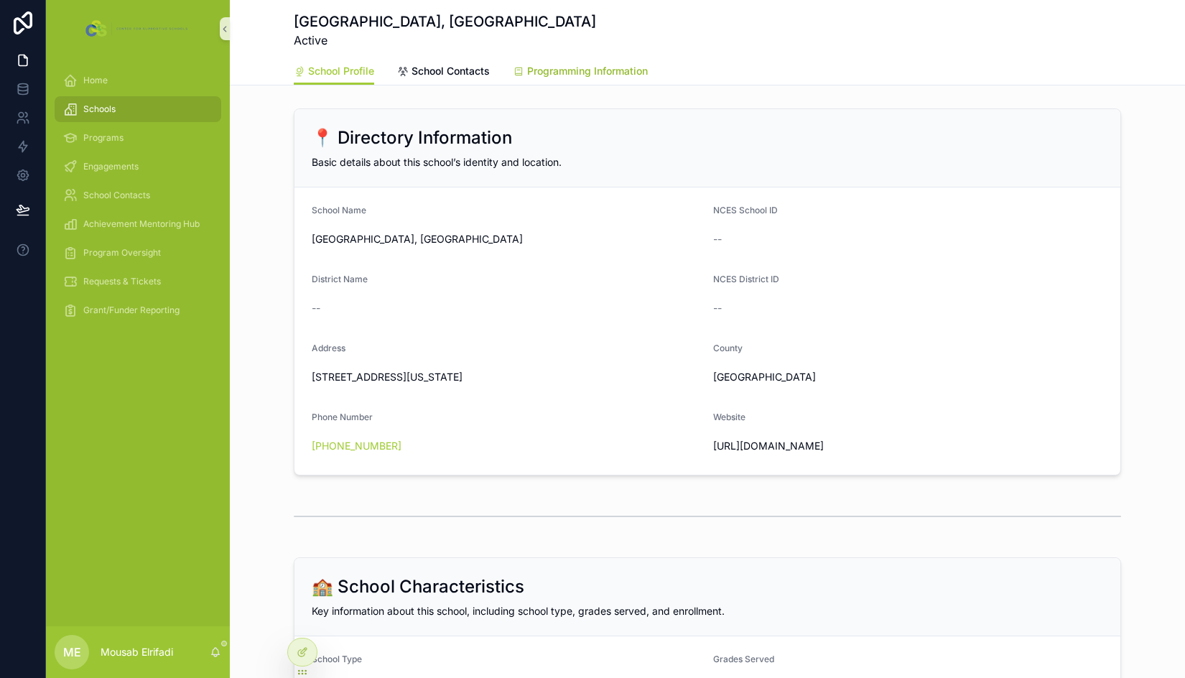
click at [630, 68] on span "Programming Information" at bounding box center [587, 71] width 121 height 14
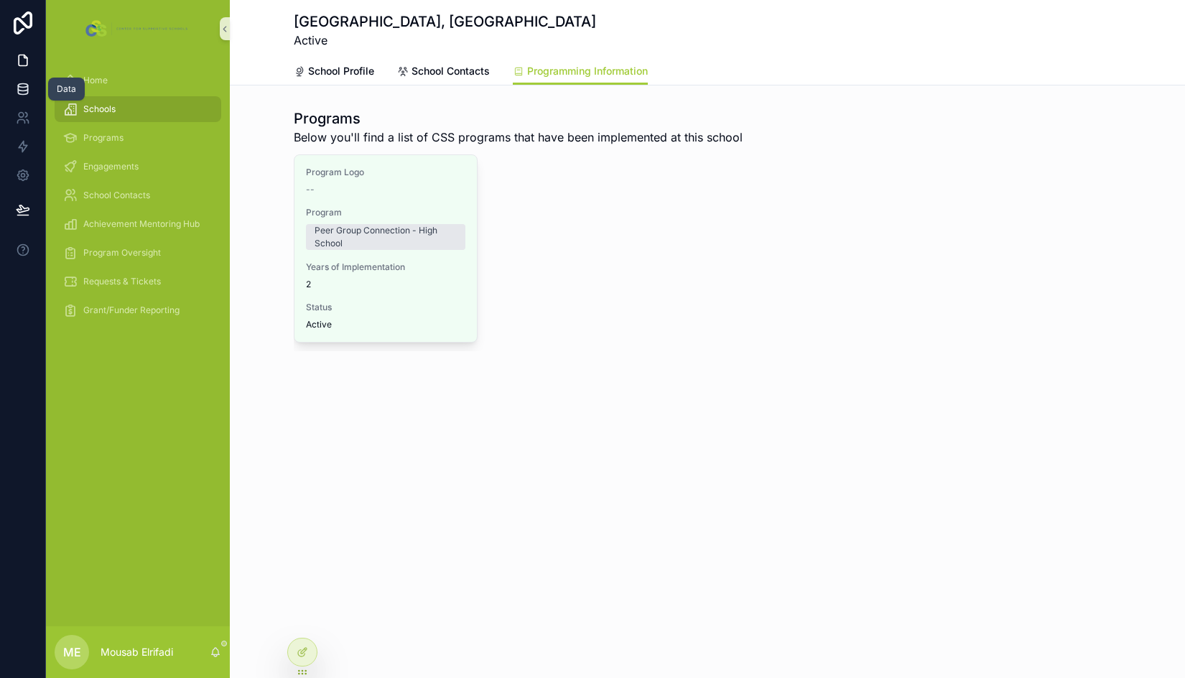
click at [11, 90] on link at bounding box center [22, 89] width 45 height 29
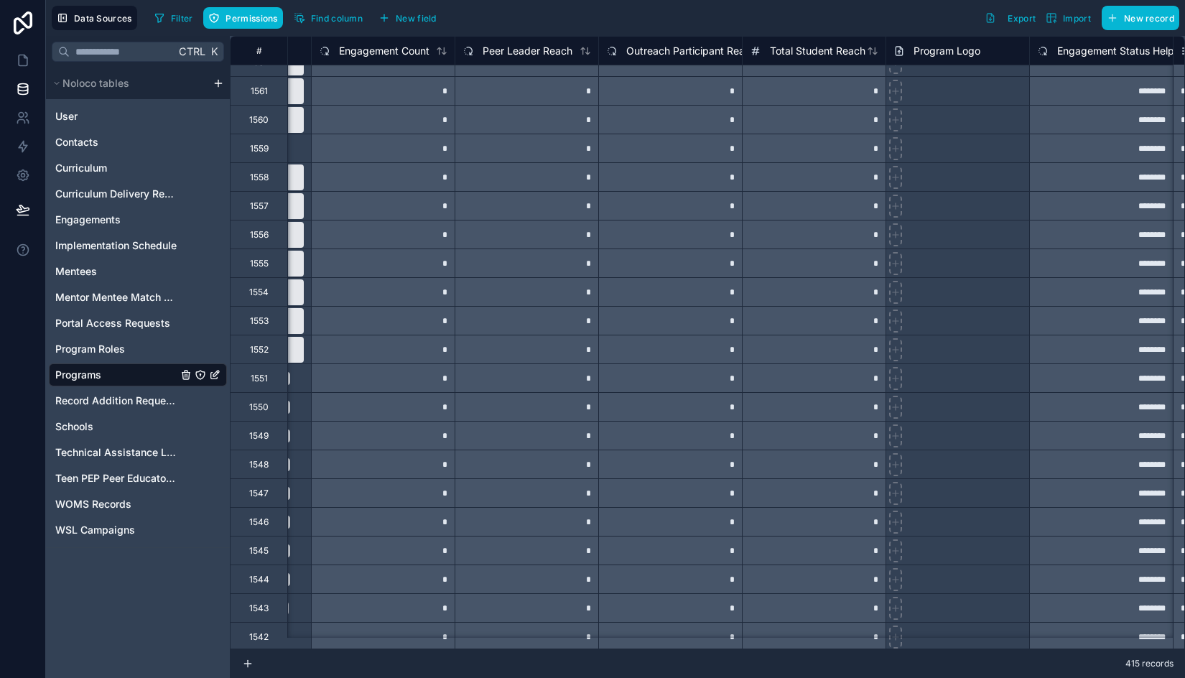
scroll to position [0, 407]
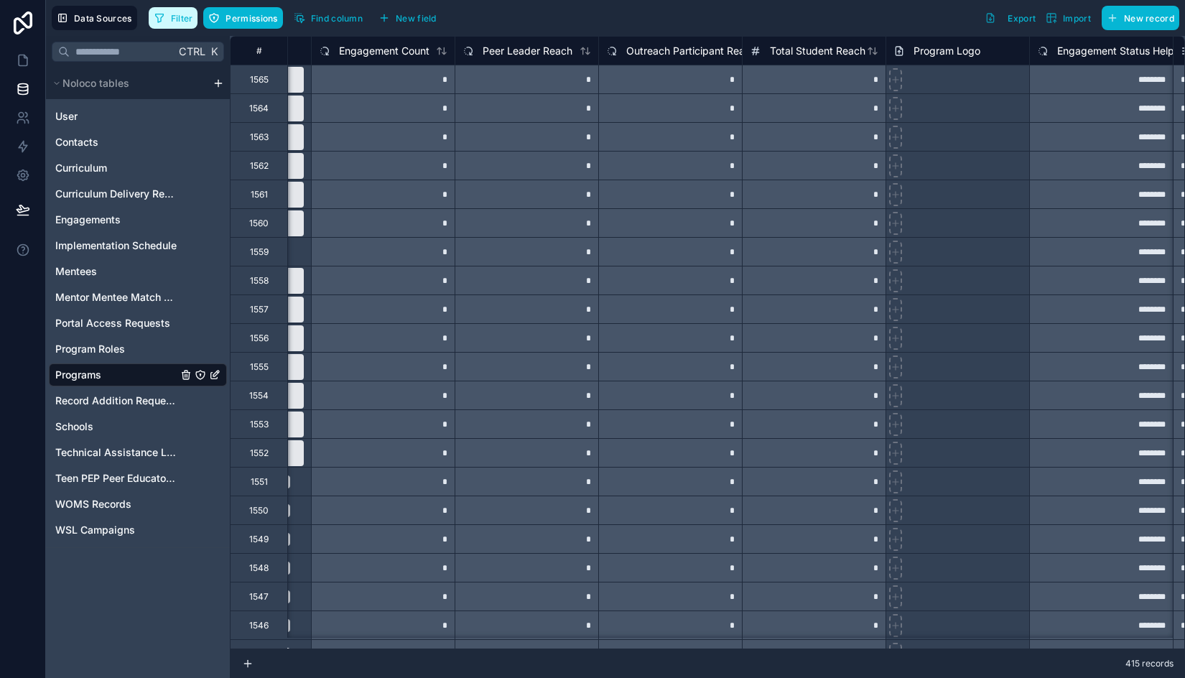
click at [158, 24] on button "Filter" at bounding box center [174, 18] width 50 height 22
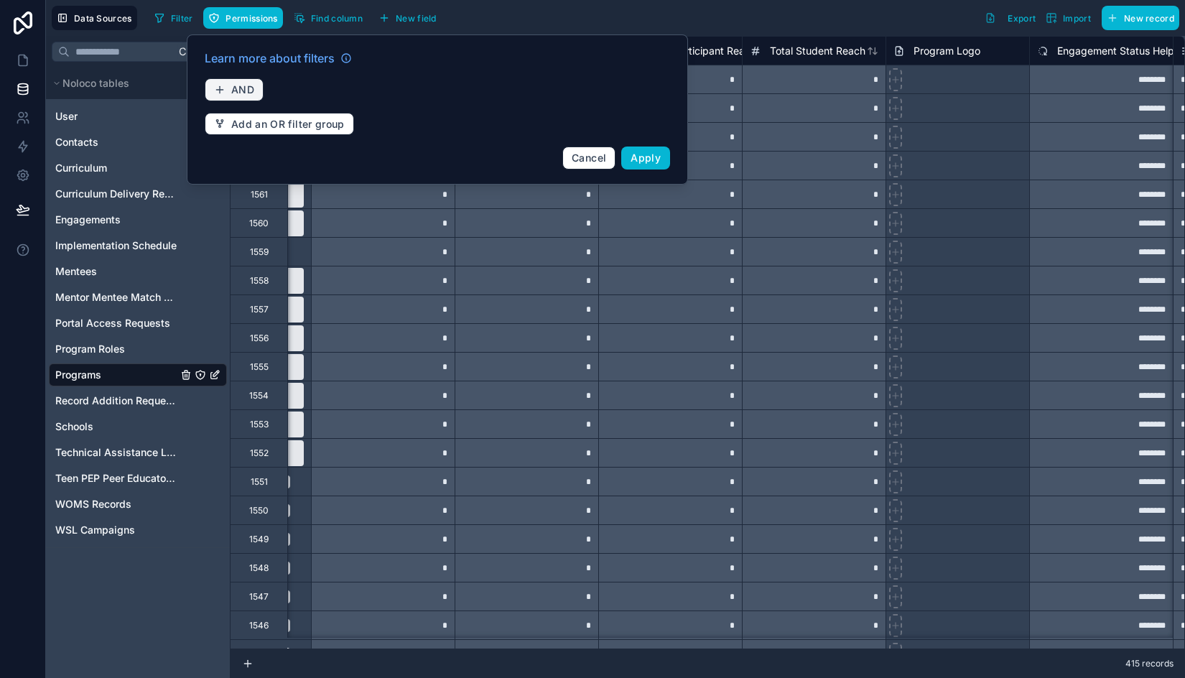
click at [234, 92] on span "AND" at bounding box center [242, 89] width 23 height 13
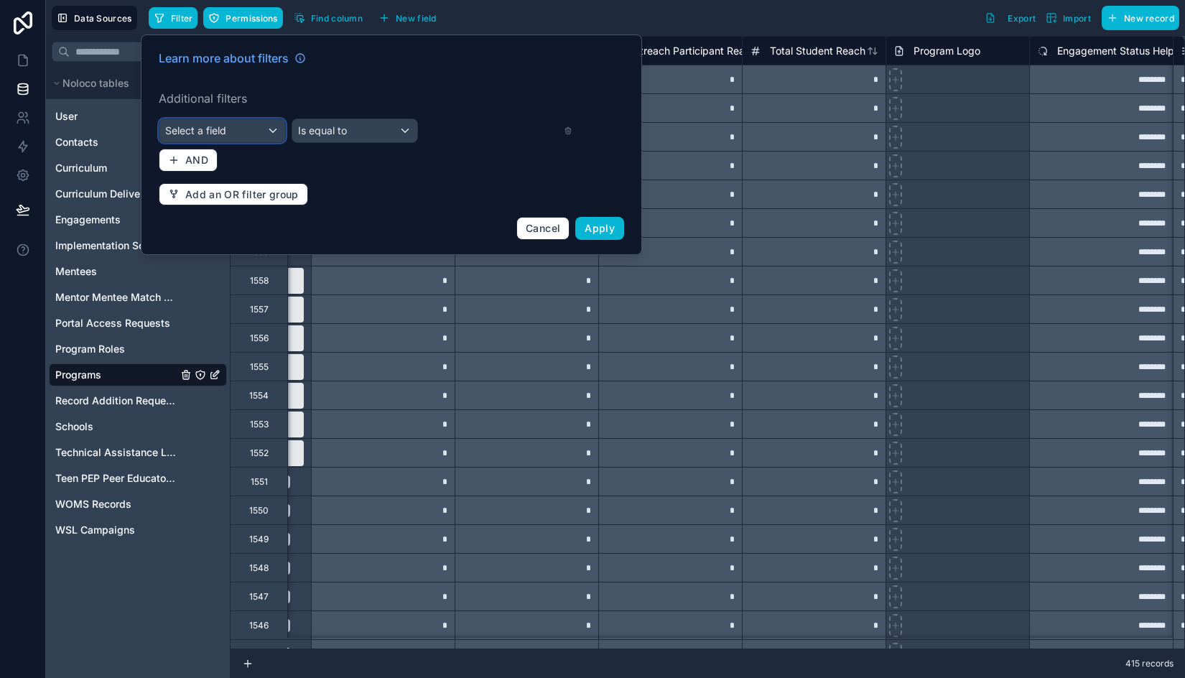
click at [224, 130] on span "Select a field" at bounding box center [195, 130] width 61 height 12
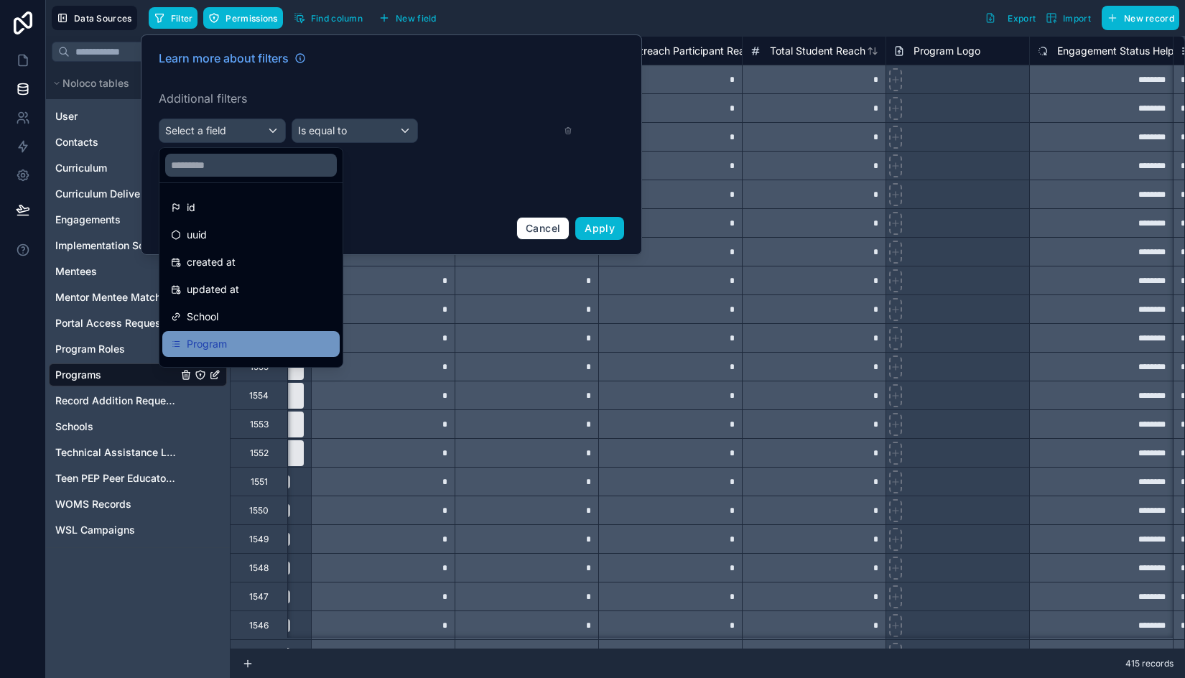
click at [217, 336] on span "Program" at bounding box center [207, 343] width 40 height 17
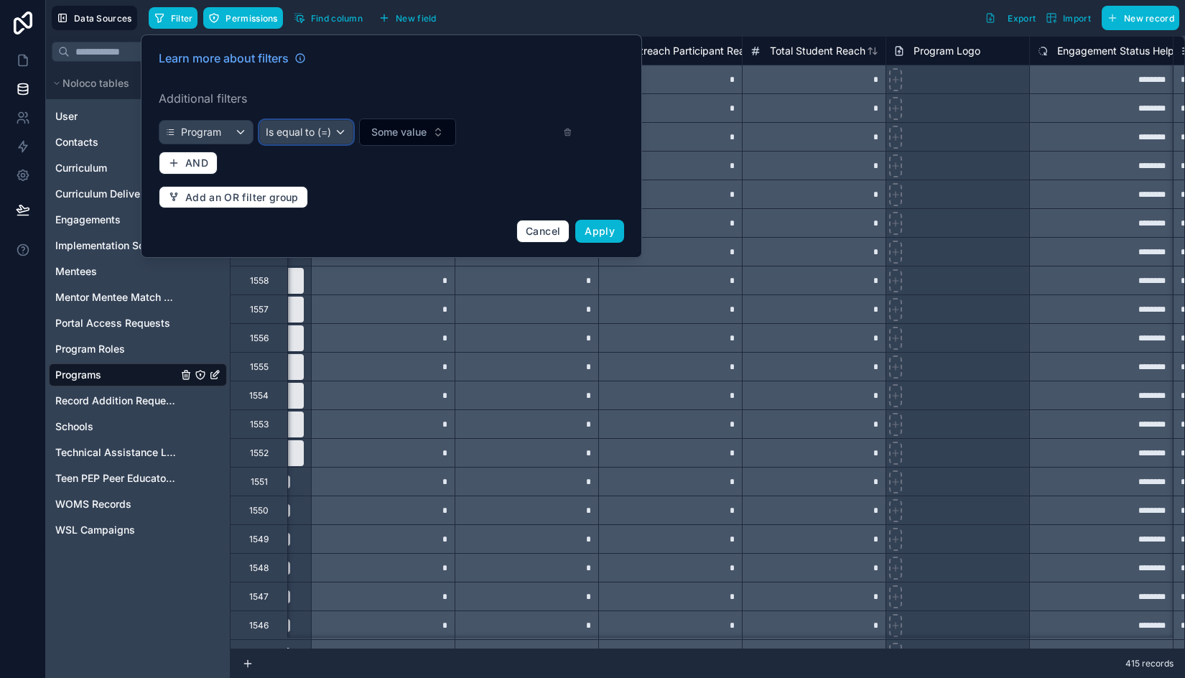
click at [310, 131] on span "Is equal to (=)" at bounding box center [298, 132] width 65 height 14
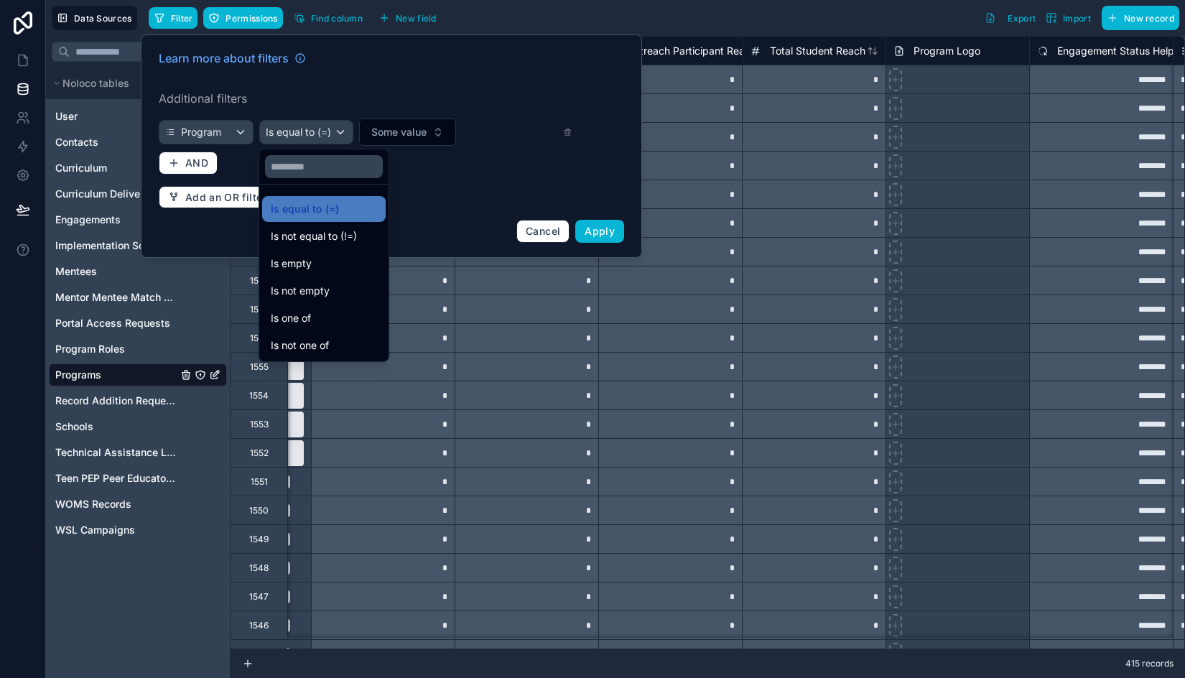
click at [413, 126] on div at bounding box center [391, 145] width 501 height 223
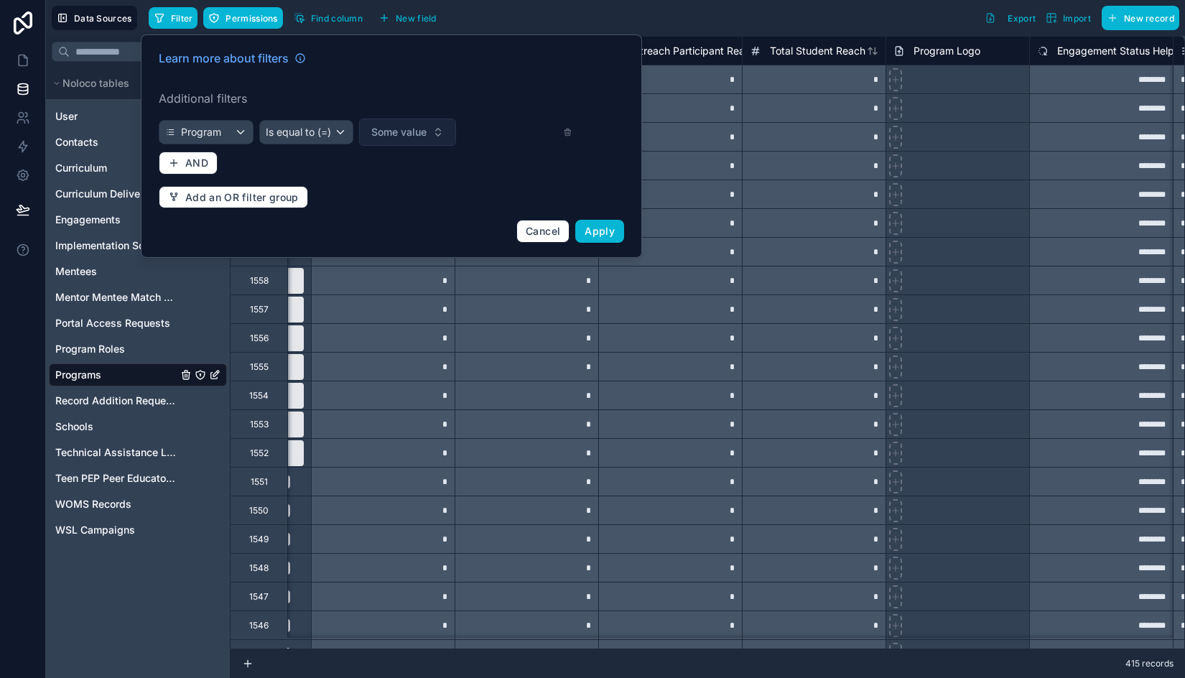
click at [413, 127] on span "Some value" at bounding box center [398, 132] width 55 height 14
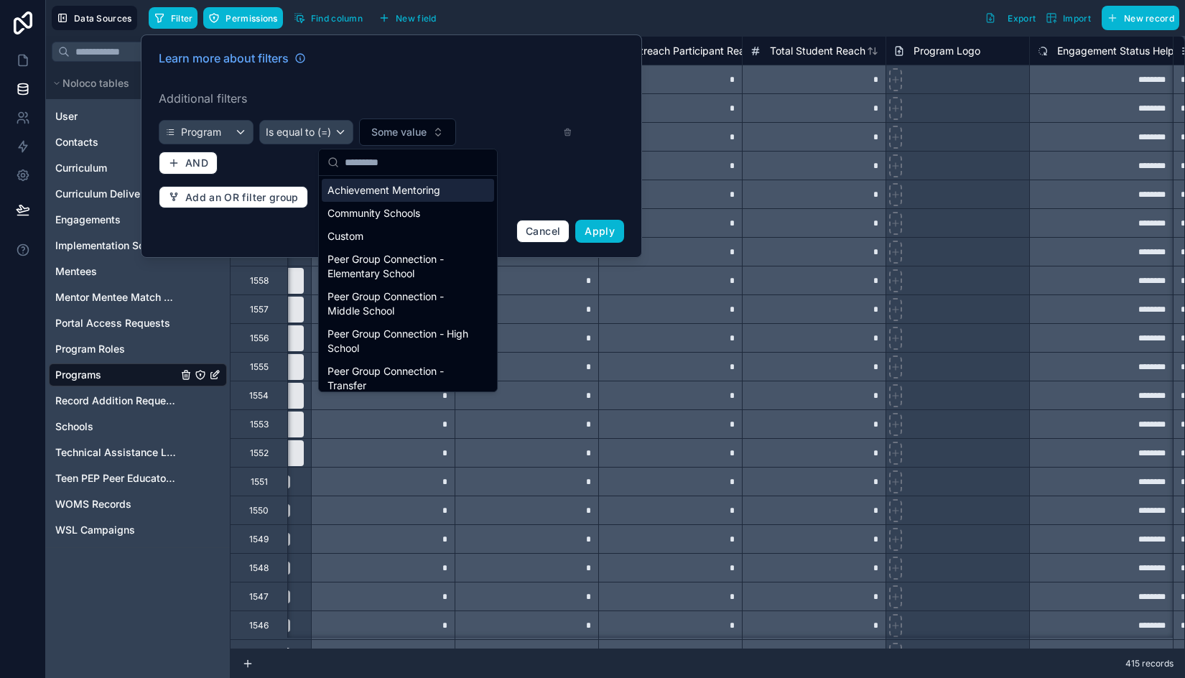
click at [412, 187] on div "Achievement Mentoring" at bounding box center [408, 190] width 172 height 23
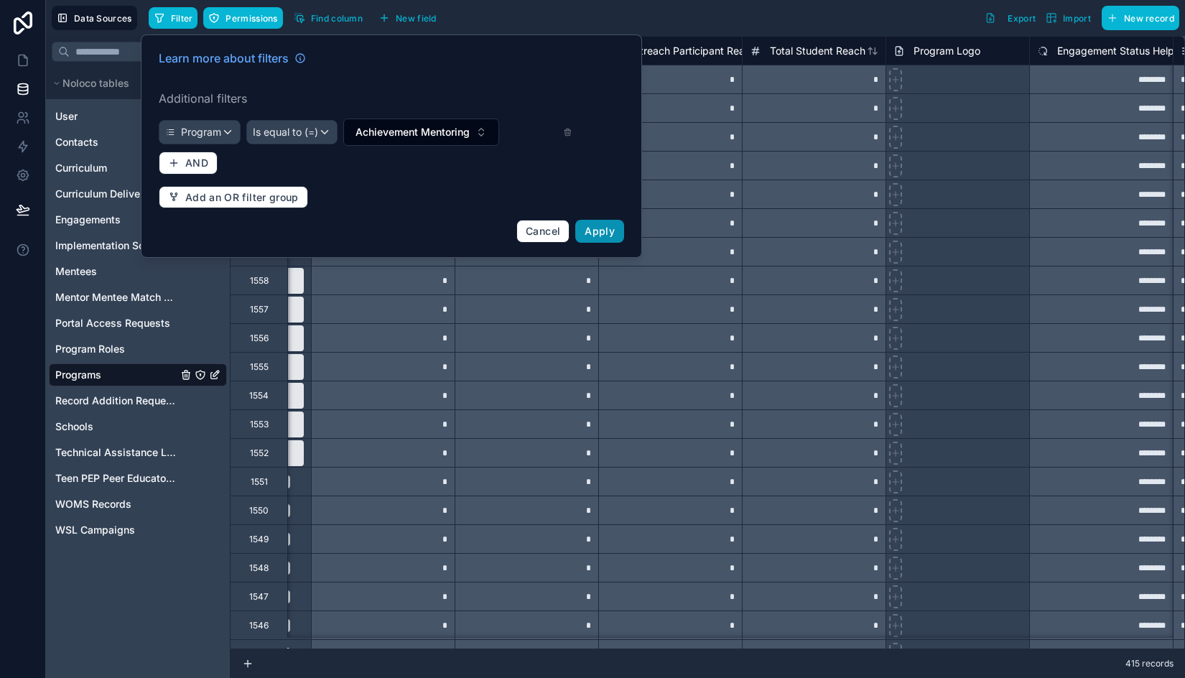
click at [610, 226] on span "Apply" at bounding box center [600, 231] width 30 height 12
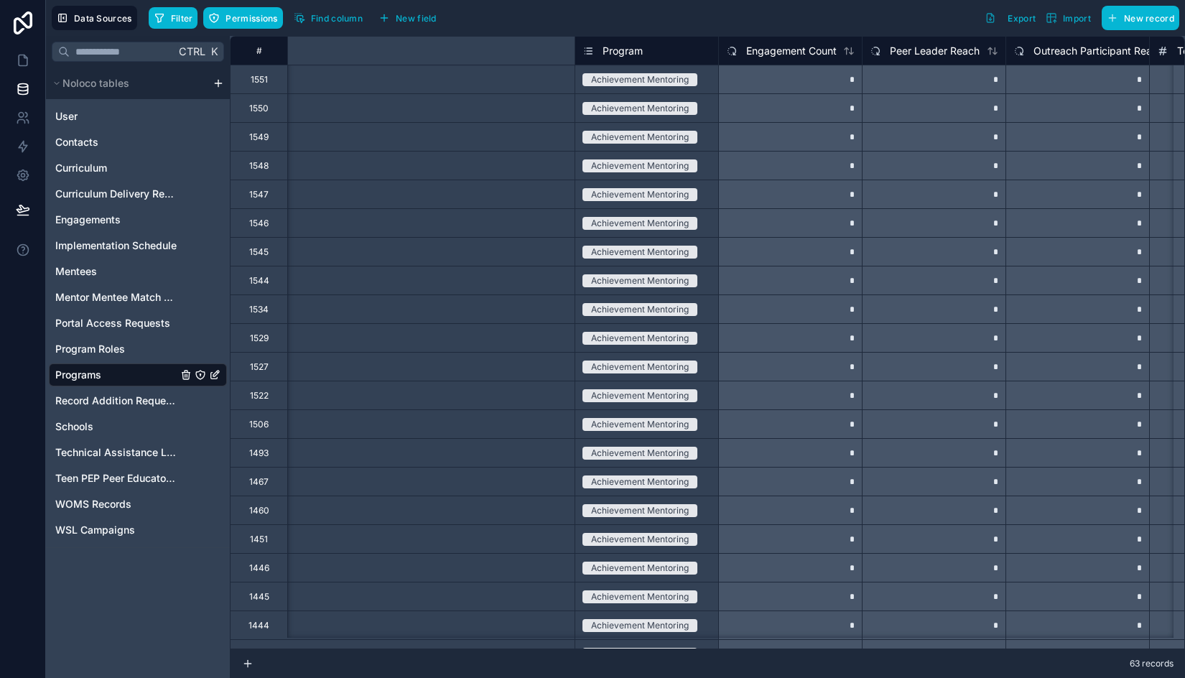
scroll to position [0, 675]
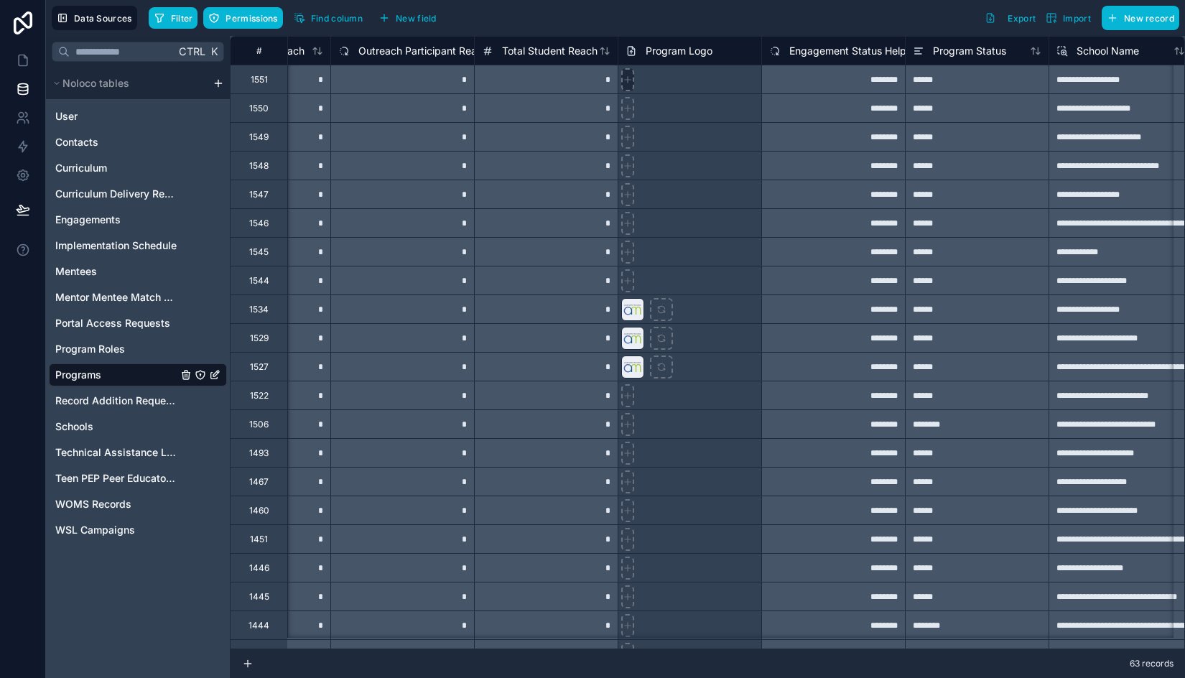
click at [623, 86] on div at bounding box center [627, 79] width 13 height 23
click at [21, 57] on icon at bounding box center [23, 60] width 14 height 14
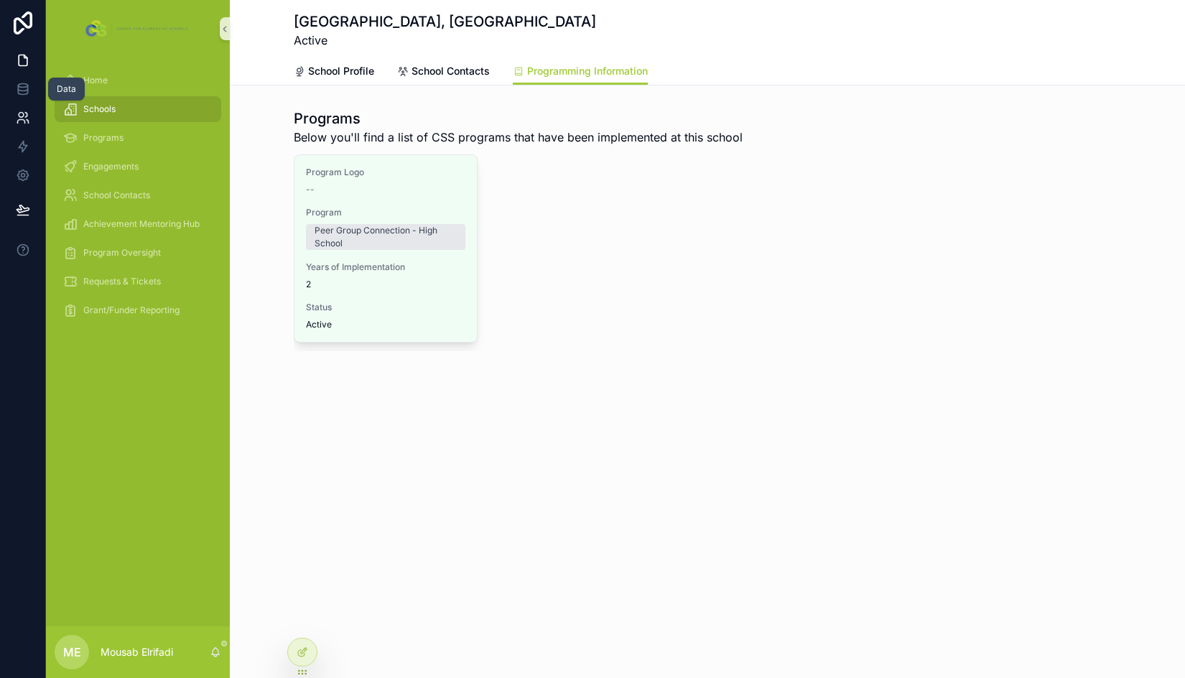
drag, startPoint x: 23, startPoint y: 88, endPoint x: 38, endPoint y: 131, distance: 45.0
click at [23, 88] on icon at bounding box center [23, 89] width 14 height 14
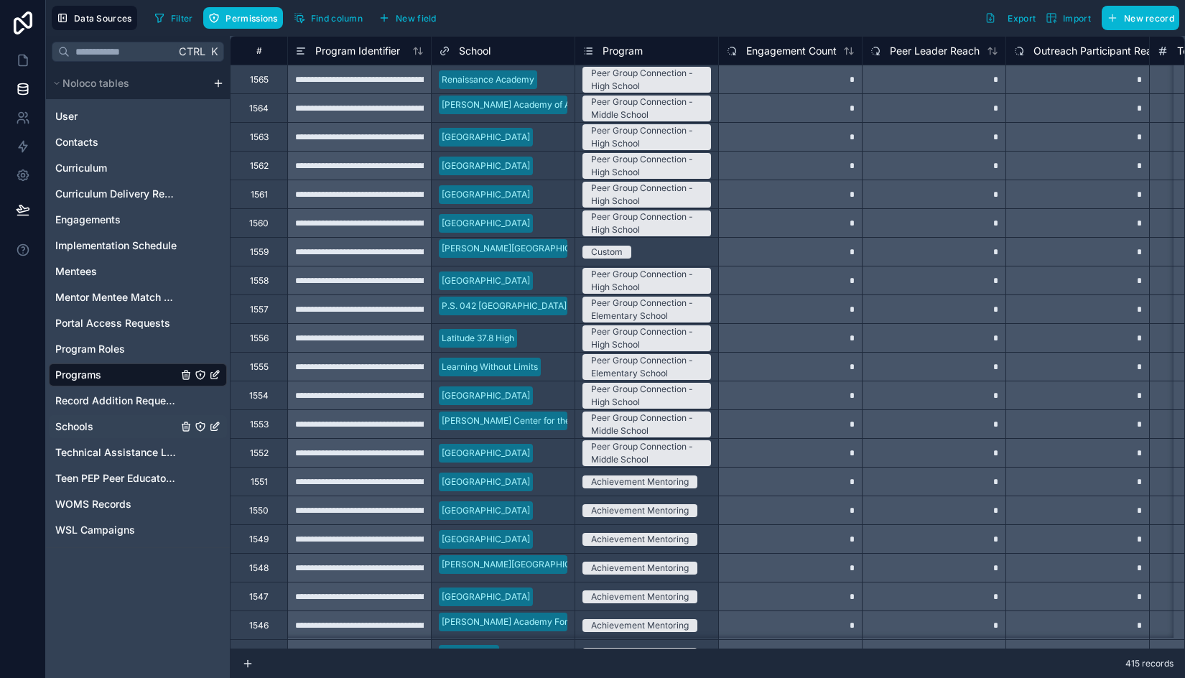
click at [111, 426] on link "Schools" at bounding box center [116, 426] width 122 height 14
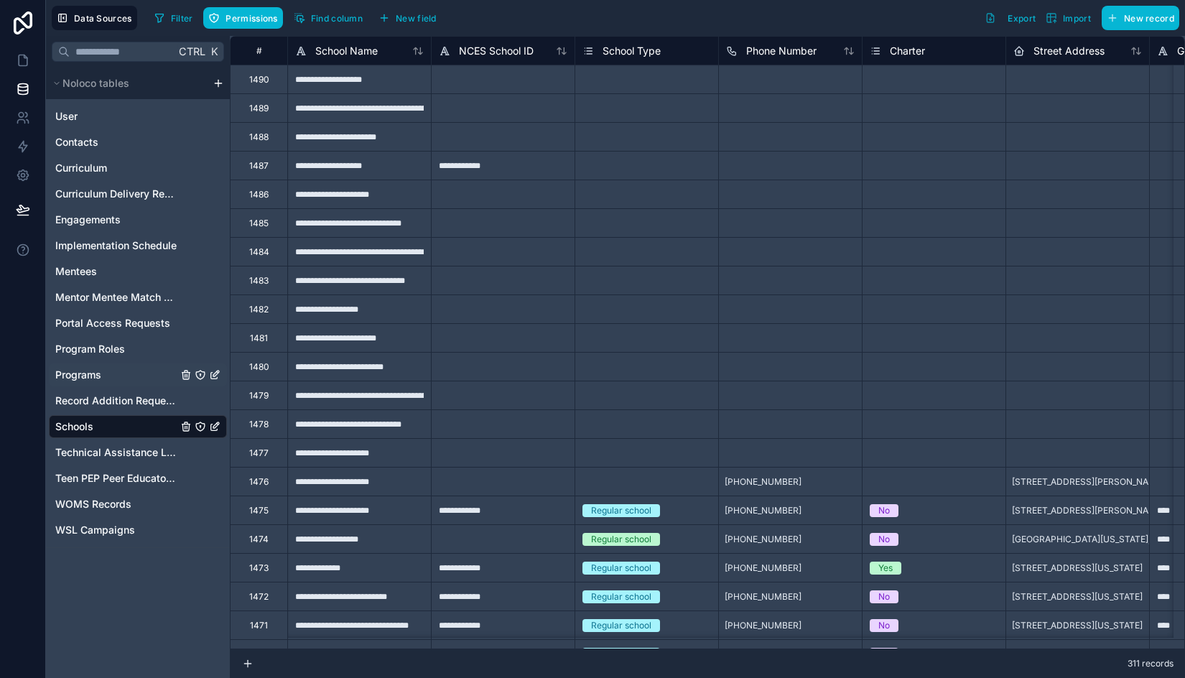
click at [94, 378] on span "Programs" at bounding box center [78, 375] width 46 height 14
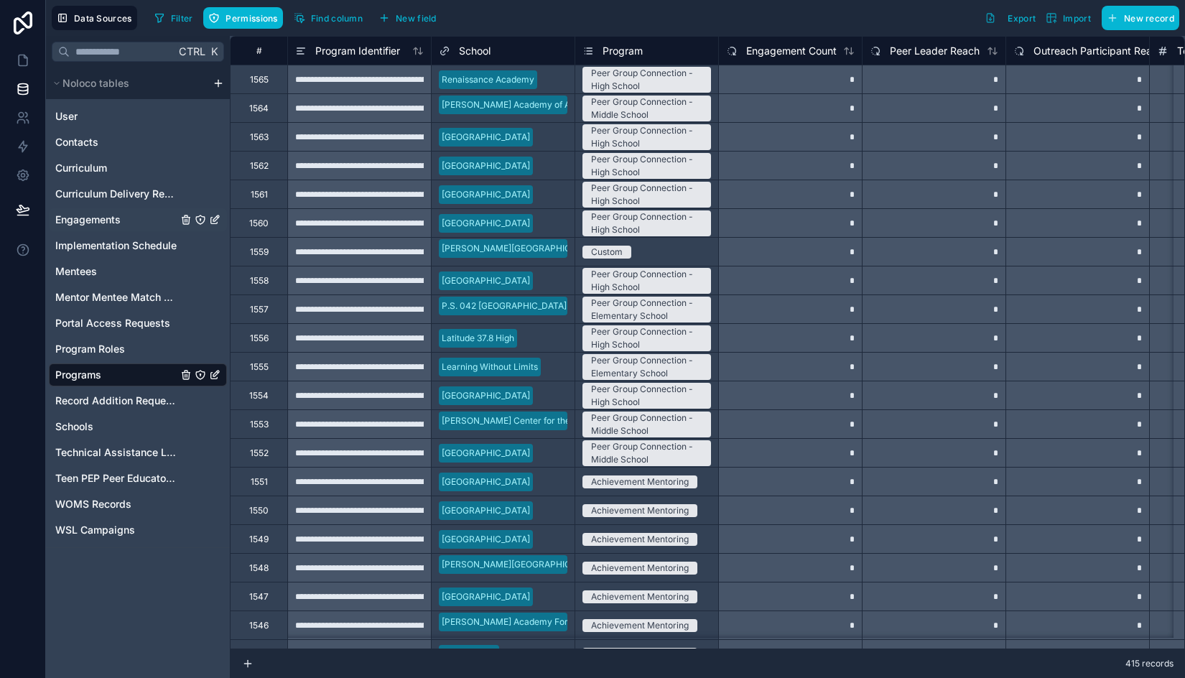
click at [79, 218] on span "Engagements" at bounding box center [87, 220] width 65 height 14
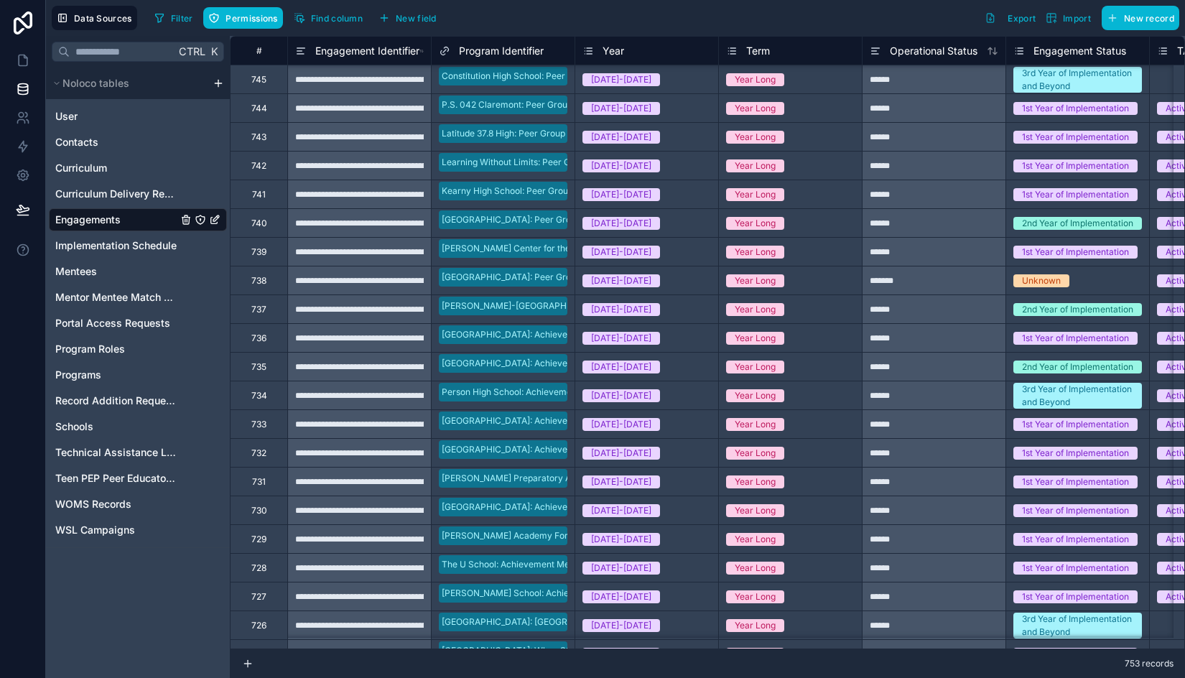
scroll to position [503, 0]
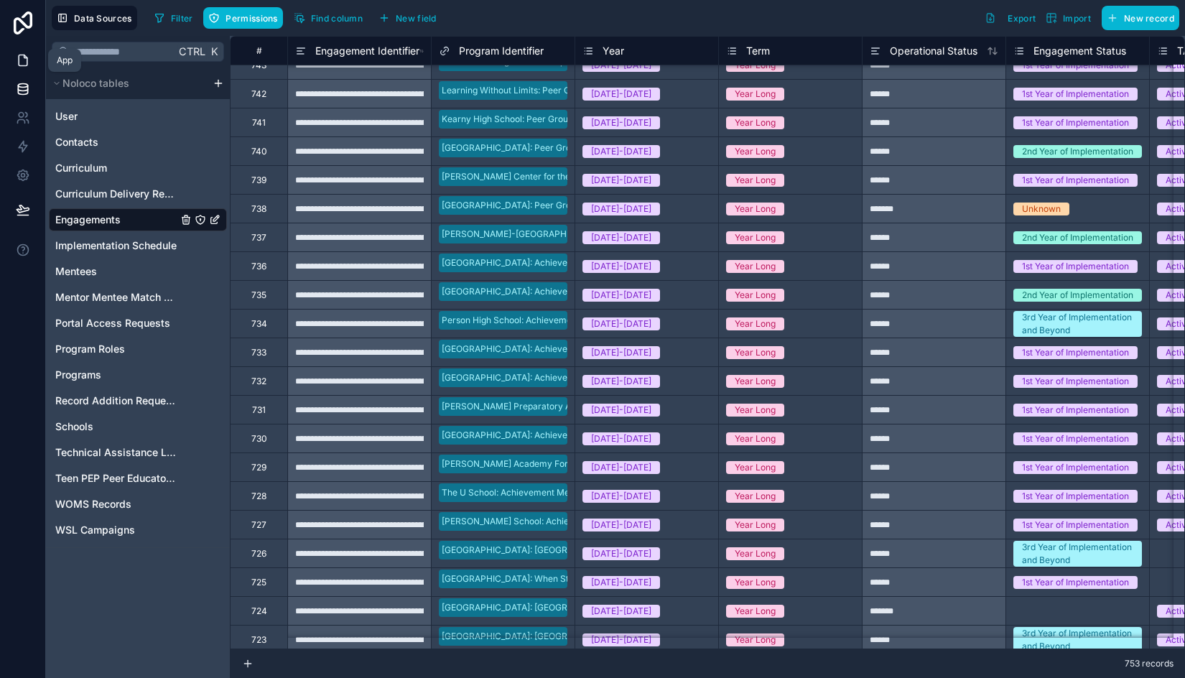
click at [28, 57] on icon at bounding box center [23, 60] width 14 height 14
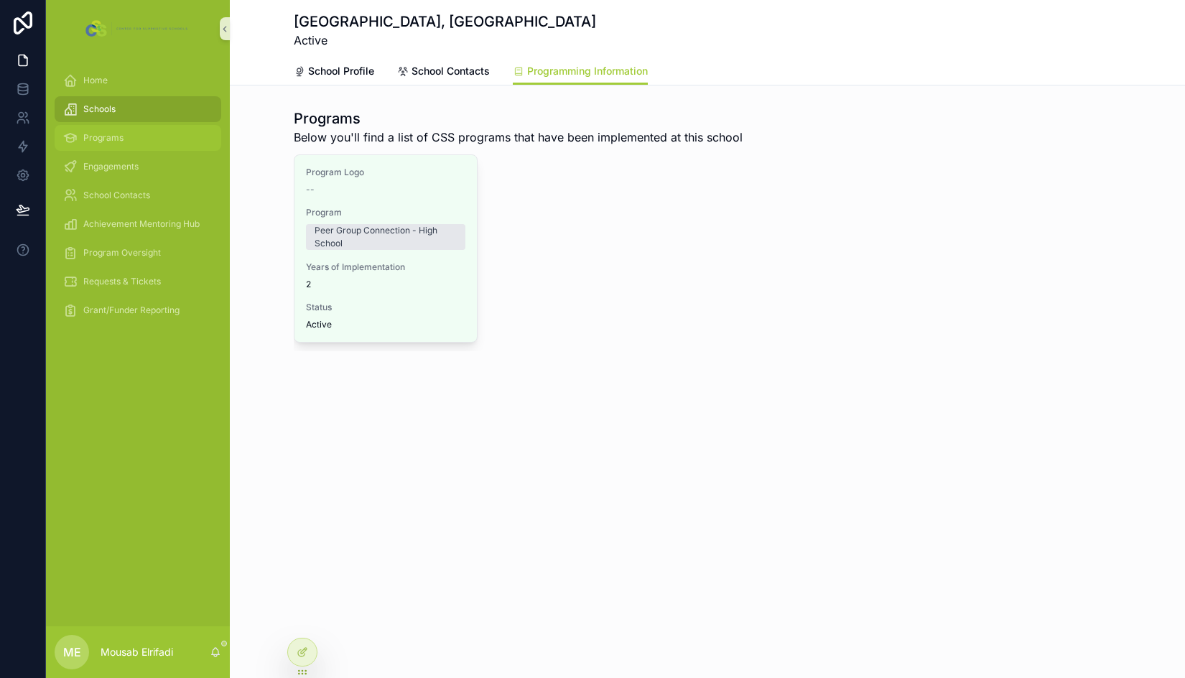
click at [108, 137] on span "Programs" at bounding box center [103, 137] width 40 height 11
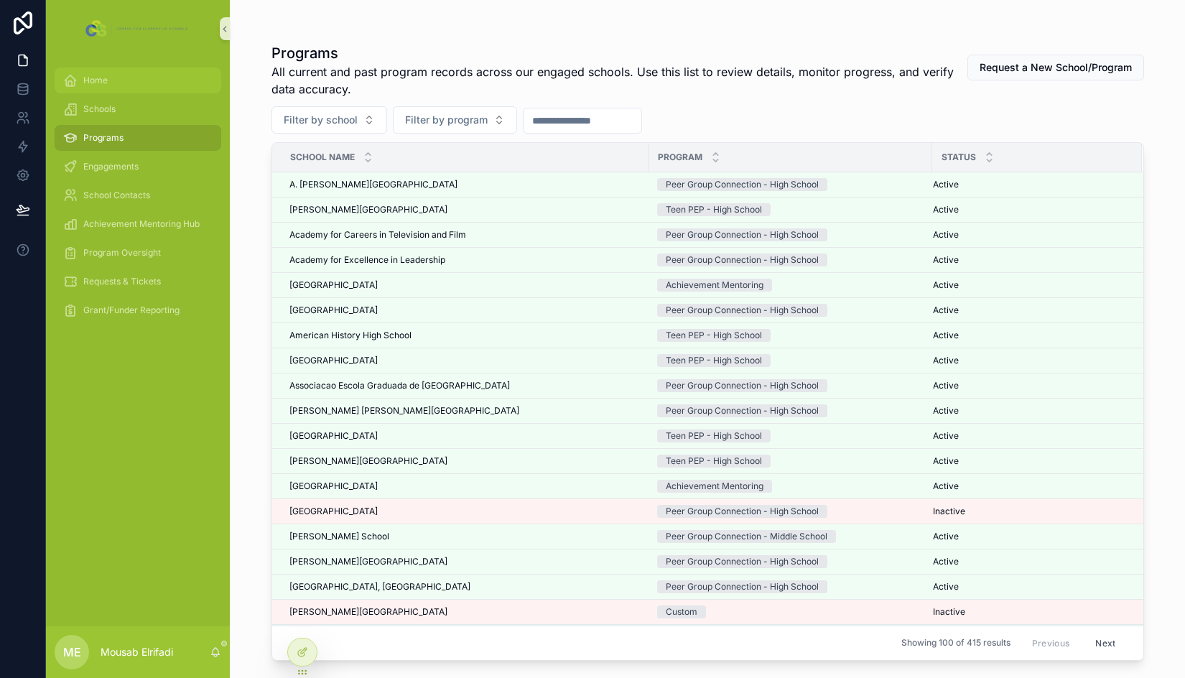
click at [103, 82] on span "Home" at bounding box center [95, 80] width 24 height 11
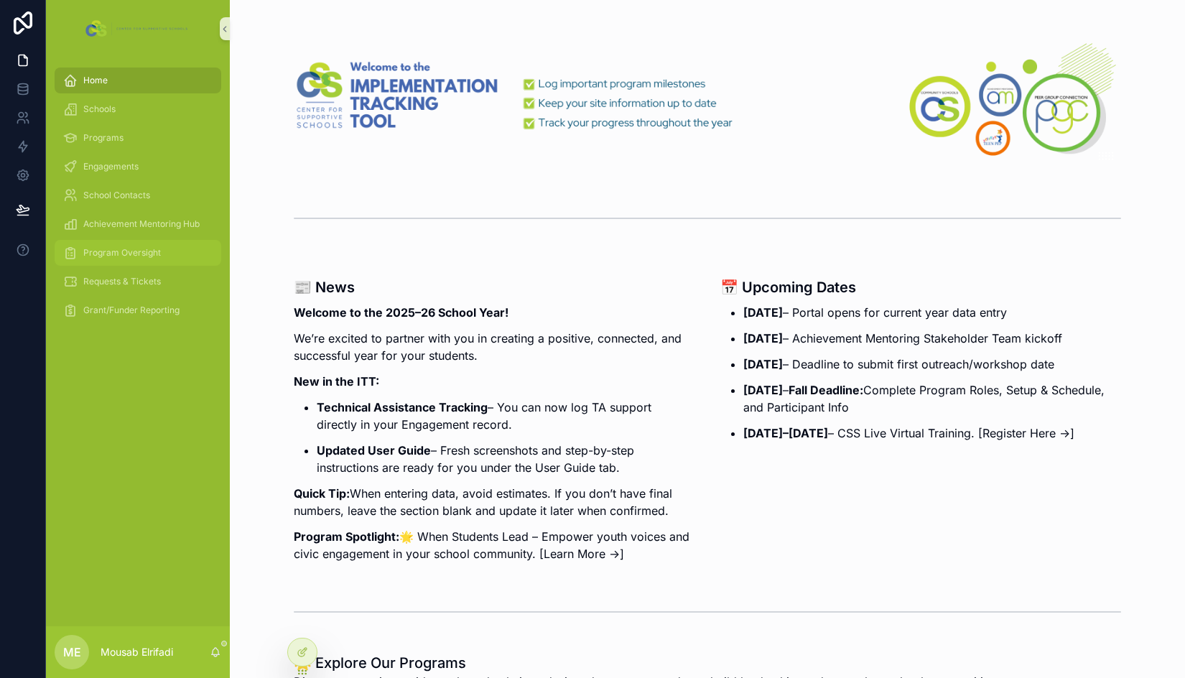
click at [111, 251] on span "Program Oversight" at bounding box center [122, 252] width 78 height 11
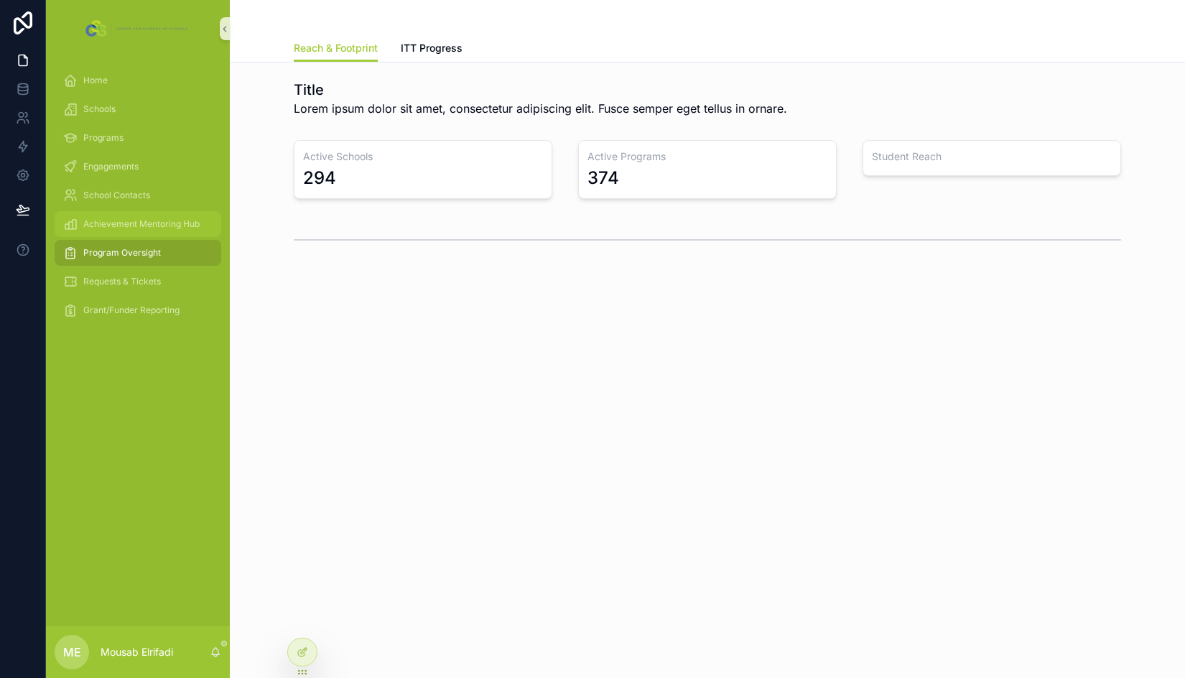
click at [103, 219] on span "Achievement Mentoring Hub" at bounding box center [141, 223] width 116 height 11
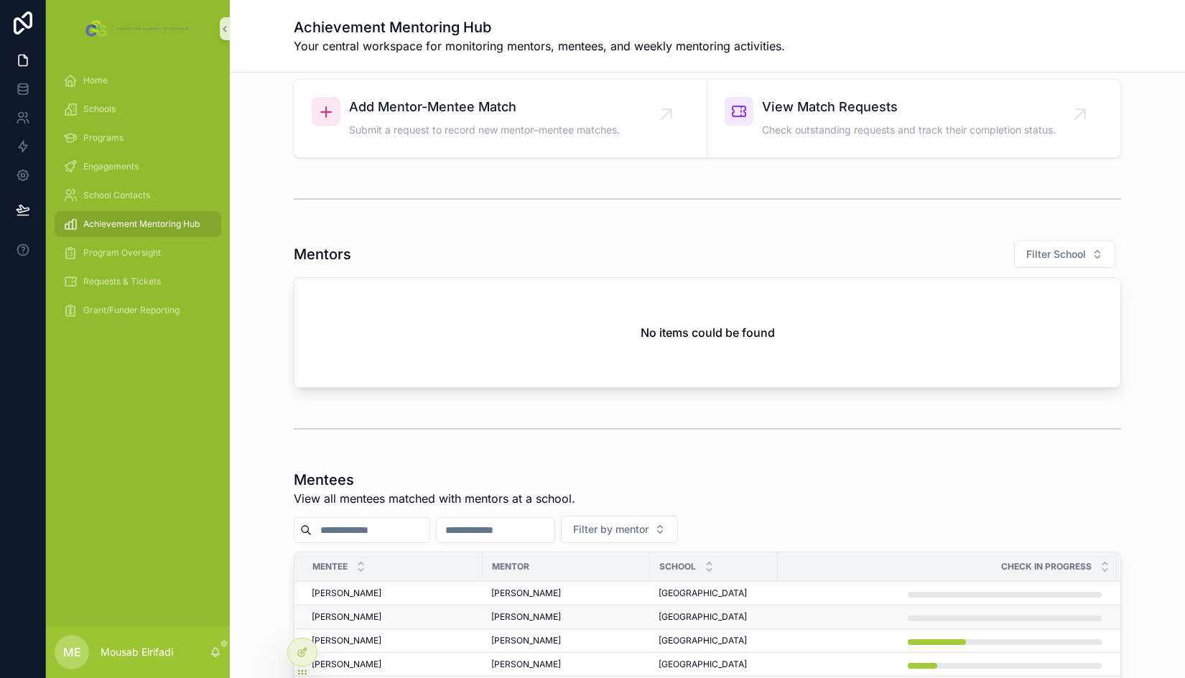
scroll to position [215, 0]
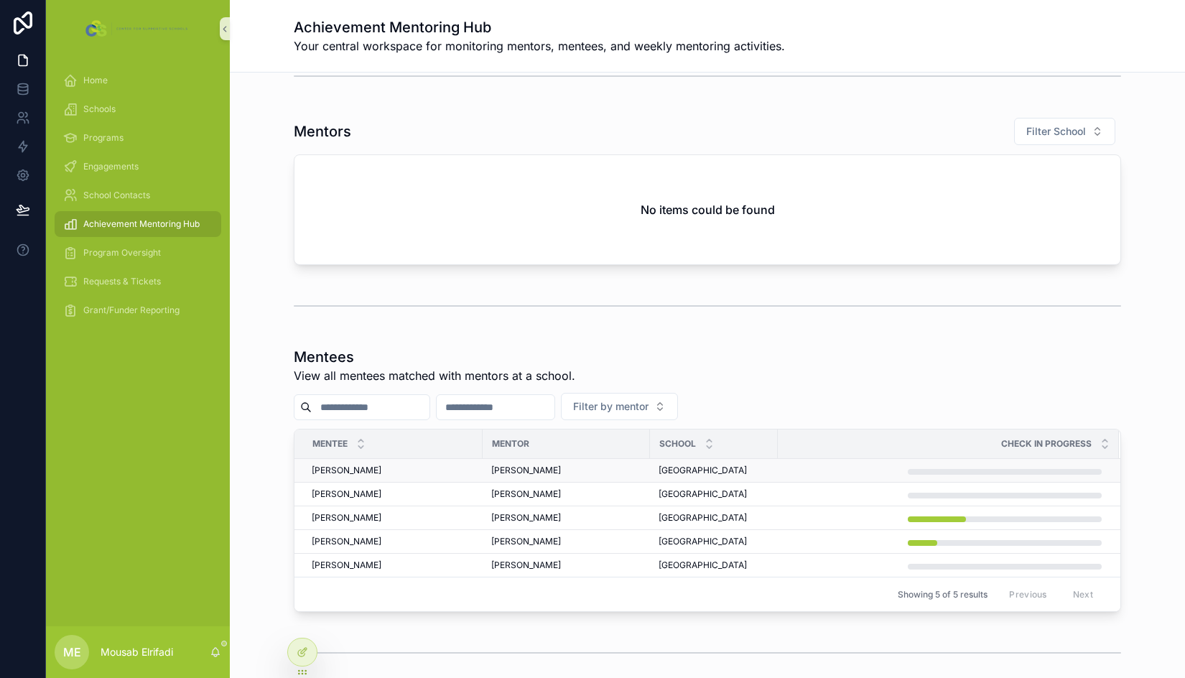
click at [498, 471] on span "[PERSON_NAME]" at bounding box center [526, 470] width 70 height 11
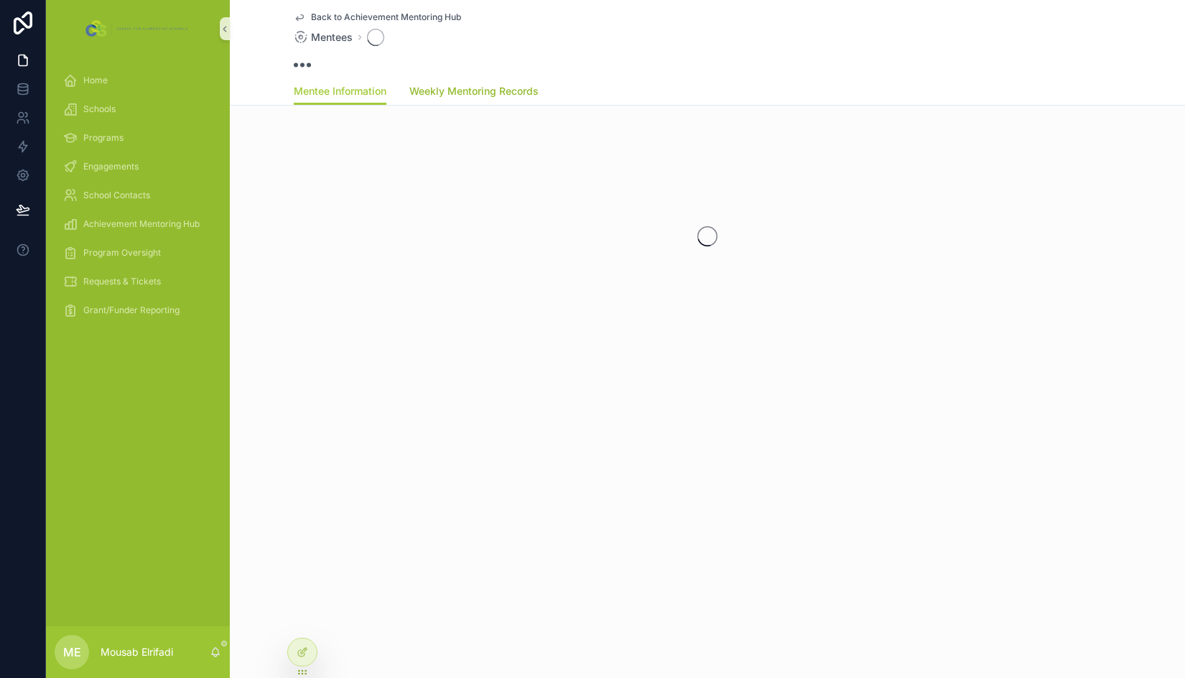
click at [472, 91] on span "Weekly Mentoring Records" at bounding box center [473, 91] width 129 height 14
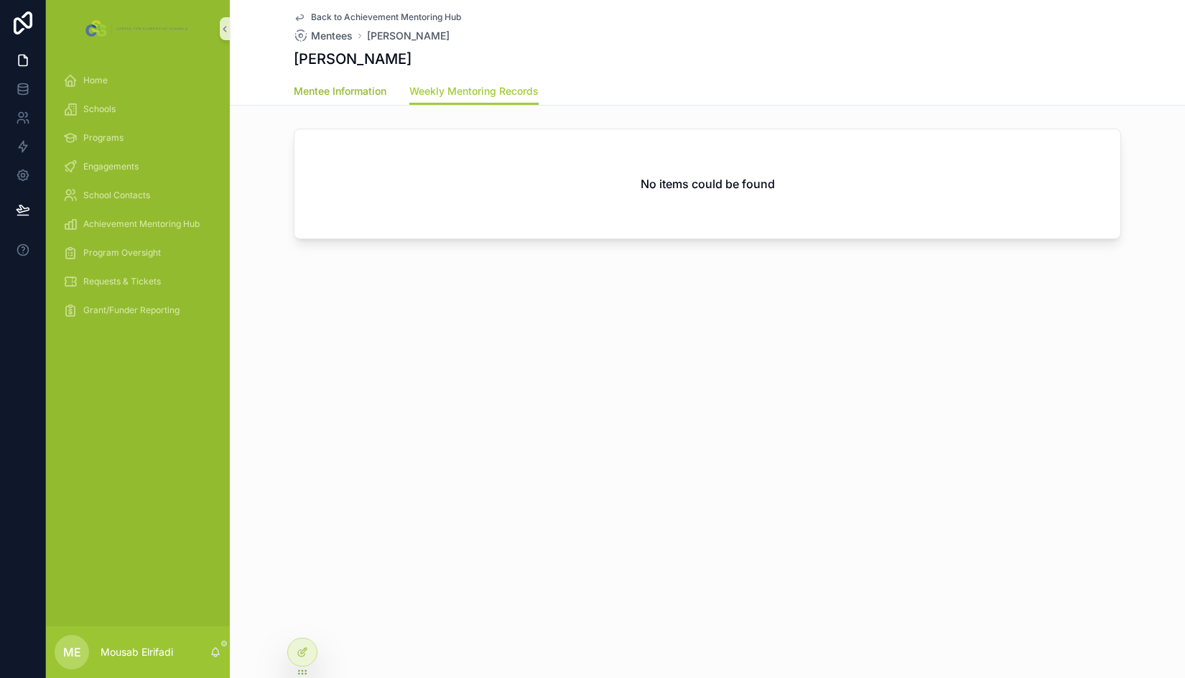
click at [364, 88] on span "Mentee Information" at bounding box center [340, 91] width 93 height 14
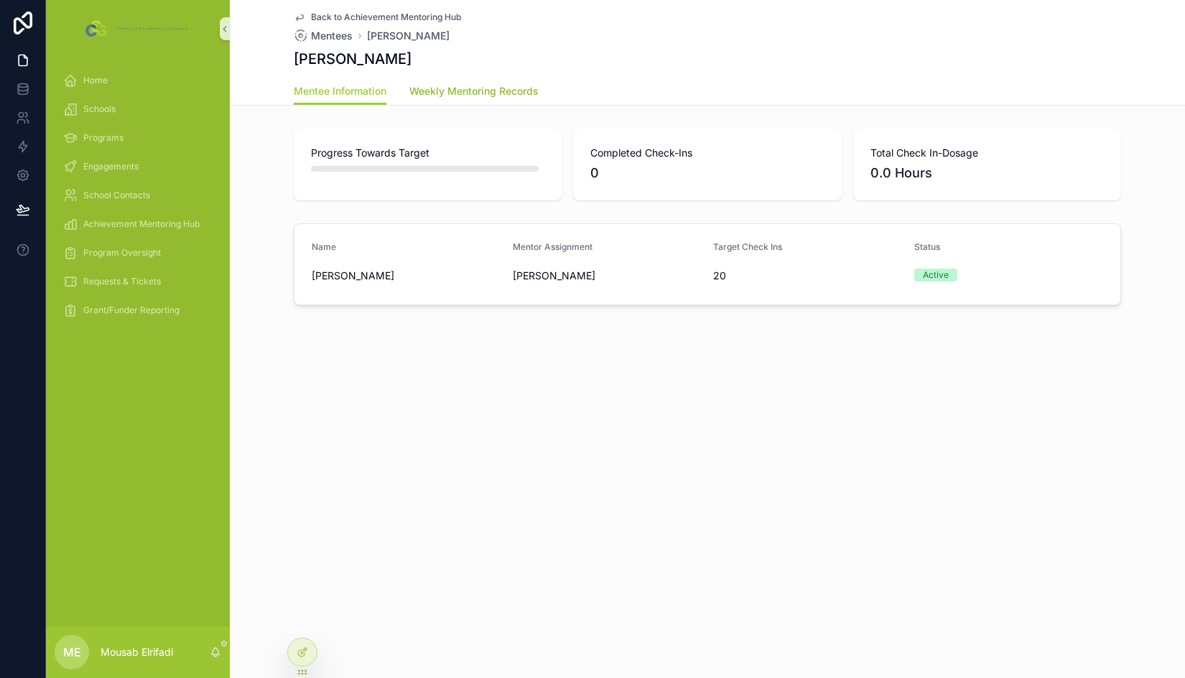
click at [483, 96] on span "Weekly Mentoring Records" at bounding box center [473, 91] width 129 height 14
click at [312, 654] on div at bounding box center [302, 652] width 29 height 27
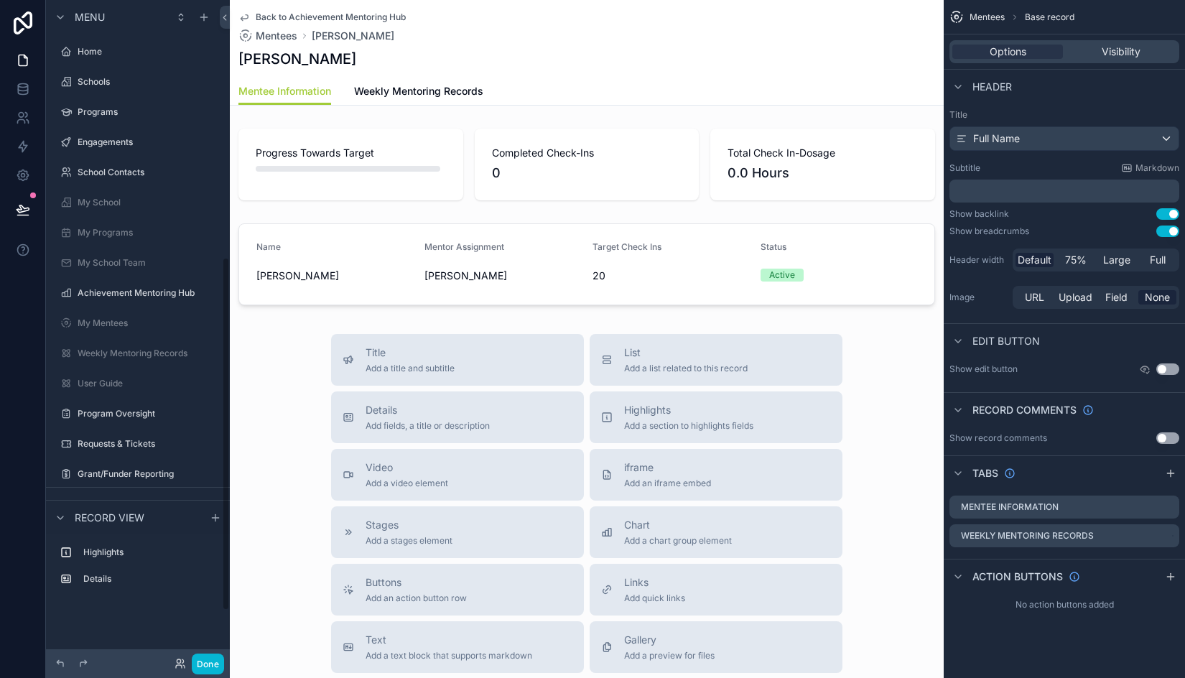
scroll to position [480, 0]
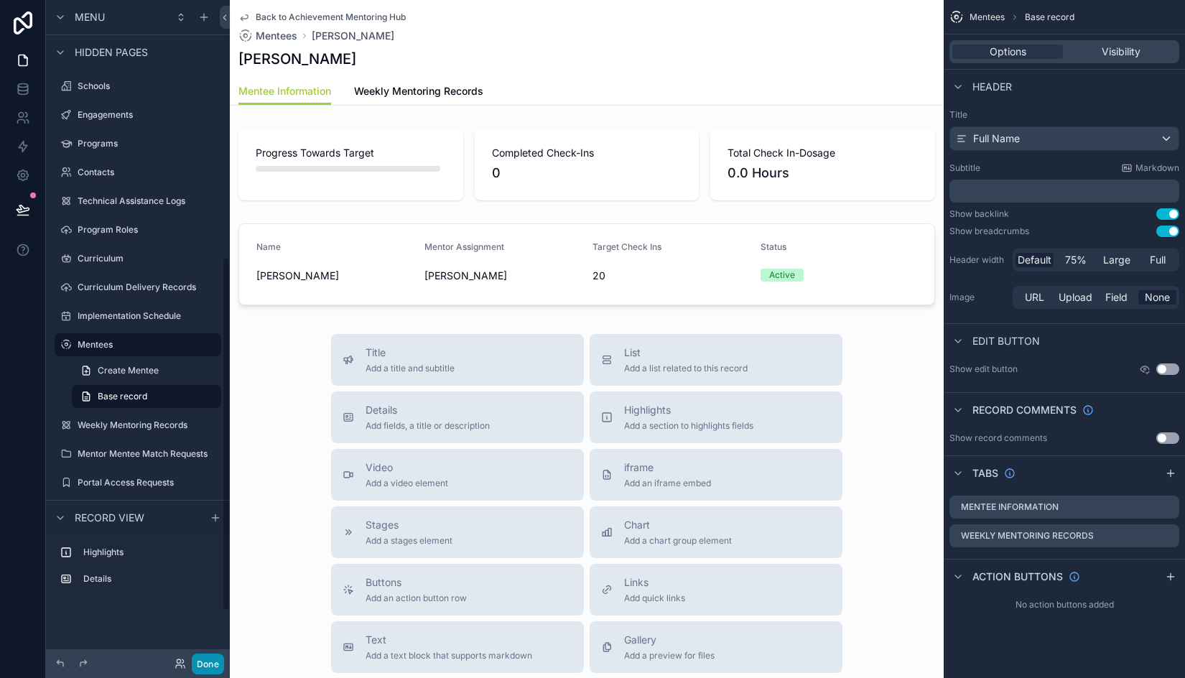
click at [203, 660] on button "Done" at bounding box center [208, 664] width 32 height 21
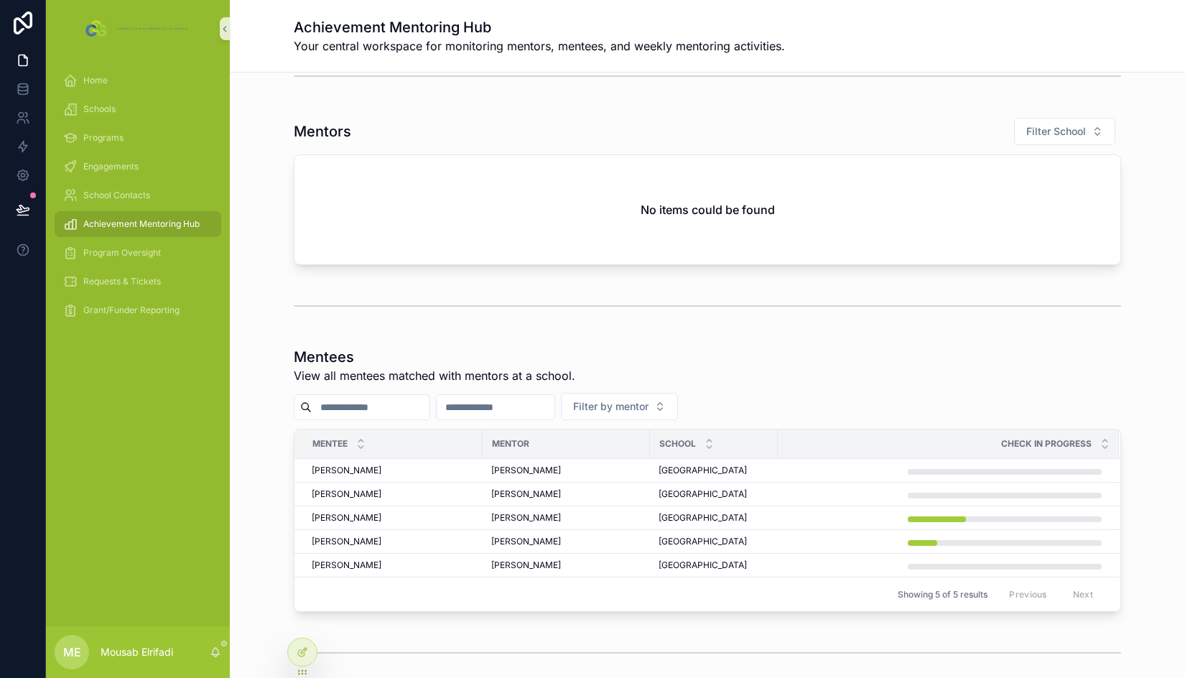
scroll to position [287, 0]
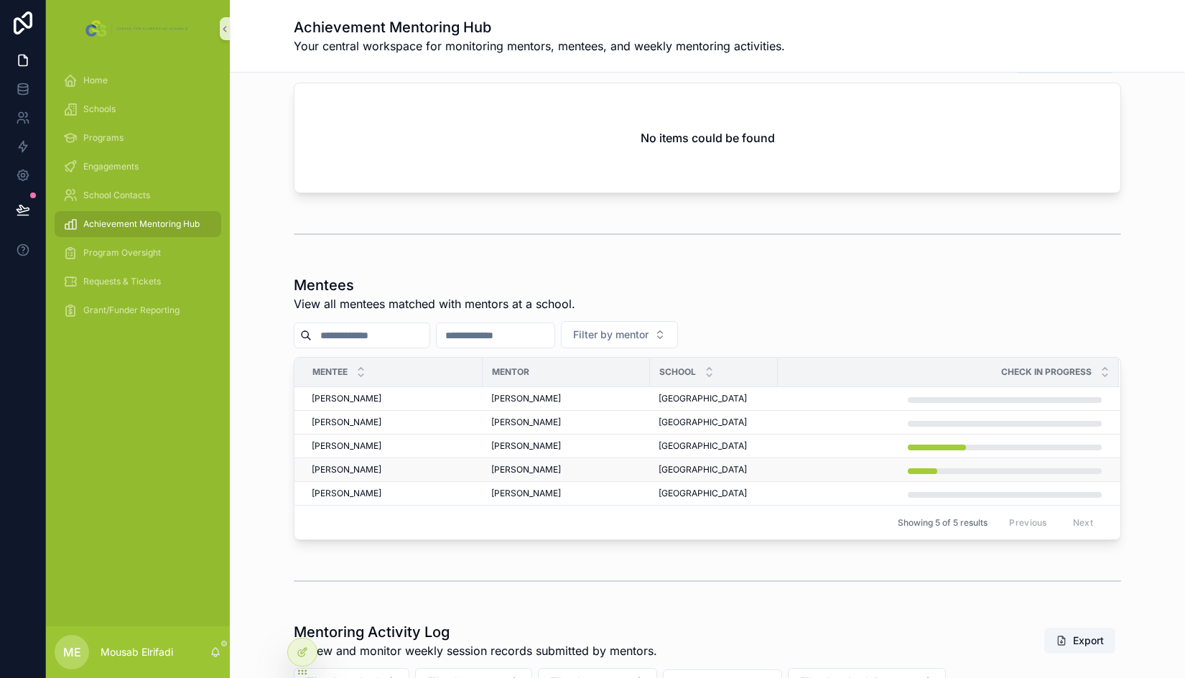
click at [386, 468] on div "[PERSON_NAME] [PERSON_NAME]" at bounding box center [393, 469] width 162 height 11
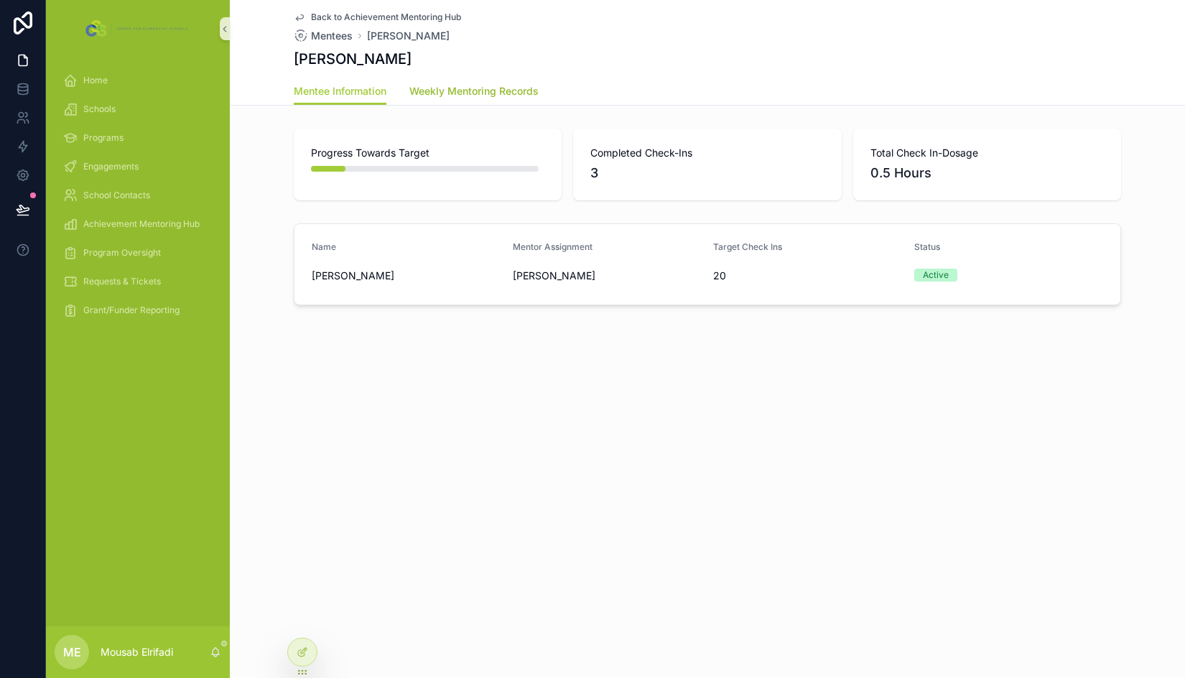
click at [499, 100] on link "Weekly Mentoring Records" at bounding box center [473, 92] width 129 height 29
